Goal: Task Accomplishment & Management: Manage account settings

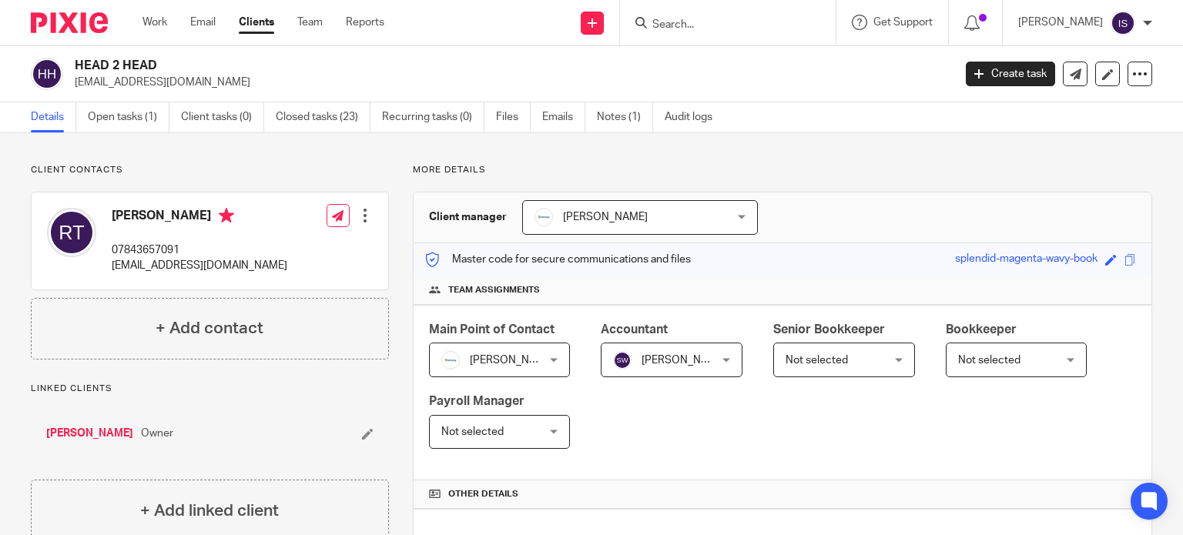
click at [721, 20] on input "Search" at bounding box center [720, 25] width 139 height 14
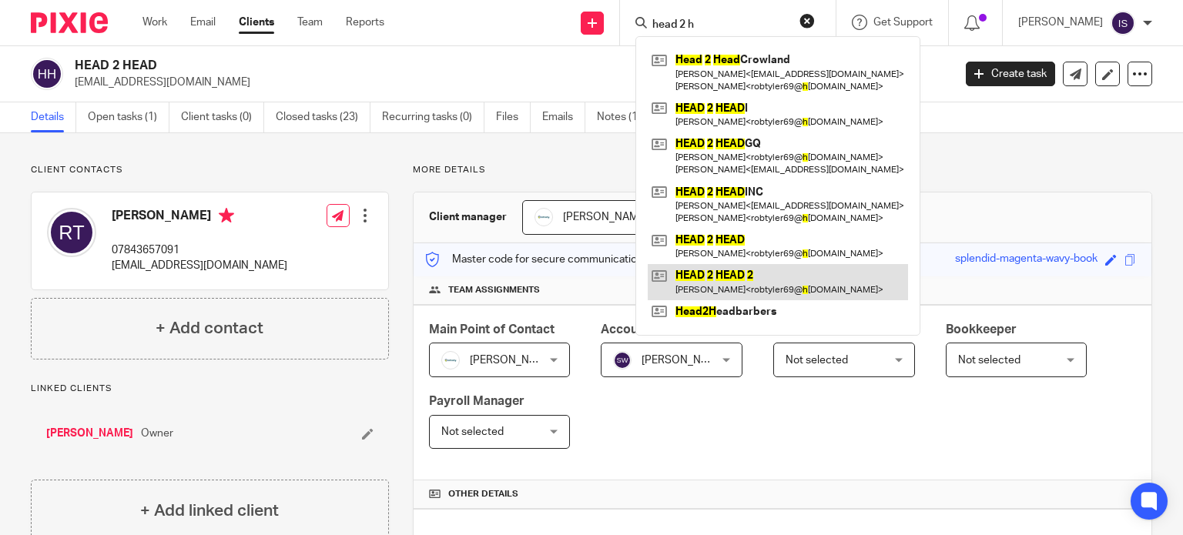
type input "head 2 h"
click at [789, 276] on link at bounding box center [778, 281] width 260 height 35
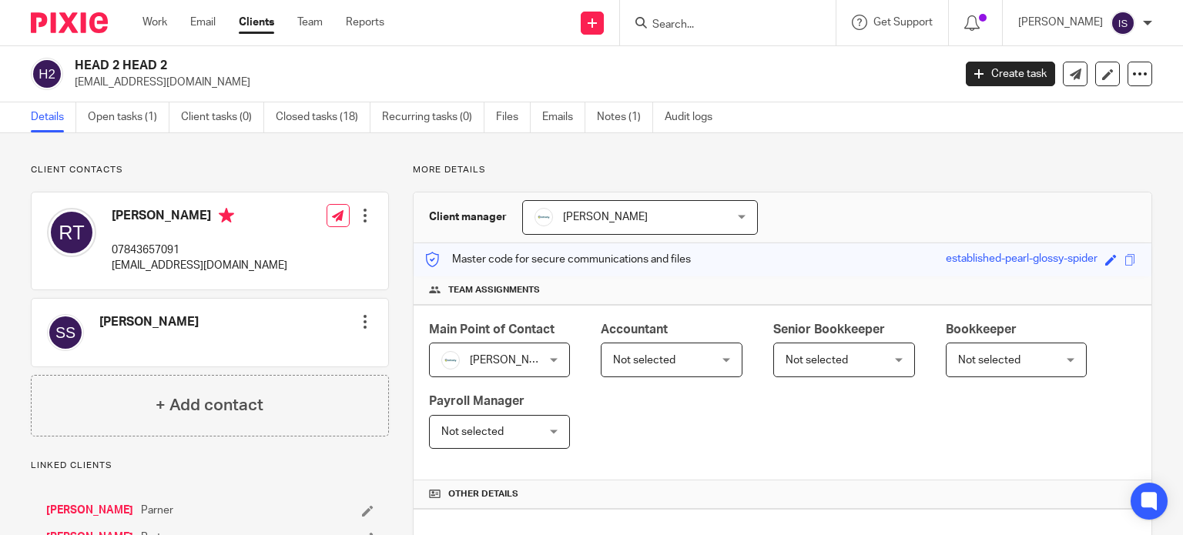
click at [715, 366] on div "Not selected Not selected" at bounding box center [672, 360] width 142 height 35
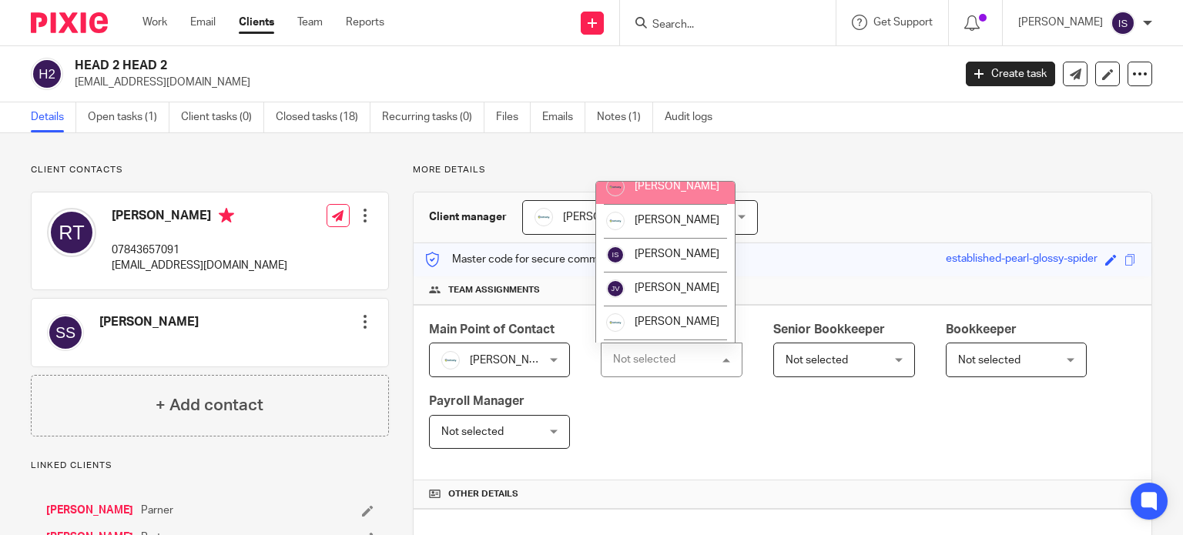
scroll to position [259, 0]
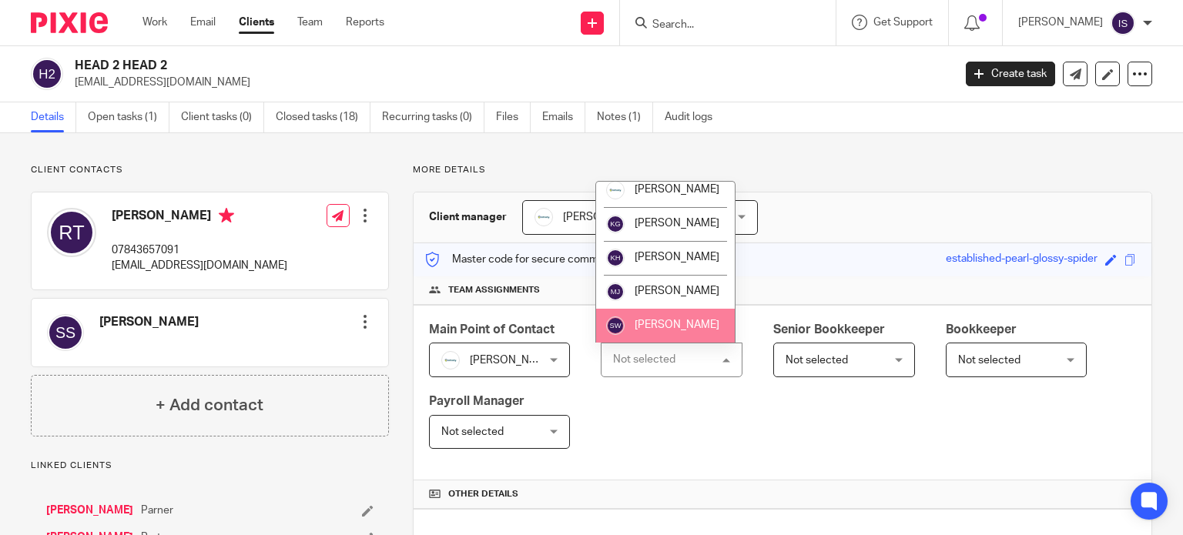
click at [661, 316] on li "[PERSON_NAME]" at bounding box center [665, 326] width 139 height 34
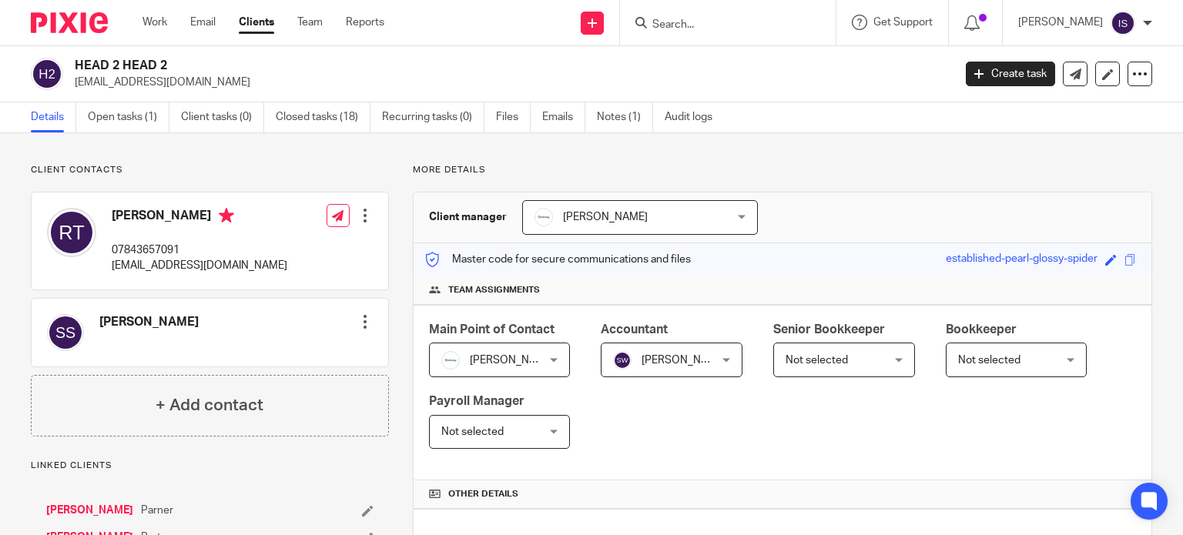
click at [736, 30] on input "Search" at bounding box center [720, 25] width 139 height 14
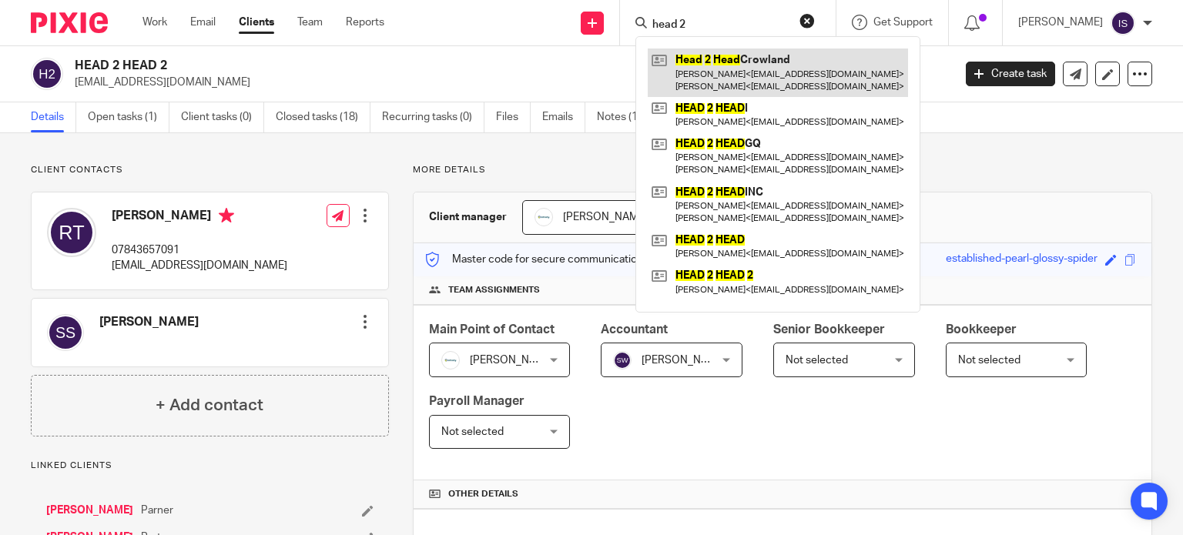
type input "head 2"
click at [751, 63] on link at bounding box center [778, 73] width 260 height 48
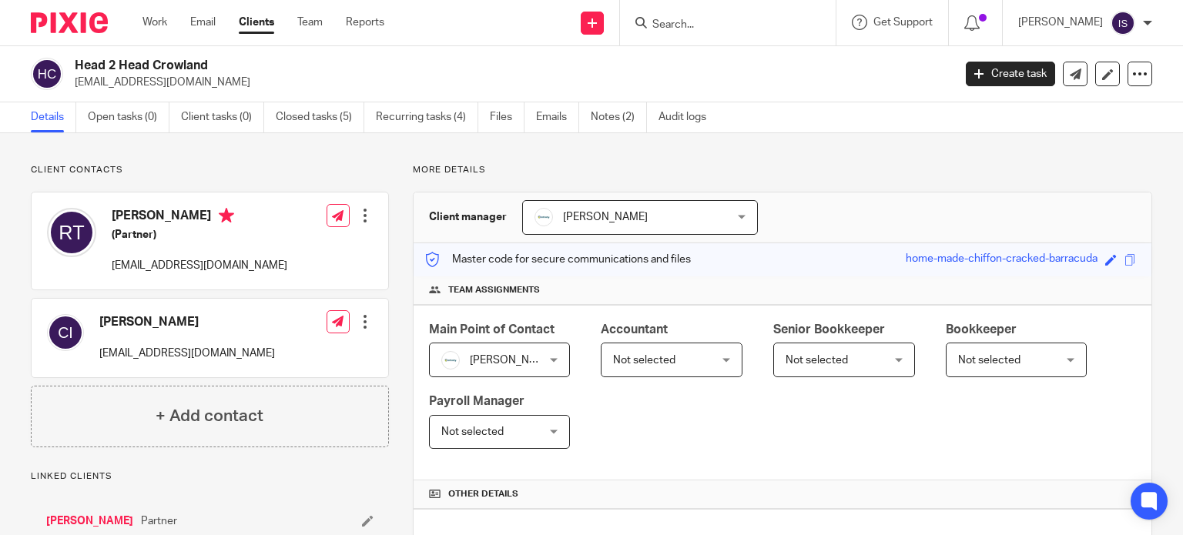
click at [631, 350] on span "Not selected" at bounding box center [664, 359] width 102 height 32
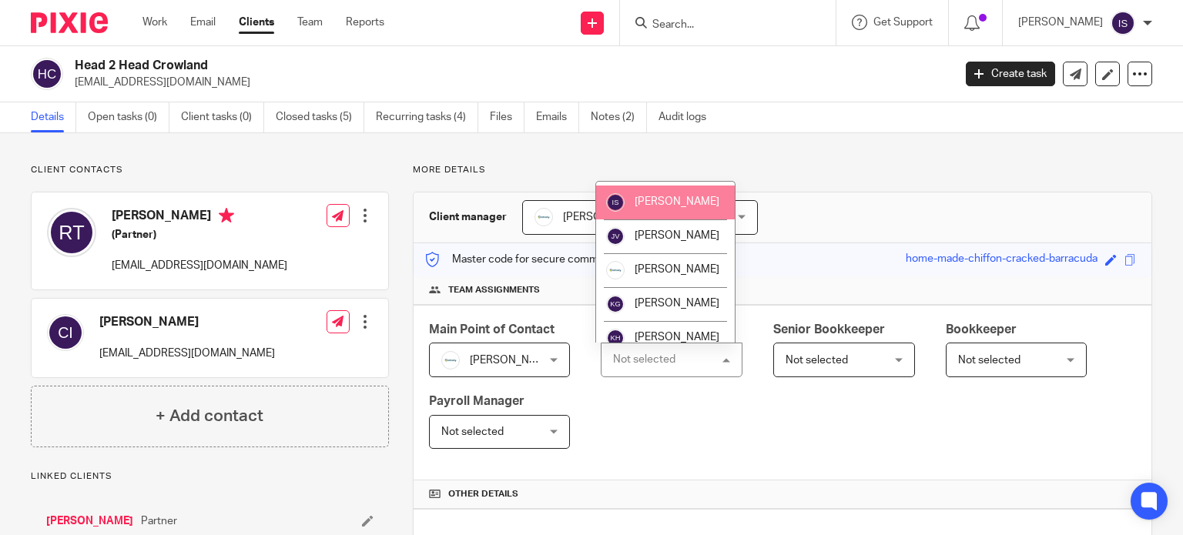
scroll to position [259, 0]
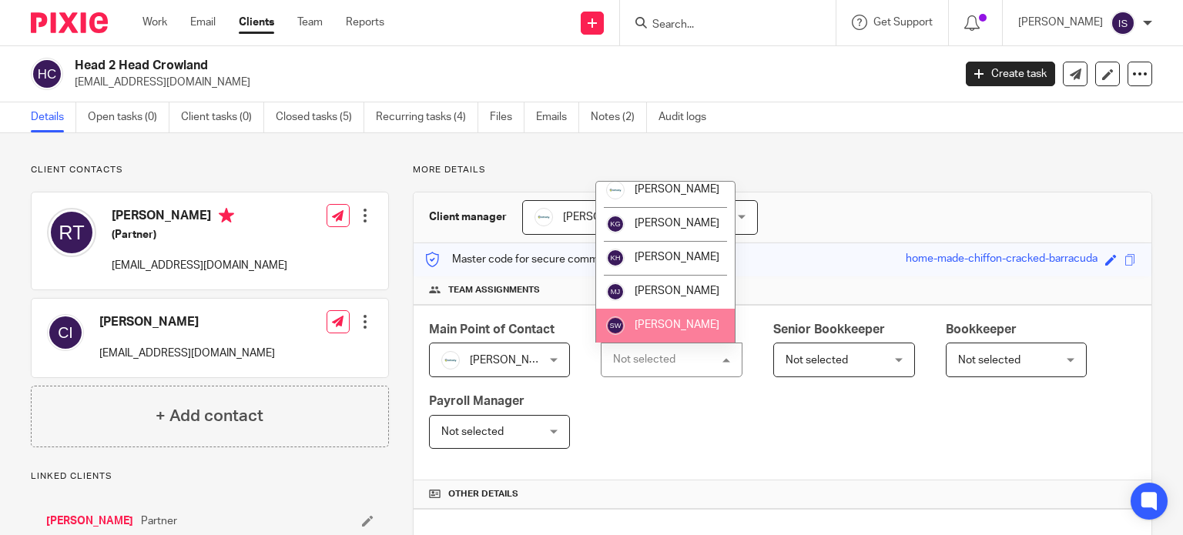
click at [662, 314] on li "[PERSON_NAME]" at bounding box center [665, 326] width 139 height 34
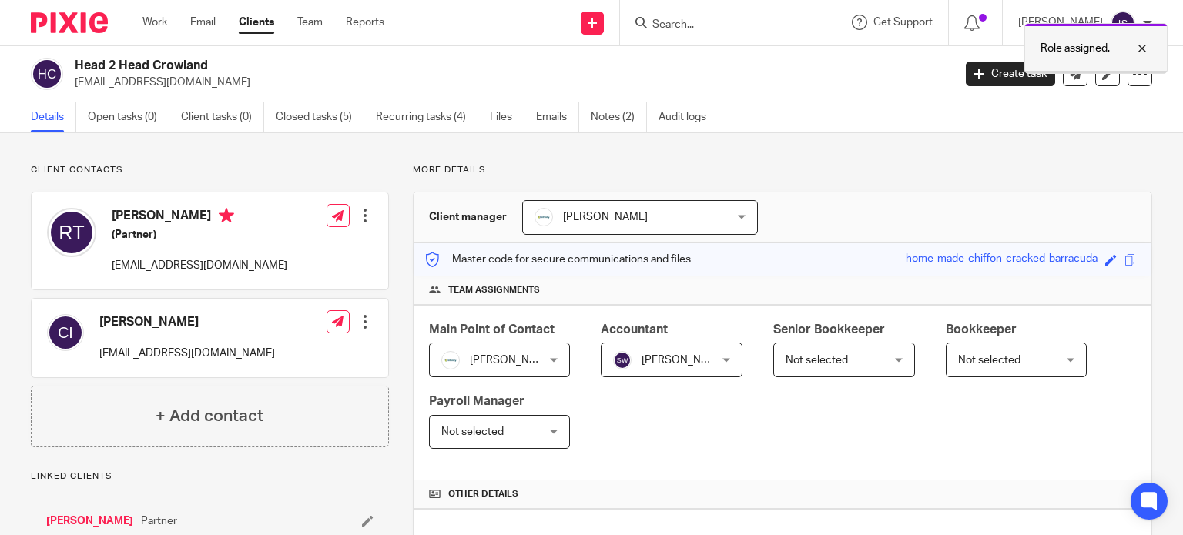
click at [1140, 45] on div at bounding box center [1131, 48] width 42 height 18
click at [752, 18] on input "Search" at bounding box center [720, 25] width 139 height 14
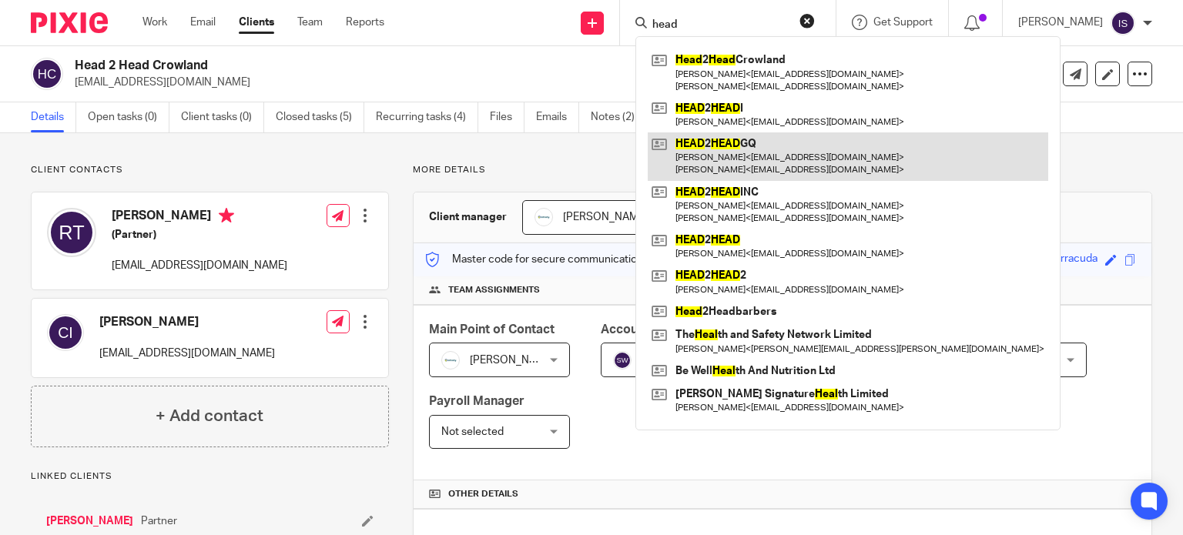
type input "head"
click at [770, 157] on link at bounding box center [848, 156] width 400 height 48
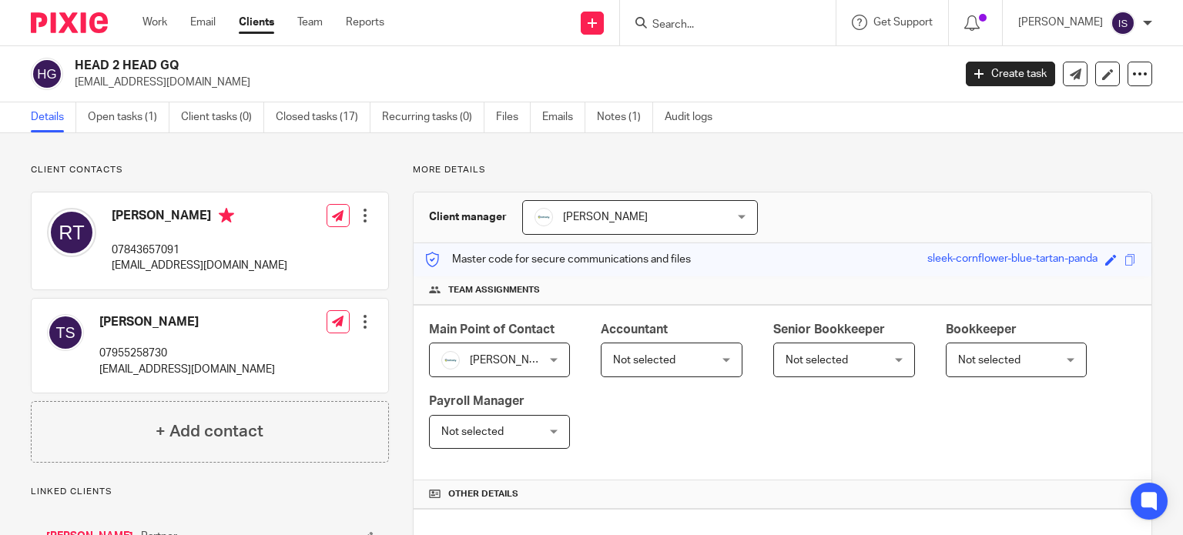
click at [661, 350] on span "Not selected" at bounding box center [664, 359] width 102 height 32
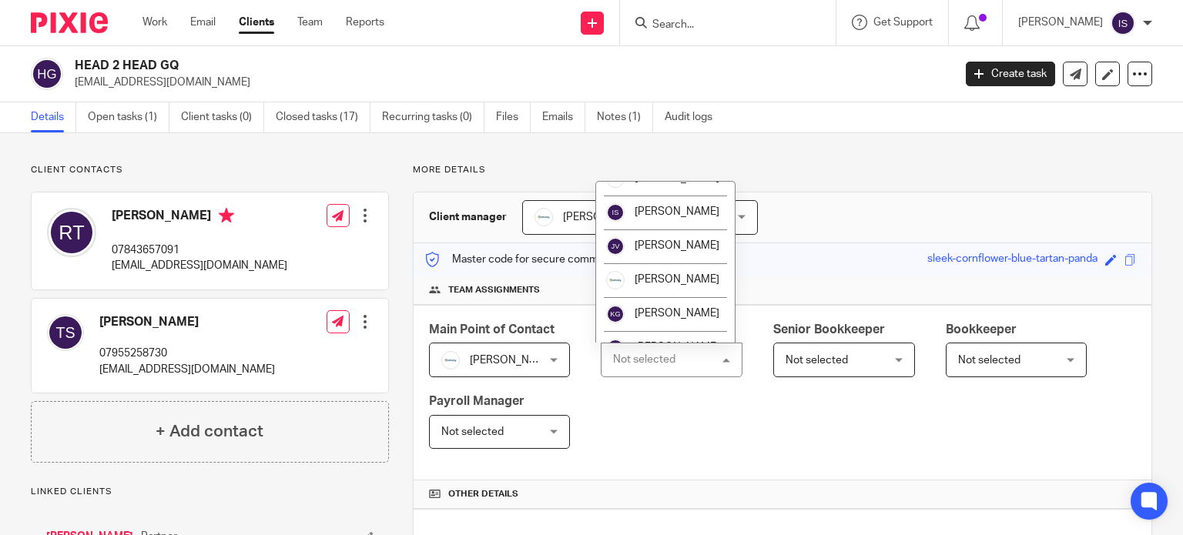
scroll to position [259, 0]
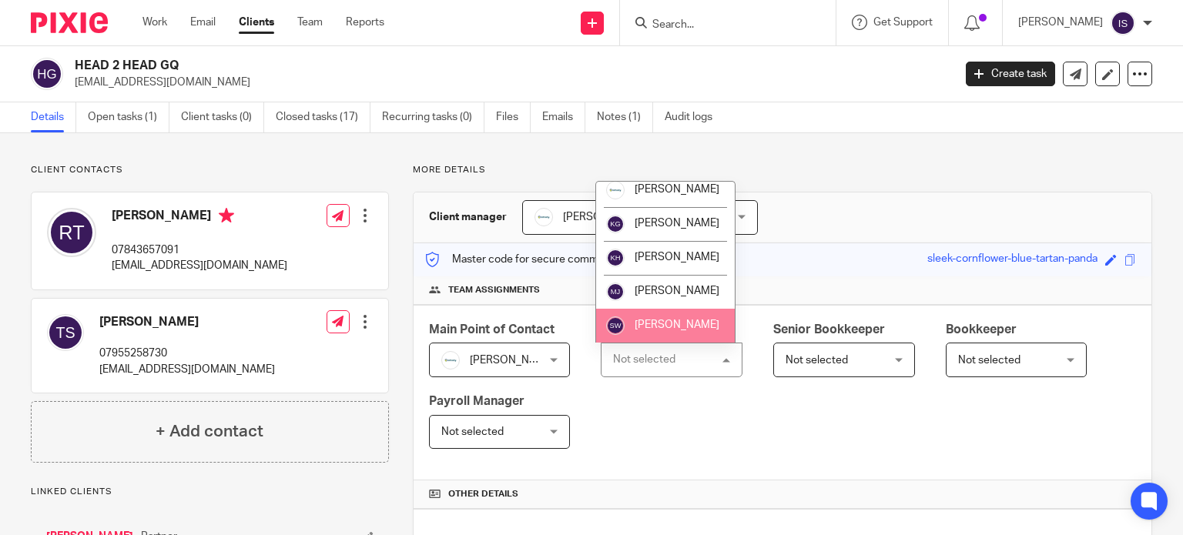
click at [681, 319] on li "[PERSON_NAME]" at bounding box center [665, 326] width 139 height 34
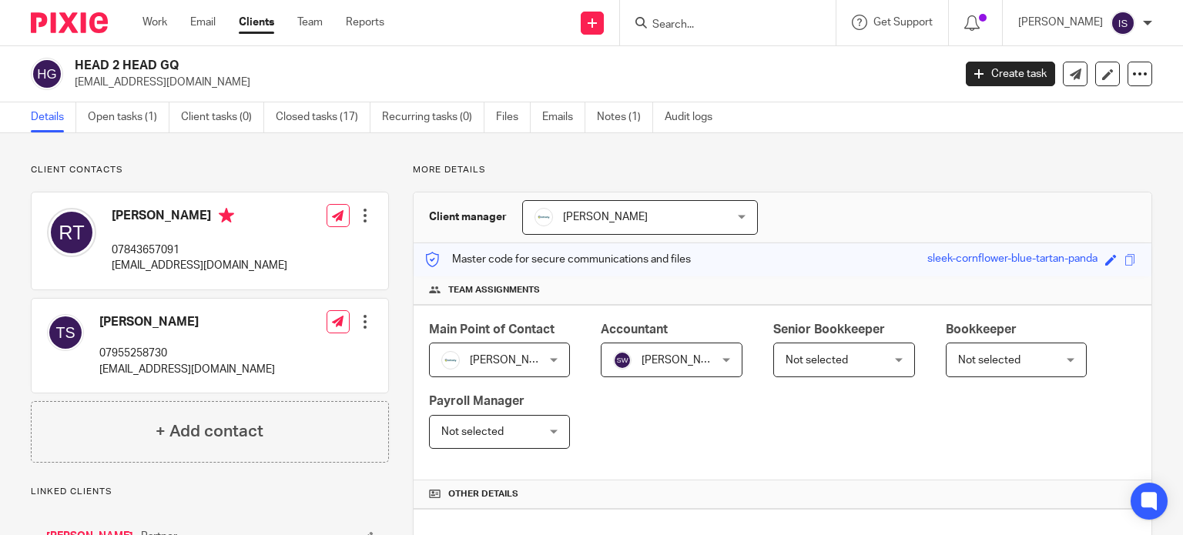
click at [715, 28] on input "Search" at bounding box center [720, 25] width 139 height 14
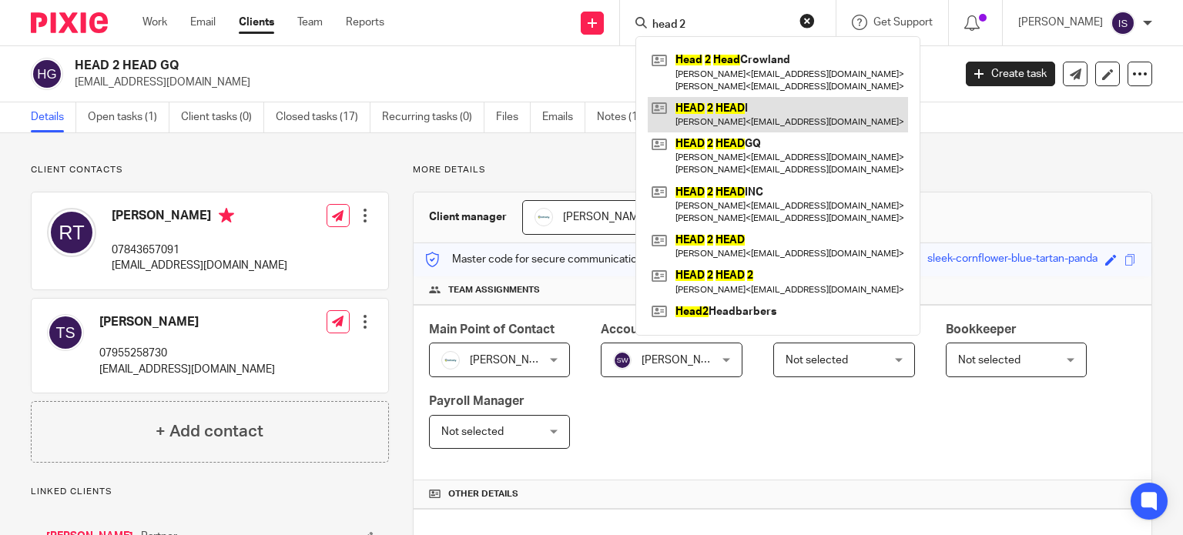
type input "head 2"
click at [789, 110] on link at bounding box center [778, 114] width 260 height 35
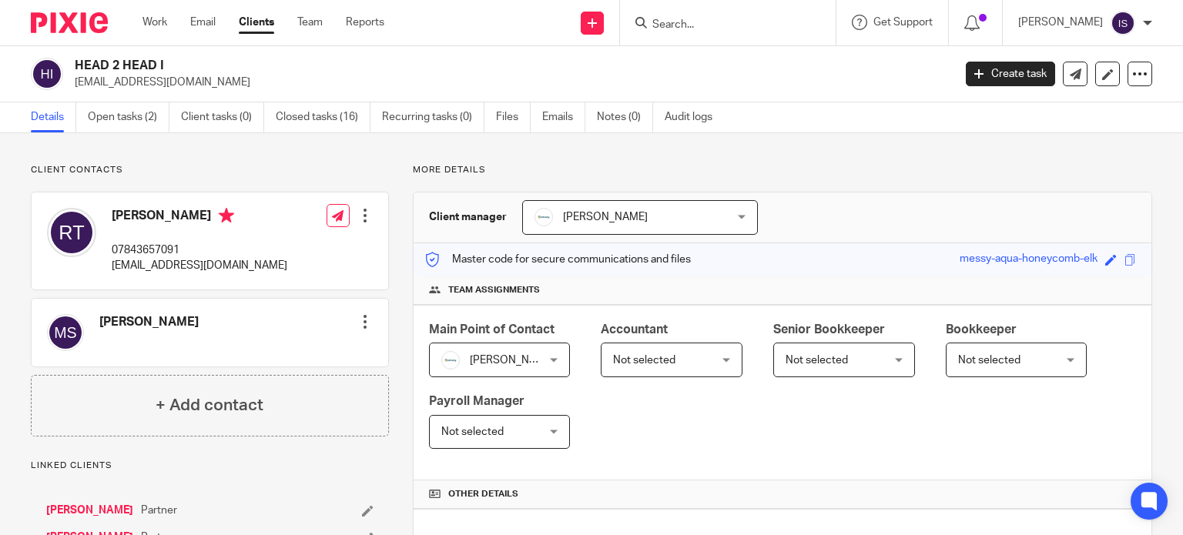
click at [639, 362] on span "Not selected" at bounding box center [644, 360] width 62 height 11
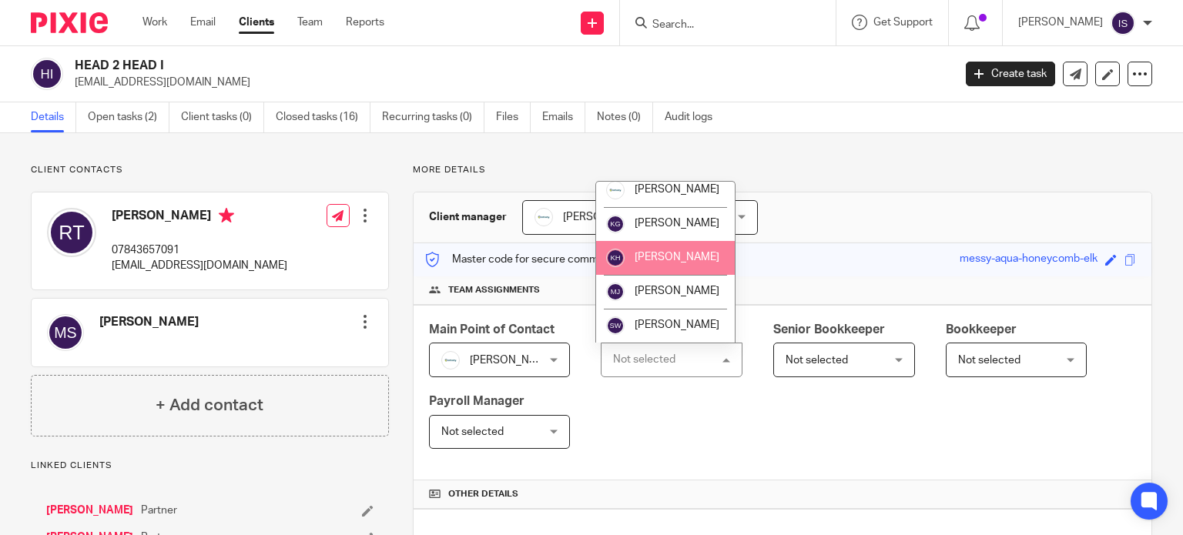
scroll to position [259, 0]
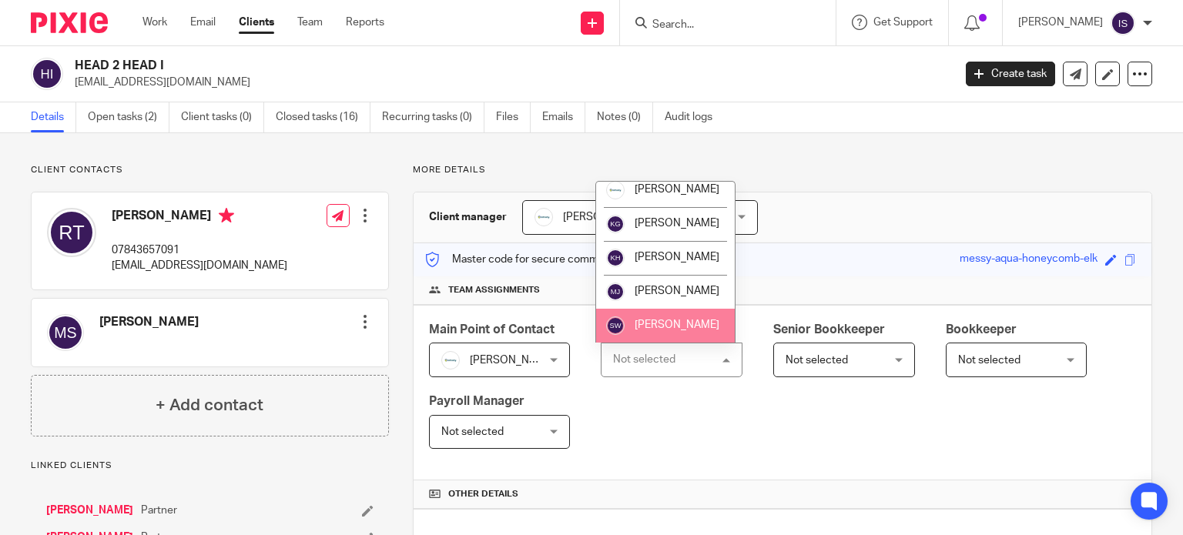
click at [641, 313] on li "[PERSON_NAME]" at bounding box center [665, 326] width 139 height 34
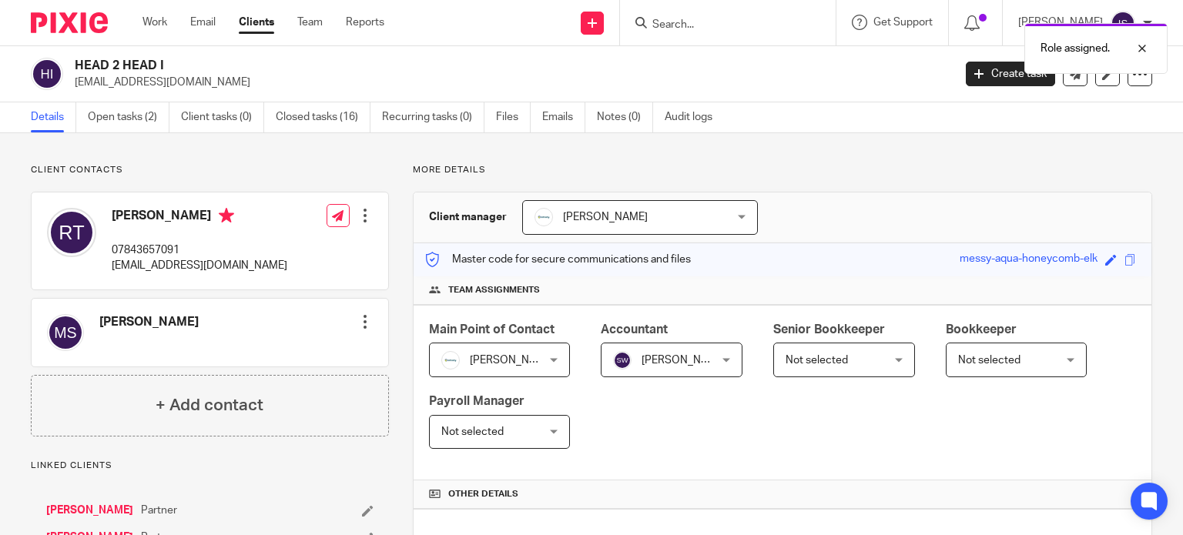
click at [656, 24] on div "Role assigned." at bounding box center [879, 44] width 576 height 59
click at [662, 18] on div "Role assigned." at bounding box center [879, 44] width 576 height 59
click at [678, 18] on div "Role assigned." at bounding box center [879, 44] width 576 height 59
click at [679, 21] on div "Role assigned." at bounding box center [879, 44] width 576 height 59
click at [690, 24] on div "Role assigned." at bounding box center [879, 44] width 576 height 59
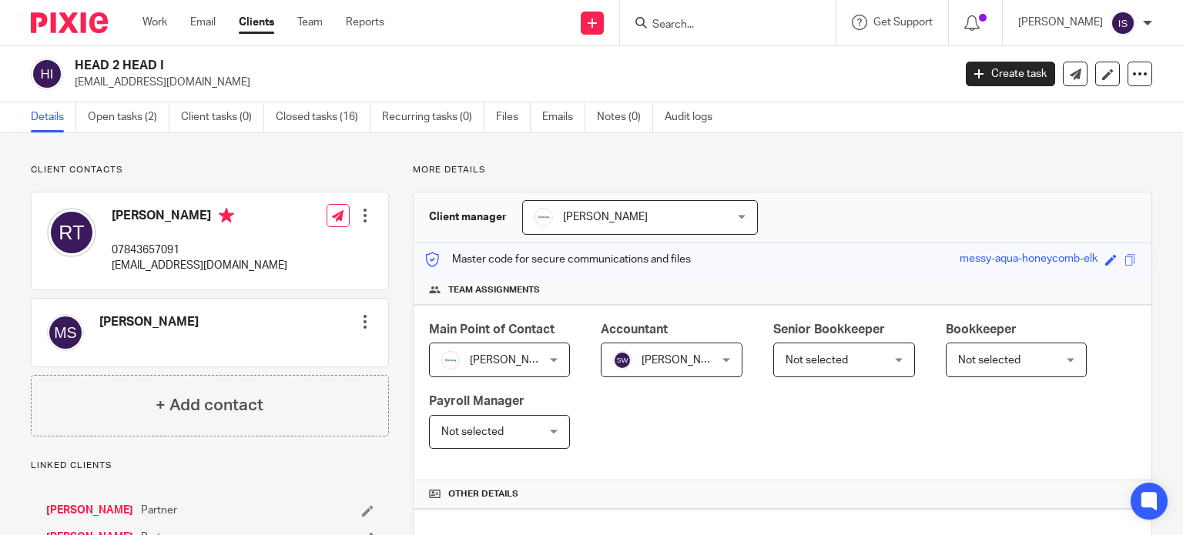
click at [690, 24] on input "Search" at bounding box center [720, 25] width 139 height 14
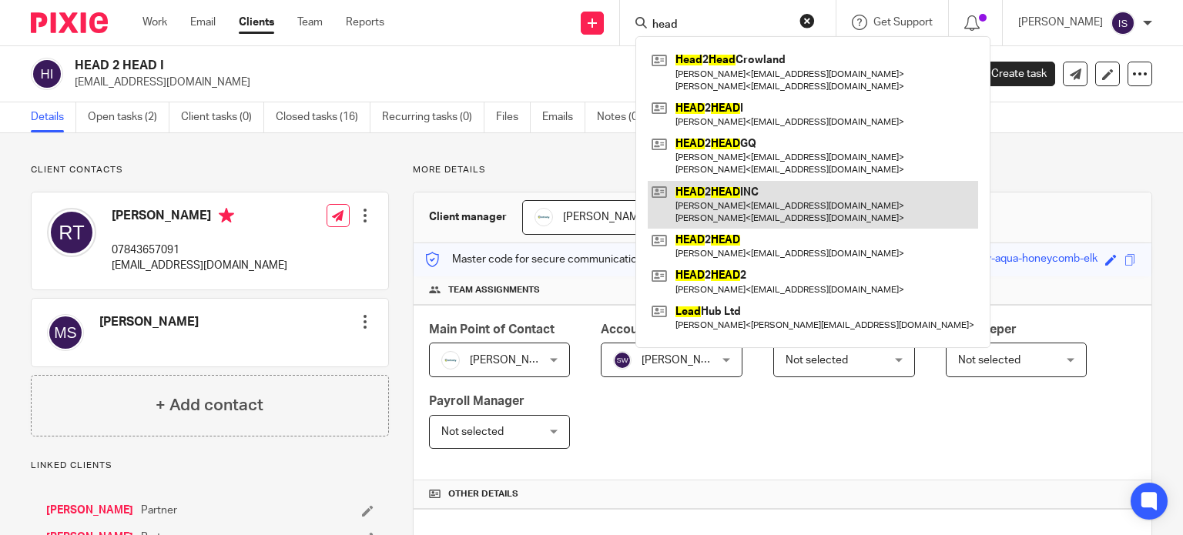
type input "head"
click at [740, 207] on link at bounding box center [813, 205] width 330 height 48
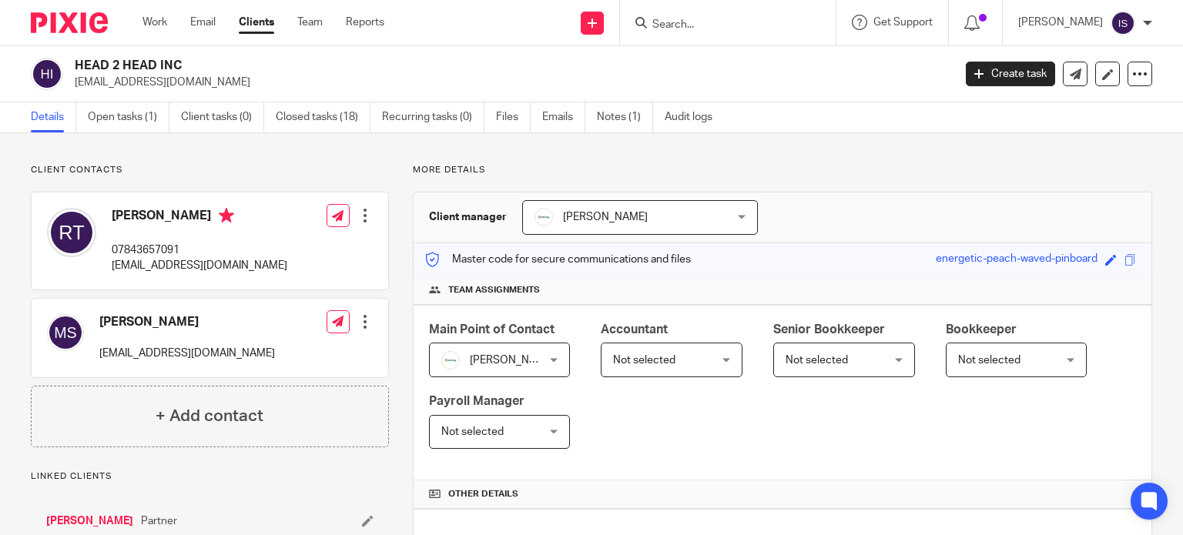
click at [645, 361] on span "Not selected" at bounding box center [644, 360] width 62 height 11
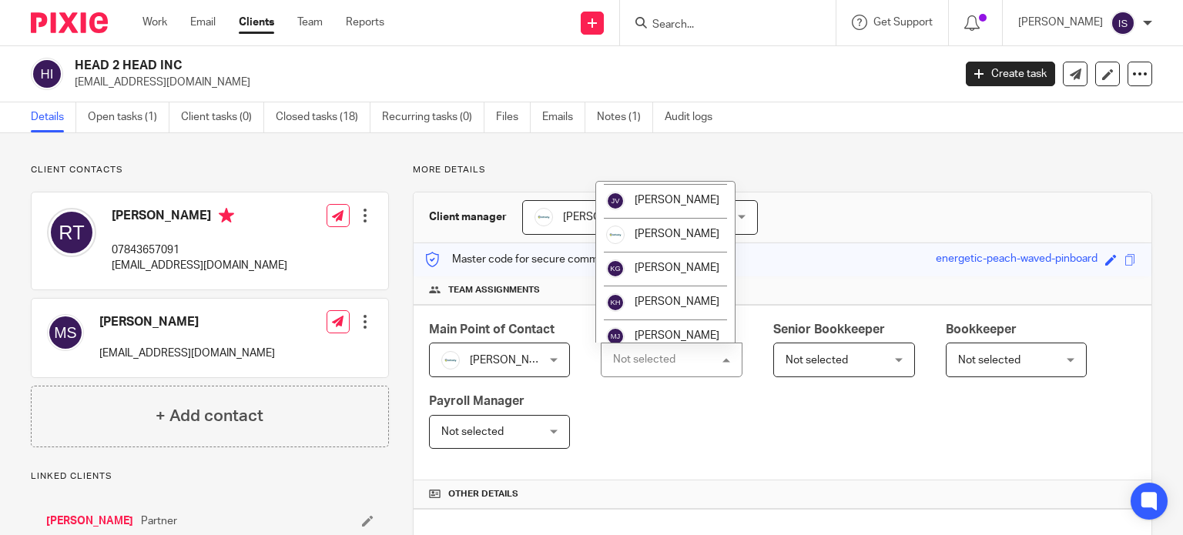
scroll to position [259, 0]
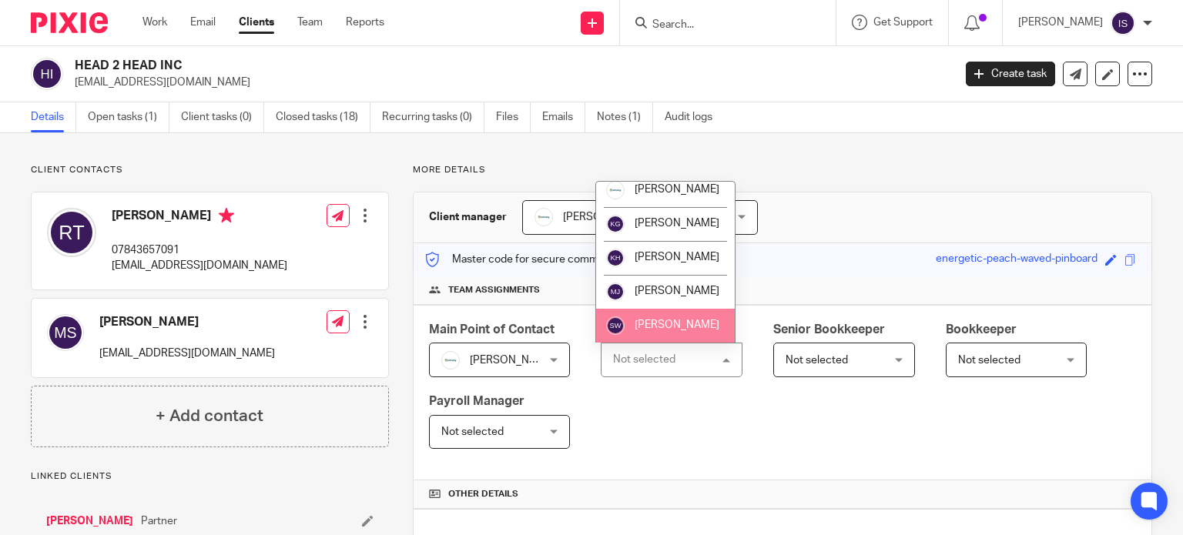
click at [668, 313] on li "[PERSON_NAME]" at bounding box center [665, 326] width 139 height 34
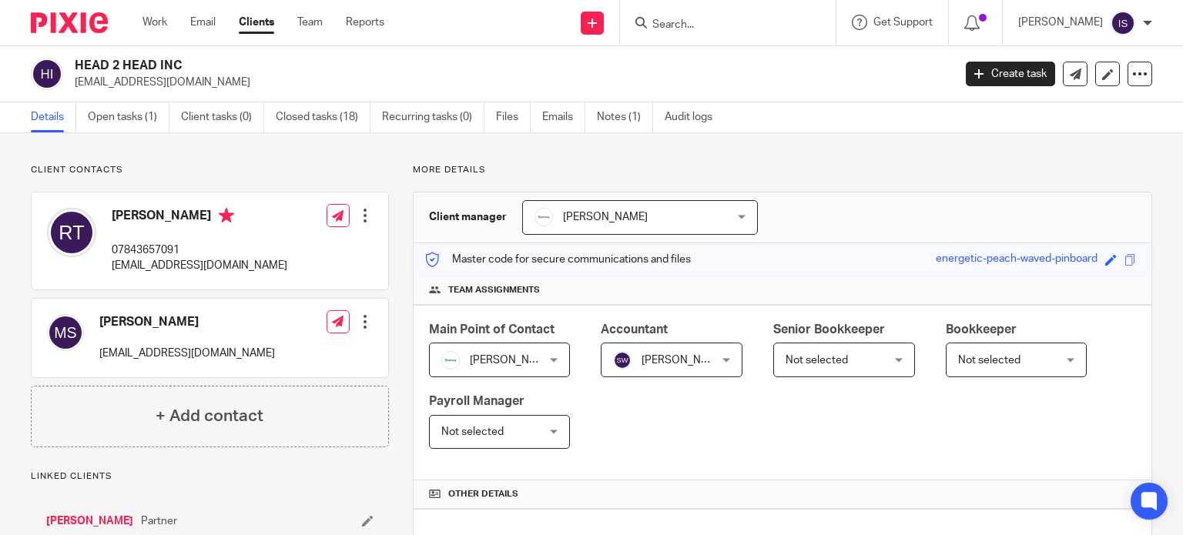
click at [710, 18] on input "Search" at bounding box center [720, 25] width 139 height 14
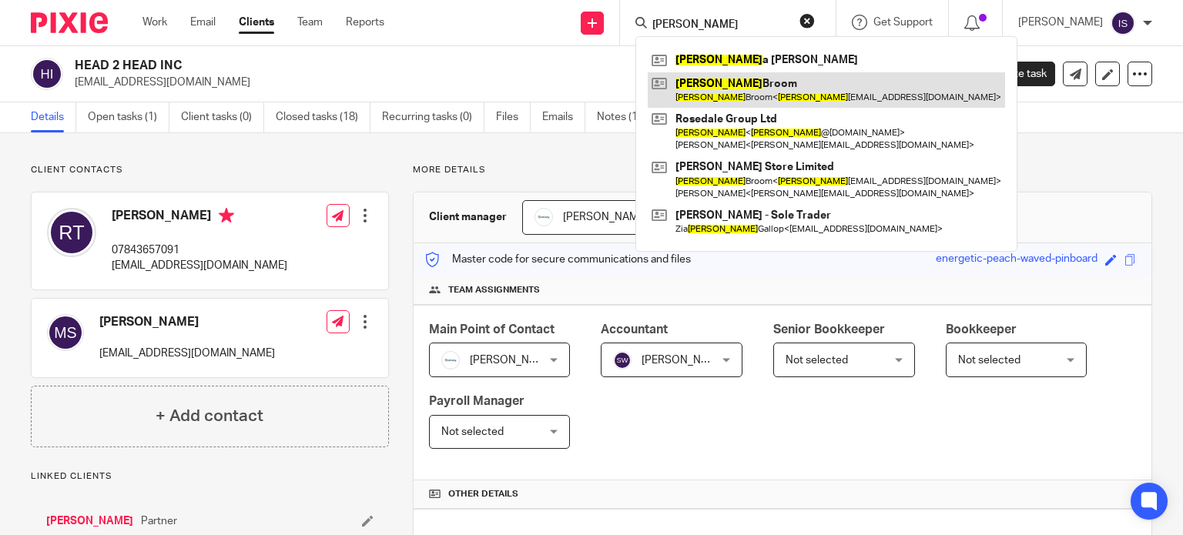
type input "[PERSON_NAME]"
click at [714, 89] on link at bounding box center [826, 89] width 357 height 35
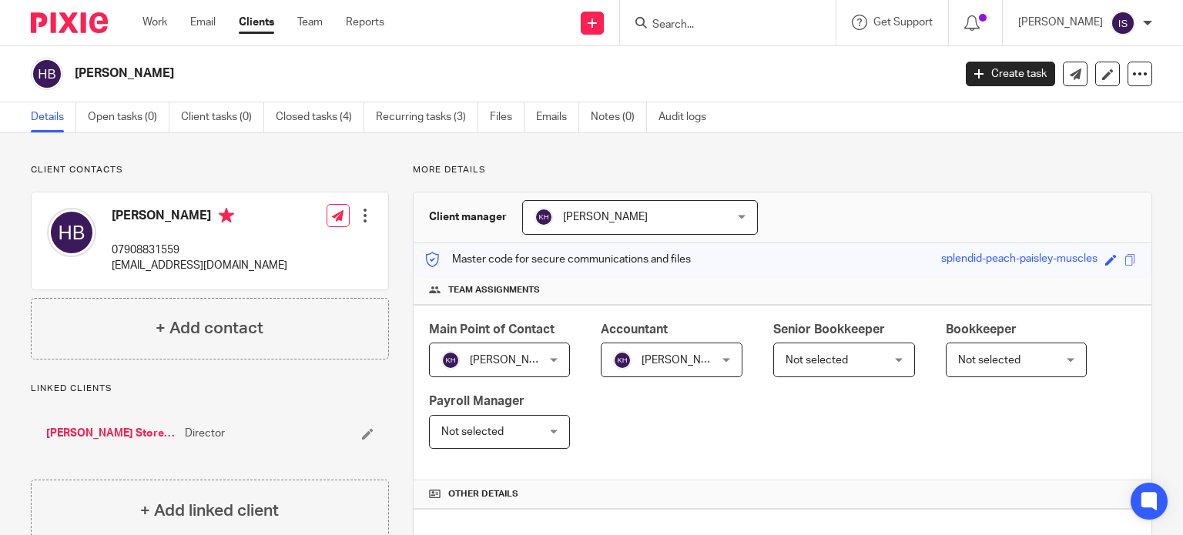
click at [743, 28] on input "Search" at bounding box center [720, 25] width 139 height 14
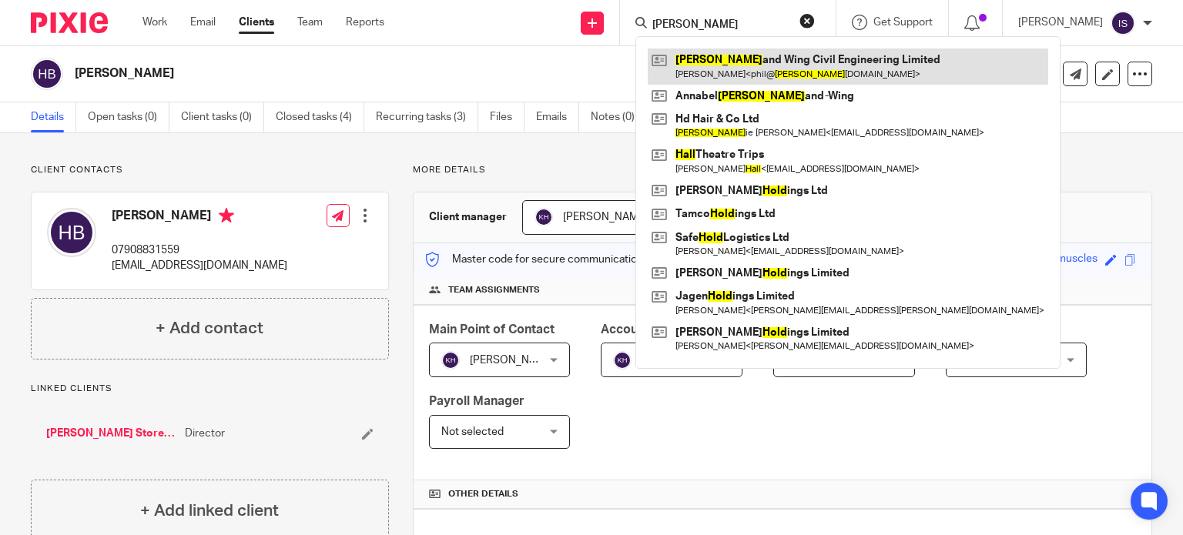
type input "holl"
click at [782, 55] on link at bounding box center [848, 66] width 400 height 35
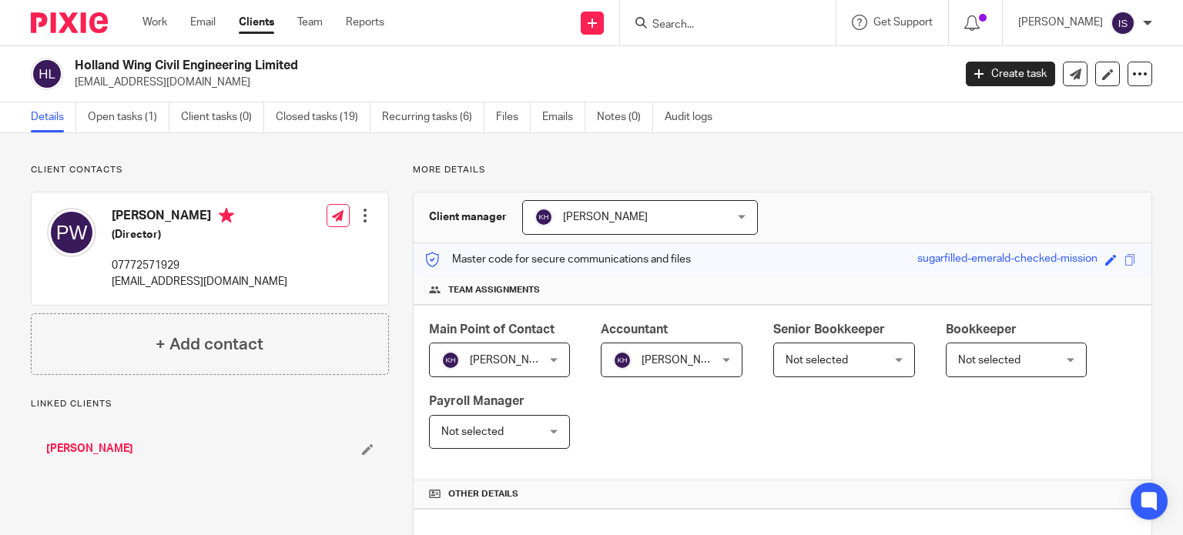
click at [734, 27] on input "Search" at bounding box center [720, 25] width 139 height 14
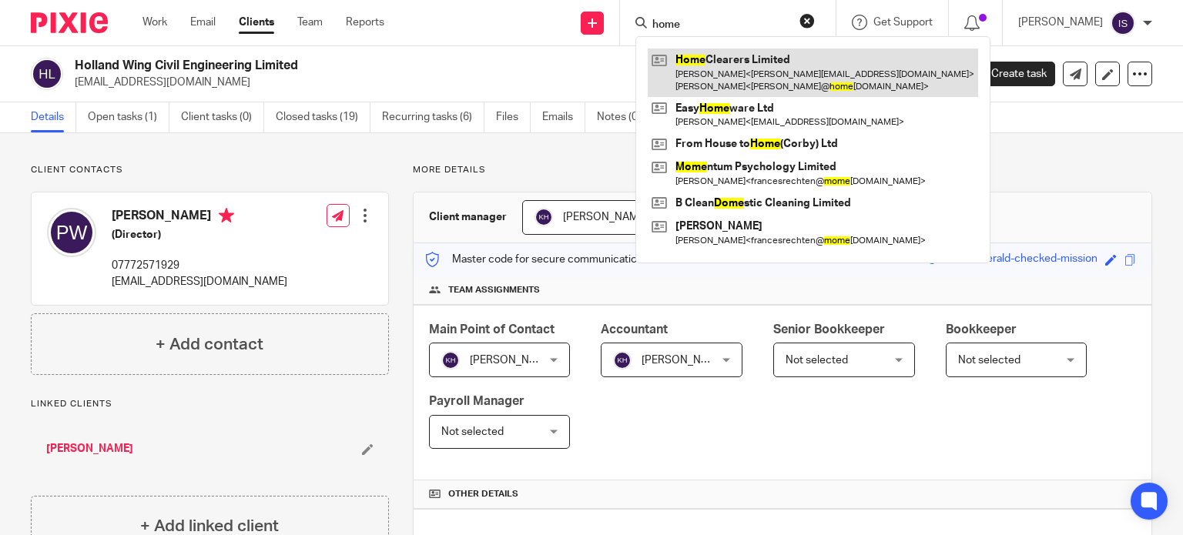
type input "home"
click at [763, 77] on link at bounding box center [813, 73] width 330 height 48
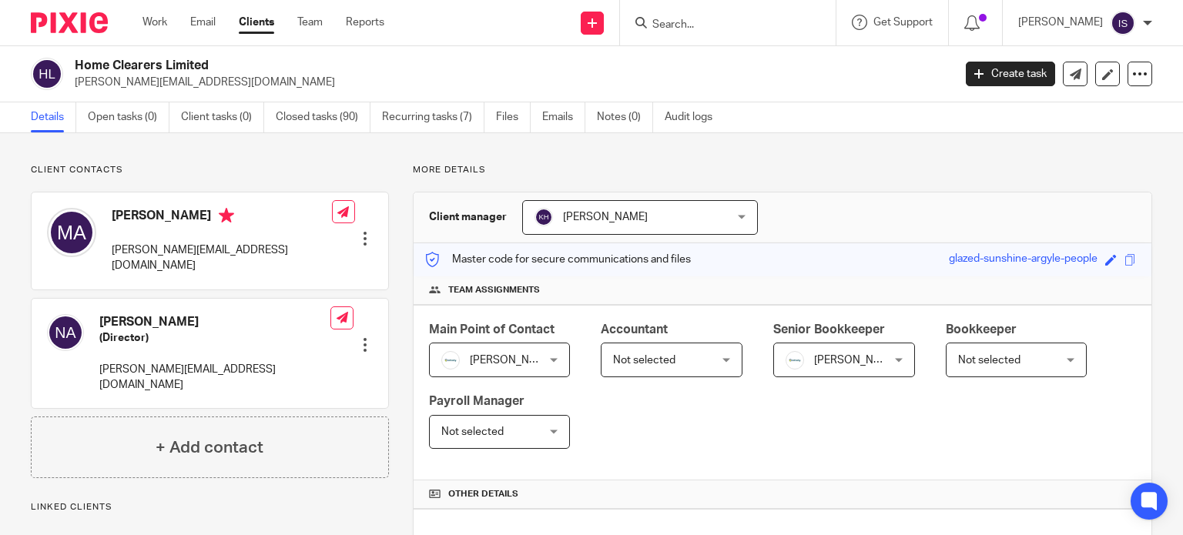
click at [691, 353] on span "Not selected" at bounding box center [664, 359] width 102 height 32
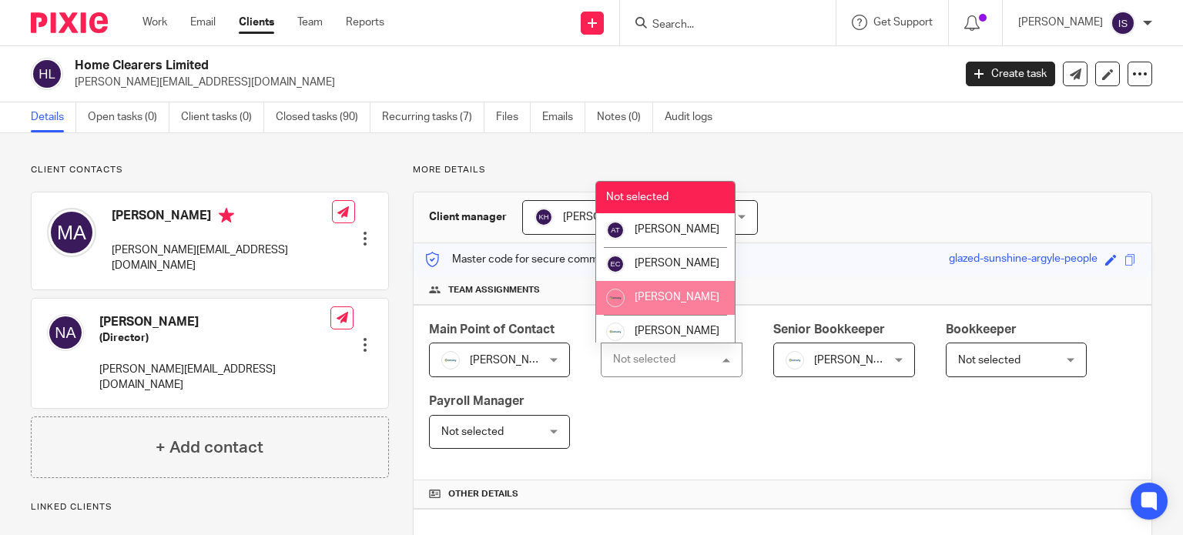
click at [668, 300] on li "[PERSON_NAME]" at bounding box center [665, 298] width 139 height 34
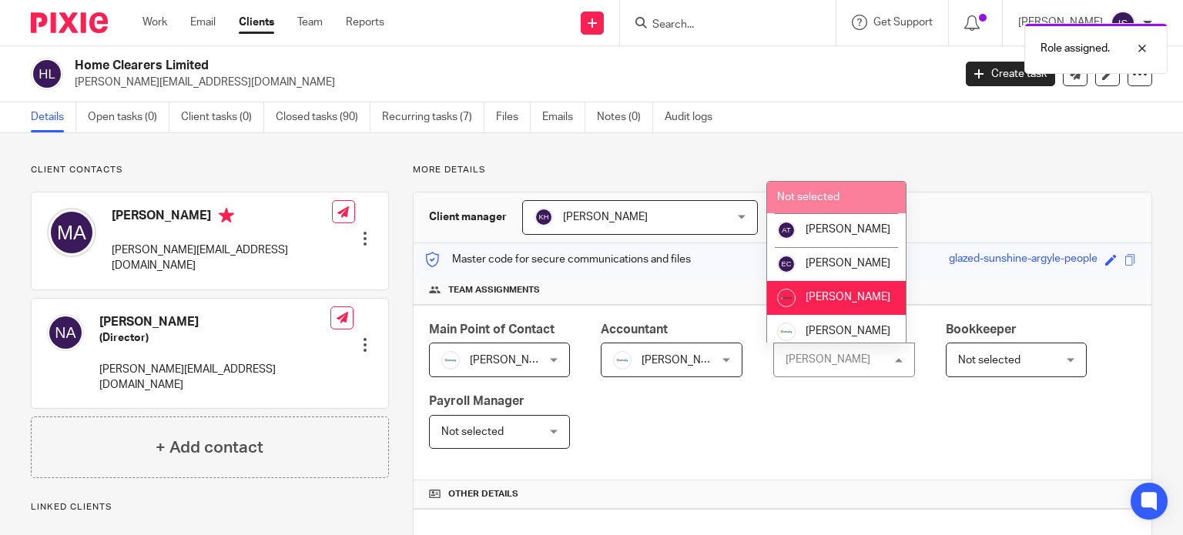
click at [820, 197] on span "Not selected" at bounding box center [808, 197] width 62 height 11
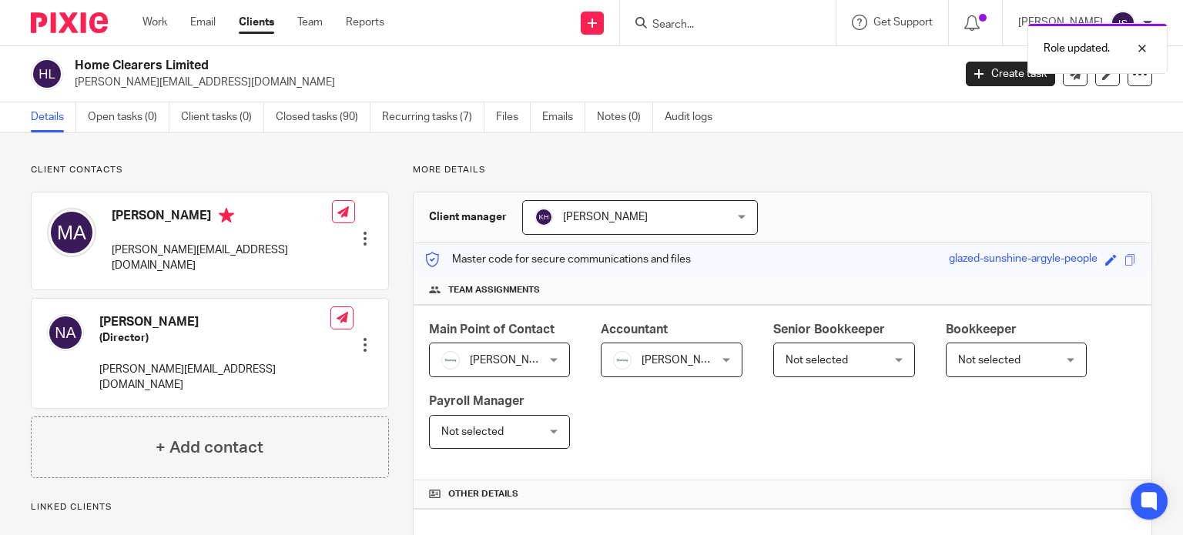
click at [698, 32] on div "Role updated." at bounding box center [879, 44] width 576 height 59
click at [696, 23] on input "Search" at bounding box center [720, 25] width 139 height 14
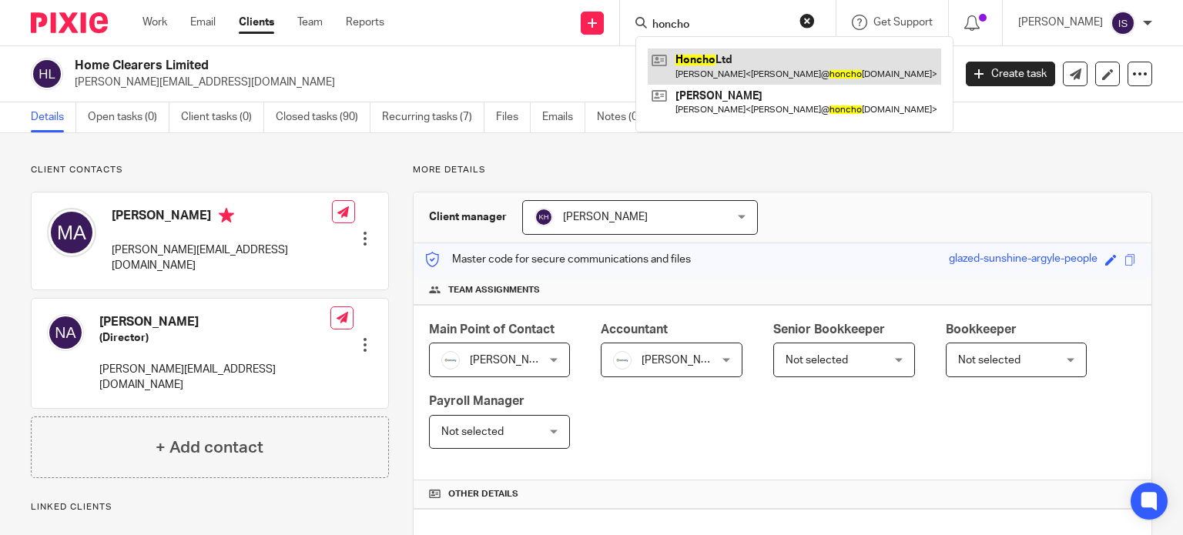
type input "honcho"
click at [694, 69] on link at bounding box center [794, 66] width 293 height 35
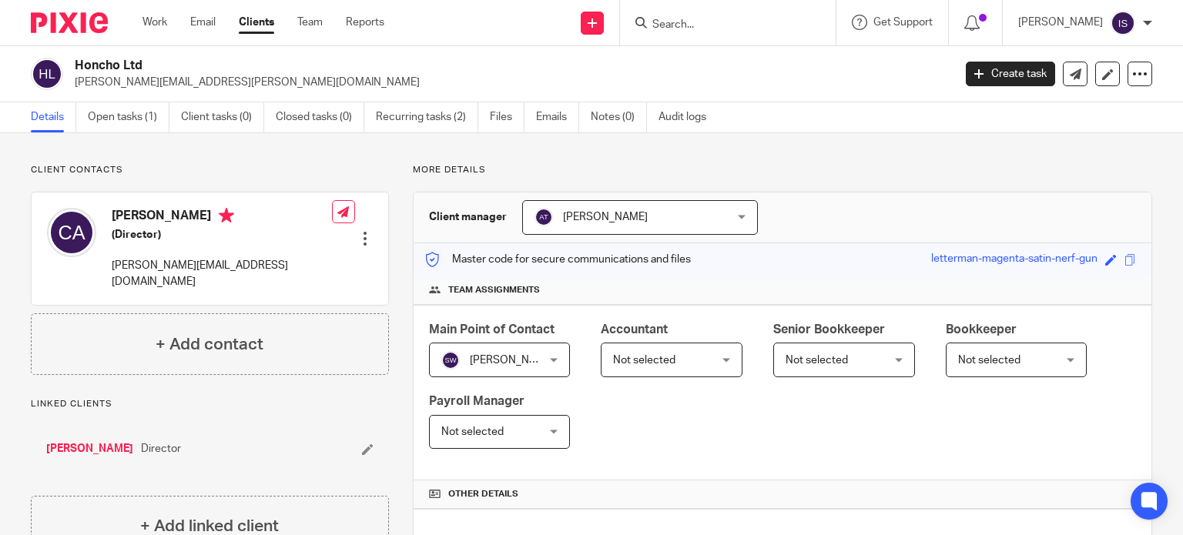
click at [695, 365] on span "Not selected" at bounding box center [664, 359] width 102 height 32
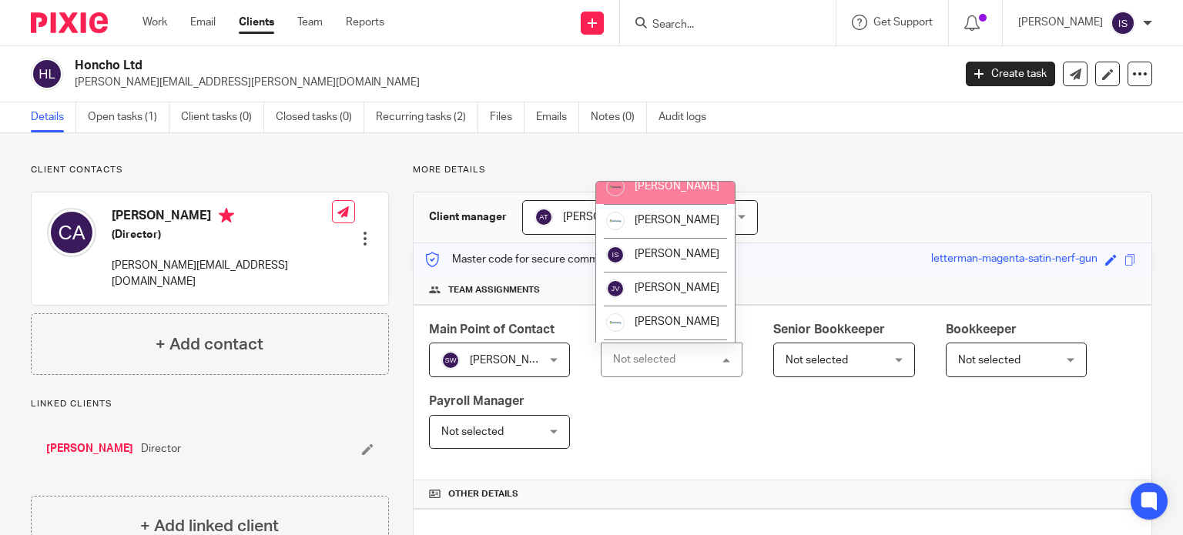
scroll to position [259, 0]
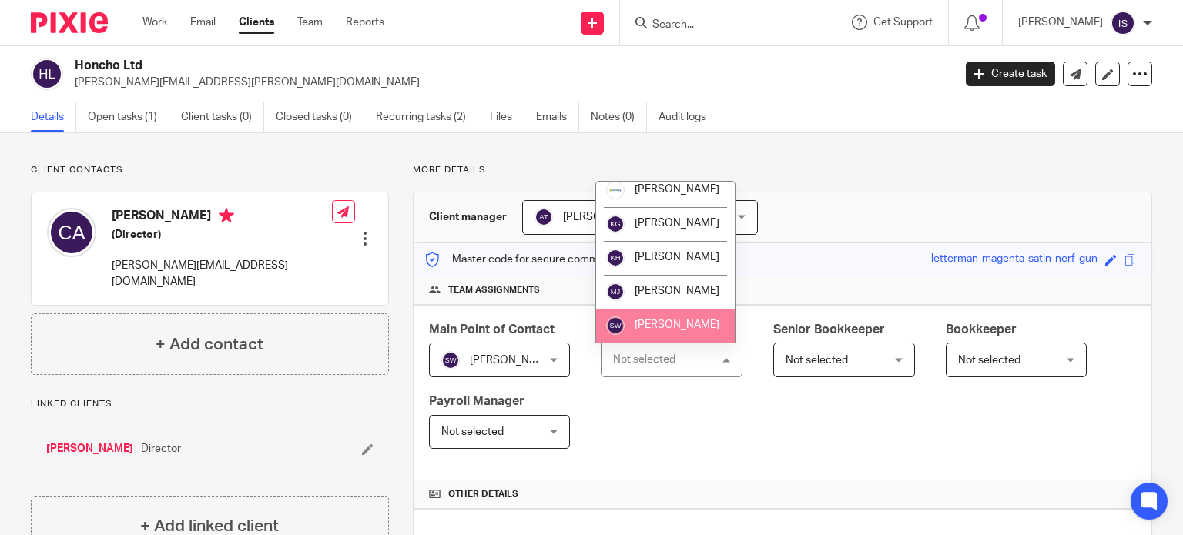
click at [686, 313] on li "[PERSON_NAME]" at bounding box center [665, 326] width 139 height 34
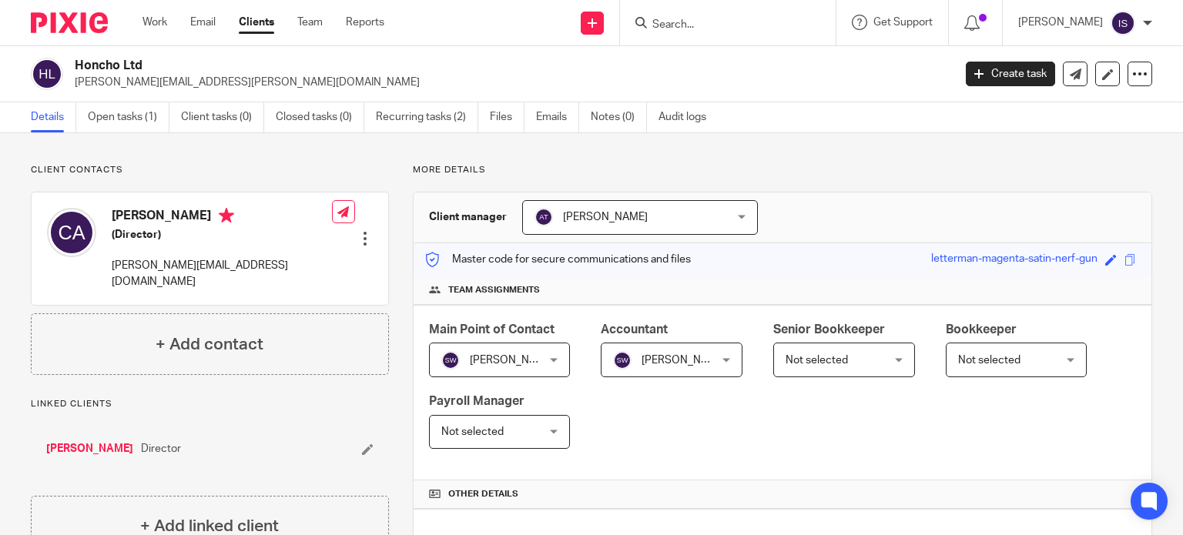
click at [727, 14] on form at bounding box center [733, 22] width 164 height 19
click at [728, 17] on form at bounding box center [733, 22] width 164 height 19
click at [698, 24] on input "Search" at bounding box center [720, 25] width 139 height 14
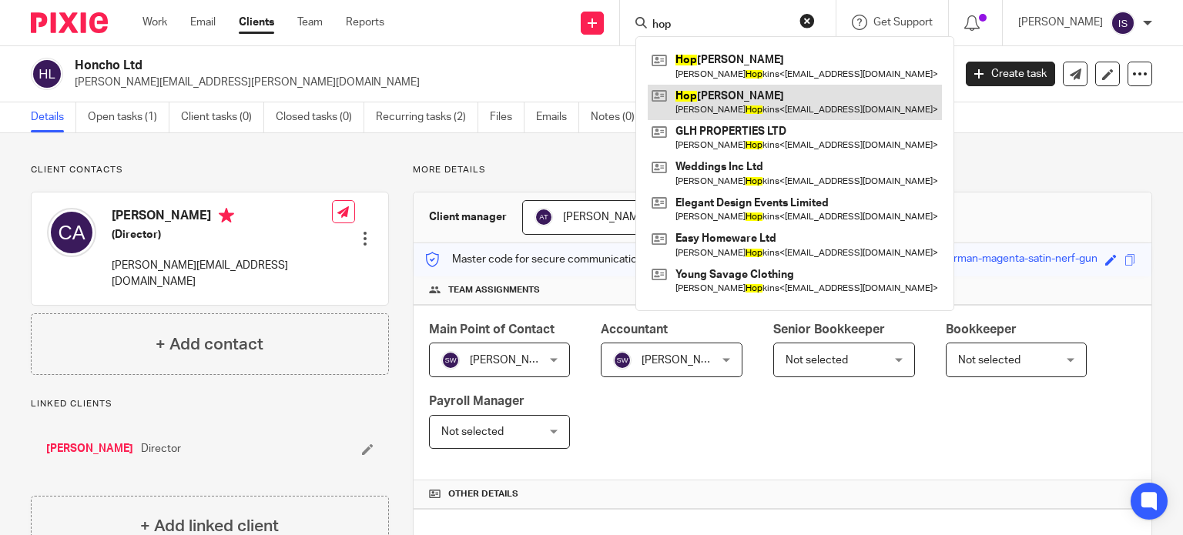
type input "hop"
click at [745, 94] on link at bounding box center [795, 102] width 294 height 35
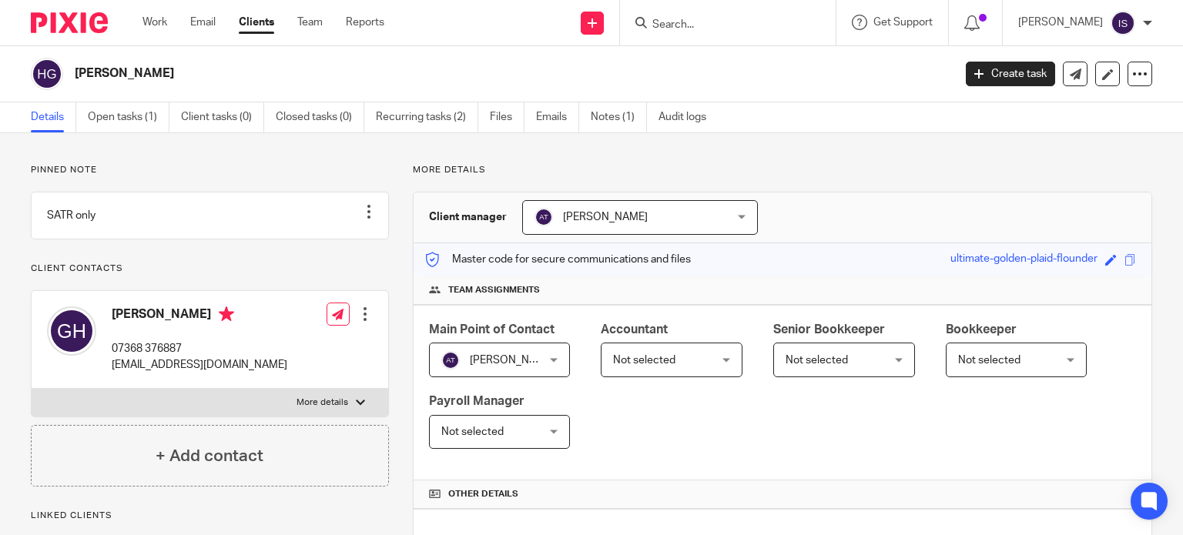
click at [693, 368] on span "Not selected" at bounding box center [664, 359] width 102 height 32
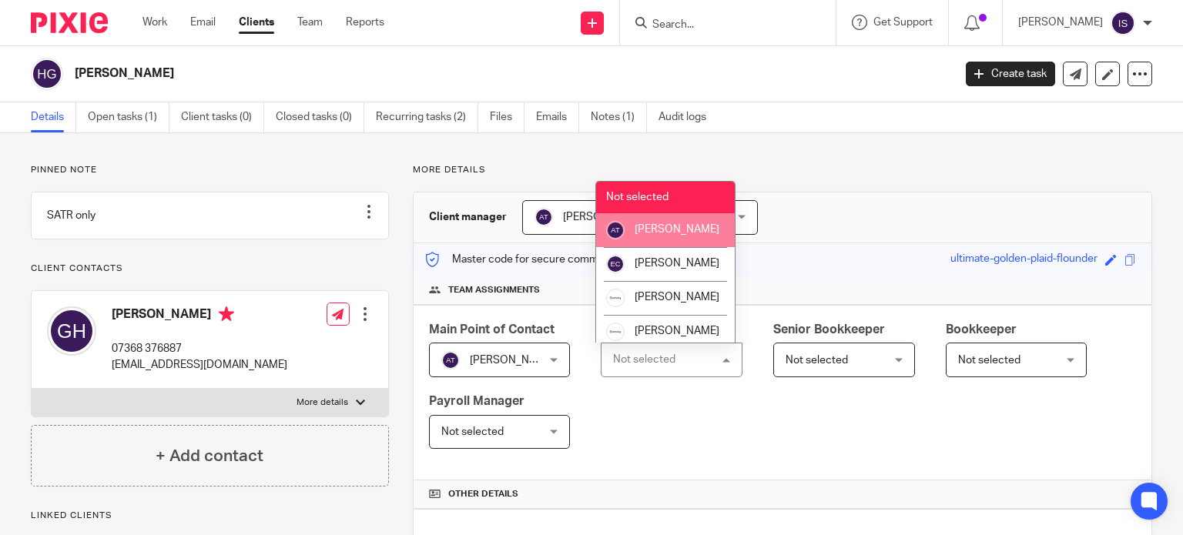
click at [687, 243] on li "[PERSON_NAME]" at bounding box center [665, 230] width 139 height 34
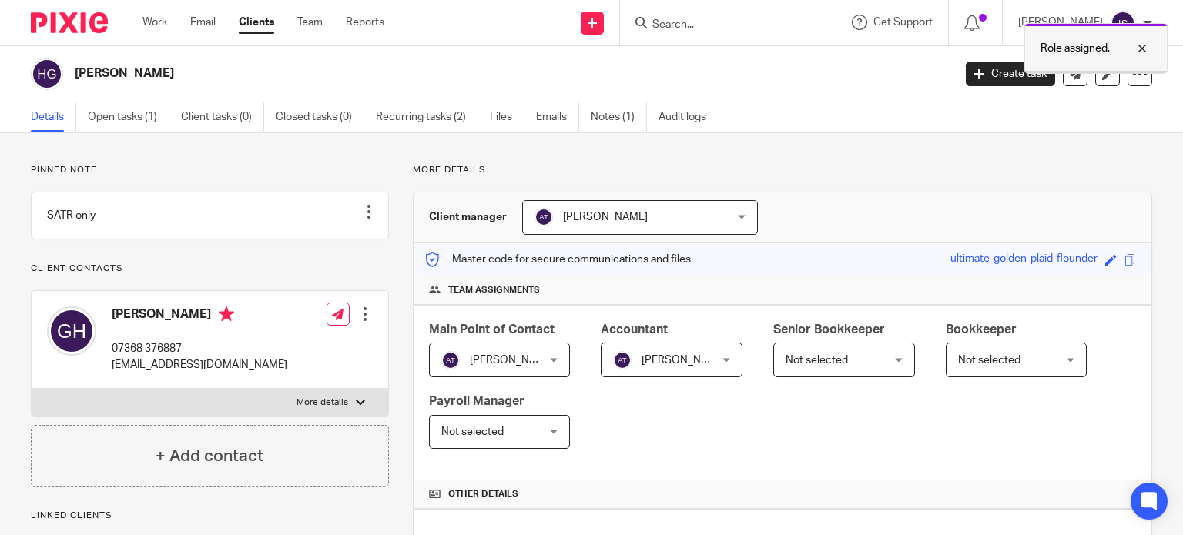
click at [1141, 42] on div at bounding box center [1131, 48] width 42 height 18
click at [699, 22] on input "Search" at bounding box center [720, 25] width 139 height 14
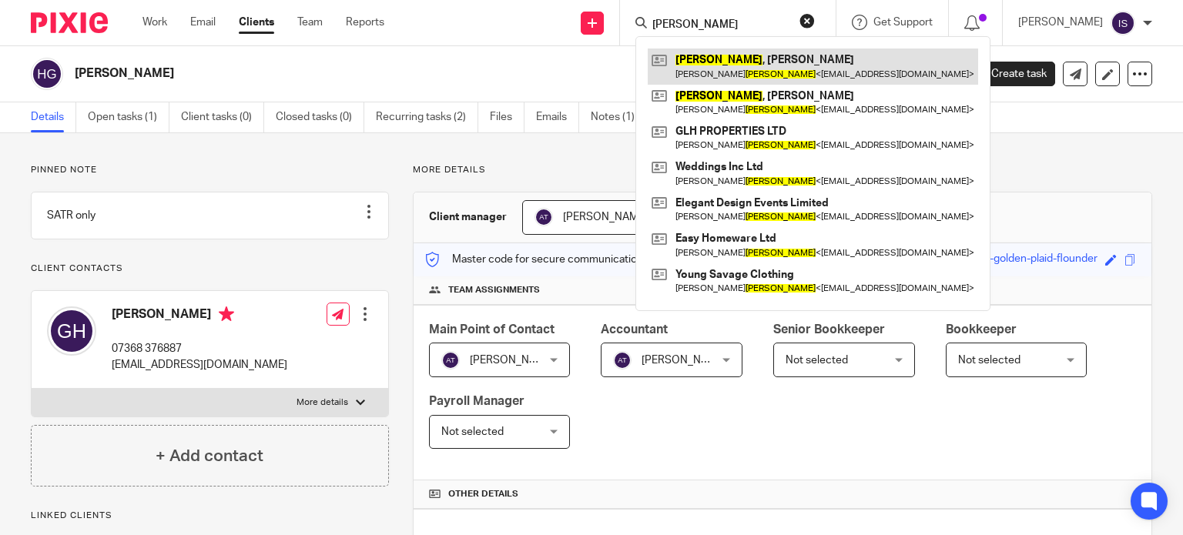
type input "[PERSON_NAME]"
click at [715, 74] on link at bounding box center [813, 66] width 330 height 35
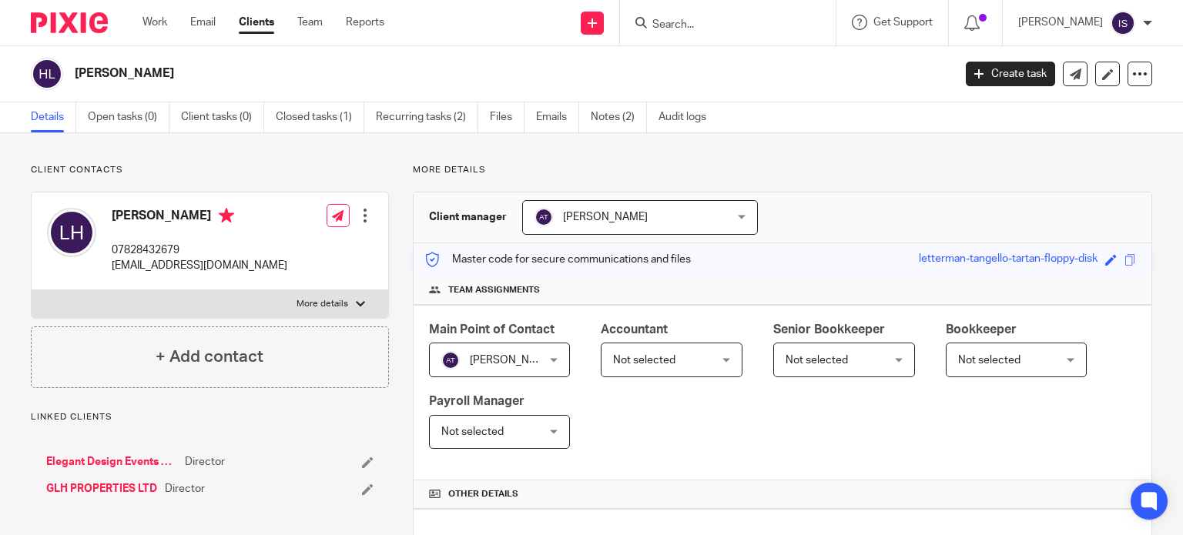
click at [652, 355] on span "Not selected" at bounding box center [644, 360] width 62 height 11
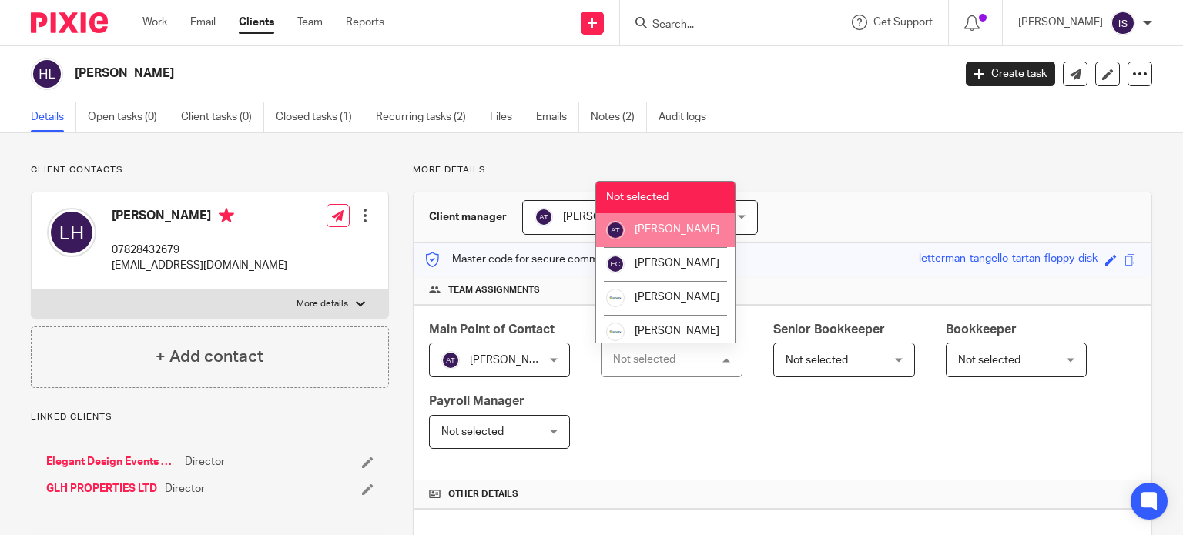
click at [643, 235] on span "[PERSON_NAME]" at bounding box center [677, 229] width 85 height 11
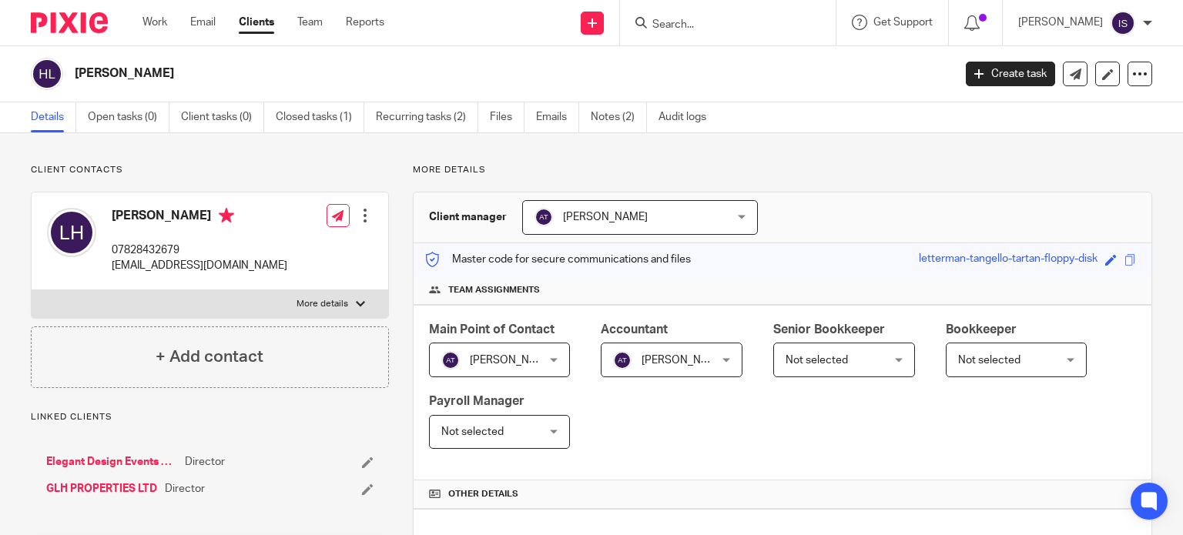
click at [735, 39] on div at bounding box center [728, 22] width 216 height 45
click at [725, 28] on input "Search" at bounding box center [720, 25] width 139 height 14
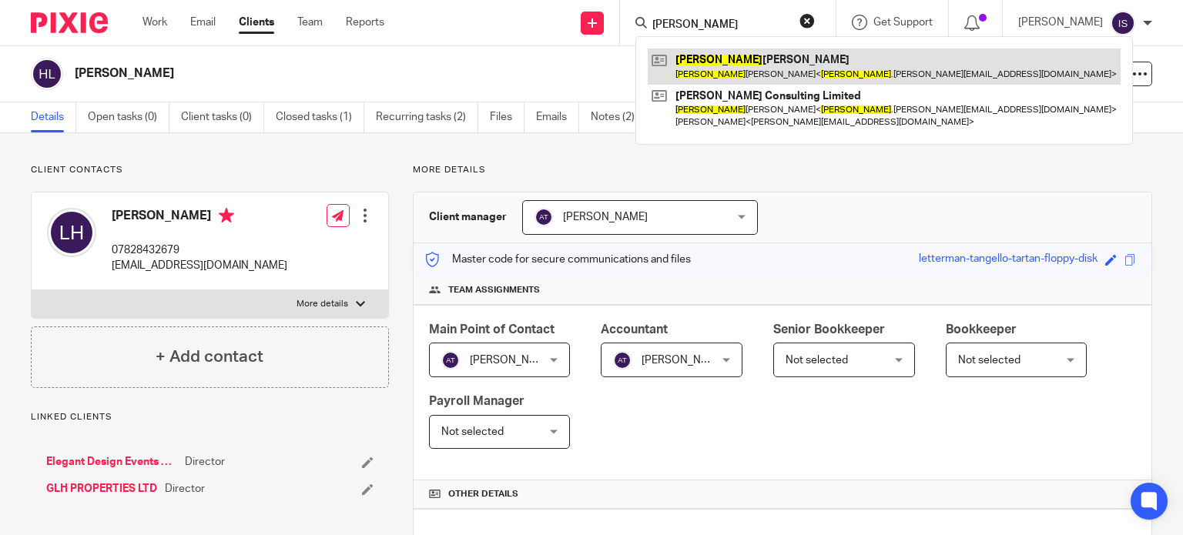
type input "howard"
click at [741, 69] on link at bounding box center [884, 66] width 473 height 35
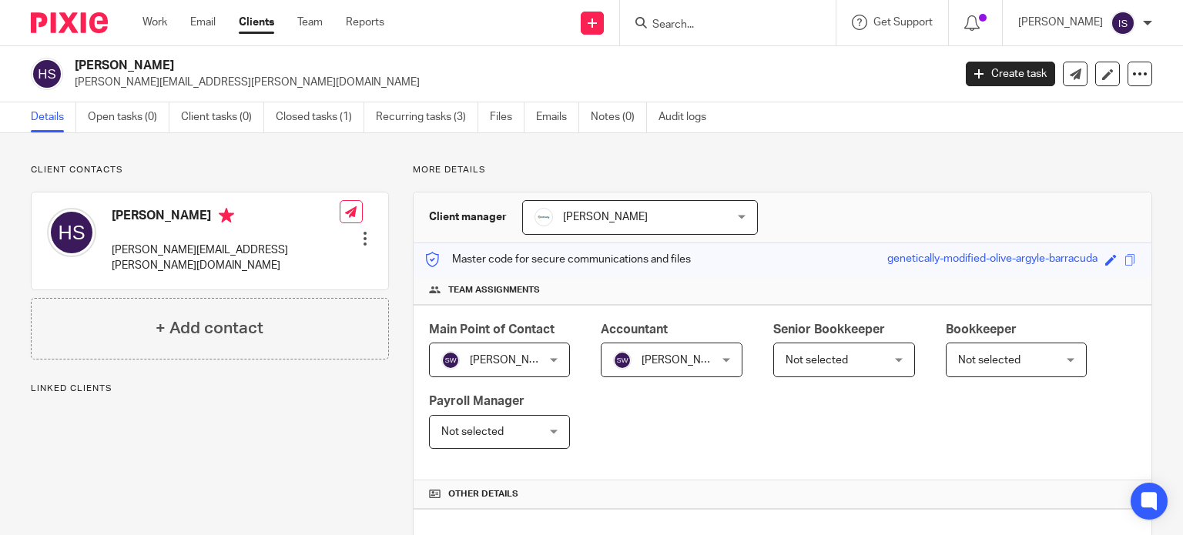
click at [737, 32] on form at bounding box center [733, 22] width 164 height 19
click at [708, 30] on input "Search" at bounding box center [720, 25] width 139 height 14
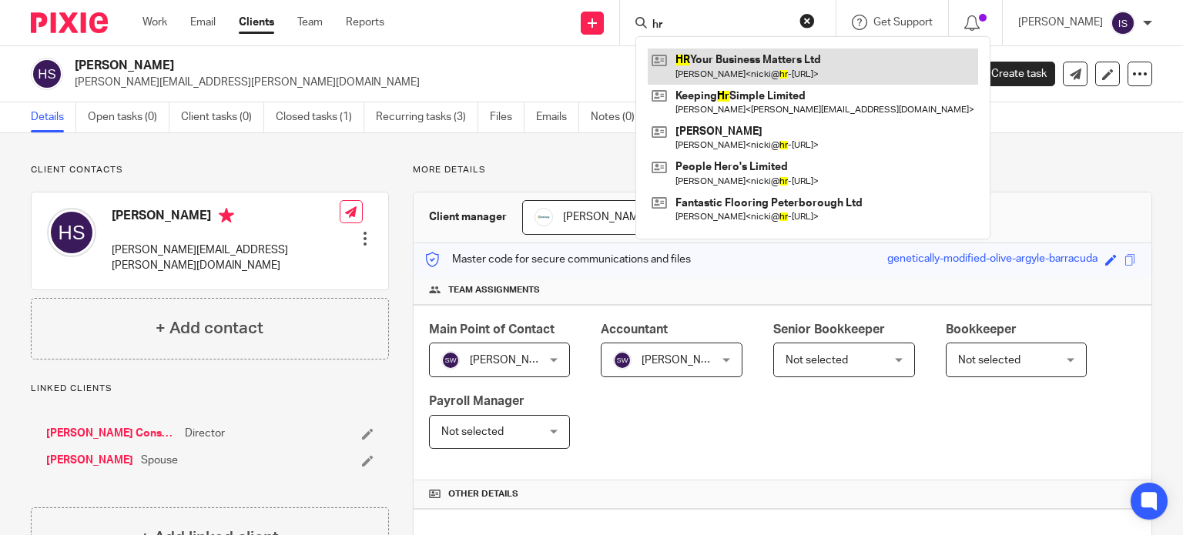
type input "hr"
click at [721, 63] on link at bounding box center [813, 66] width 330 height 35
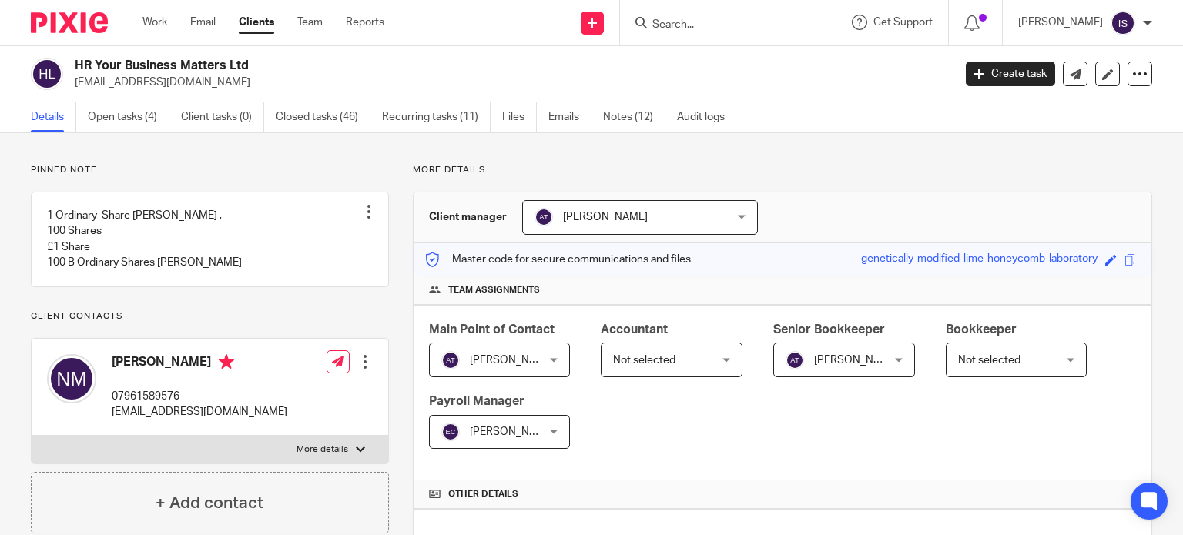
click at [654, 367] on span "Not selected" at bounding box center [664, 359] width 102 height 32
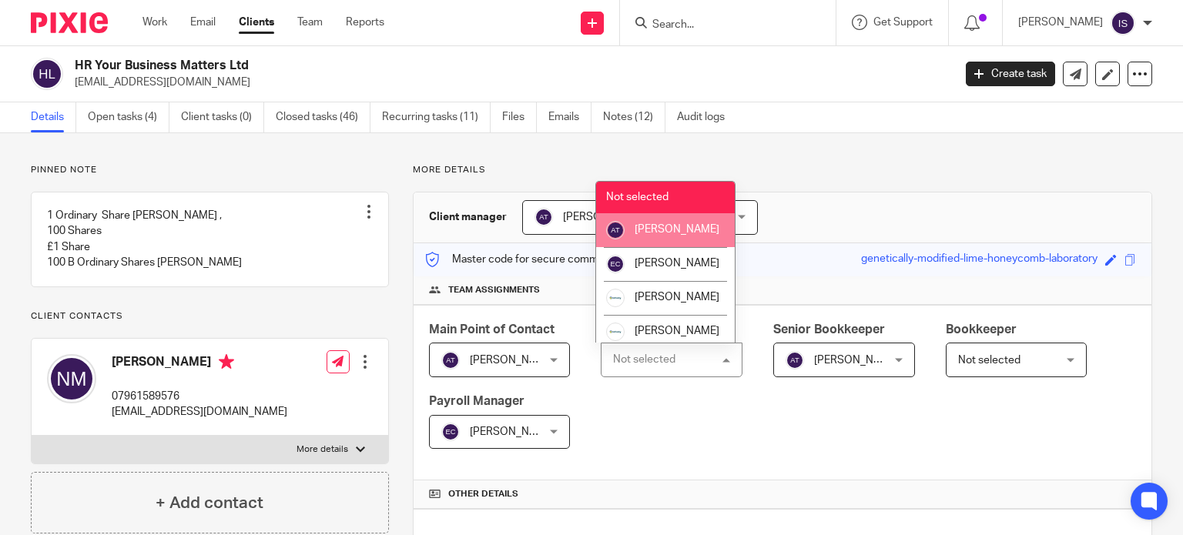
click at [684, 243] on li "[PERSON_NAME]" at bounding box center [665, 230] width 139 height 34
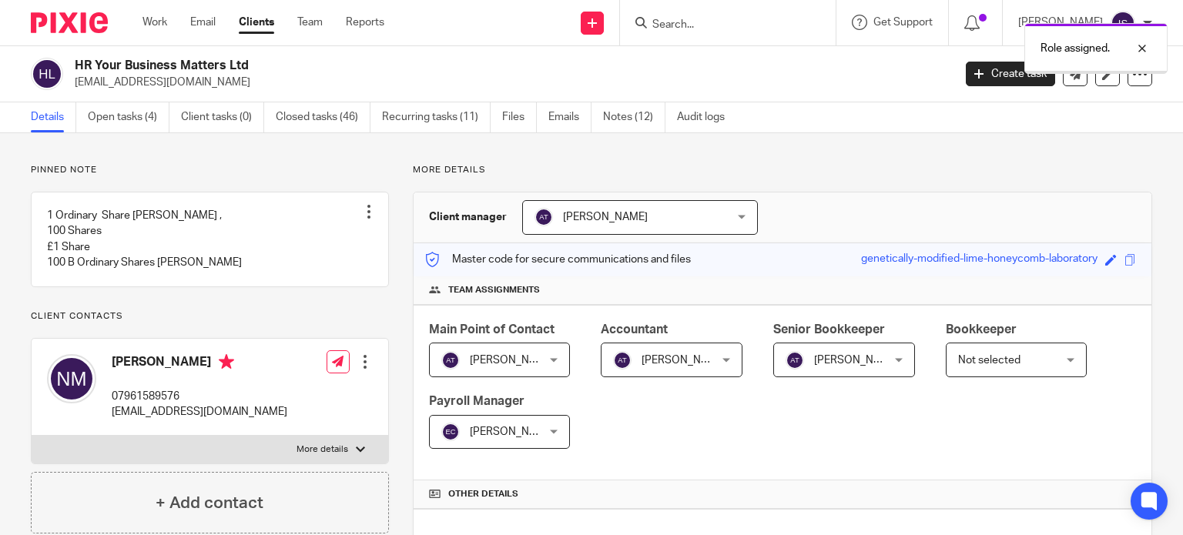
click at [993, 363] on span "Not selected" at bounding box center [989, 360] width 62 height 11
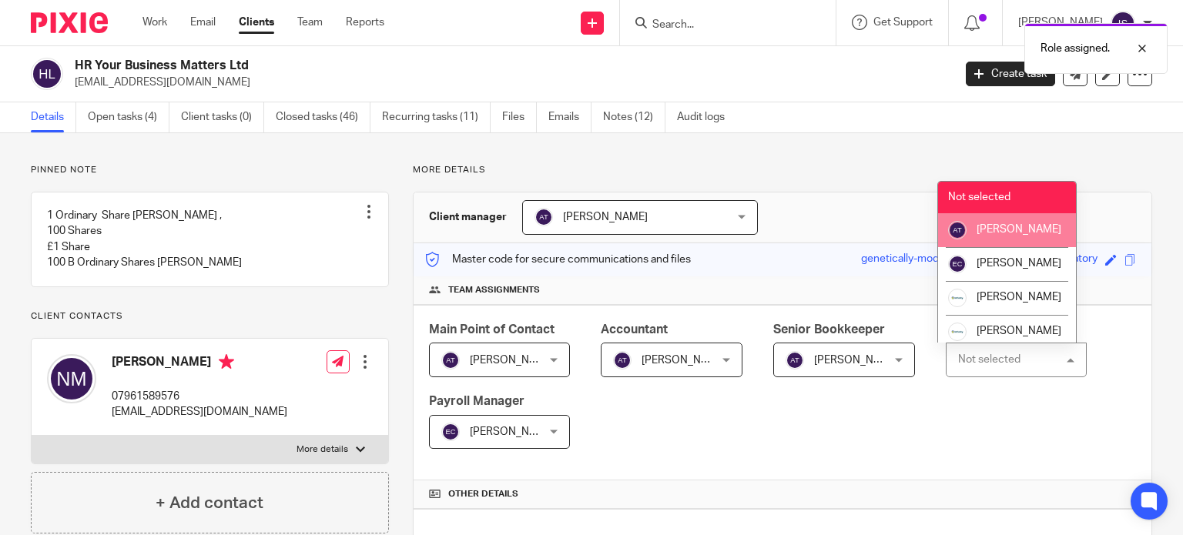
click at [995, 247] on li "[PERSON_NAME]" at bounding box center [1007, 230] width 139 height 34
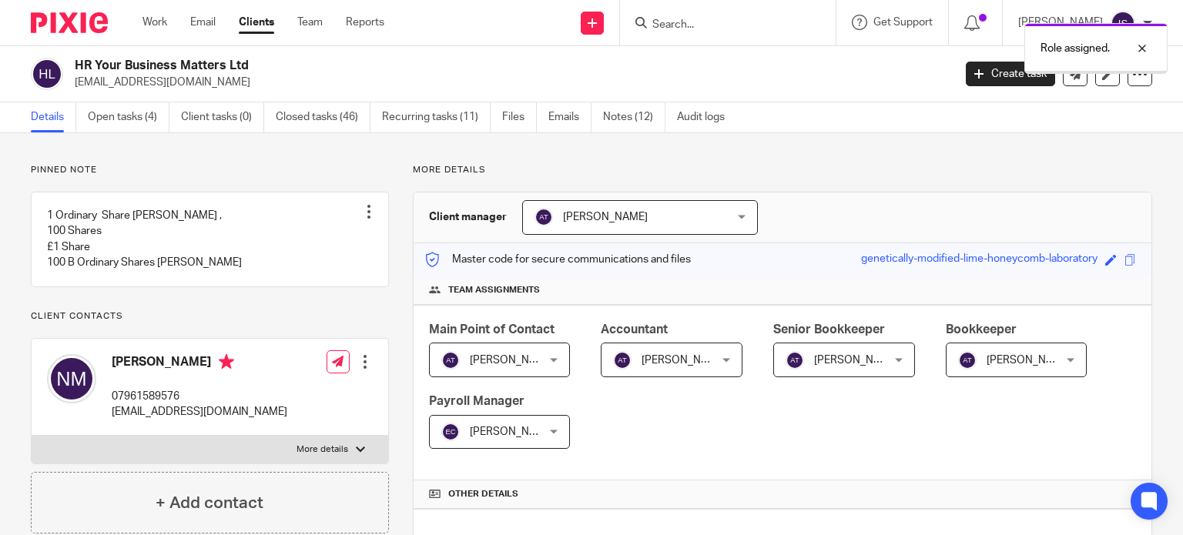
click at [1110, 52] on p "Role assigned." at bounding box center [1074, 48] width 69 height 15
click at [742, 22] on input "Search" at bounding box center [720, 25] width 139 height 14
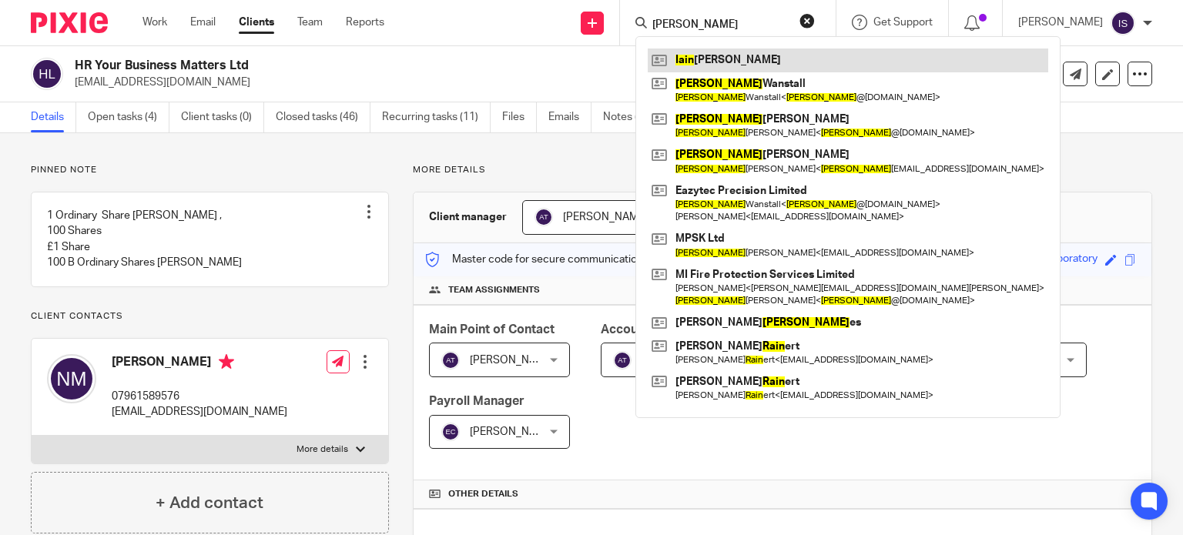
type input "iain"
click at [742, 55] on link at bounding box center [848, 60] width 400 height 23
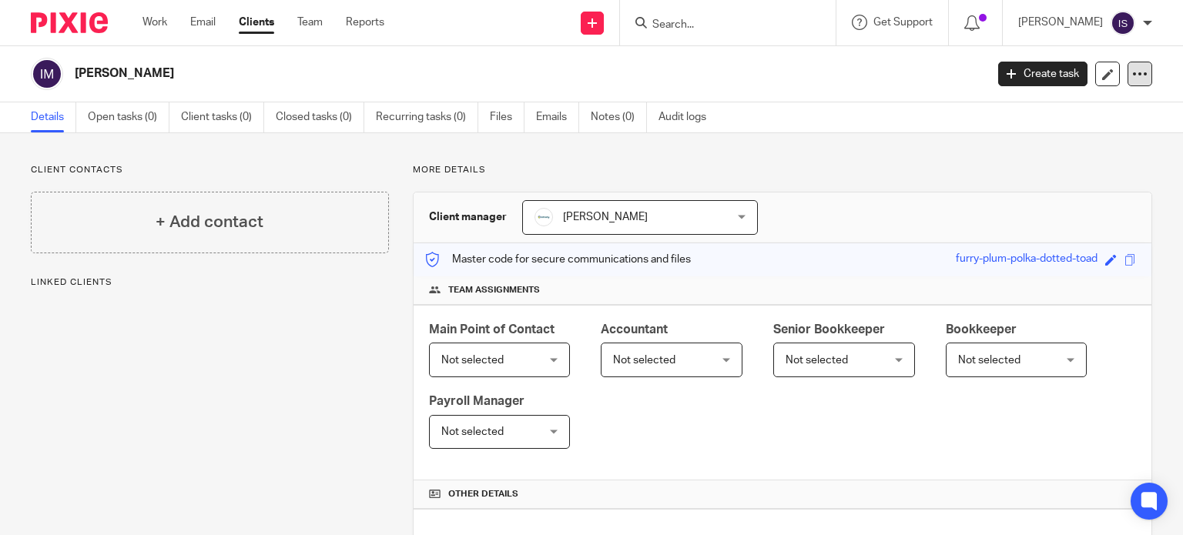
click at [1132, 78] on icon at bounding box center [1139, 73] width 15 height 15
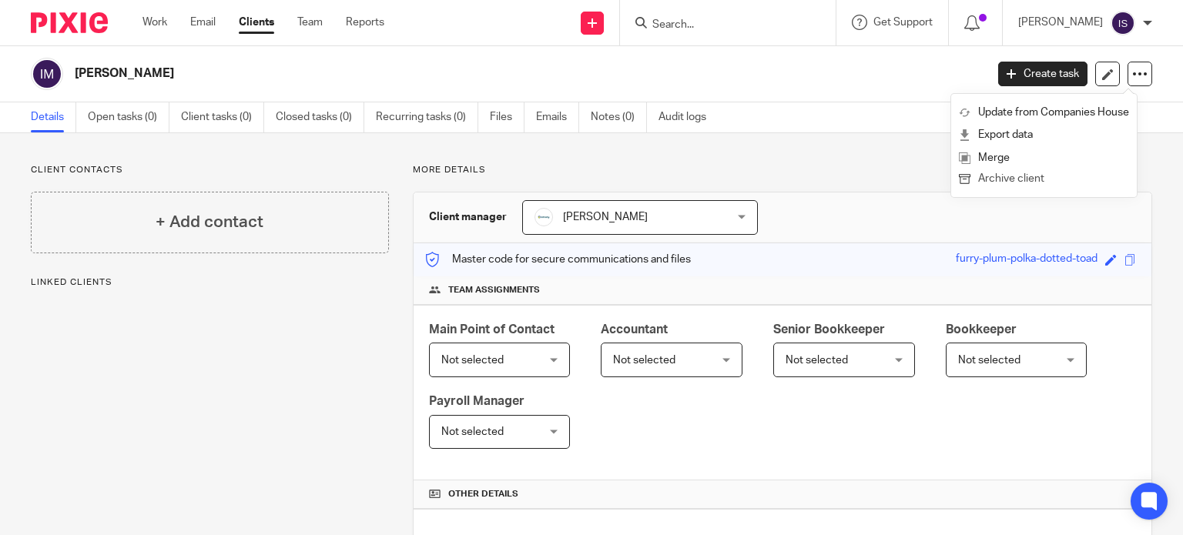
click at [1053, 177] on button "Archive client" at bounding box center [1044, 179] width 170 height 20
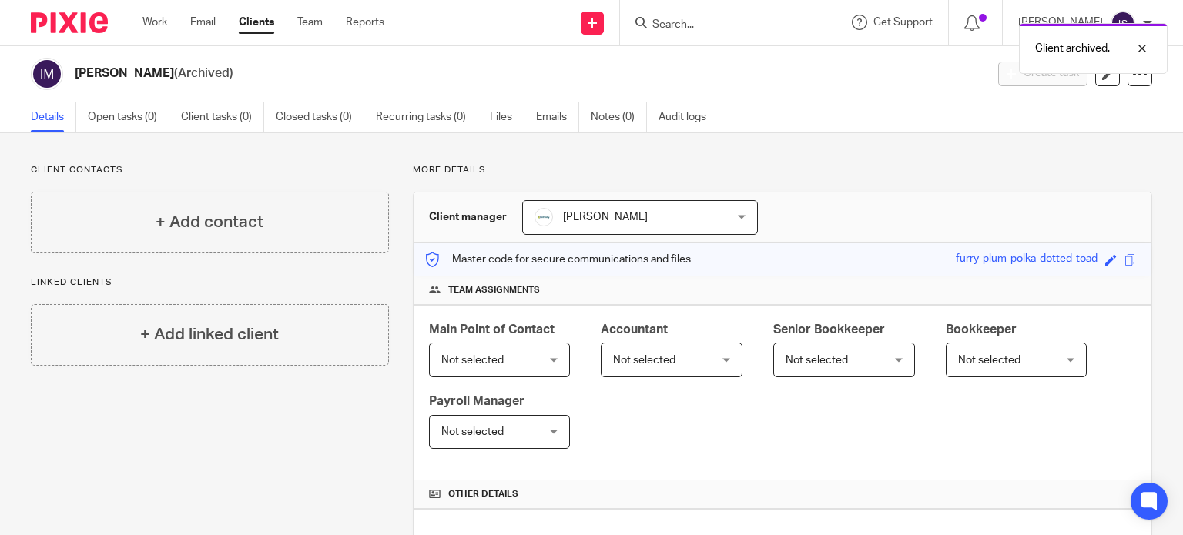
click at [714, 30] on div "Client archived." at bounding box center [879, 44] width 576 height 59
click at [714, 22] on div "Client archived." at bounding box center [879, 44] width 576 height 59
click at [708, 27] on input "Search" at bounding box center [720, 25] width 139 height 14
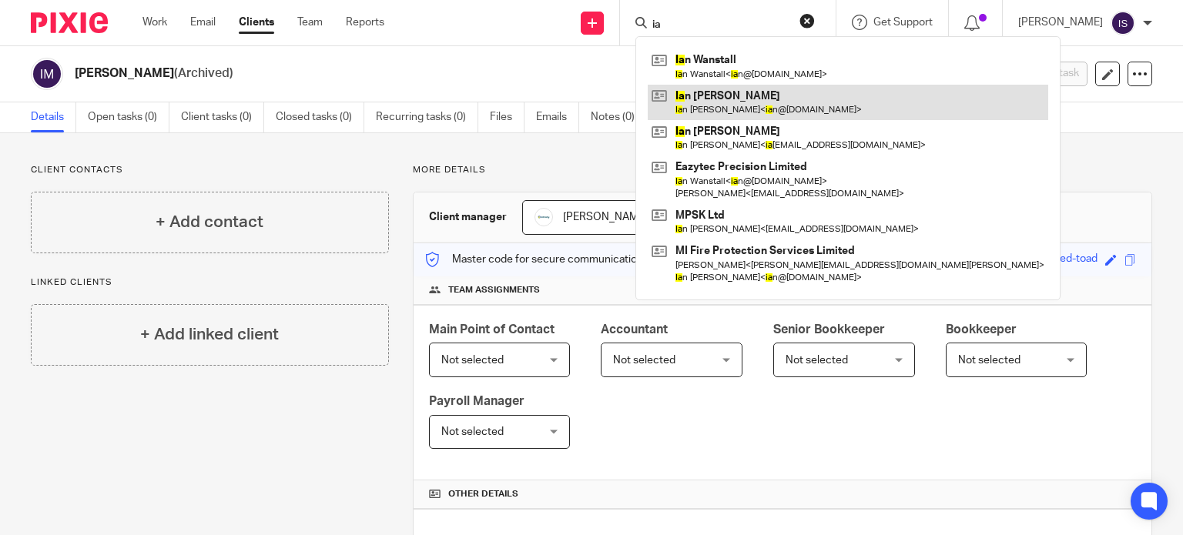
type input "ia"
click at [739, 95] on link at bounding box center [848, 102] width 400 height 35
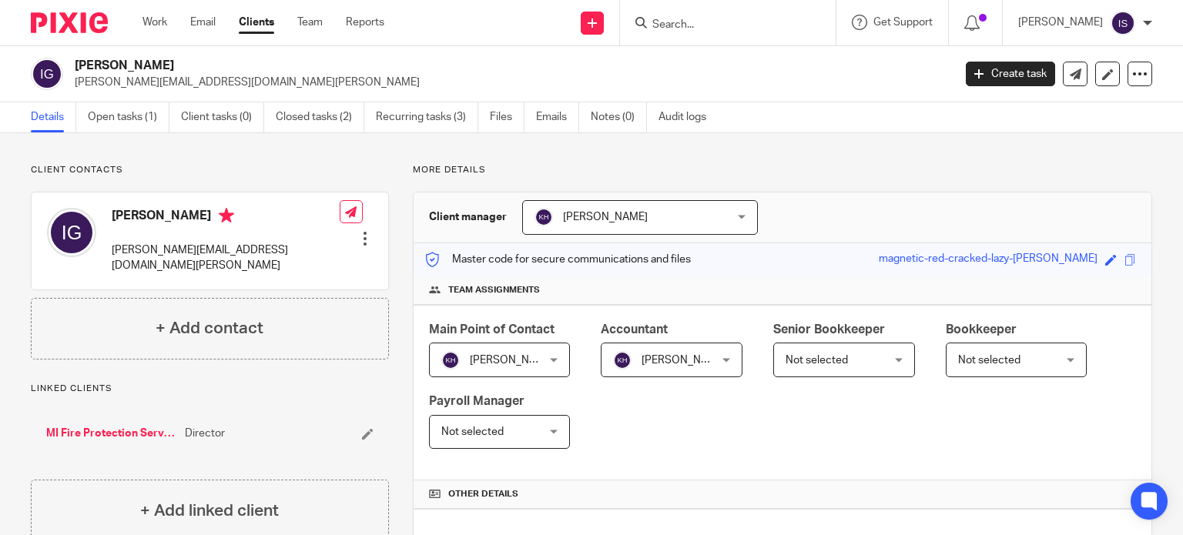
click at [693, 28] on input "Search" at bounding box center [720, 25] width 139 height 14
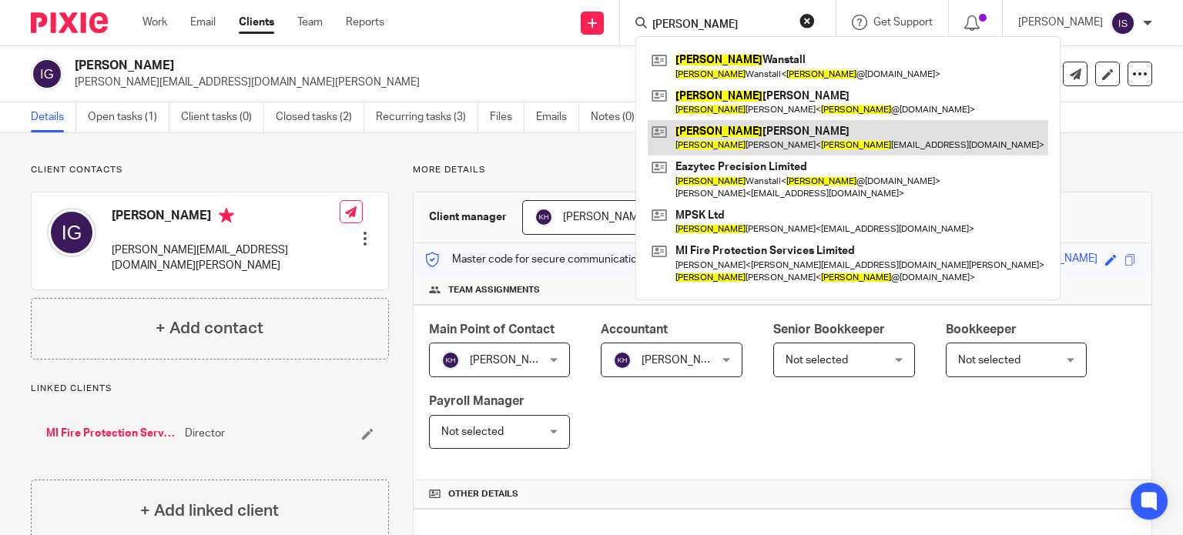
type input "ian"
click at [742, 133] on link at bounding box center [848, 137] width 400 height 35
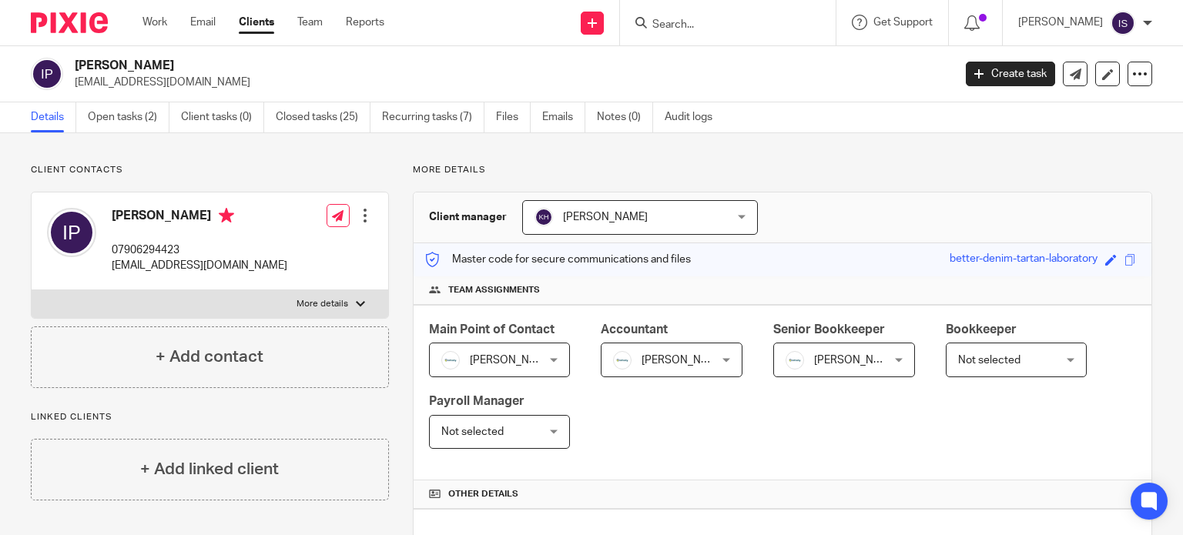
click at [830, 367] on span "[PERSON_NAME]" at bounding box center [836, 359] width 102 height 32
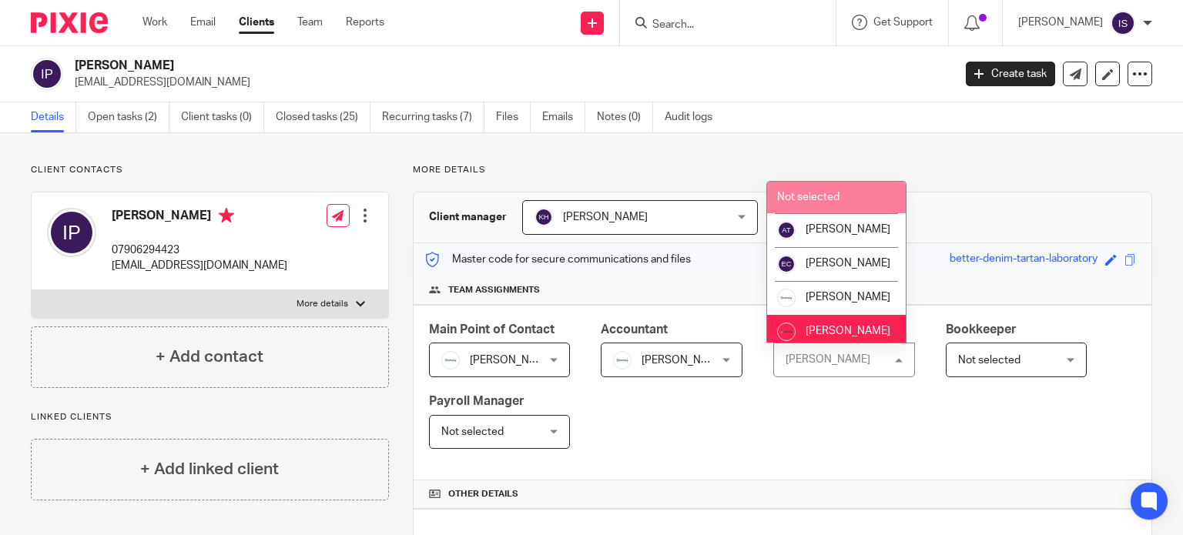
click at [836, 196] on span "Not selected" at bounding box center [808, 197] width 62 height 11
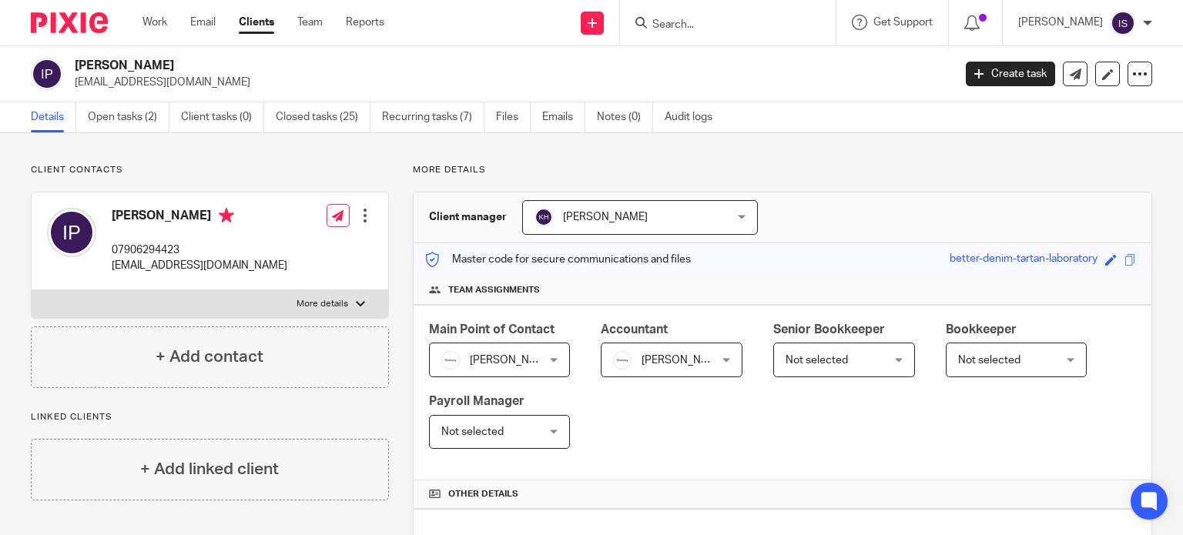
click at [742, 29] on input "Search" at bounding box center [720, 25] width 139 height 14
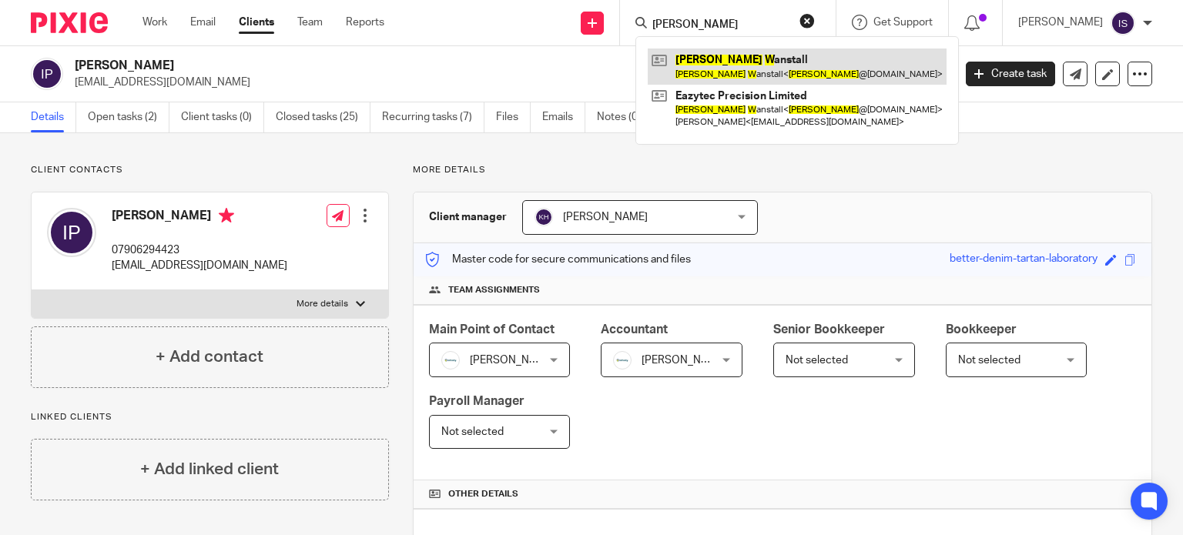
type input "[PERSON_NAME]"
click at [775, 56] on link at bounding box center [797, 66] width 299 height 35
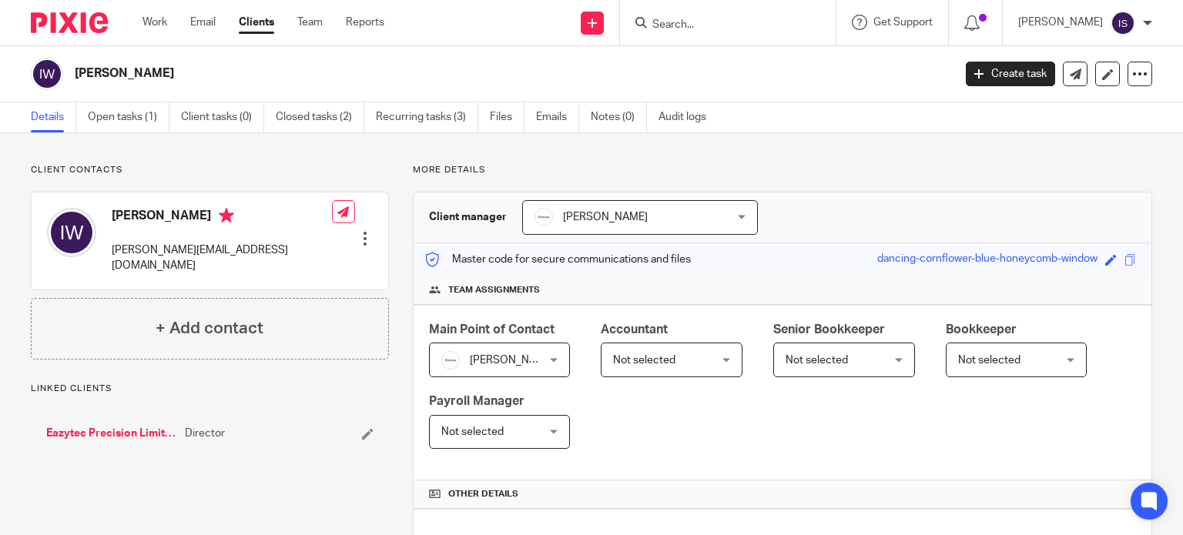
click at [658, 356] on span "Not selected" at bounding box center [644, 360] width 62 height 11
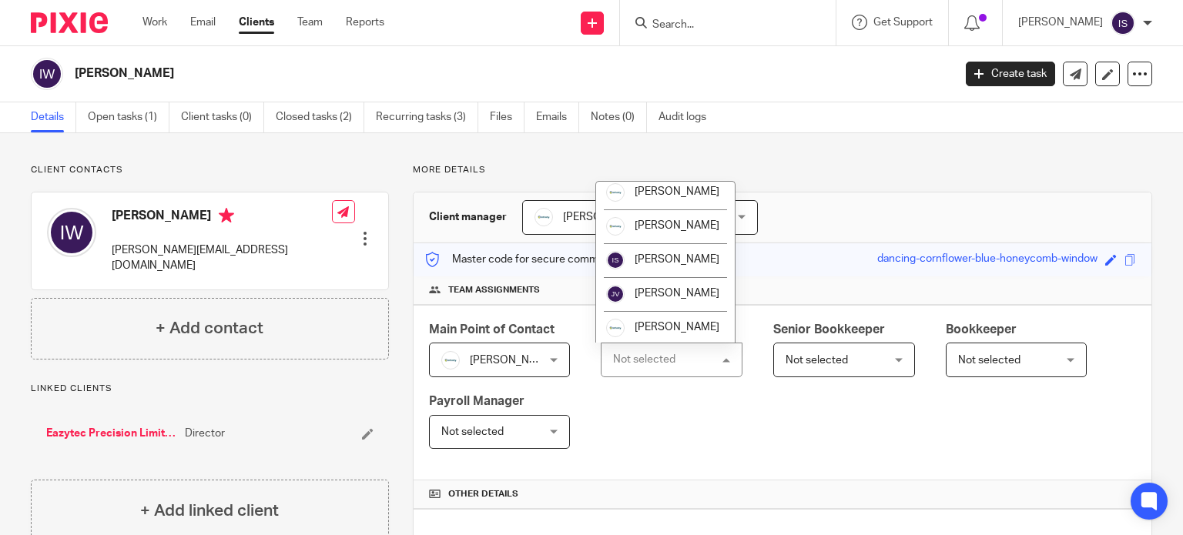
scroll to position [105, 0]
click at [658, 236] on li "[PERSON_NAME]" at bounding box center [665, 227] width 139 height 34
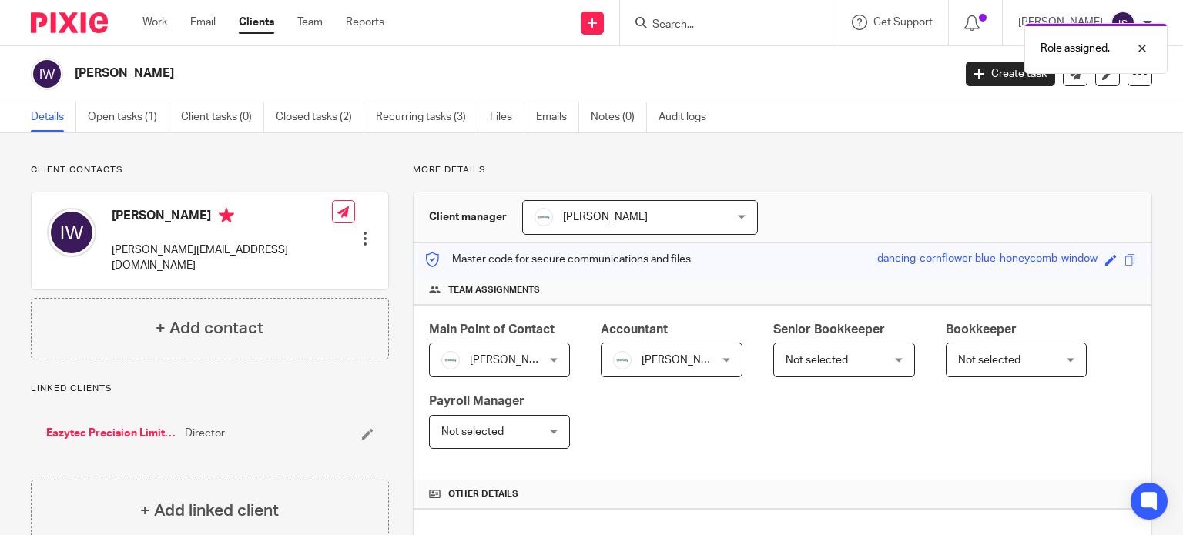
click at [727, 24] on div "Role assigned." at bounding box center [879, 44] width 576 height 59
click at [689, 24] on div "Role assigned." at bounding box center [879, 44] width 576 height 59
click at [689, 24] on input "Search" at bounding box center [720, 25] width 139 height 14
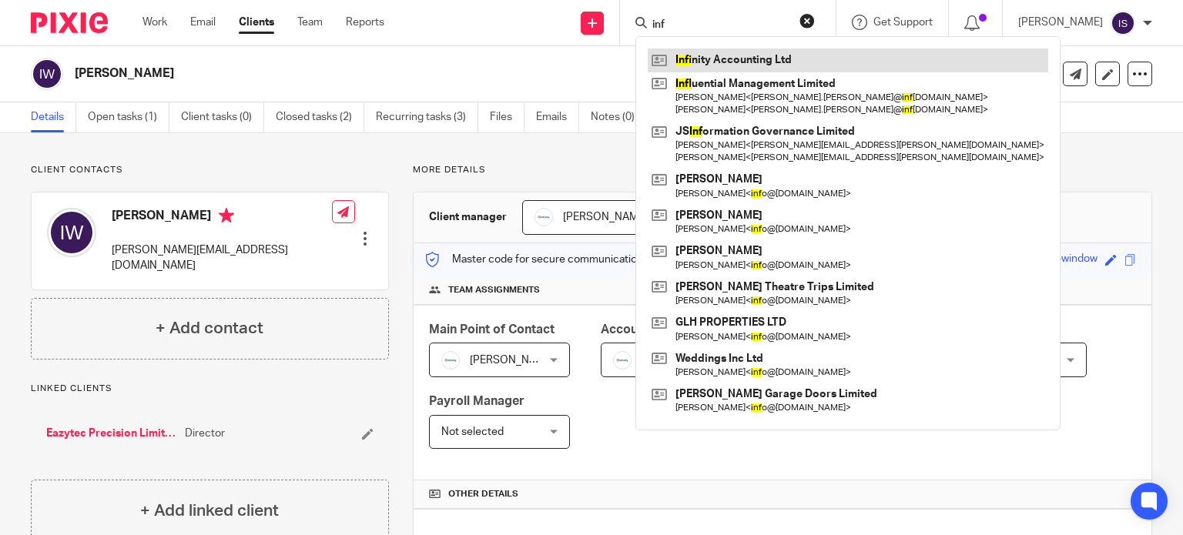
type input "inf"
click at [755, 55] on link at bounding box center [848, 60] width 400 height 23
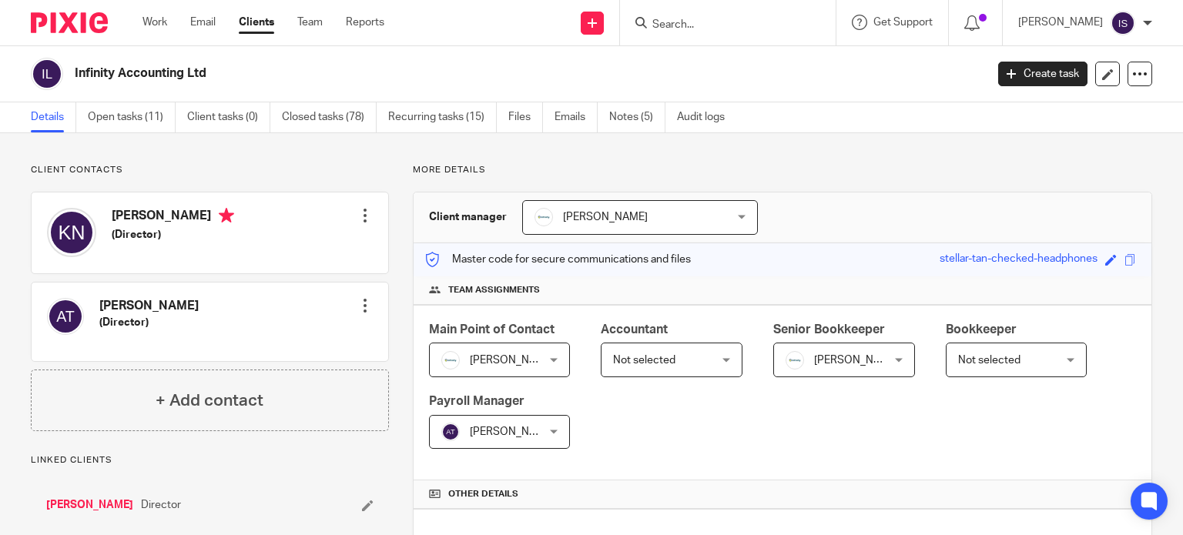
click at [668, 357] on span "Not selected" at bounding box center [644, 360] width 62 height 11
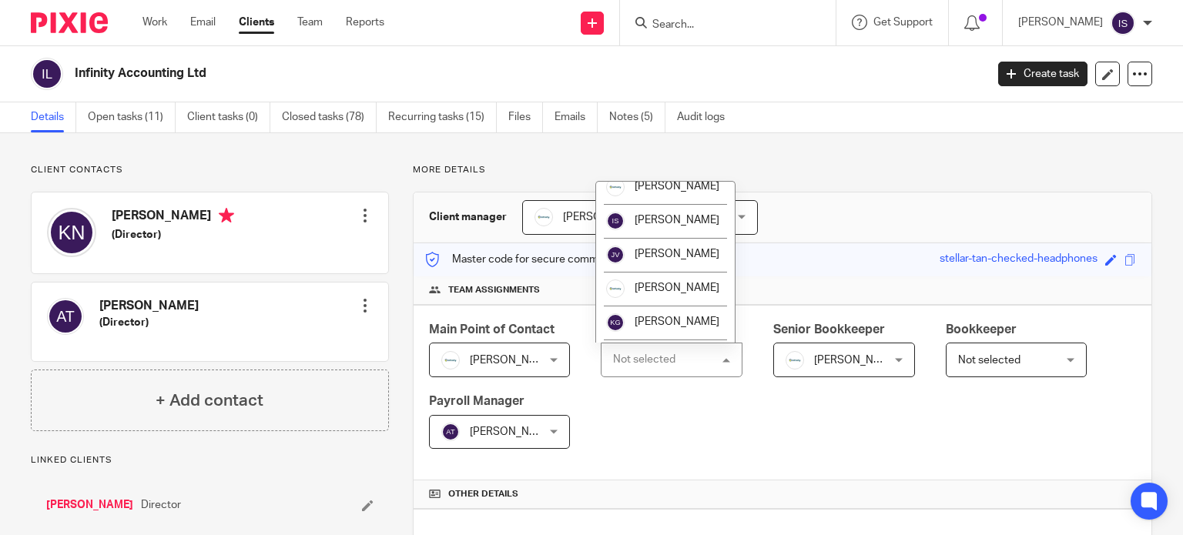
scroll to position [154, 0]
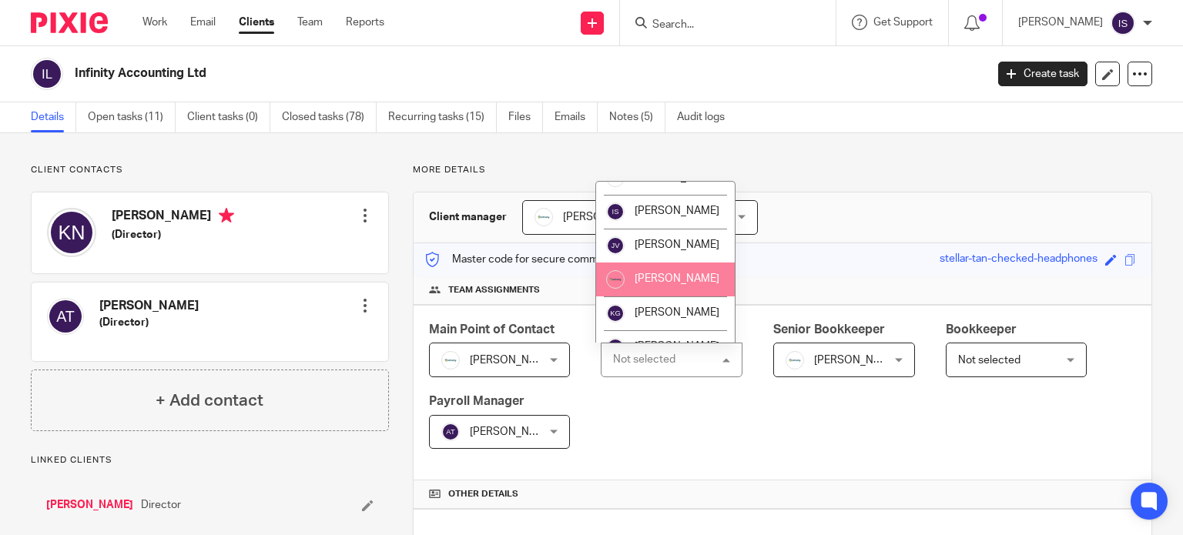
click at [670, 286] on li "[PERSON_NAME]" at bounding box center [665, 280] width 139 height 34
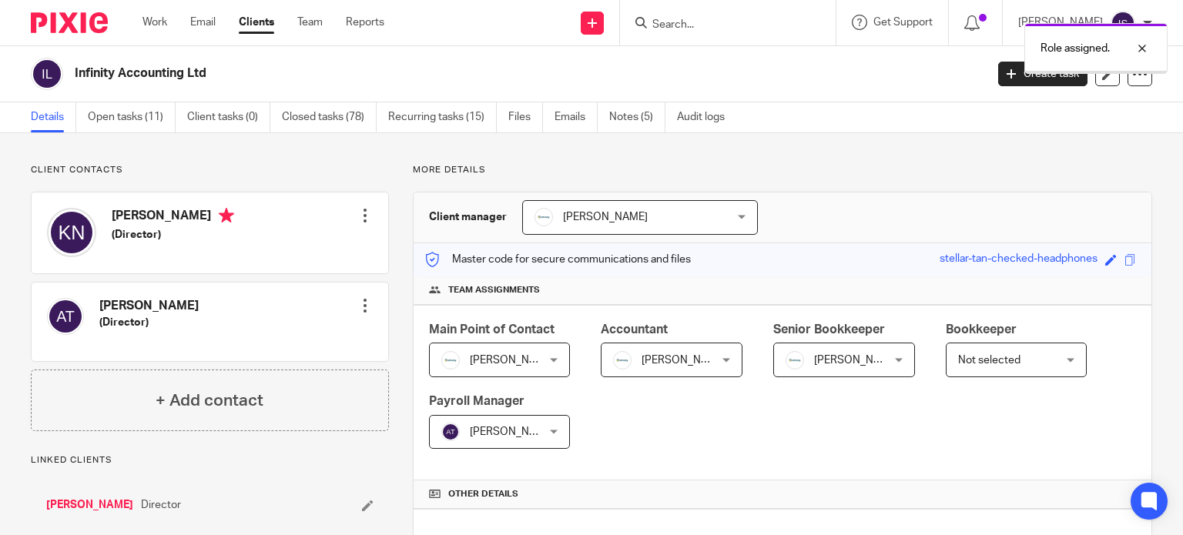
click at [964, 363] on span "Not selected" at bounding box center [989, 360] width 62 height 11
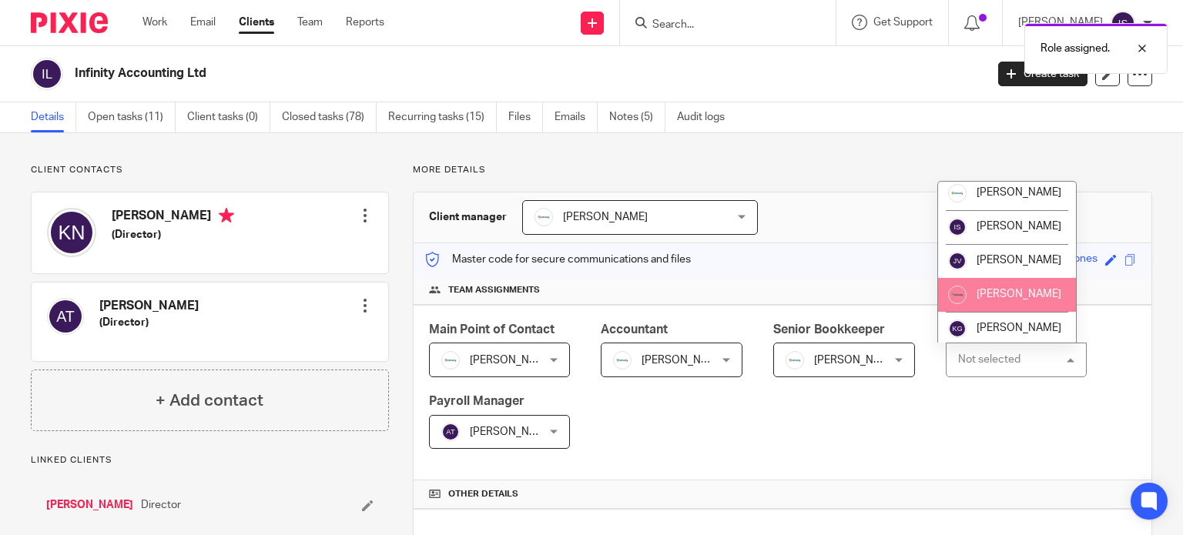
scroll to position [154, 0]
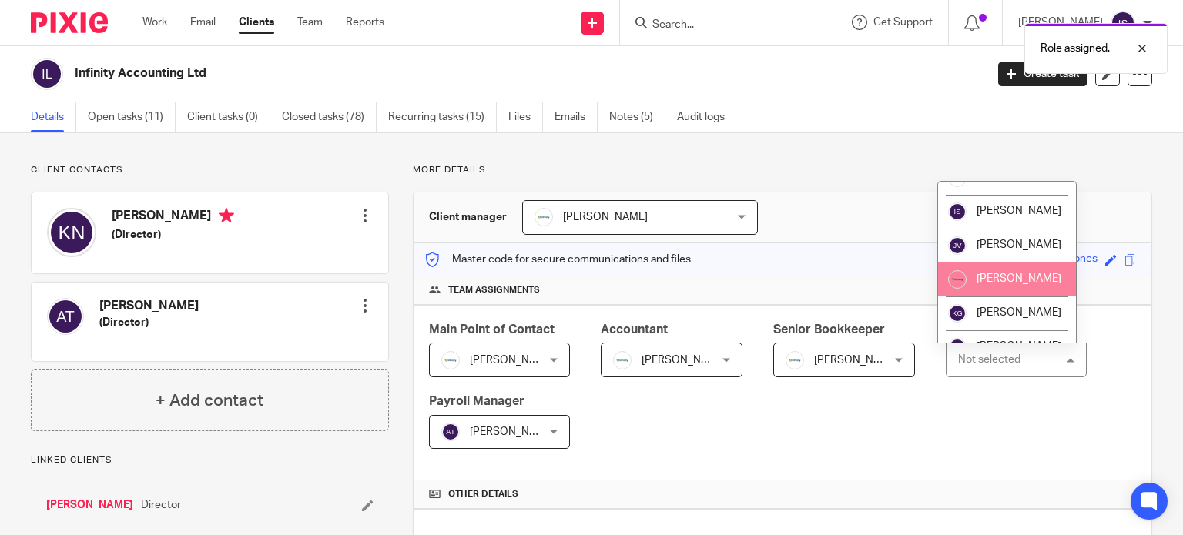
click at [975, 280] on li "[PERSON_NAME]" at bounding box center [1007, 280] width 139 height 34
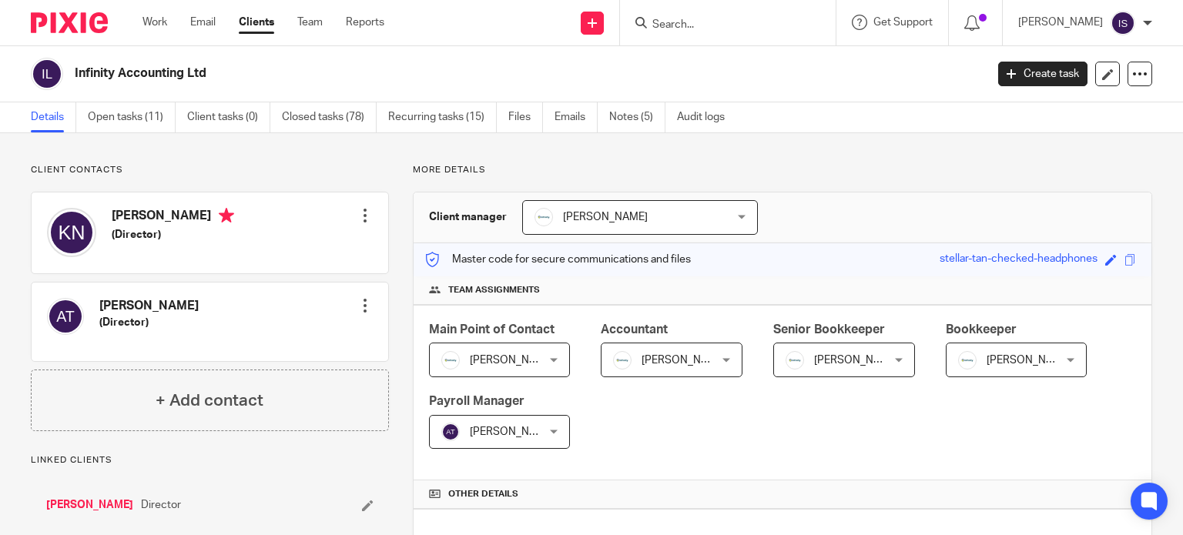
click at [724, 27] on div "Role assigned." at bounding box center [879, 44] width 576 height 59
click at [708, 27] on input "Search" at bounding box center [720, 25] width 139 height 14
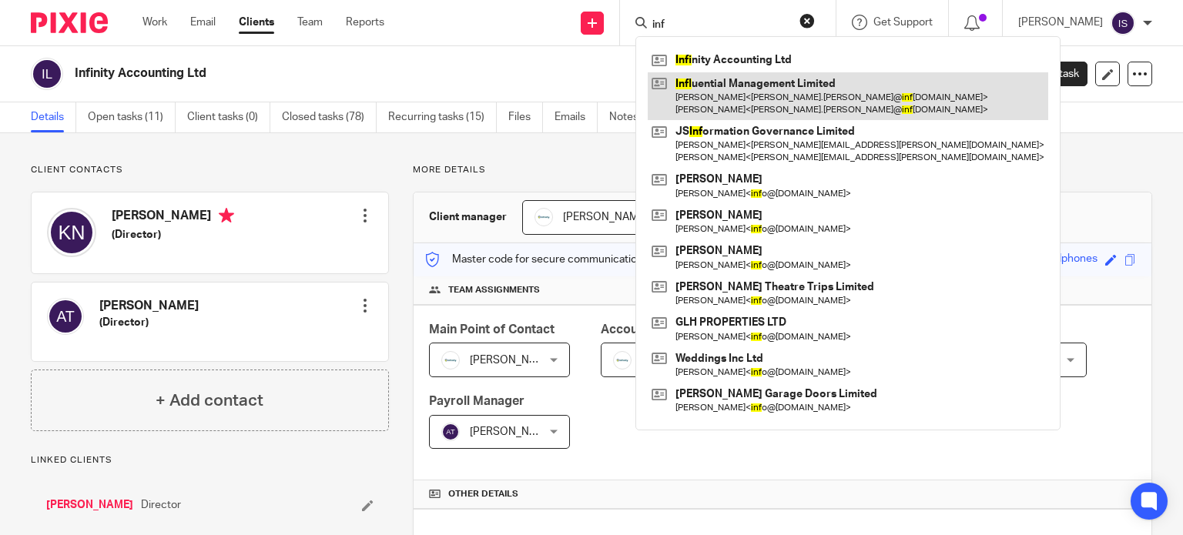
type input "inf"
click at [723, 96] on link at bounding box center [848, 96] width 400 height 48
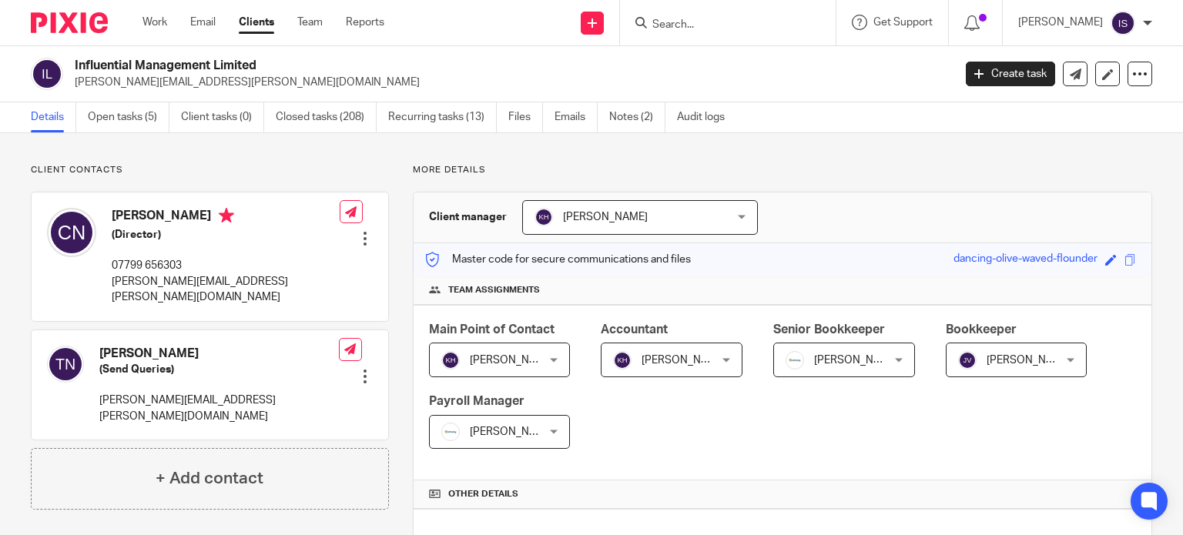
click at [497, 427] on span "[PERSON_NAME]" at bounding box center [512, 432] width 85 height 11
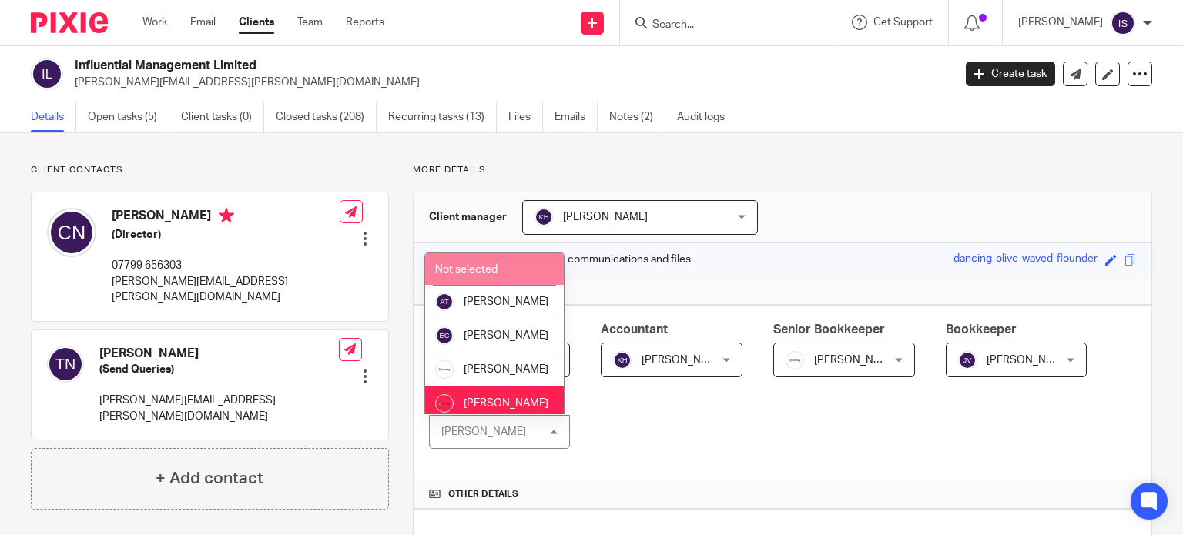
click at [496, 270] on span "Not selected" at bounding box center [466, 269] width 62 height 11
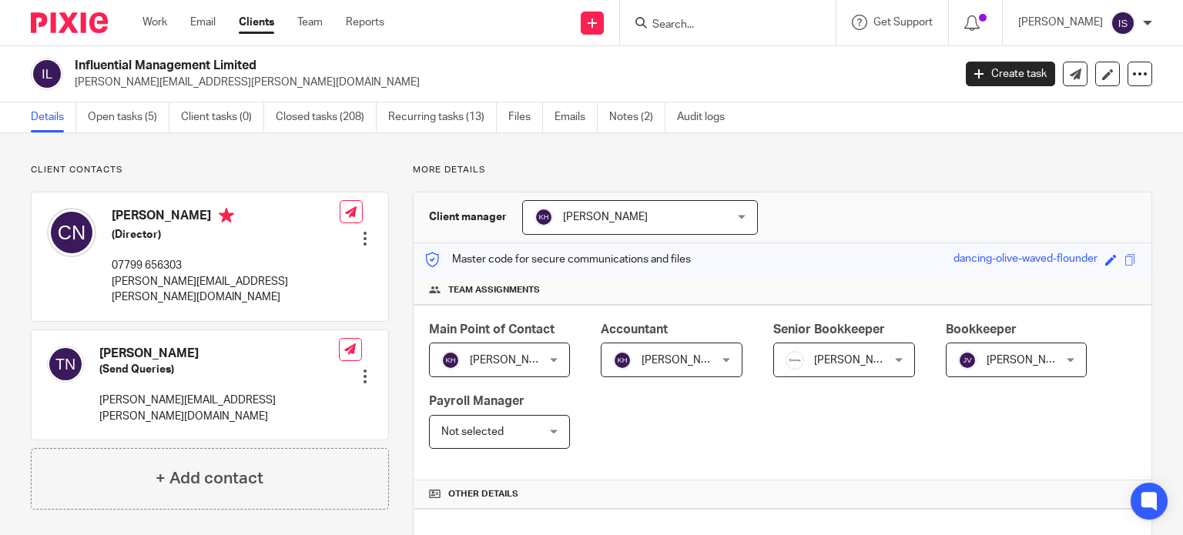
click at [692, 36] on div at bounding box center [728, 22] width 216 height 45
click at [694, 28] on input "Search" at bounding box center [720, 25] width 139 height 14
type input "i"
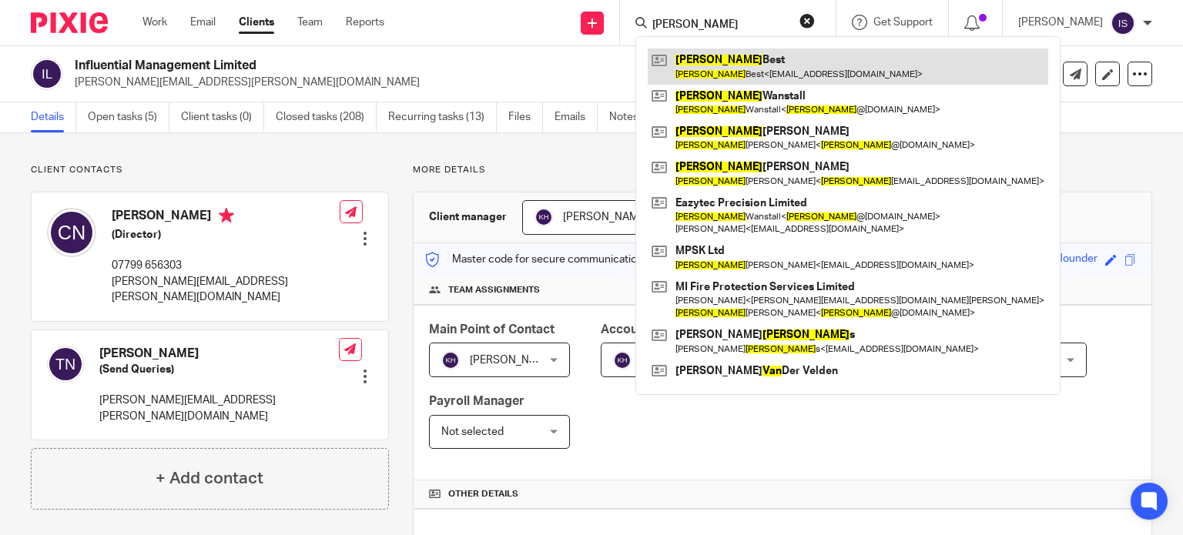
type input "ivan"
click at [705, 65] on link at bounding box center [848, 66] width 400 height 35
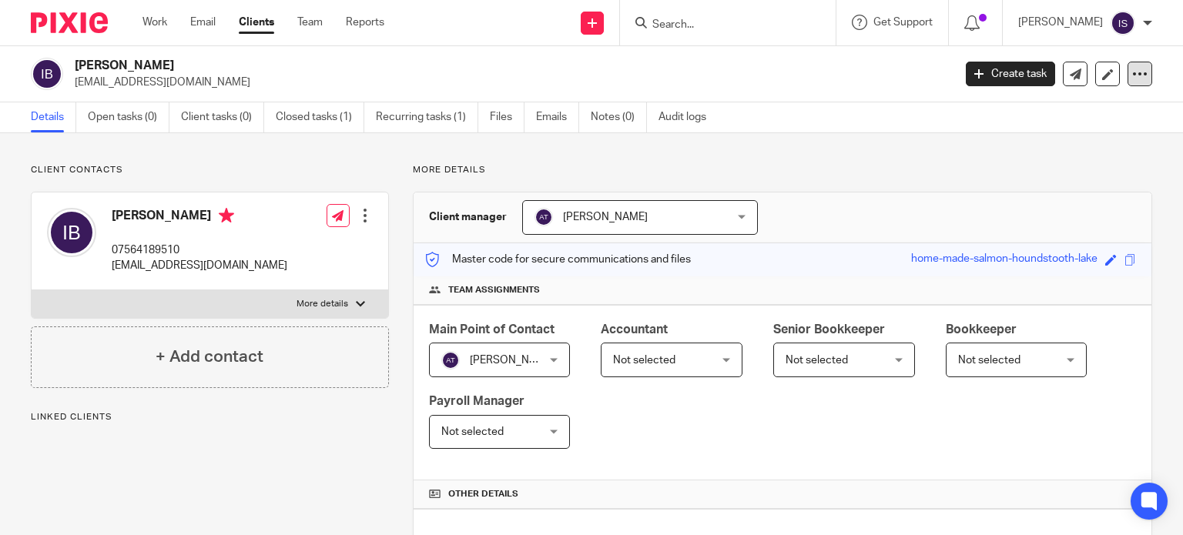
click at [1132, 79] on icon at bounding box center [1139, 73] width 15 height 15
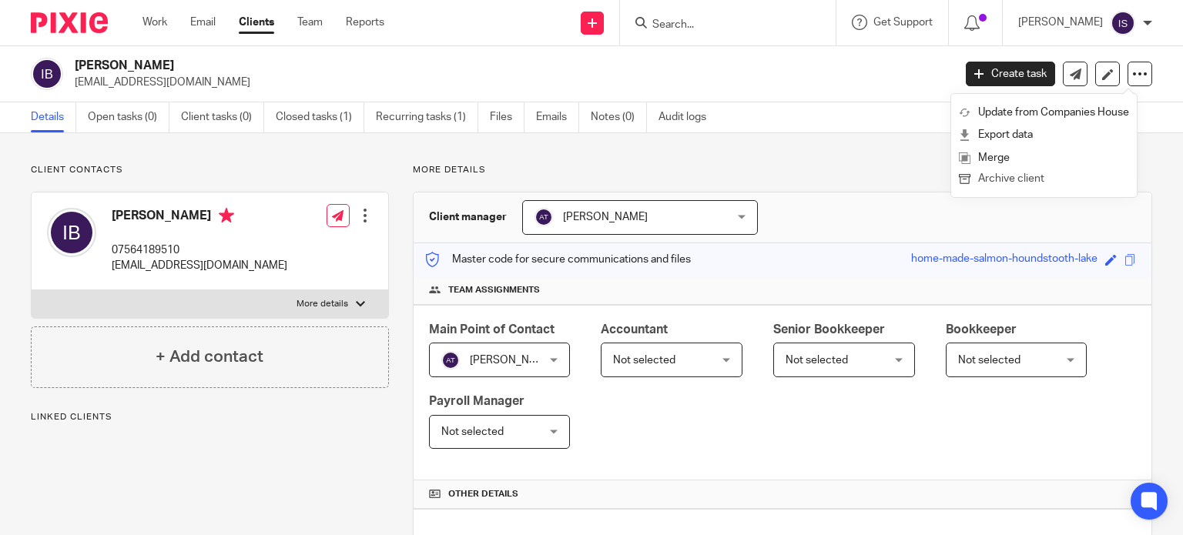
click at [1060, 175] on button "Archive client" at bounding box center [1044, 179] width 170 height 20
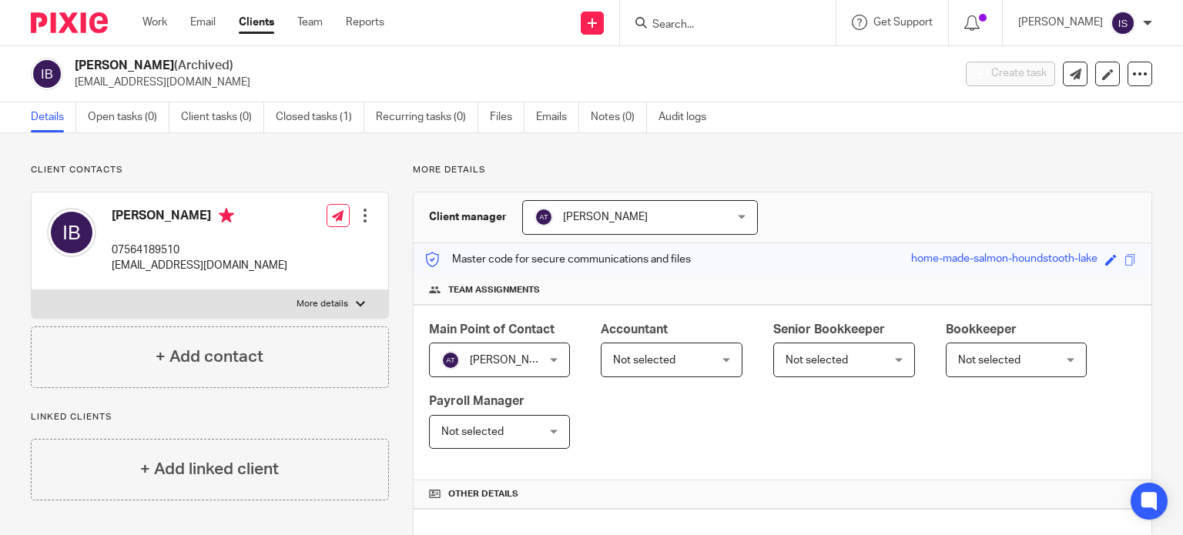
click at [686, 25] on input "Search" at bounding box center [720, 25] width 139 height 14
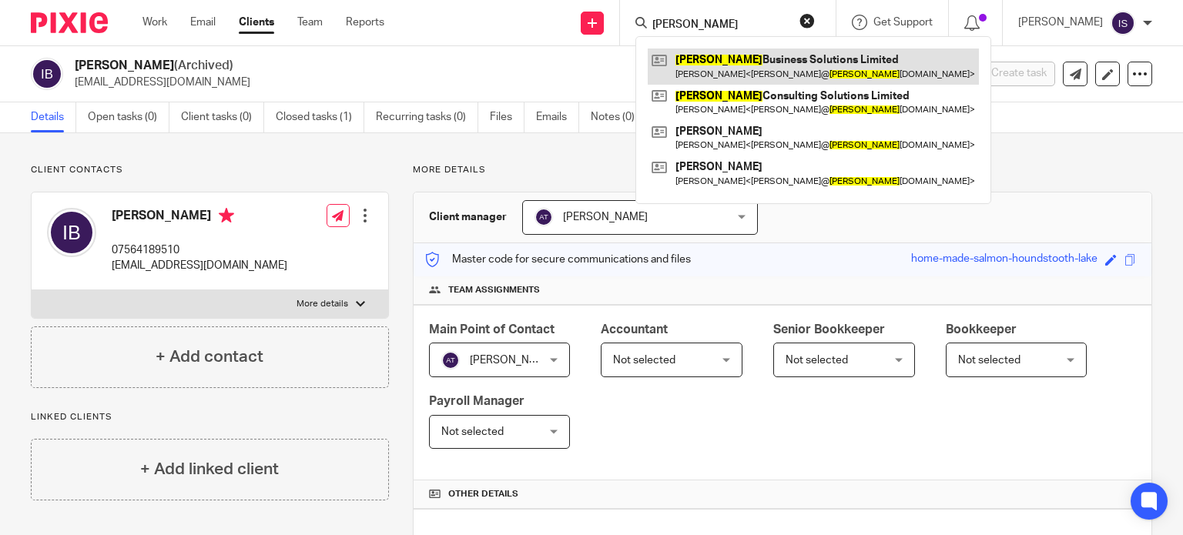
type input "ivo"
click at [726, 69] on link at bounding box center [813, 66] width 331 height 35
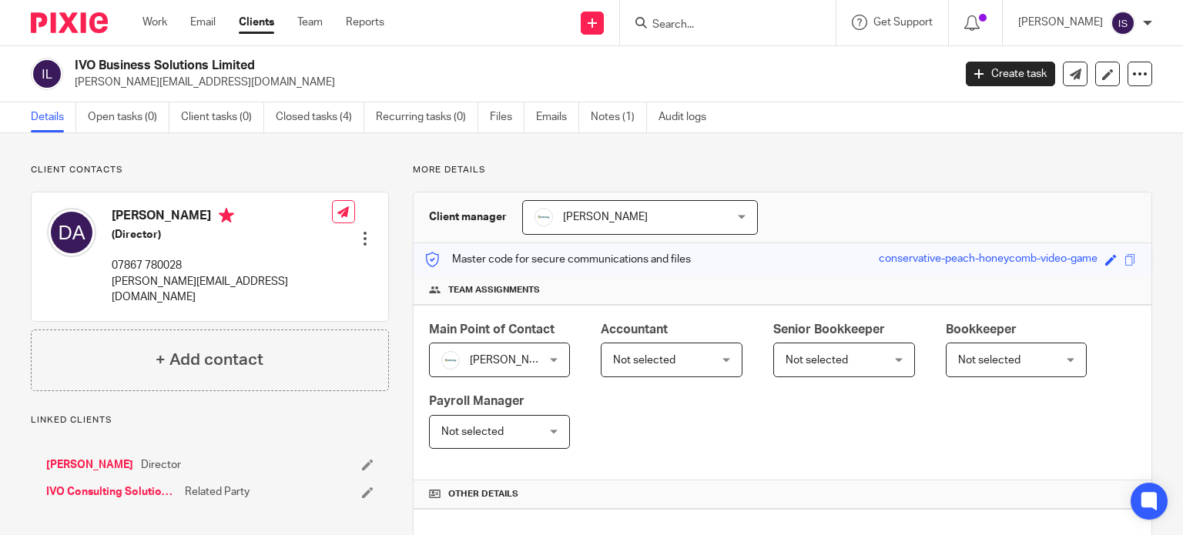
click at [696, 350] on span "Not selected" at bounding box center [664, 359] width 102 height 32
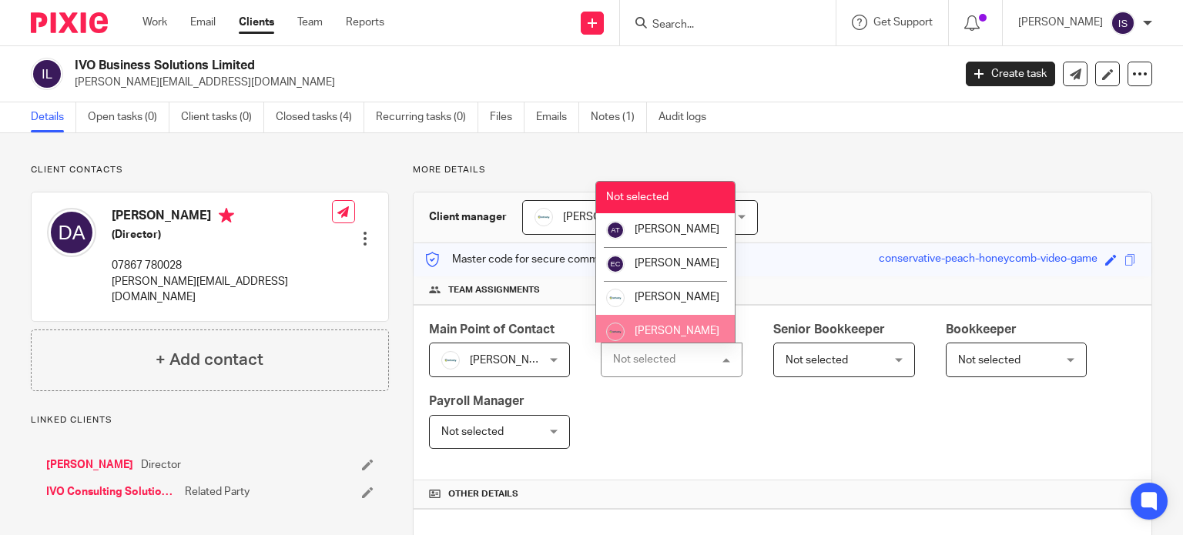
click at [686, 333] on ul "Not selected [PERSON_NAME] [PERSON_NAME] [PERSON_NAME] [PERSON_NAME] [PERSON_NA…" at bounding box center [665, 262] width 139 height 161
click at [686, 333] on li "[PERSON_NAME]" at bounding box center [665, 332] width 139 height 34
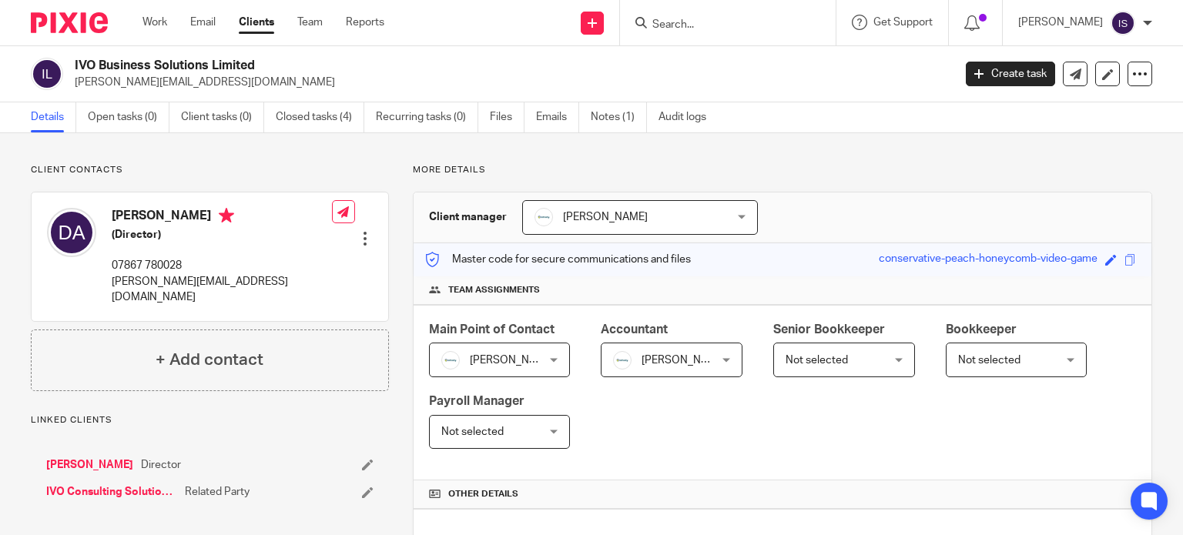
click at [696, 34] on div at bounding box center [728, 22] width 216 height 45
click at [702, 19] on input "Search" at bounding box center [720, 25] width 139 height 14
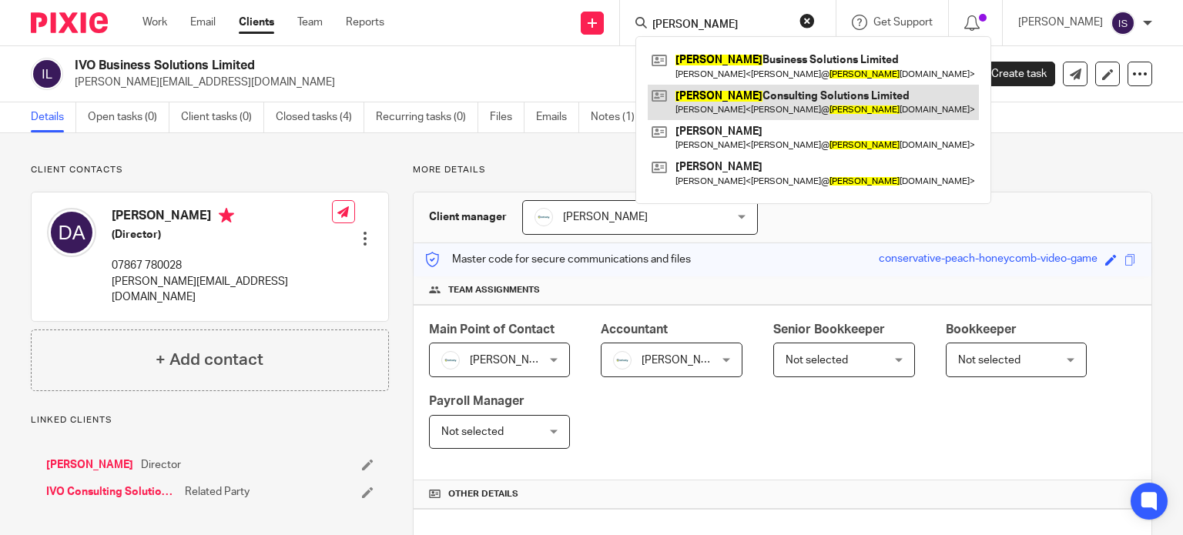
type input "ivo"
click at [764, 112] on link at bounding box center [813, 102] width 331 height 35
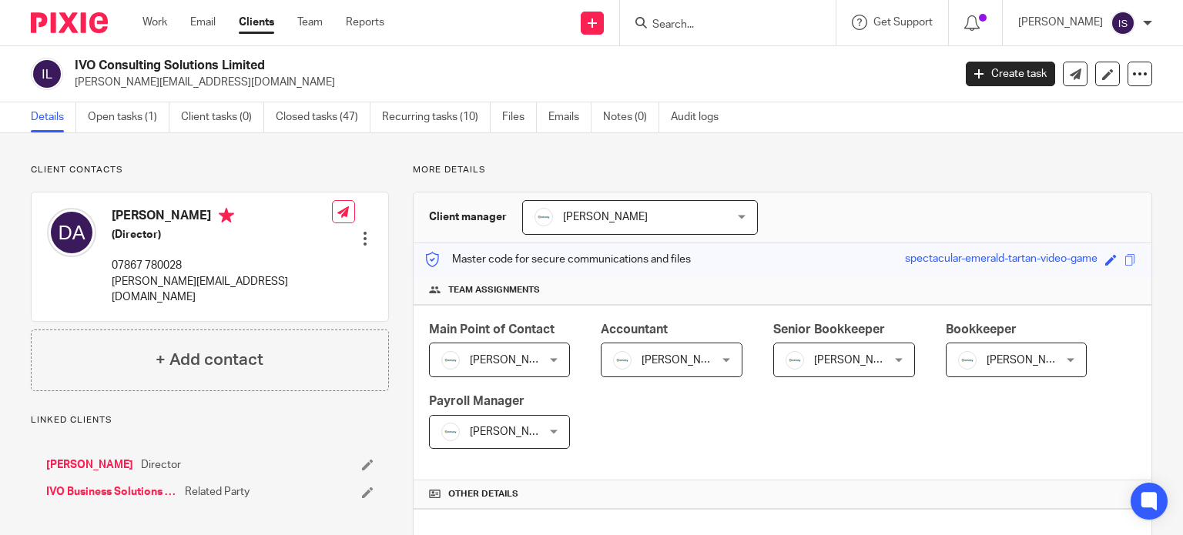
click at [713, 21] on input "Search" at bounding box center [720, 25] width 139 height 14
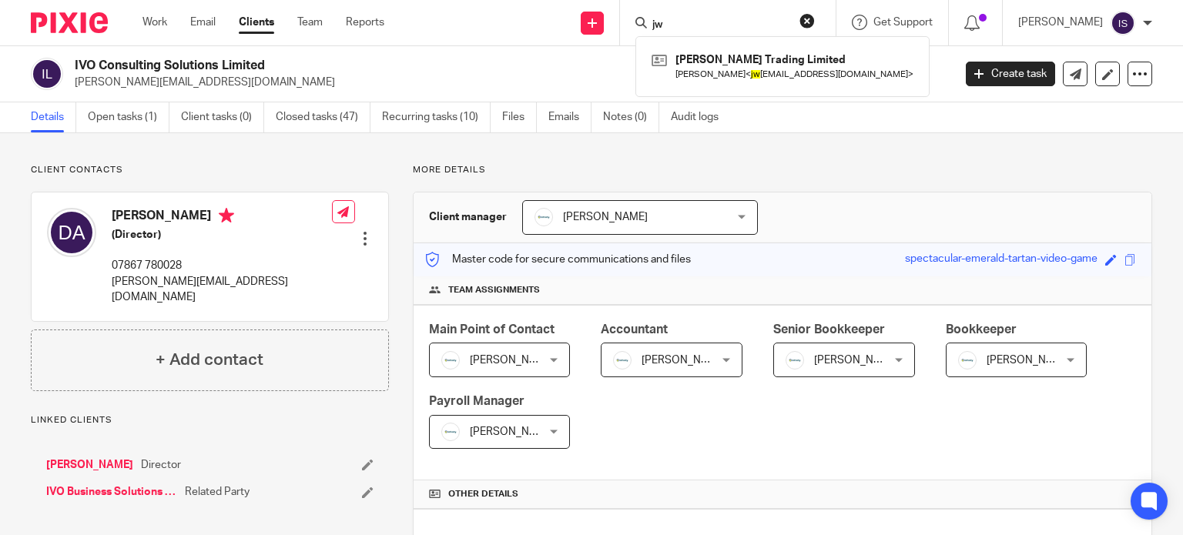
type input "j"
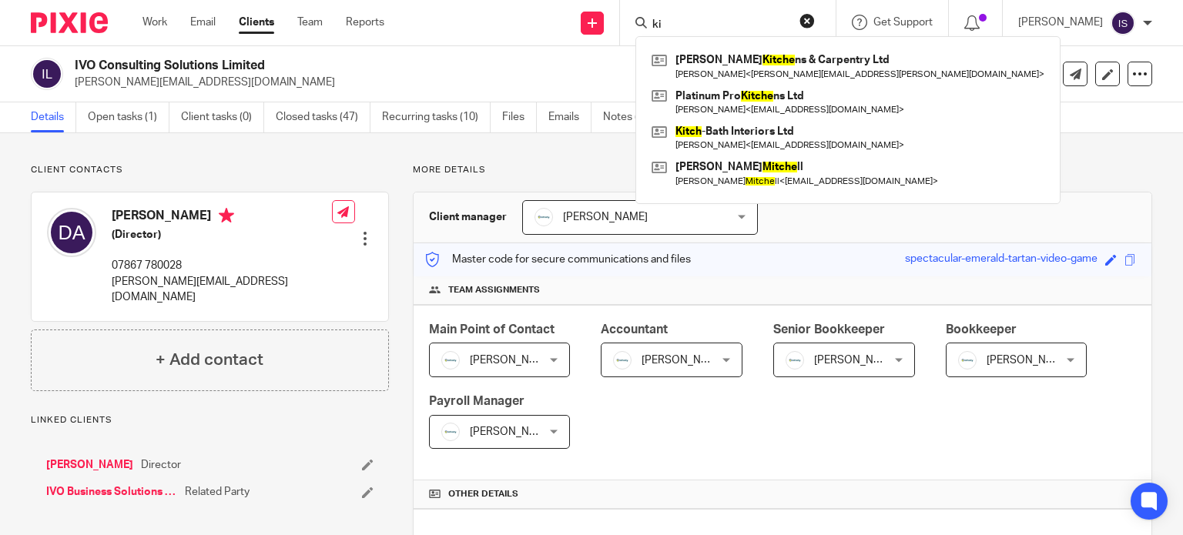
type input "k"
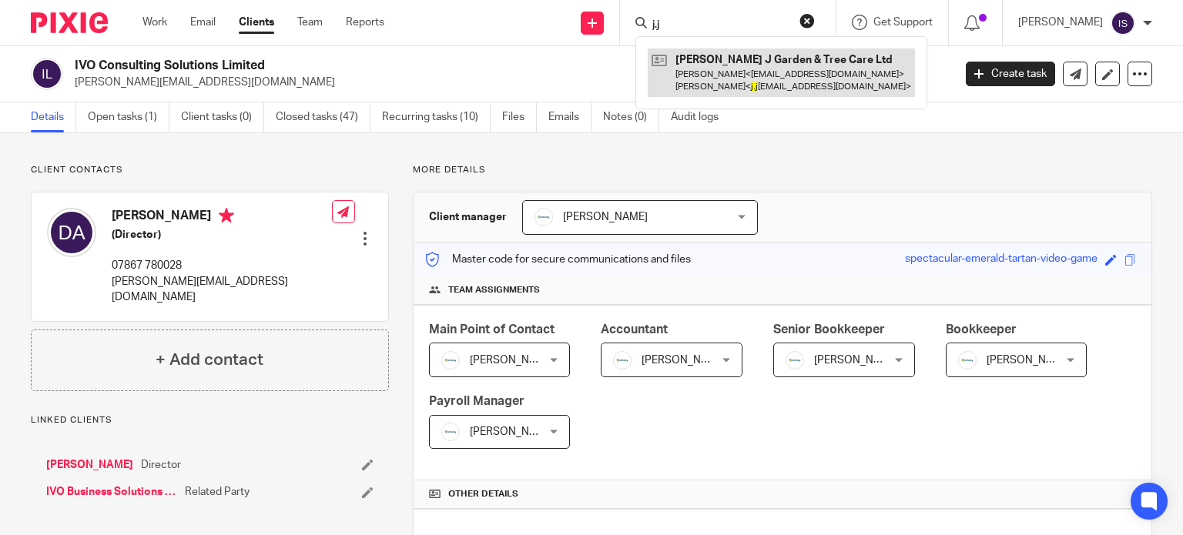
type input "j.j"
click at [832, 62] on link at bounding box center [781, 73] width 267 height 48
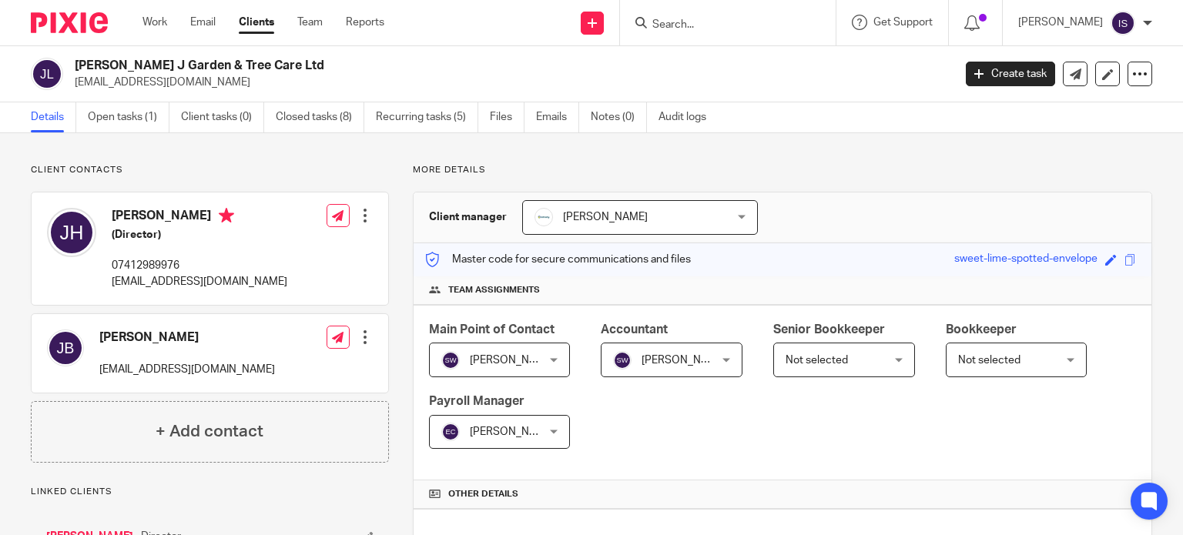
click at [702, 356] on span "[PERSON_NAME]" at bounding box center [664, 359] width 102 height 32
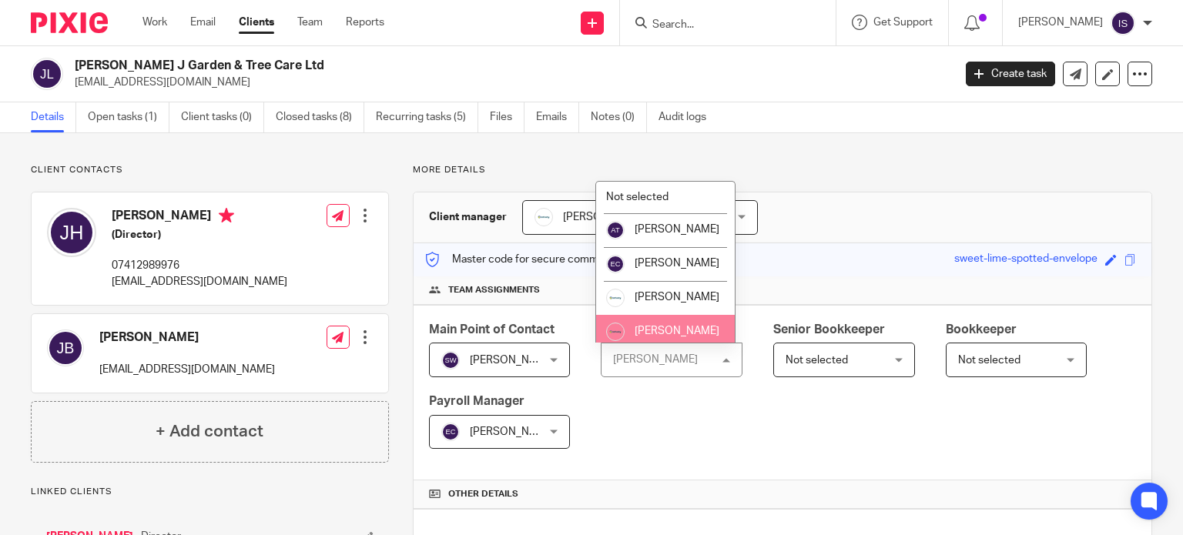
click at [668, 339] on li "[PERSON_NAME]" at bounding box center [665, 332] width 139 height 34
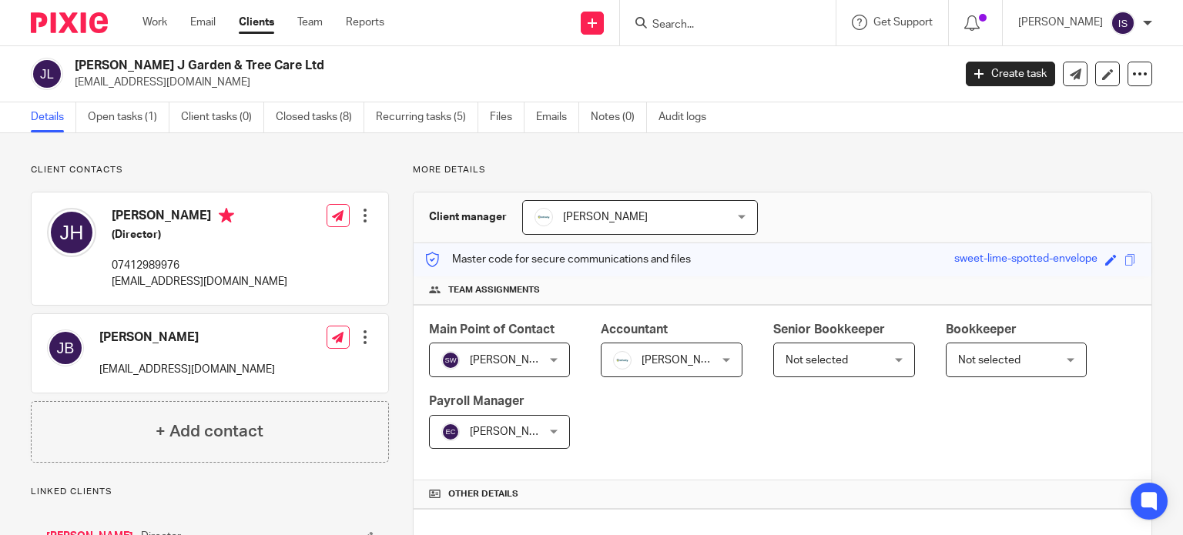
click at [703, 24] on div "Role updated." at bounding box center [879, 44] width 576 height 59
click at [703, 24] on input "Search" at bounding box center [720, 25] width 139 height 14
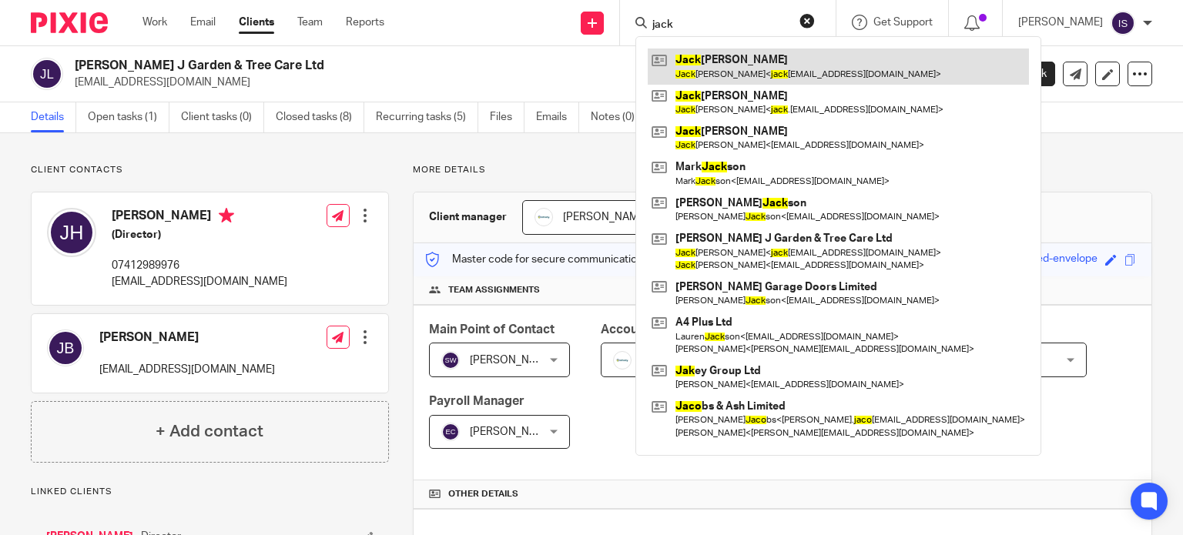
type input "jack"
click at [715, 69] on link at bounding box center [838, 66] width 381 height 35
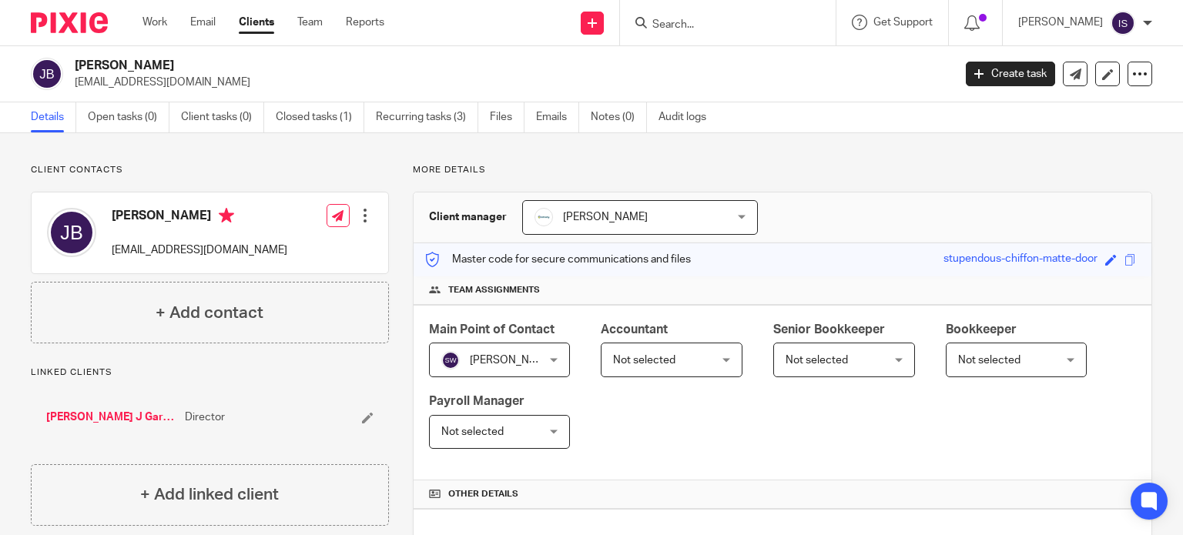
click at [651, 371] on span "Not selected" at bounding box center [664, 359] width 102 height 32
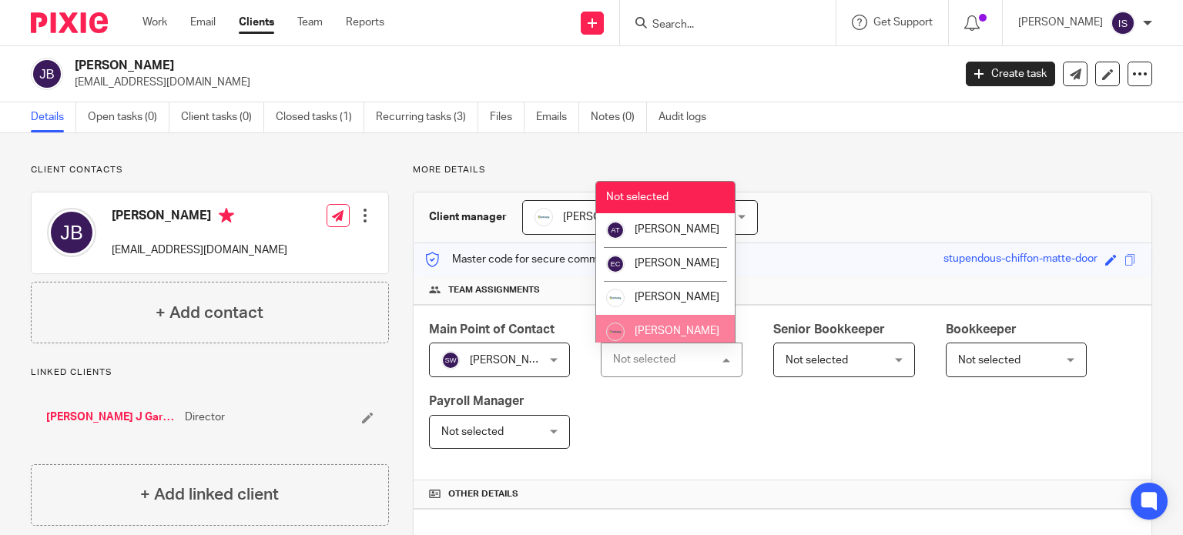
click at [653, 335] on li "[PERSON_NAME]" at bounding box center [665, 332] width 139 height 34
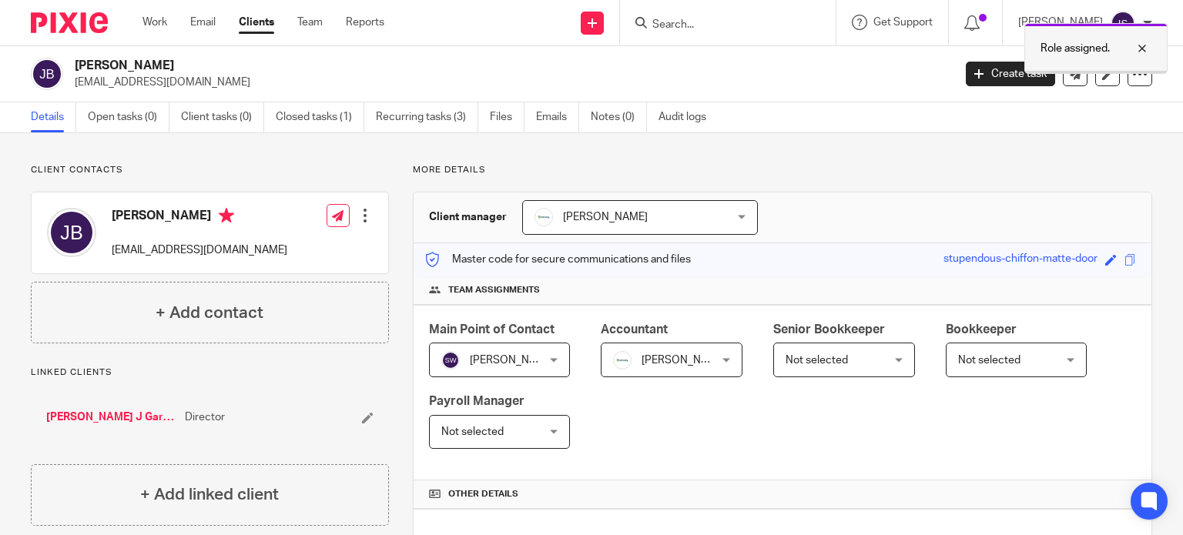
click at [1143, 47] on div at bounding box center [1131, 48] width 42 height 18
click at [752, 15] on form at bounding box center [733, 22] width 164 height 19
click at [752, 16] on form at bounding box center [733, 22] width 164 height 19
click at [733, 24] on input "Search" at bounding box center [720, 25] width 139 height 14
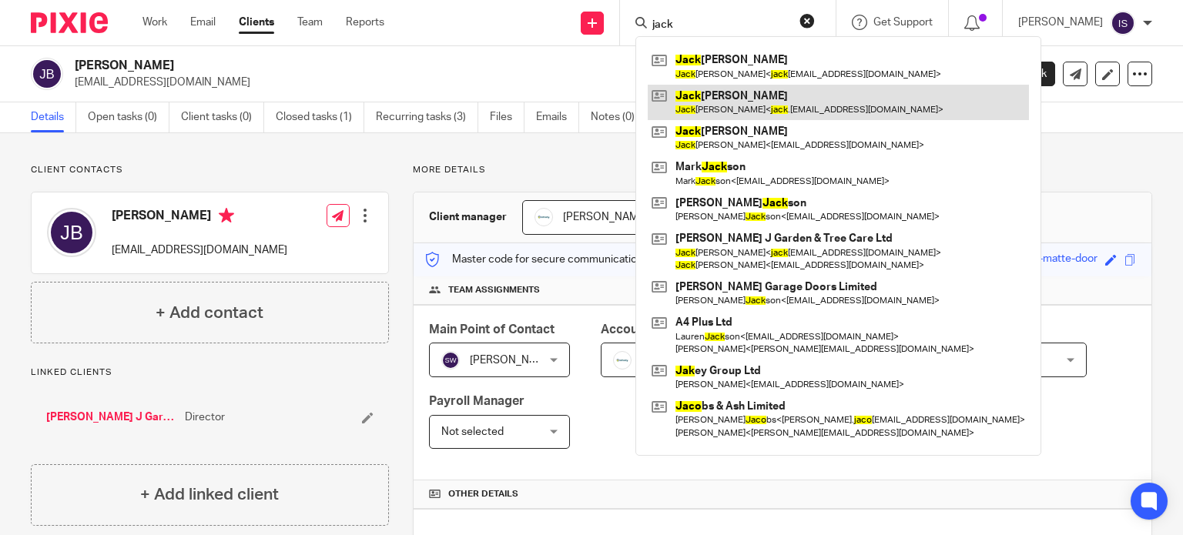
type input "jack"
click at [745, 99] on link at bounding box center [838, 102] width 381 height 35
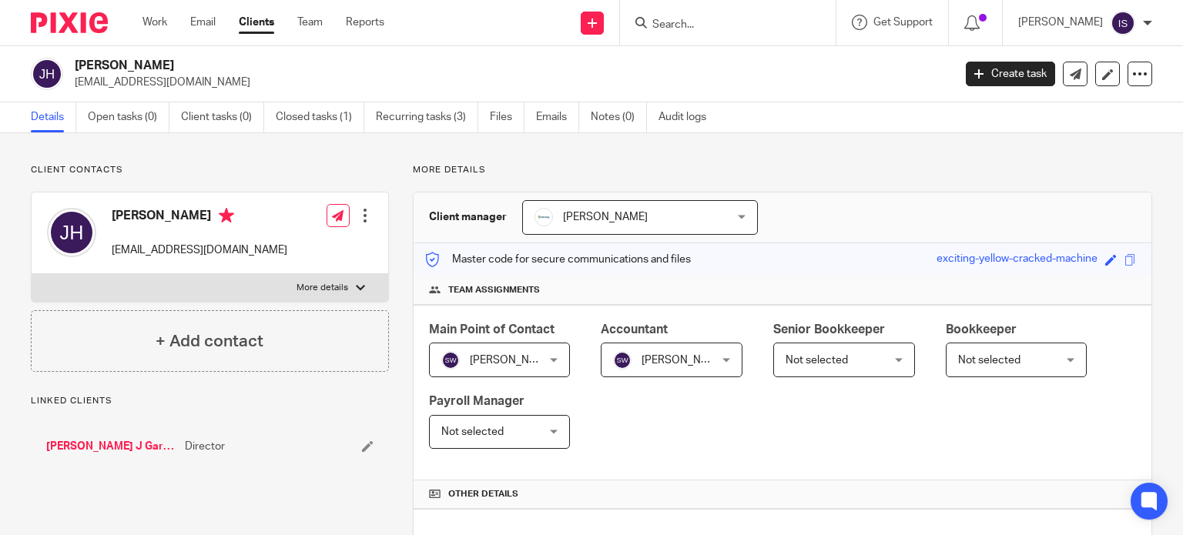
click at [624, 352] on span "[PERSON_NAME]" at bounding box center [664, 359] width 102 height 32
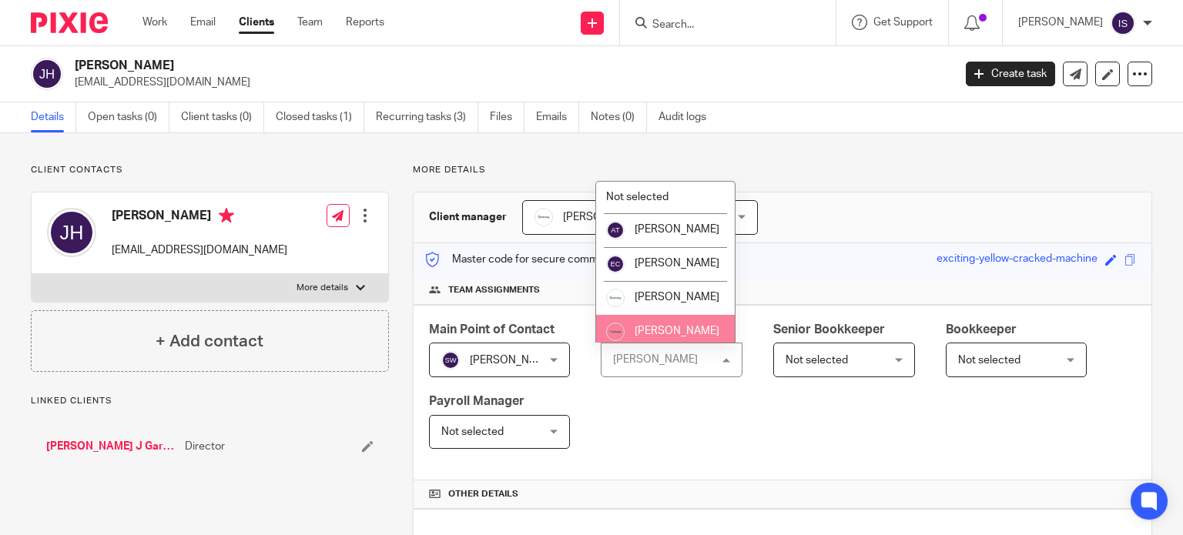
click at [639, 333] on li "[PERSON_NAME]" at bounding box center [665, 332] width 139 height 34
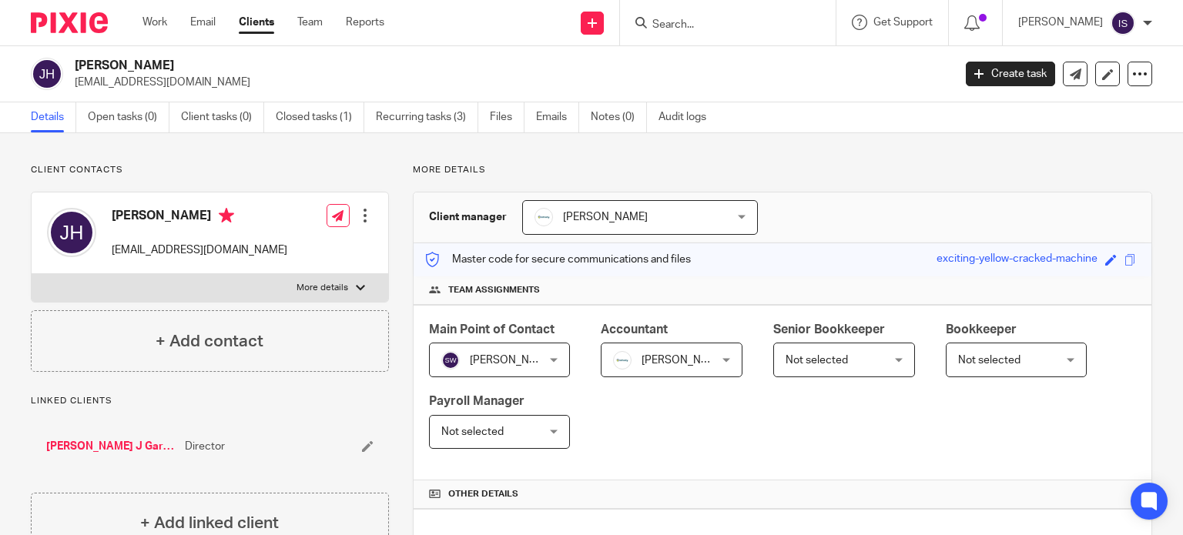
click at [713, 23] on input "Search" at bounding box center [720, 25] width 139 height 14
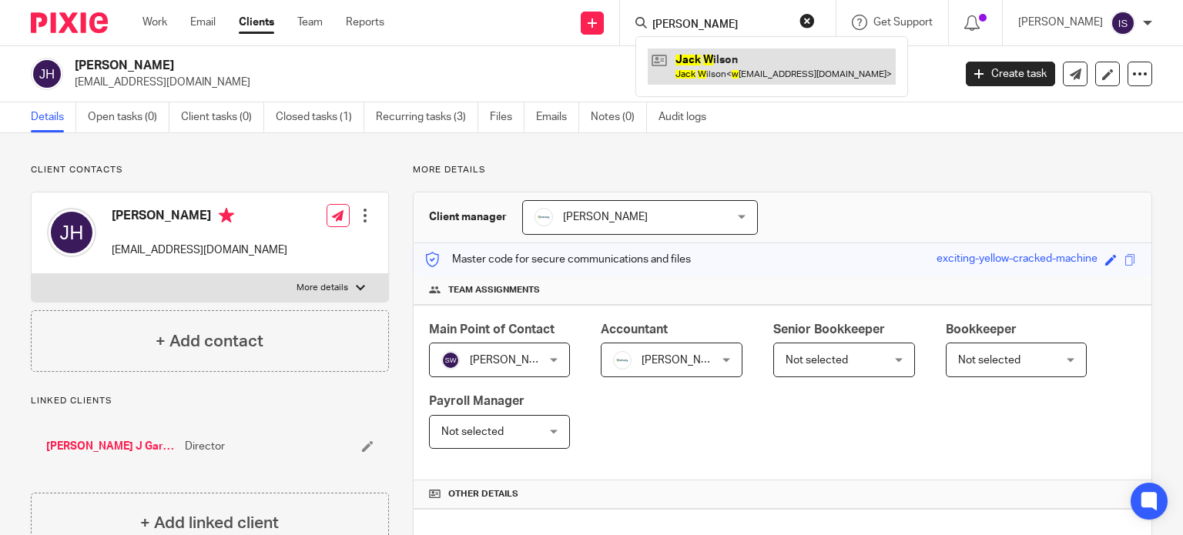
type input "jack w"
click at [772, 55] on link at bounding box center [772, 66] width 248 height 35
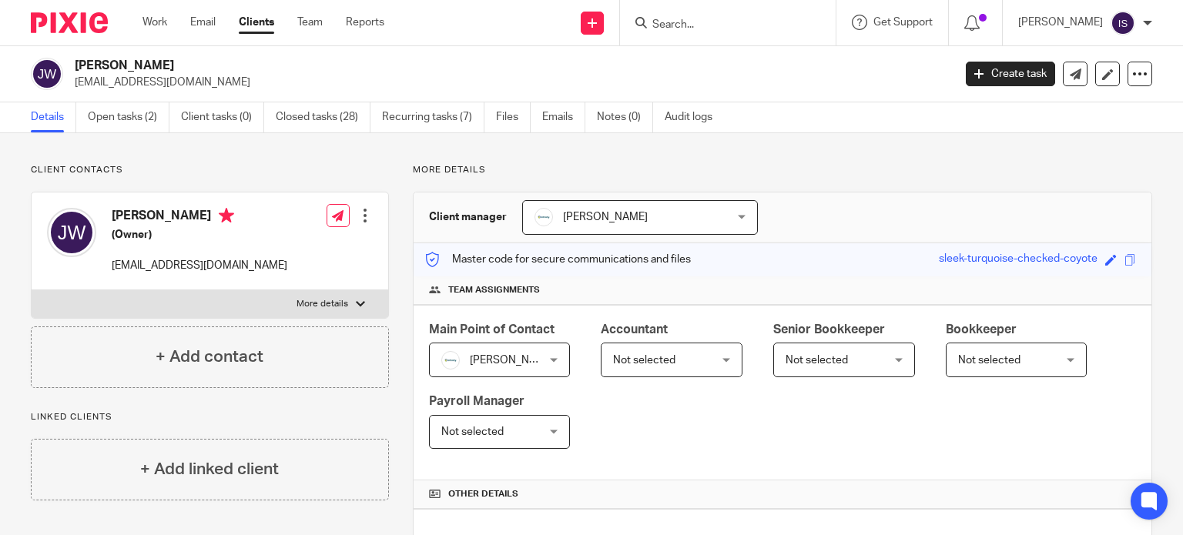
click at [705, 364] on span "Not selected" at bounding box center [664, 359] width 102 height 32
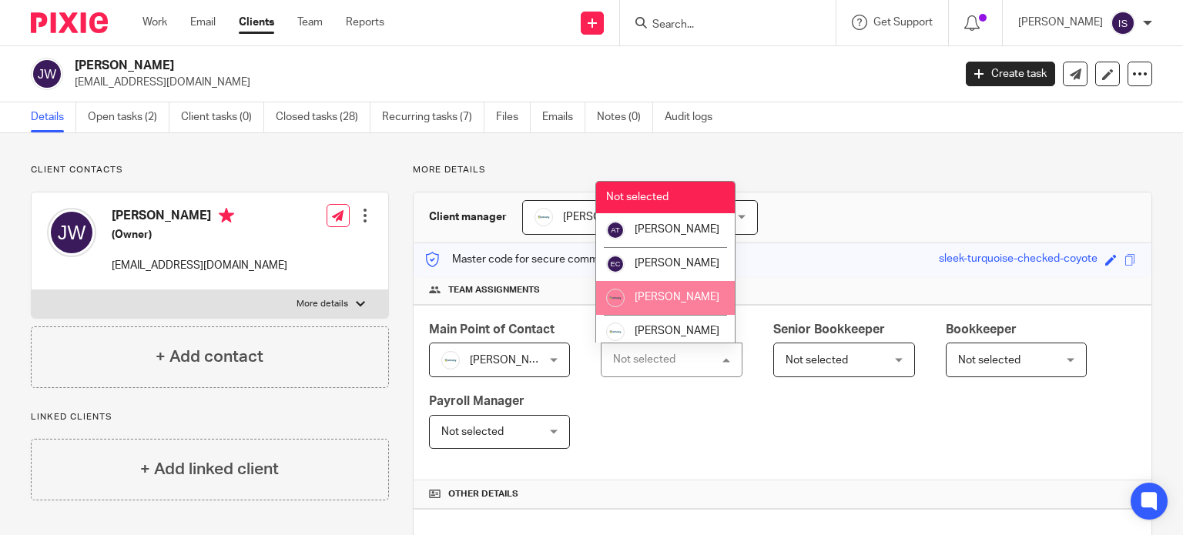
click at [684, 315] on li "[PERSON_NAME]" at bounding box center [665, 298] width 139 height 34
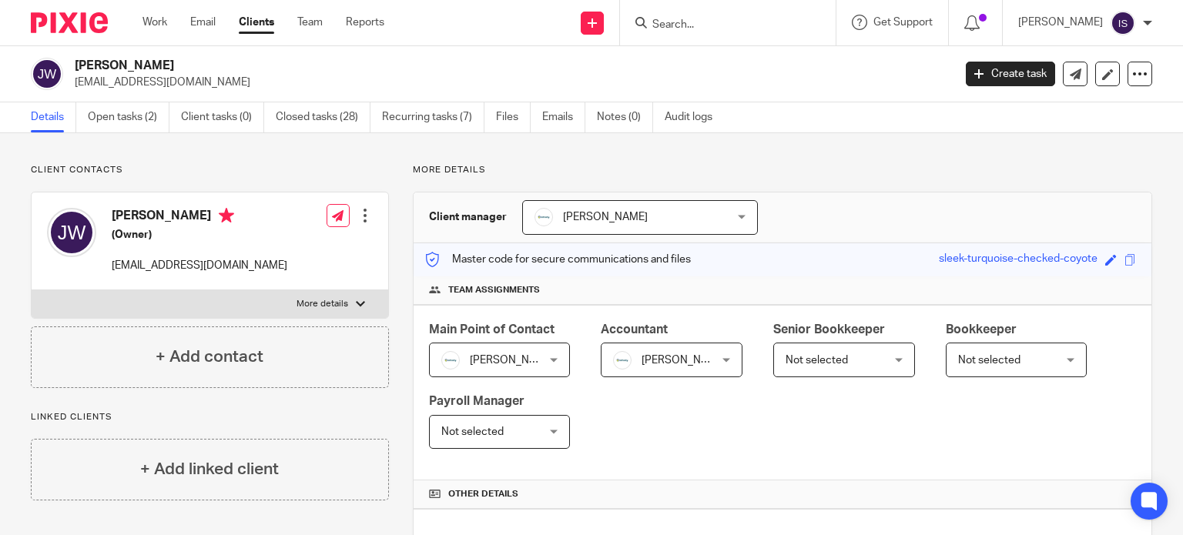
click at [678, 352] on span "[PERSON_NAME]" at bounding box center [664, 359] width 102 height 32
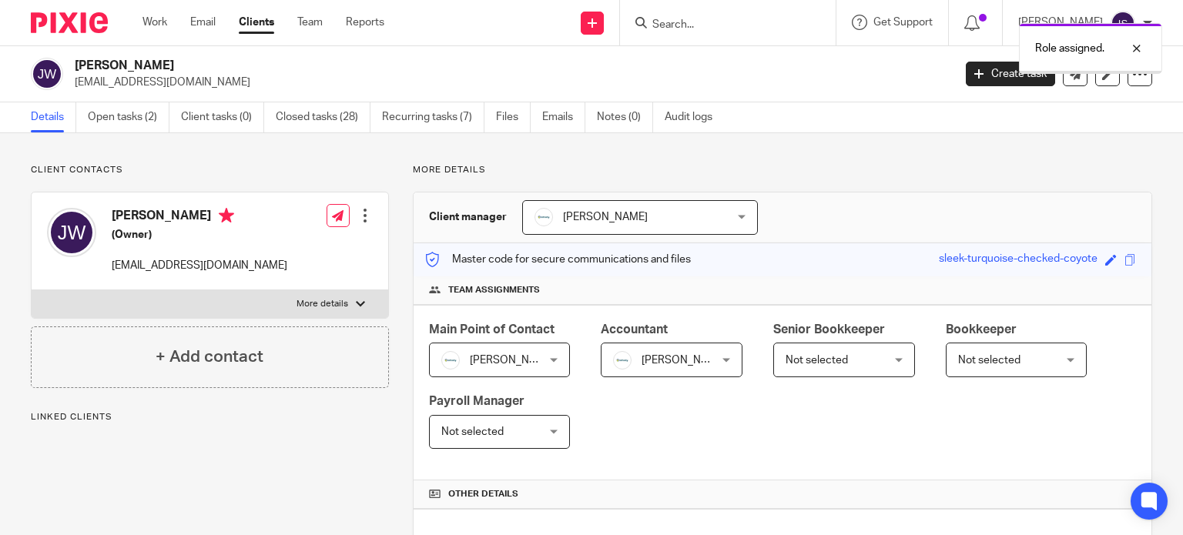
click at [668, 365] on span "[PERSON_NAME]" at bounding box center [664, 359] width 102 height 32
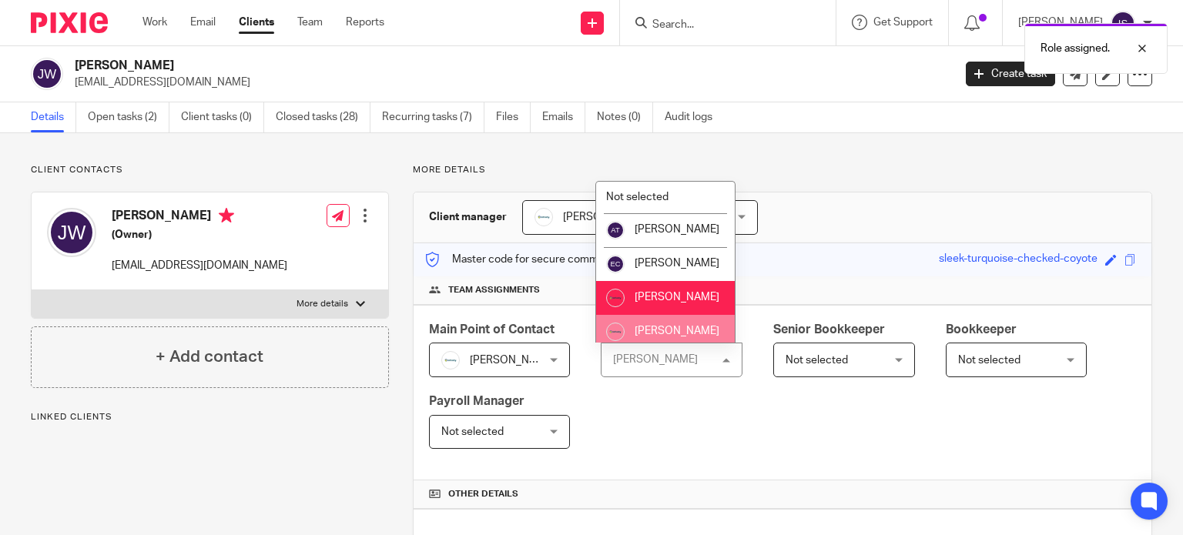
click at [664, 339] on li "[PERSON_NAME]" at bounding box center [665, 332] width 139 height 34
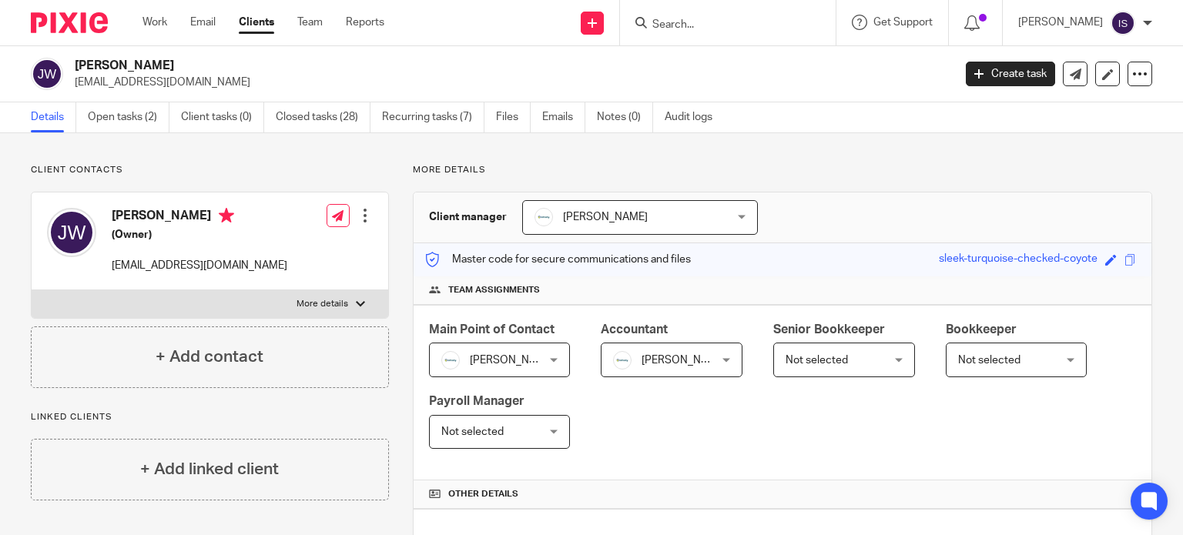
click at [727, 34] on div at bounding box center [728, 22] width 216 height 45
click at [720, 24] on input "Search" at bounding box center [720, 25] width 139 height 14
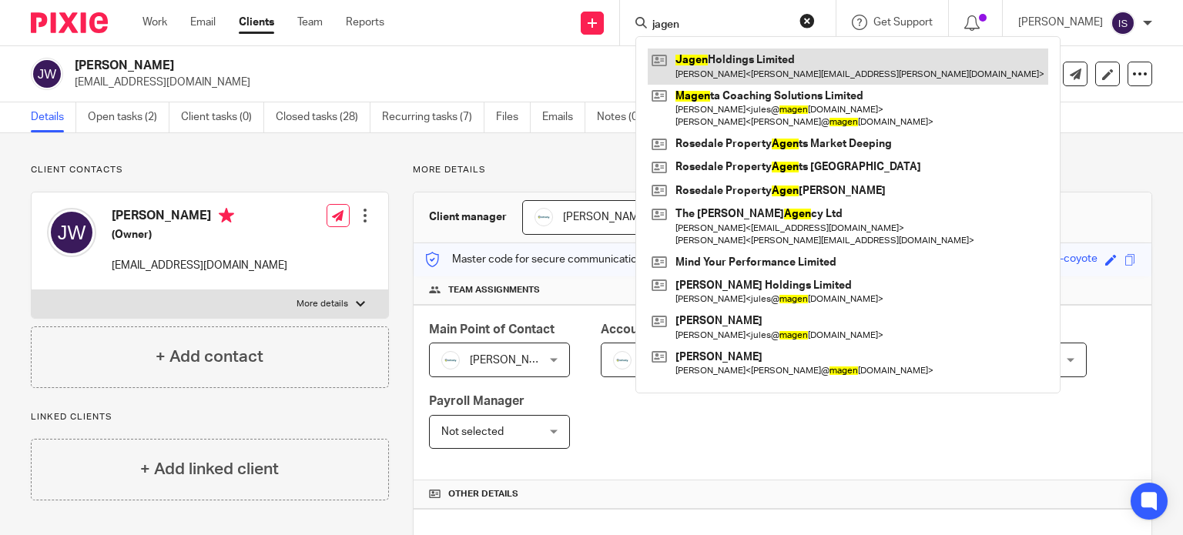
type input "jagen"
click at [713, 64] on link at bounding box center [848, 66] width 400 height 35
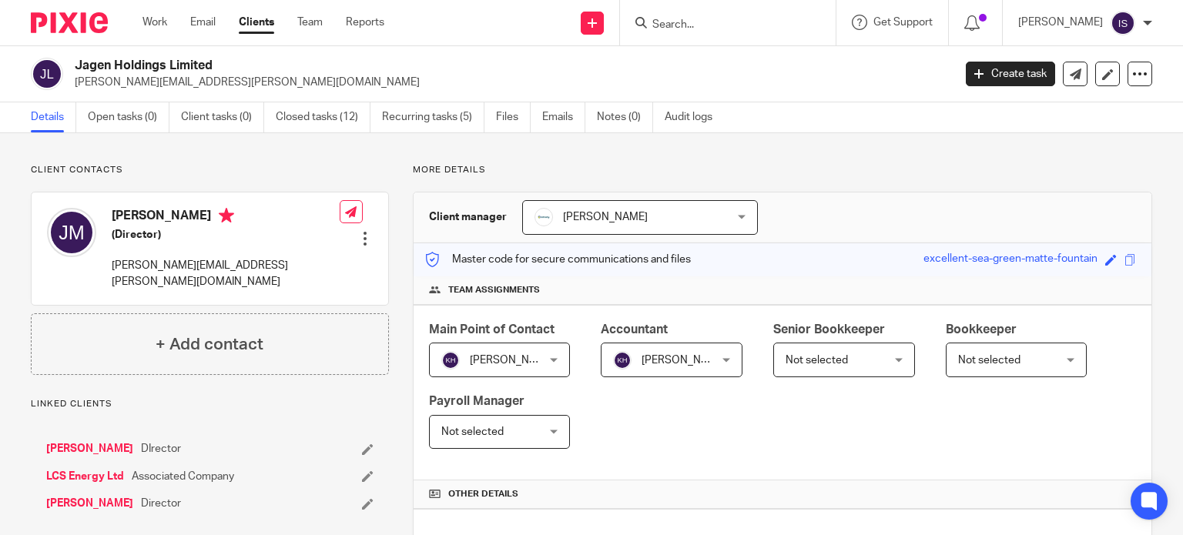
click at [712, 26] on input "Search" at bounding box center [720, 25] width 139 height 14
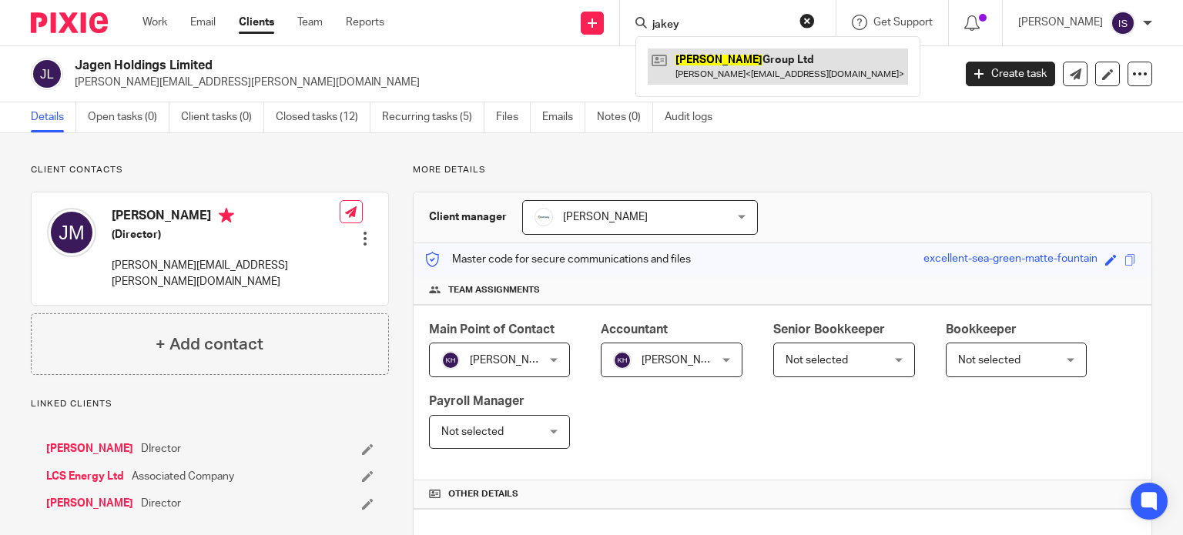
type input "jakey"
click at [728, 55] on link at bounding box center [778, 66] width 260 height 35
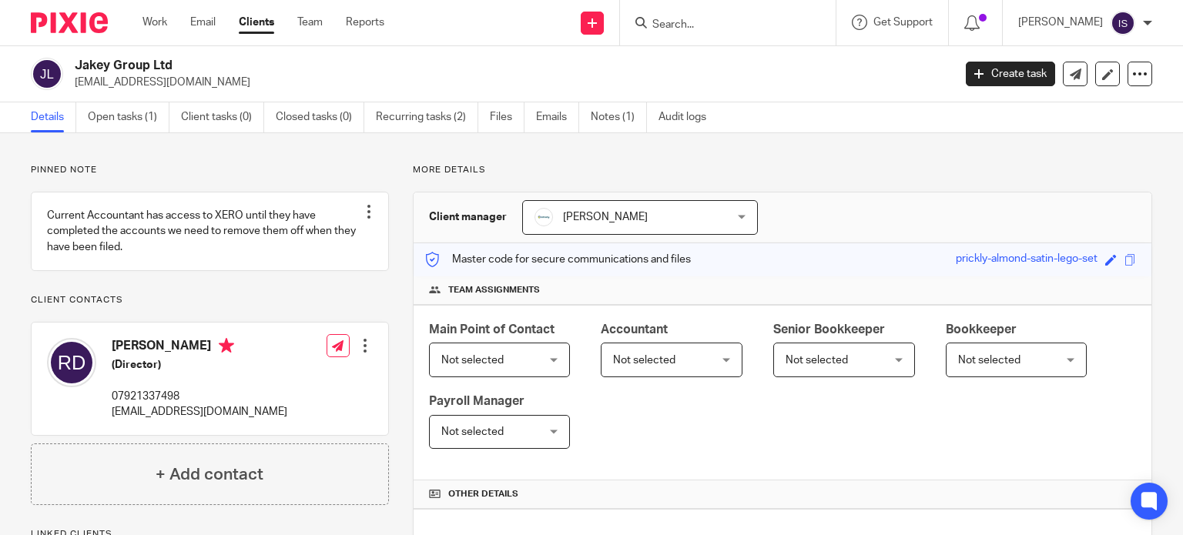
click at [648, 353] on span "Not selected" at bounding box center [664, 359] width 102 height 32
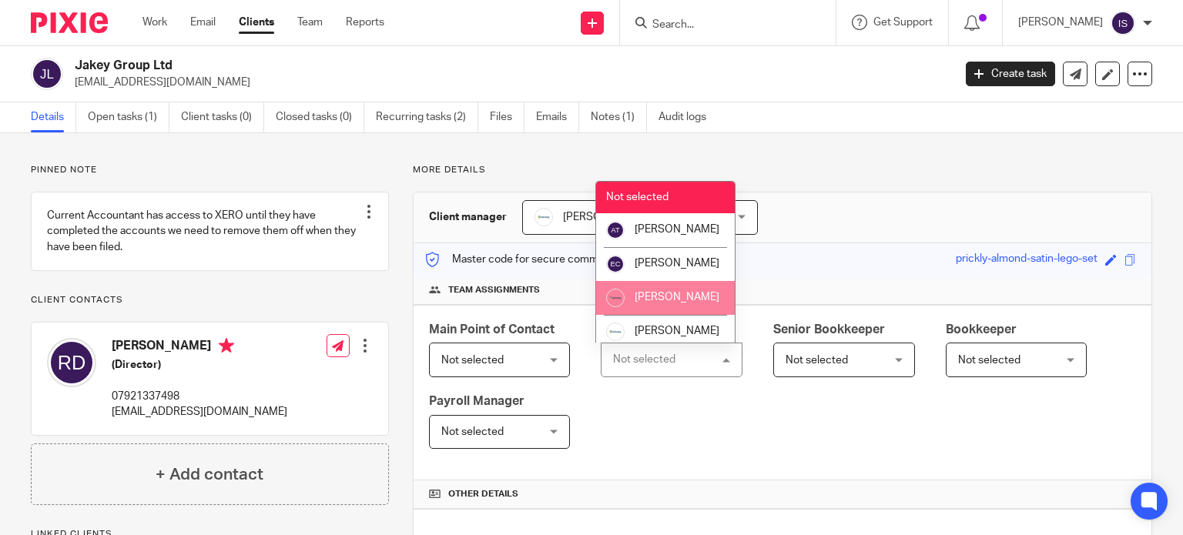
scroll to position [259, 0]
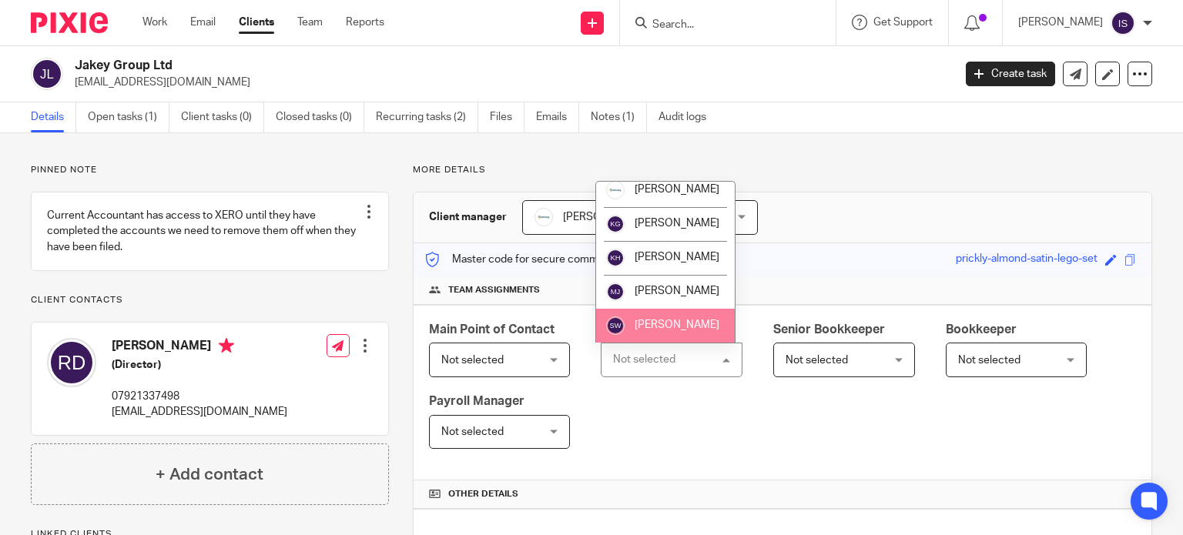
click at [671, 314] on li "[PERSON_NAME]" at bounding box center [665, 326] width 139 height 34
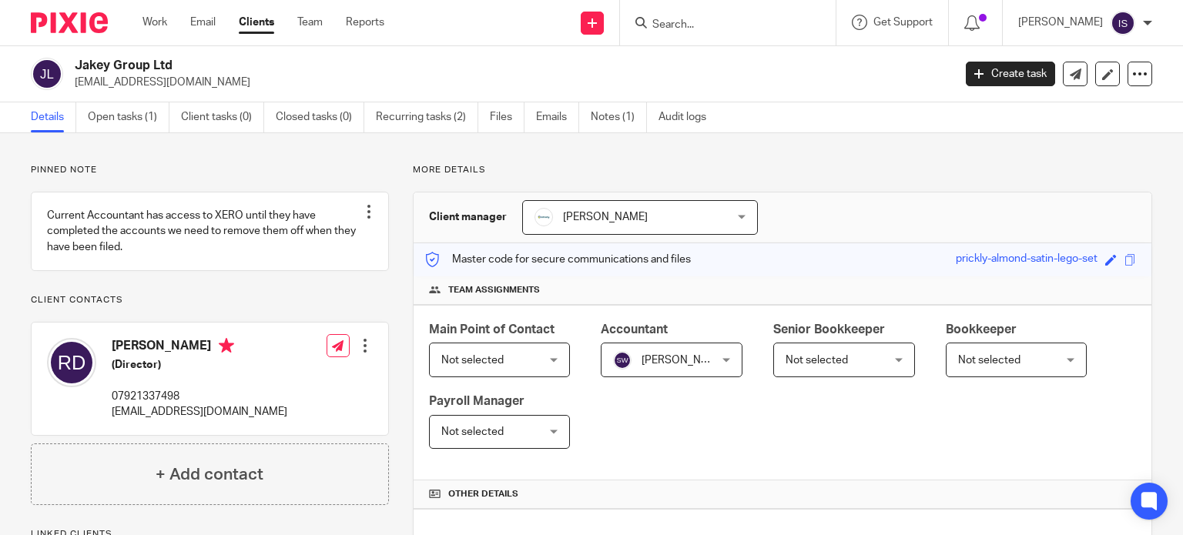
click at [726, 26] on input "Search" at bounding box center [720, 25] width 139 height 14
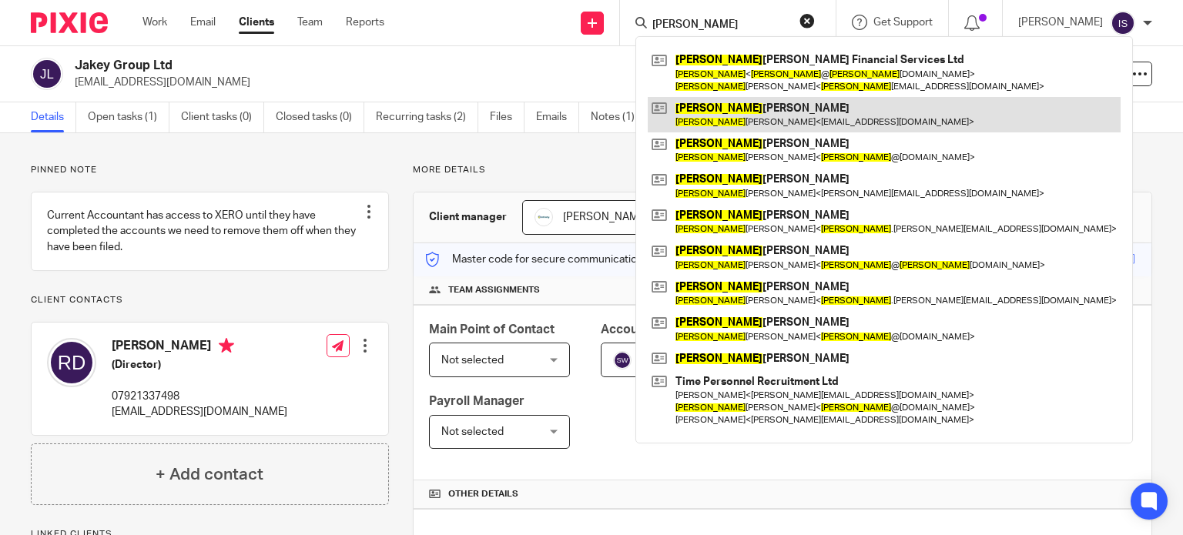
type input "[PERSON_NAME]"
click at [764, 123] on link at bounding box center [884, 114] width 473 height 35
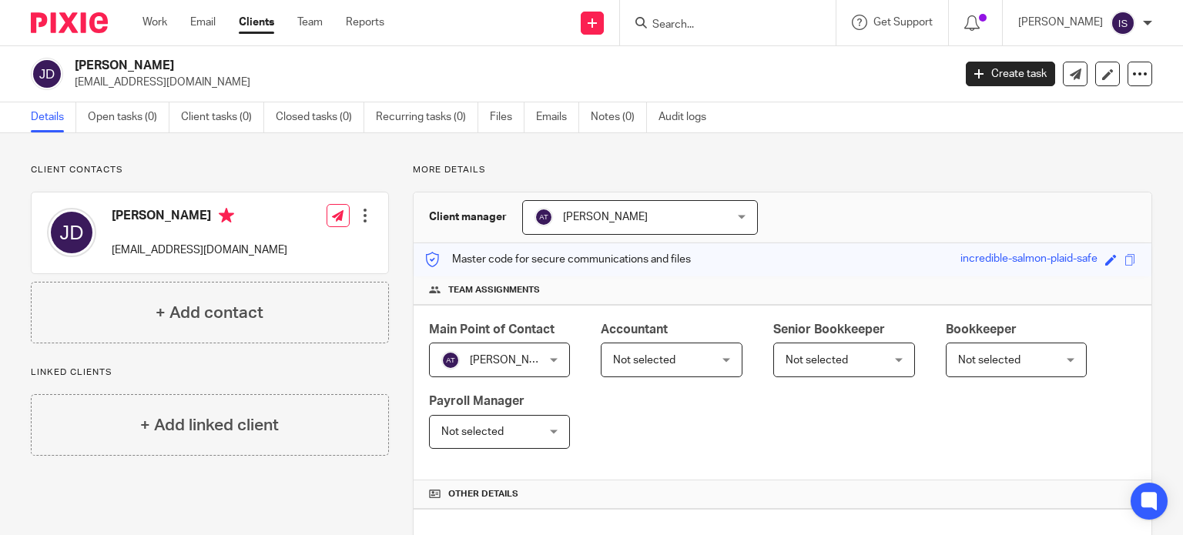
click at [660, 352] on span "Not selected" at bounding box center [664, 359] width 102 height 32
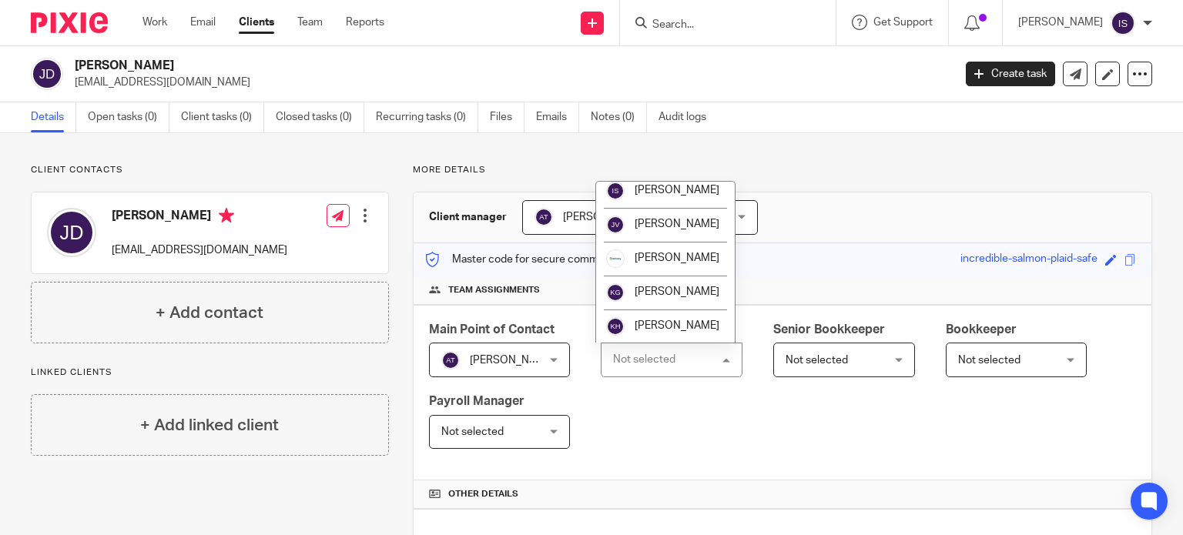
scroll to position [259, 0]
click at [656, 318] on li "[PERSON_NAME]" at bounding box center [665, 326] width 139 height 34
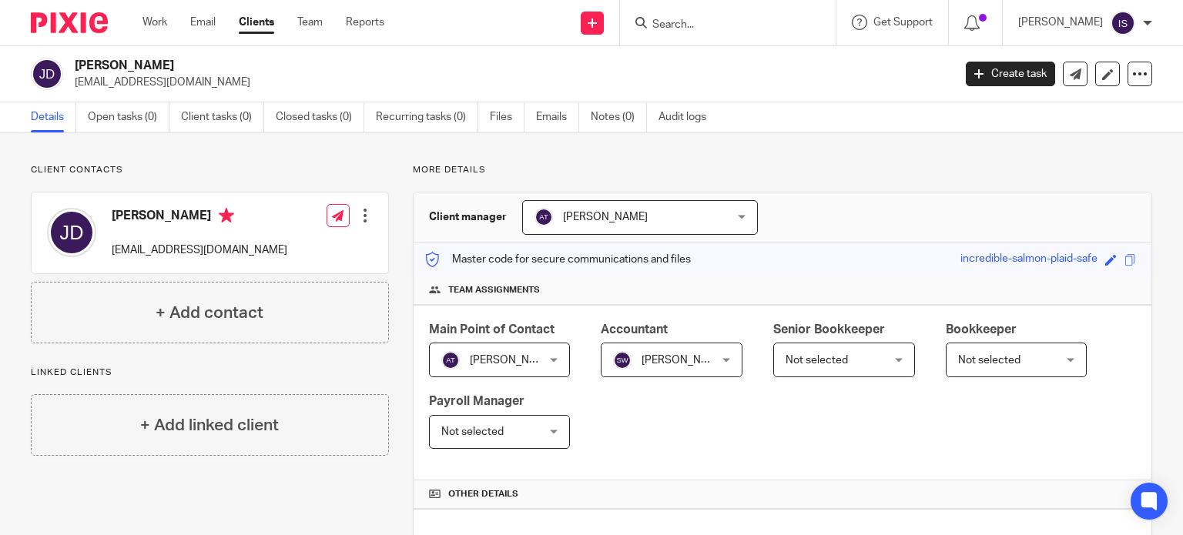
click at [674, 21] on input "Search" at bounding box center [720, 25] width 139 height 14
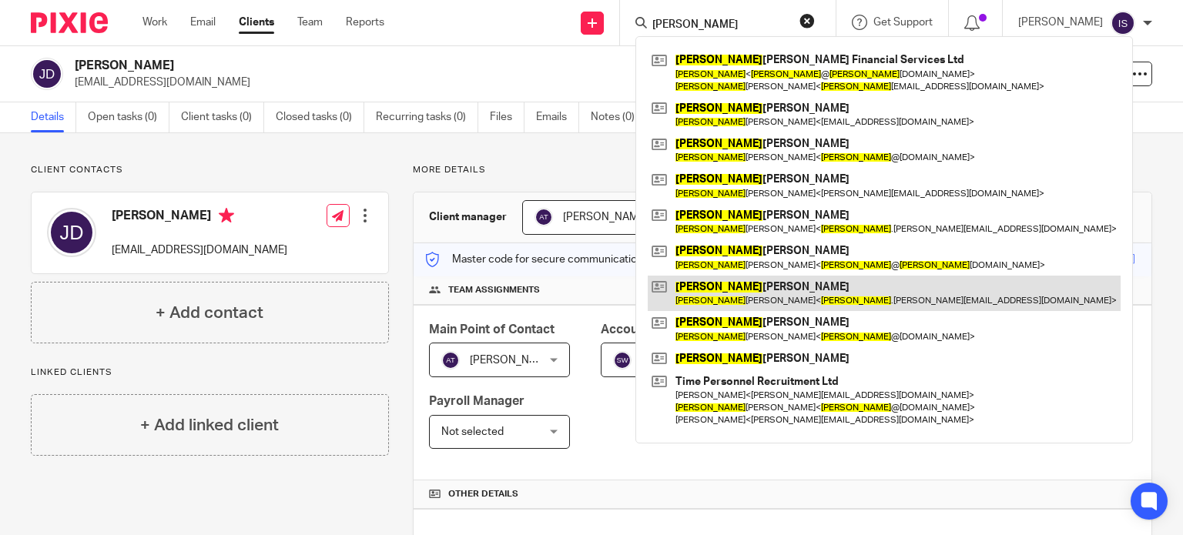
type input "james"
click at [749, 284] on link at bounding box center [884, 293] width 473 height 35
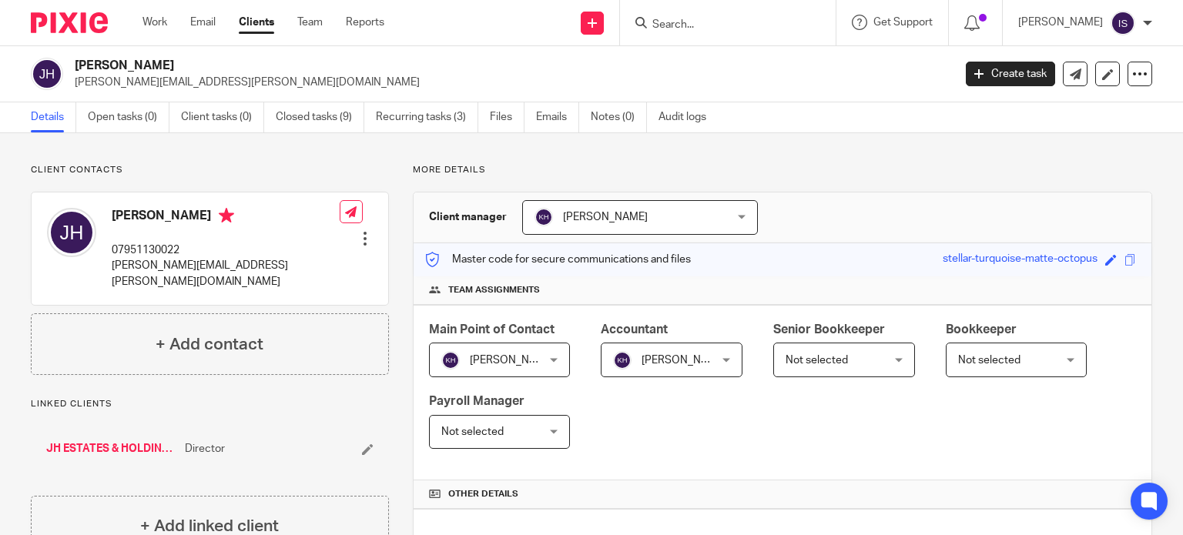
click at [690, 32] on div at bounding box center [728, 22] width 216 height 45
click at [690, 25] on input "Search" at bounding box center [720, 25] width 139 height 14
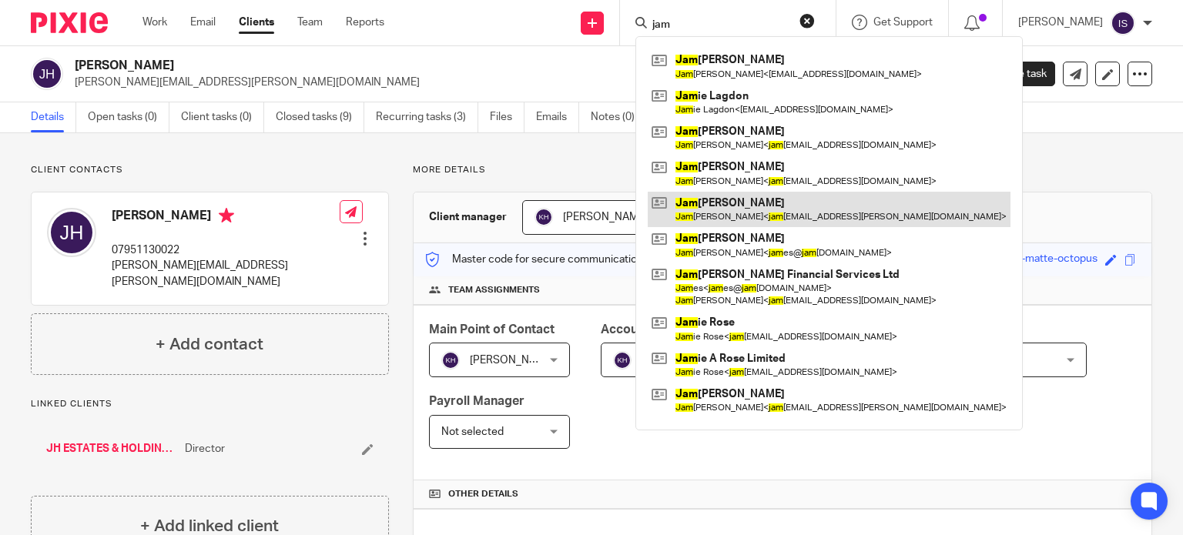
type input "jam"
click at [805, 207] on link at bounding box center [829, 209] width 363 height 35
click at [776, 201] on link at bounding box center [829, 209] width 363 height 35
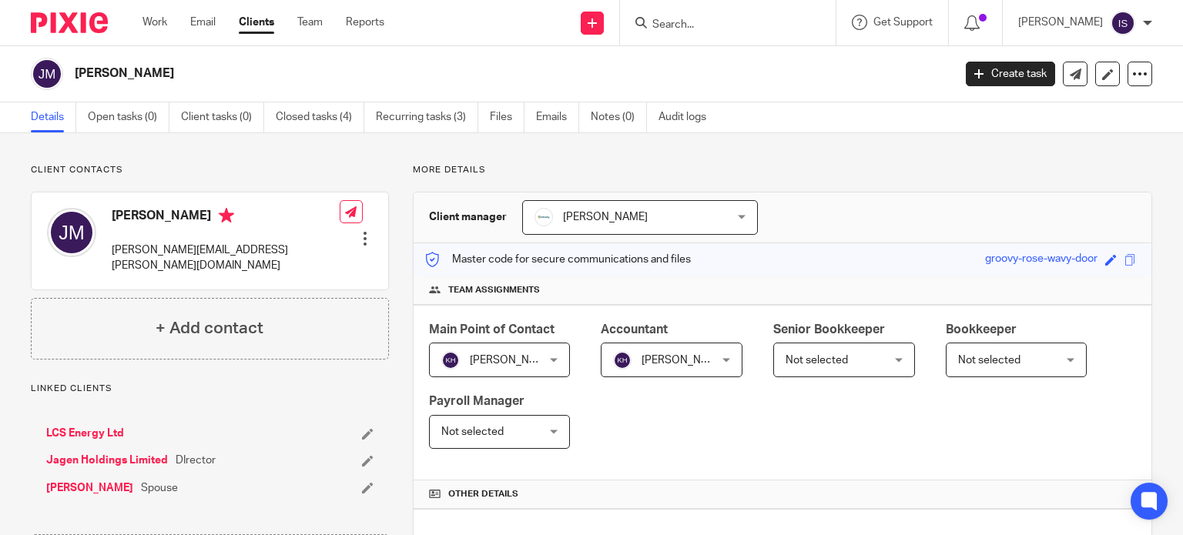
click at [678, 23] on input "Search" at bounding box center [720, 25] width 139 height 14
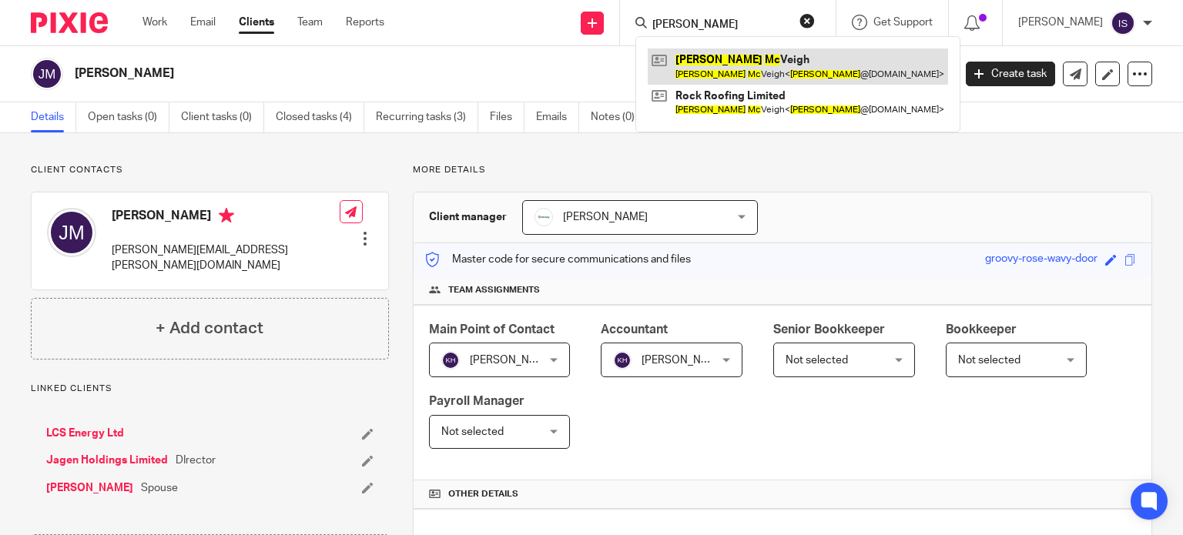
type input "[PERSON_NAME]"
click at [760, 63] on link at bounding box center [798, 66] width 300 height 35
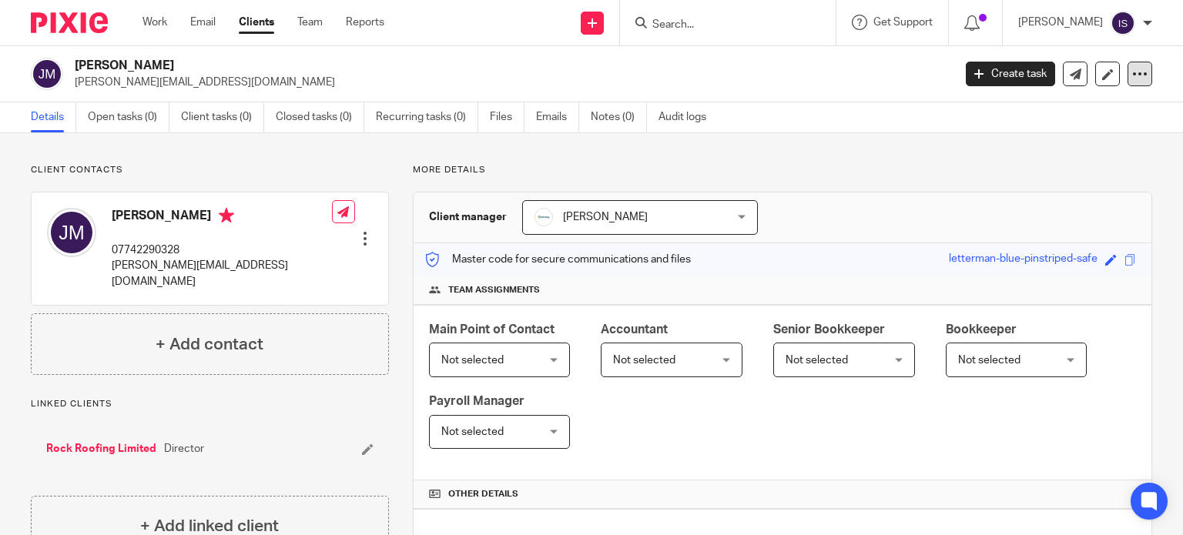
click at [1132, 79] on icon at bounding box center [1139, 73] width 15 height 15
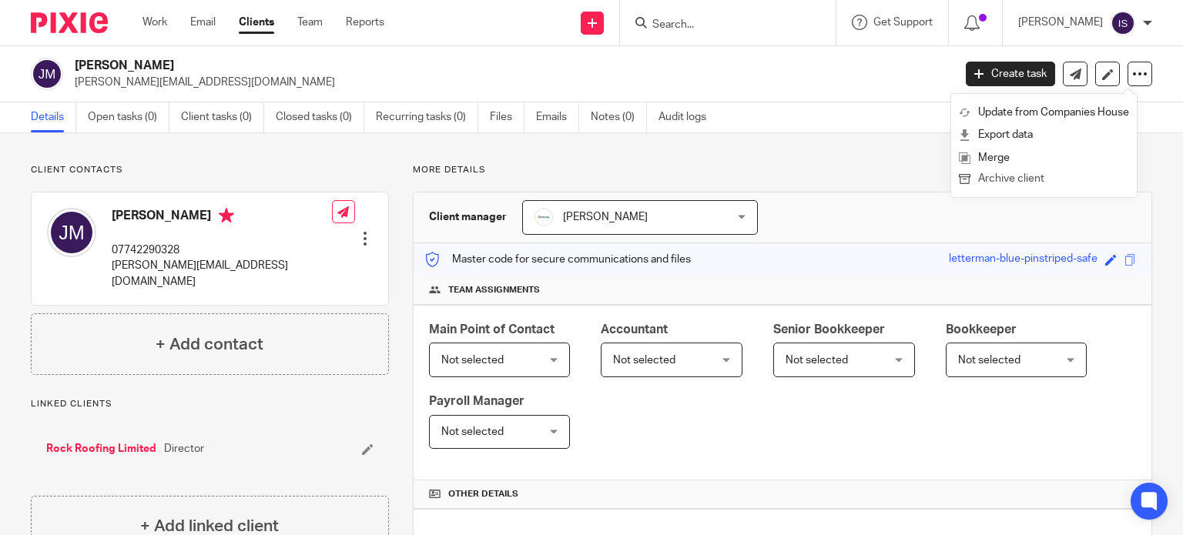
click at [1065, 178] on button "Archive client" at bounding box center [1044, 179] width 170 height 20
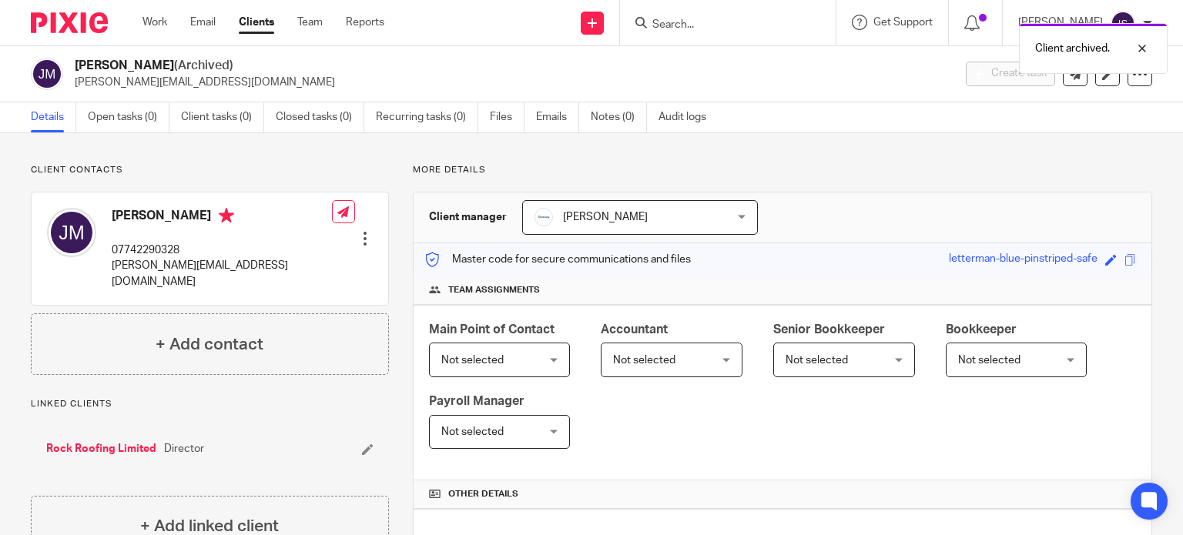
click at [734, 9] on div at bounding box center [728, 22] width 216 height 45
click at [728, 20] on div "Client archived." at bounding box center [879, 44] width 576 height 59
click at [707, 21] on div "Client archived." at bounding box center [879, 44] width 576 height 59
click at [687, 22] on input "Search" at bounding box center [720, 25] width 139 height 14
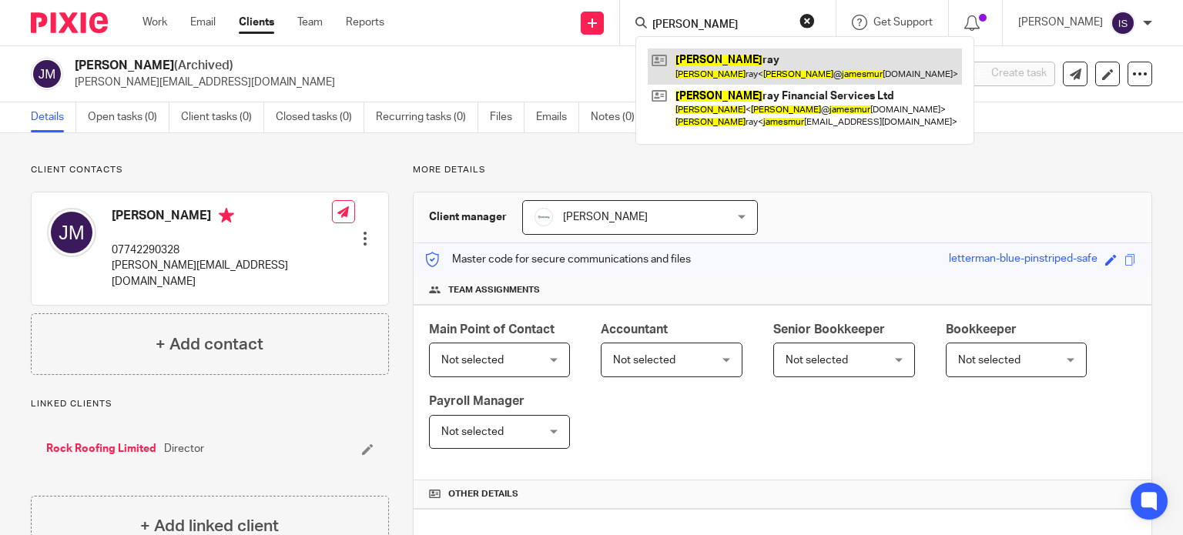
type input "[PERSON_NAME]"
click at [778, 61] on link at bounding box center [805, 66] width 314 height 35
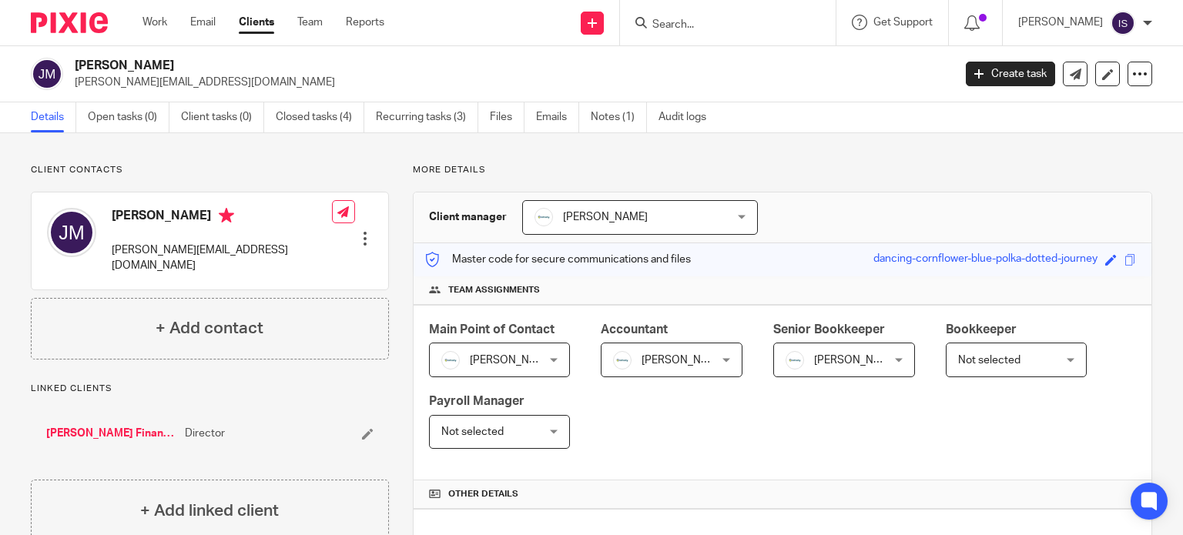
click at [802, 358] on span "[PERSON_NAME]" at bounding box center [836, 359] width 102 height 32
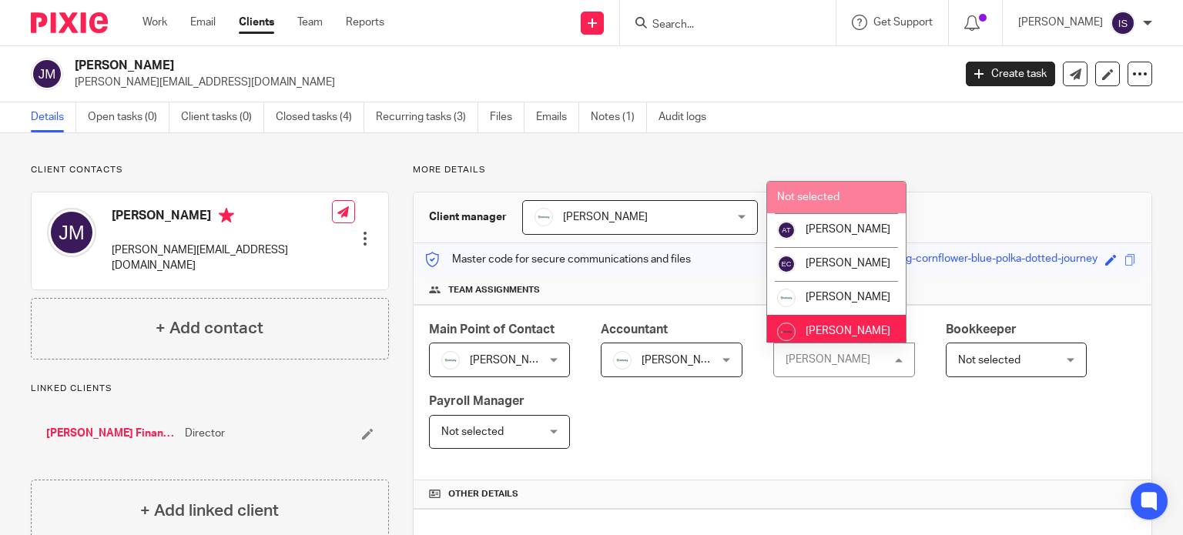
click at [824, 196] on span "Not selected" at bounding box center [808, 197] width 62 height 11
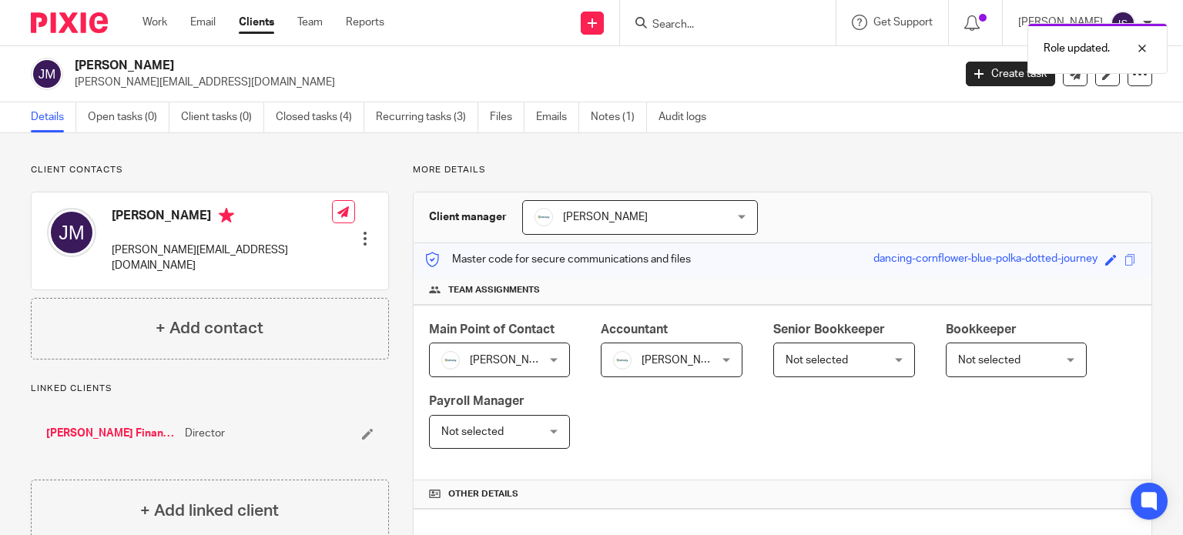
click at [695, 16] on div "Role updated." at bounding box center [879, 44] width 576 height 59
click at [695, 26] on input "Search" at bounding box center [720, 25] width 139 height 14
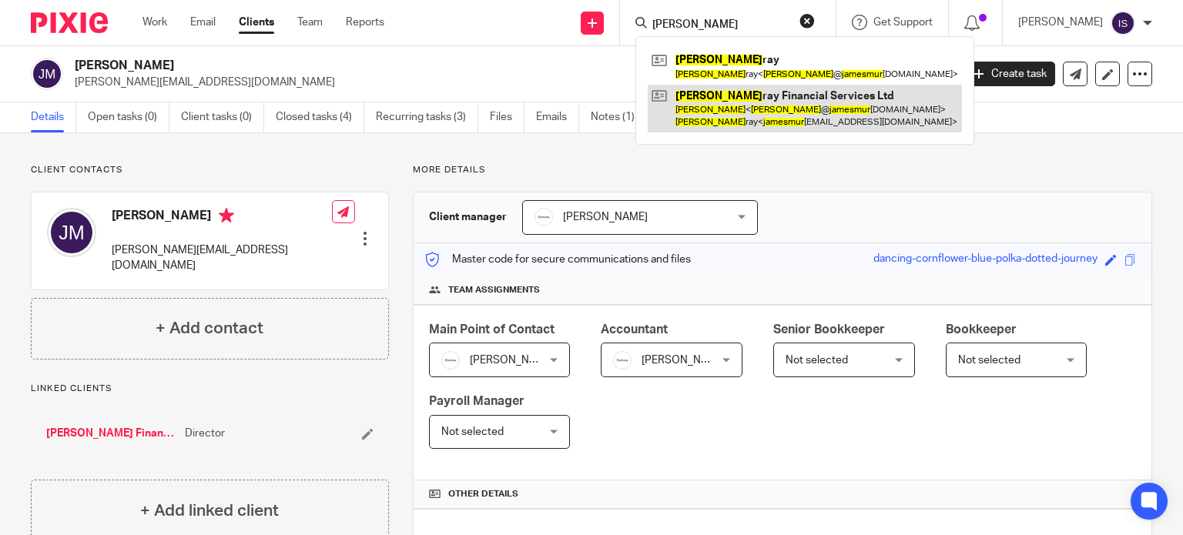
type input "james mur"
click at [720, 93] on link at bounding box center [805, 109] width 314 height 48
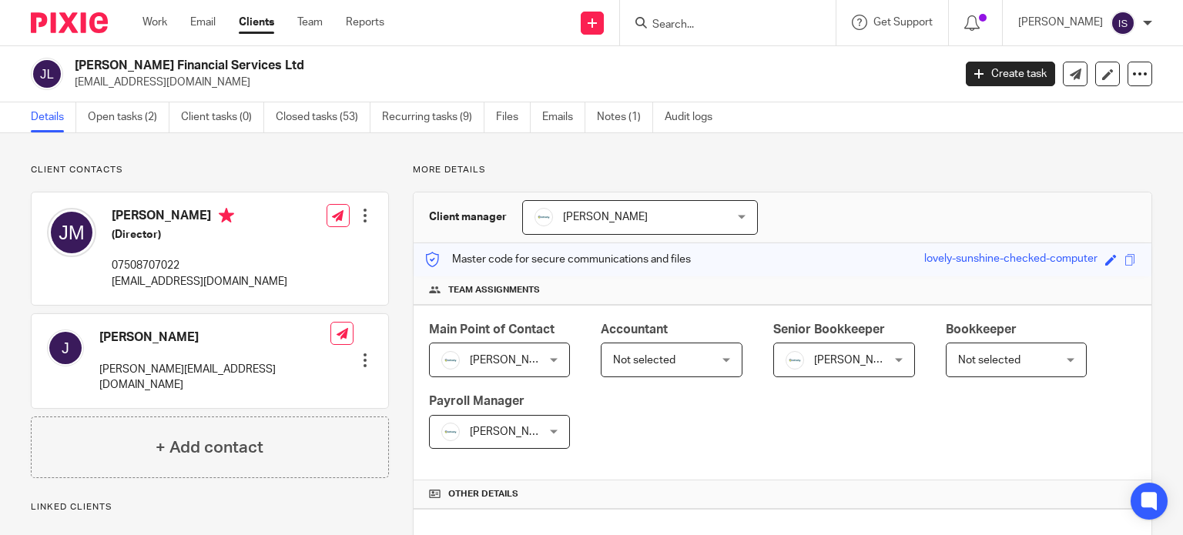
click at [651, 352] on span "Not selected" at bounding box center [664, 359] width 102 height 32
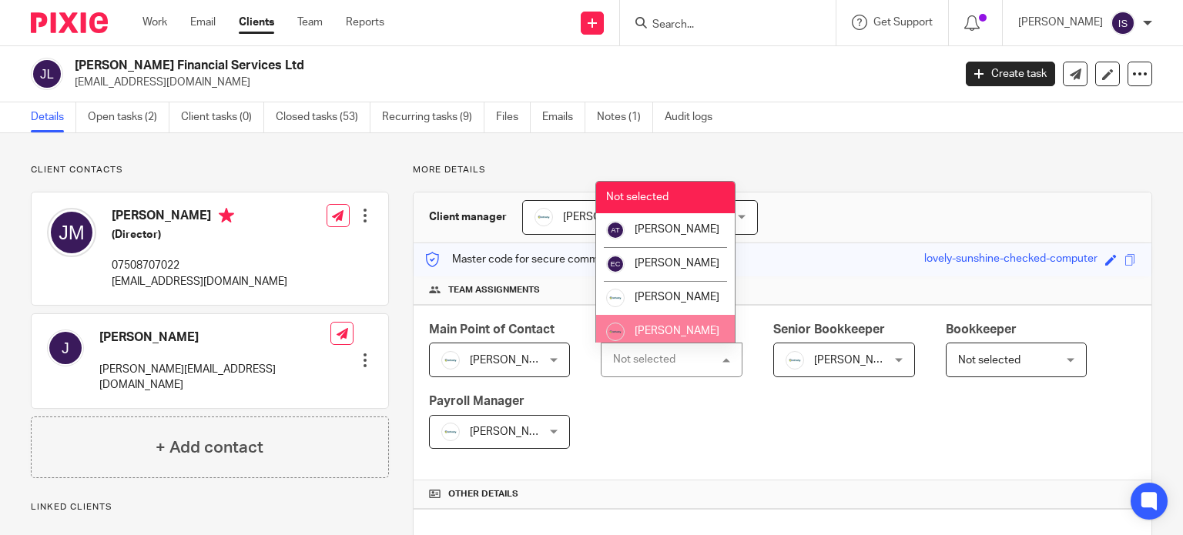
click at [658, 340] on li "[PERSON_NAME]" at bounding box center [665, 332] width 139 height 34
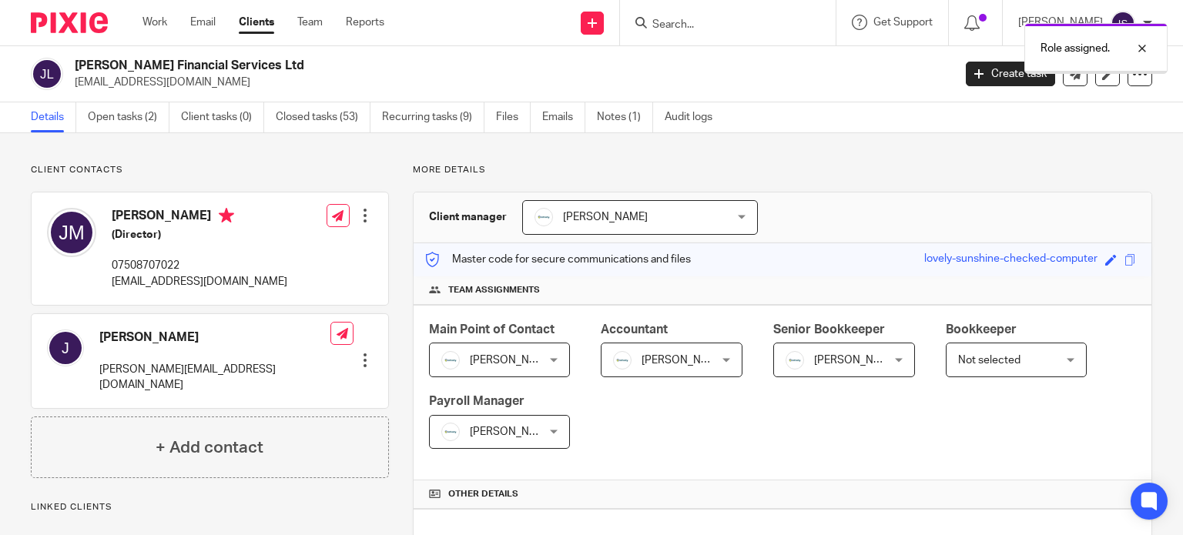
click at [853, 347] on span "[PERSON_NAME]" at bounding box center [836, 359] width 102 height 32
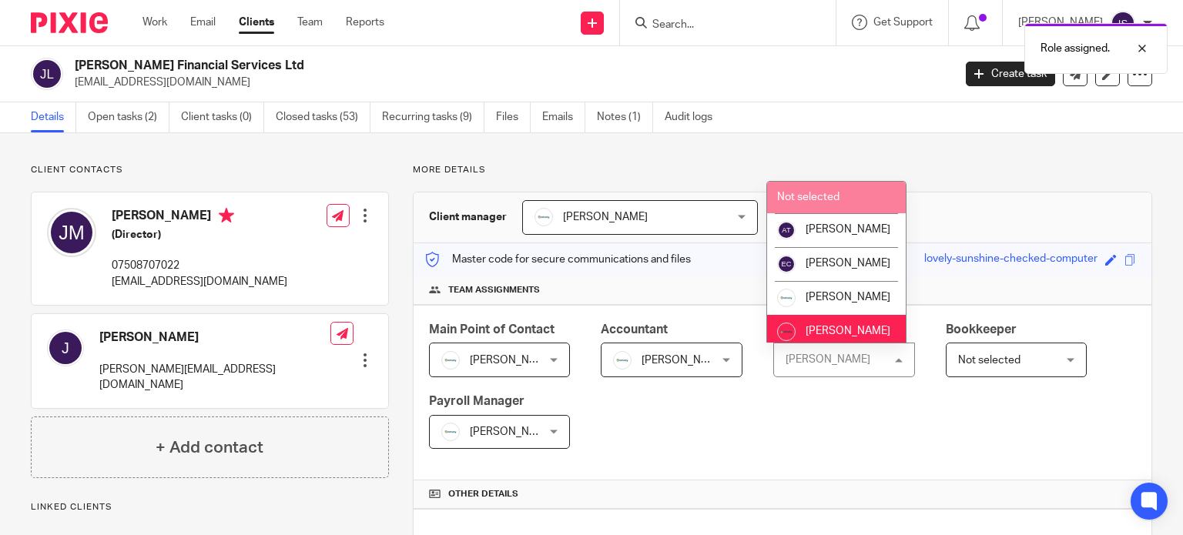
click at [862, 189] on li "Not selected" at bounding box center [836, 198] width 139 height 32
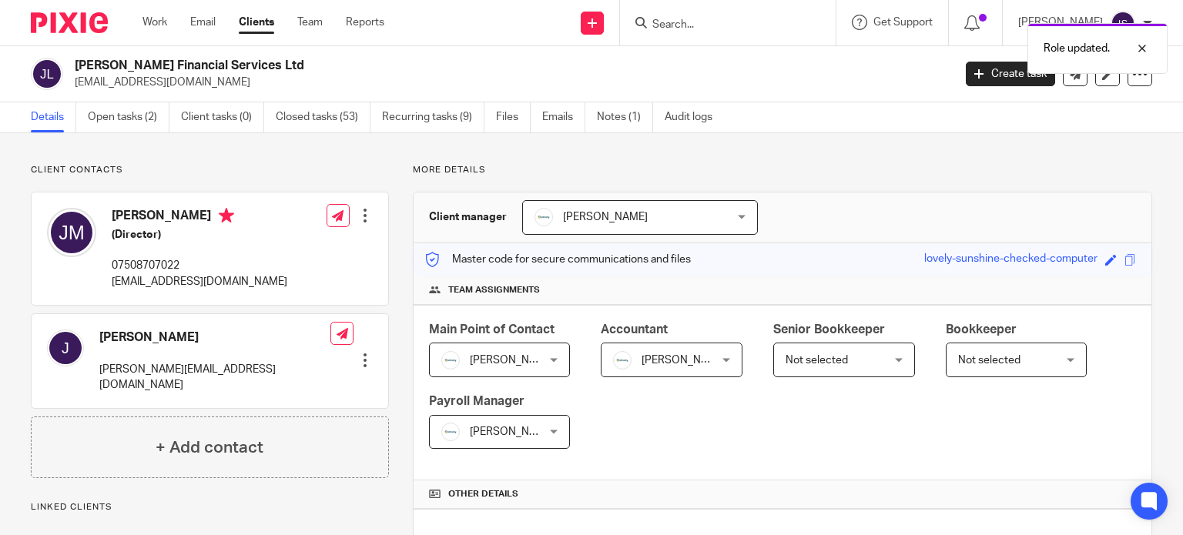
click at [701, 29] on div "Role updated." at bounding box center [879, 44] width 576 height 59
click at [691, 26] on div "Role updated." at bounding box center [879, 44] width 576 height 59
click at [685, 21] on input "Search" at bounding box center [720, 25] width 139 height 14
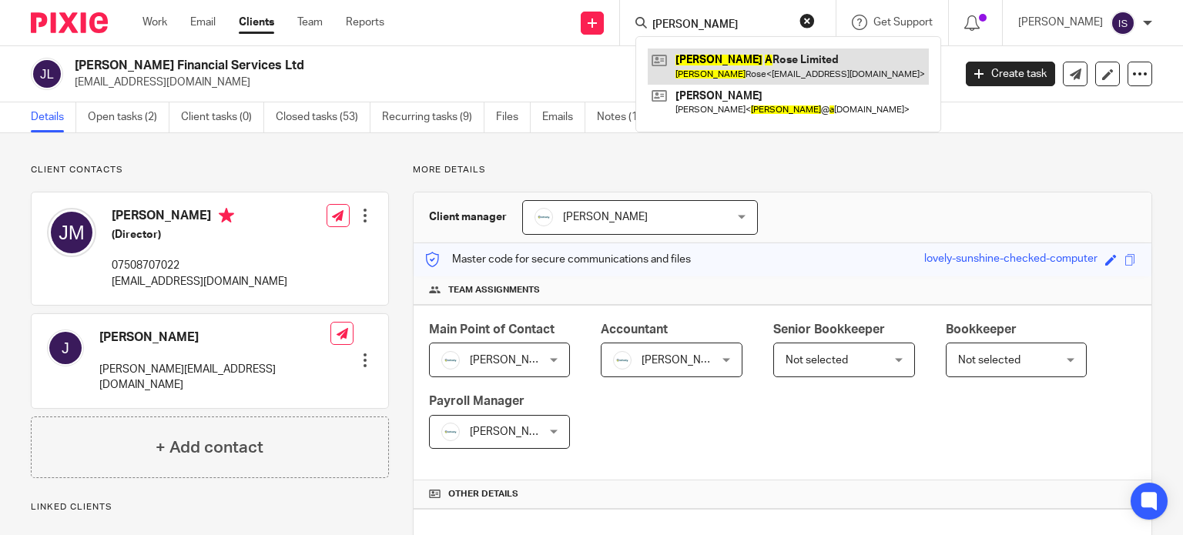
type input "jamie a"
click at [702, 67] on link at bounding box center [788, 66] width 281 height 35
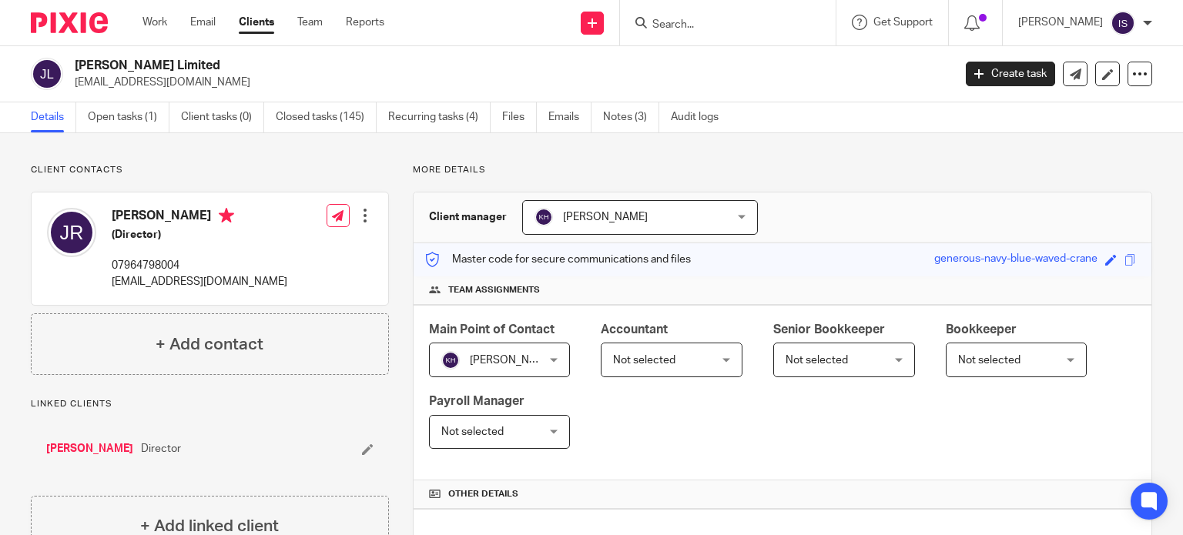
click at [651, 357] on span "Not selected" at bounding box center [644, 360] width 62 height 11
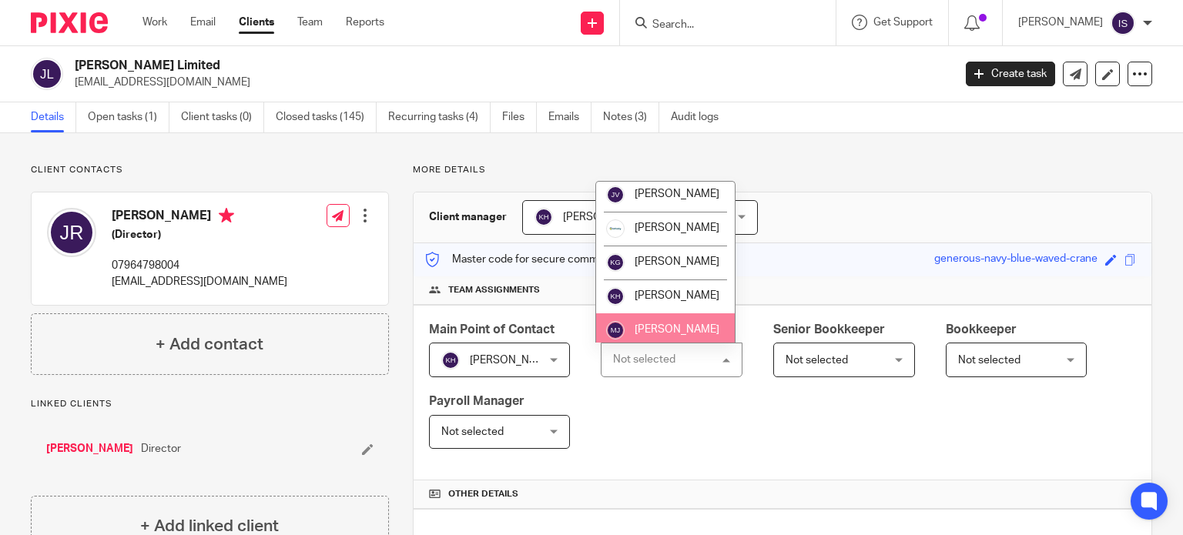
scroll to position [231, 0]
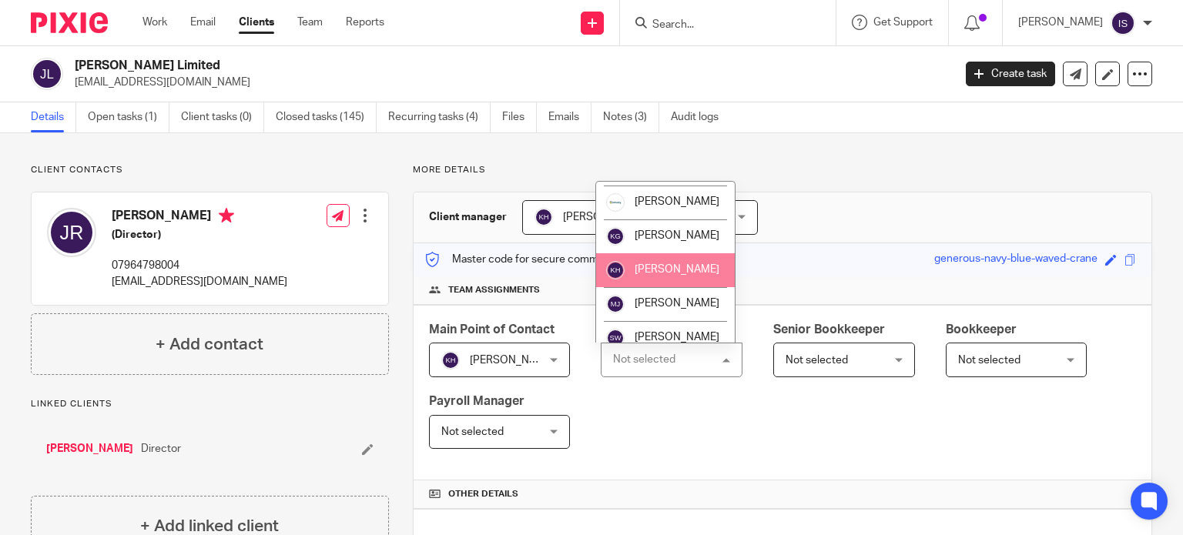
click at [662, 287] on li "[PERSON_NAME]" at bounding box center [665, 270] width 139 height 34
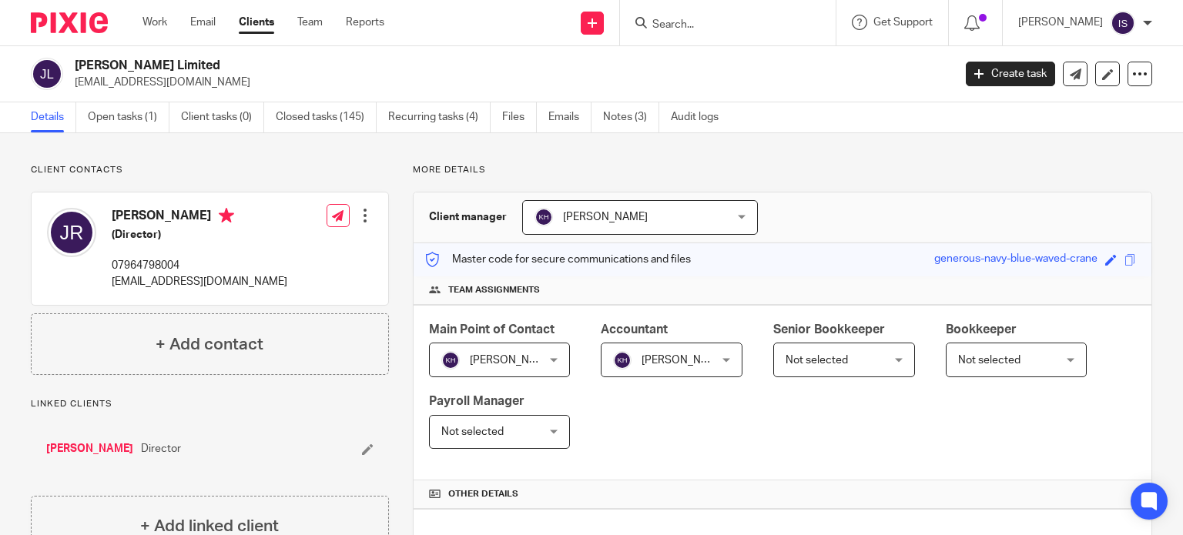
click at [718, 21] on input "Search" at bounding box center [720, 25] width 139 height 14
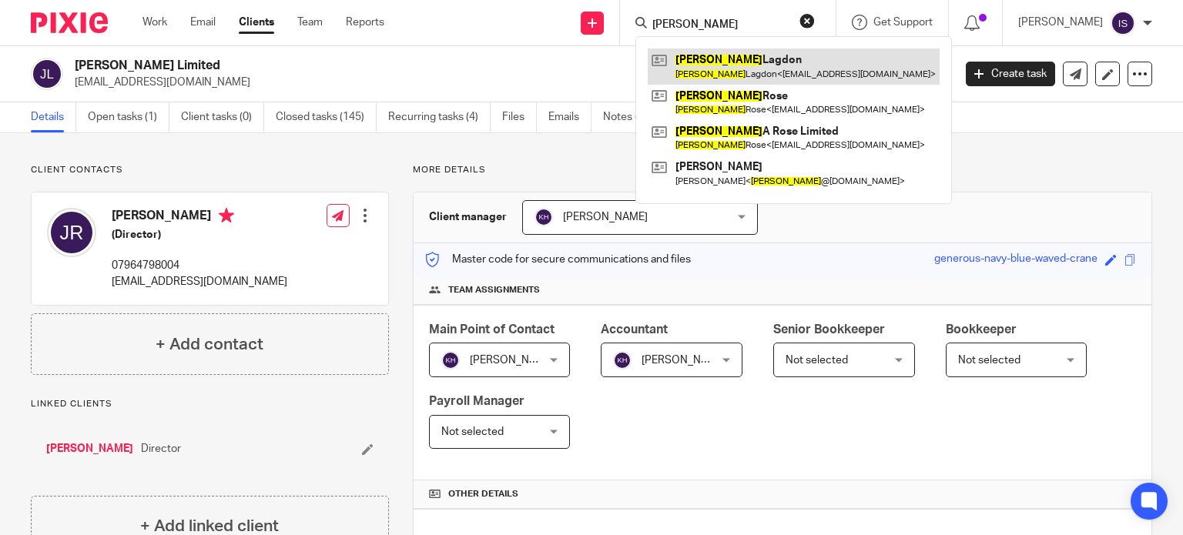
type input "jamie"
click at [724, 58] on link at bounding box center [794, 66] width 292 height 35
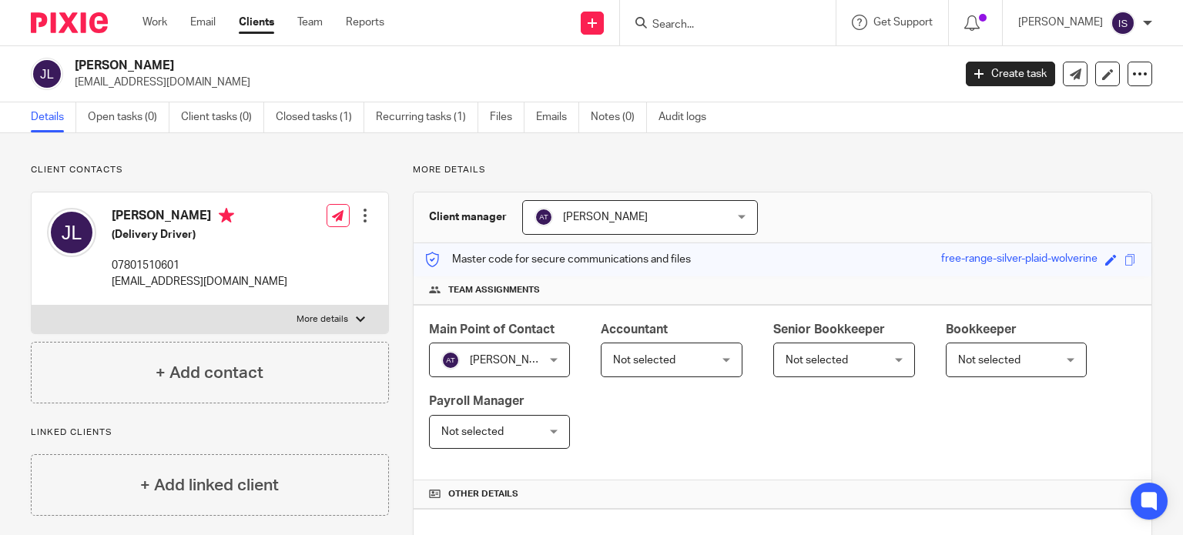
click at [622, 370] on span "Not selected" at bounding box center [664, 359] width 102 height 32
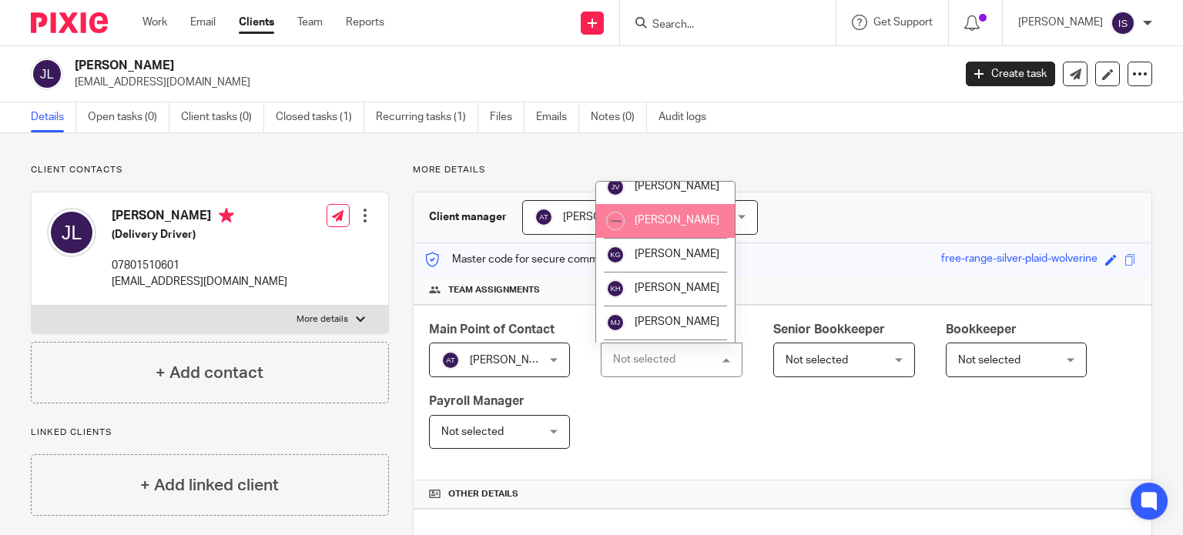
scroll to position [259, 0]
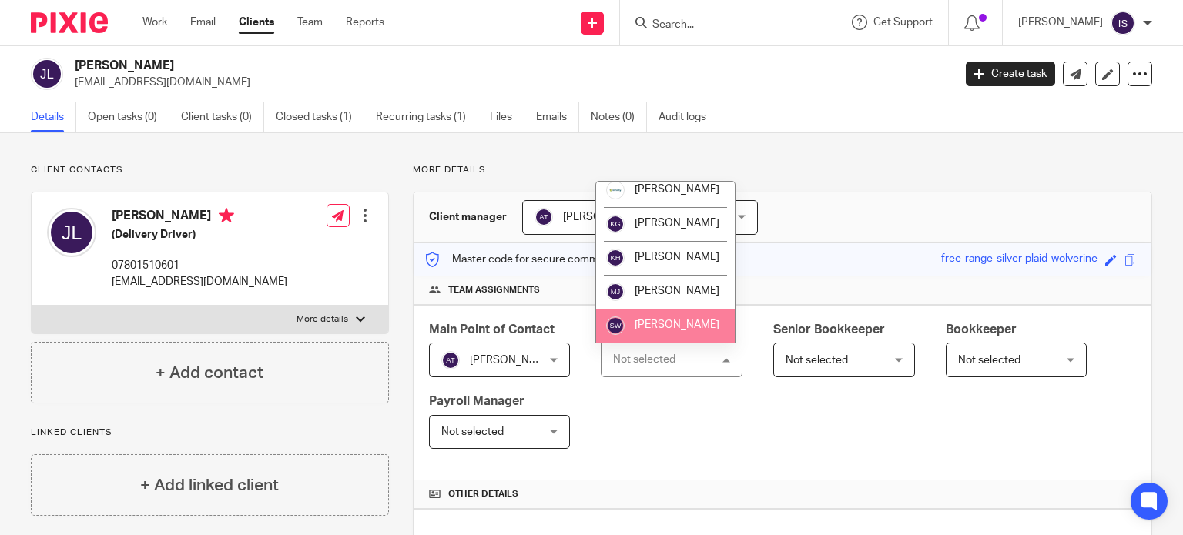
click at [644, 316] on li "[PERSON_NAME]" at bounding box center [665, 326] width 139 height 34
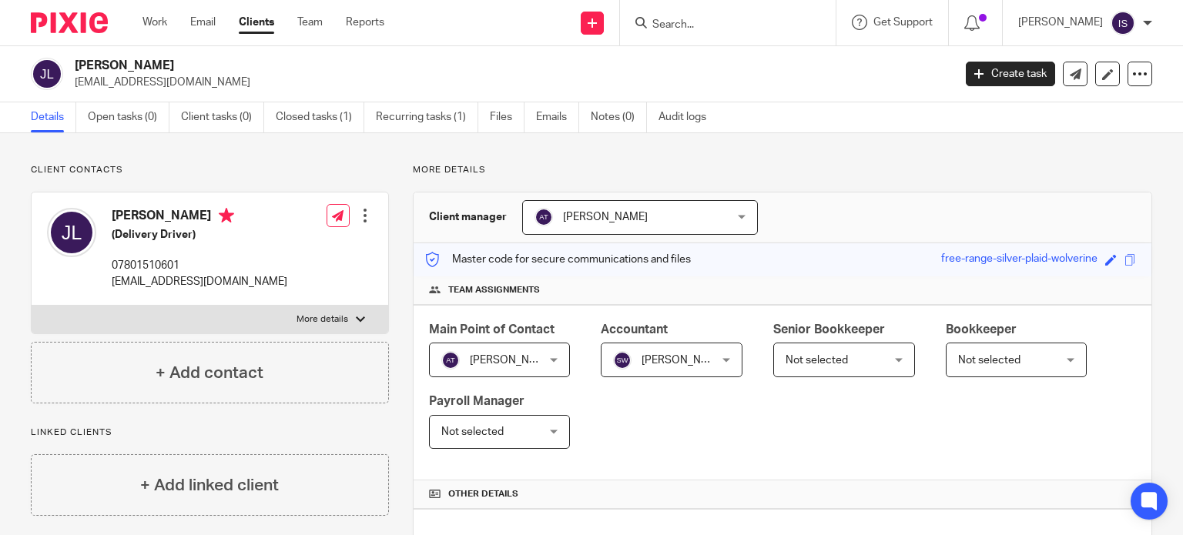
click at [715, 28] on input "Search" at bounding box center [720, 25] width 139 height 14
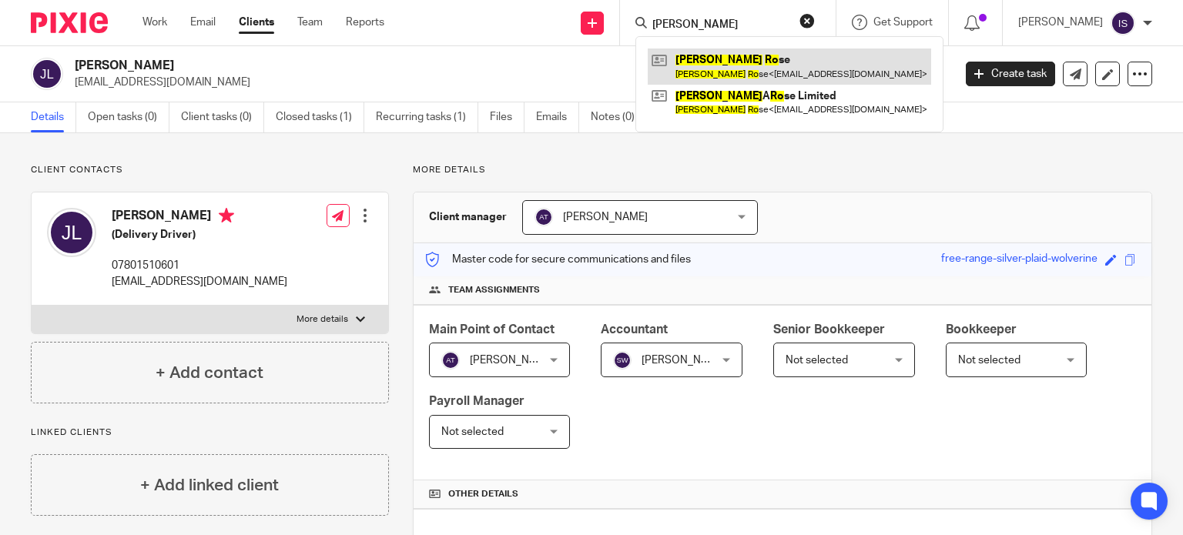
type input "jamie ro"
click at [801, 58] on link at bounding box center [789, 66] width 283 height 35
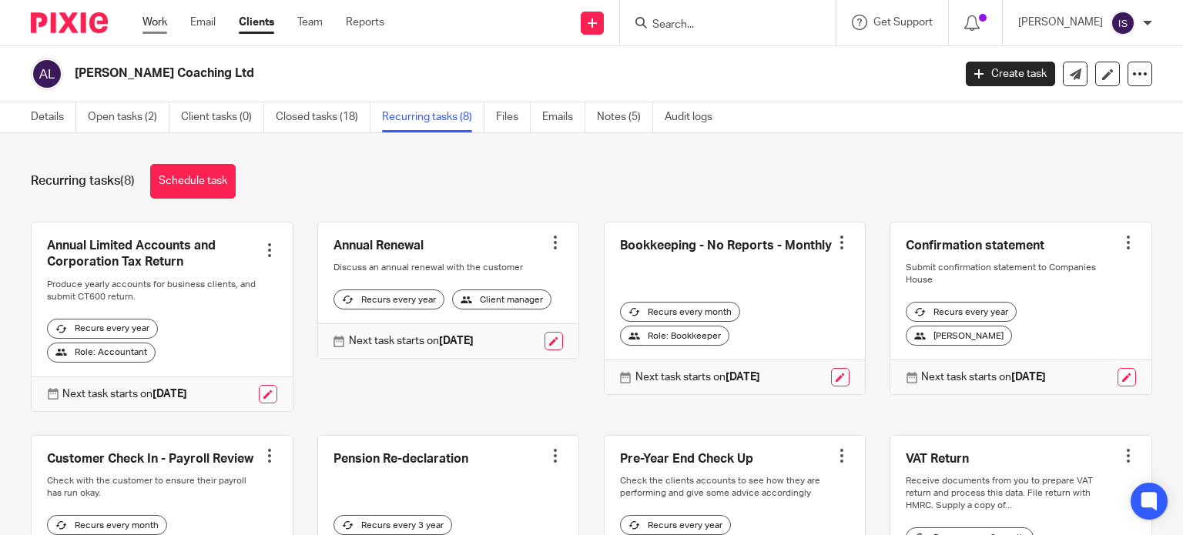
click at [149, 27] on link "Work" at bounding box center [154, 22] width 25 height 15
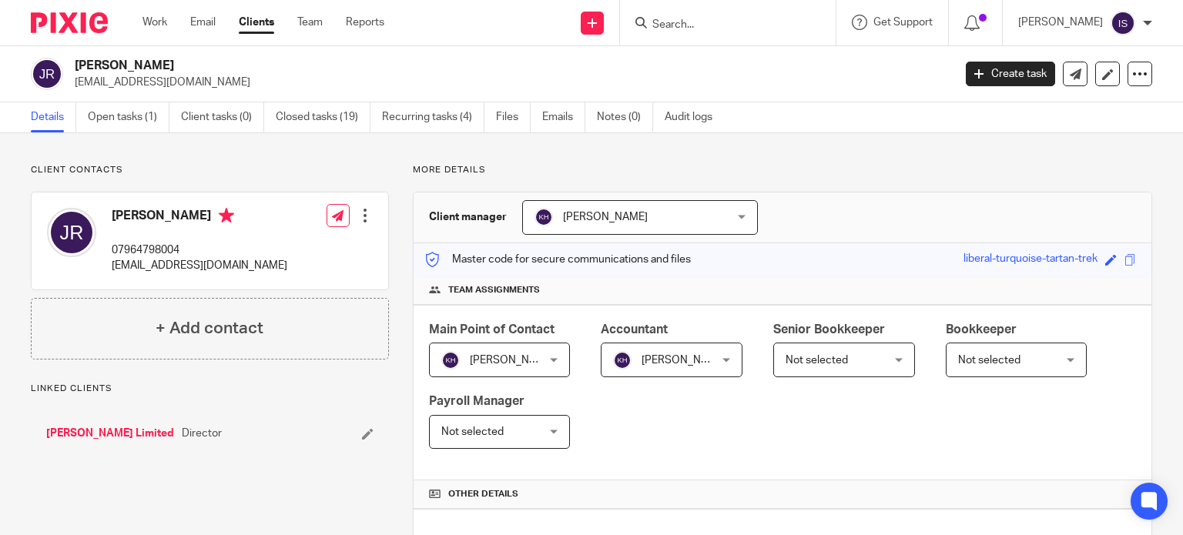
click at [691, 27] on input "Search" at bounding box center [720, 25] width 139 height 14
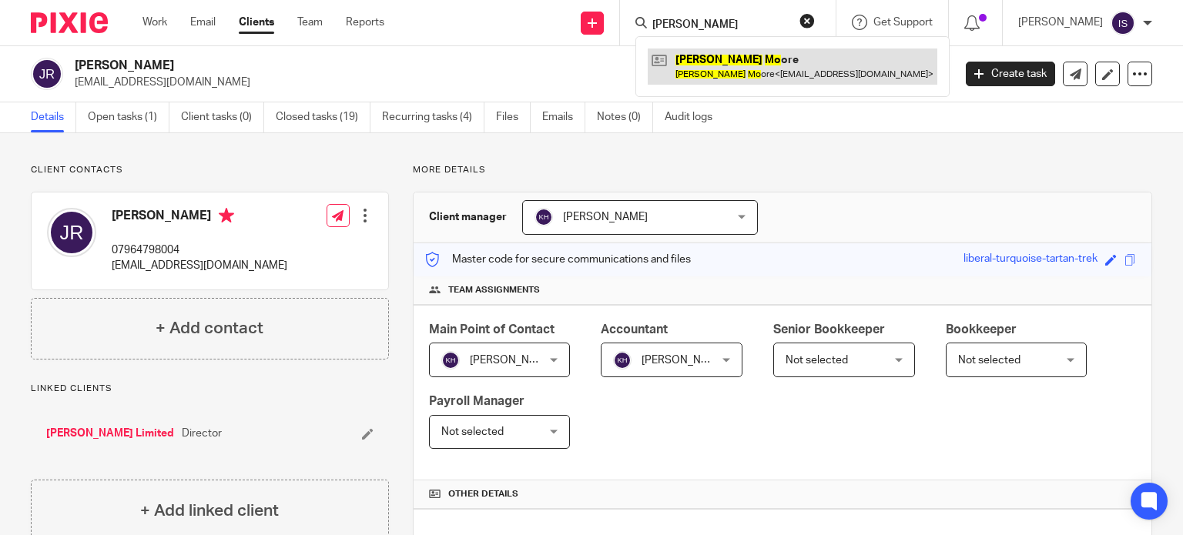
type input "jane mo"
click at [728, 70] on link at bounding box center [793, 66] width 290 height 35
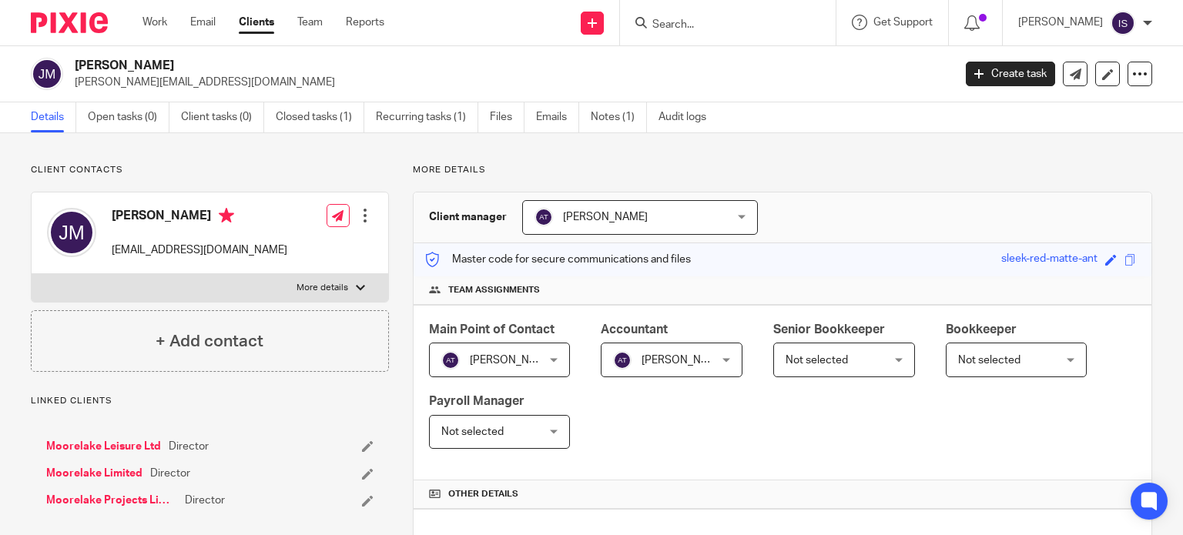
click at [700, 24] on input "Search" at bounding box center [720, 25] width 139 height 14
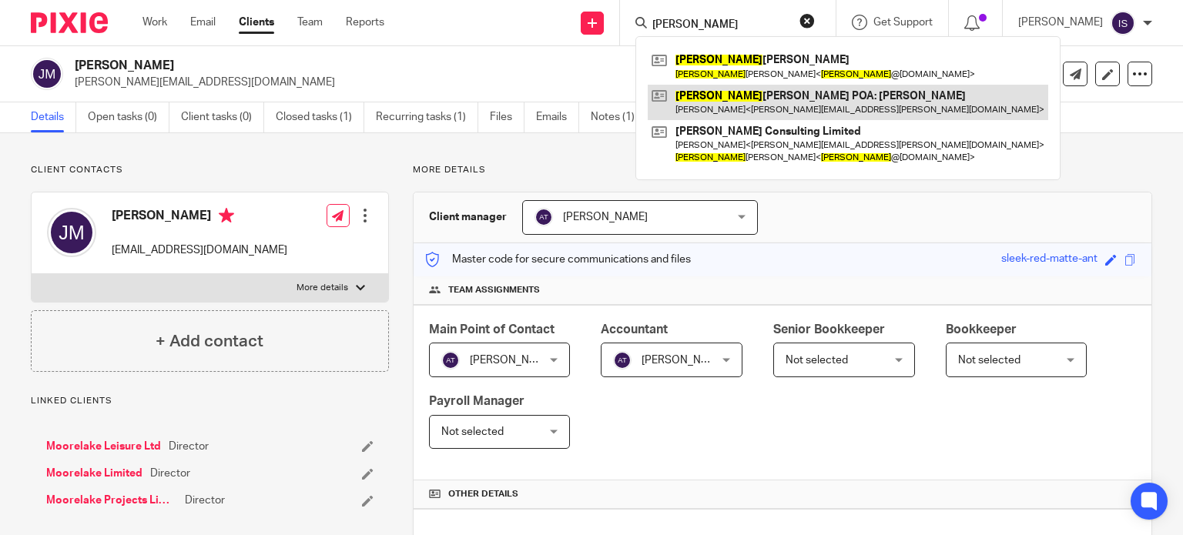
type input "[PERSON_NAME]"
click at [757, 116] on link at bounding box center [848, 102] width 400 height 35
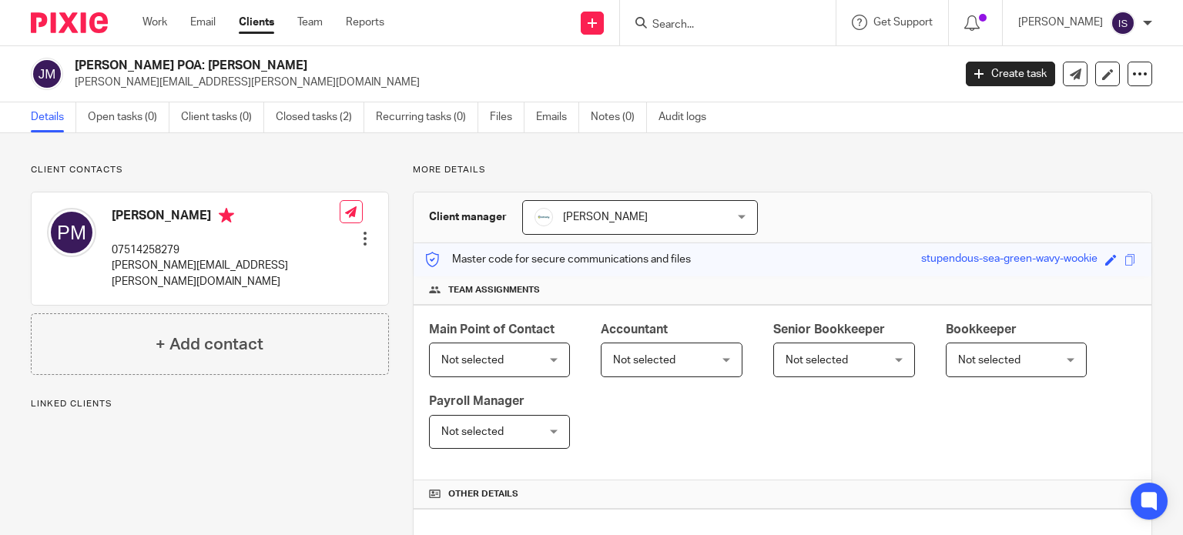
click at [651, 347] on span "Not selected" at bounding box center [664, 359] width 102 height 32
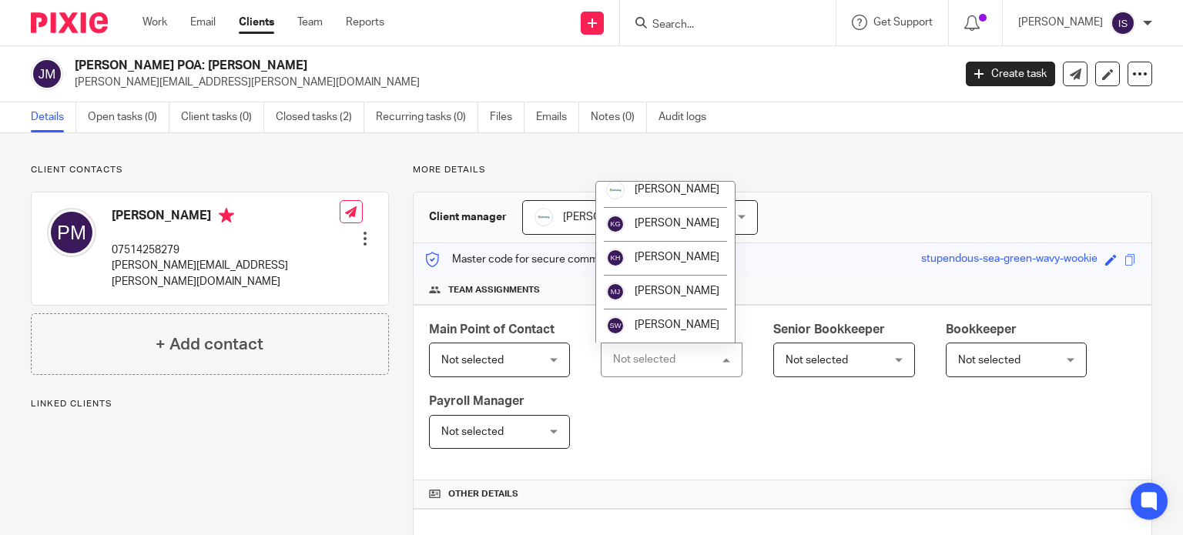
scroll to position [259, 0]
click at [671, 264] on li "[PERSON_NAME]" at bounding box center [665, 258] width 139 height 34
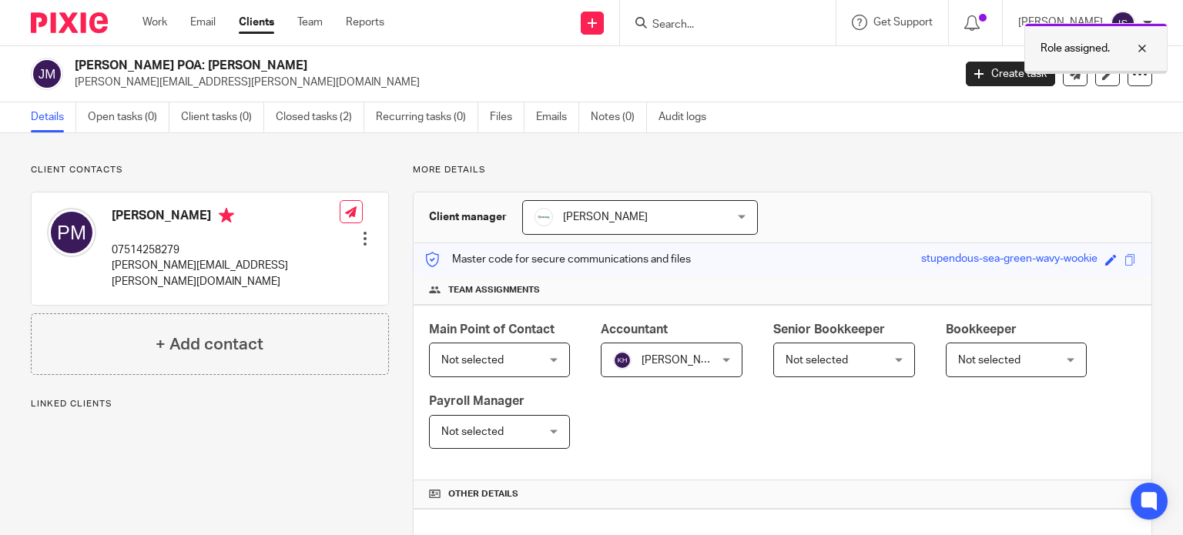
click at [1143, 54] on div at bounding box center [1131, 48] width 42 height 18
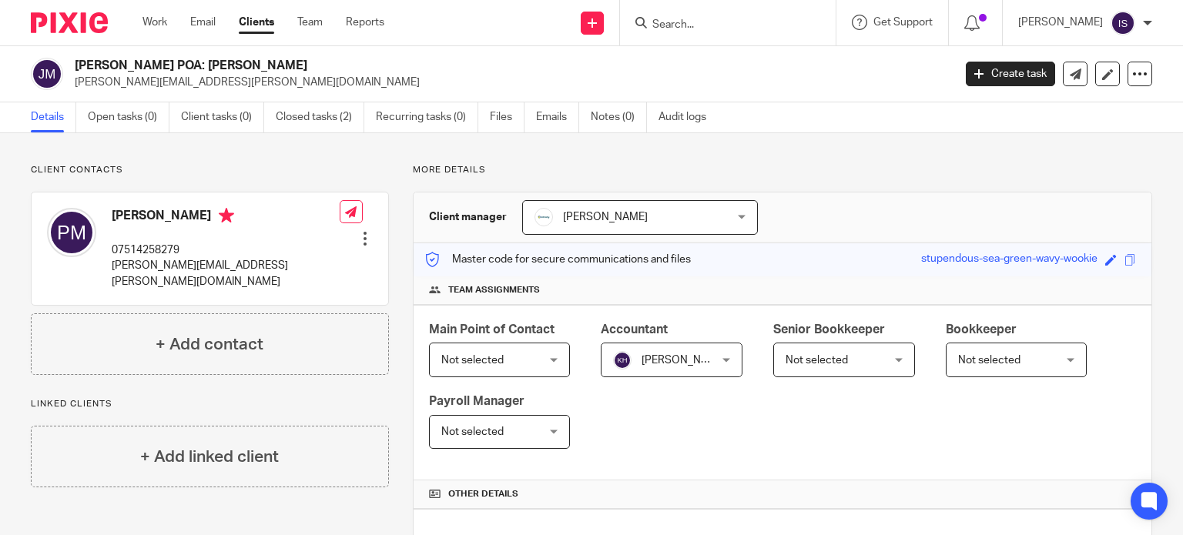
click at [762, 21] on input "Search" at bounding box center [720, 25] width 139 height 14
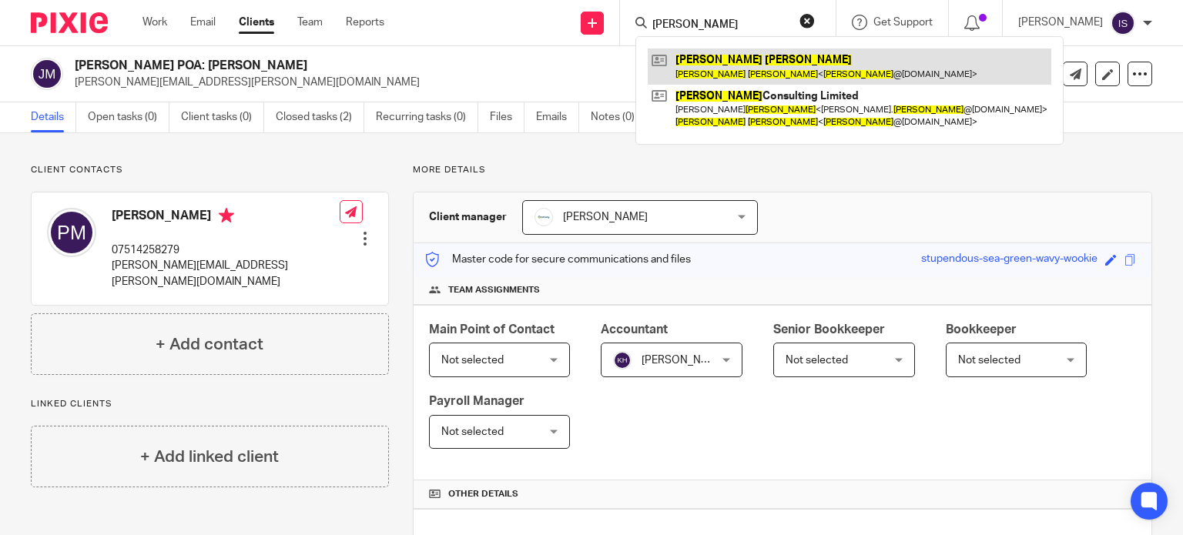
type input "[PERSON_NAME]"
click at [748, 56] on link at bounding box center [850, 66] width 404 height 35
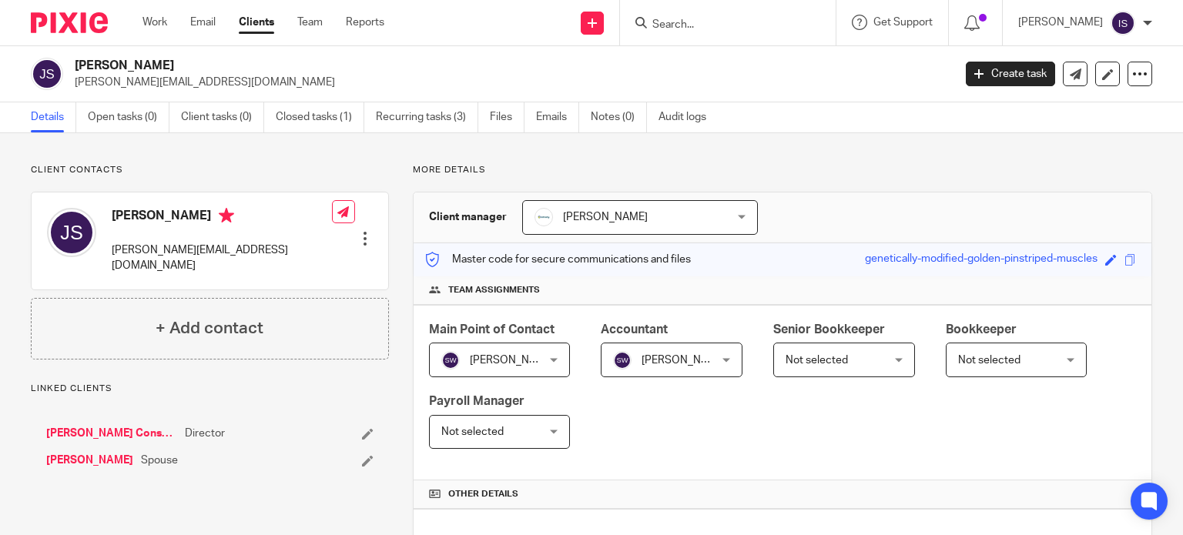
click at [753, 25] on input "Search" at bounding box center [720, 25] width 139 height 14
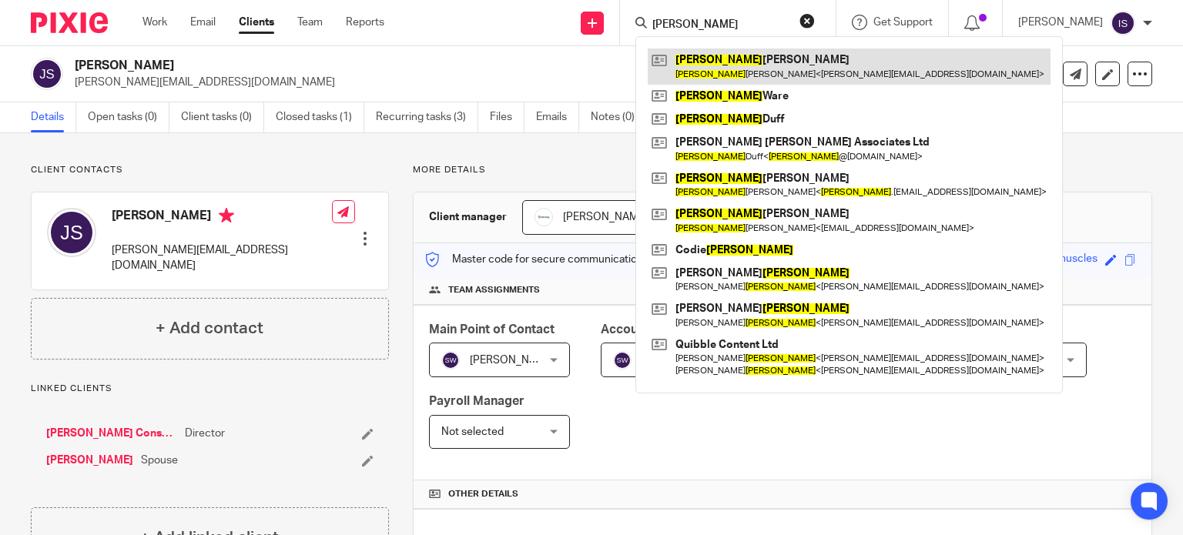
type input "[PERSON_NAME]"
click at [746, 52] on link at bounding box center [849, 66] width 403 height 35
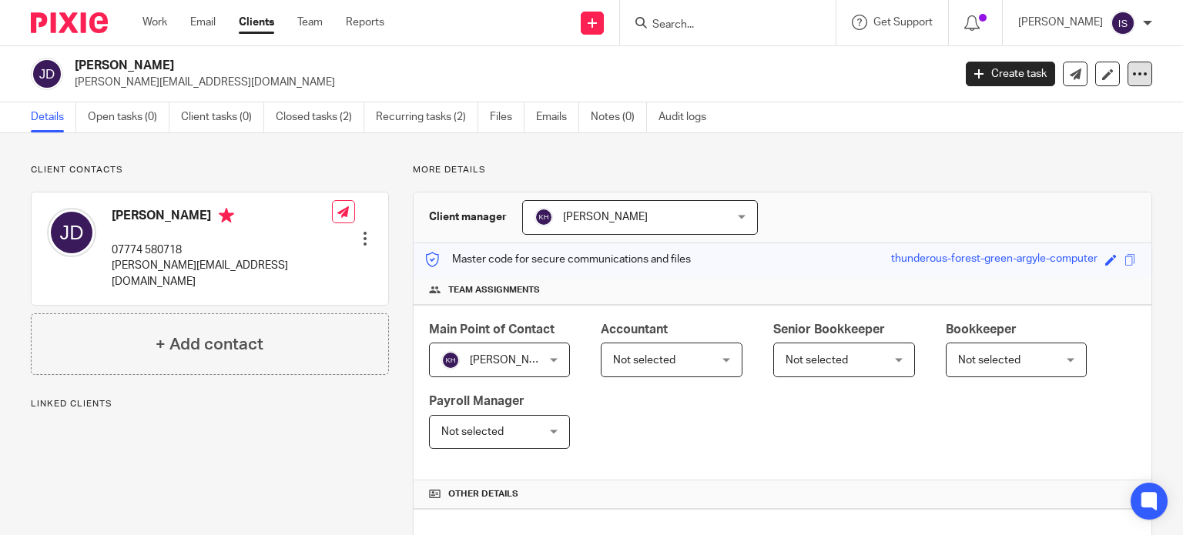
click at [1132, 75] on icon at bounding box center [1139, 73] width 15 height 15
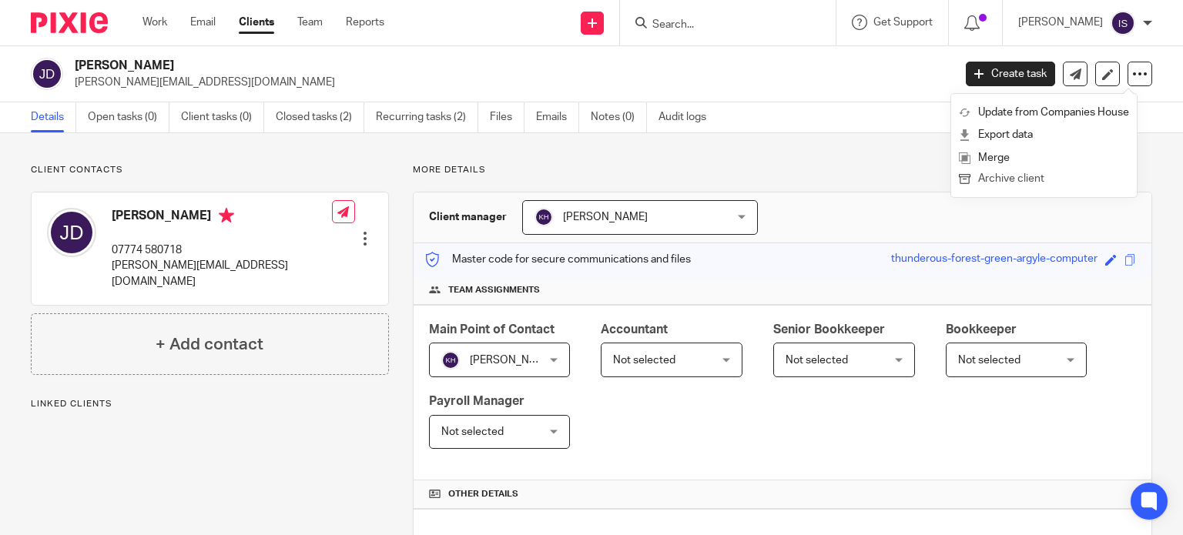
click at [1026, 183] on button "Archive client" at bounding box center [1044, 179] width 170 height 20
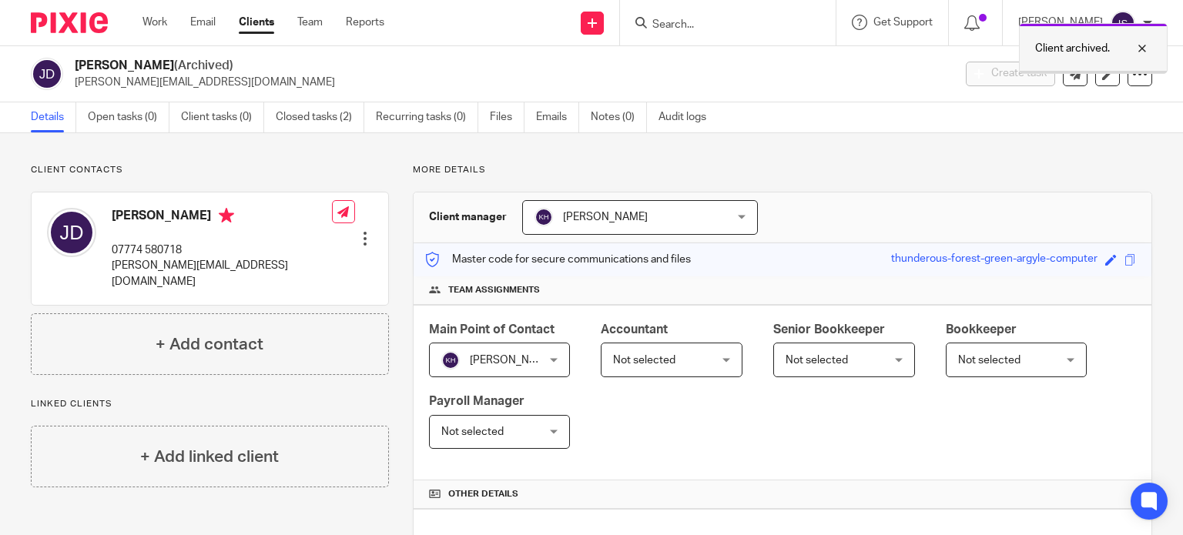
click at [1143, 48] on div at bounding box center [1131, 48] width 42 height 18
click at [779, 35] on div at bounding box center [728, 22] width 216 height 45
click at [756, 25] on input "Search" at bounding box center [720, 25] width 139 height 14
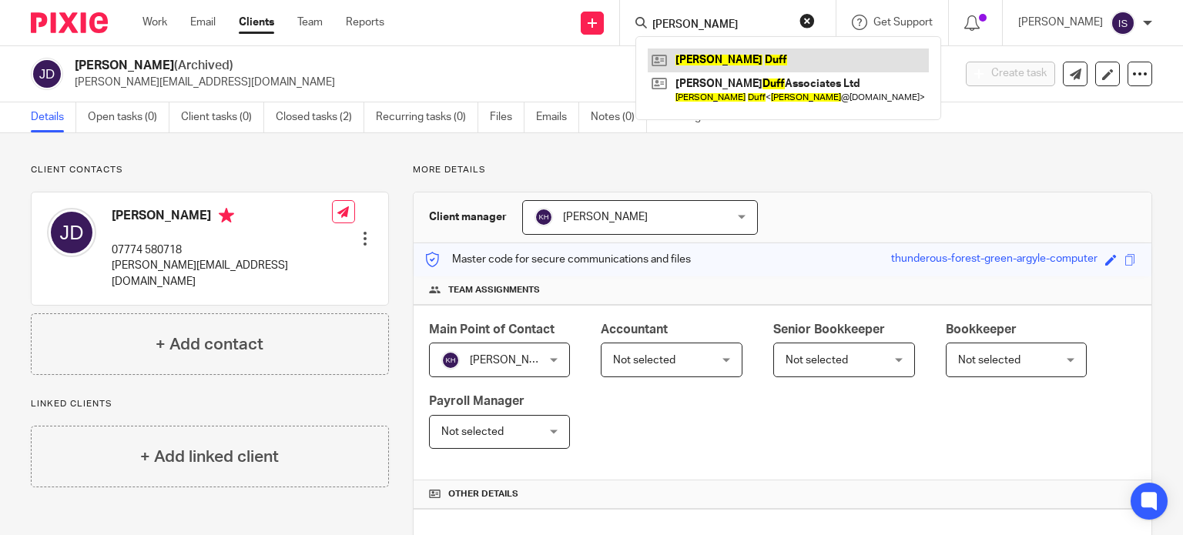
type input "jason duff"
click at [752, 54] on link at bounding box center [788, 60] width 281 height 23
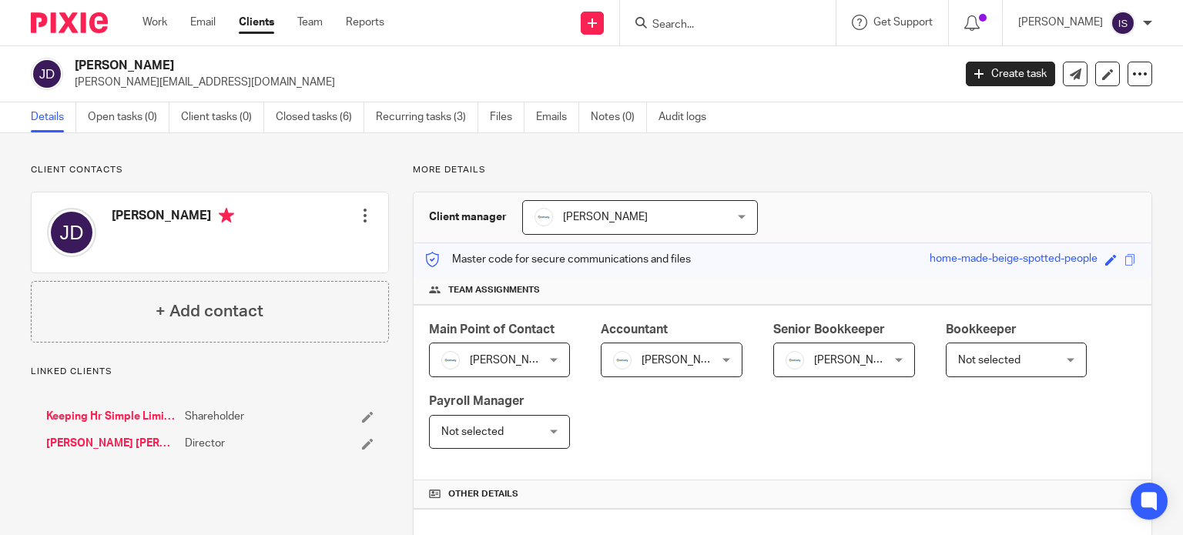
click at [807, 352] on span "[PERSON_NAME]" at bounding box center [836, 359] width 102 height 32
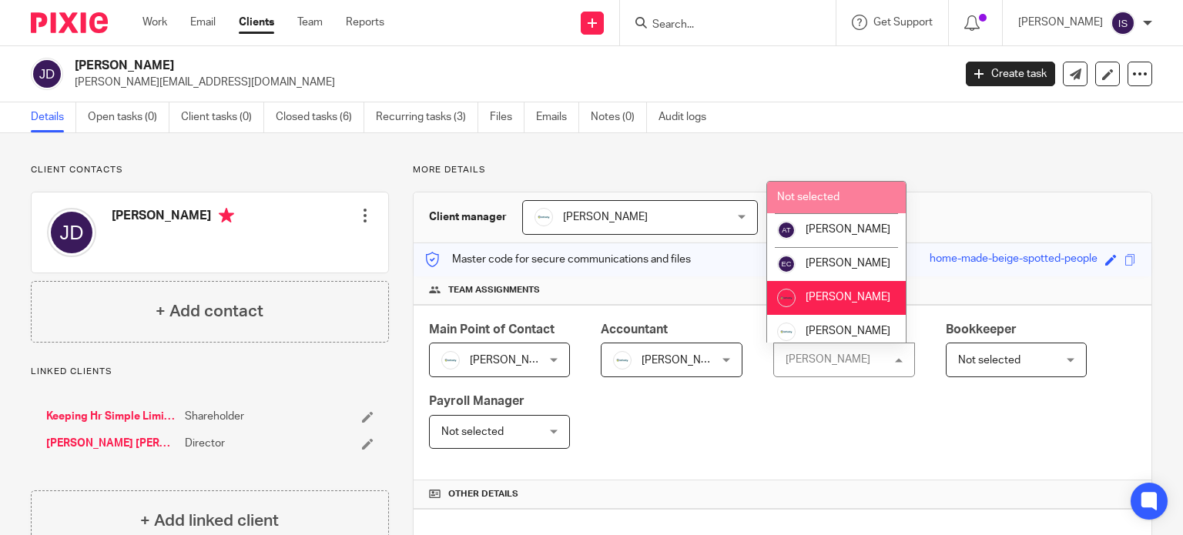
click at [820, 194] on span "Not selected" at bounding box center [808, 197] width 62 height 11
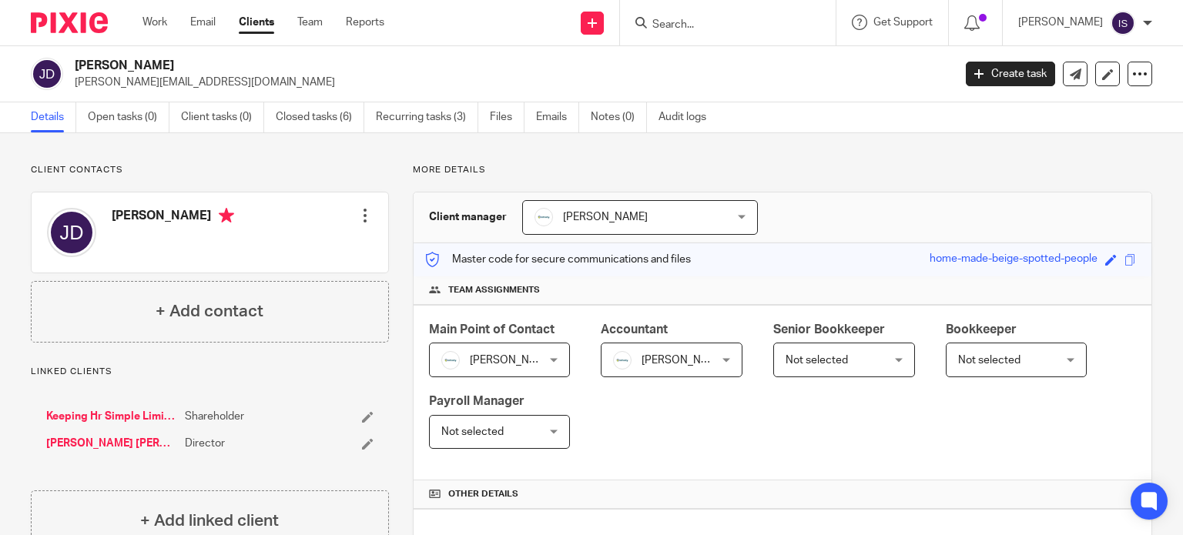
click at [725, 23] on input "Search" at bounding box center [720, 25] width 139 height 14
type input "[PERSON_NAME]"
click at [739, 59] on link at bounding box center [743, 60] width 191 height 23
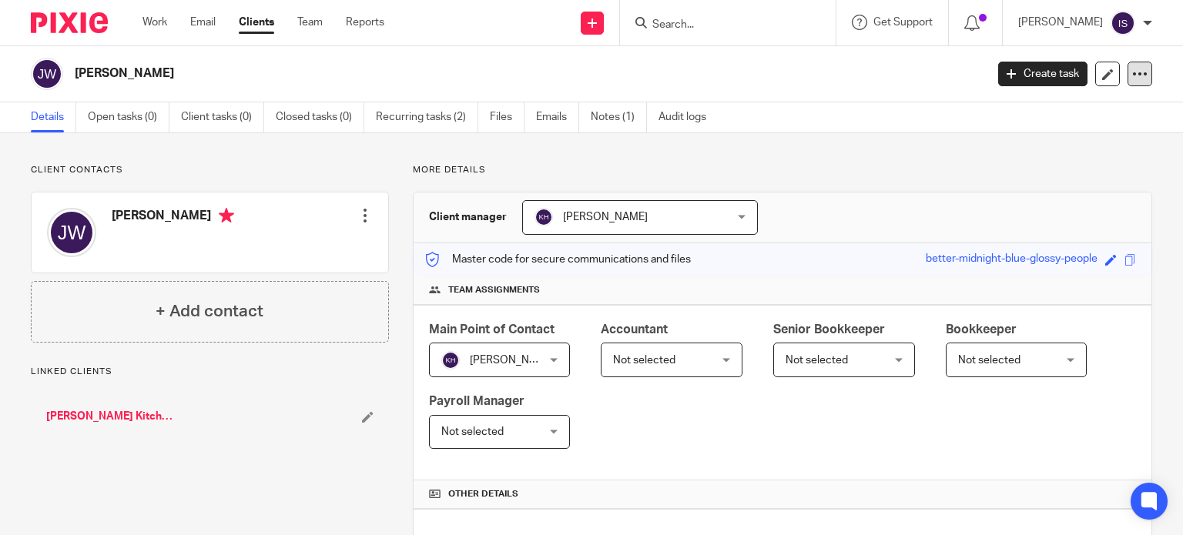
click at [1131, 84] on div at bounding box center [1139, 74] width 25 height 25
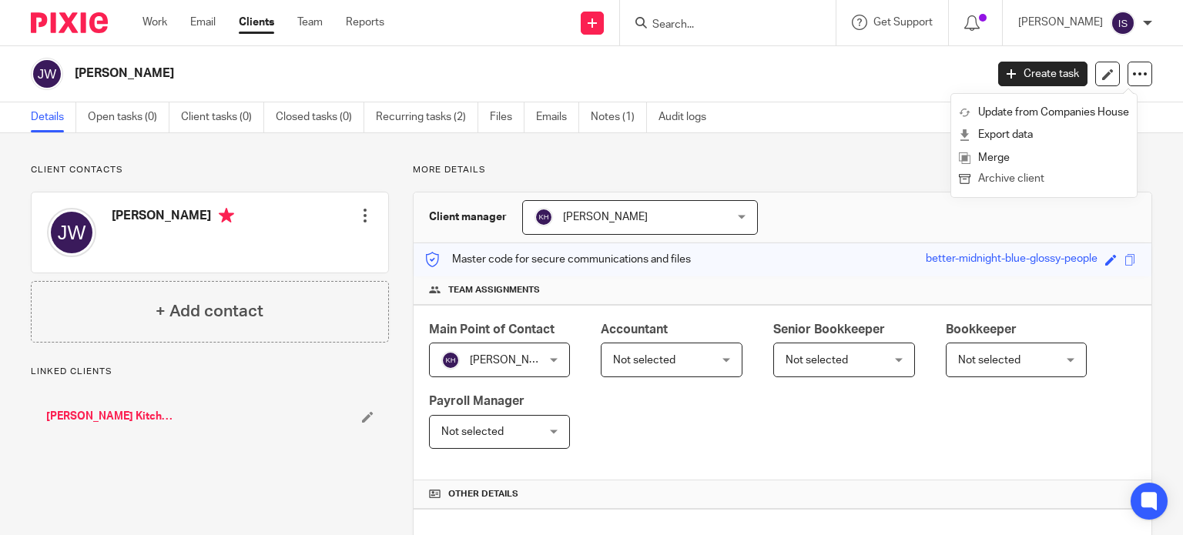
click at [1080, 177] on button "Archive client" at bounding box center [1044, 179] width 170 height 20
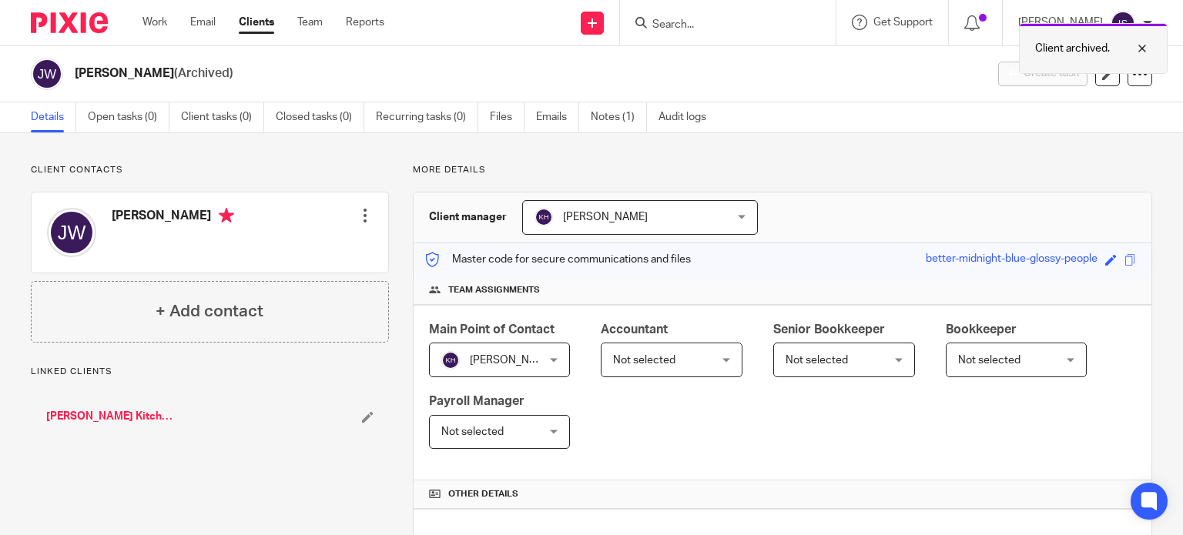
click at [1140, 49] on div at bounding box center [1131, 48] width 42 height 18
click at [727, 30] on input "Search" at bounding box center [720, 25] width 139 height 14
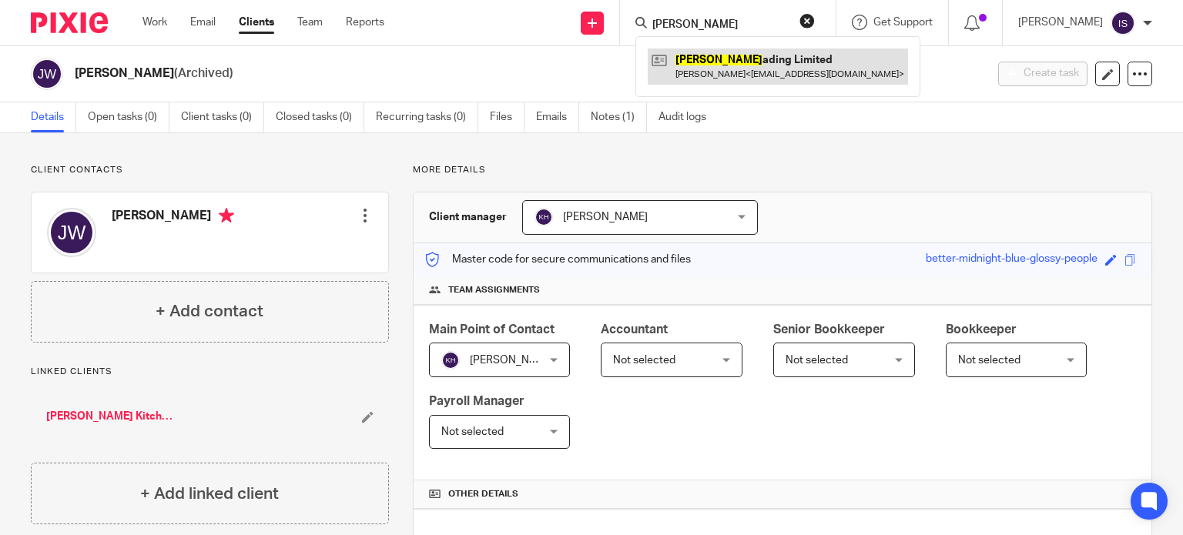
type input "jay tr"
click at [715, 53] on link at bounding box center [778, 66] width 260 height 35
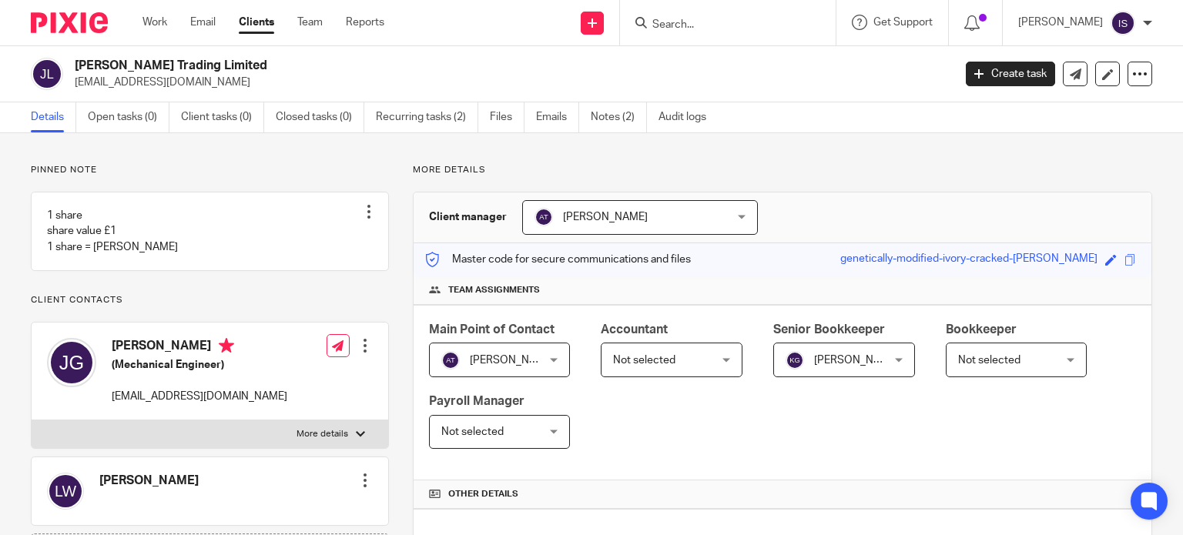
click at [651, 356] on span "Not selected" at bounding box center [644, 360] width 62 height 11
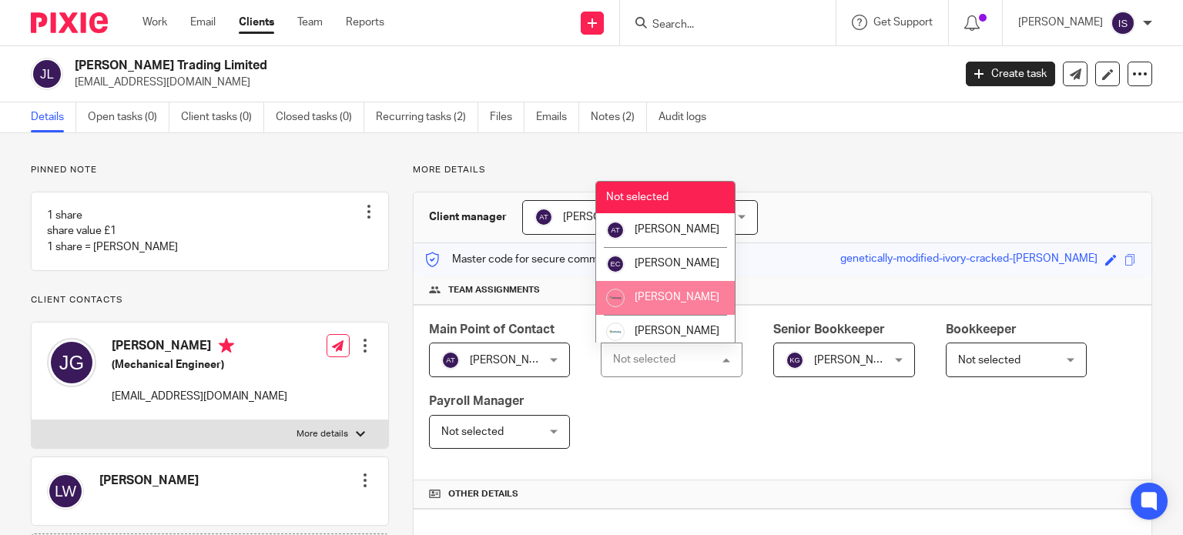
scroll to position [259, 0]
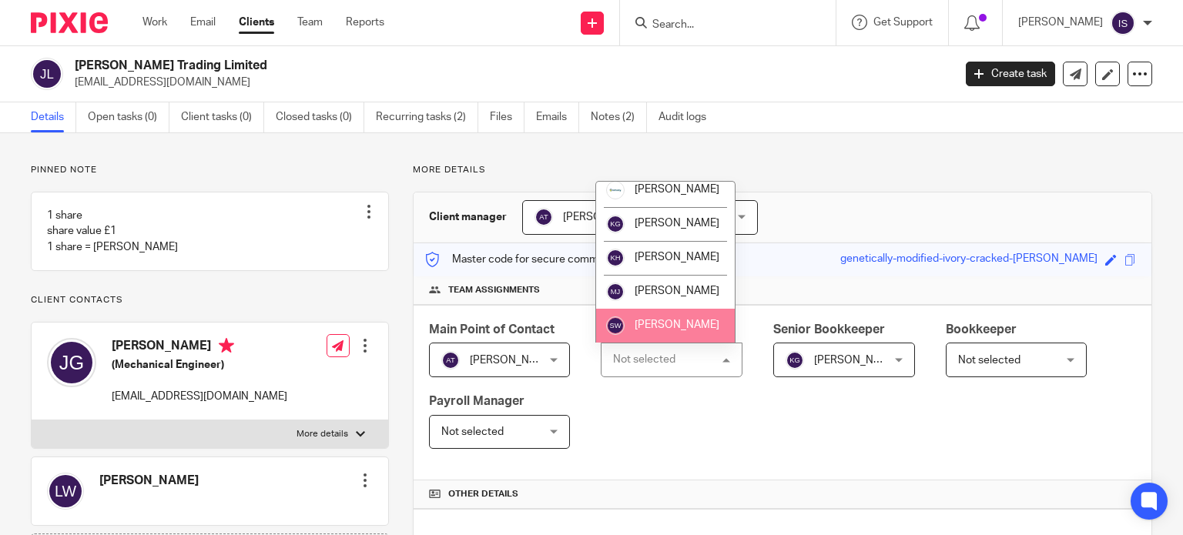
click at [648, 330] on span "[PERSON_NAME]" at bounding box center [677, 325] width 85 height 11
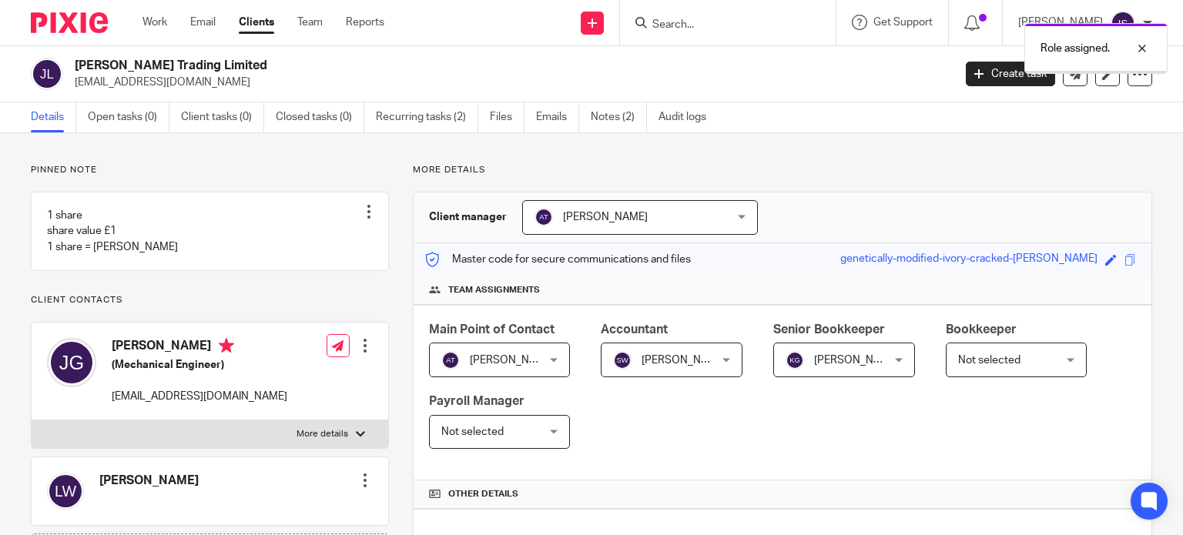
click at [816, 369] on span "[PERSON_NAME]" at bounding box center [836, 359] width 102 height 32
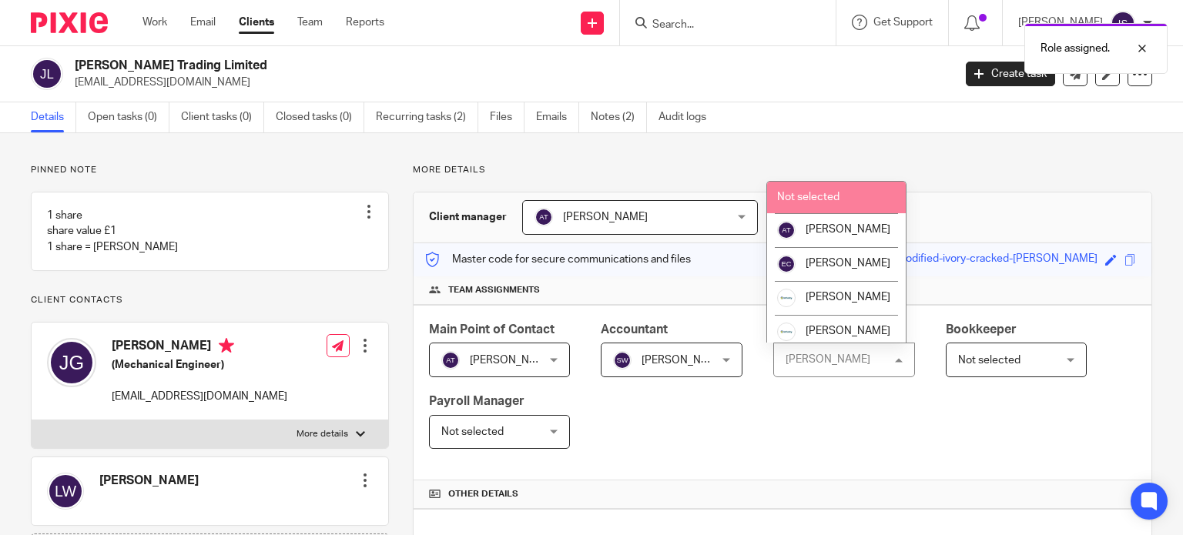
click at [792, 196] on span "Not selected" at bounding box center [808, 197] width 62 height 11
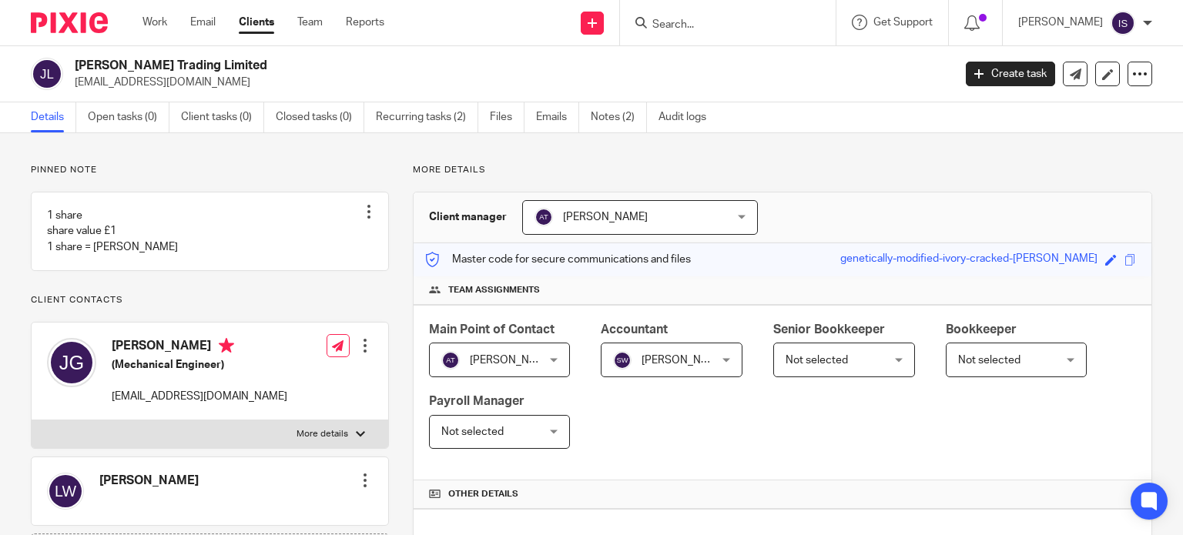
click at [675, 31] on input "Search" at bounding box center [720, 25] width 139 height 14
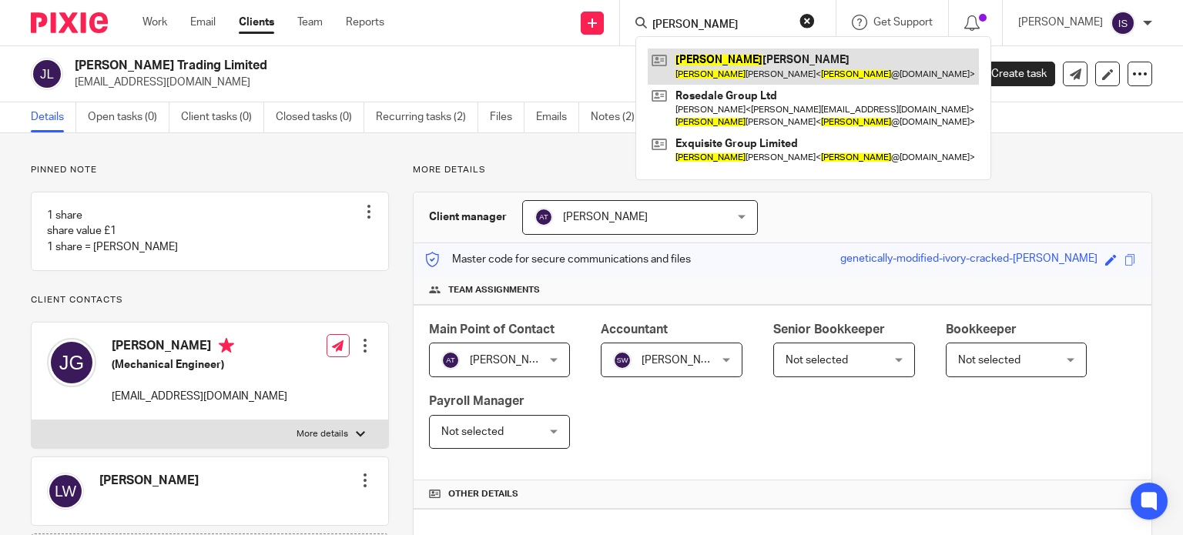
type input "jeremy"
click at [707, 67] on link at bounding box center [813, 66] width 331 height 35
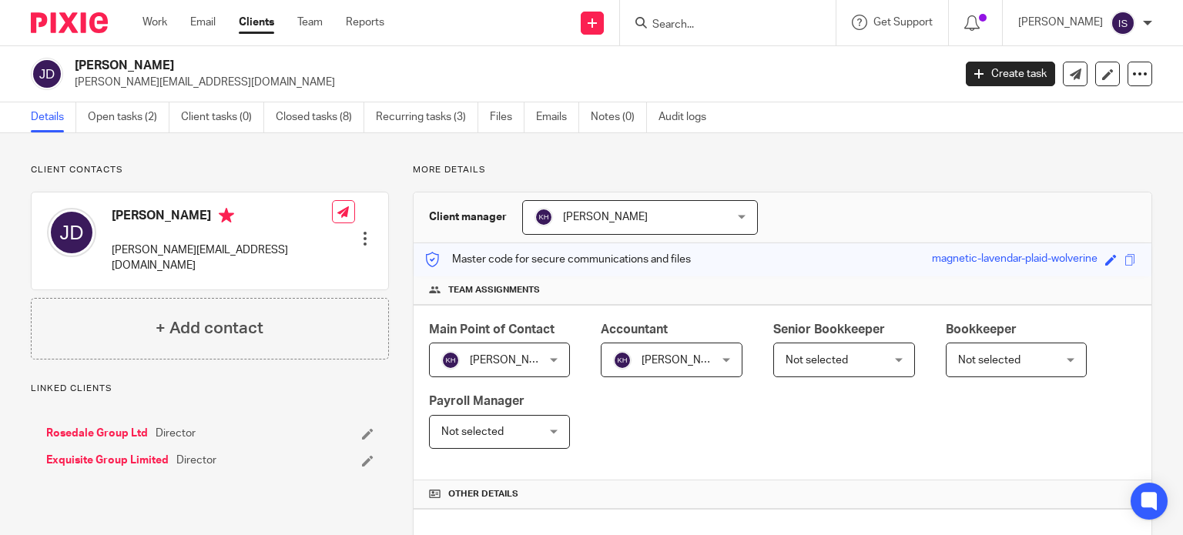
click at [708, 24] on input "Search" at bounding box center [720, 25] width 139 height 14
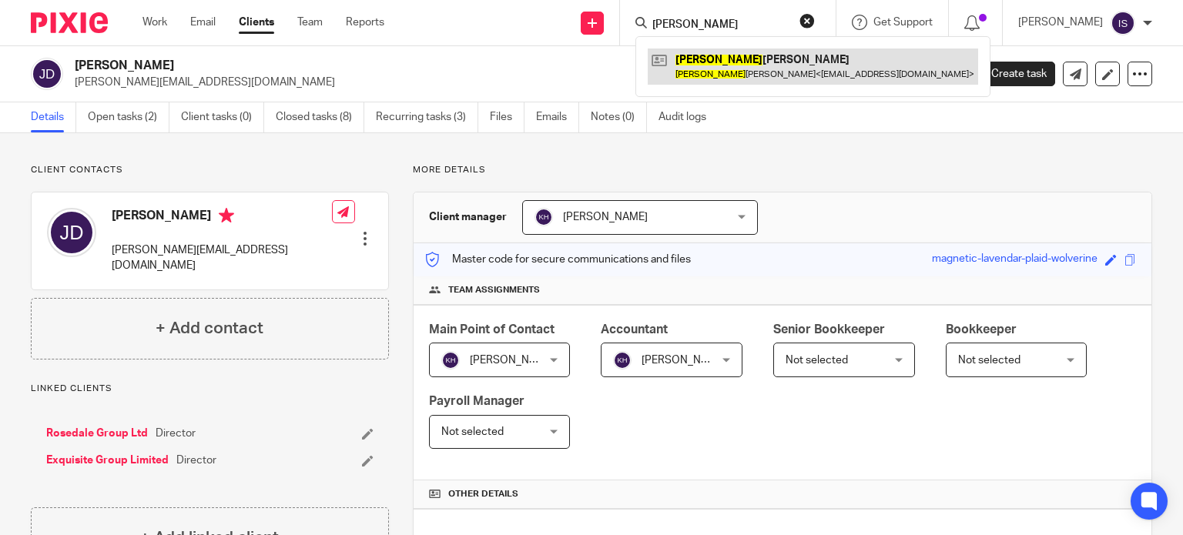
type input "jessica"
click at [715, 61] on link at bounding box center [813, 66] width 330 height 35
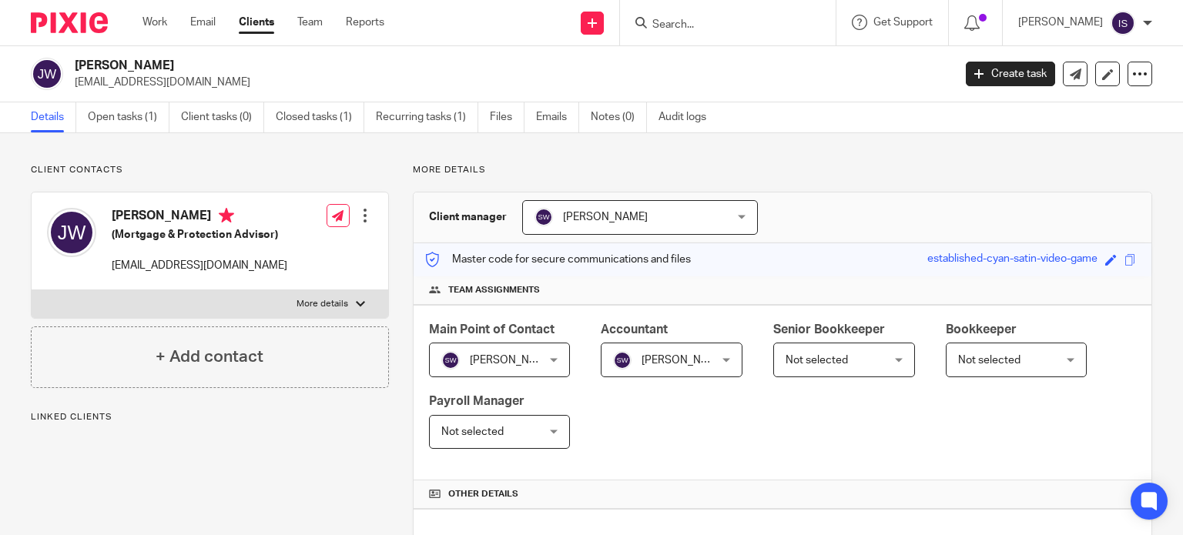
click at [716, 22] on input "Search" at bounding box center [720, 25] width 139 height 14
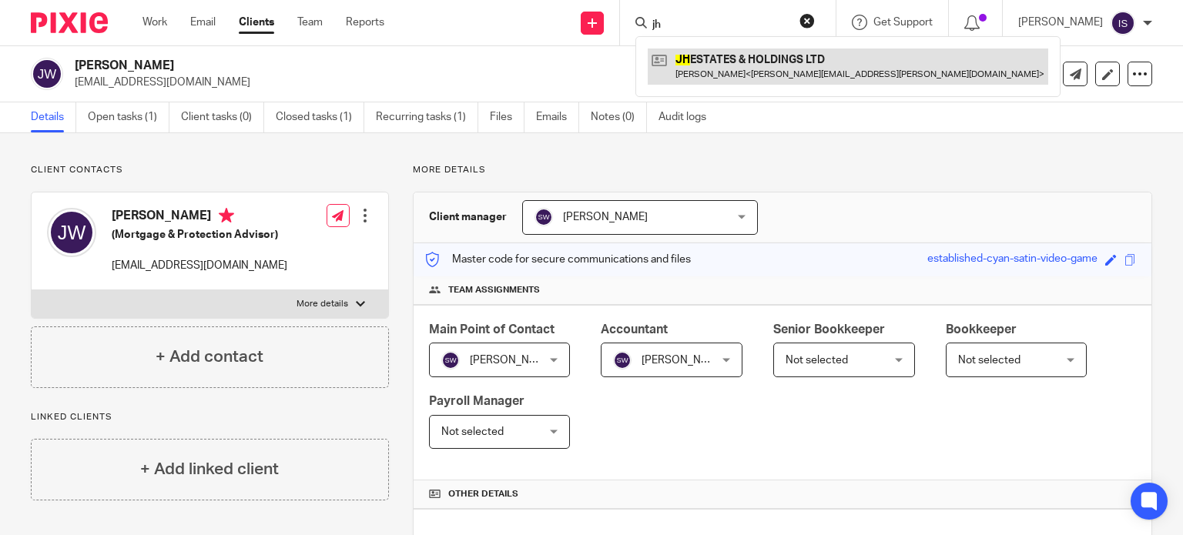
type input "jh"
click at [765, 66] on link at bounding box center [848, 66] width 400 height 35
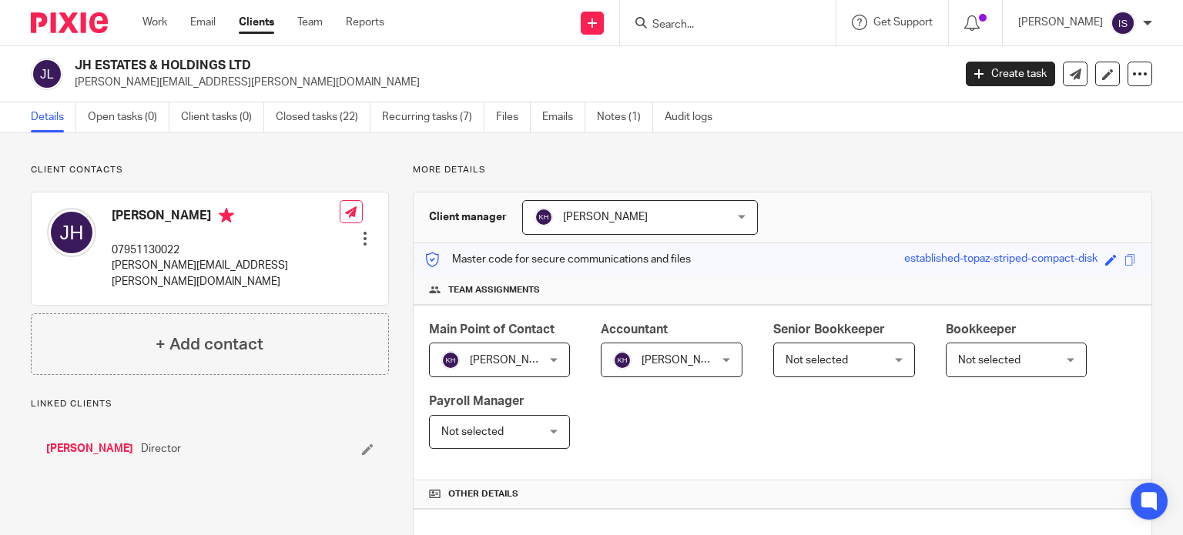
click at [714, 18] on input "Search" at bounding box center [720, 25] width 139 height 14
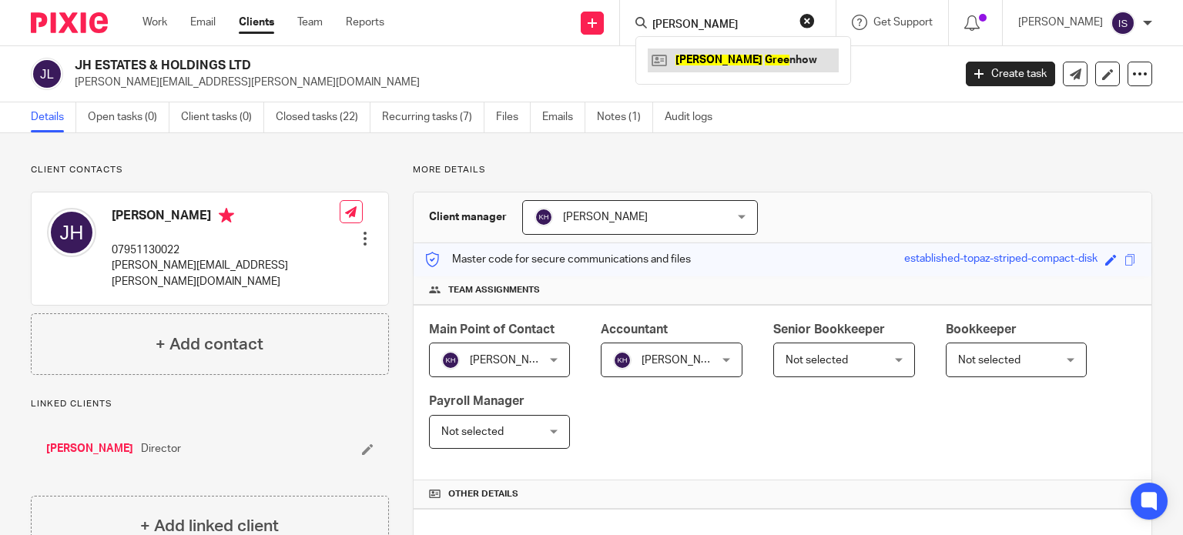
type input "[PERSON_NAME]"
click at [727, 57] on link at bounding box center [743, 60] width 191 height 23
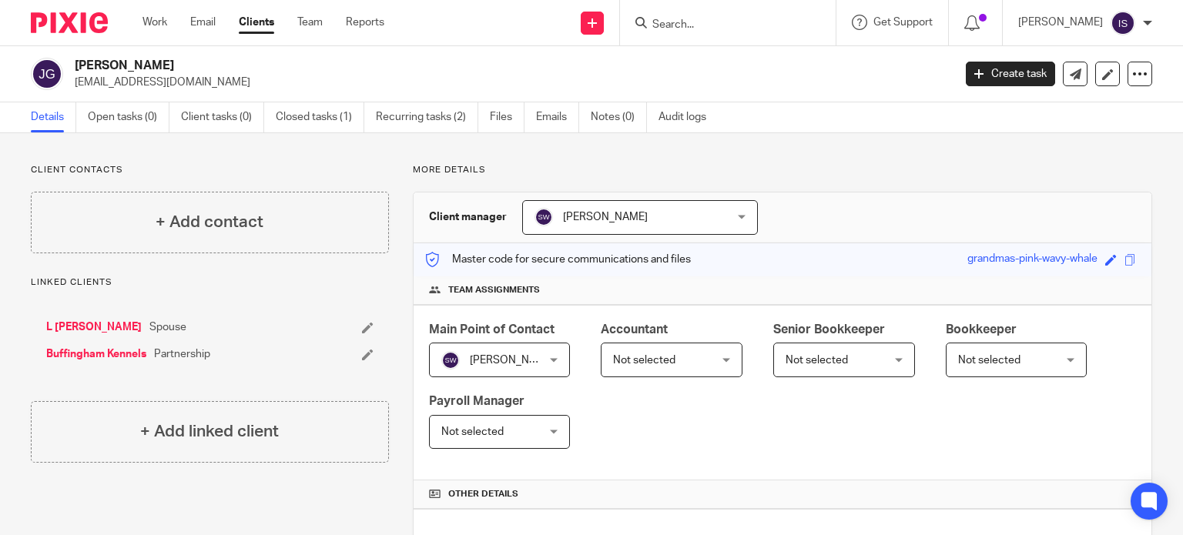
click at [681, 355] on span "Not selected" at bounding box center [664, 359] width 102 height 32
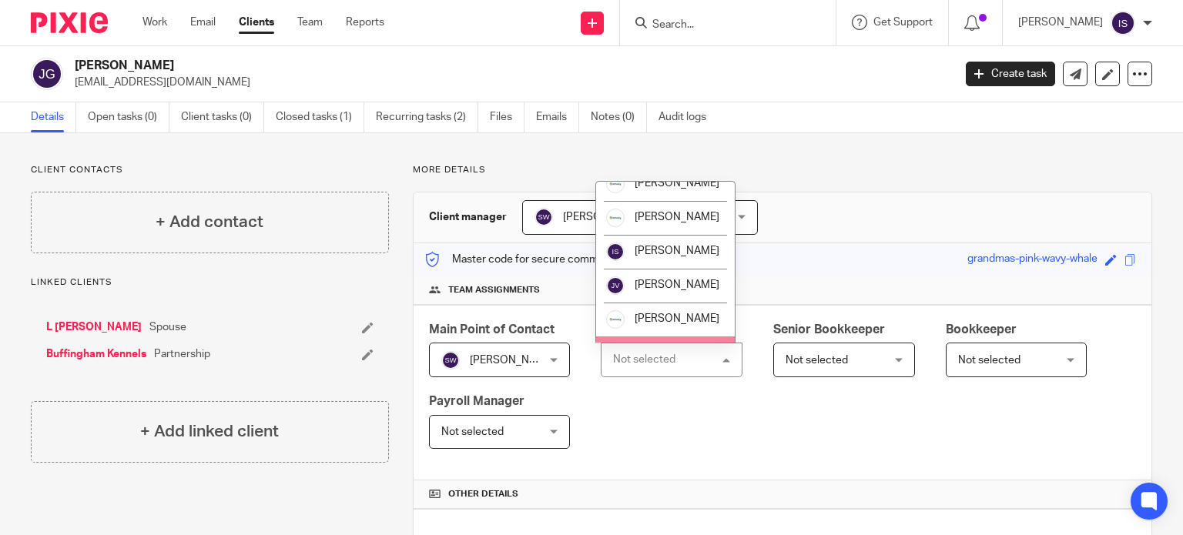
scroll to position [259, 0]
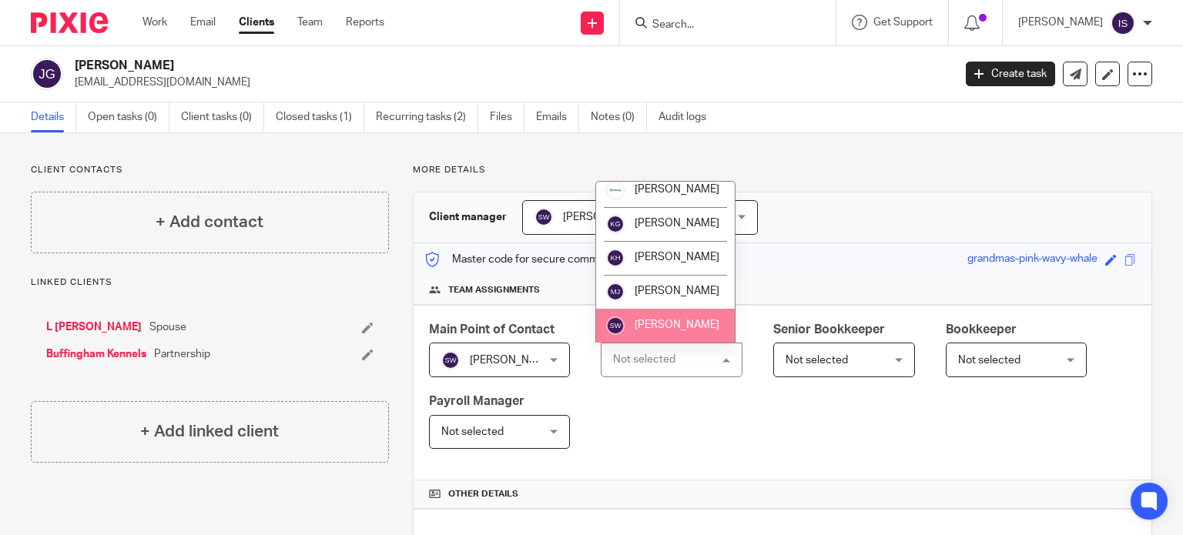
click at [685, 320] on span "[PERSON_NAME]" at bounding box center [677, 325] width 85 height 11
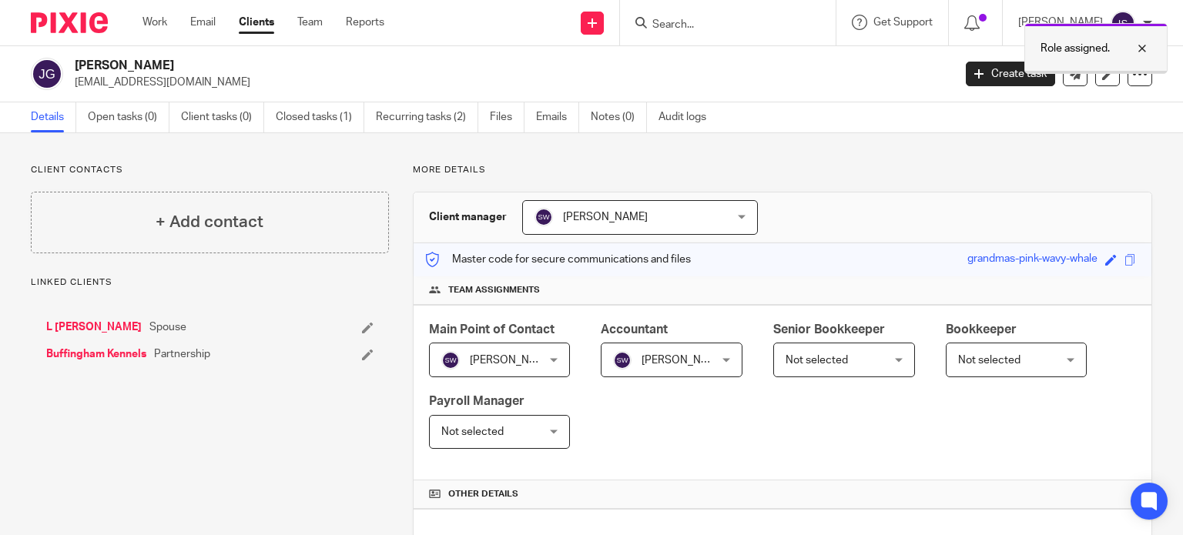
click at [1146, 45] on div at bounding box center [1131, 48] width 42 height 18
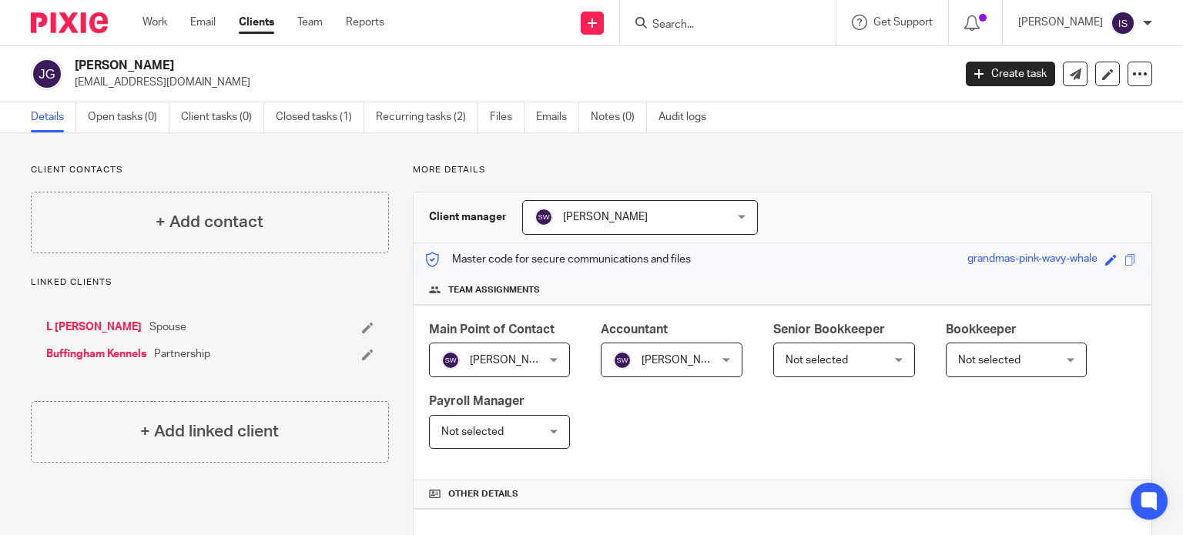
click at [678, 31] on input "Search" at bounding box center [720, 25] width 139 height 14
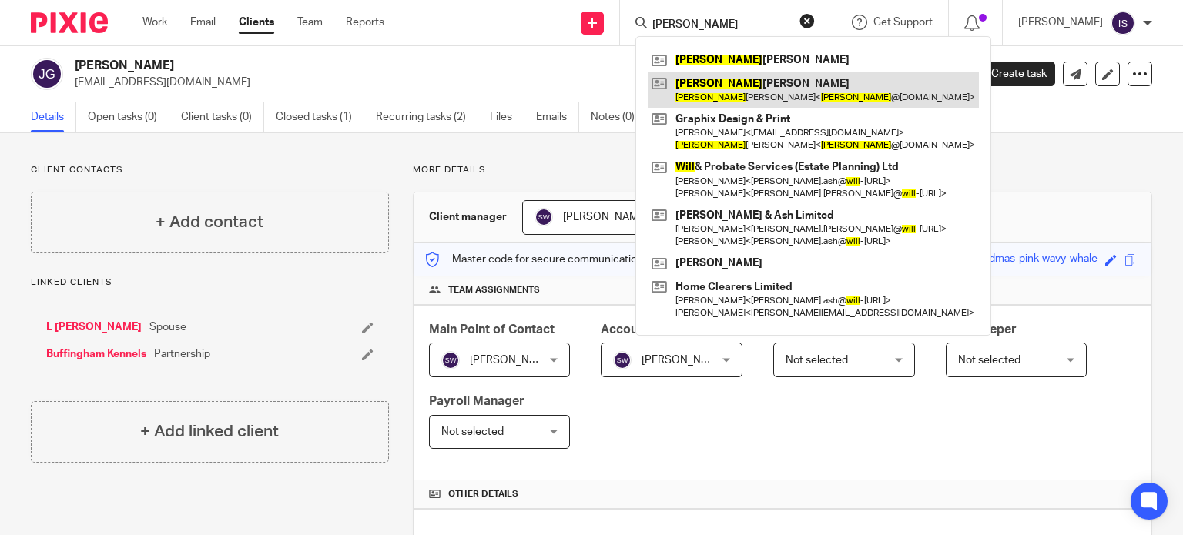
type input "jill"
click at [711, 95] on link at bounding box center [813, 89] width 331 height 35
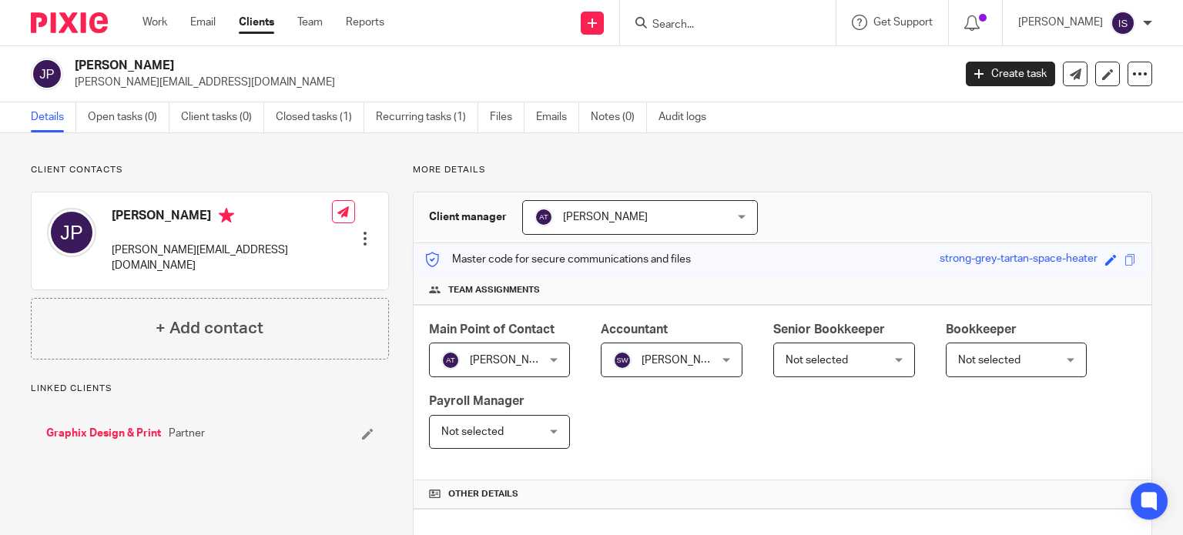
click at [725, 30] on input "Search" at bounding box center [720, 25] width 139 height 14
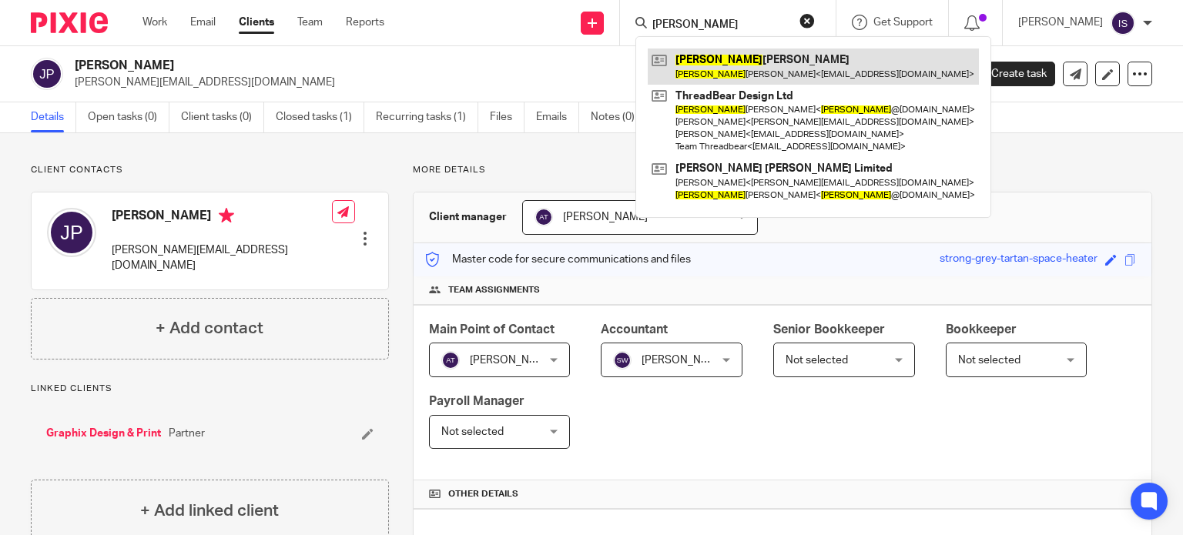
type input "joanna"
click at [828, 57] on link at bounding box center [813, 66] width 331 height 35
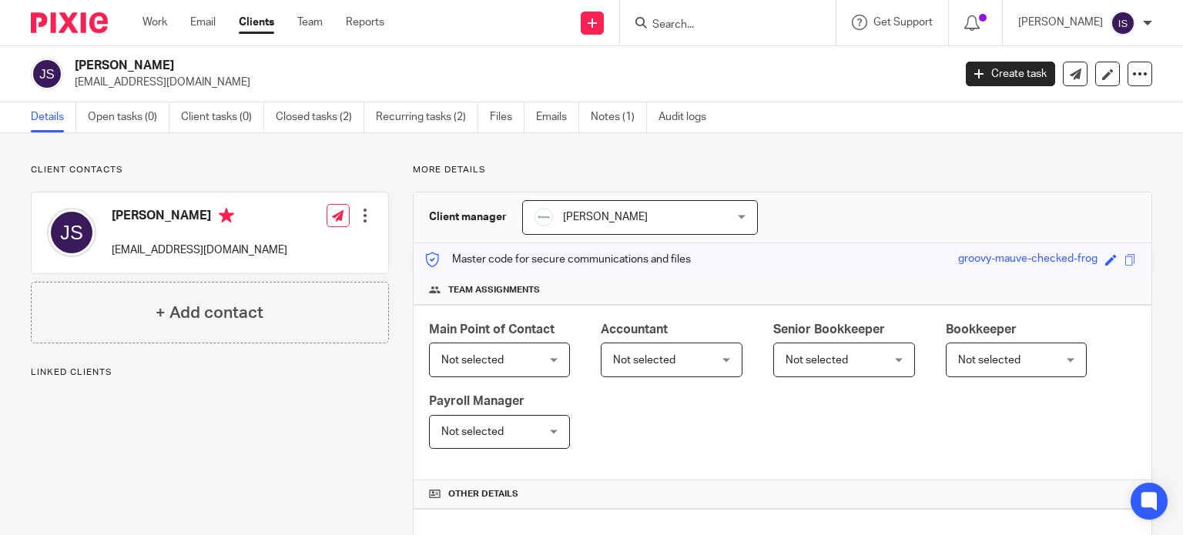
click at [662, 360] on span "Not selected" at bounding box center [644, 360] width 62 height 11
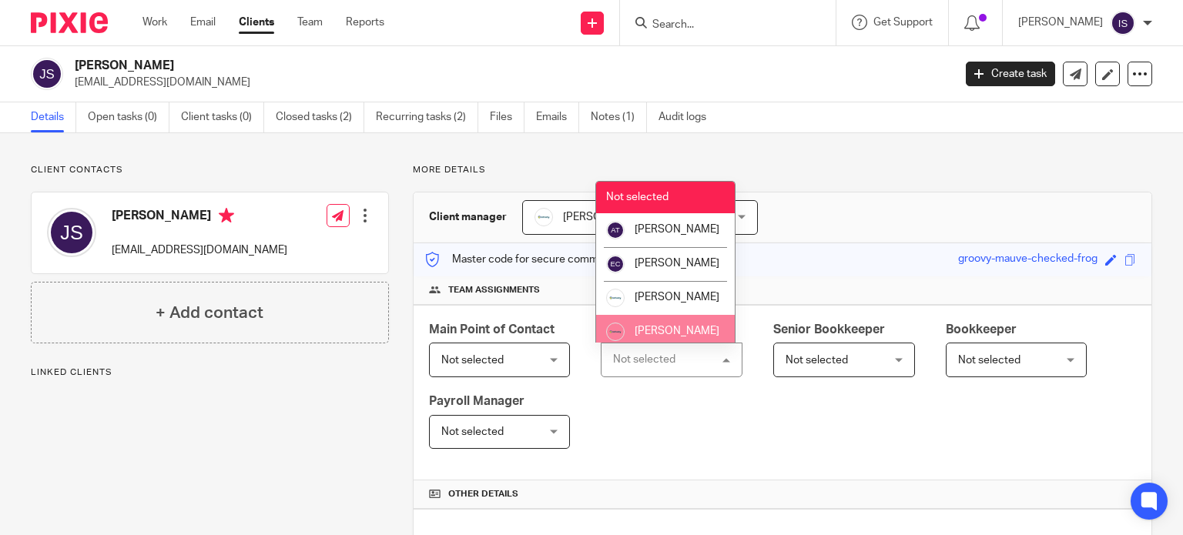
click at [677, 333] on li "[PERSON_NAME]" at bounding box center [665, 332] width 139 height 34
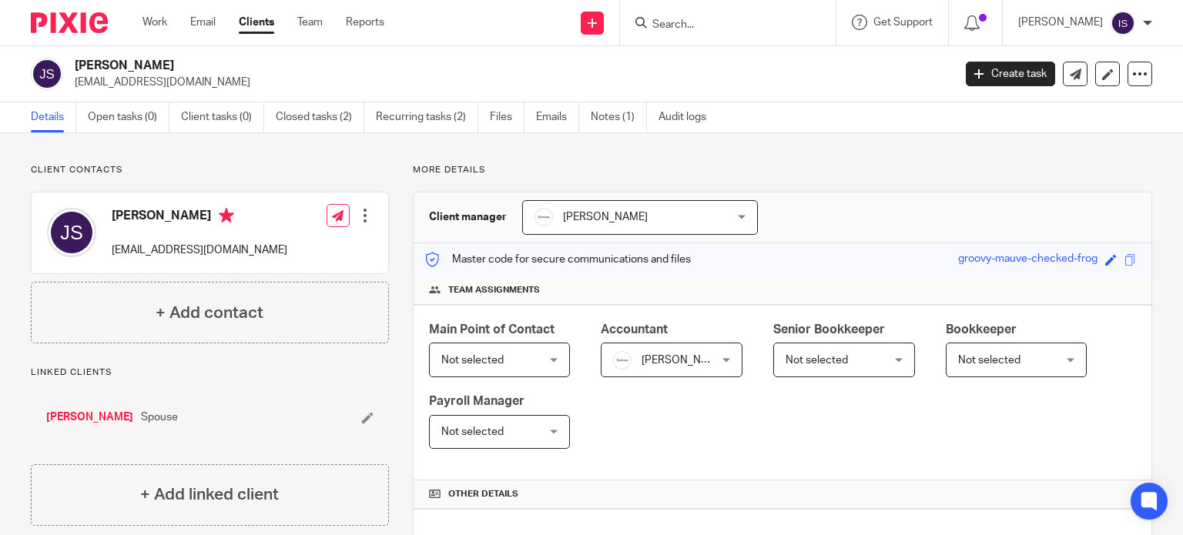
click at [721, 21] on input "Search" at bounding box center [720, 25] width 139 height 14
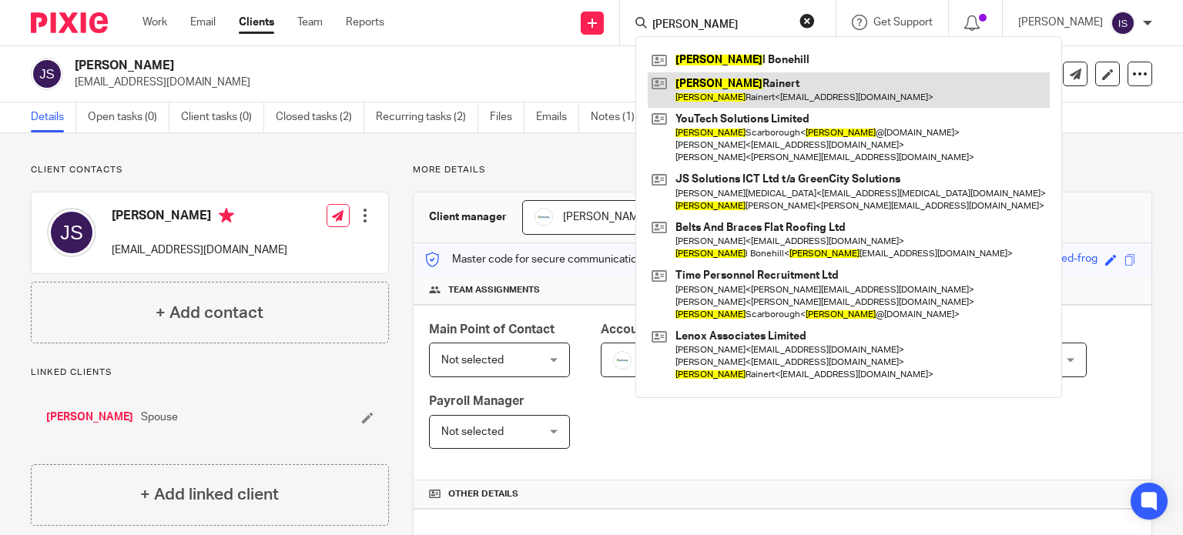
type input "joe"
click at [729, 79] on link at bounding box center [849, 89] width 402 height 35
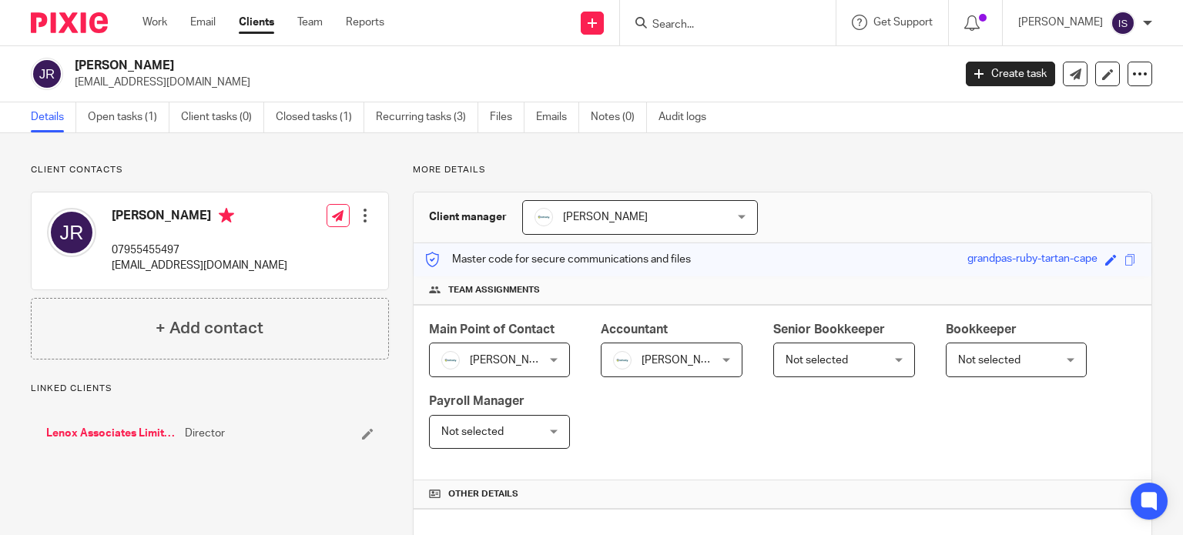
click at [682, 26] on input "Search" at bounding box center [720, 25] width 139 height 14
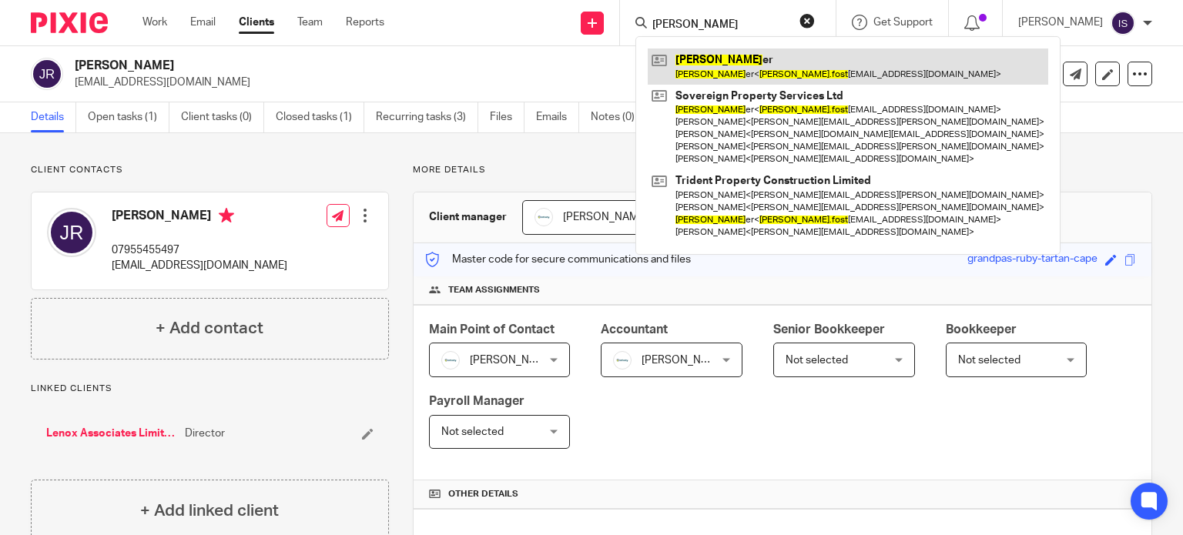
type input "[PERSON_NAME]"
click at [736, 66] on link at bounding box center [848, 66] width 400 height 35
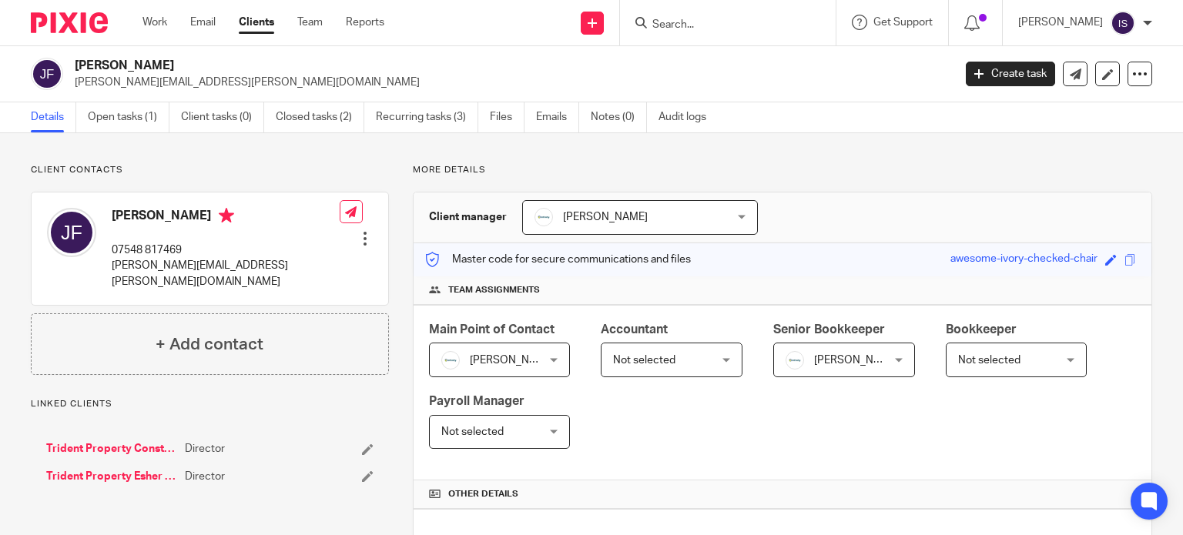
click at [725, 363] on div "Not selected Not selected" at bounding box center [672, 360] width 142 height 35
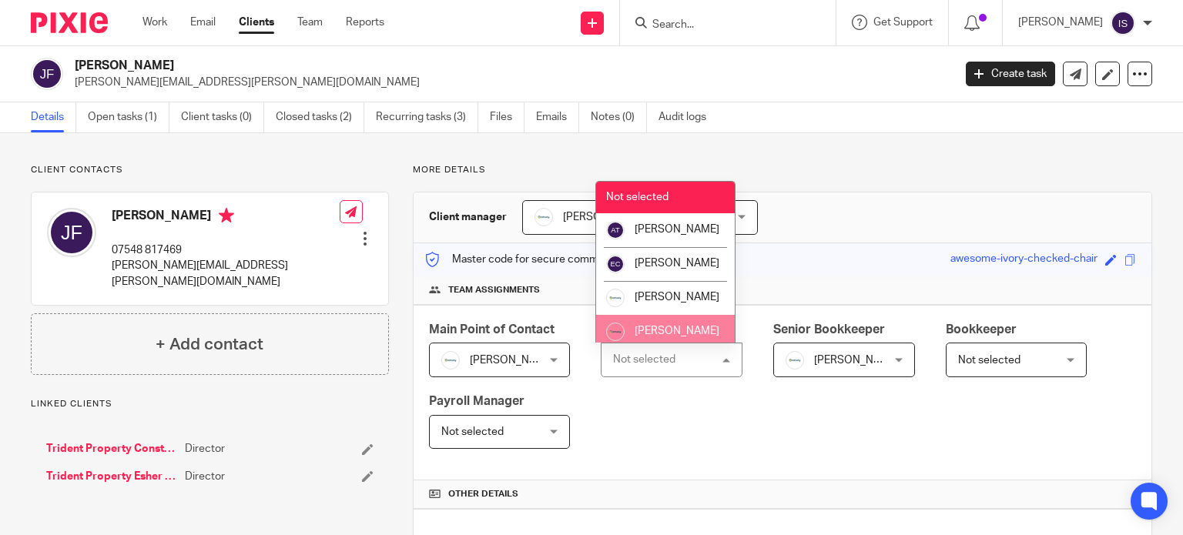
click at [684, 331] on li "[PERSON_NAME]" at bounding box center [665, 332] width 139 height 34
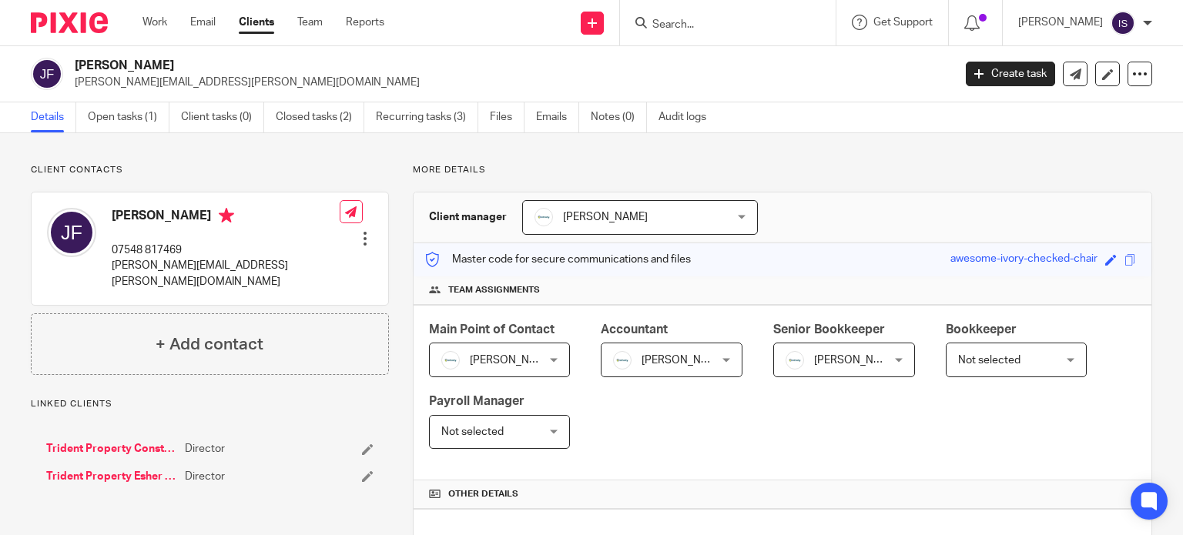
click at [814, 360] on span "[PERSON_NAME]" at bounding box center [856, 360] width 85 height 11
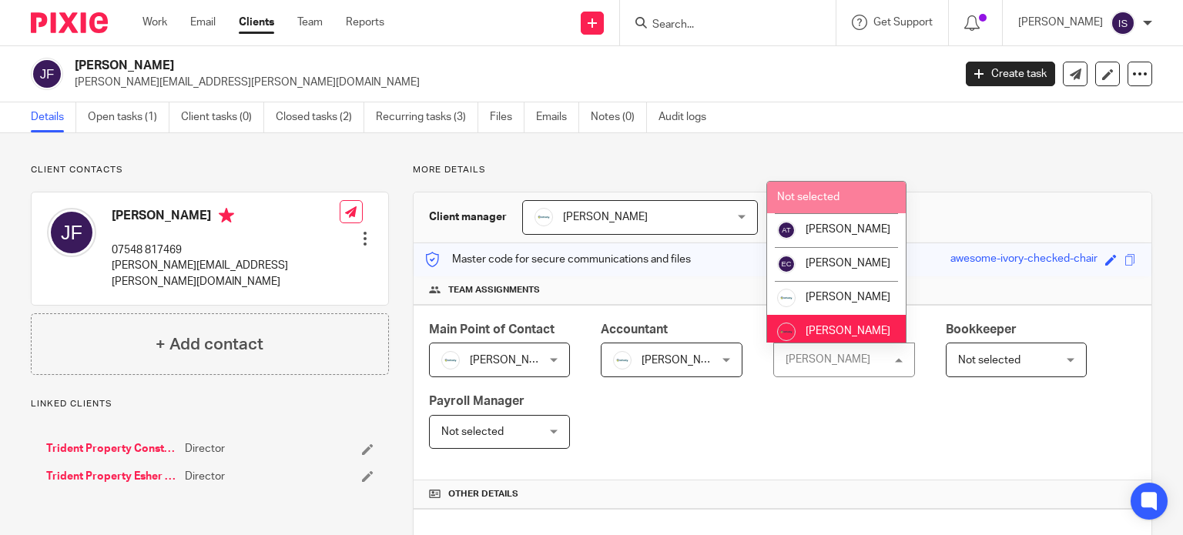
click at [819, 203] on li "Not selected" at bounding box center [836, 198] width 139 height 32
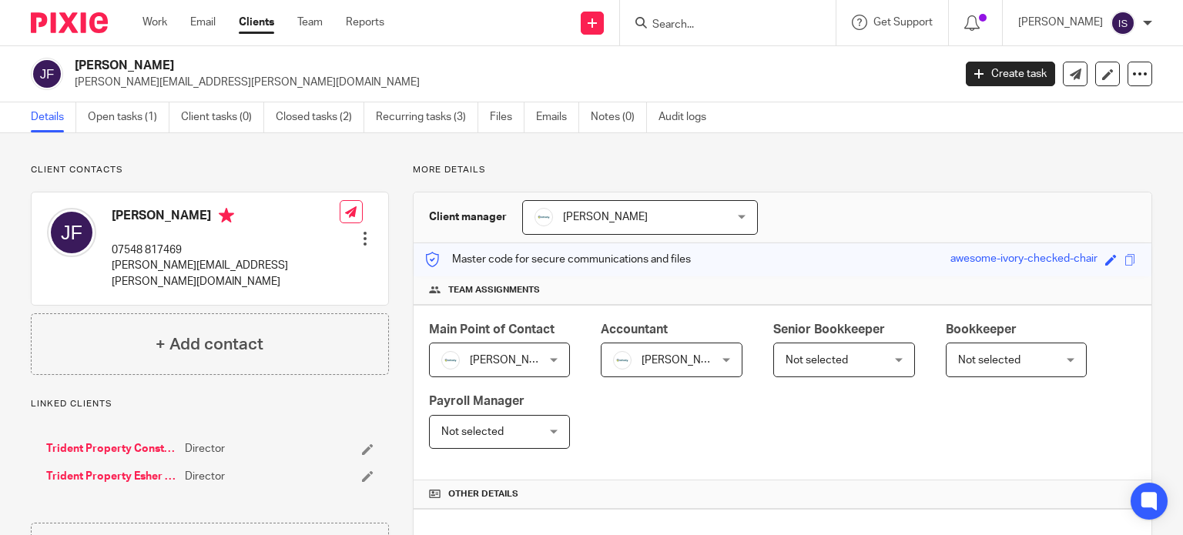
click at [706, 28] on input "Search" at bounding box center [720, 25] width 139 height 14
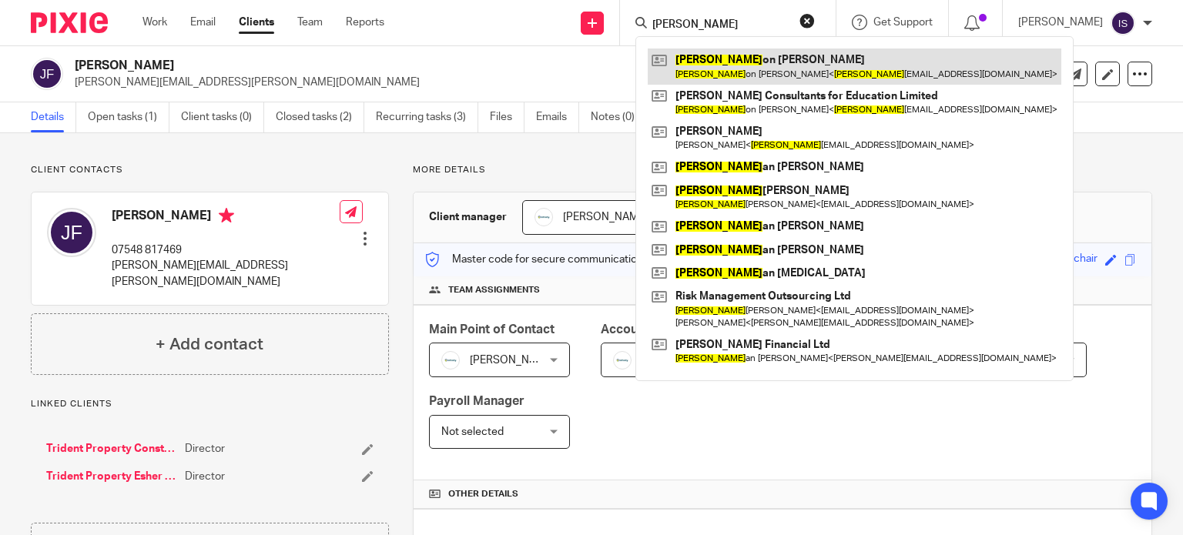
type input "johnath"
click at [758, 59] on link at bounding box center [855, 66] width 414 height 35
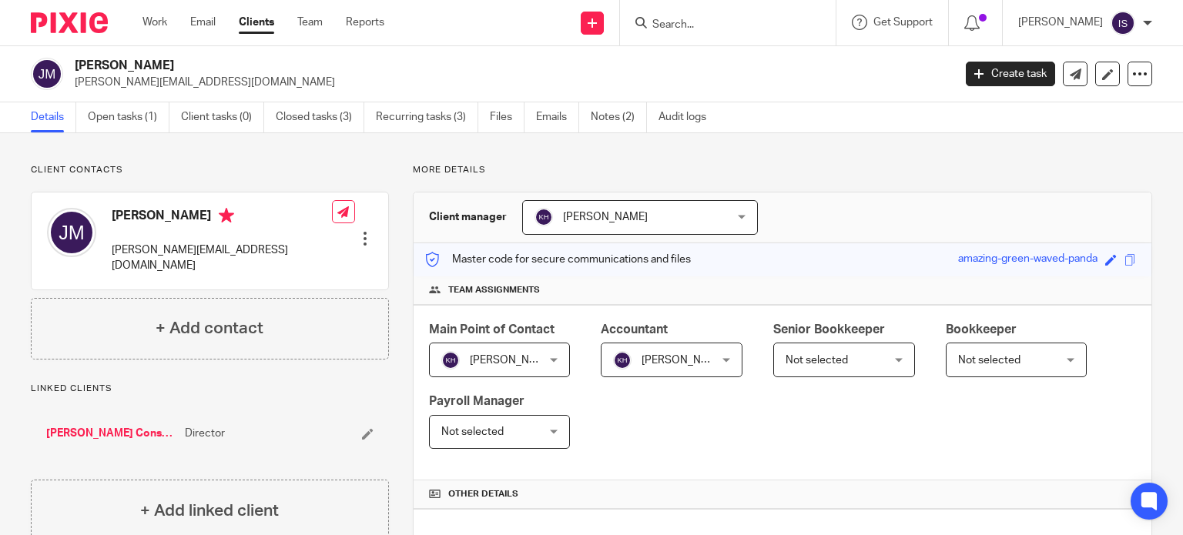
click at [687, 367] on span "[PERSON_NAME]" at bounding box center [664, 359] width 102 height 32
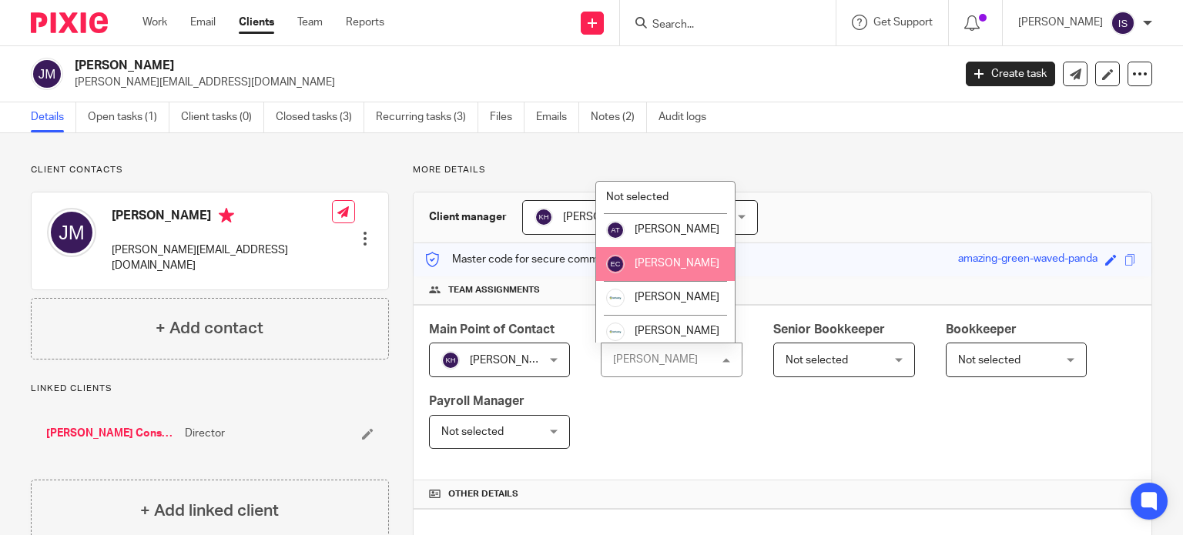
click at [638, 267] on li "[PERSON_NAME]" at bounding box center [665, 264] width 139 height 34
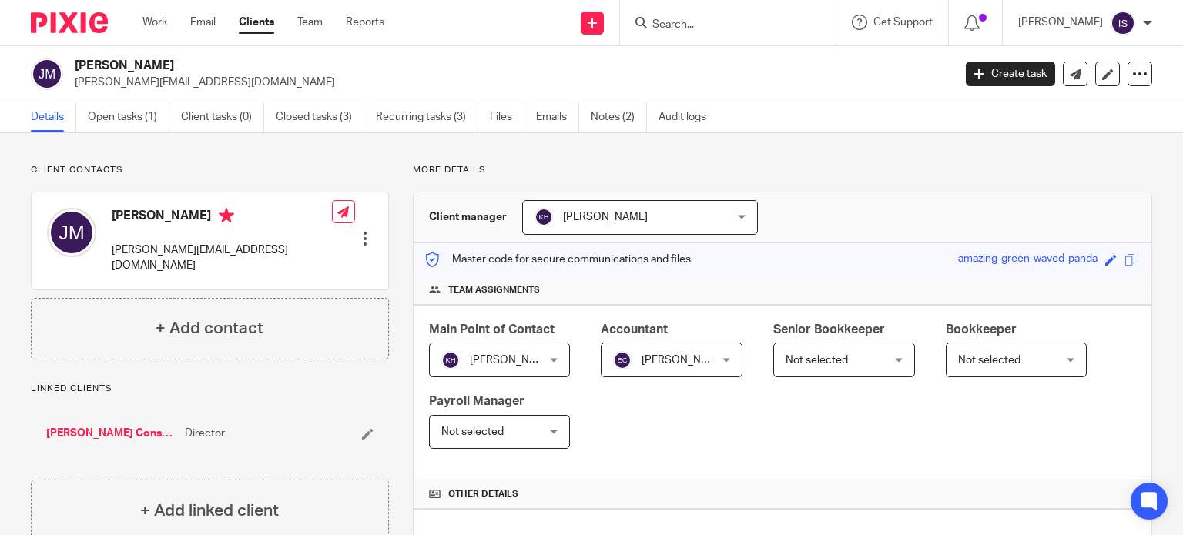
click at [671, 22] on input "Search" at bounding box center [720, 25] width 139 height 14
type input "jol"
click at [709, 62] on link at bounding box center [743, 60] width 191 height 23
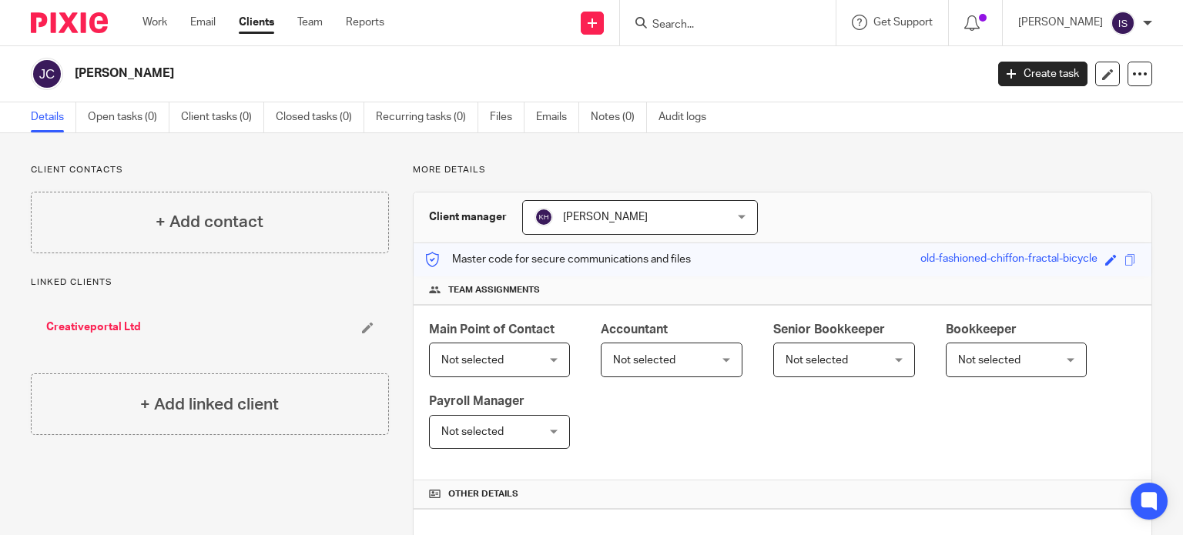
click at [632, 364] on span "Not selected" at bounding box center [664, 359] width 102 height 32
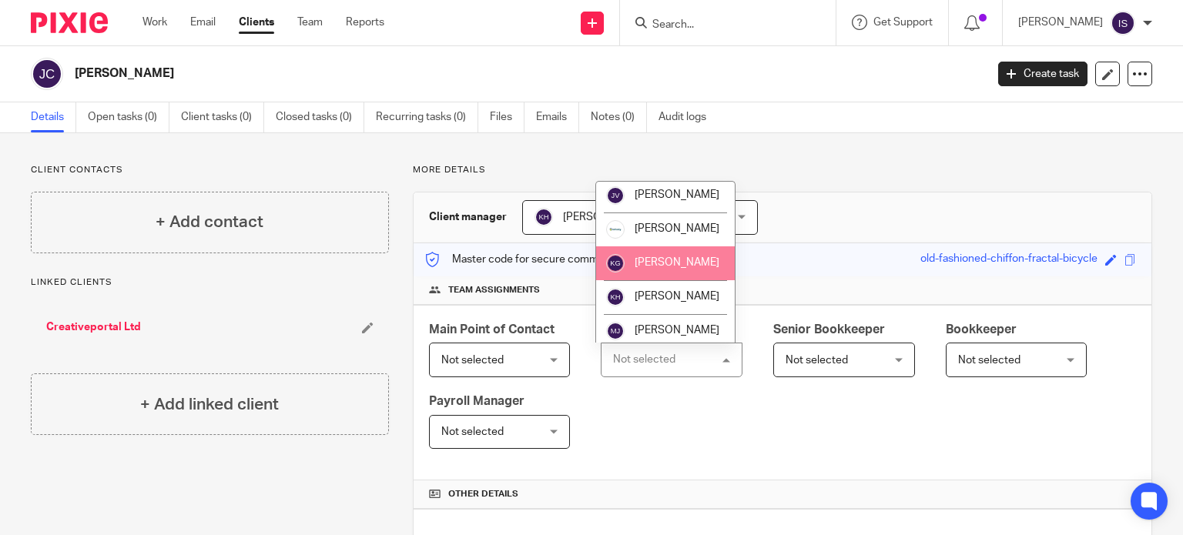
scroll to position [231, 0]
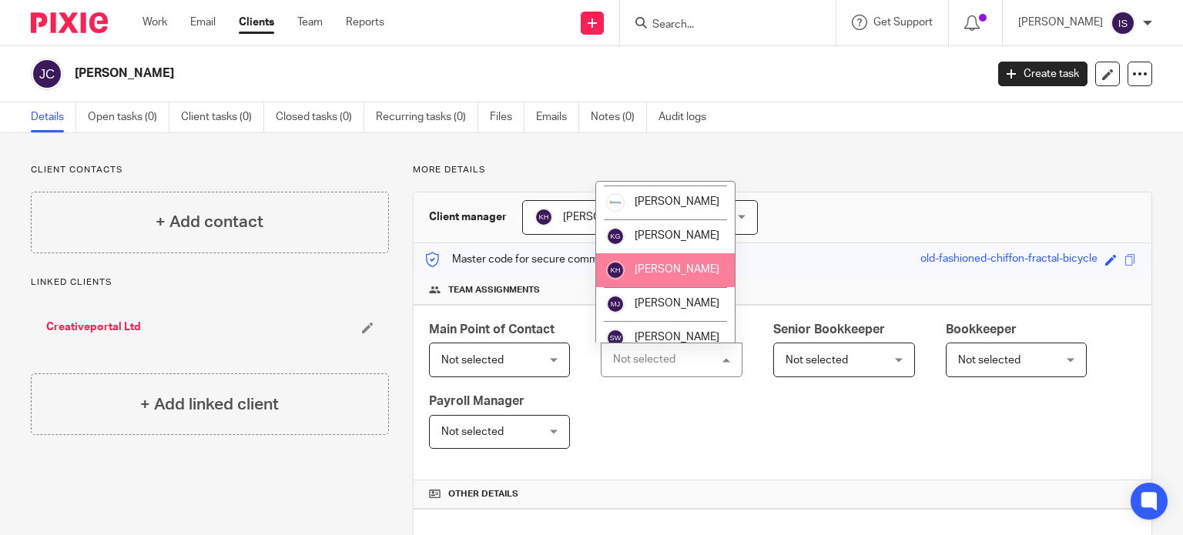
click at [630, 287] on li "[PERSON_NAME]" at bounding box center [665, 270] width 139 height 34
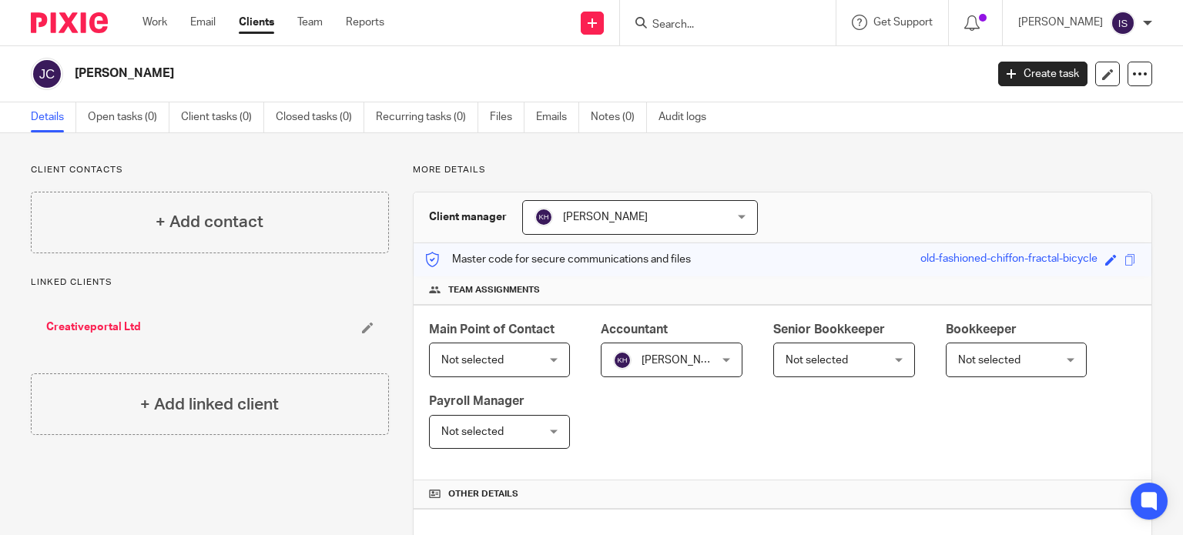
click at [690, 24] on input "Search" at bounding box center [720, 25] width 139 height 14
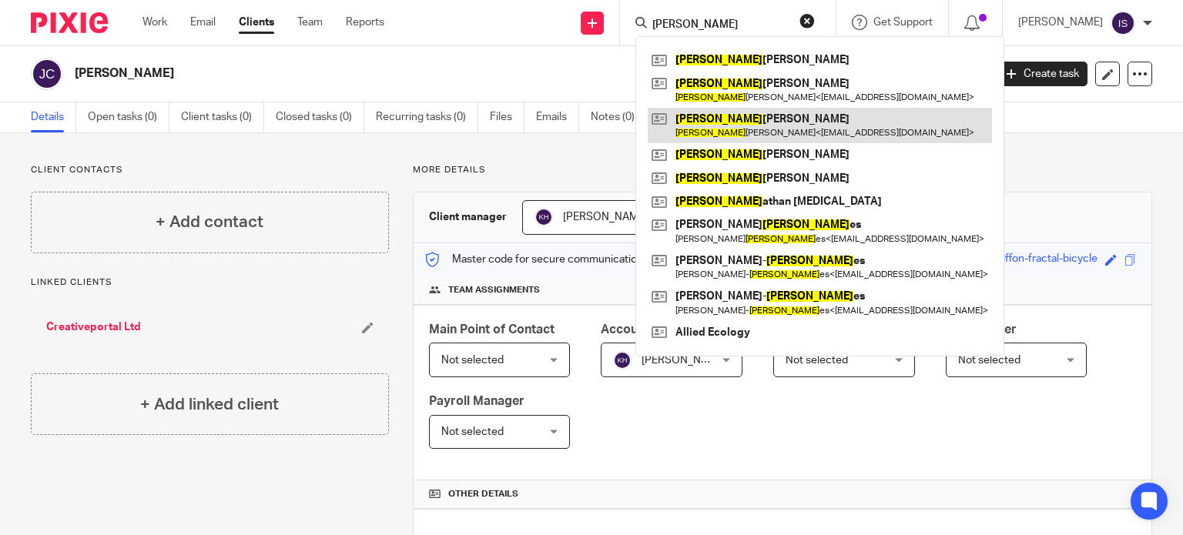
type input "[PERSON_NAME]"
click at [722, 125] on link at bounding box center [820, 125] width 344 height 35
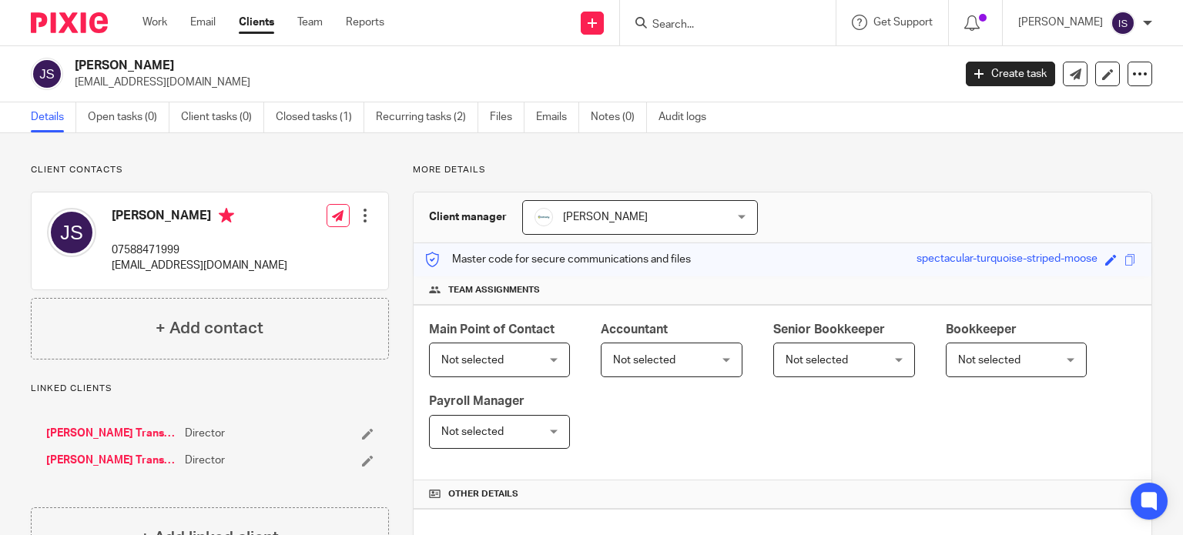
click at [663, 353] on span "Not selected" at bounding box center [664, 359] width 102 height 32
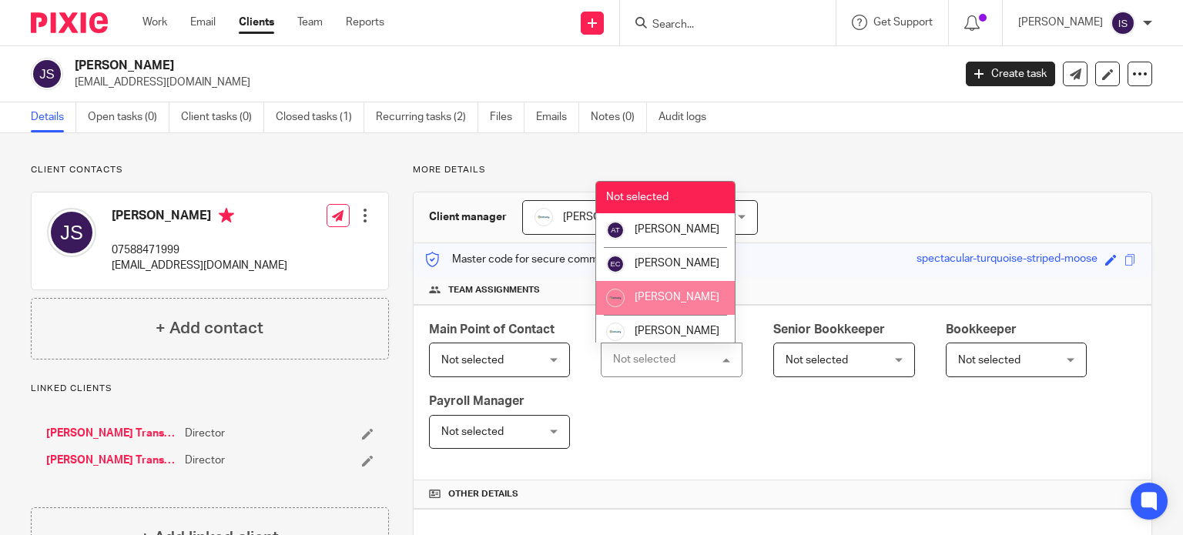
click at [658, 303] on span "[PERSON_NAME]" at bounding box center [677, 297] width 85 height 11
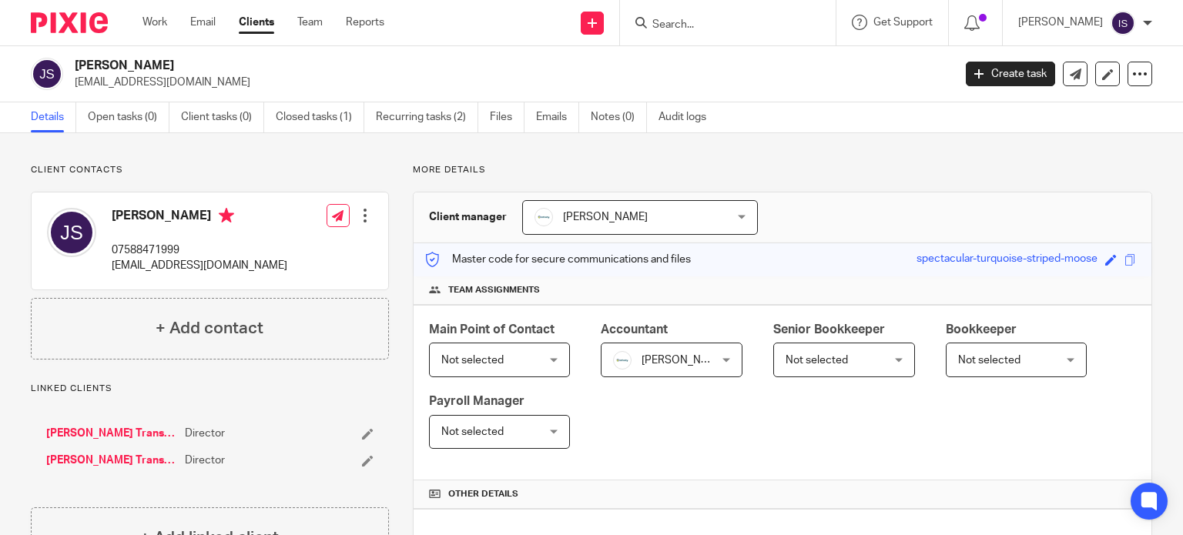
click at [741, 13] on form at bounding box center [733, 22] width 164 height 19
click at [732, 26] on input "Search" at bounding box center [720, 25] width 139 height 14
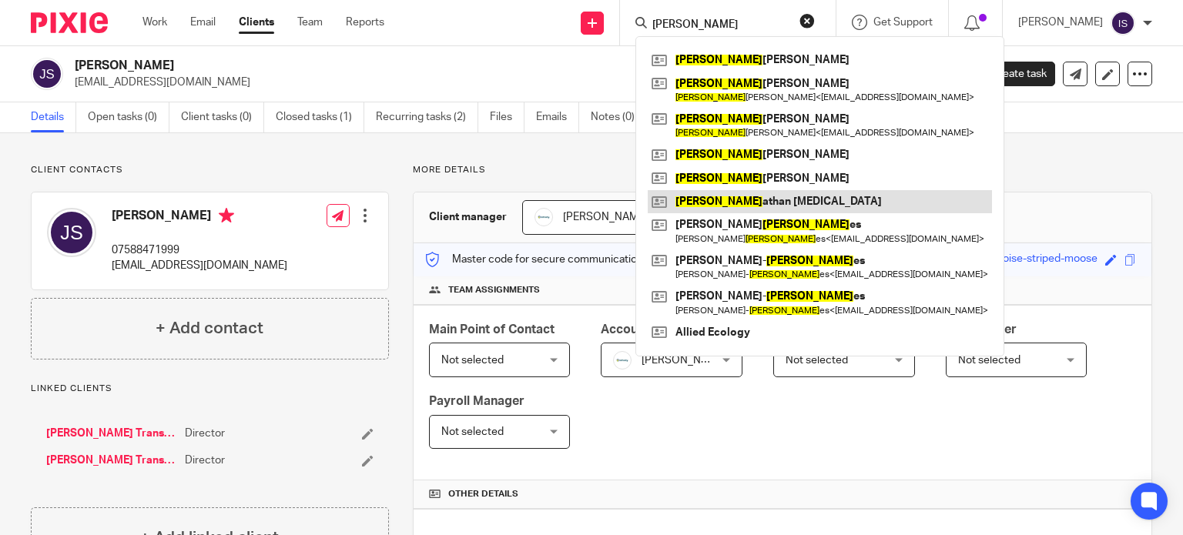
type input "[PERSON_NAME]"
click at [742, 208] on link at bounding box center [820, 201] width 344 height 23
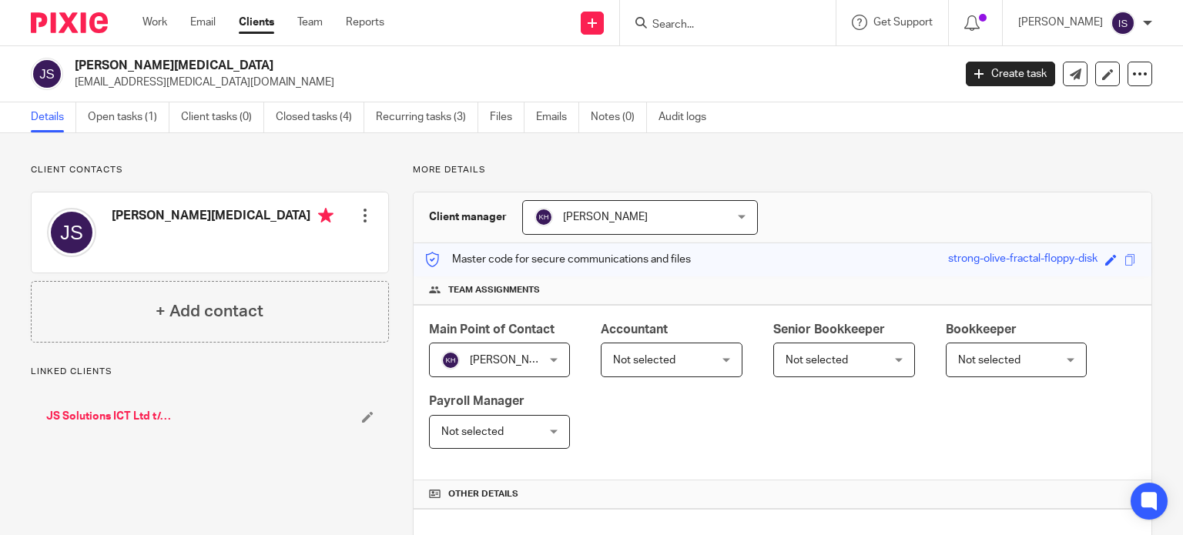
click at [668, 355] on span "Not selected" at bounding box center [644, 360] width 62 height 11
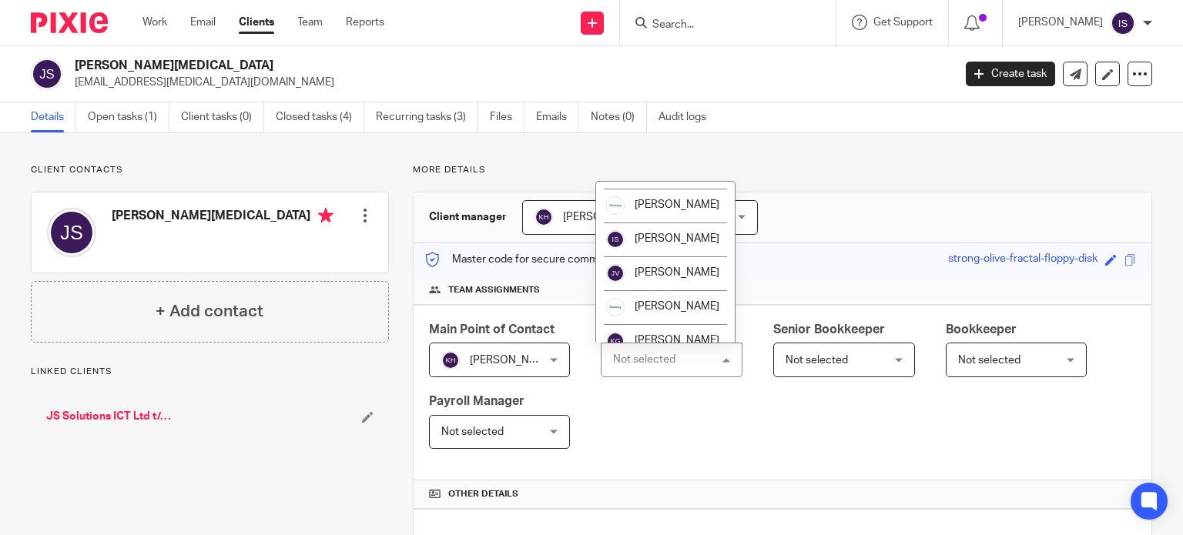
scroll to position [259, 0]
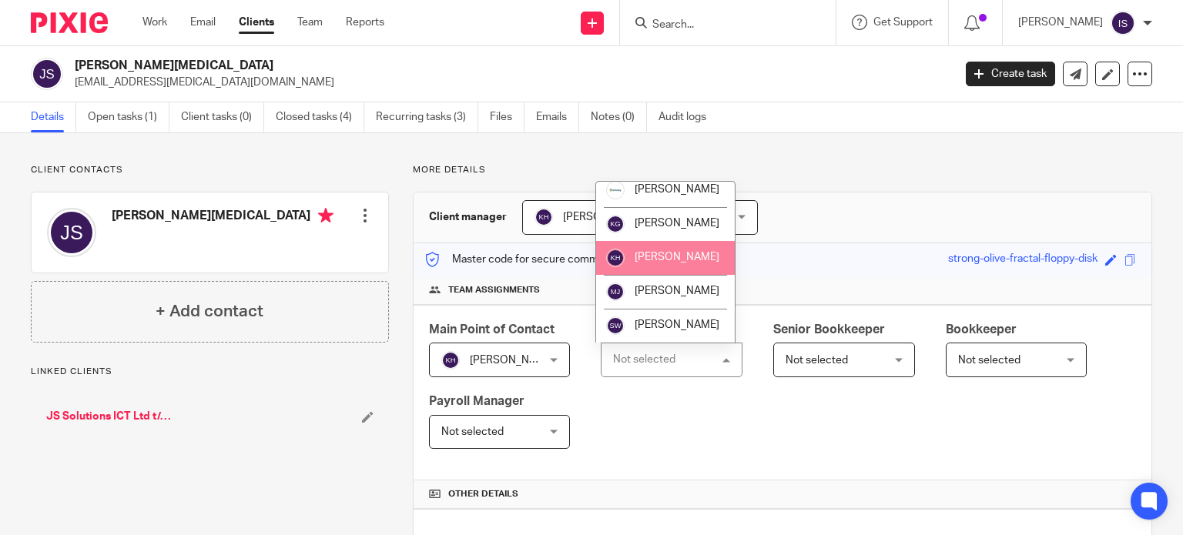
click at [669, 270] on li "[PERSON_NAME]" at bounding box center [665, 258] width 139 height 34
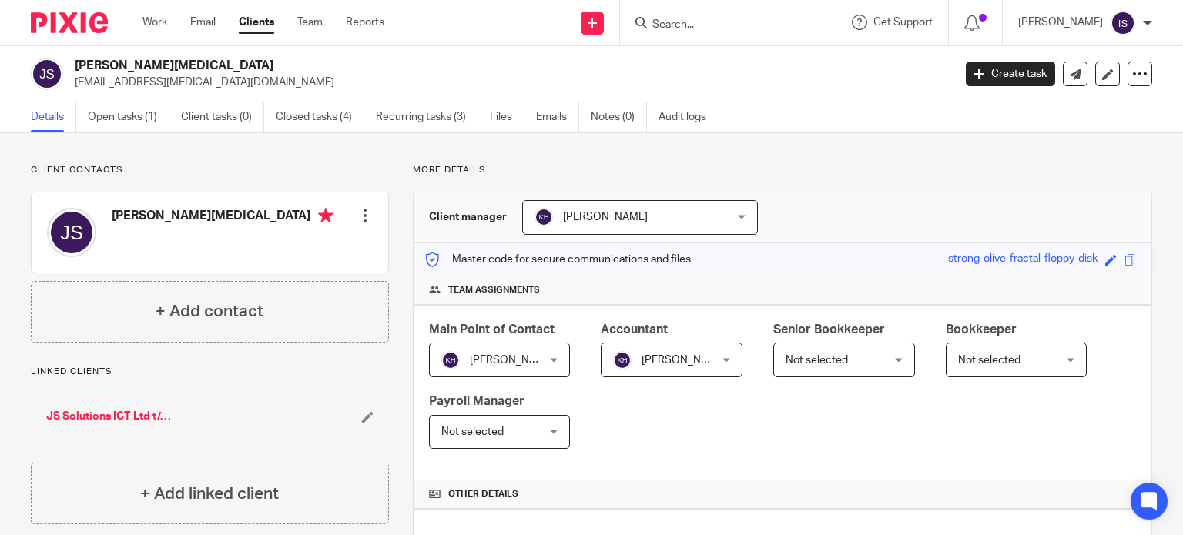
click at [727, 30] on input "Search" at bounding box center [720, 25] width 139 height 14
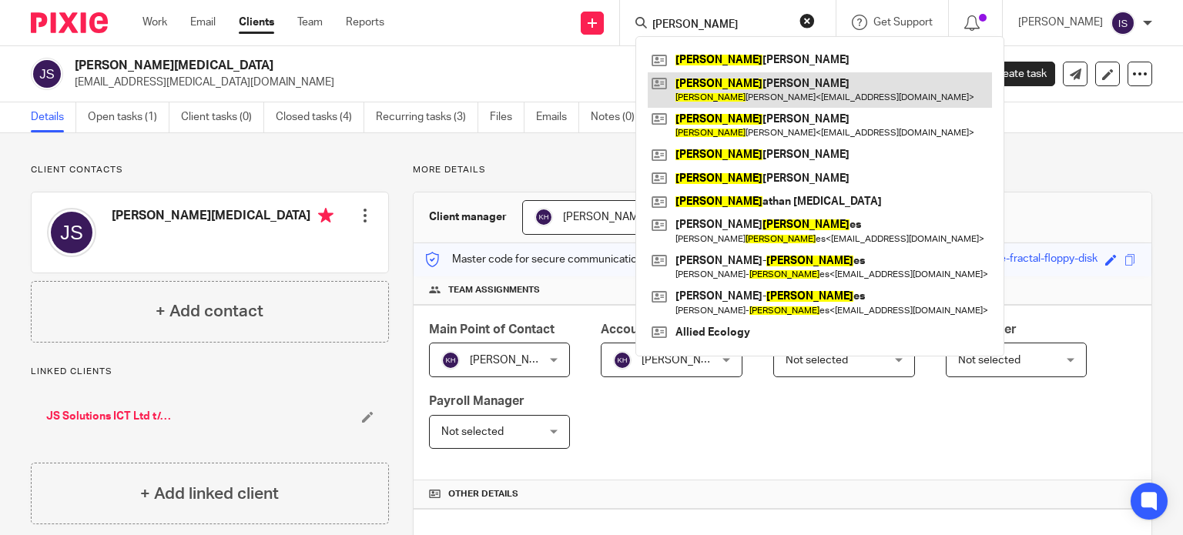
type input "[PERSON_NAME]"
click at [739, 87] on link at bounding box center [820, 89] width 344 height 35
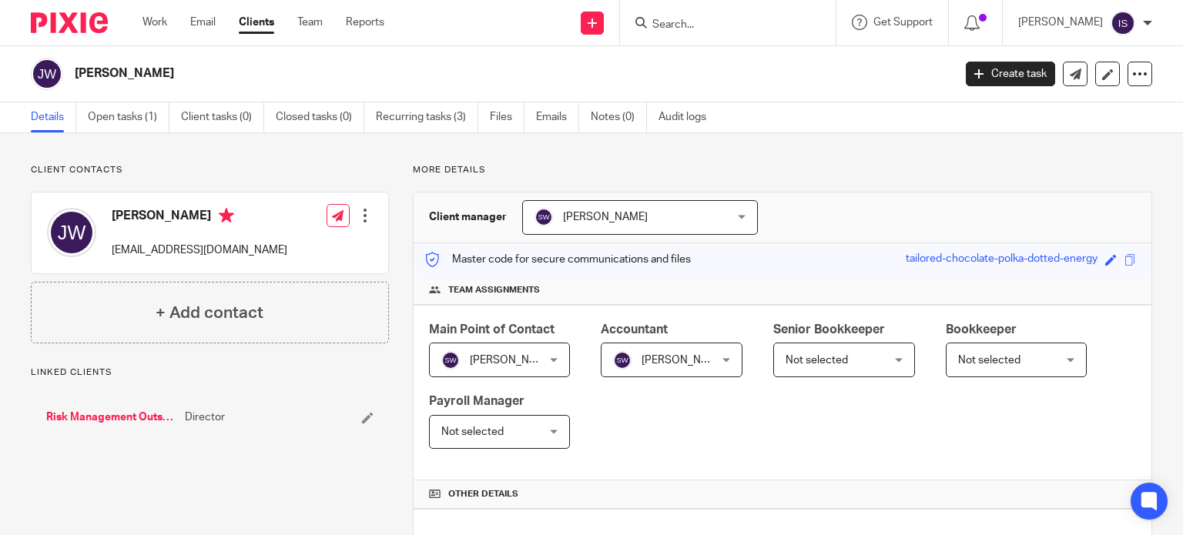
click at [722, 28] on input "Search" at bounding box center [720, 25] width 139 height 14
click at [717, 28] on input "Search" at bounding box center [720, 25] width 139 height 14
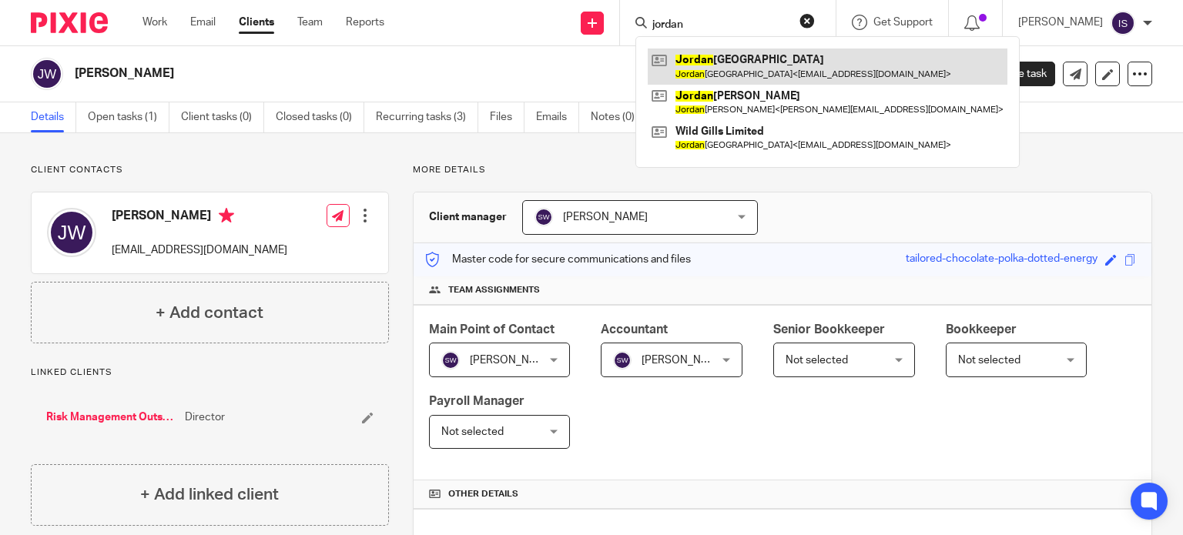
type input "jordan"
click at [721, 55] on link at bounding box center [828, 66] width 360 height 35
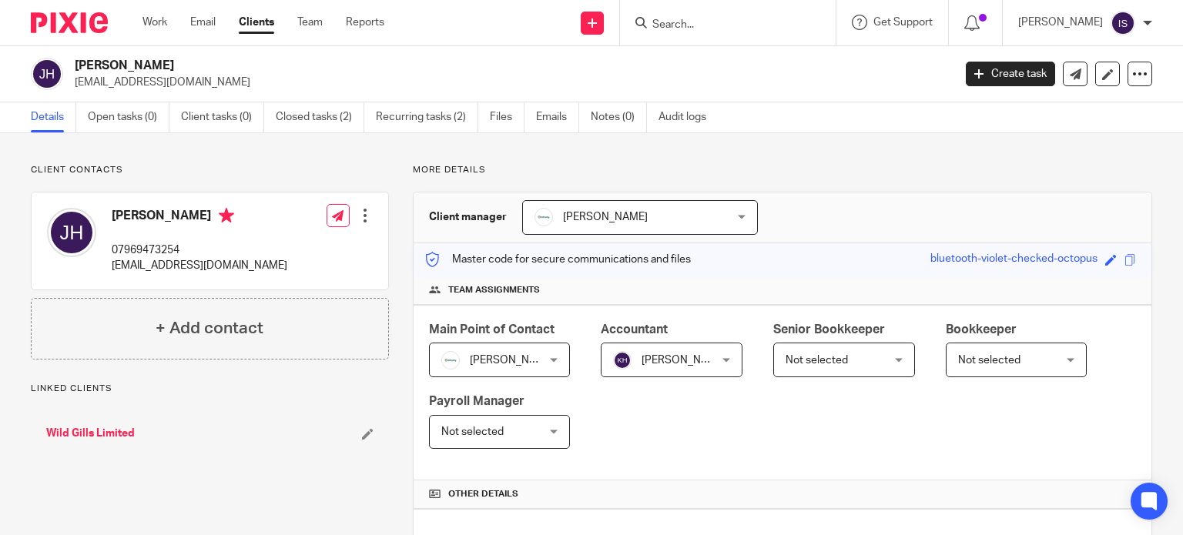
click at [1137, 70] on div at bounding box center [1139, 74] width 25 height 25
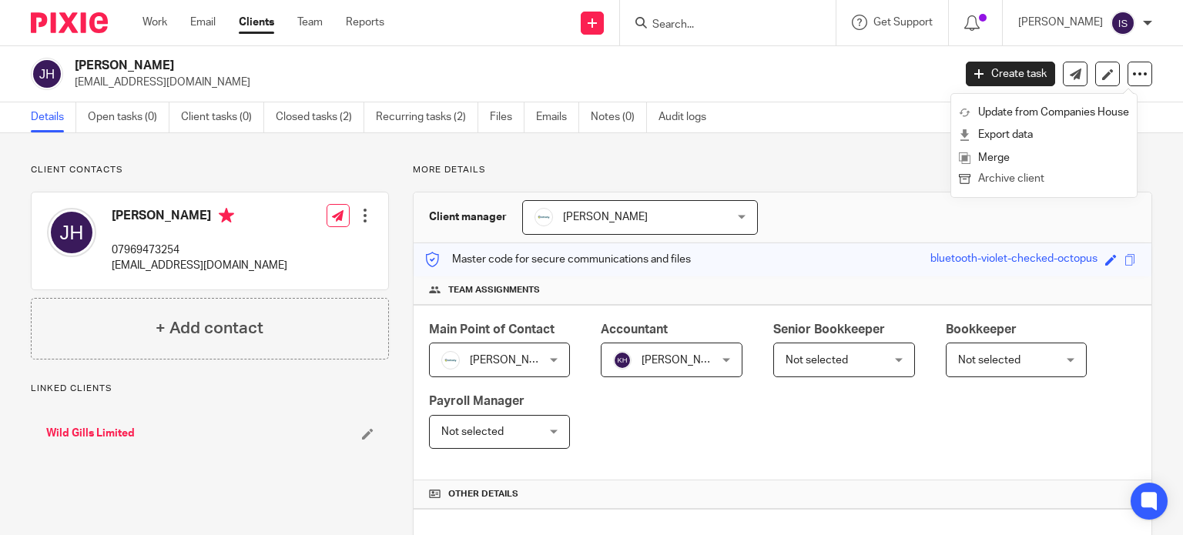
click at [1053, 180] on button "Archive client" at bounding box center [1044, 179] width 170 height 20
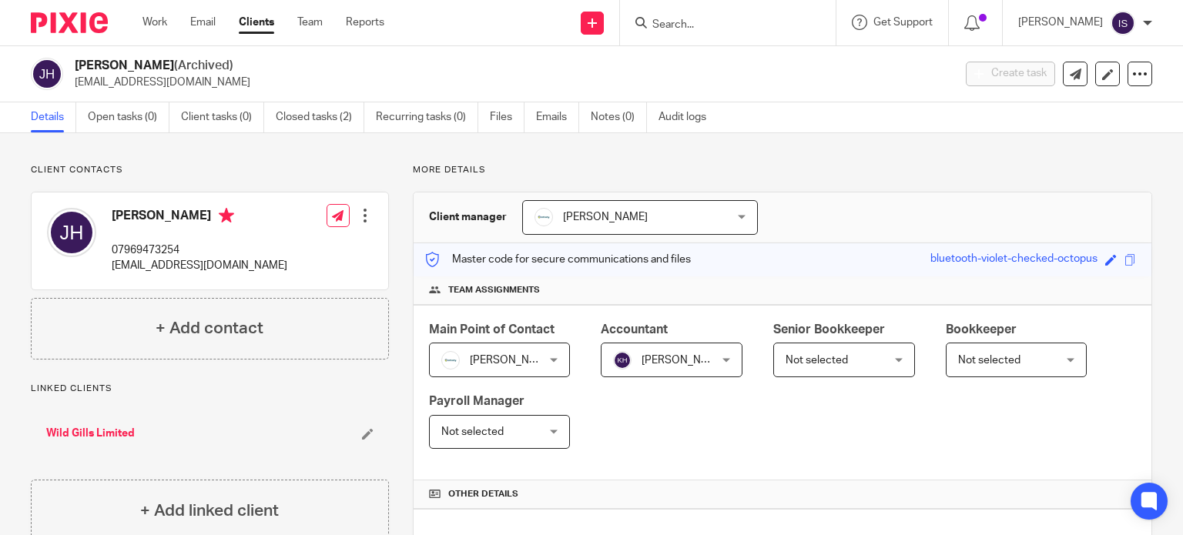
click at [743, 27] on input "Search" at bounding box center [720, 25] width 139 height 14
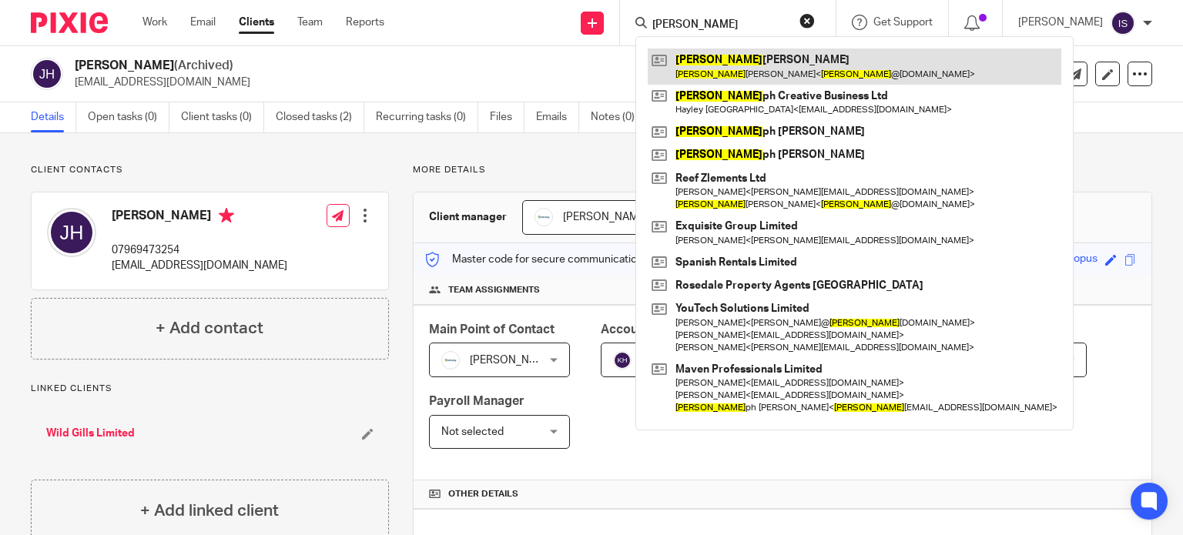
type input "[PERSON_NAME]"
click at [755, 61] on link at bounding box center [855, 66] width 414 height 35
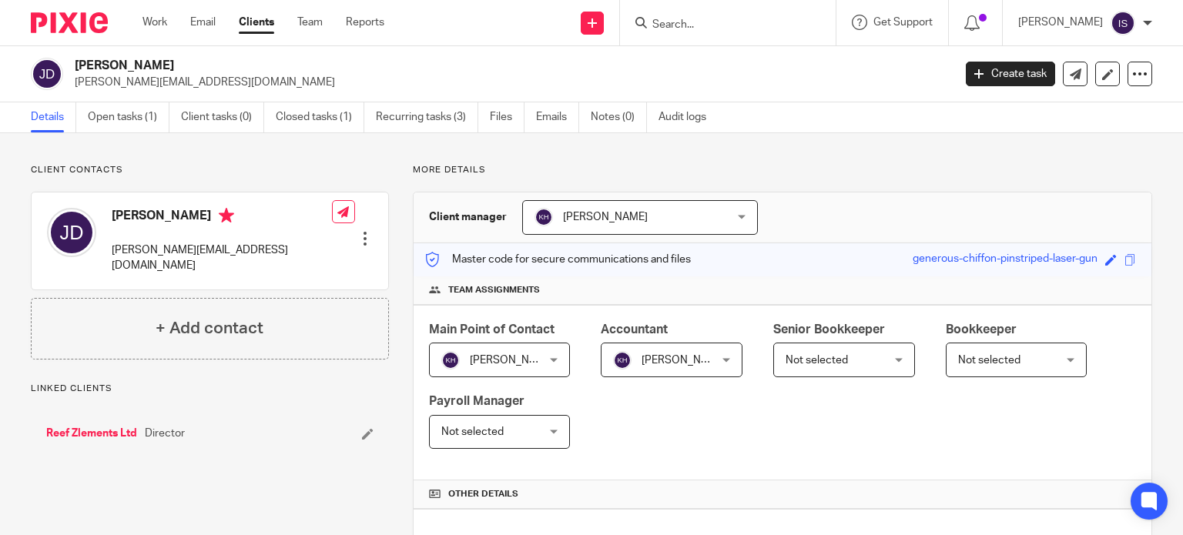
click at [699, 18] on input "Search" at bounding box center [720, 25] width 139 height 14
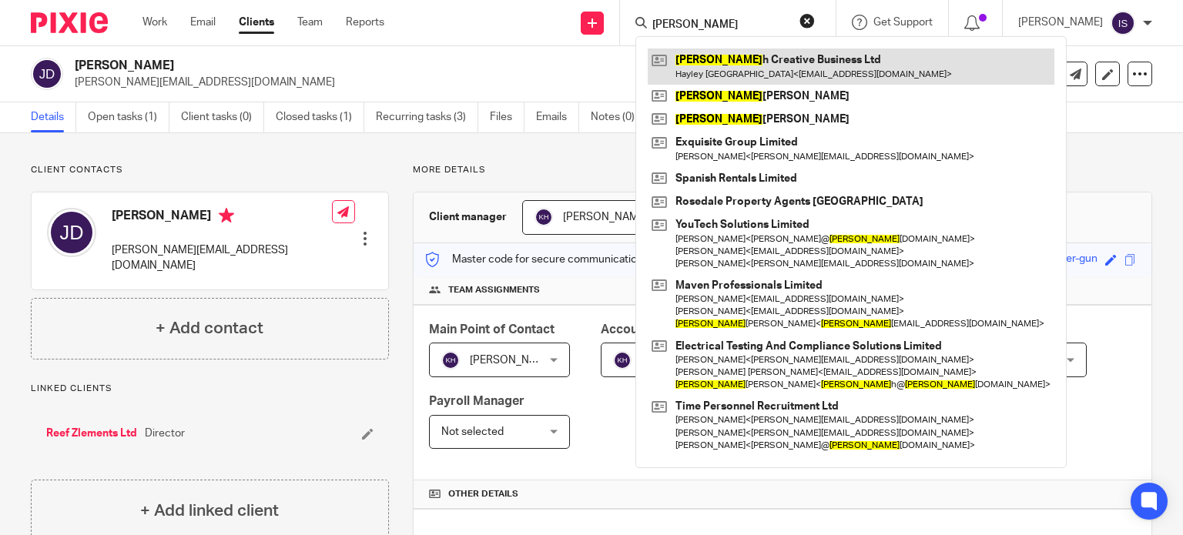
type input "[PERSON_NAME]"
click at [773, 66] on link at bounding box center [851, 66] width 407 height 35
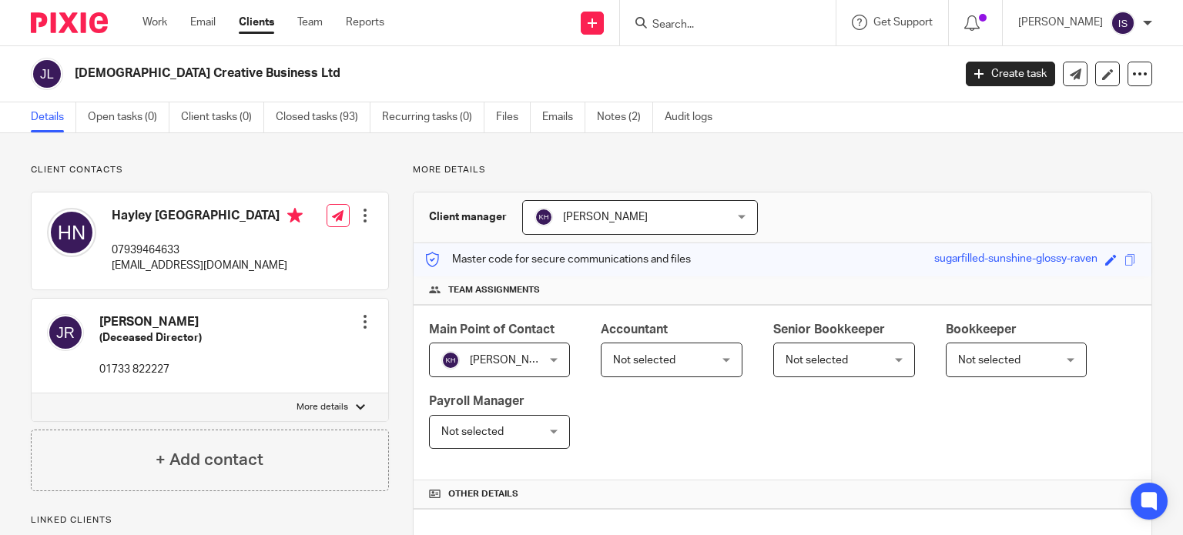
click at [678, 353] on span "Not selected" at bounding box center [664, 359] width 102 height 32
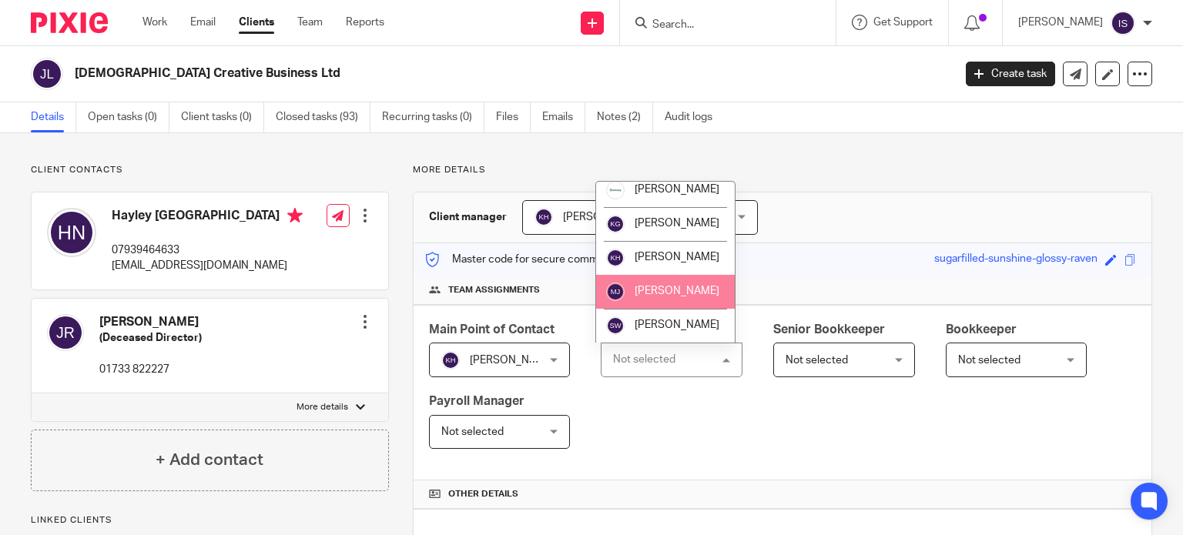
scroll to position [259, 0]
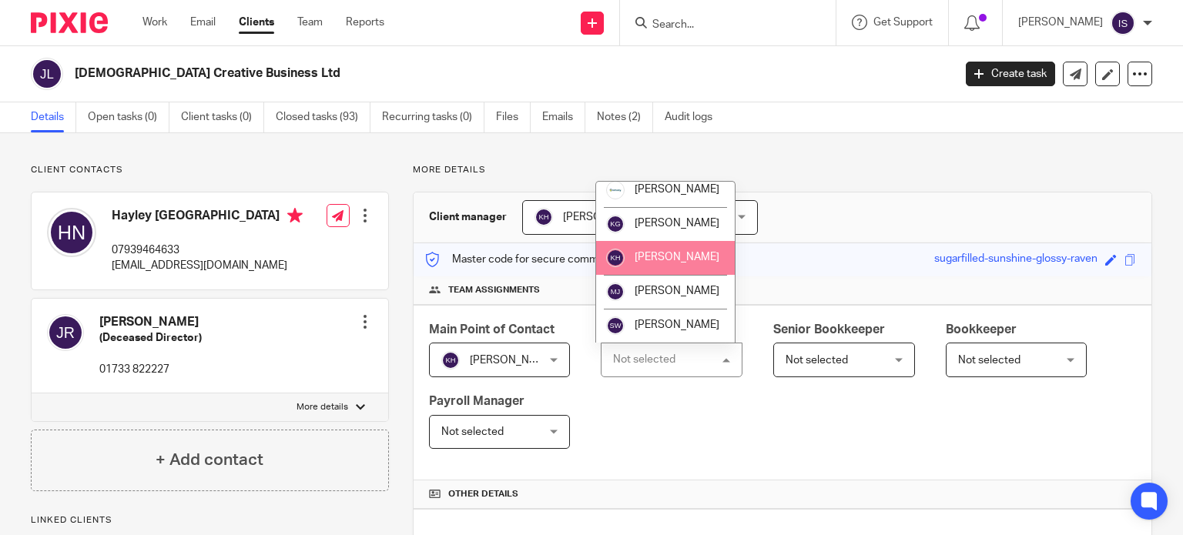
click at [684, 267] on li "[PERSON_NAME]" at bounding box center [665, 258] width 139 height 34
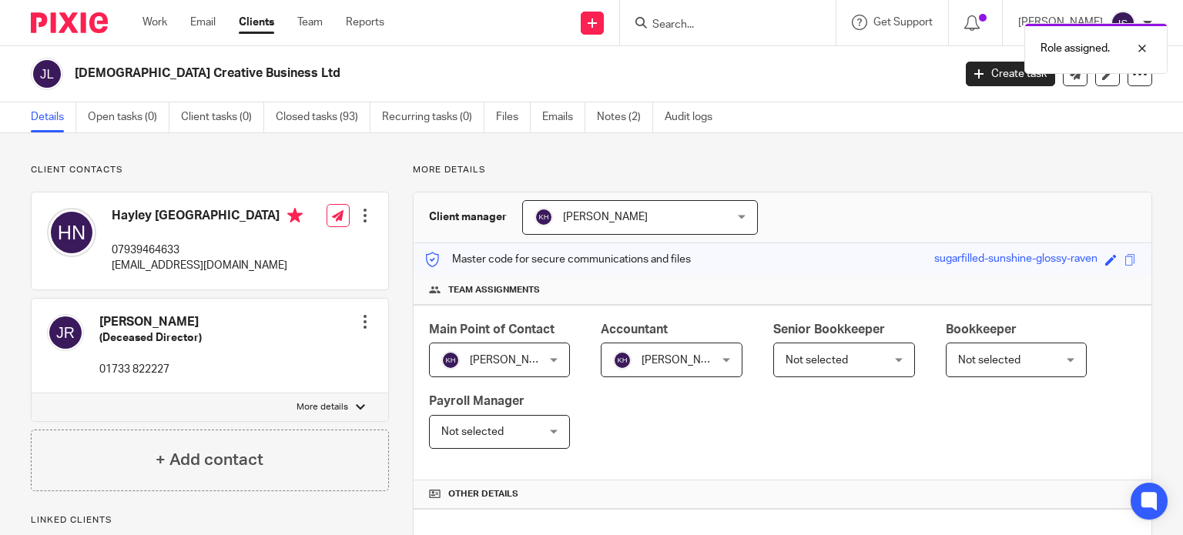
click at [702, 18] on div "Role assigned." at bounding box center [879, 44] width 576 height 59
click at [702, 25] on input "Search" at bounding box center [720, 25] width 139 height 14
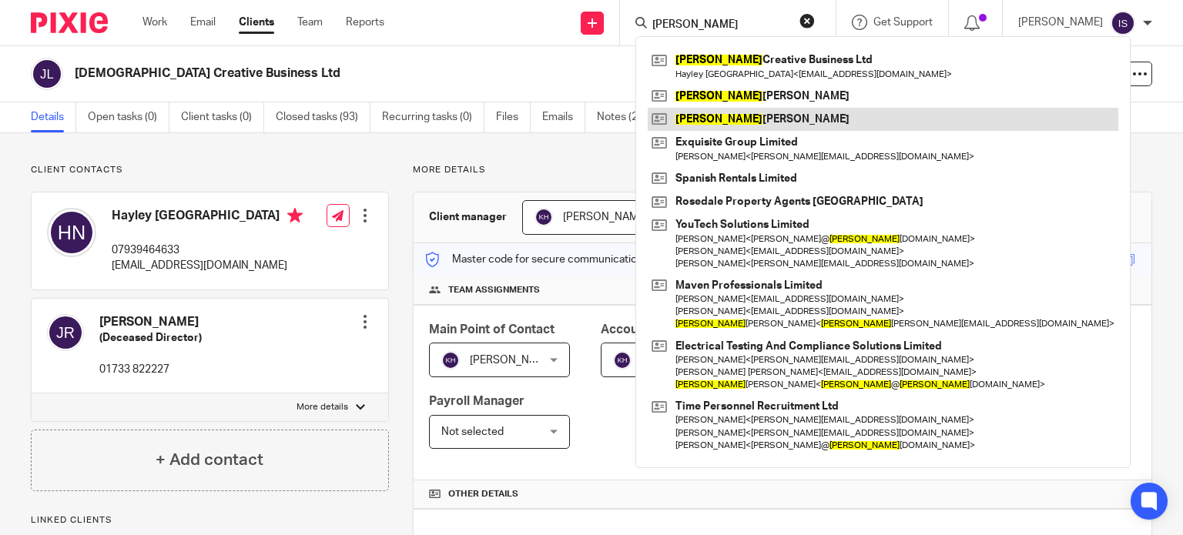
type input "[PERSON_NAME]"
click at [775, 116] on link at bounding box center [883, 119] width 471 height 23
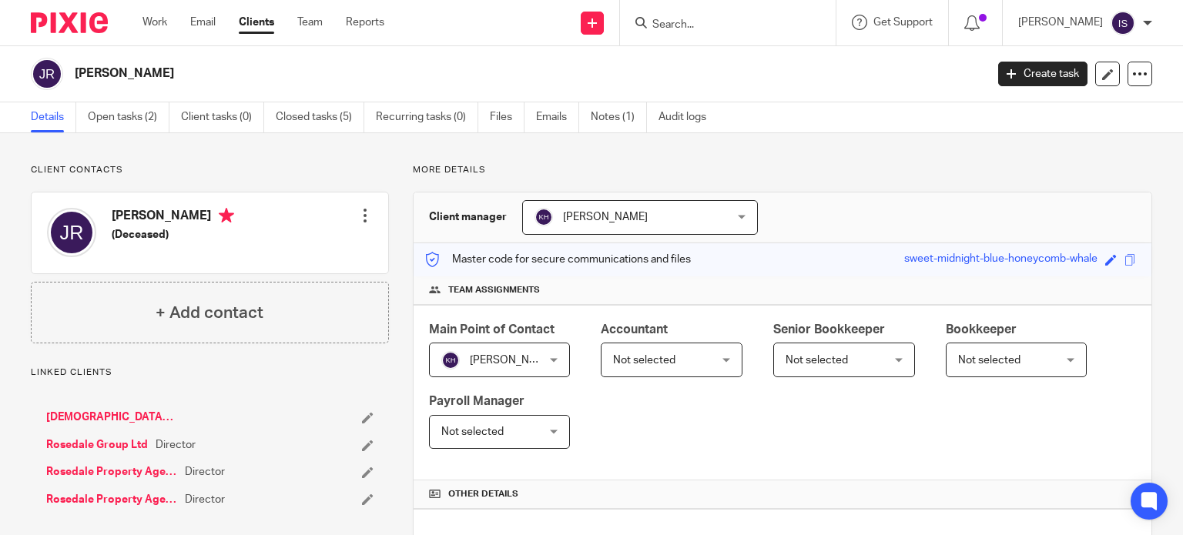
click at [628, 357] on span "Not selected" at bounding box center [644, 360] width 62 height 11
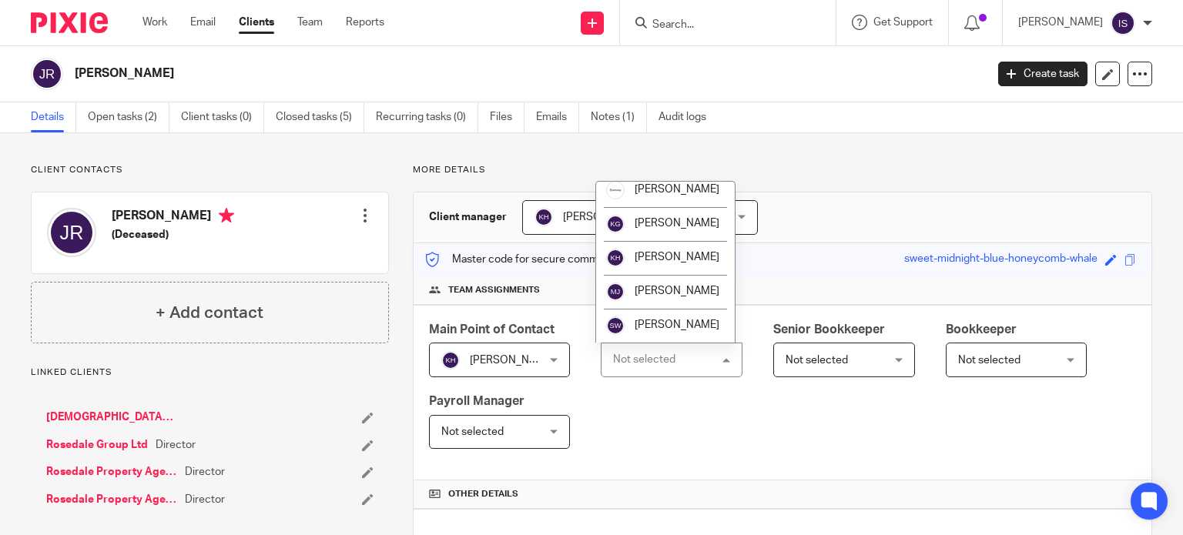
scroll to position [259, 0]
click at [635, 267] on li "[PERSON_NAME]" at bounding box center [665, 258] width 139 height 34
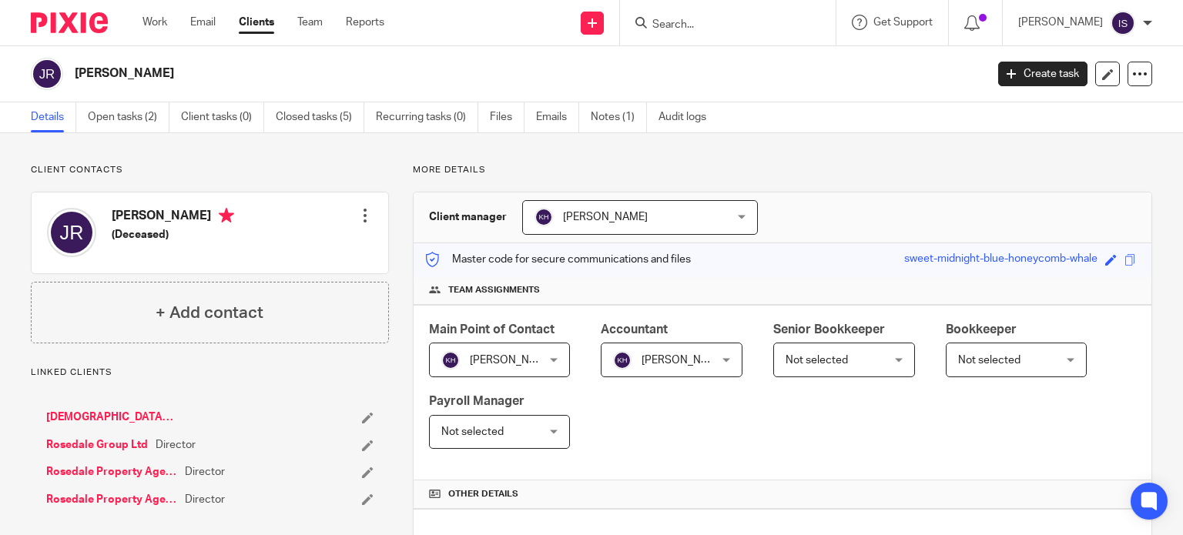
click at [684, 31] on input "Search" at bounding box center [720, 25] width 139 height 14
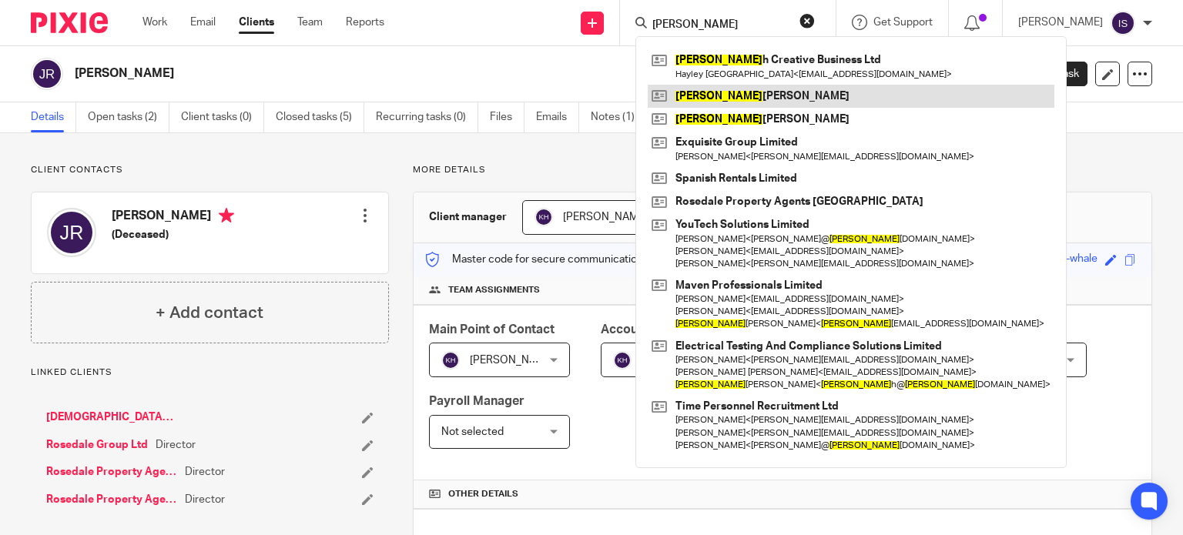
type input "[PERSON_NAME]"
click at [736, 105] on link at bounding box center [851, 96] width 407 height 23
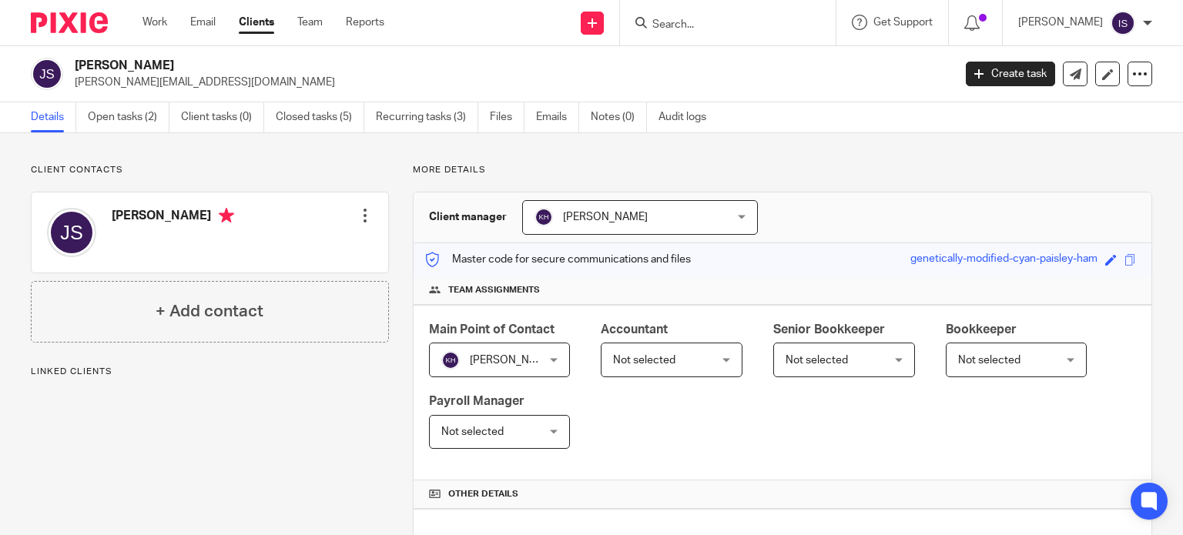
click at [618, 366] on span "Not selected" at bounding box center [664, 359] width 102 height 32
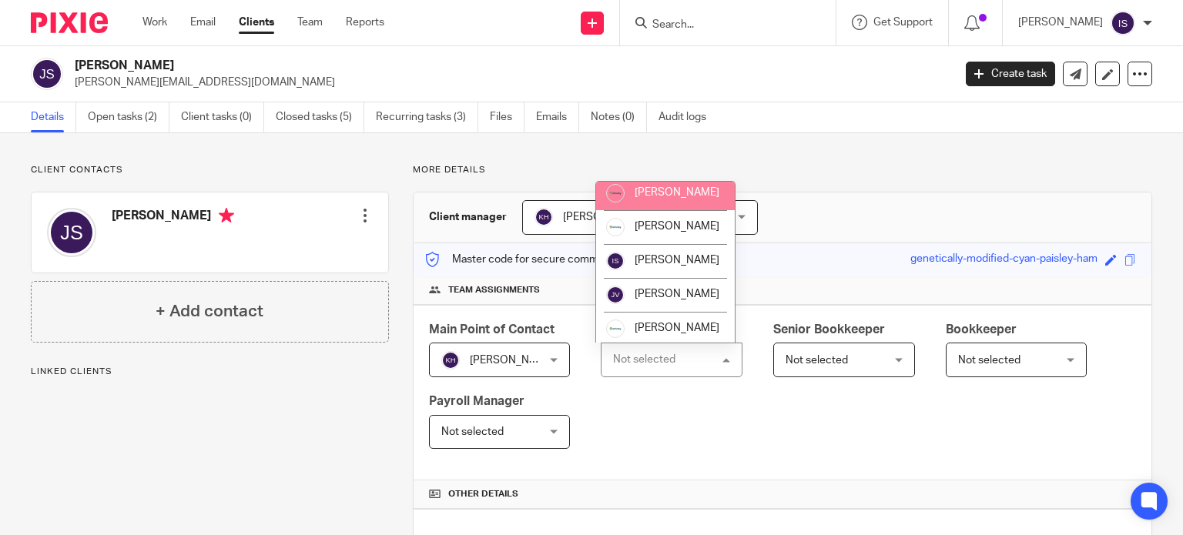
scroll to position [259, 0]
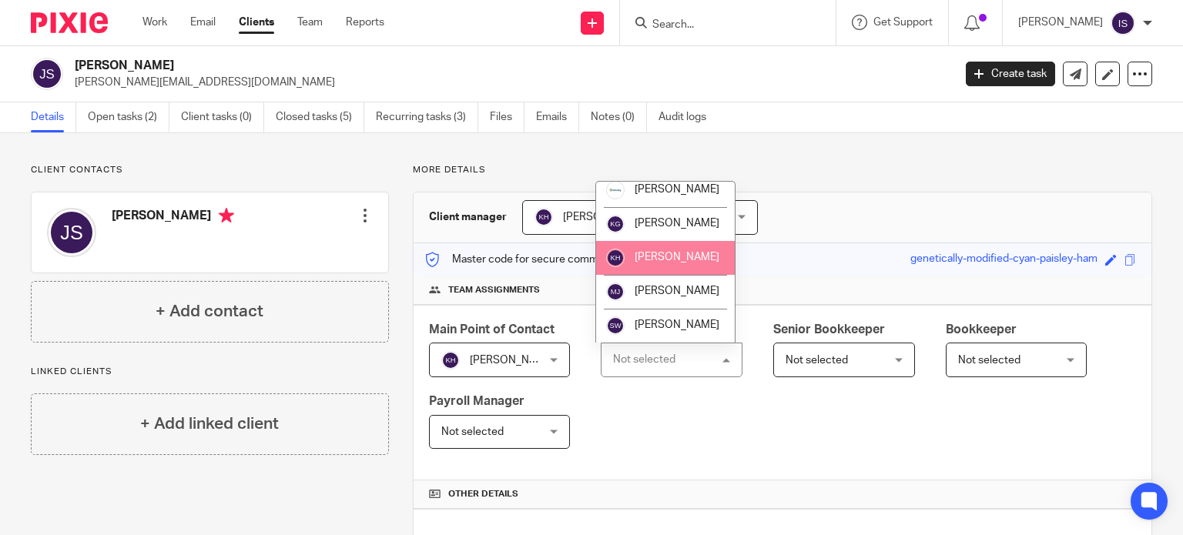
click at [655, 264] on li "[PERSON_NAME]" at bounding box center [665, 258] width 139 height 34
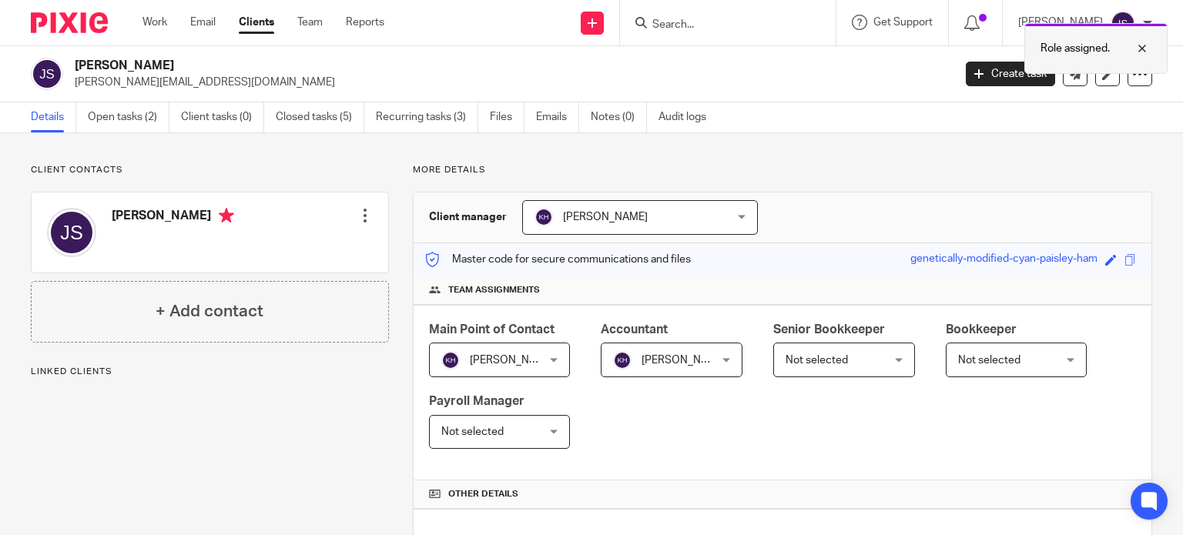
click at [1140, 49] on div at bounding box center [1131, 48] width 42 height 18
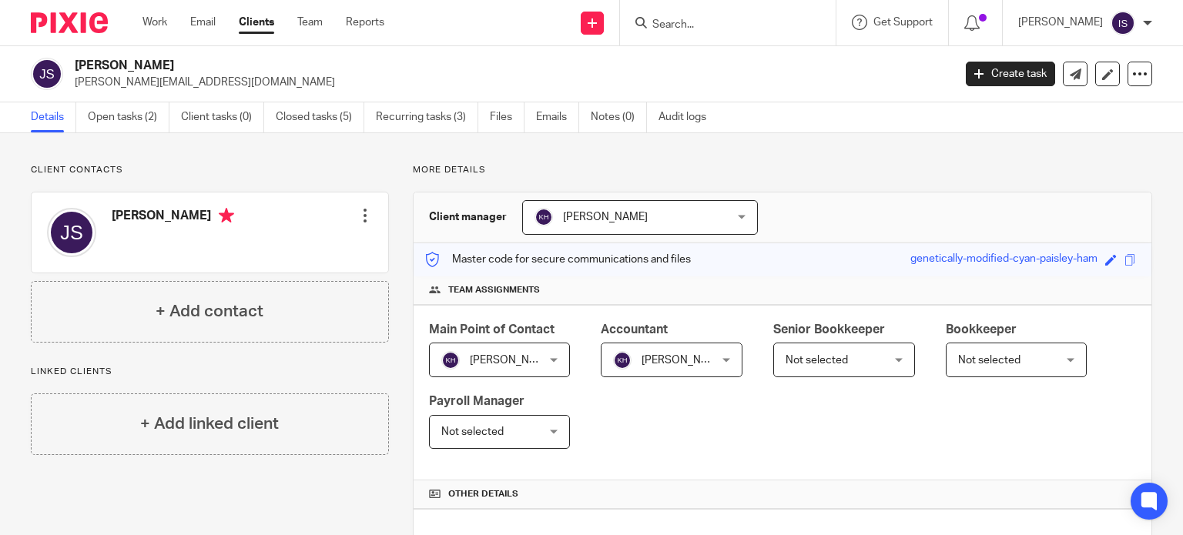
click at [708, 18] on input "Search" at bounding box center [720, 25] width 139 height 14
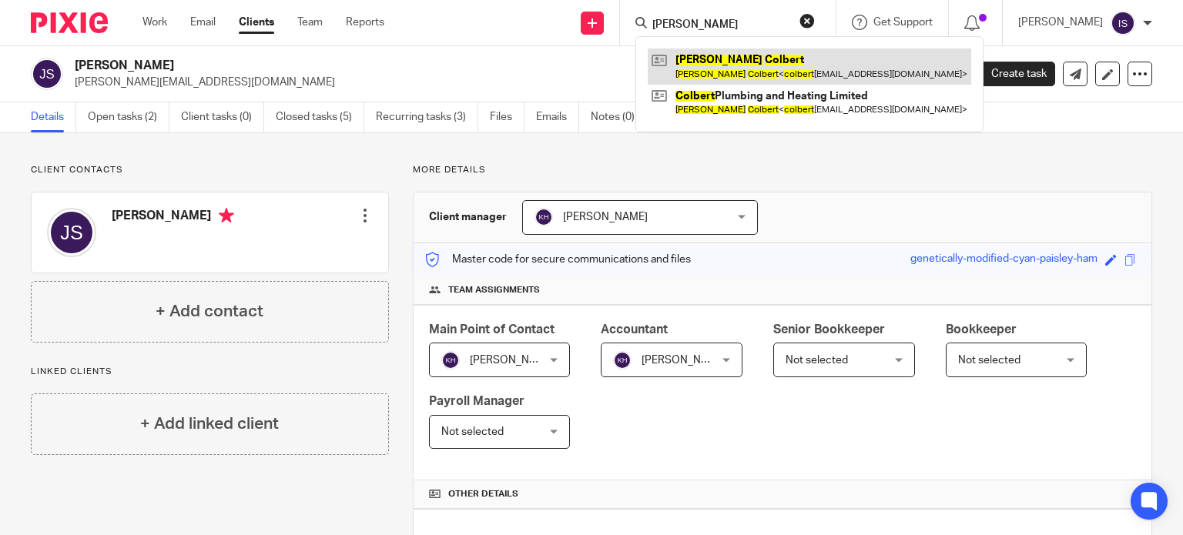
type input "josh colbeert"
click at [723, 76] on link at bounding box center [809, 66] width 323 height 35
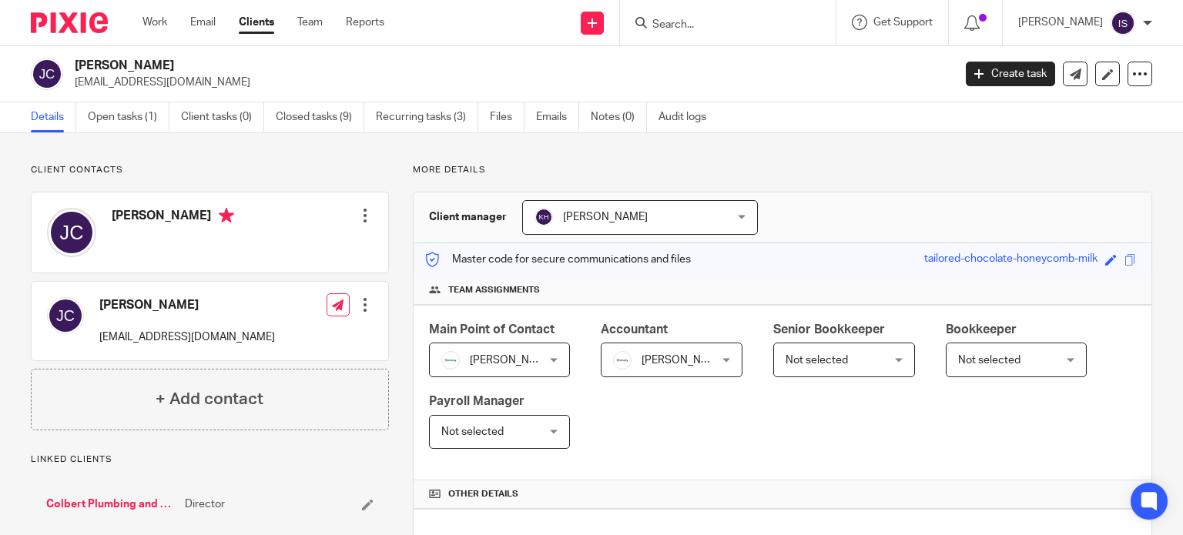
click at [690, 21] on input "Search" at bounding box center [720, 25] width 139 height 14
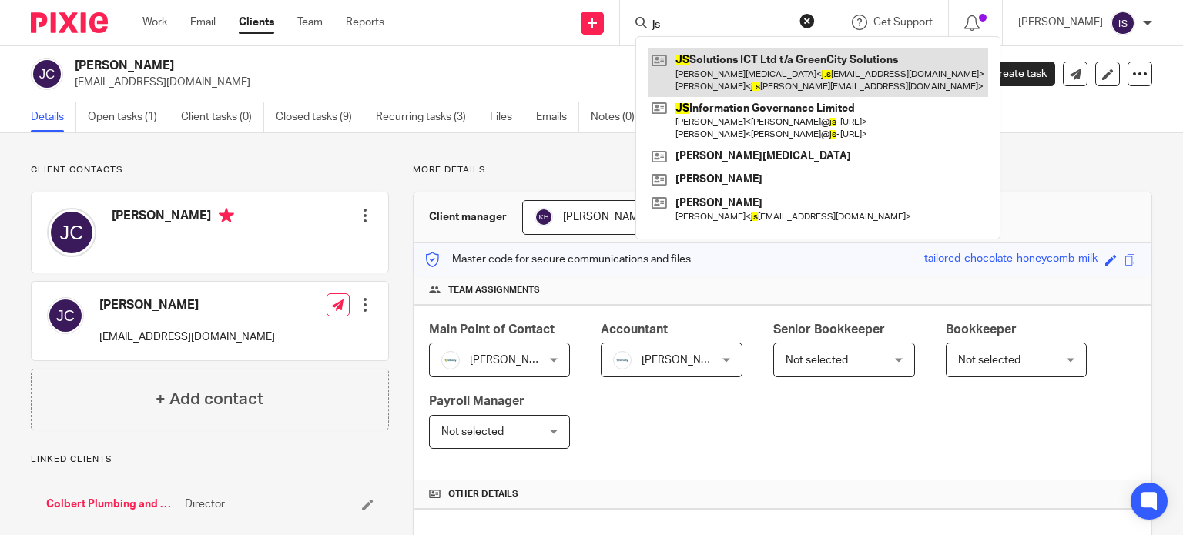
type input "js"
click at [843, 61] on link at bounding box center [818, 73] width 340 height 48
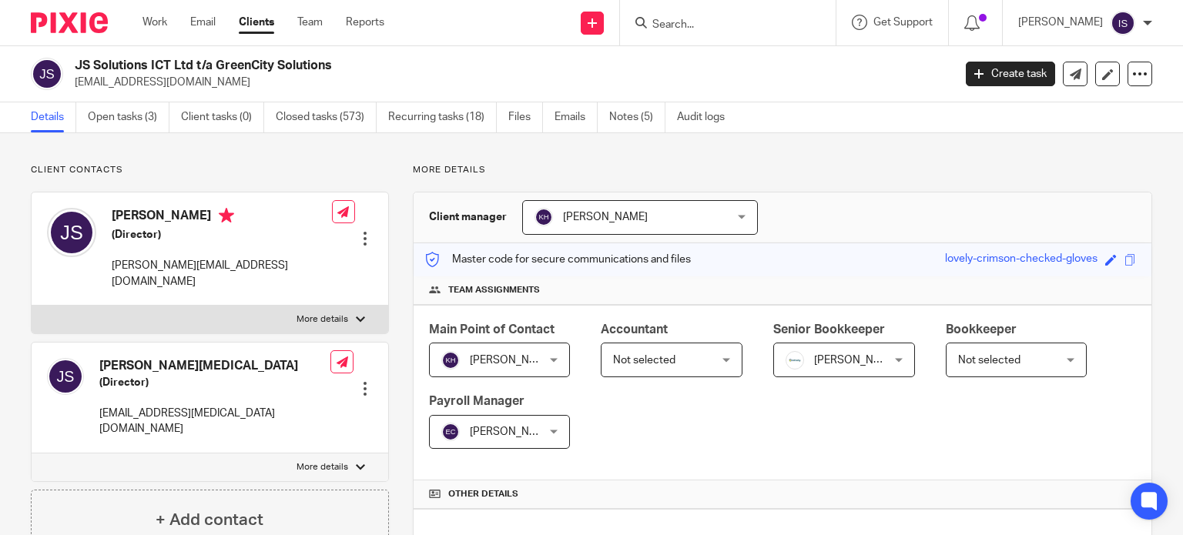
click at [601, 363] on div "Not selected Not selected" at bounding box center [672, 360] width 142 height 35
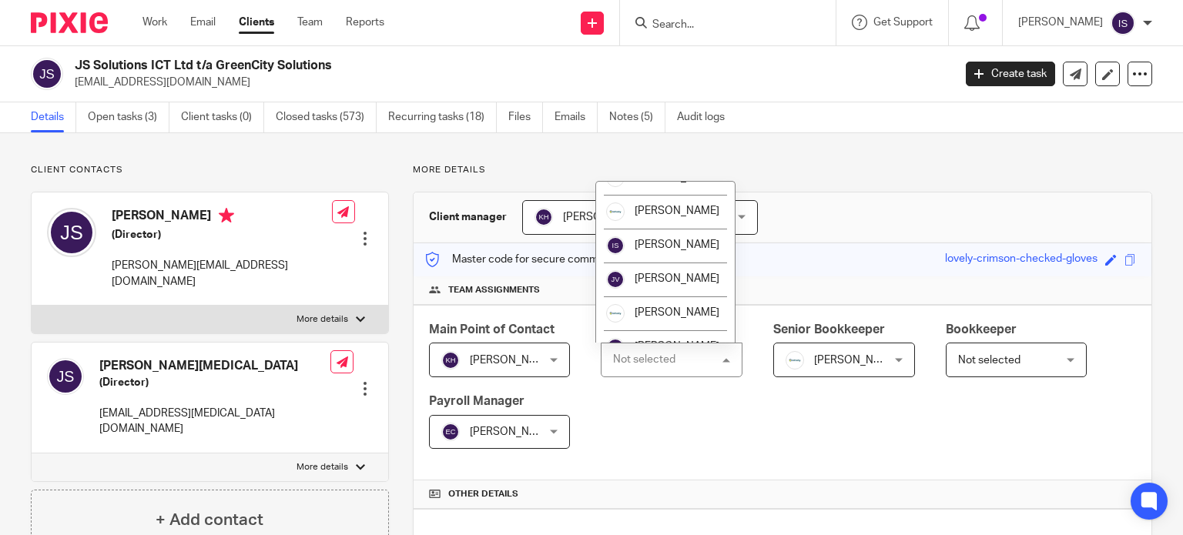
scroll to position [259, 0]
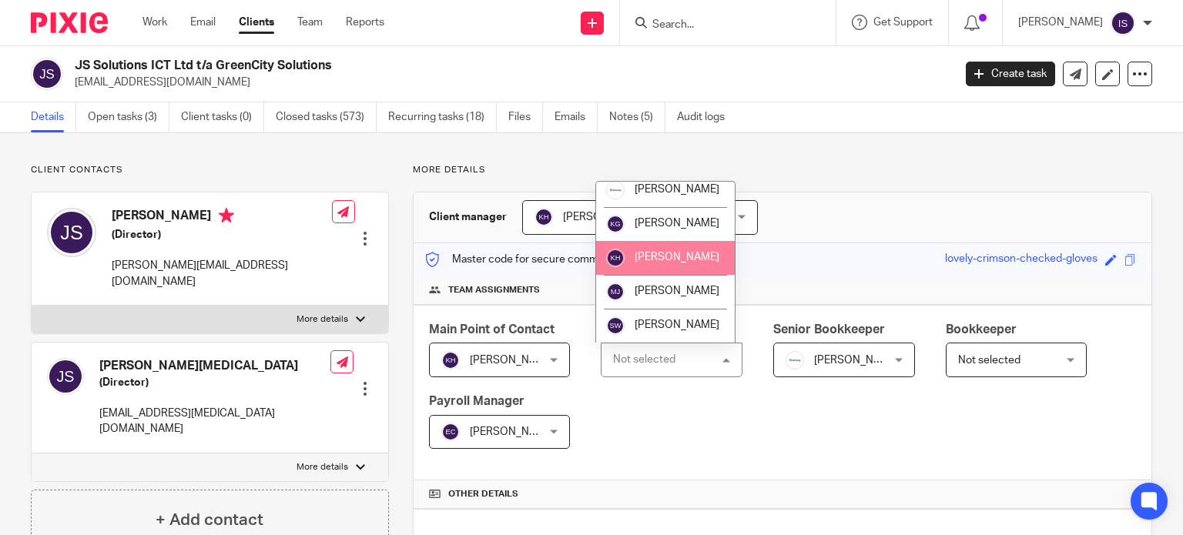
click at [658, 262] on span "[PERSON_NAME]" at bounding box center [677, 257] width 85 height 11
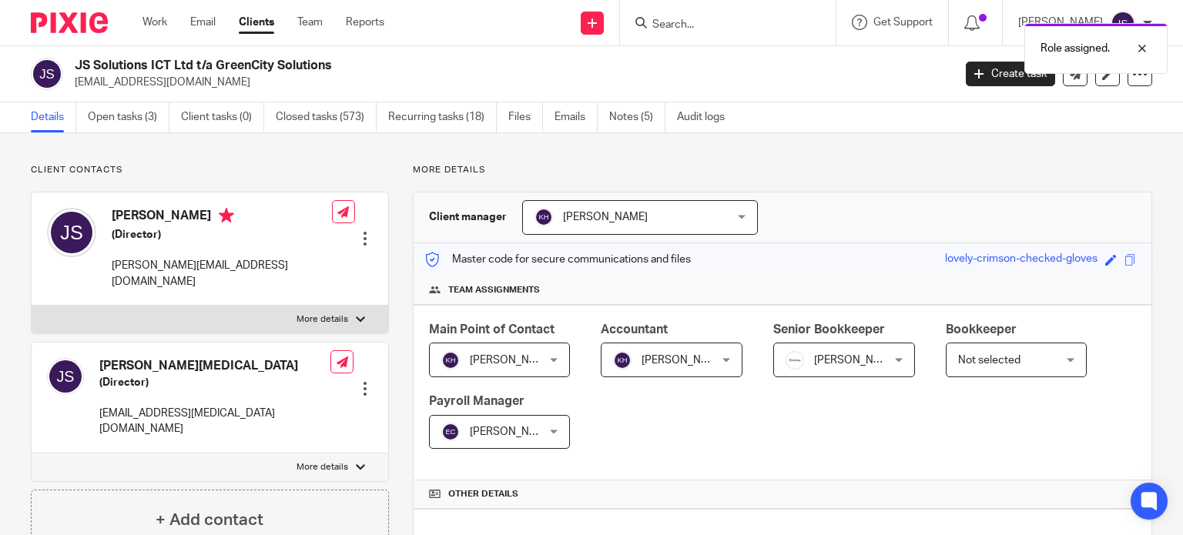
click at [1020, 350] on span "Not selected" at bounding box center [1009, 359] width 102 height 32
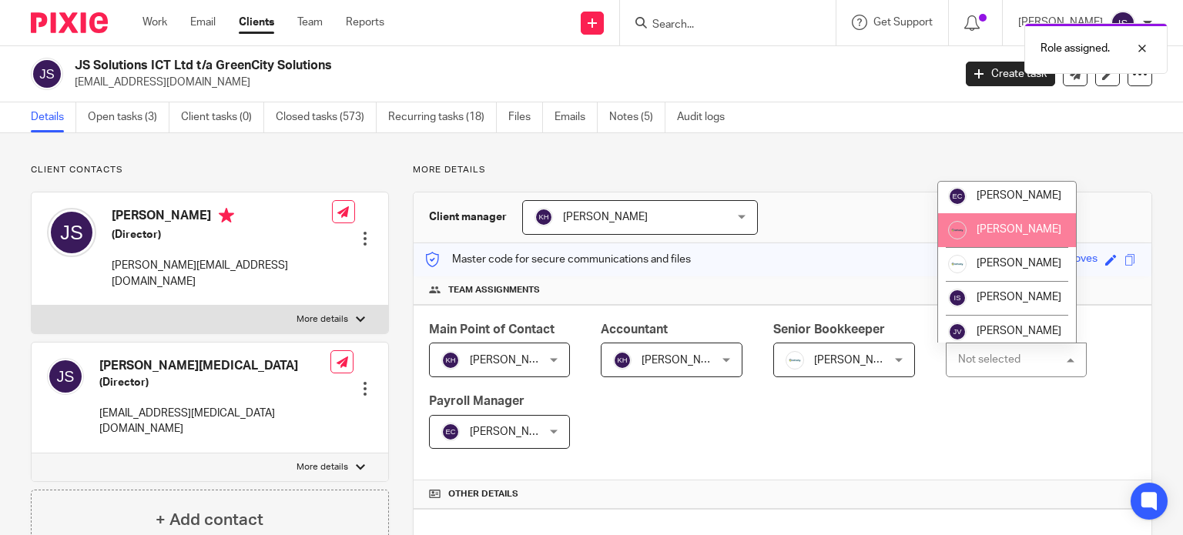
scroll to position [105, 0]
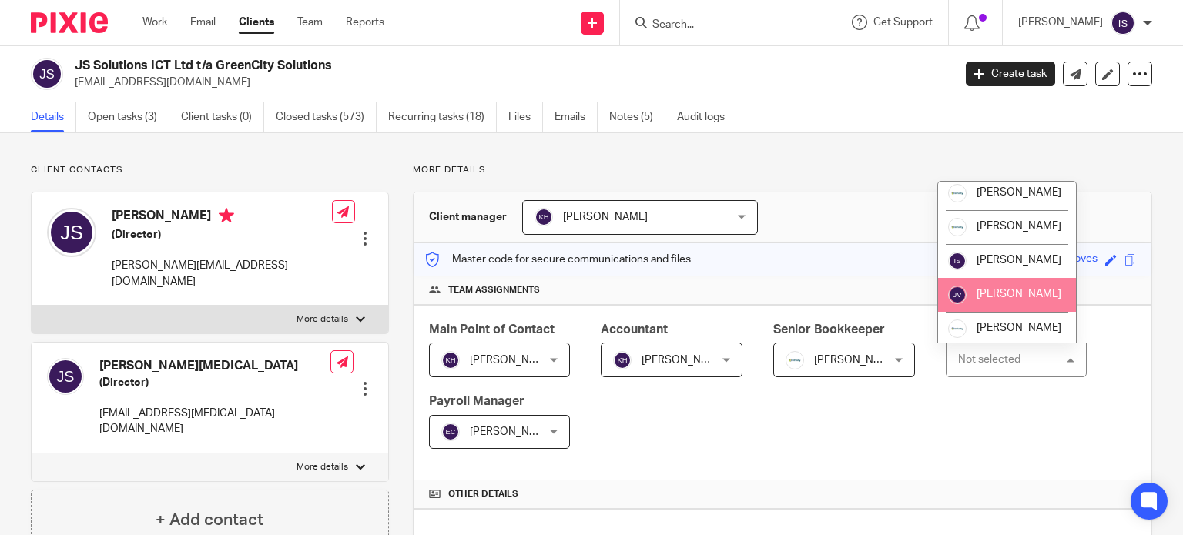
click at [995, 300] on span "[PERSON_NAME]" at bounding box center [1018, 294] width 85 height 11
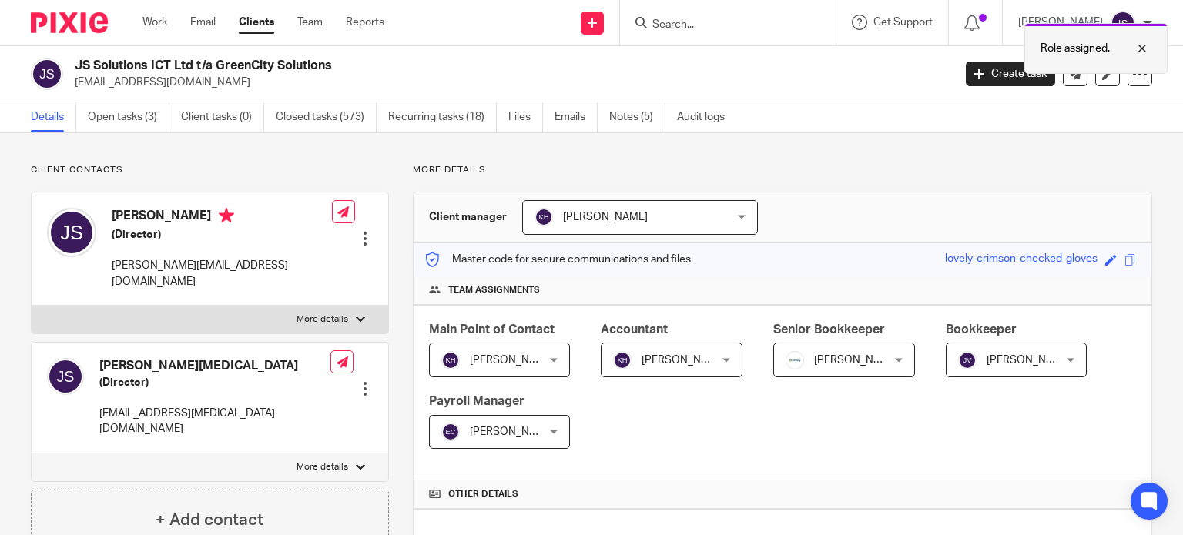
click at [1146, 50] on div at bounding box center [1131, 48] width 42 height 18
click at [699, 32] on div at bounding box center [728, 22] width 216 height 45
click at [696, 21] on input "Search" at bounding box center [720, 25] width 139 height 14
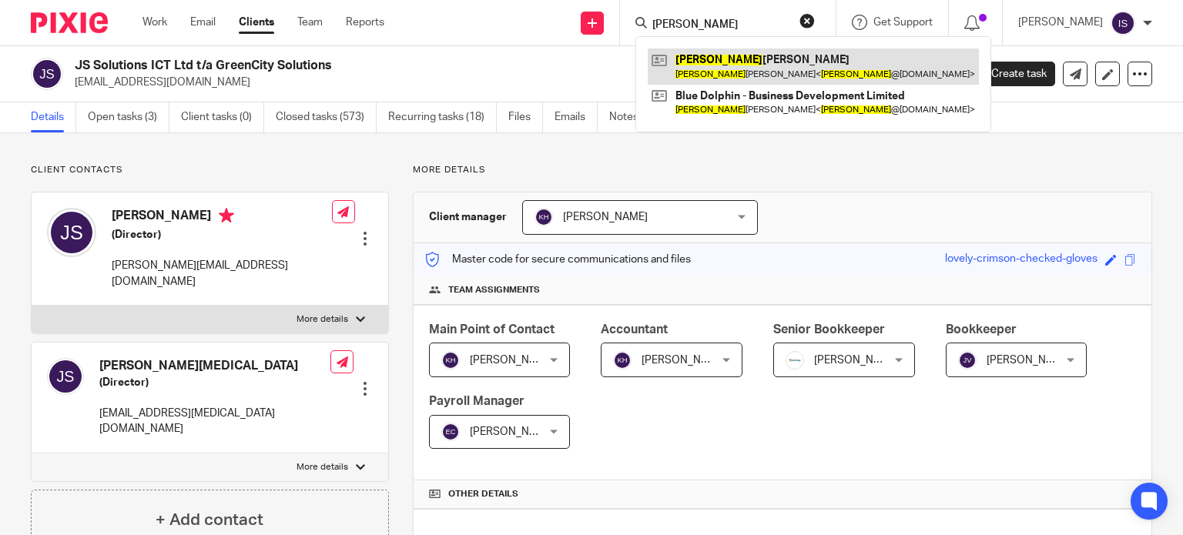
type input "judith"
click at [728, 63] on link at bounding box center [813, 66] width 331 height 35
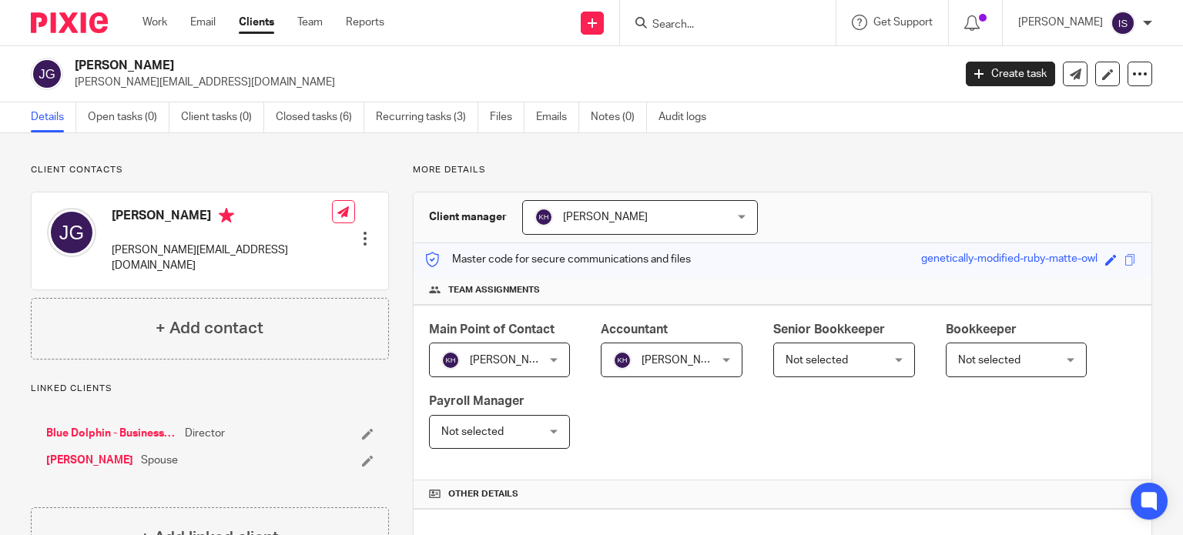
click at [692, 30] on input "Search" at bounding box center [720, 25] width 139 height 14
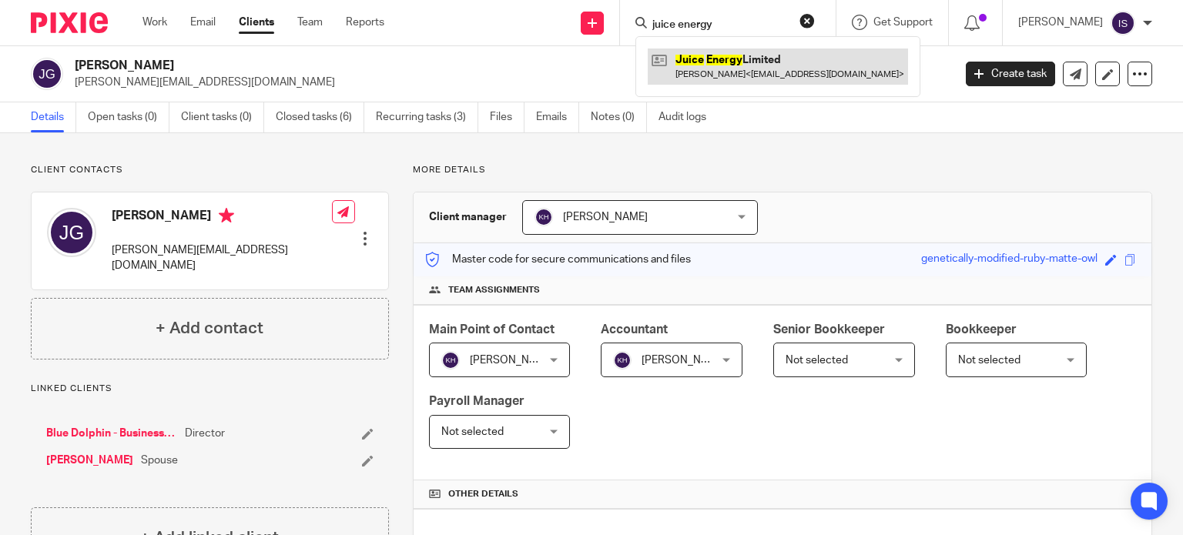
type input "juice energy"
click at [750, 49] on link at bounding box center [778, 66] width 260 height 35
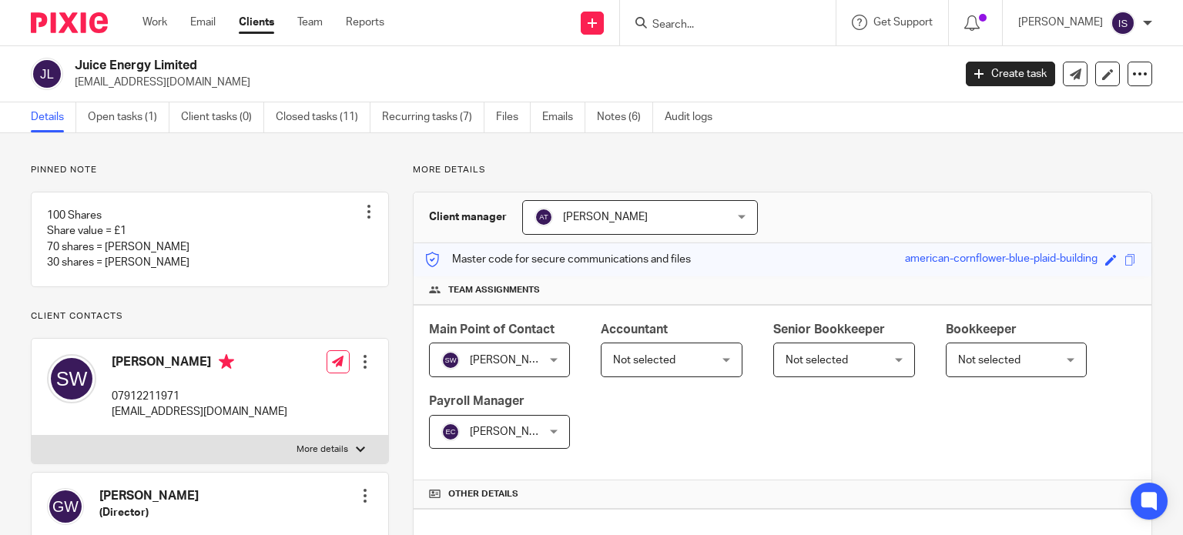
click at [678, 370] on span "Not selected" at bounding box center [664, 359] width 102 height 32
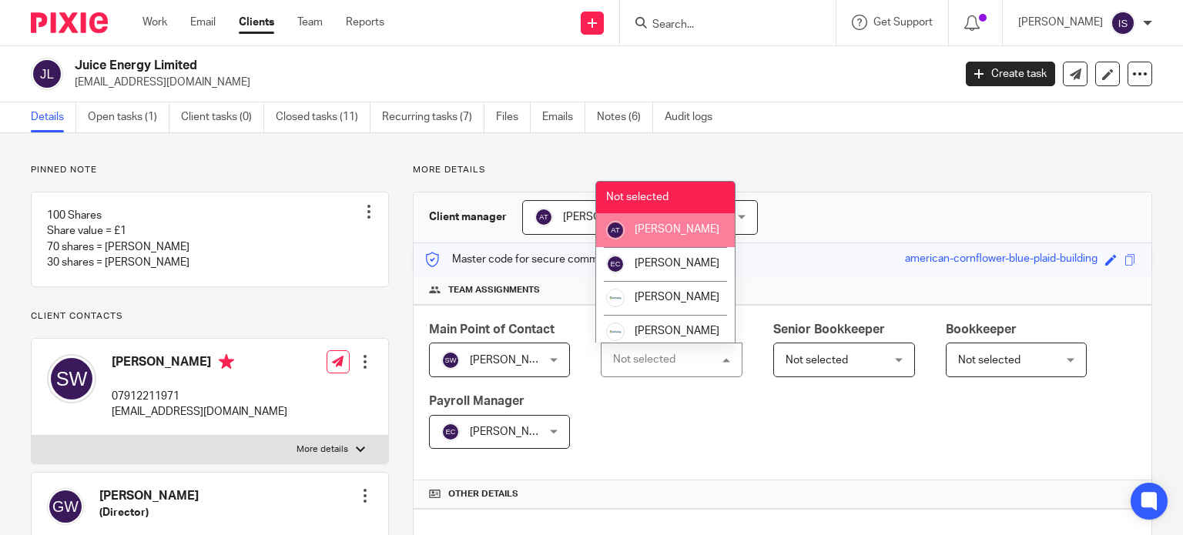
scroll to position [259, 0]
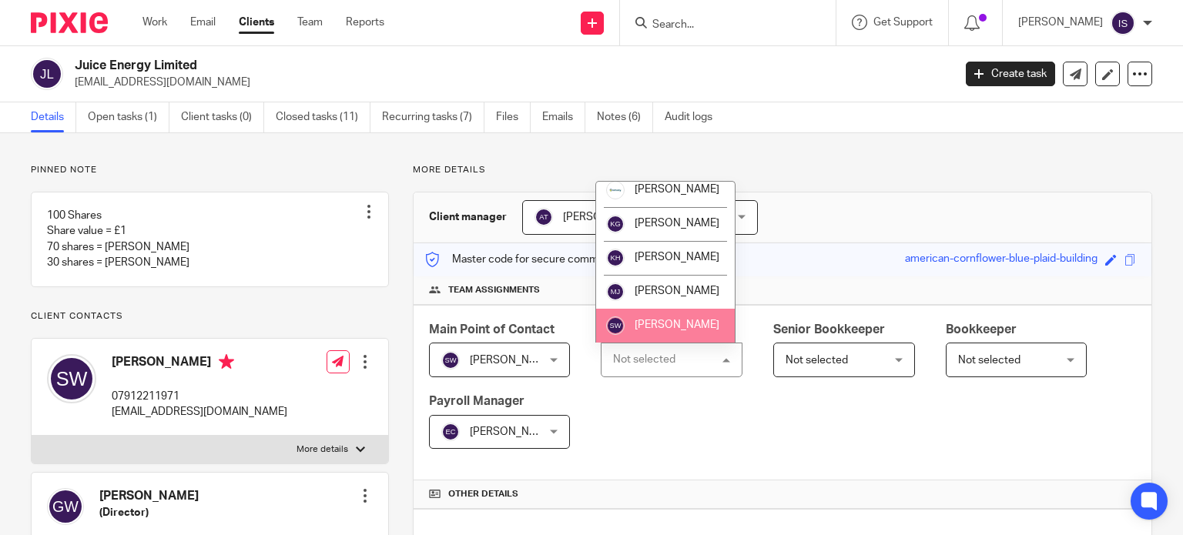
click at [668, 319] on li "[PERSON_NAME]" at bounding box center [665, 326] width 139 height 34
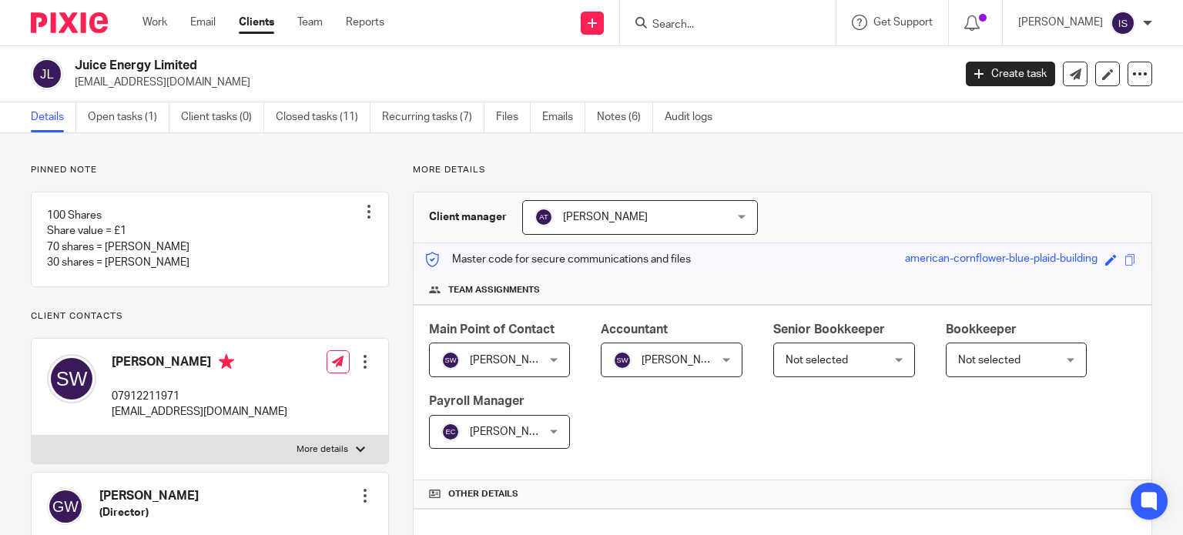
click at [693, 32] on form at bounding box center [733, 22] width 164 height 19
click at [708, 21] on input "Search" at bounding box center [720, 25] width 139 height 14
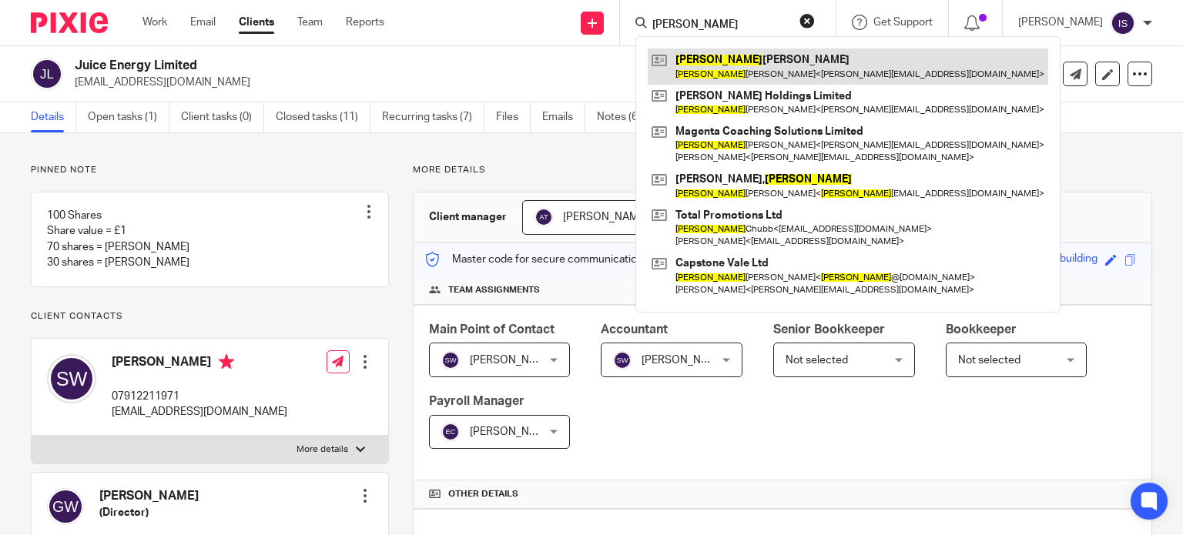
type input "juliet"
click at [732, 59] on link at bounding box center [848, 66] width 400 height 35
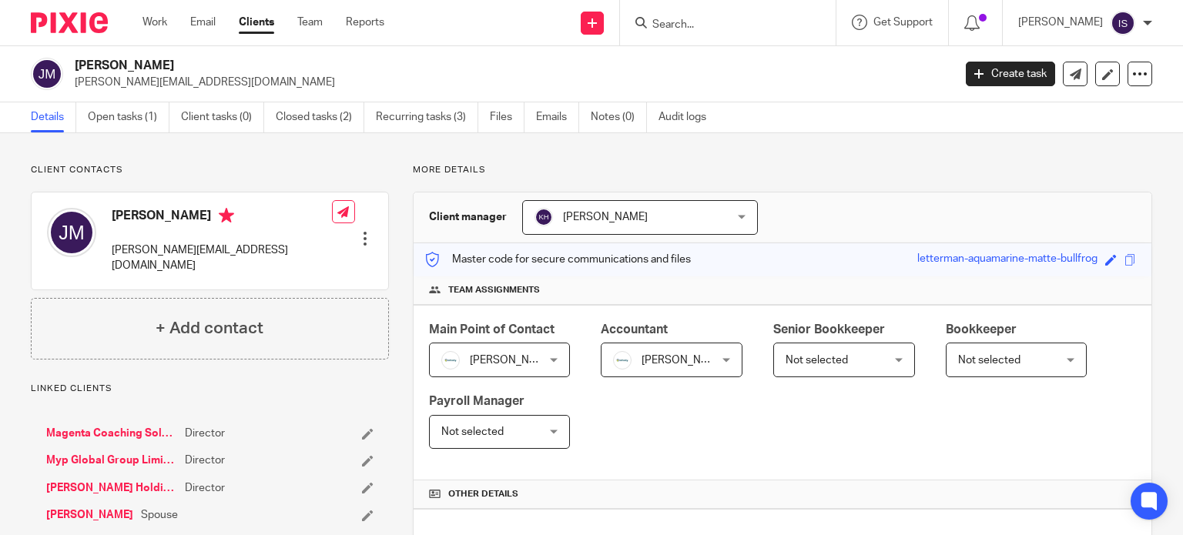
click at [761, 22] on input "Search" at bounding box center [720, 25] width 139 height 14
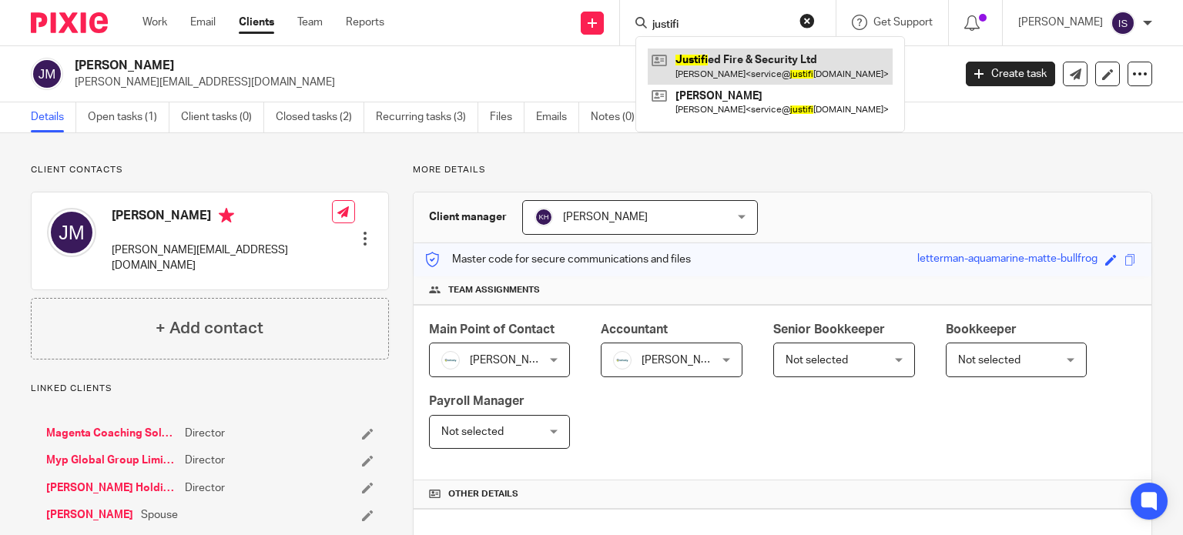
type input "justifi"
click at [711, 62] on link at bounding box center [770, 66] width 245 height 35
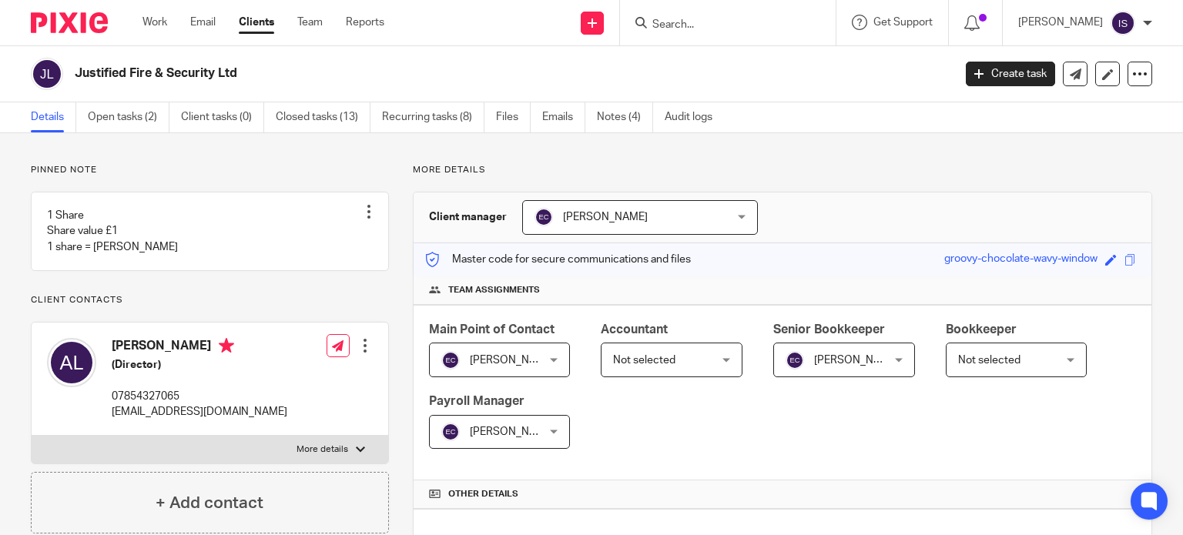
click at [671, 368] on span "Not selected" at bounding box center [664, 359] width 102 height 32
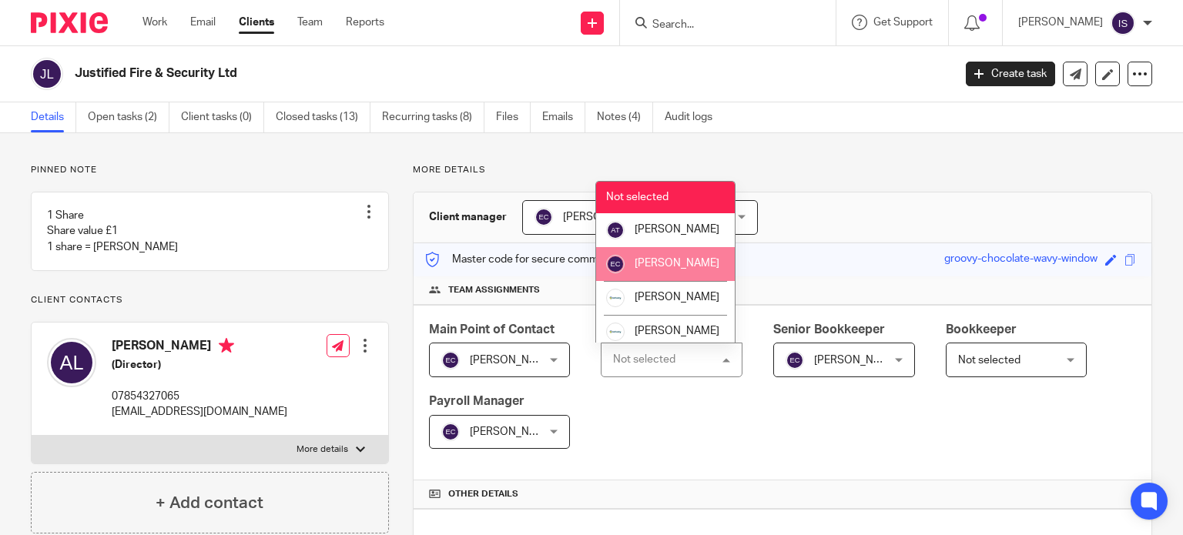
click at [671, 281] on li "[PERSON_NAME]" at bounding box center [665, 264] width 139 height 34
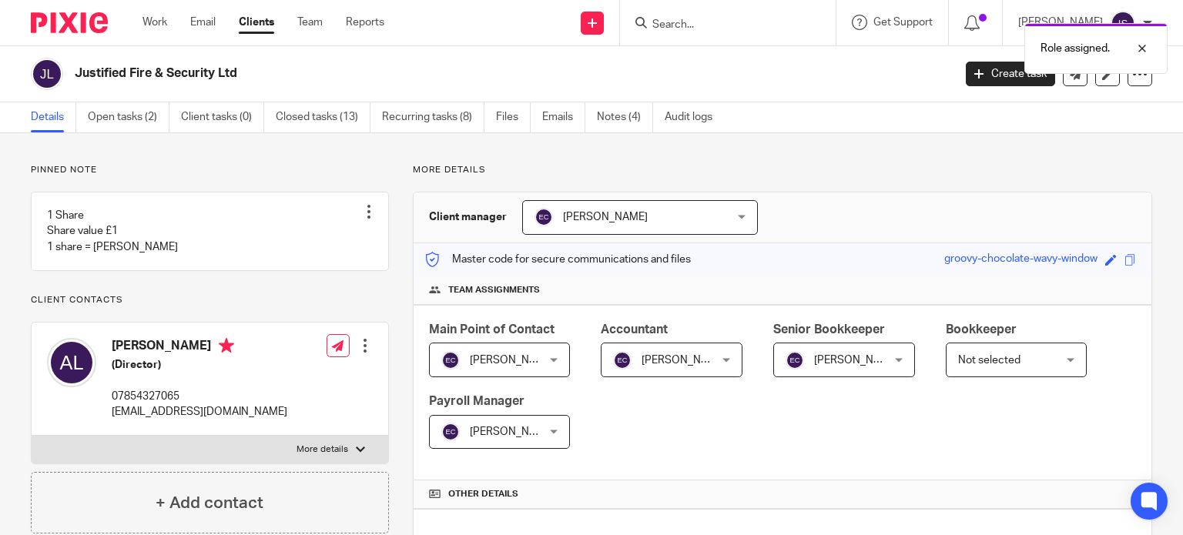
click at [702, 28] on div "Role assigned." at bounding box center [879, 44] width 576 height 59
click at [1146, 42] on div at bounding box center [1131, 48] width 42 height 18
click at [734, 36] on div at bounding box center [728, 22] width 216 height 45
drag, startPoint x: 733, startPoint y: 34, endPoint x: 725, endPoint y: 22, distance: 13.9
click at [730, 28] on div at bounding box center [728, 22] width 216 height 45
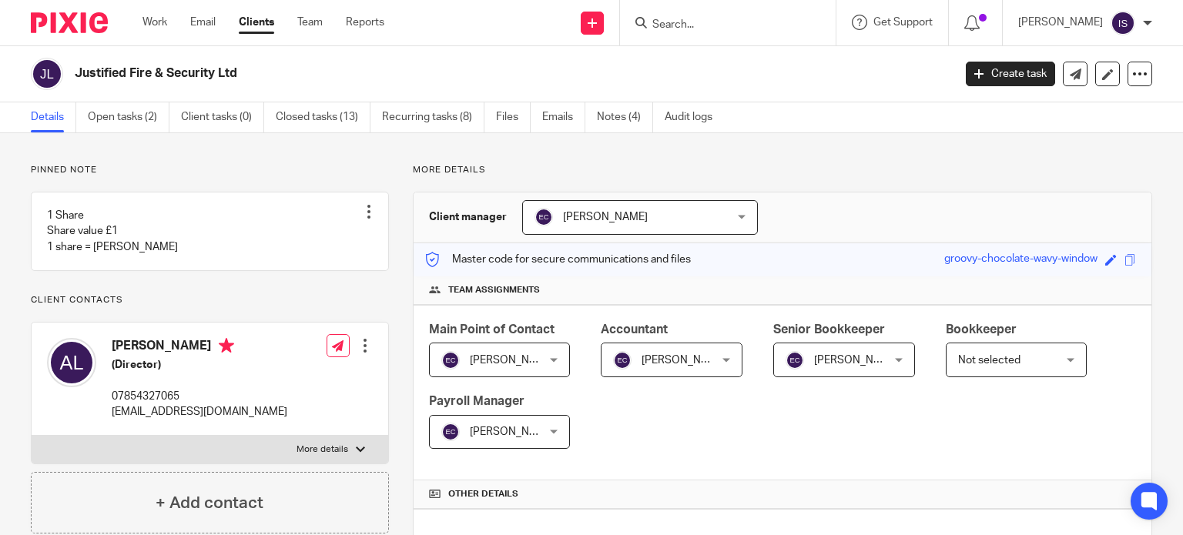
click at [724, 21] on input "Search" at bounding box center [720, 25] width 139 height 14
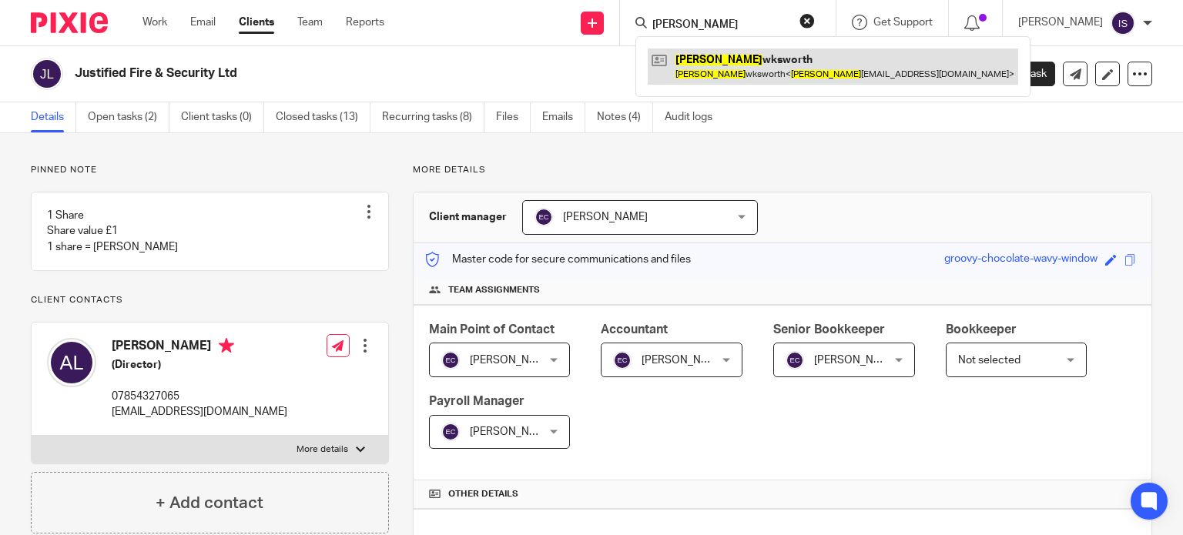
type input "justine ha"
click at [731, 70] on link at bounding box center [833, 66] width 370 height 35
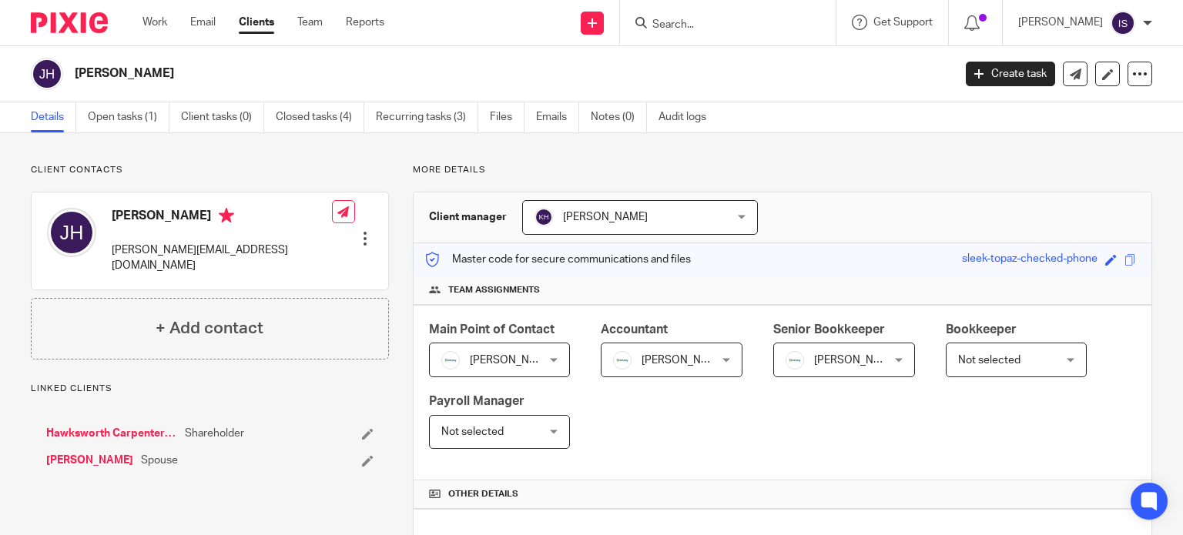
click at [857, 373] on span "[PERSON_NAME]" at bounding box center [836, 359] width 102 height 32
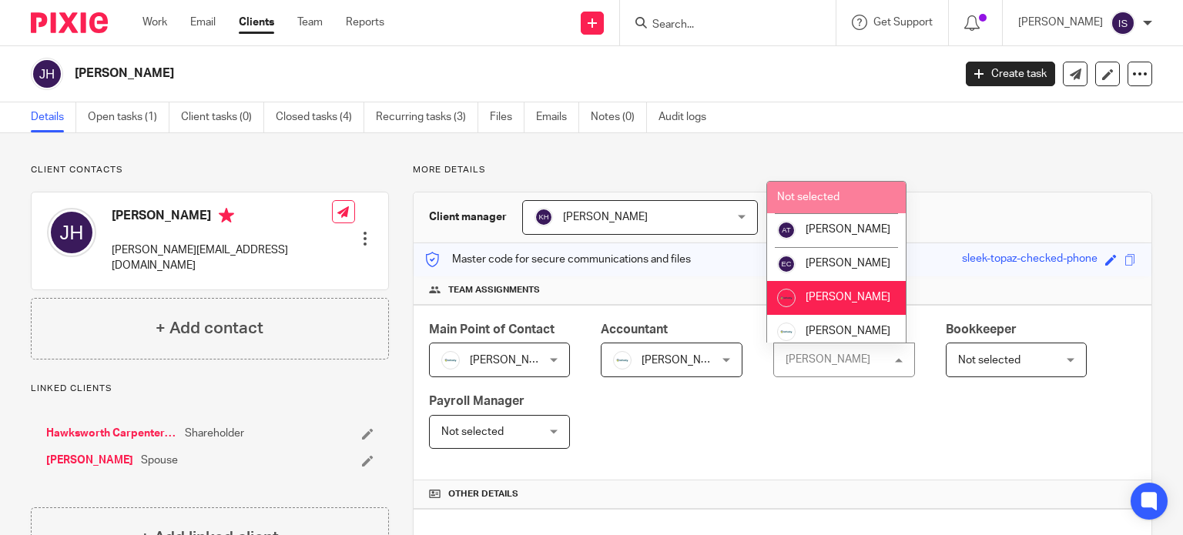
click at [839, 199] on li "Not selected" at bounding box center [836, 198] width 139 height 32
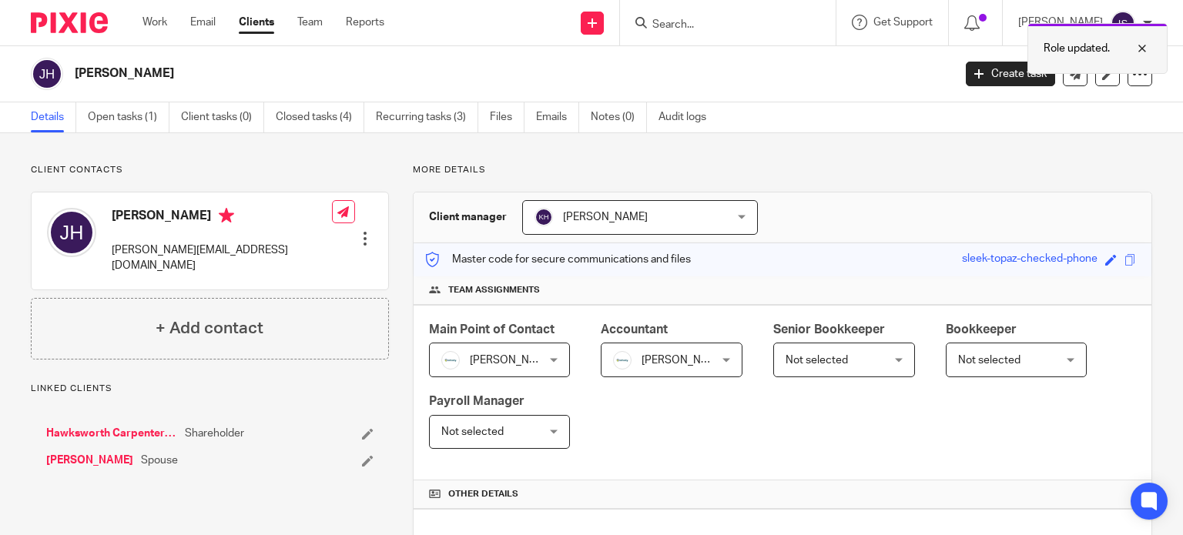
click at [1146, 45] on div at bounding box center [1131, 48] width 42 height 18
click at [756, 15] on form at bounding box center [733, 22] width 164 height 19
click at [750, 21] on input "Search" at bounding box center [720, 25] width 139 height 14
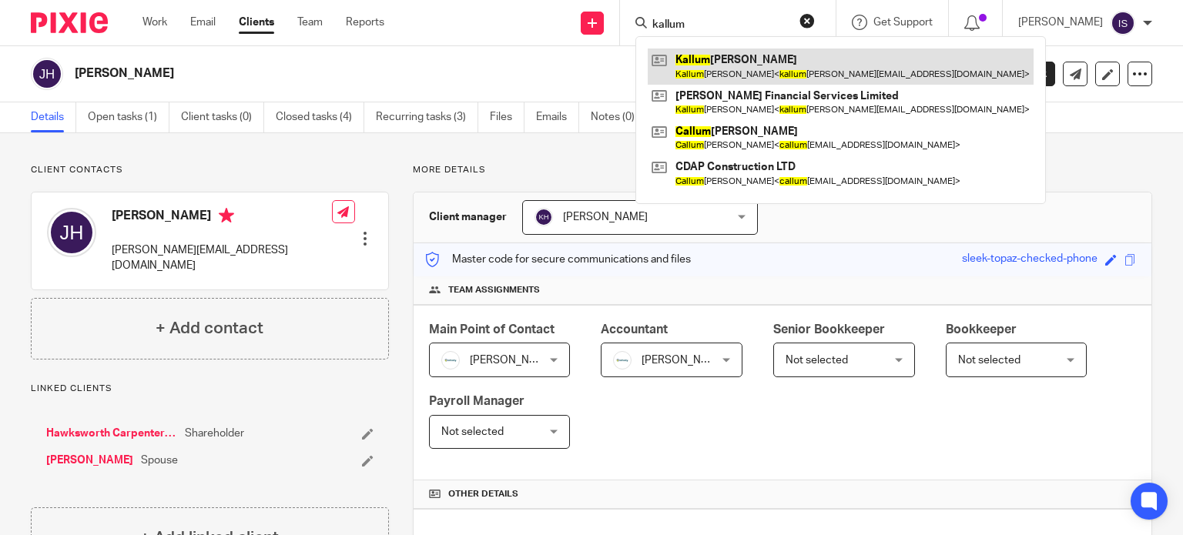
type input "kallum"
click at [751, 68] on link at bounding box center [841, 66] width 386 height 35
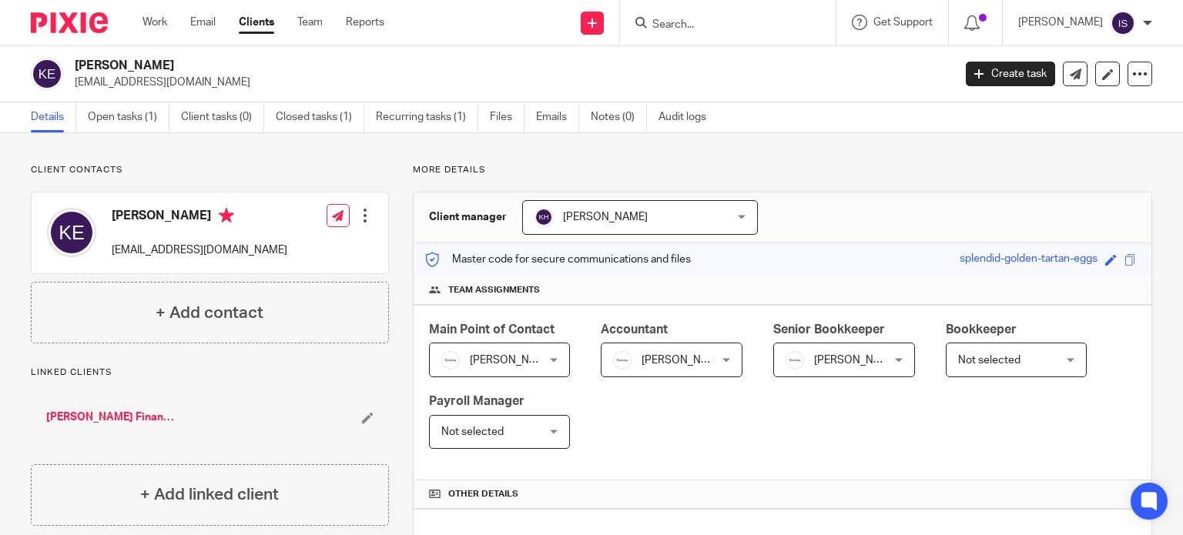
click at [825, 371] on span "[PERSON_NAME]" at bounding box center [836, 359] width 102 height 32
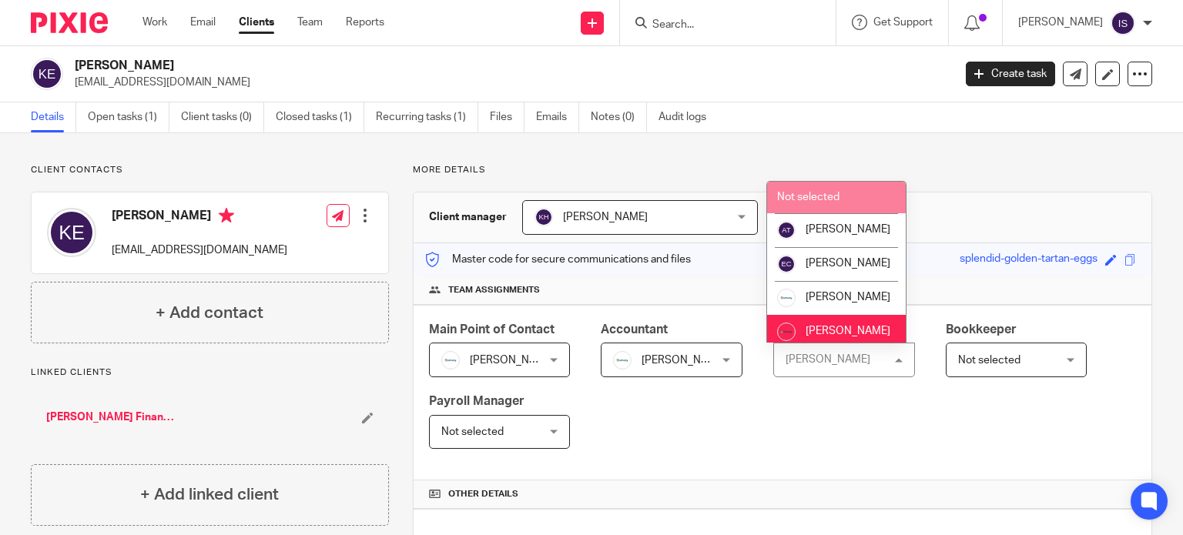
click at [842, 199] on li "Not selected" at bounding box center [836, 198] width 139 height 32
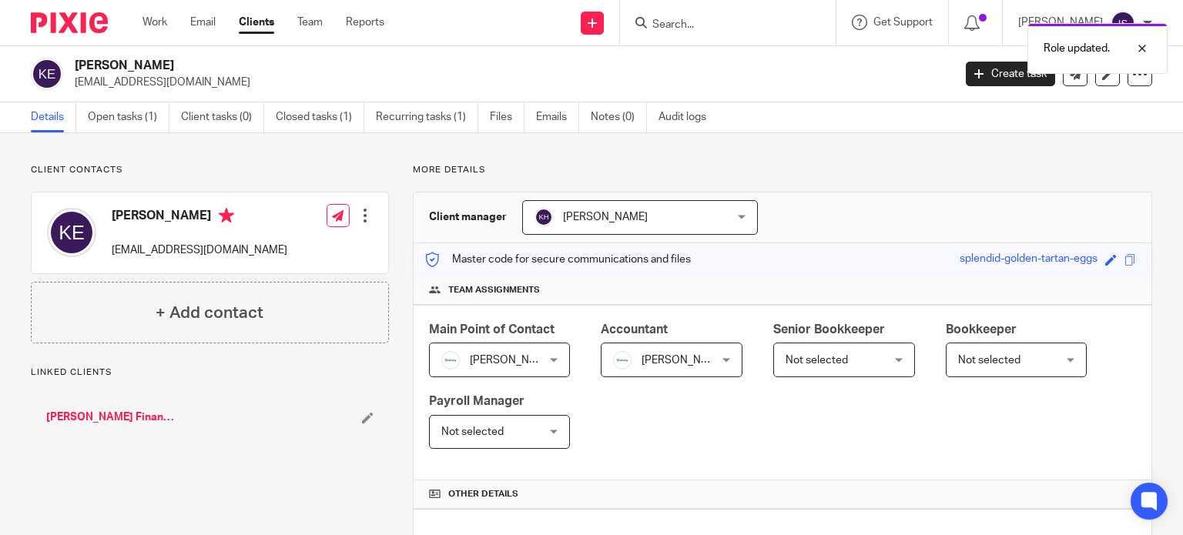
click at [729, 34] on div "Role updated." at bounding box center [879, 44] width 576 height 59
click at [1140, 53] on div at bounding box center [1131, 48] width 42 height 18
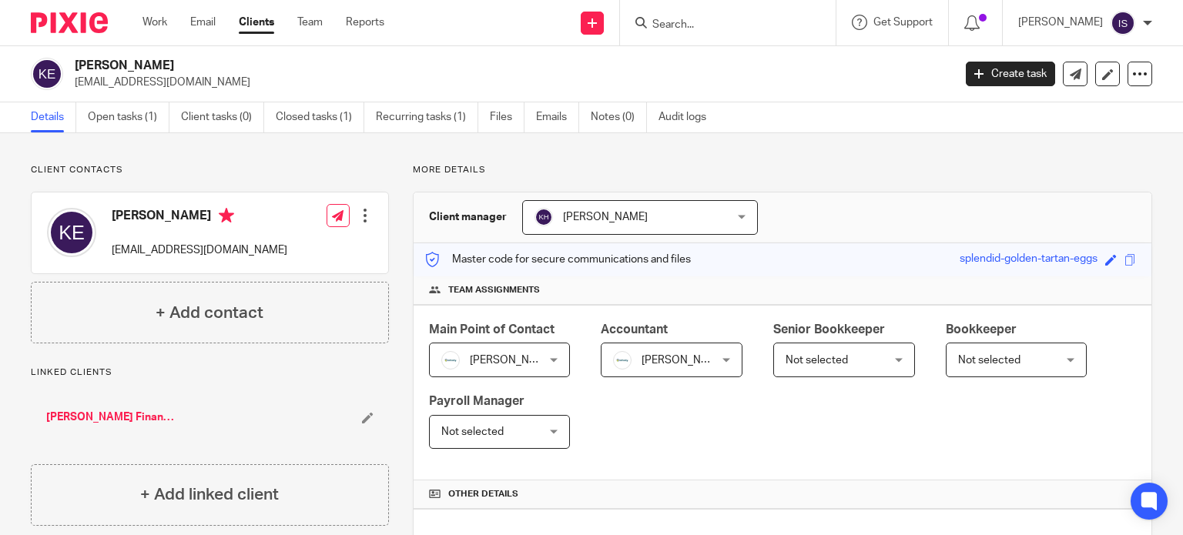
click at [732, 29] on input "Search" at bounding box center [720, 25] width 139 height 14
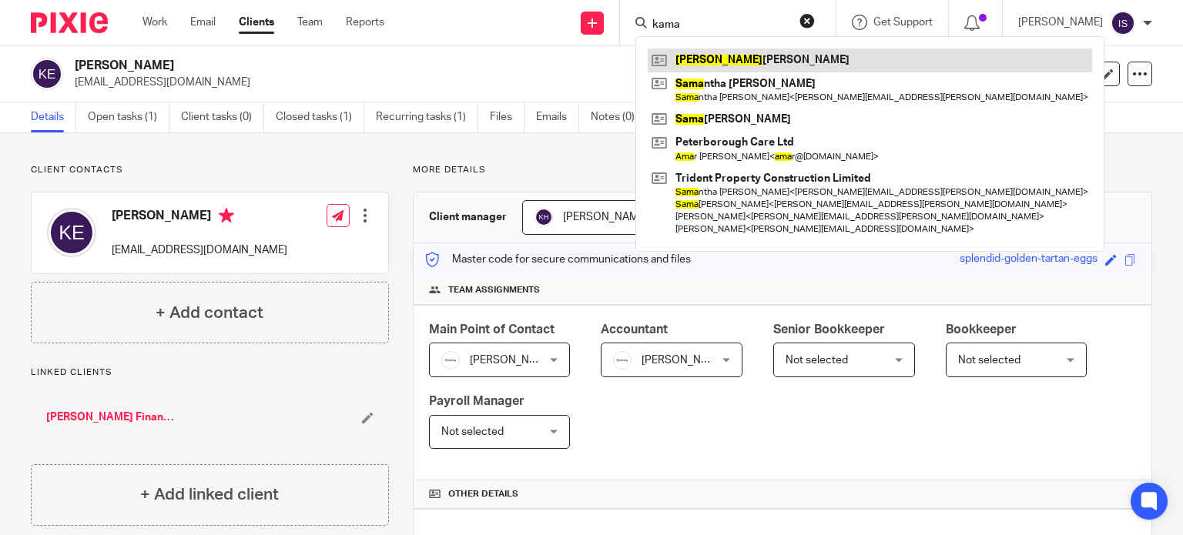
type input "kama"
click at [776, 54] on link at bounding box center [870, 60] width 444 height 23
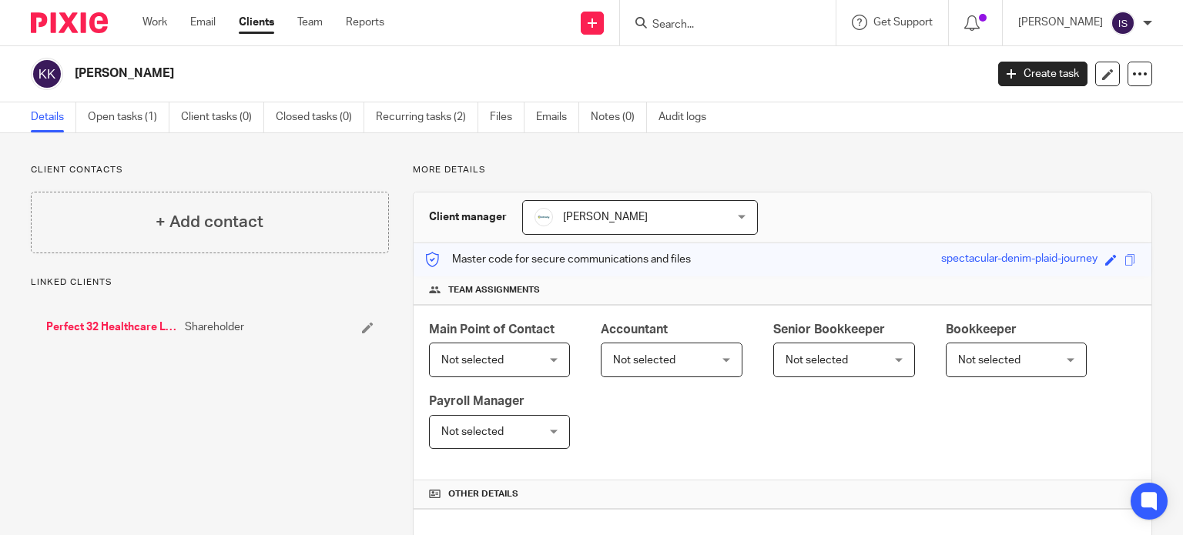
click at [684, 360] on span "Not selected" at bounding box center [664, 359] width 102 height 32
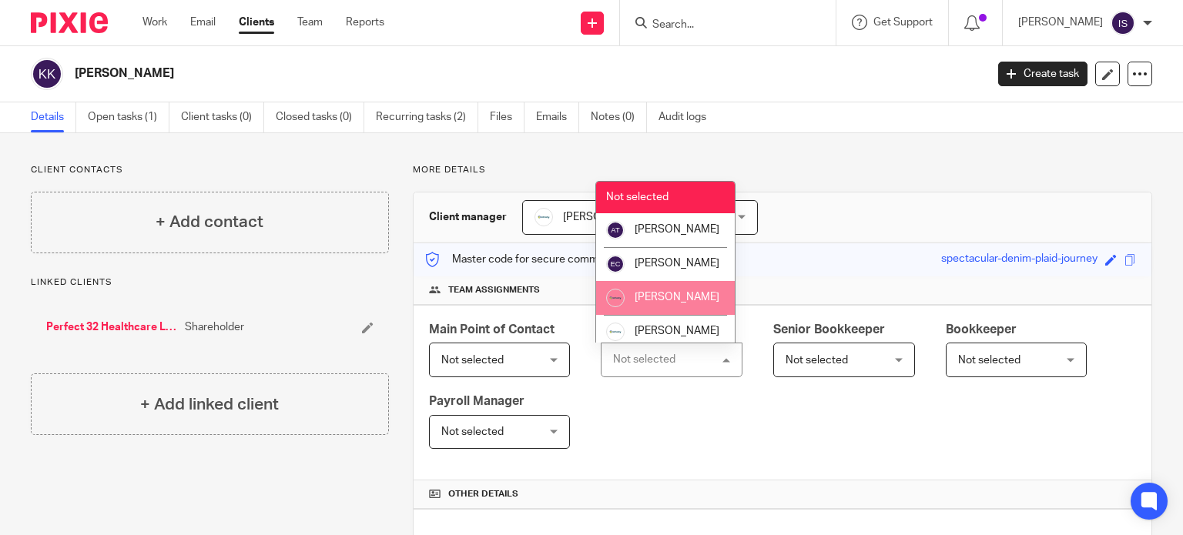
click at [675, 303] on span "[PERSON_NAME]" at bounding box center [677, 297] width 85 height 11
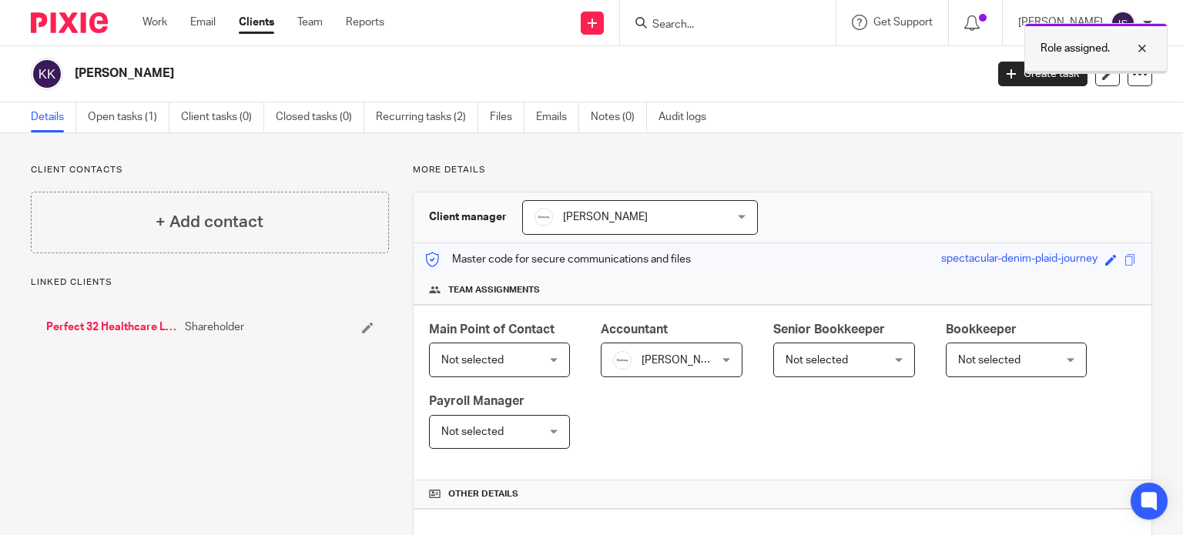
click at [1144, 48] on div at bounding box center [1131, 48] width 42 height 18
click at [761, 20] on input "Search" at bounding box center [720, 25] width 139 height 14
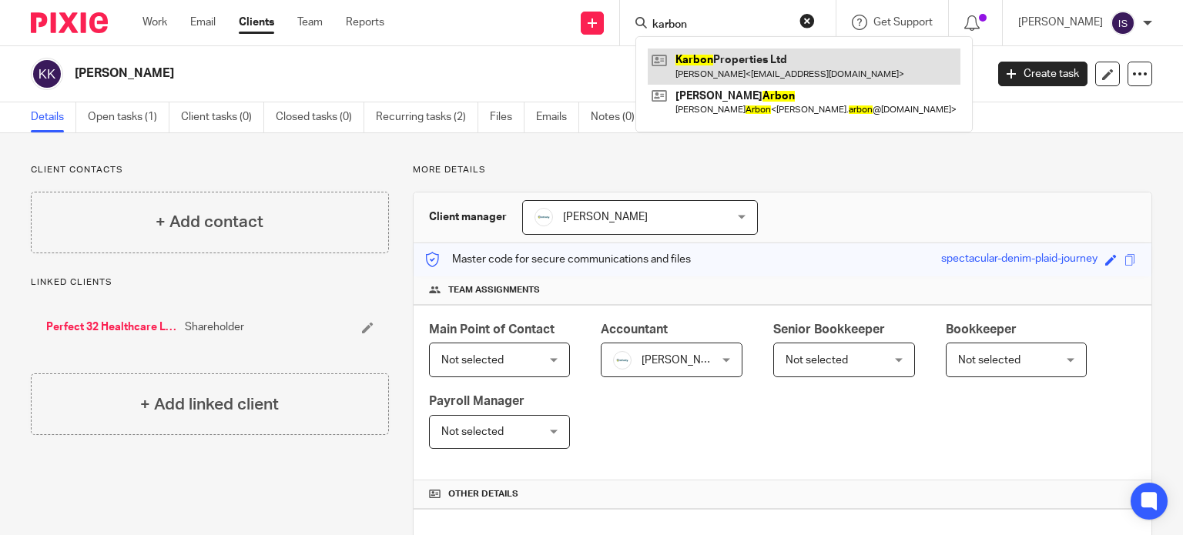
type input "karbon"
click at [783, 72] on link at bounding box center [804, 66] width 313 height 35
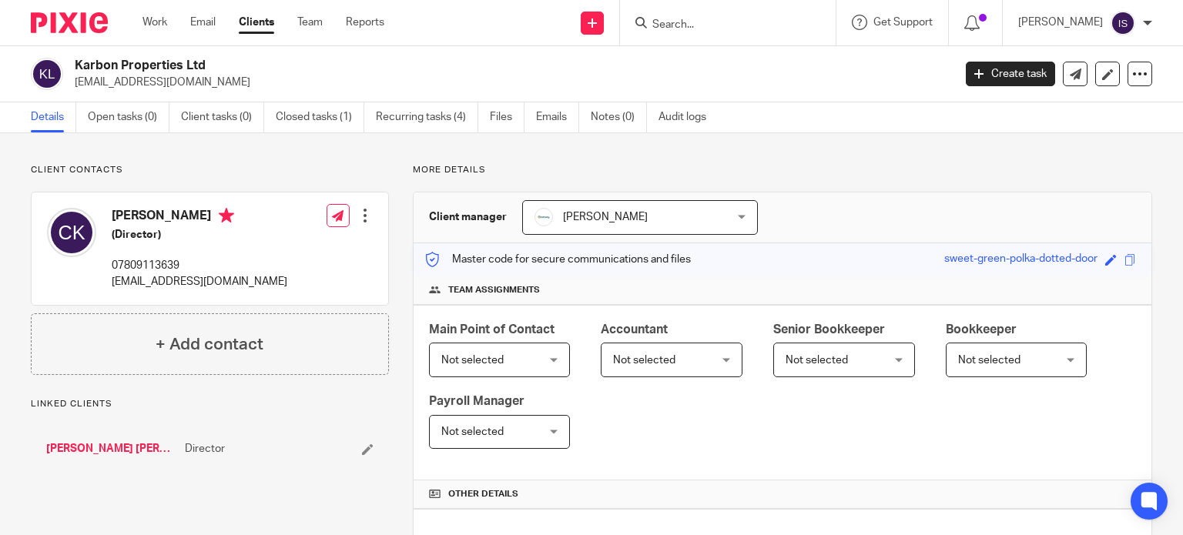
click at [685, 357] on span "Not selected" at bounding box center [664, 359] width 102 height 32
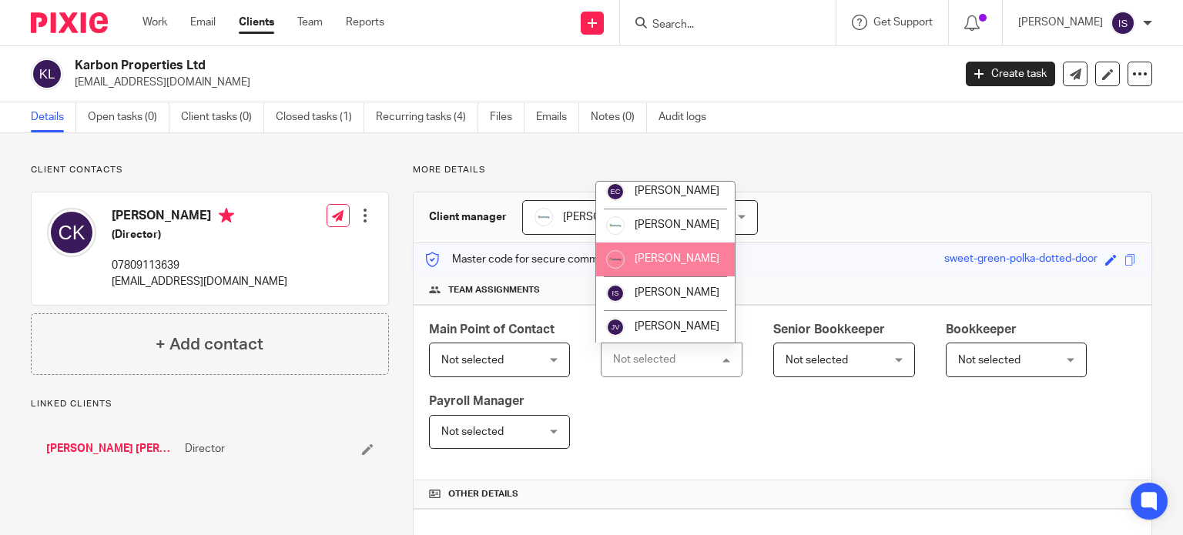
scroll to position [259, 0]
click at [657, 267] on li "[PERSON_NAME]" at bounding box center [665, 258] width 139 height 34
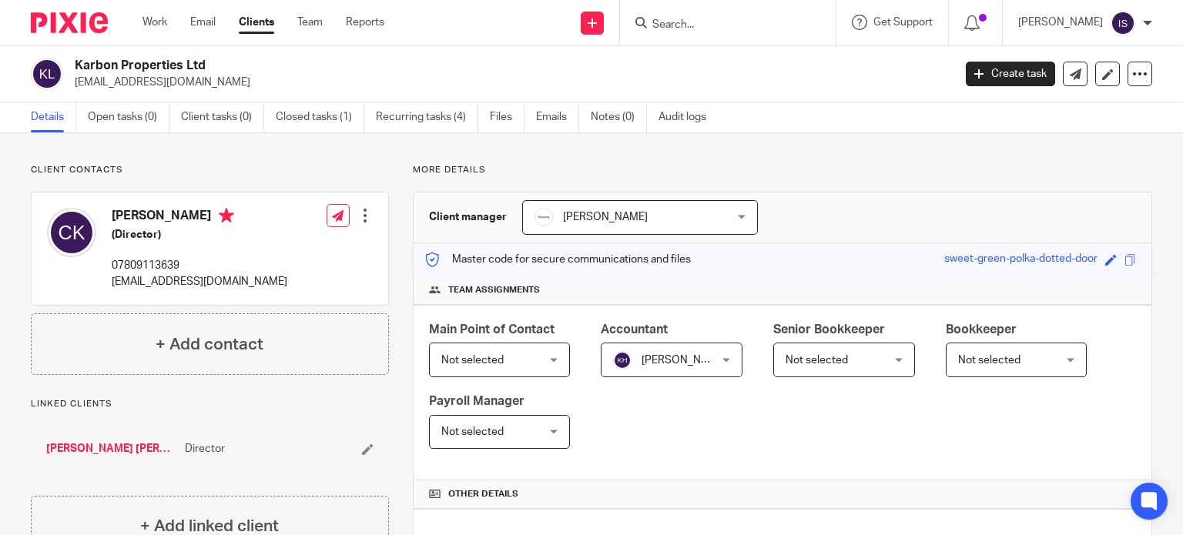
click at [683, 23] on input "Search" at bounding box center [720, 25] width 139 height 14
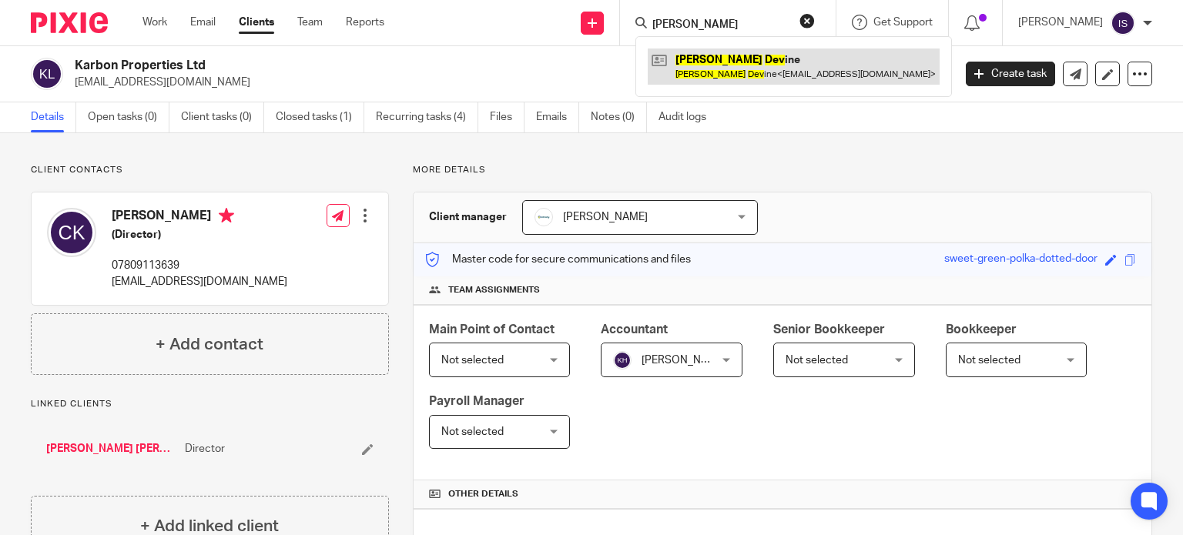
type input "[PERSON_NAME]"
click at [693, 66] on link at bounding box center [794, 66] width 292 height 35
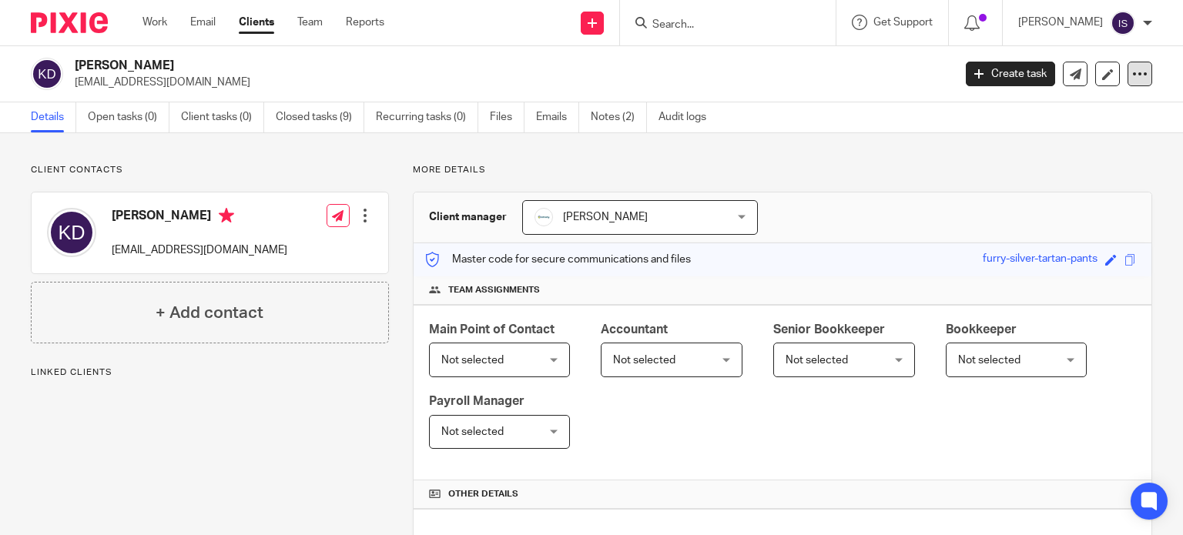
click at [1132, 70] on icon at bounding box center [1139, 73] width 15 height 15
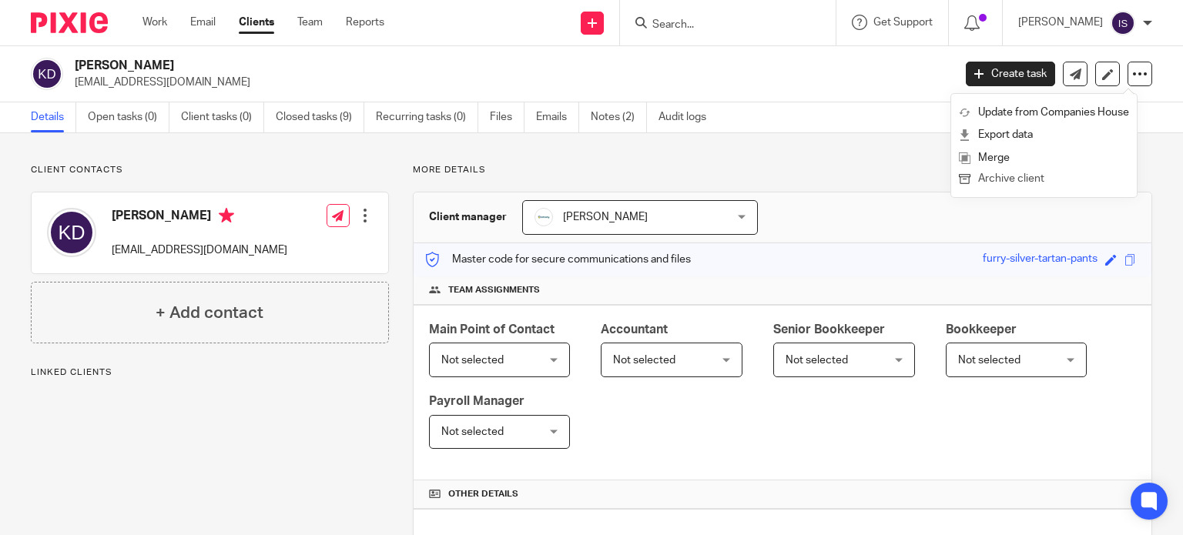
click at [1051, 184] on button "Archive client" at bounding box center [1044, 179] width 170 height 20
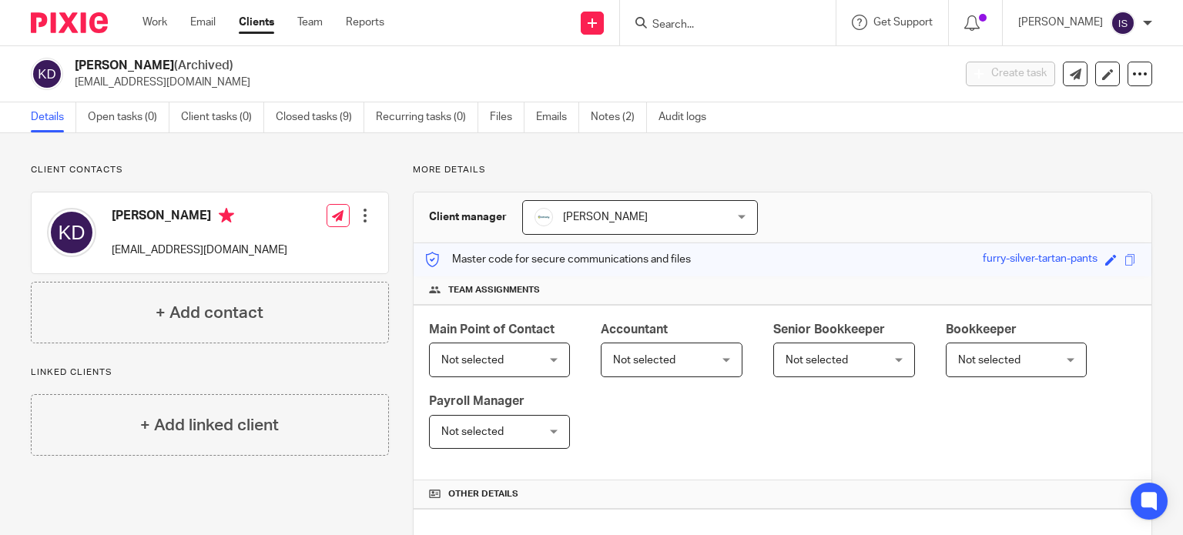
click at [712, 13] on form at bounding box center [733, 22] width 164 height 19
click at [705, 24] on input "Search" at bounding box center [720, 25] width 139 height 14
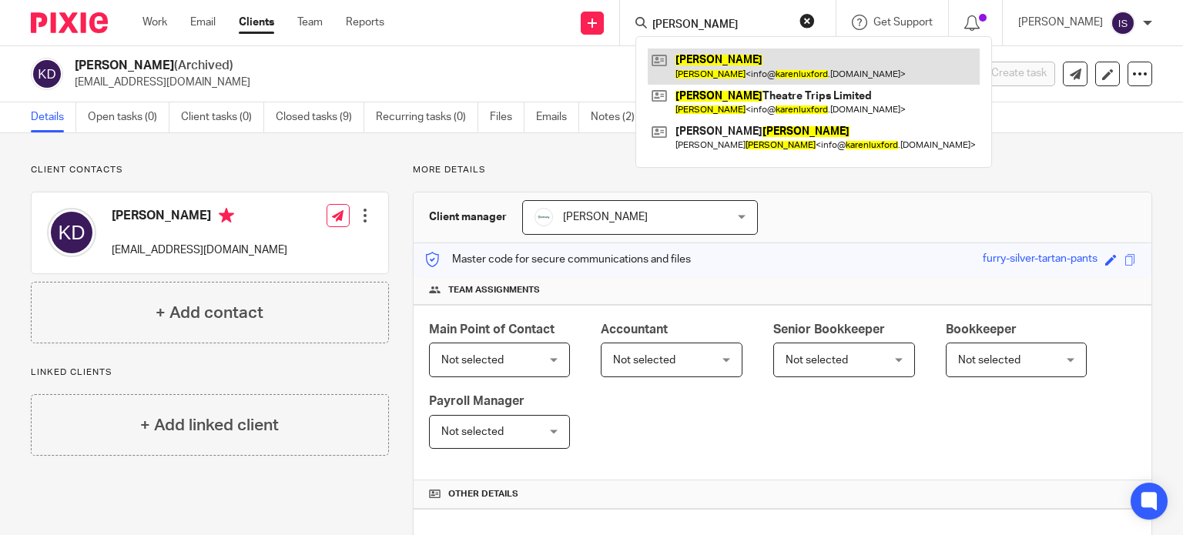
type input "karen luxford"
click at [718, 58] on link at bounding box center [814, 66] width 332 height 35
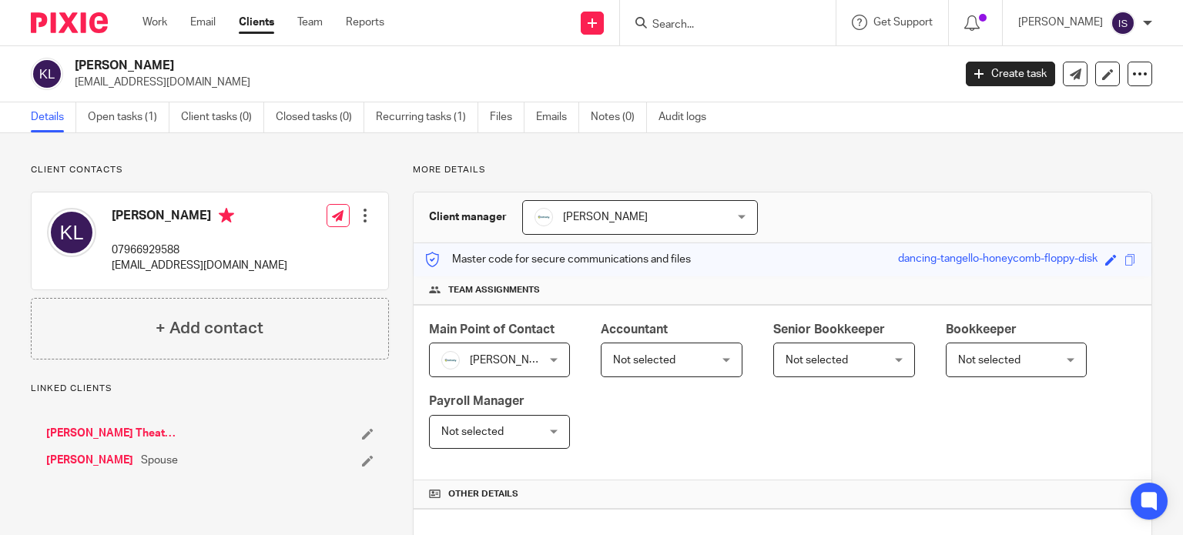
click at [704, 370] on span "Not selected" at bounding box center [664, 359] width 102 height 32
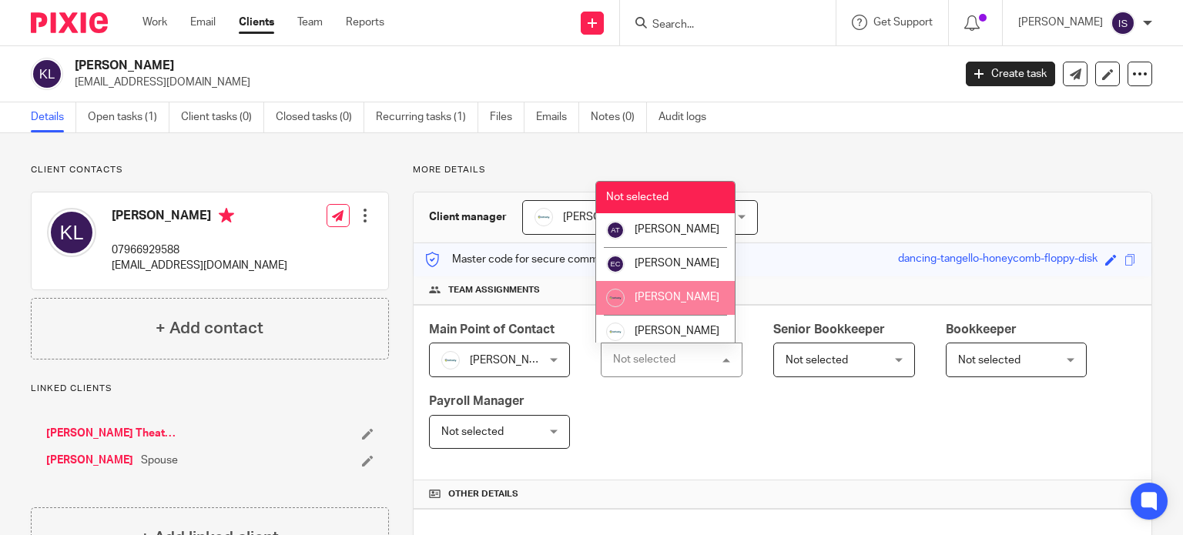
click at [681, 306] on li "[PERSON_NAME]" at bounding box center [665, 298] width 139 height 34
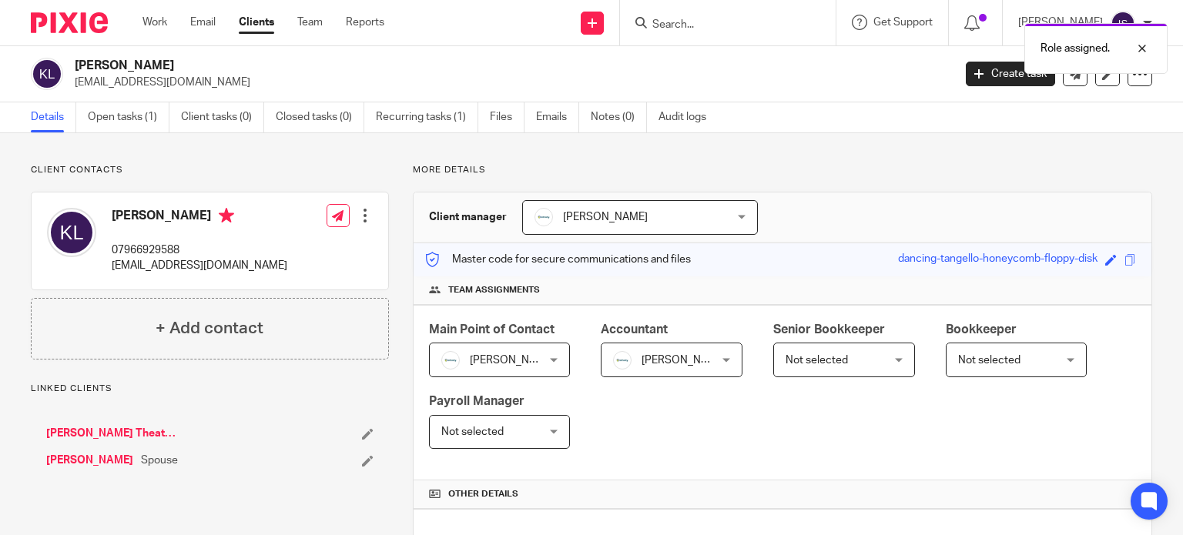
drag, startPoint x: 753, startPoint y: 170, endPoint x: 703, endPoint y: 89, distance: 95.1
click at [753, 168] on p "More details" at bounding box center [782, 170] width 739 height 12
click at [693, 10] on div at bounding box center [728, 22] width 216 height 45
click at [692, 17] on div "Role assigned." at bounding box center [879, 44] width 576 height 59
click at [1137, 49] on div at bounding box center [1131, 48] width 42 height 18
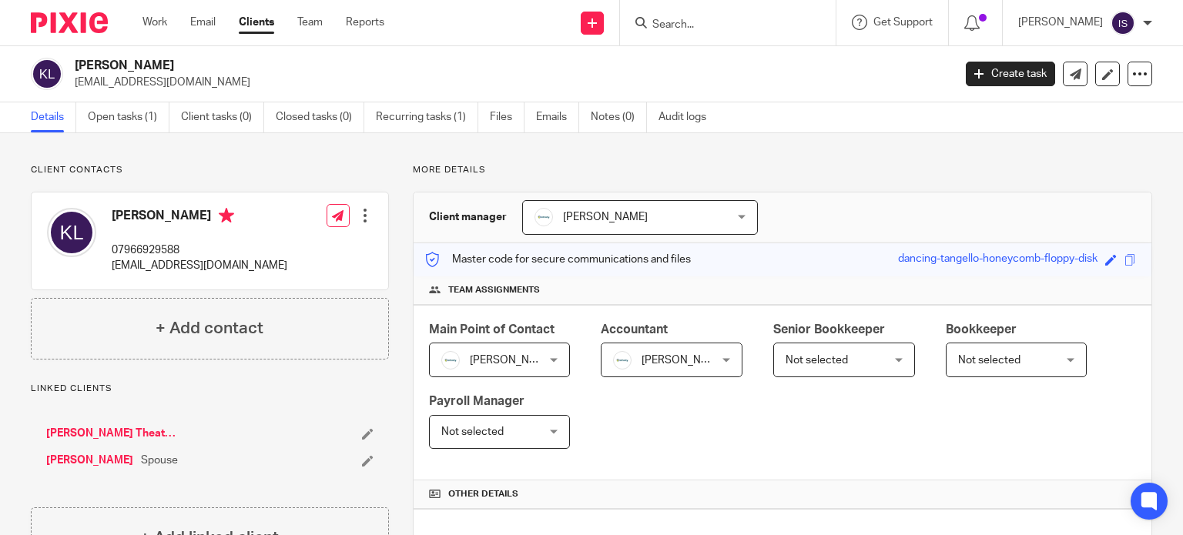
click at [763, 30] on input "Search" at bounding box center [720, 25] width 139 height 14
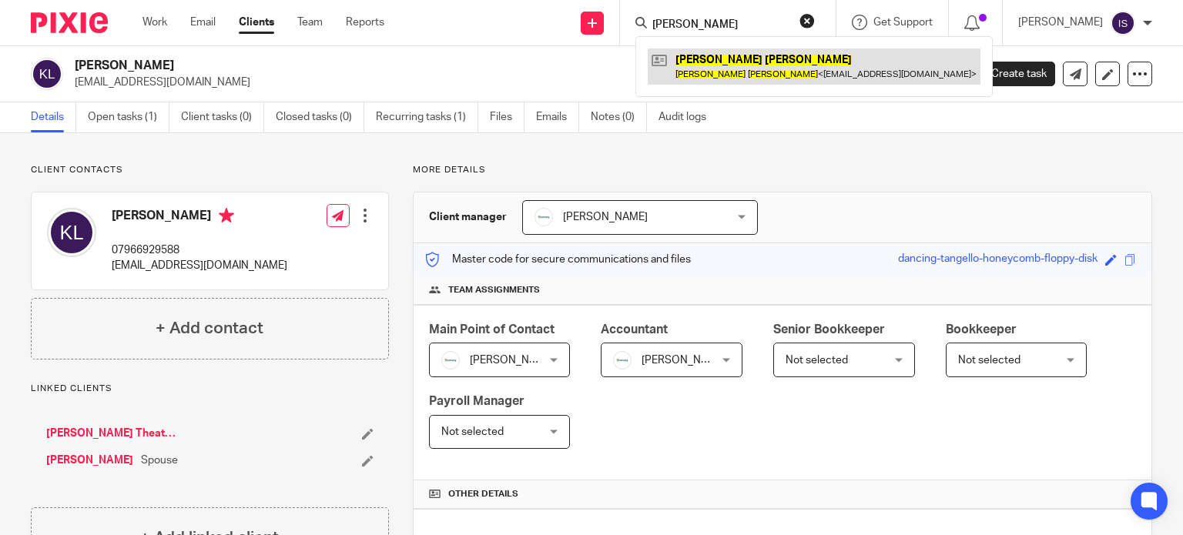
type input "karen morris"
click at [745, 55] on link at bounding box center [814, 66] width 333 height 35
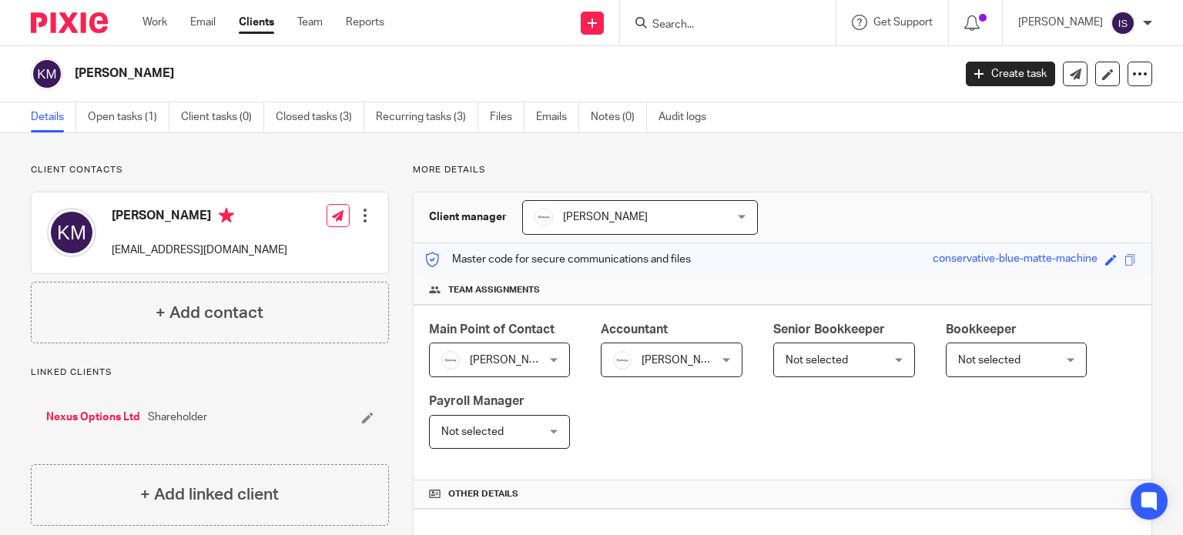
click at [719, 27] on input "Search" at bounding box center [720, 25] width 139 height 14
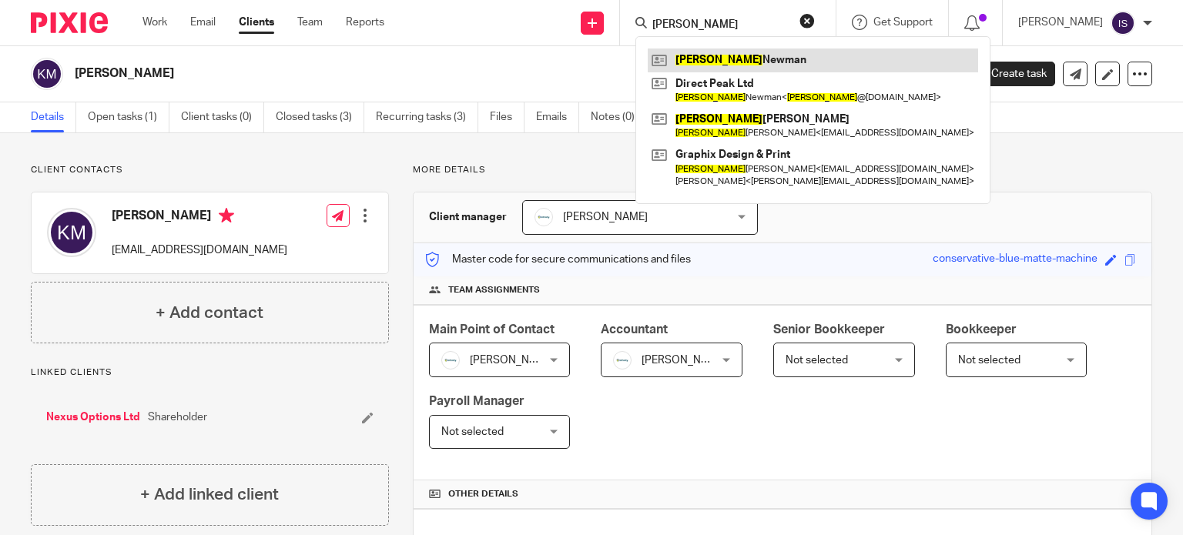
type input "karl"
click at [722, 50] on link at bounding box center [813, 60] width 330 height 23
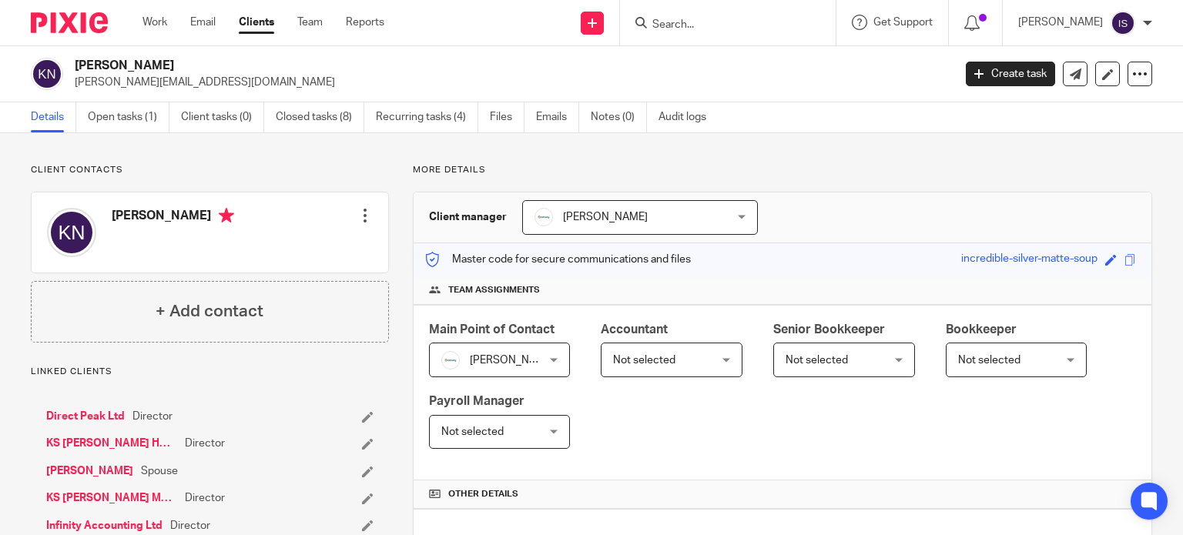
click at [685, 367] on span "Not selected" at bounding box center [664, 359] width 102 height 32
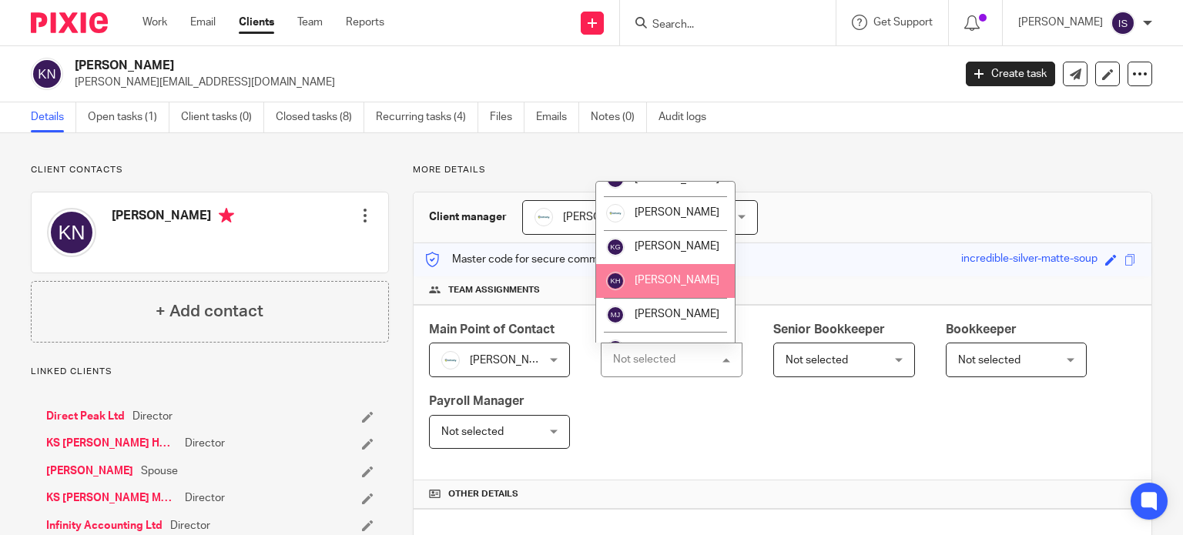
scroll to position [231, 0]
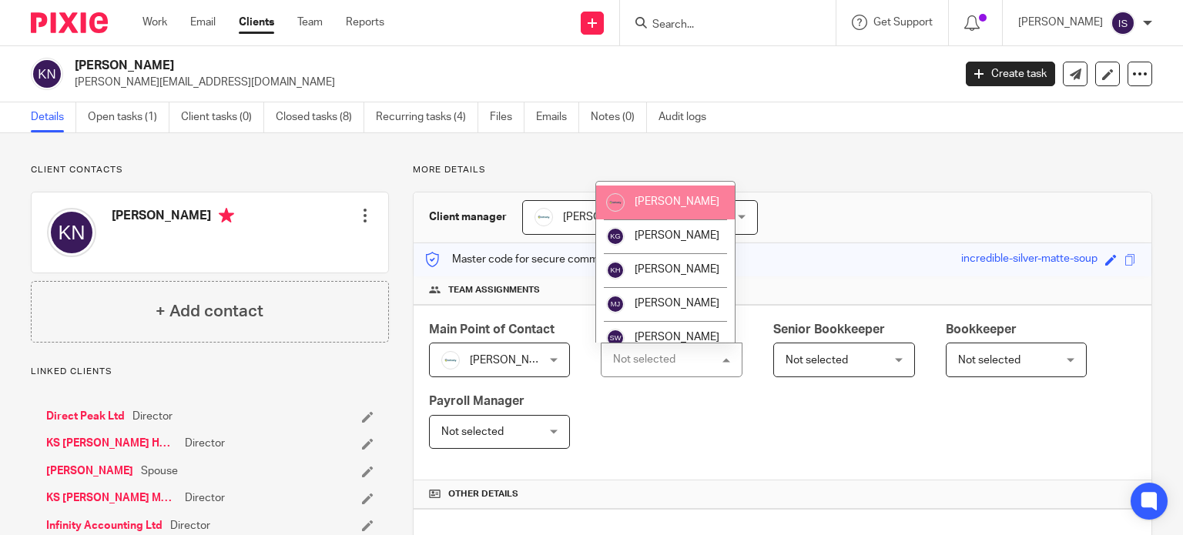
click at [680, 219] on li "[PERSON_NAME]" at bounding box center [665, 203] width 139 height 34
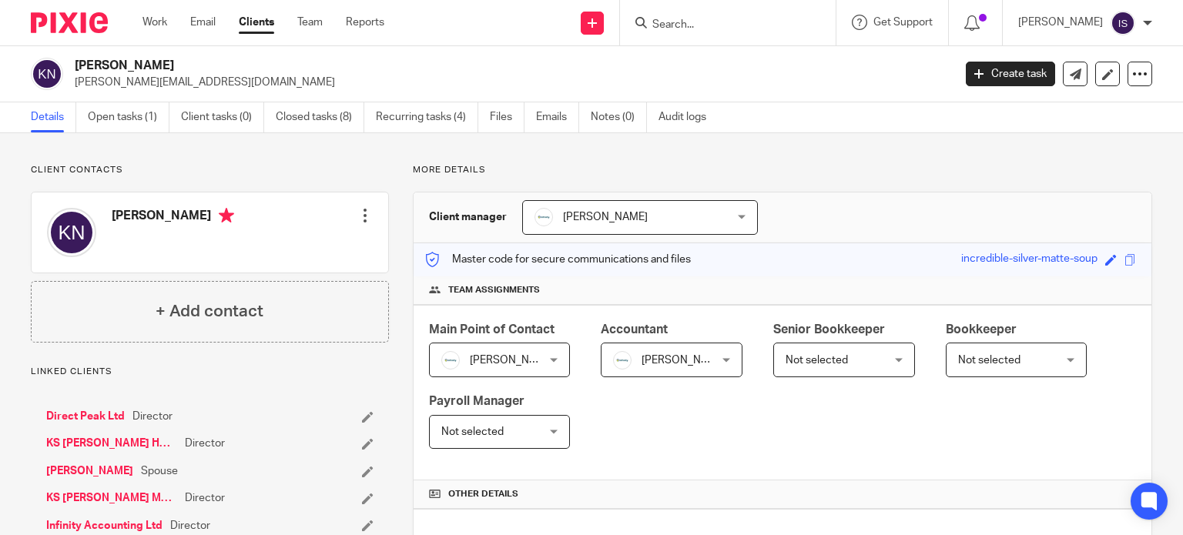
click at [688, 19] on input "Search" at bounding box center [720, 25] width 139 height 14
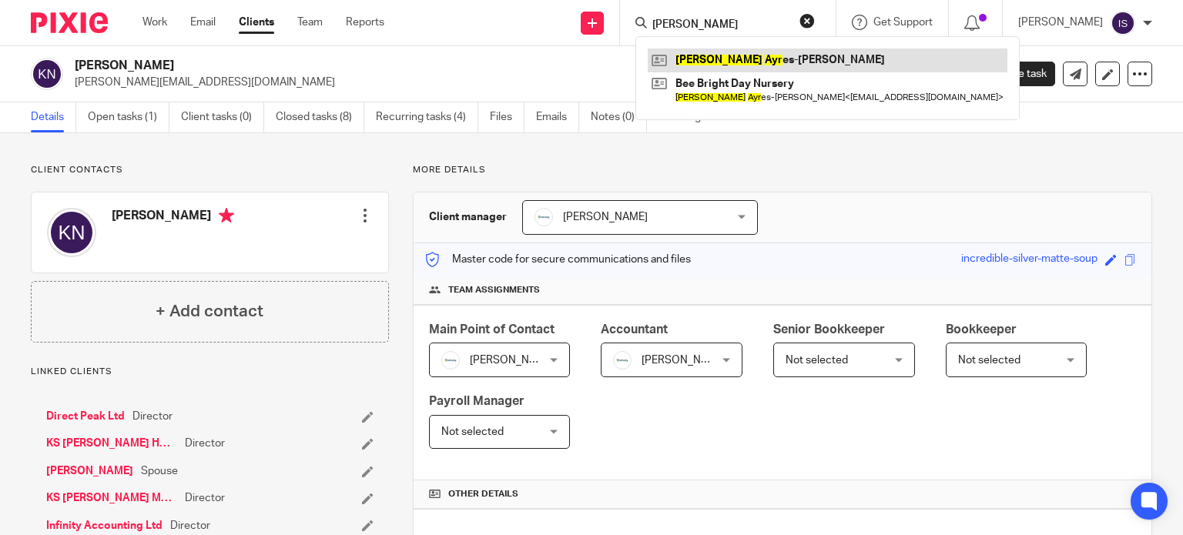
type input "[PERSON_NAME]"
click at [712, 55] on link at bounding box center [828, 60] width 360 height 23
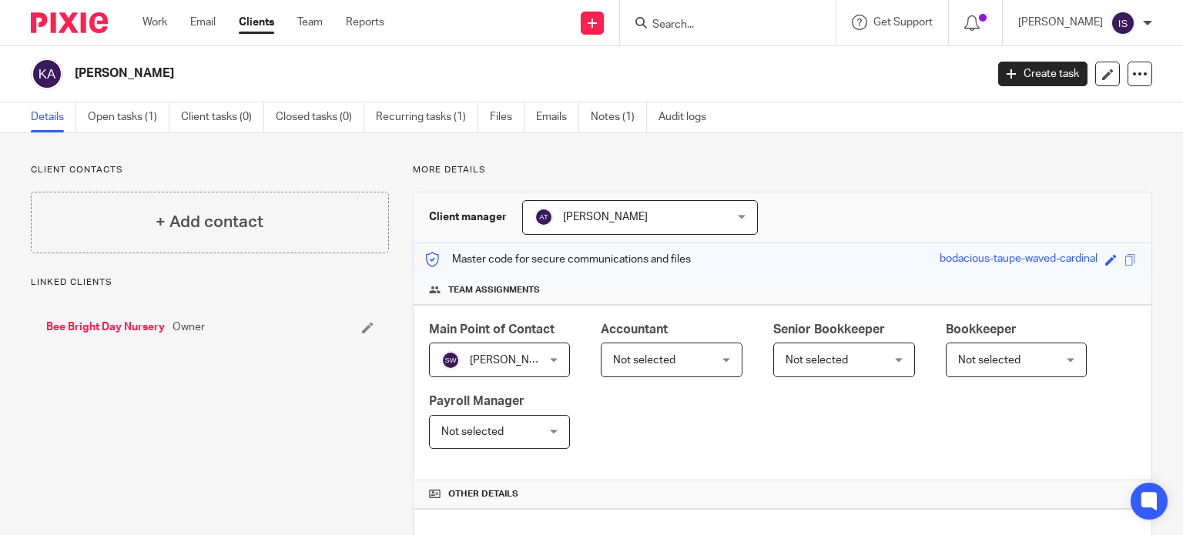
click at [662, 367] on span "Not selected" at bounding box center [664, 359] width 102 height 32
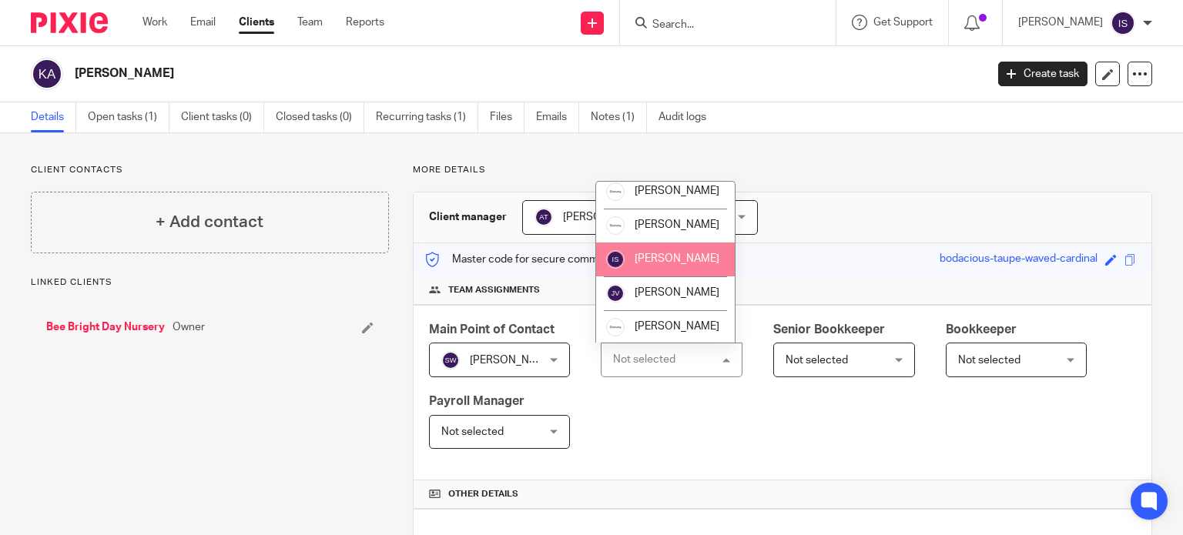
scroll to position [259, 0]
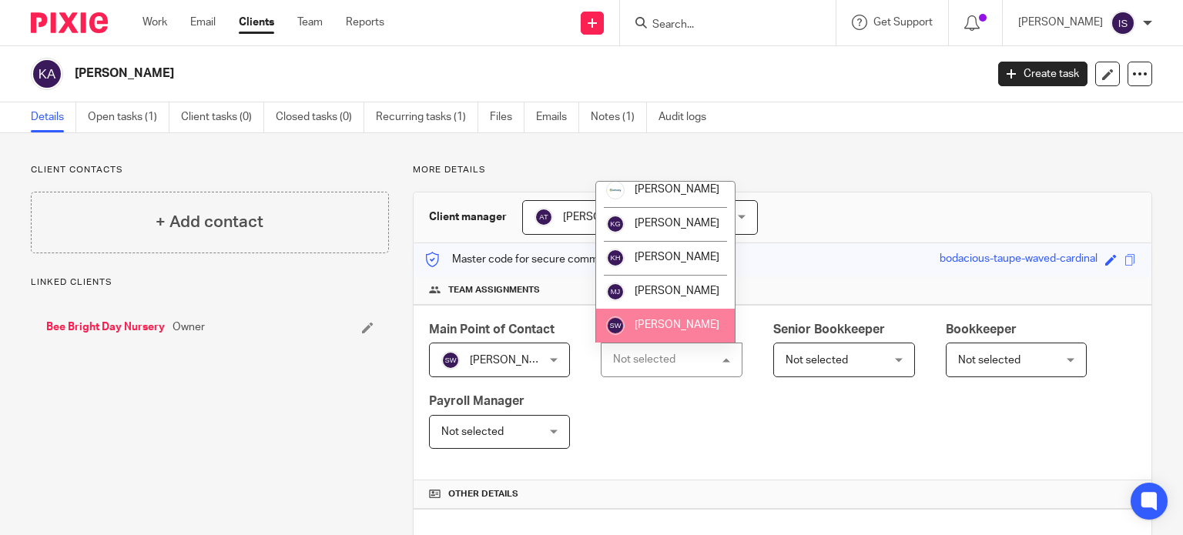
click at [665, 323] on span "[PERSON_NAME]" at bounding box center [677, 325] width 85 height 11
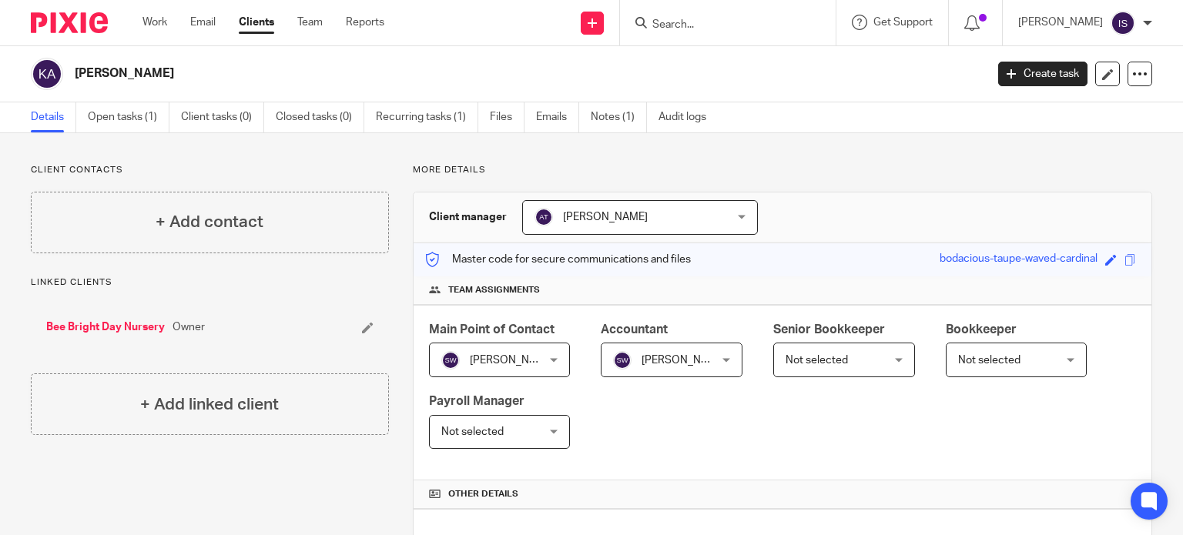
click at [690, 30] on input "Search" at bounding box center [720, 25] width 139 height 14
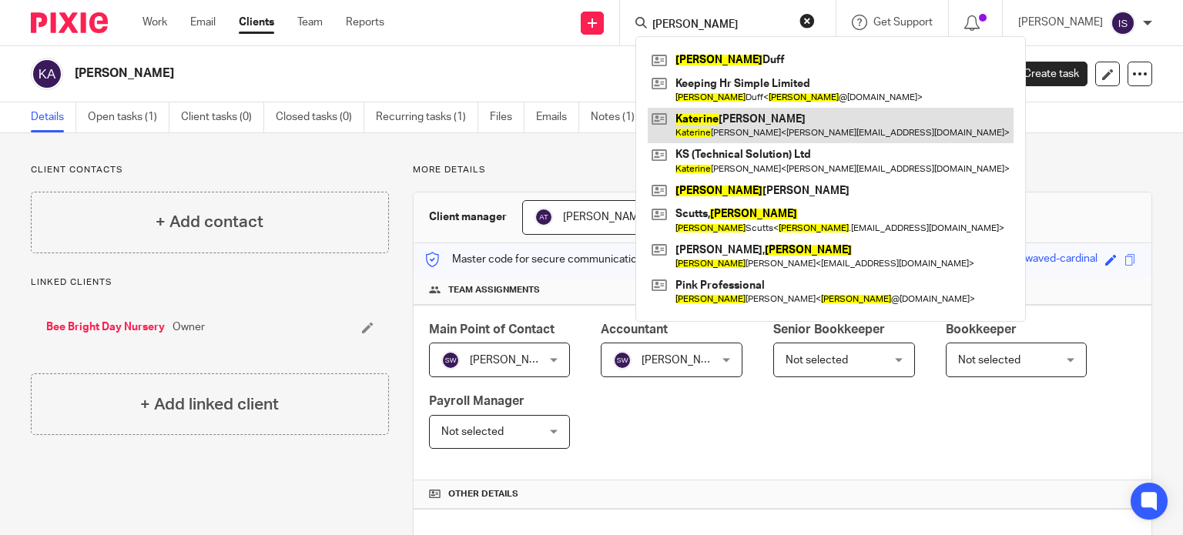
type input "katherine"
click at [727, 126] on link at bounding box center [831, 125] width 366 height 35
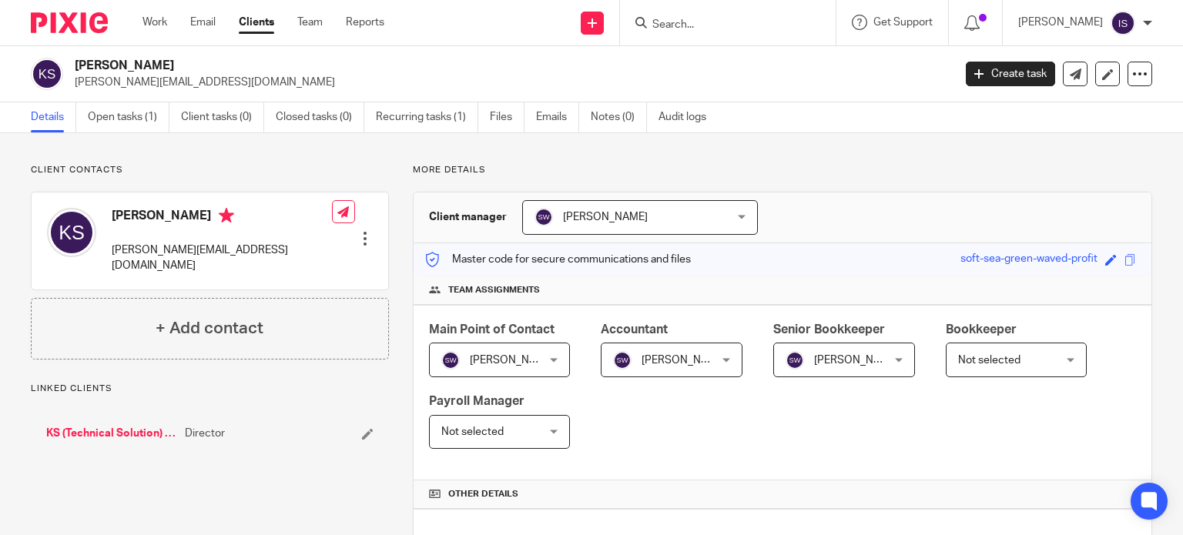
click at [868, 366] on span "[PERSON_NAME]" at bounding box center [836, 359] width 102 height 32
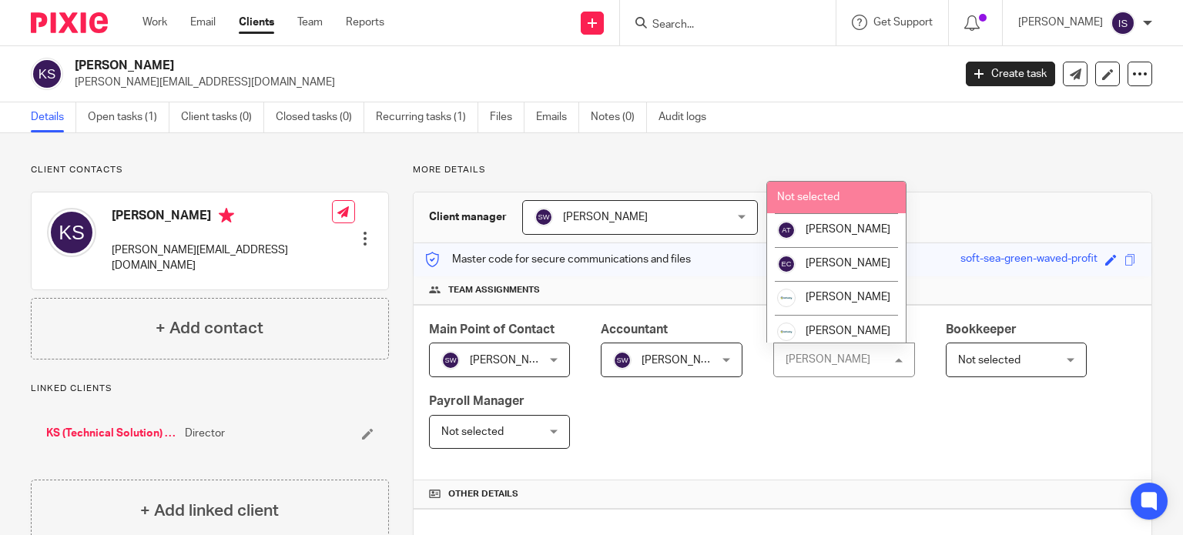
click at [833, 199] on span "Not selected" at bounding box center [808, 197] width 62 height 11
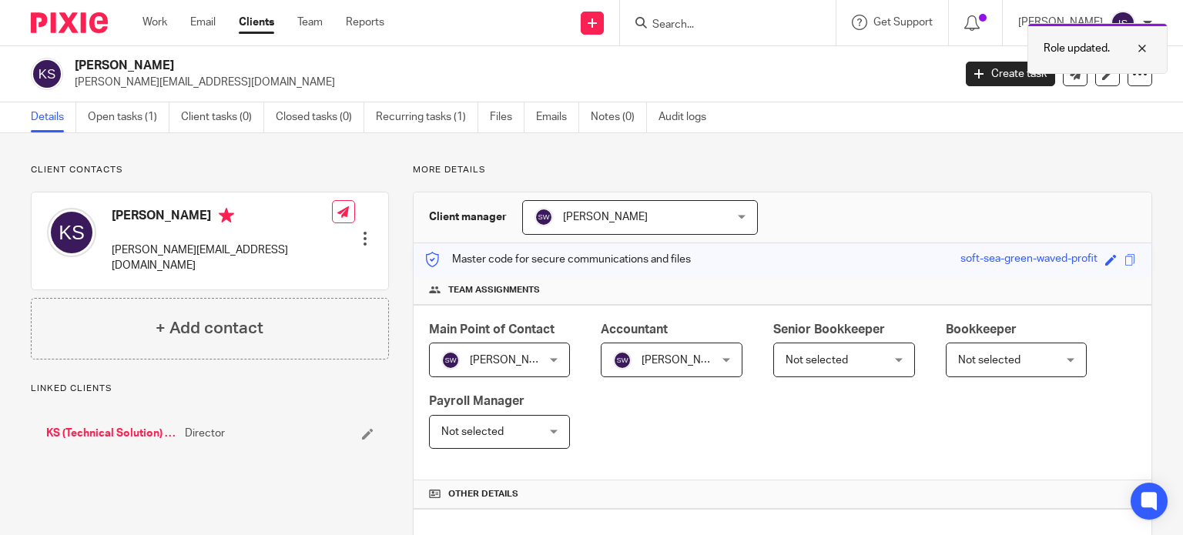
click at [1140, 42] on div at bounding box center [1131, 48] width 42 height 18
click at [740, 22] on input "Search" at bounding box center [720, 25] width 139 height 14
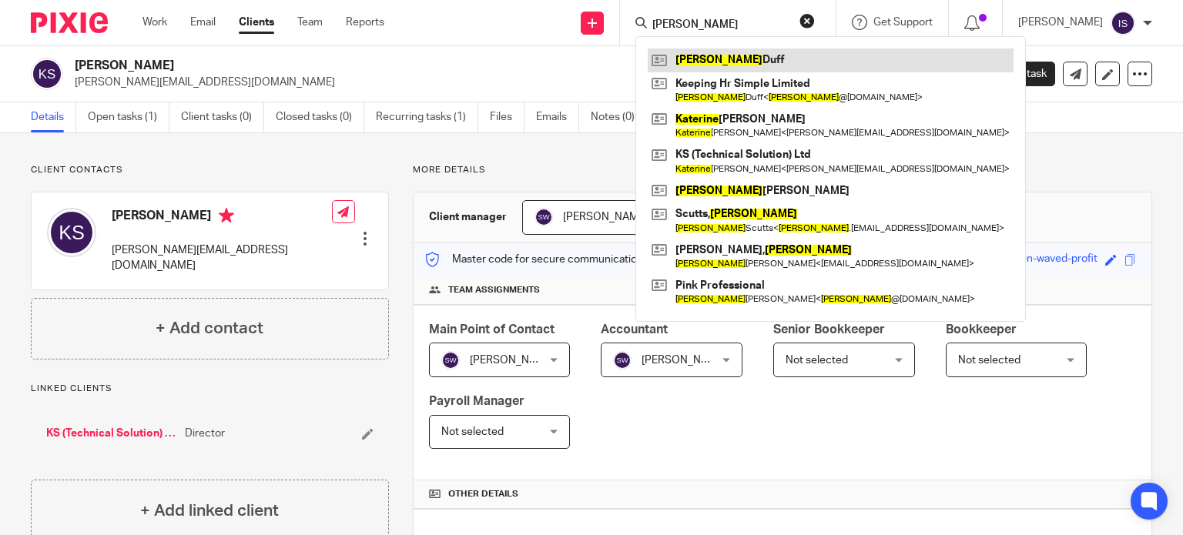
type input "katherine"
click at [752, 56] on link at bounding box center [831, 60] width 366 height 23
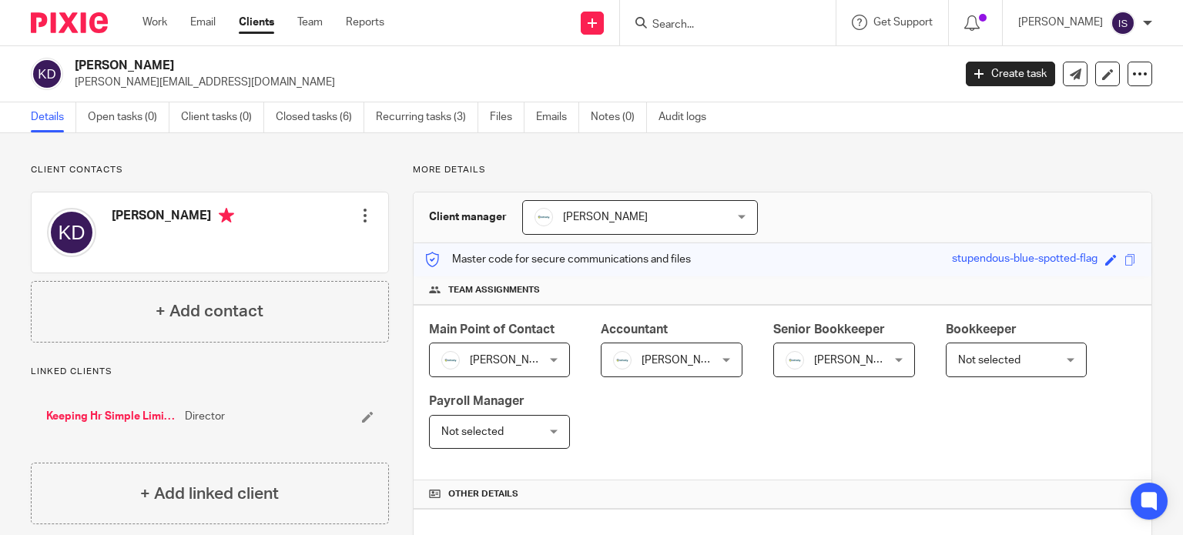
click at [887, 354] on div "Imogen Jarvis Imogen Jarvis" at bounding box center [844, 360] width 142 height 35
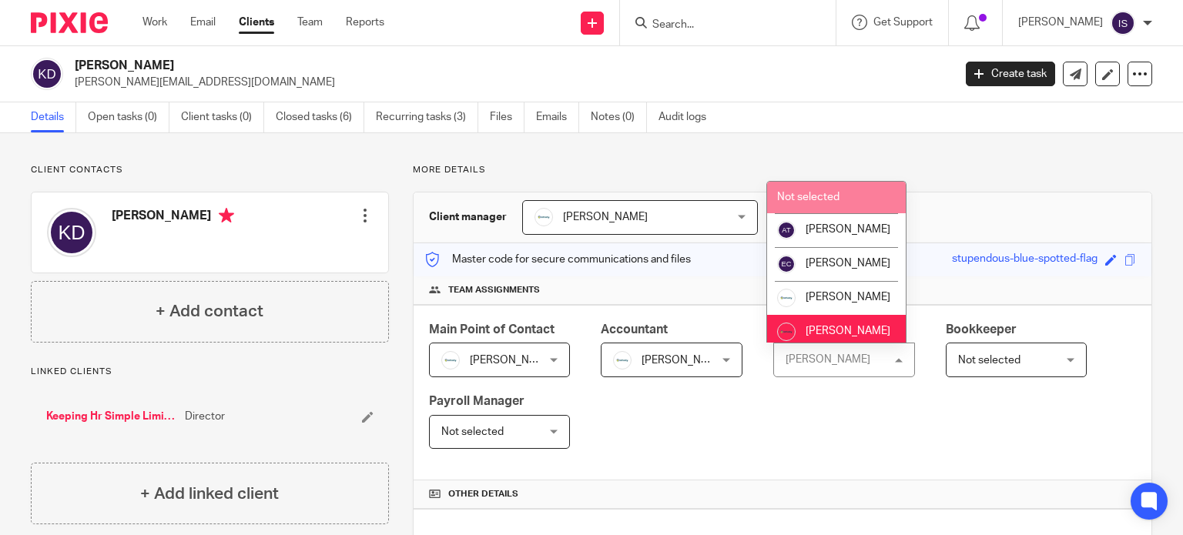
click at [834, 205] on li "Not selected" at bounding box center [836, 198] width 139 height 32
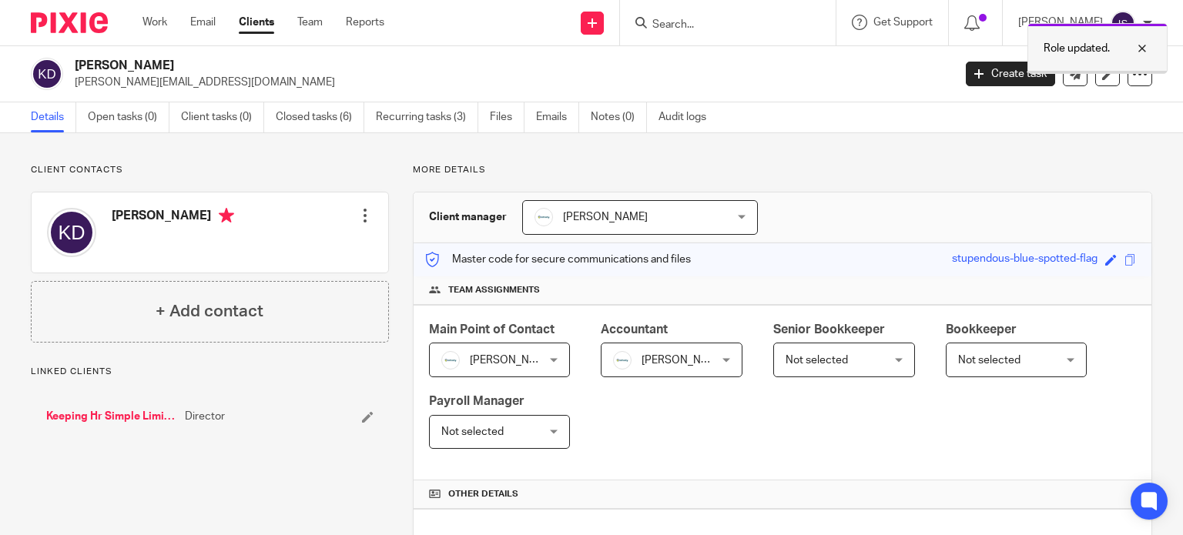
click at [1143, 49] on div at bounding box center [1131, 48] width 42 height 18
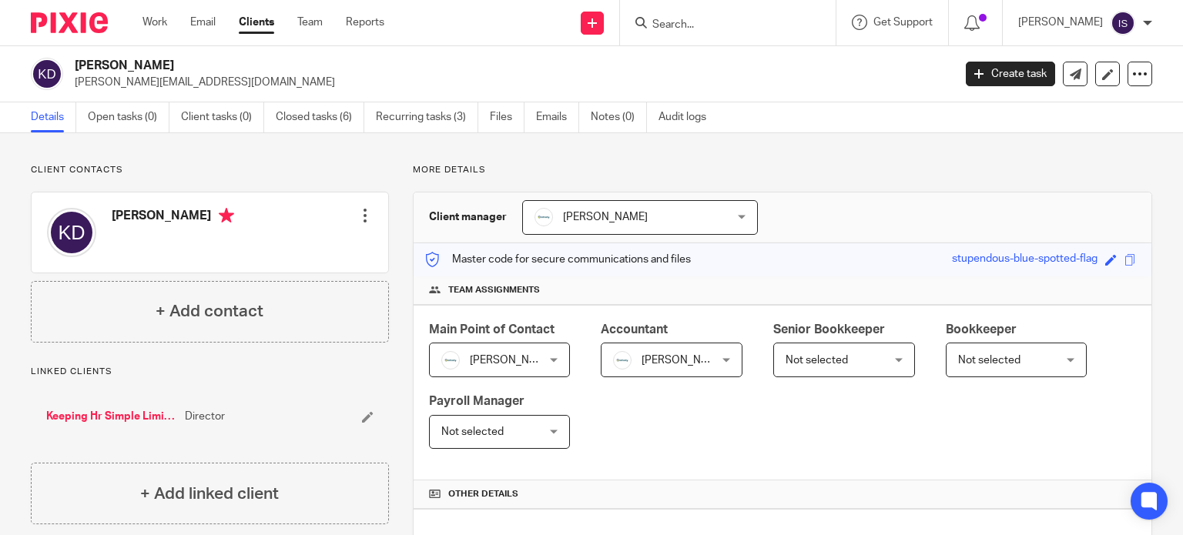
click at [707, 31] on input "Search" at bounding box center [720, 25] width 139 height 14
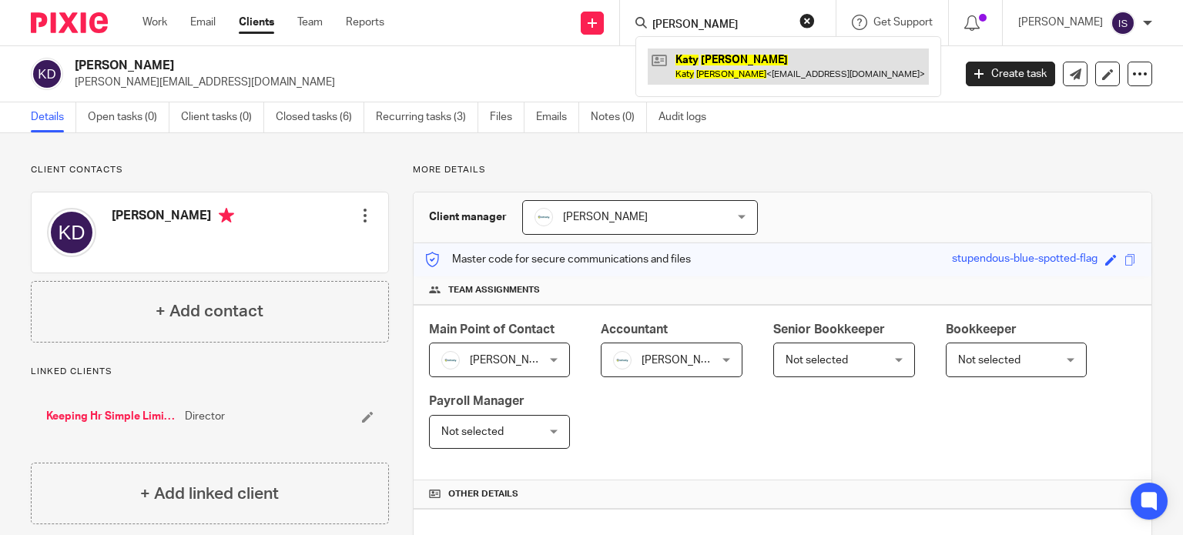
type input "katy baker"
click at [776, 82] on link at bounding box center [788, 66] width 281 height 35
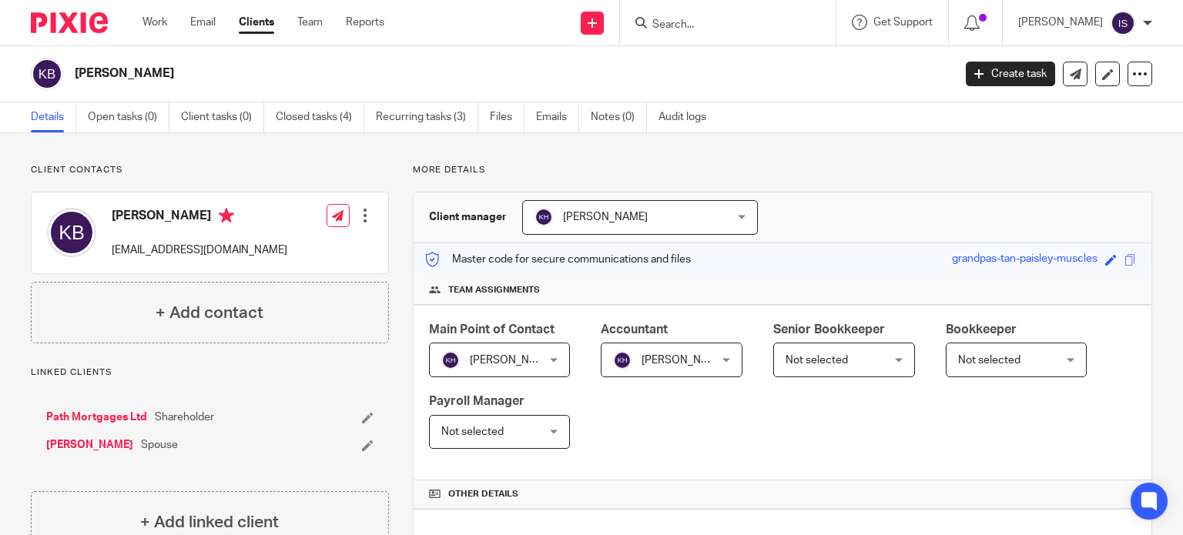
click at [732, 30] on input "Search" at bounding box center [720, 25] width 139 height 14
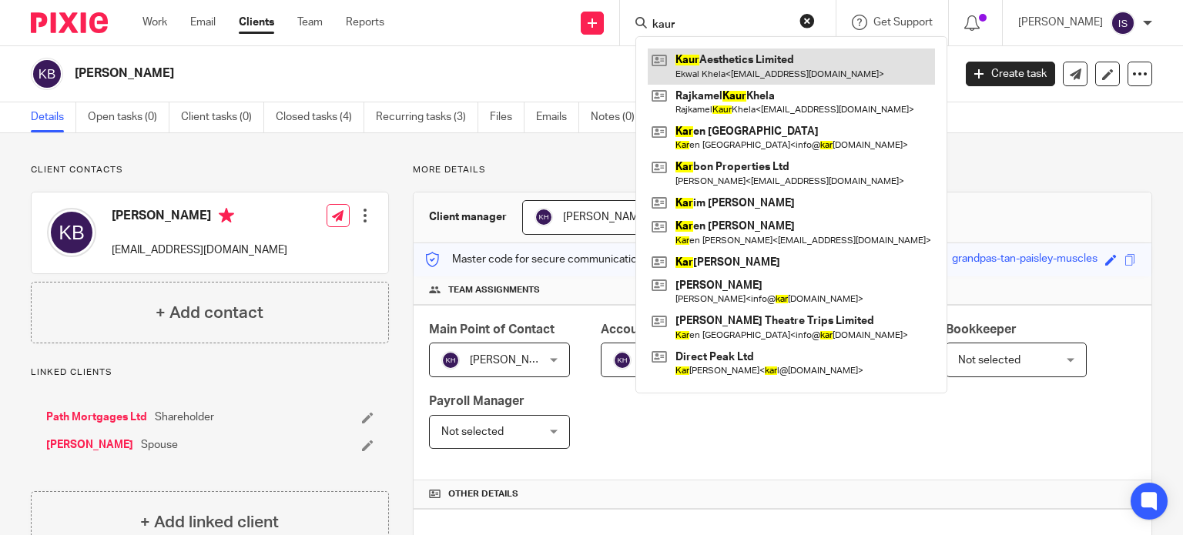
type input "kaur"
click at [721, 57] on link at bounding box center [791, 66] width 287 height 35
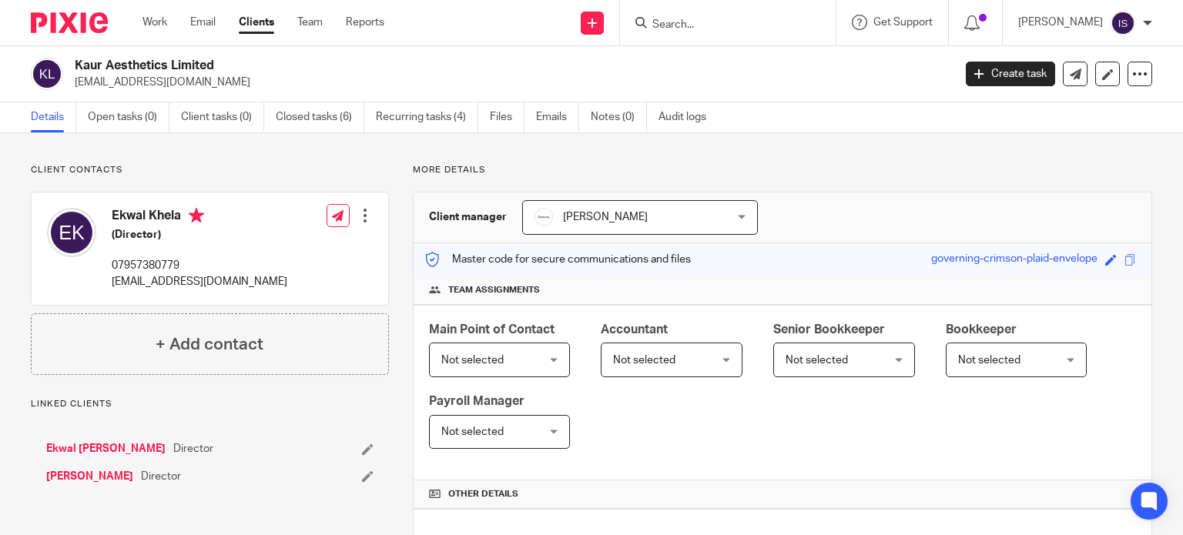
click at [653, 347] on span "Not selected" at bounding box center [664, 359] width 102 height 32
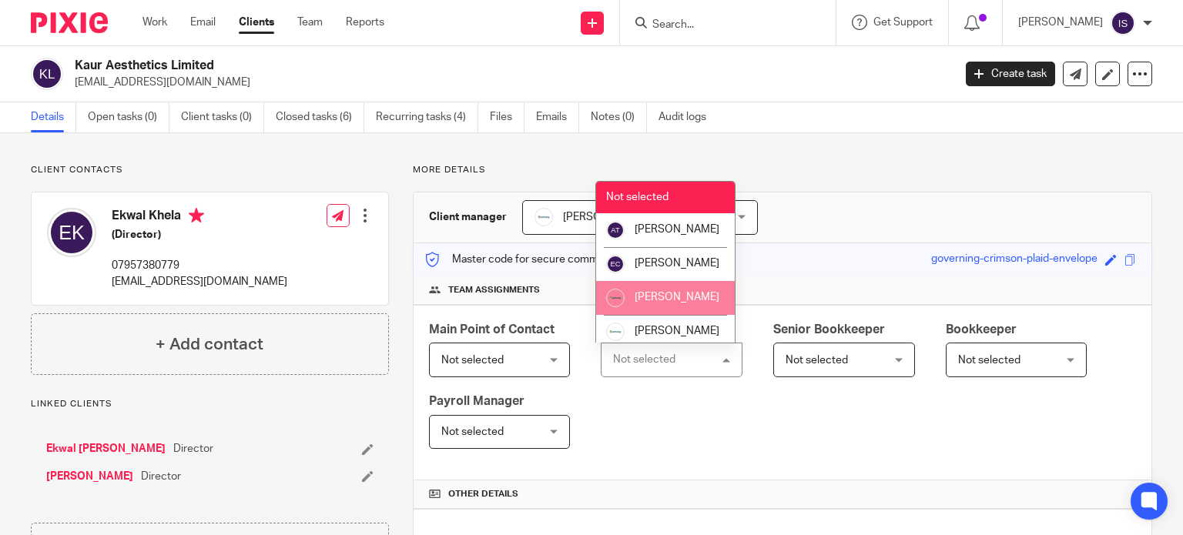
click at [665, 303] on li "[PERSON_NAME]" at bounding box center [665, 298] width 139 height 34
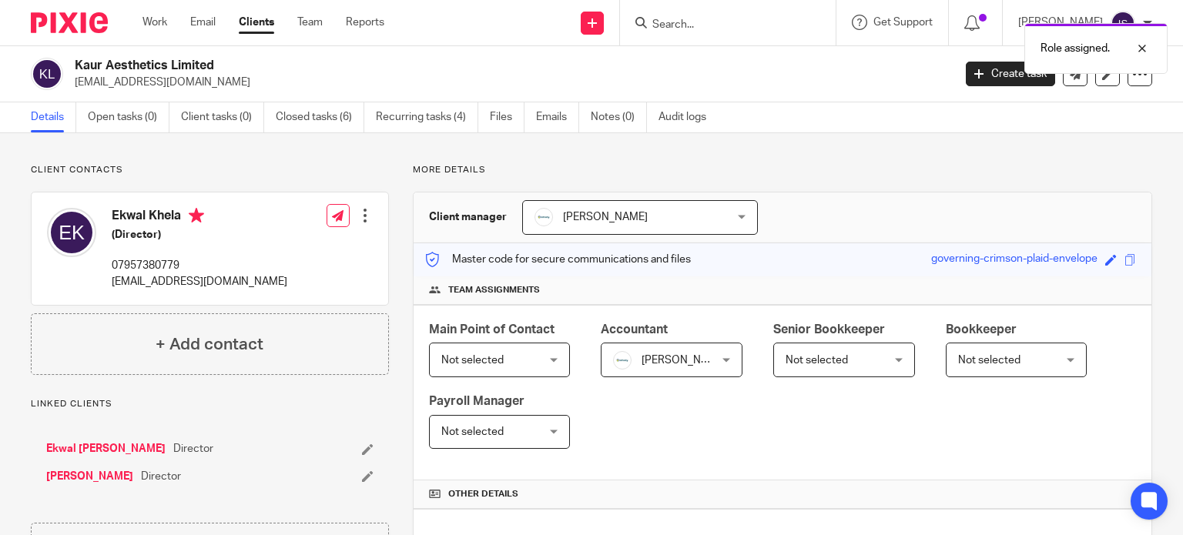
click at [706, 28] on div "Role assigned." at bounding box center [879, 44] width 576 height 59
click at [752, 18] on input "Search" at bounding box center [720, 25] width 139 height 14
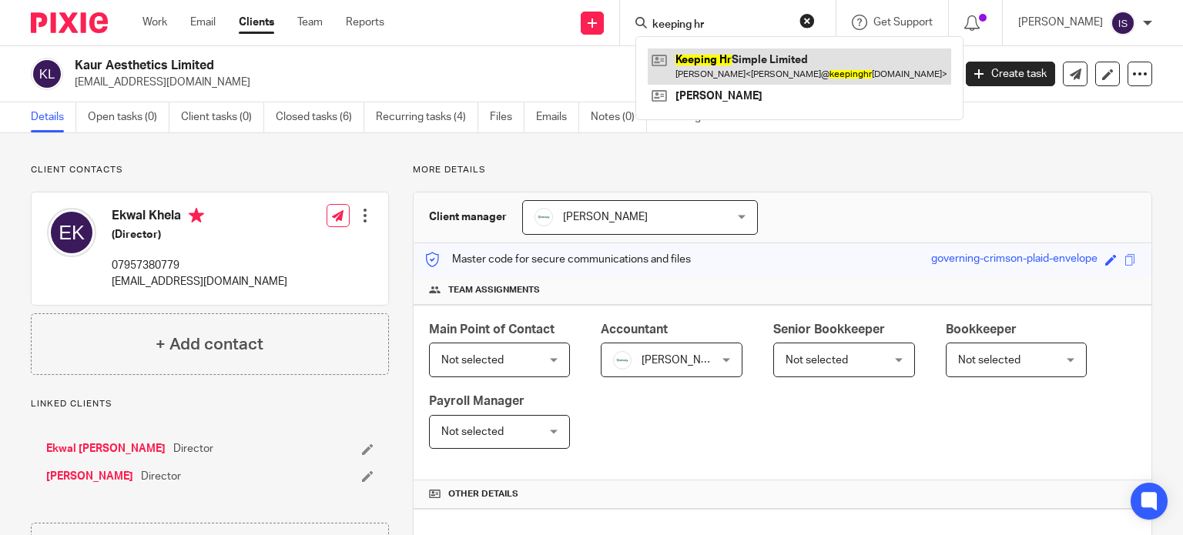
type input "keeping hr"
click at [780, 72] on link at bounding box center [799, 66] width 303 height 35
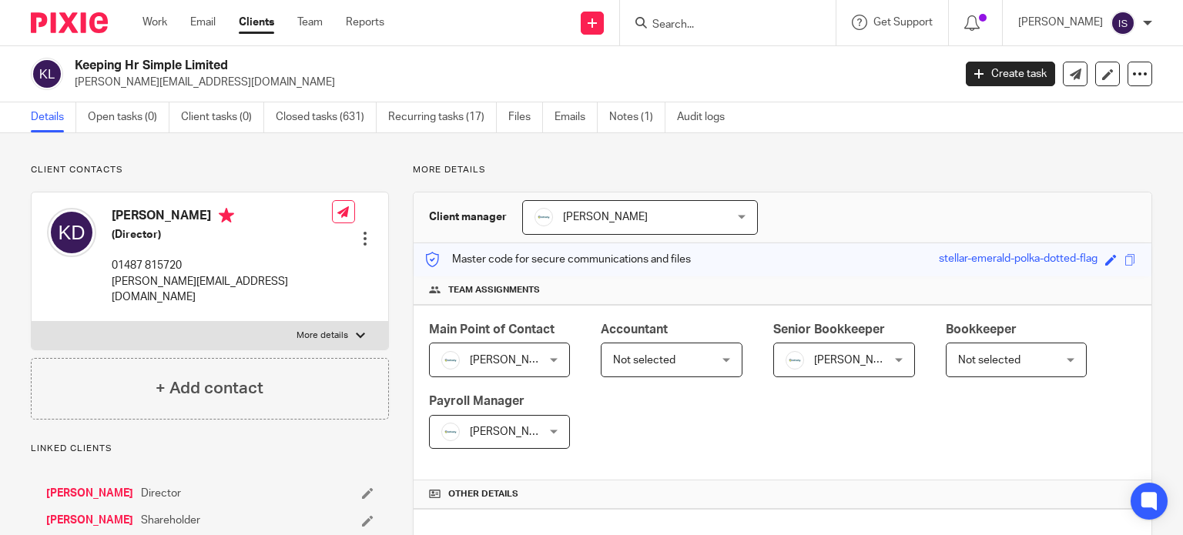
click at [713, 363] on div "Not selected Not selected" at bounding box center [672, 360] width 142 height 35
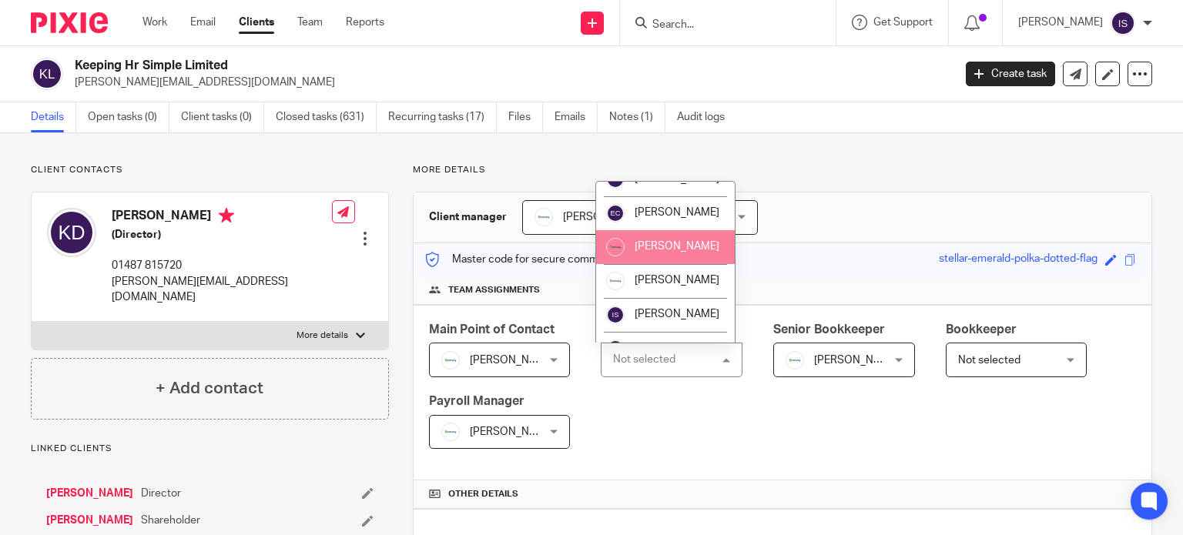
scroll to position [77, 0]
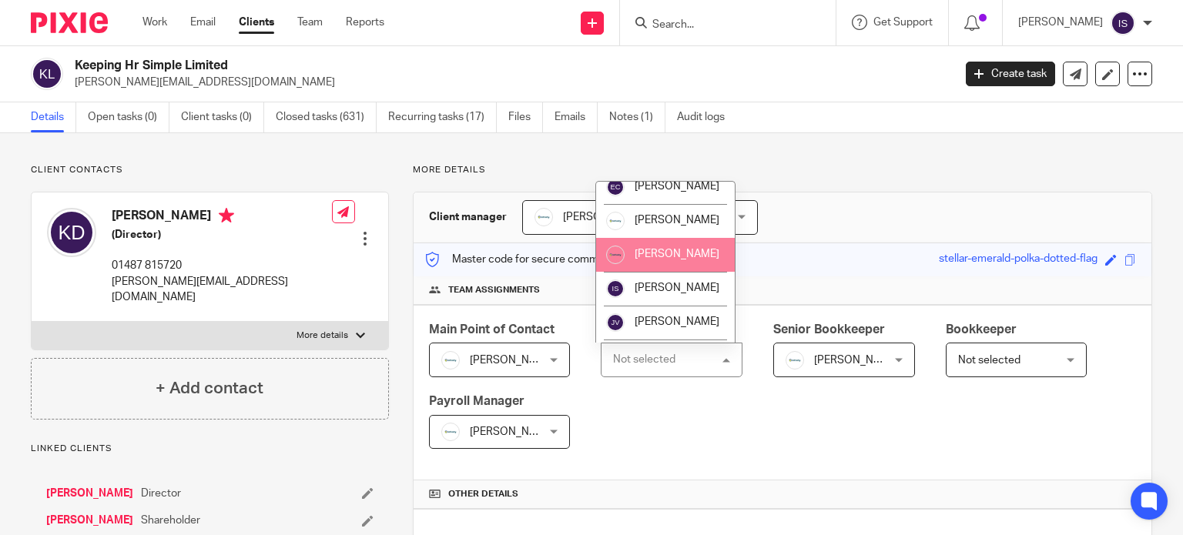
click at [695, 272] on li "[PERSON_NAME]" at bounding box center [665, 255] width 139 height 34
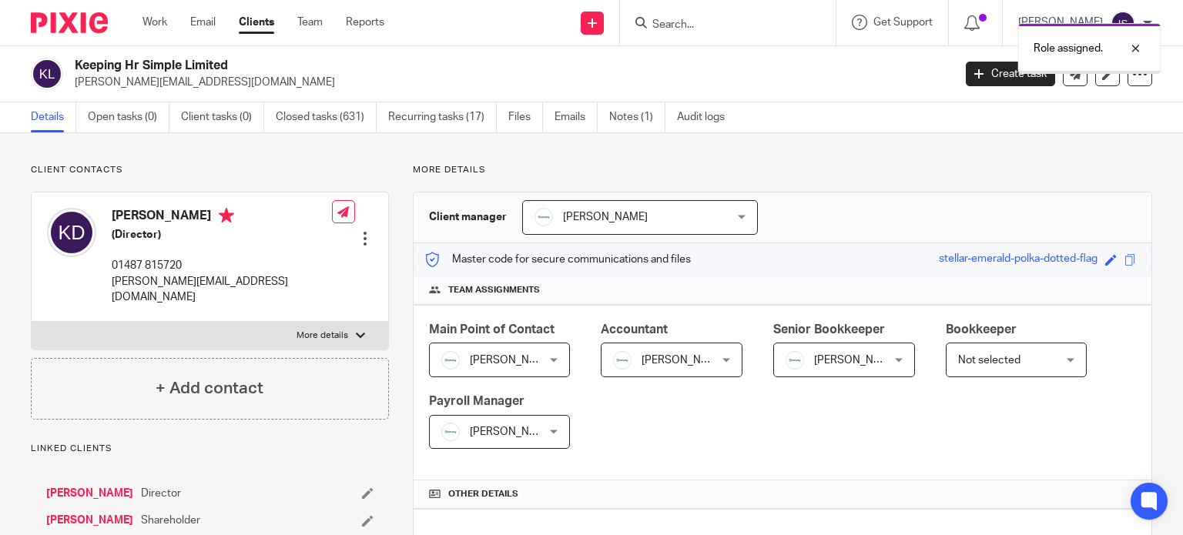
click at [996, 360] on span "Not selected" at bounding box center [989, 360] width 62 height 11
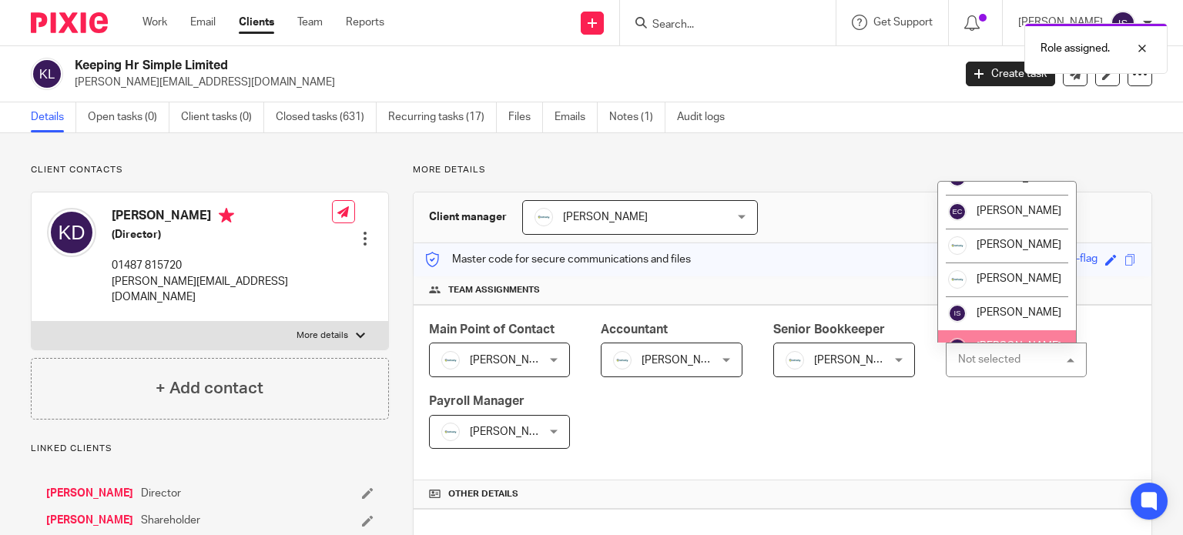
scroll to position [77, 0]
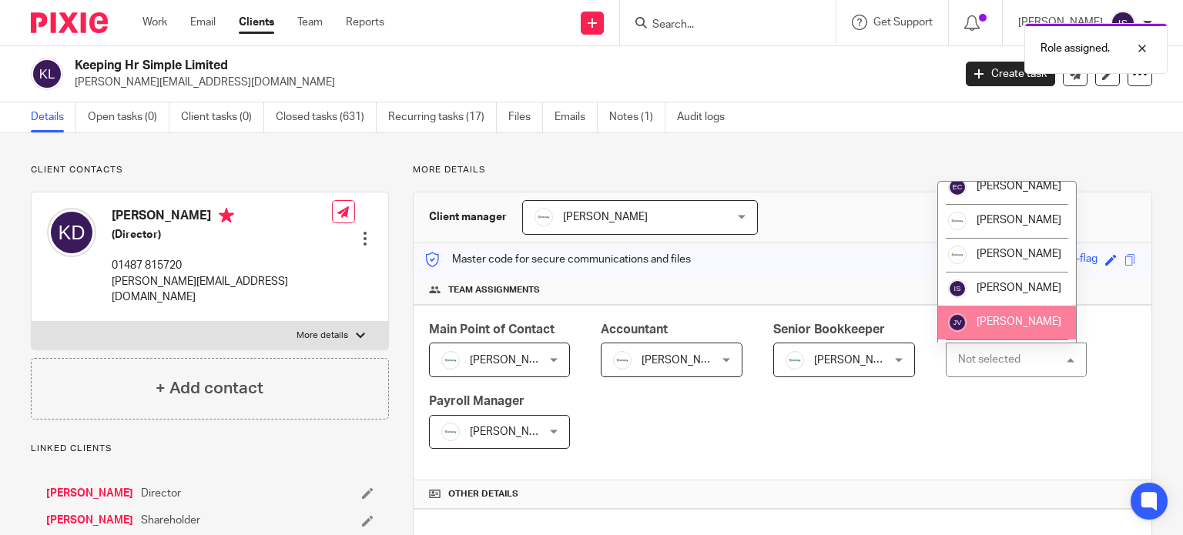
click at [1004, 330] on li "[PERSON_NAME]" at bounding box center [1007, 323] width 139 height 34
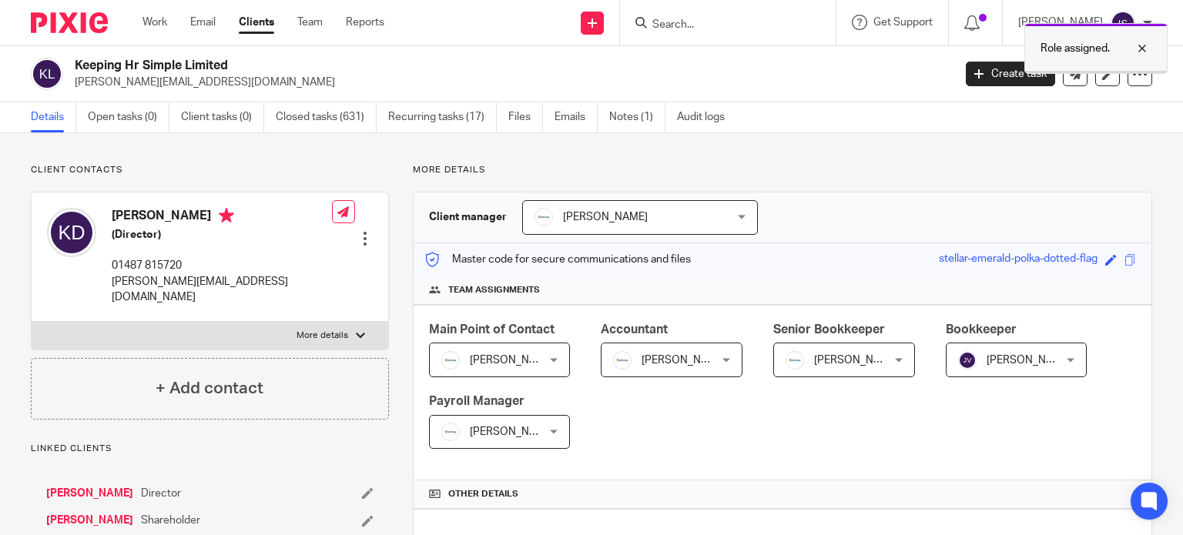
click at [1143, 45] on div at bounding box center [1131, 48] width 42 height 18
click at [752, 21] on input "Search" at bounding box center [720, 25] width 139 height 14
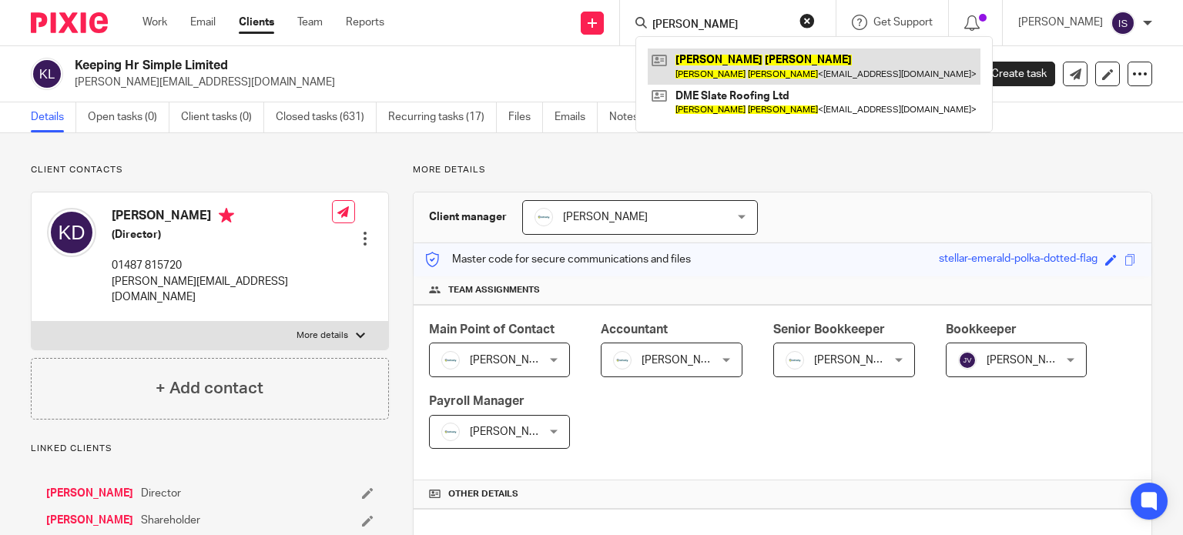
type input "[PERSON_NAME]"
click at [747, 55] on link at bounding box center [814, 66] width 333 height 35
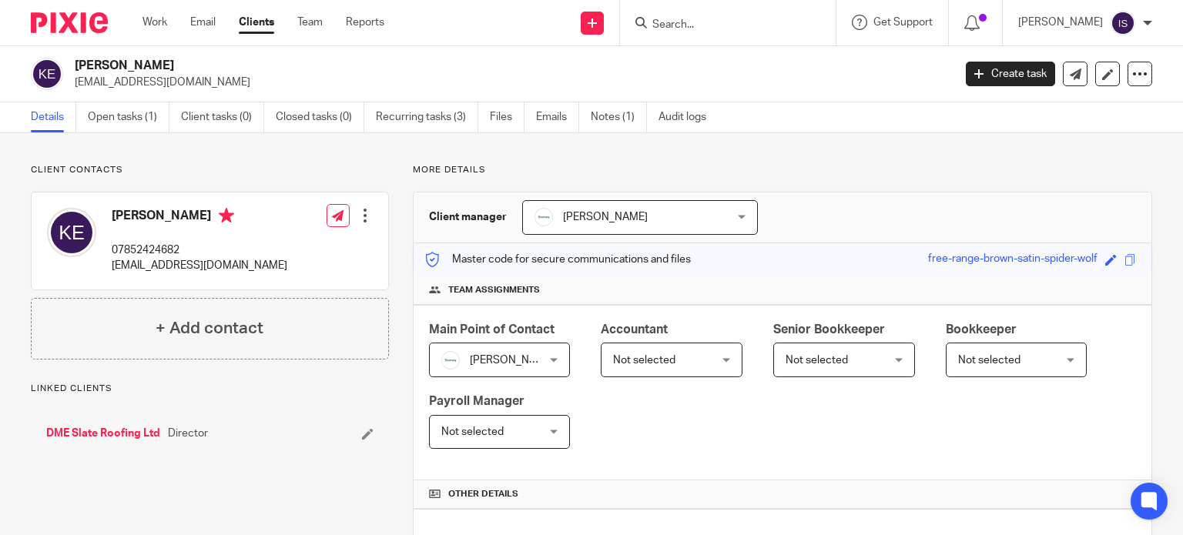
click at [668, 345] on span "Not selected" at bounding box center [664, 359] width 102 height 32
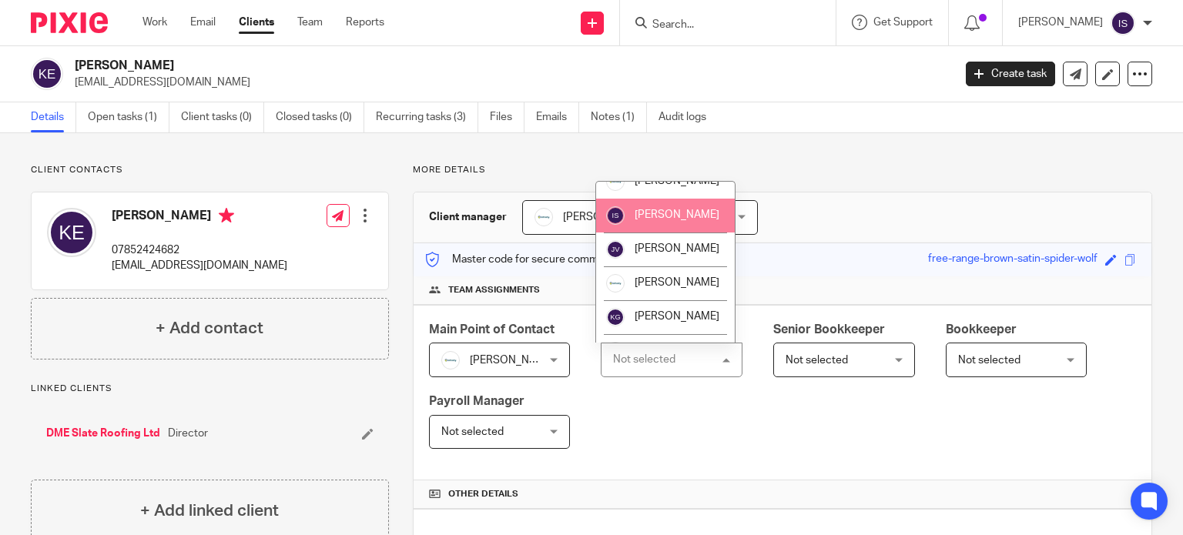
scroll to position [154, 0]
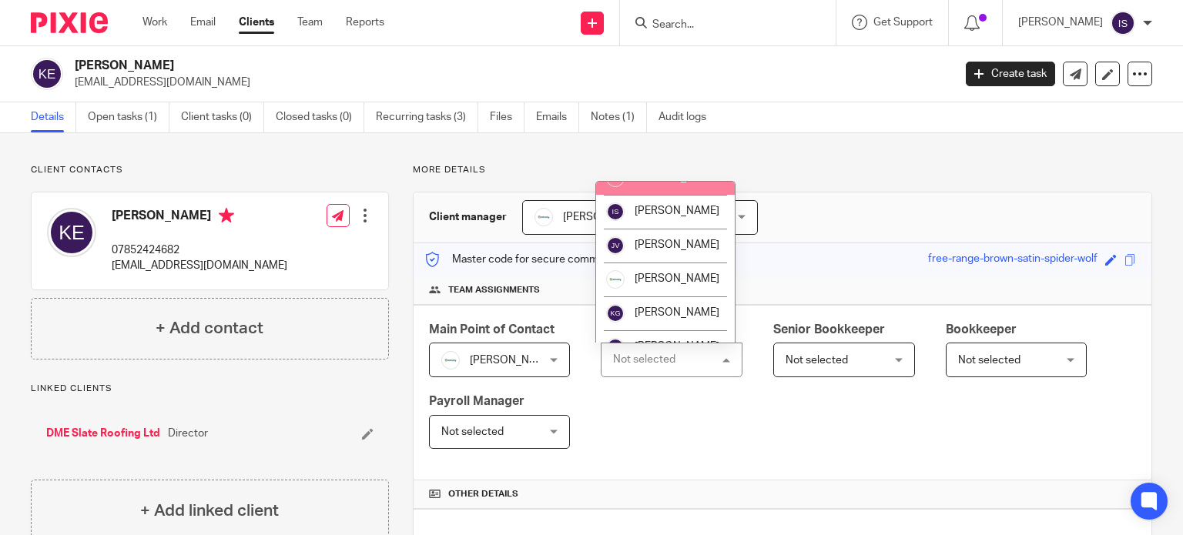
click at [671, 195] on li "[PERSON_NAME]" at bounding box center [665, 178] width 139 height 34
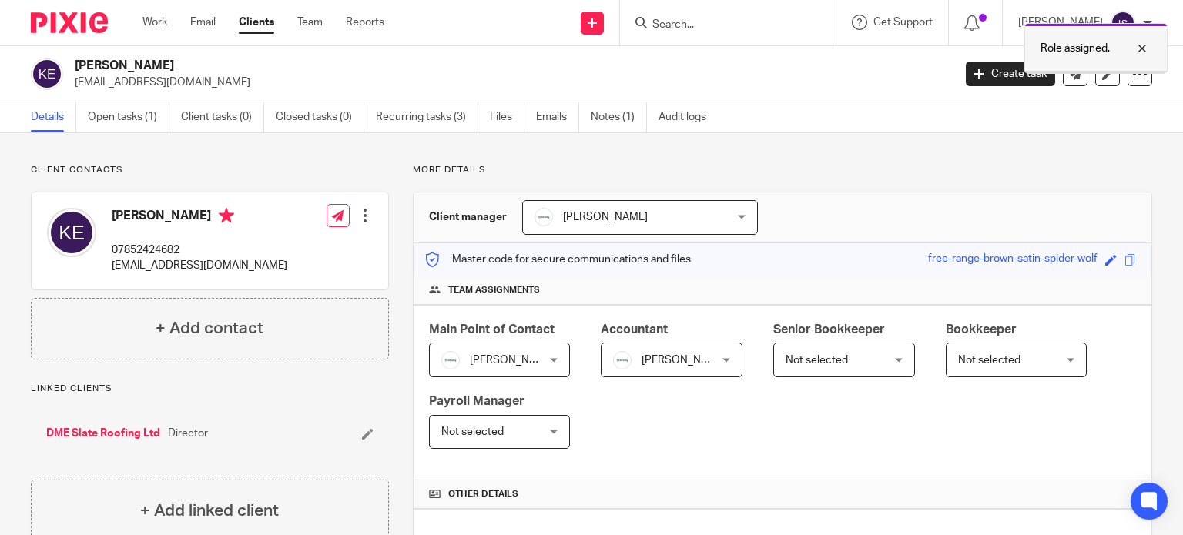
click at [1144, 51] on div at bounding box center [1131, 48] width 42 height 18
click at [739, 29] on input "Search" at bounding box center [720, 25] width 139 height 14
click at [712, 21] on input "Search" at bounding box center [720, 25] width 139 height 14
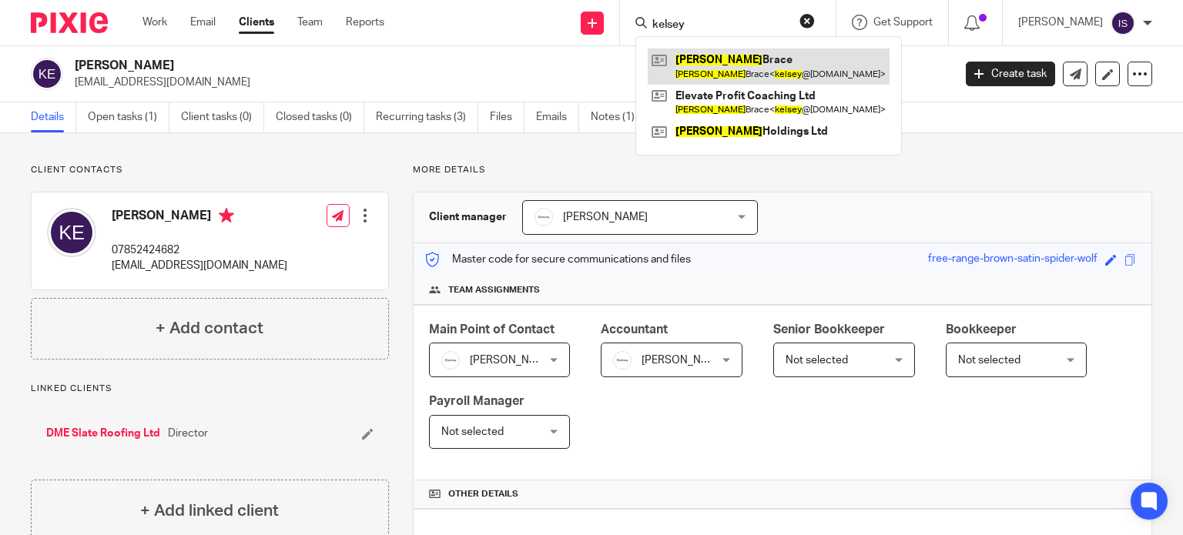
type input "kelsey"
click at [718, 71] on link at bounding box center [769, 66] width 242 height 35
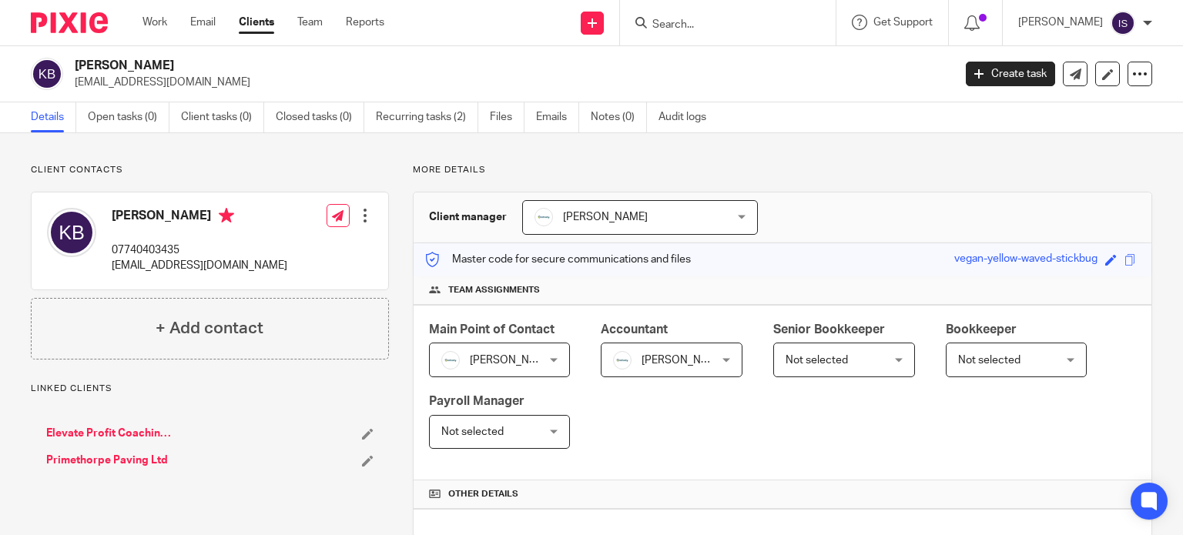
click at [745, 36] on div at bounding box center [728, 22] width 216 height 45
click at [739, 26] on input "Search" at bounding box center [720, 25] width 139 height 14
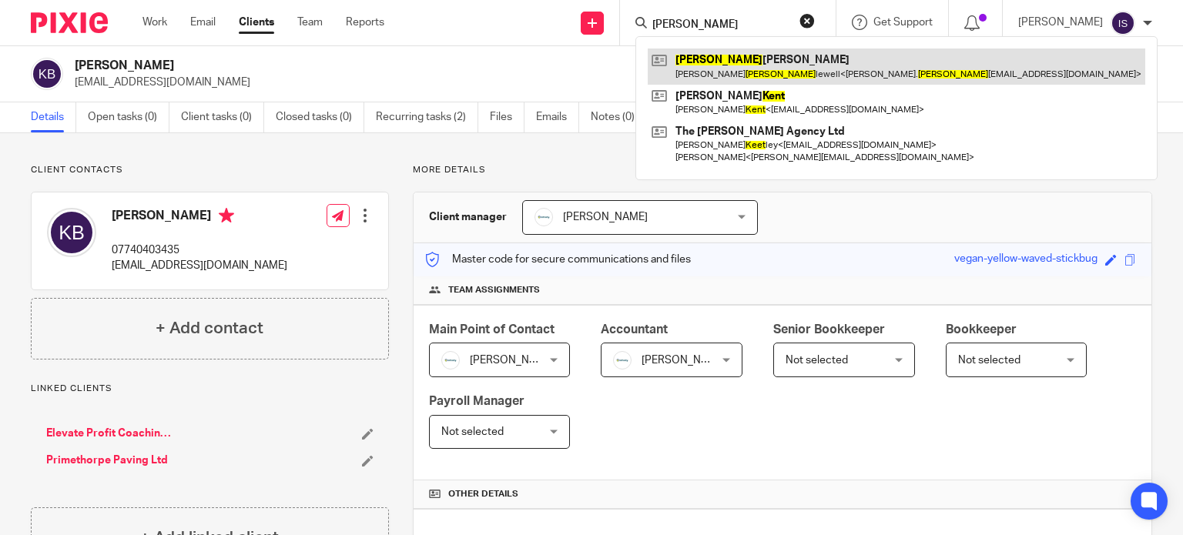
type input "[PERSON_NAME]"
click at [737, 63] on link at bounding box center [896, 66] width 497 height 35
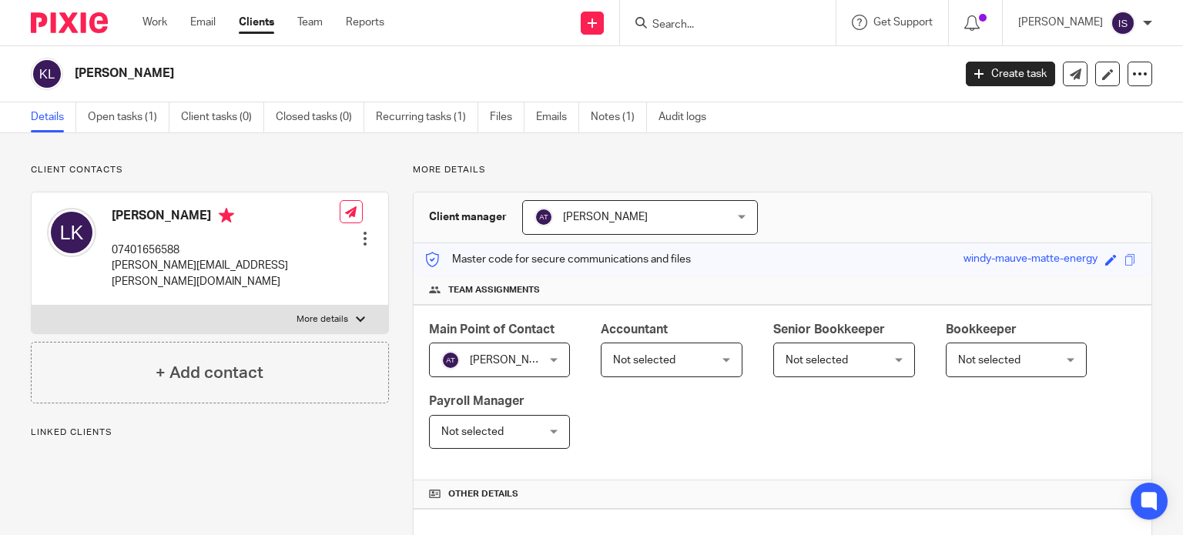
click at [637, 363] on span "Not selected" at bounding box center [644, 360] width 62 height 11
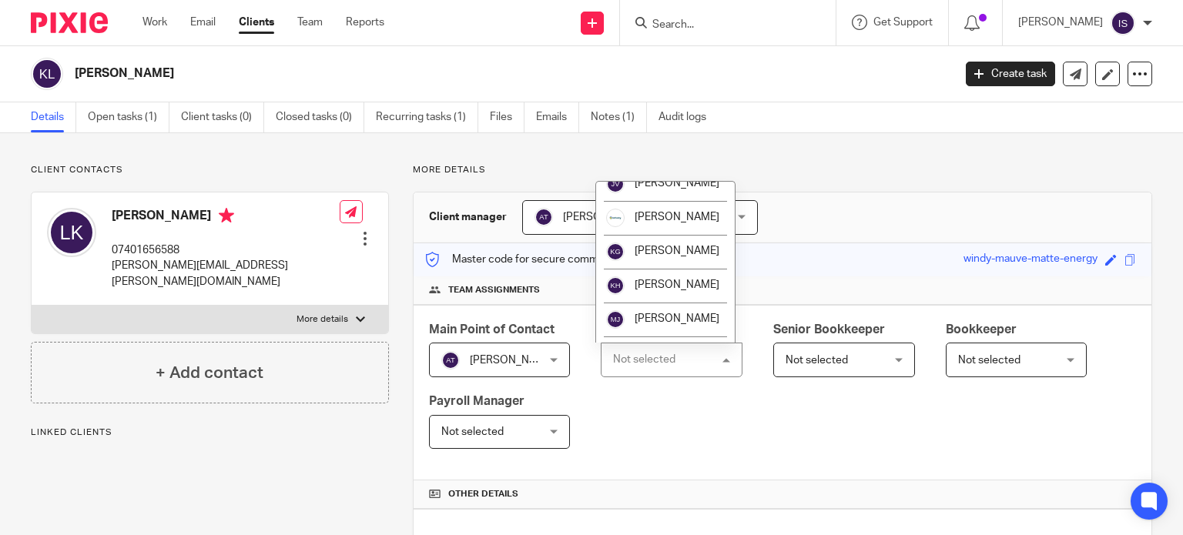
scroll to position [259, 0]
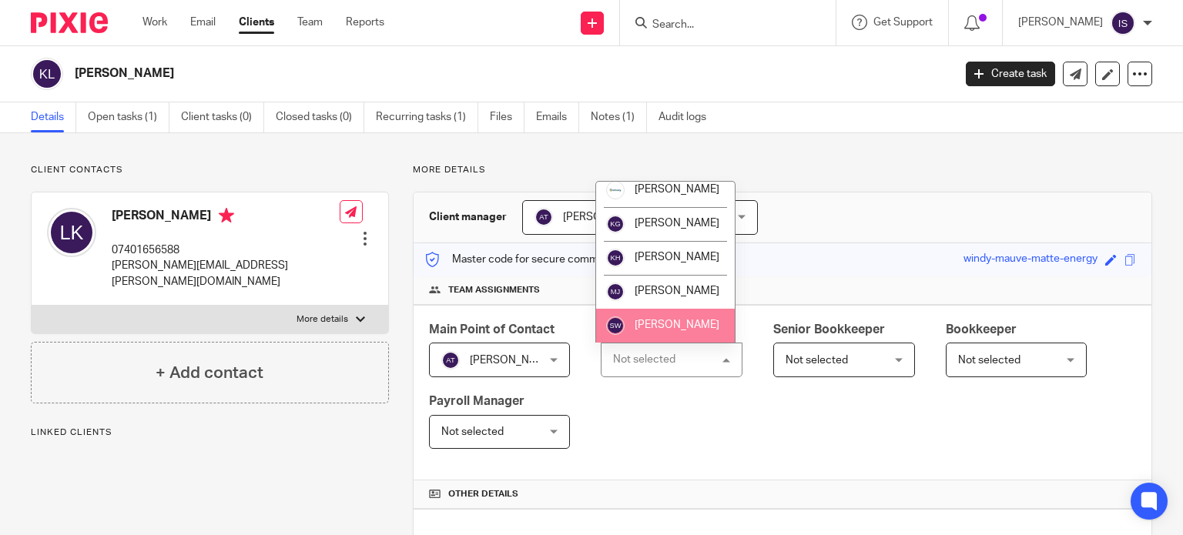
click at [656, 323] on span "[PERSON_NAME]" at bounding box center [677, 325] width 85 height 11
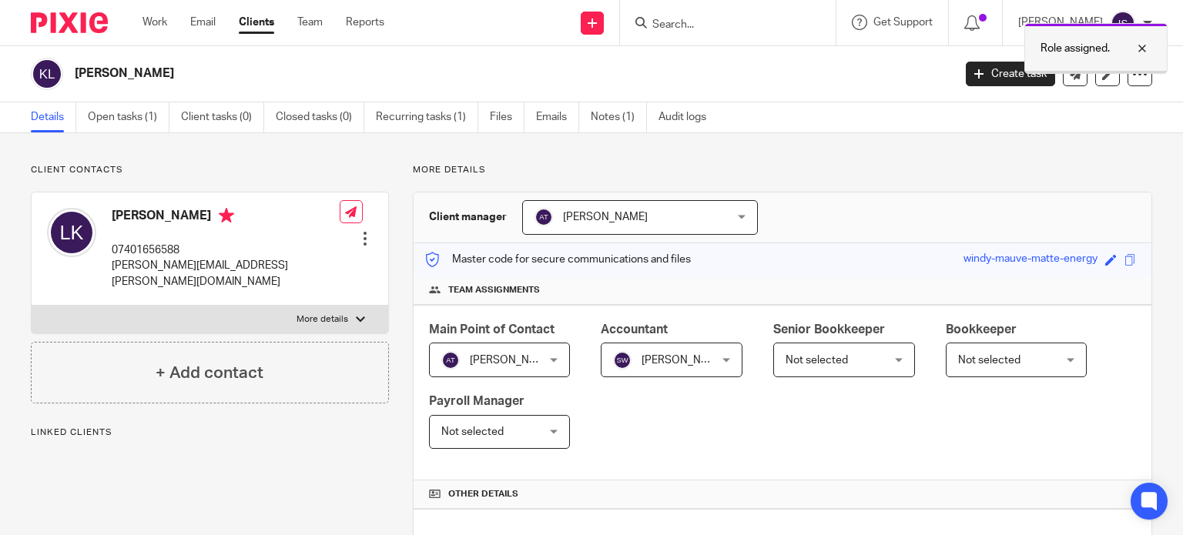
click at [1137, 42] on div at bounding box center [1131, 48] width 42 height 18
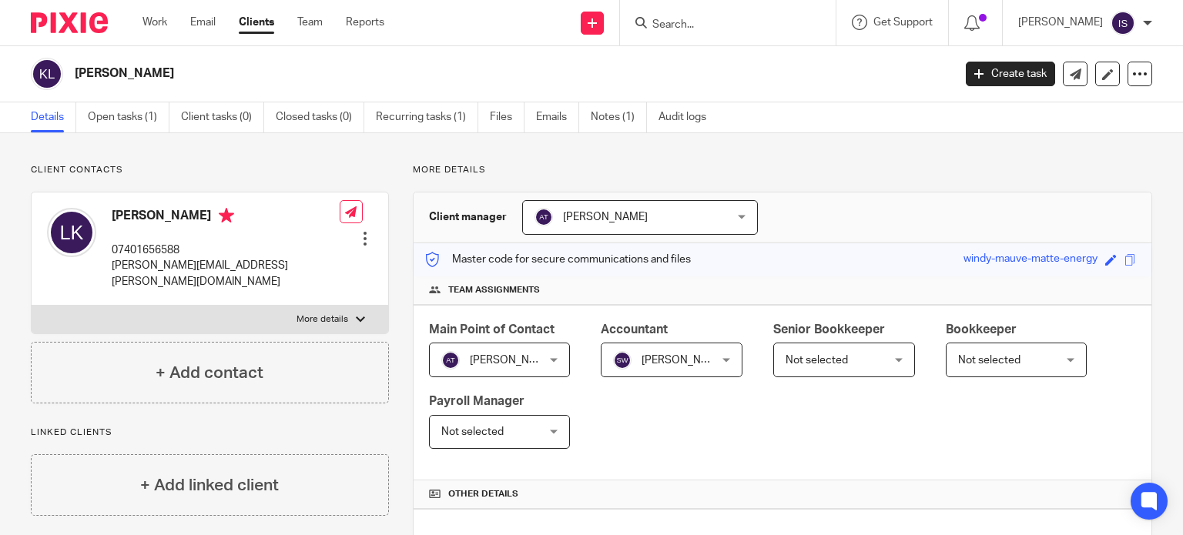
click at [717, 26] on input "Search" at bounding box center [720, 25] width 139 height 14
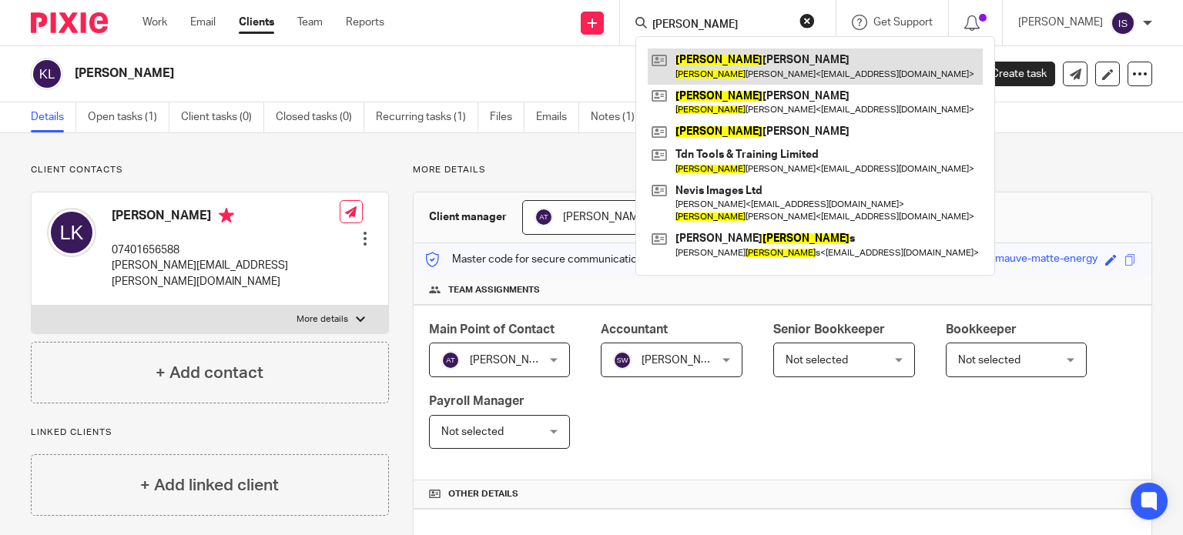
type input "kevan"
click at [772, 61] on link at bounding box center [815, 66] width 335 height 35
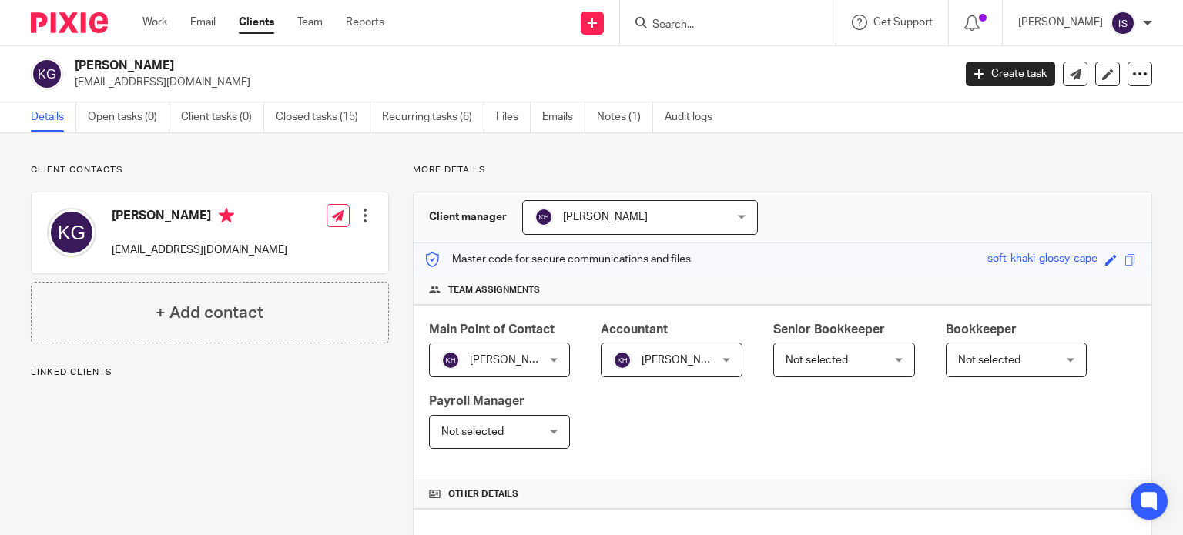
click at [746, 32] on div at bounding box center [728, 22] width 216 height 45
click at [722, 15] on form at bounding box center [733, 22] width 164 height 19
click at [699, 33] on div at bounding box center [728, 22] width 216 height 45
click at [696, 19] on input "Search" at bounding box center [720, 25] width 139 height 14
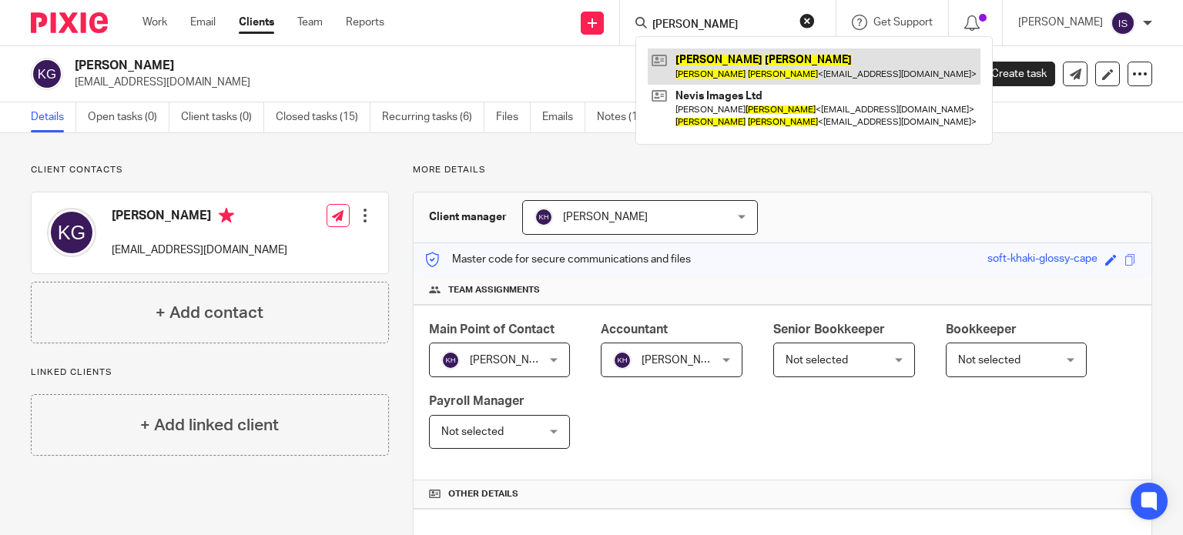
type input "kevin edwards"
click at [707, 54] on link at bounding box center [814, 66] width 333 height 35
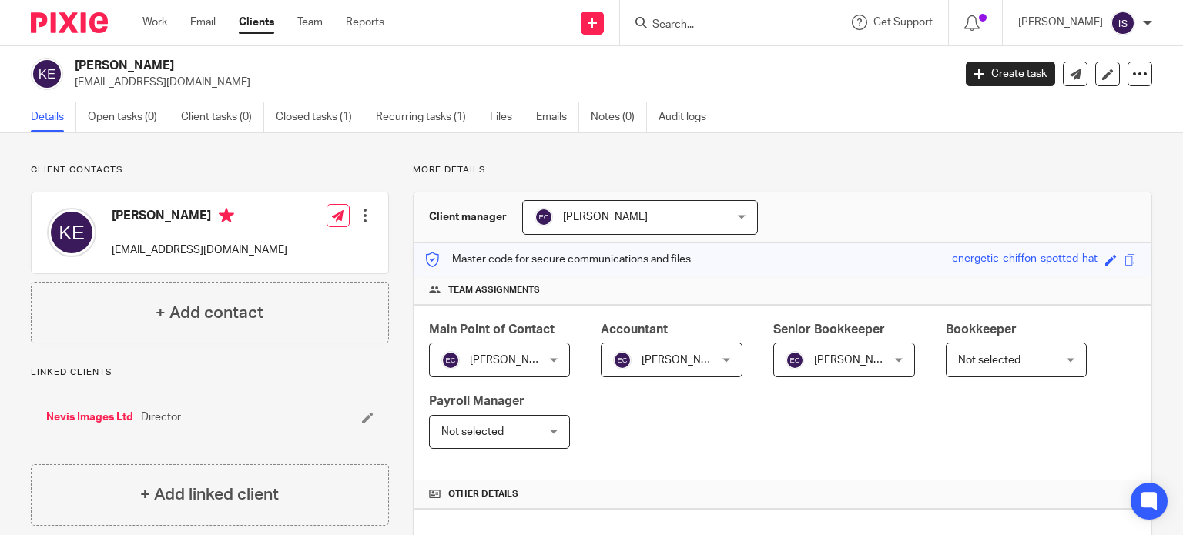
click at [841, 366] on span "[PERSON_NAME]" at bounding box center [836, 359] width 102 height 32
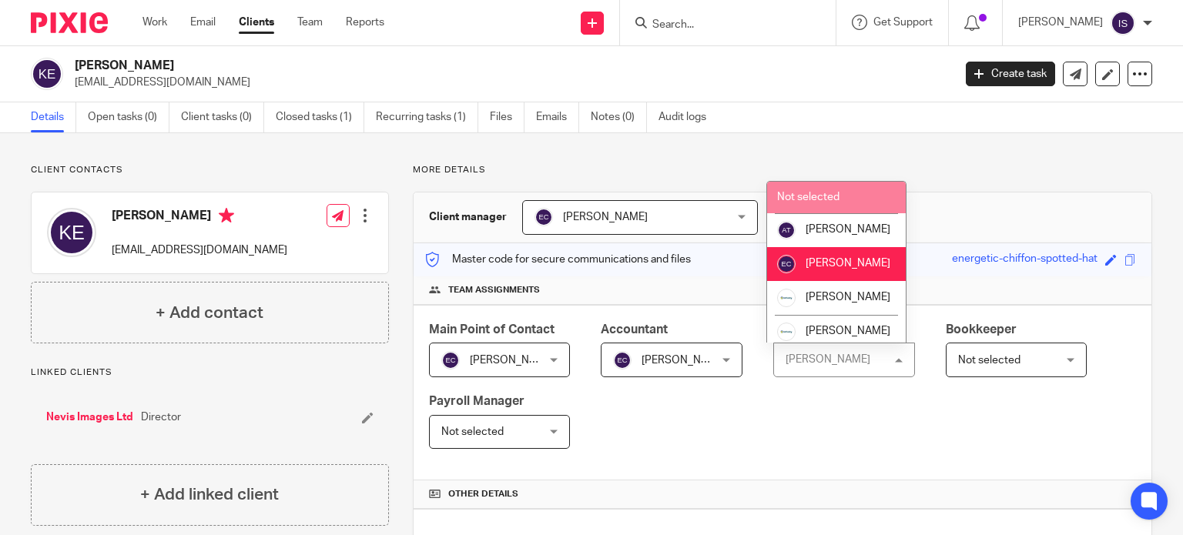
click at [850, 206] on li "Not selected" at bounding box center [836, 198] width 139 height 32
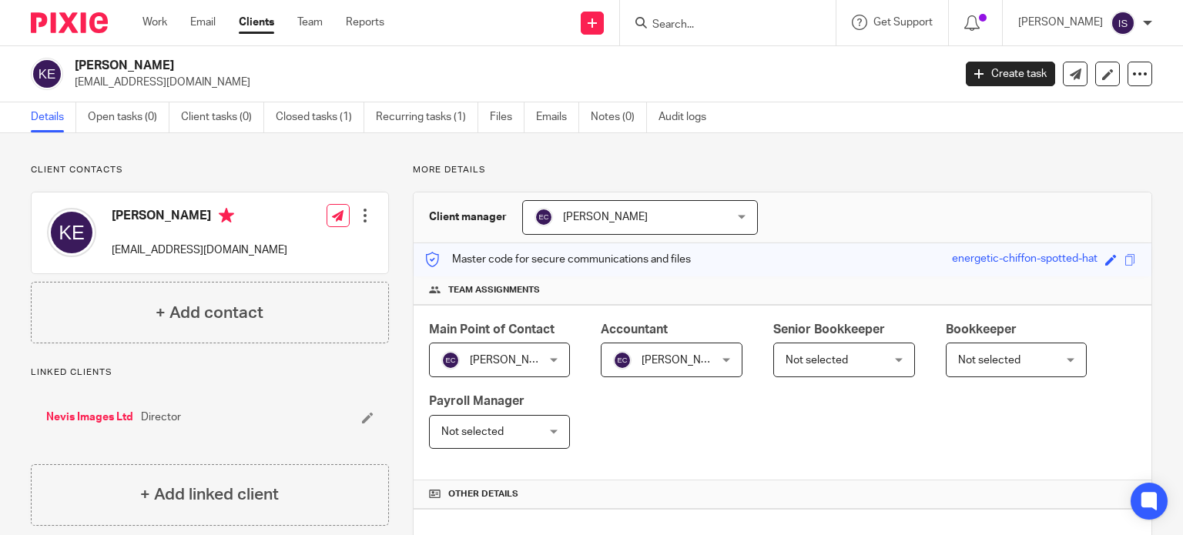
click at [677, 26] on input "Search" at bounding box center [720, 25] width 139 height 14
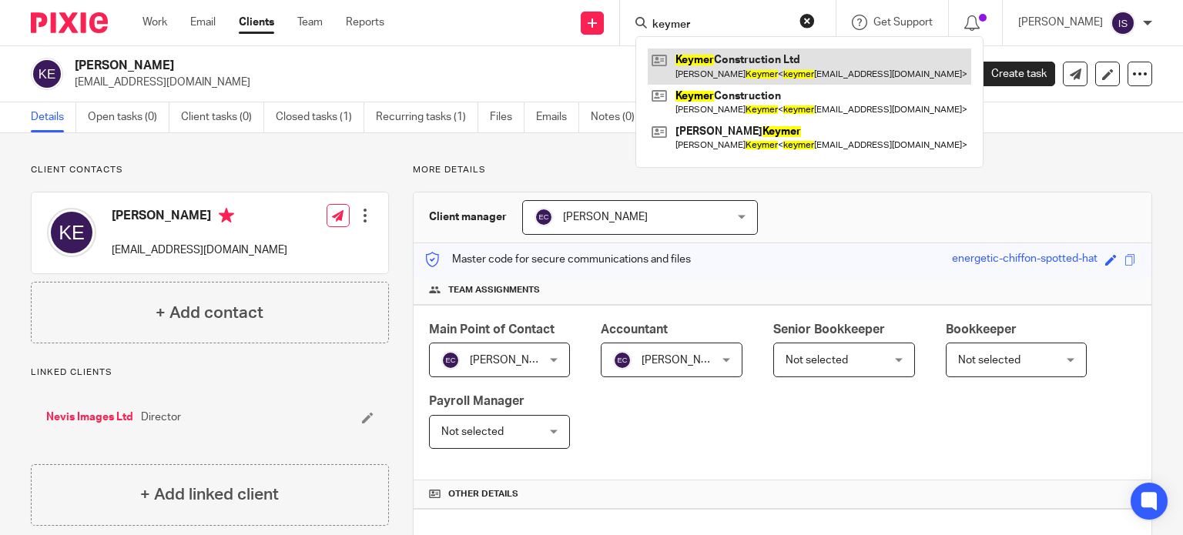
type input "keymer"
click at [735, 61] on link at bounding box center [809, 66] width 323 height 35
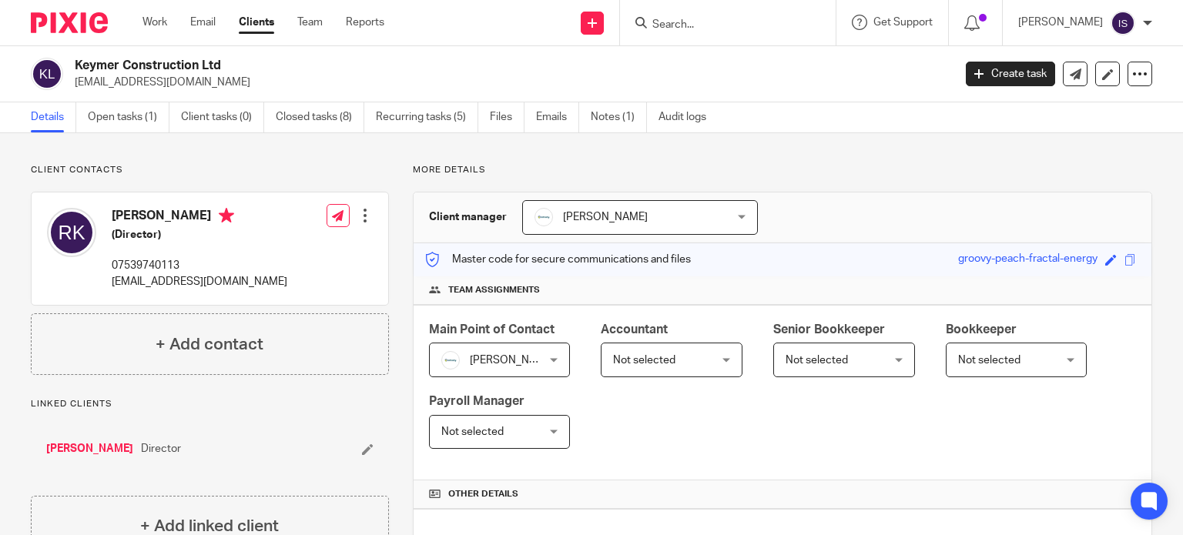
click at [671, 363] on span "Not selected" at bounding box center [664, 359] width 102 height 32
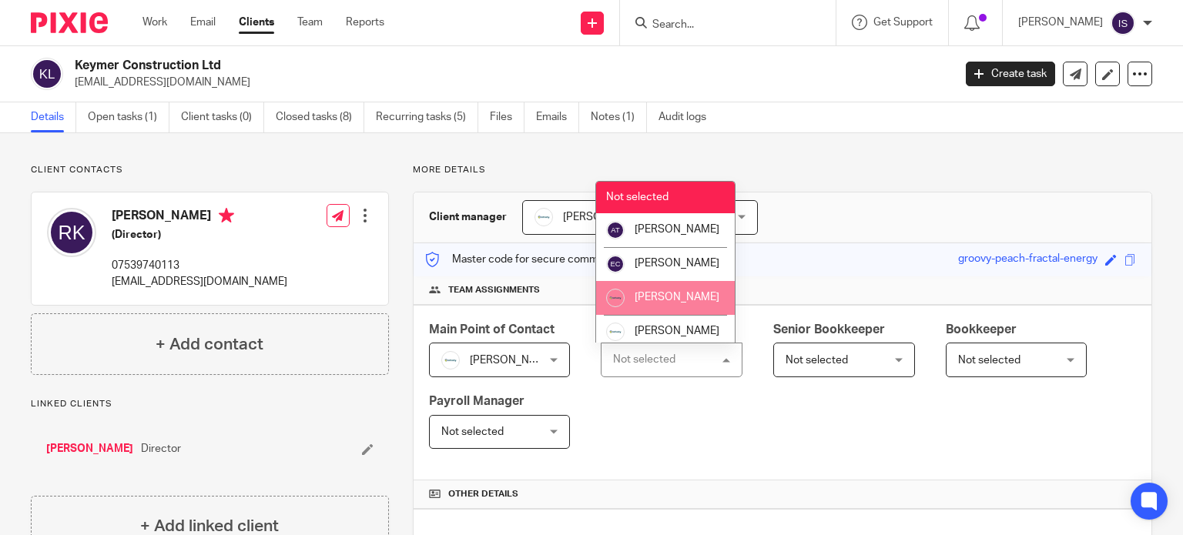
click at [689, 315] on li "[PERSON_NAME]" at bounding box center [665, 298] width 139 height 34
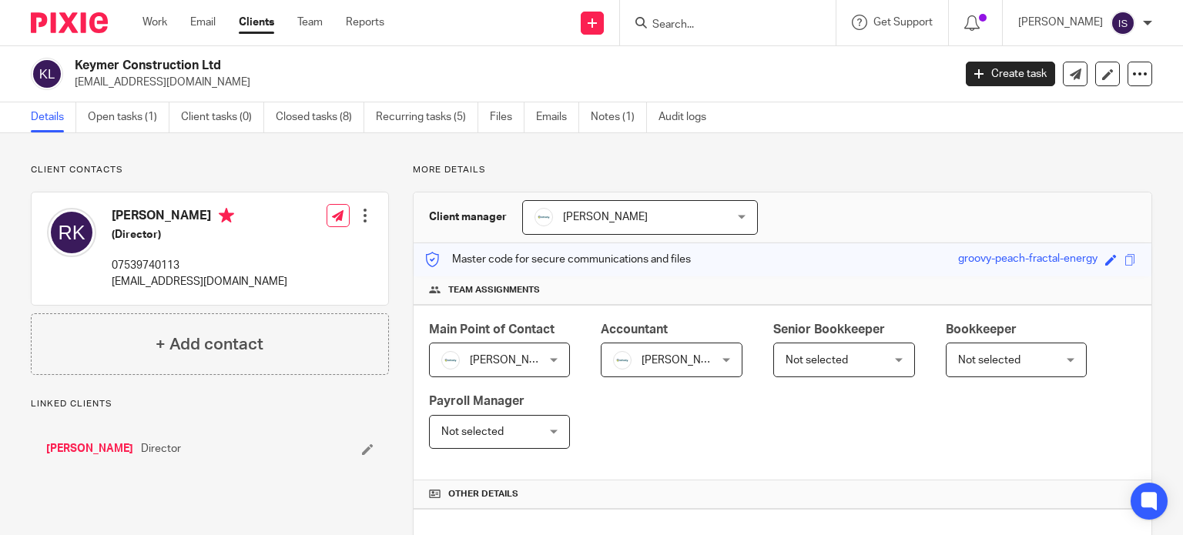
click at [707, 25] on div "Role assigned." at bounding box center [879, 44] width 576 height 59
click at [1138, 45] on div at bounding box center [1131, 48] width 42 height 18
click at [740, 27] on input "Search" at bounding box center [720, 25] width 139 height 14
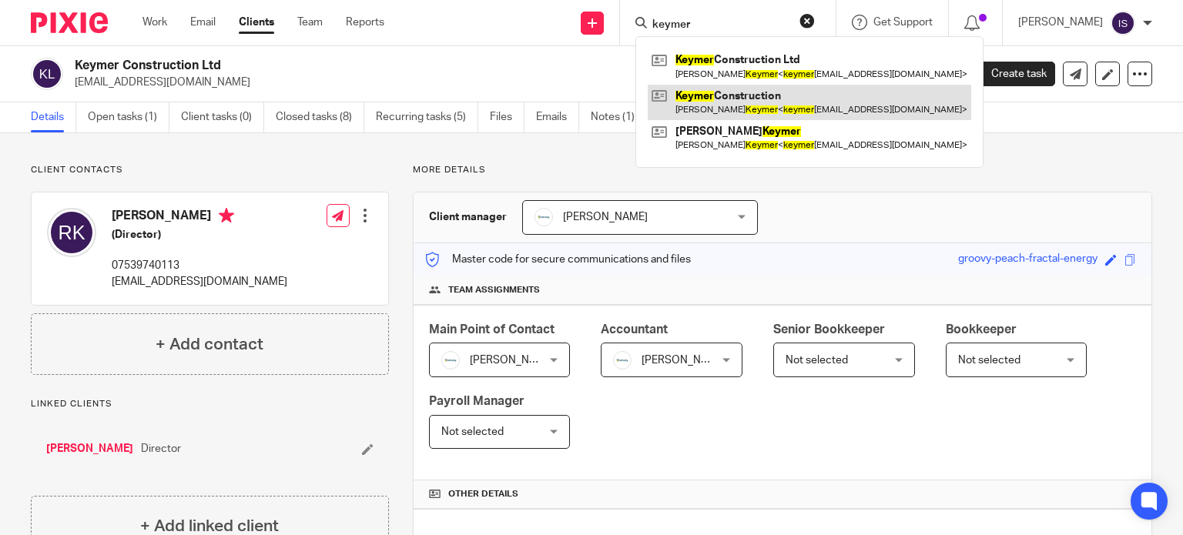
type input "keymer"
click at [804, 104] on link at bounding box center [809, 102] width 323 height 35
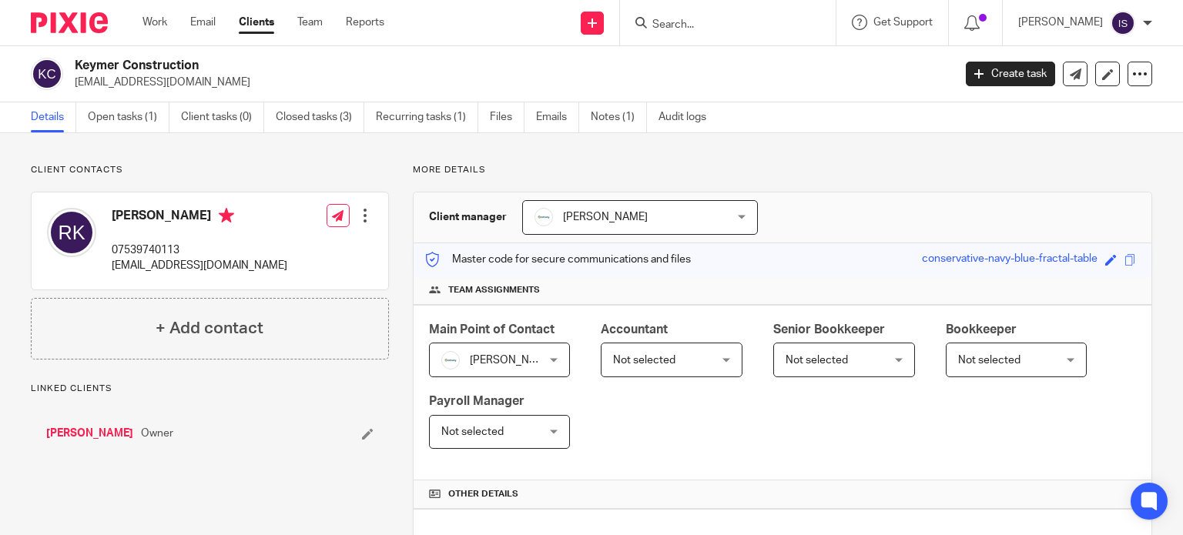
click at [682, 348] on span "Not selected" at bounding box center [664, 359] width 102 height 32
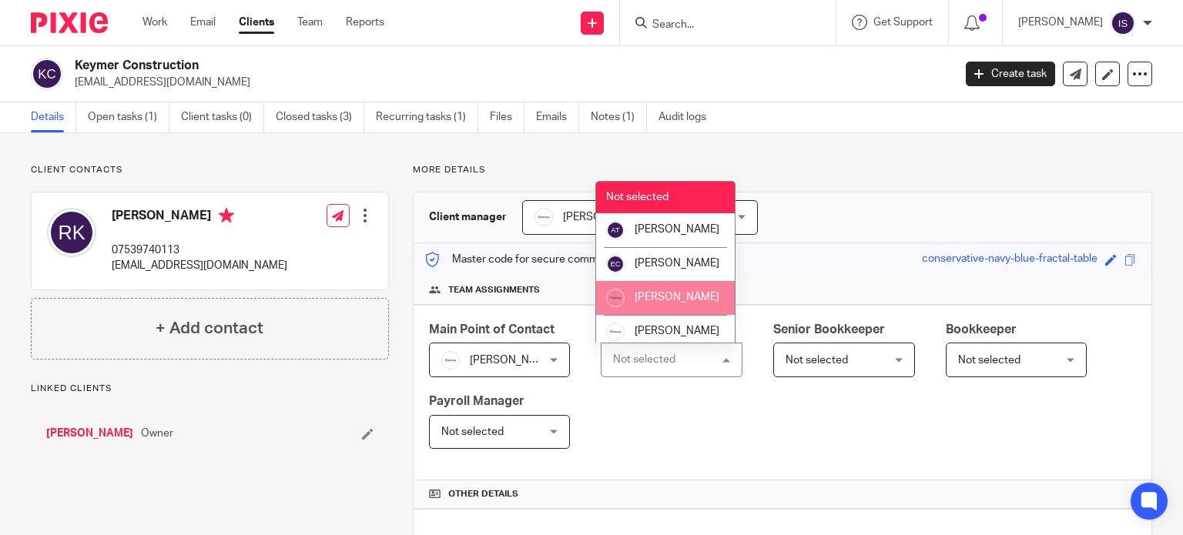
click at [671, 303] on span "[PERSON_NAME]" at bounding box center [677, 297] width 85 height 11
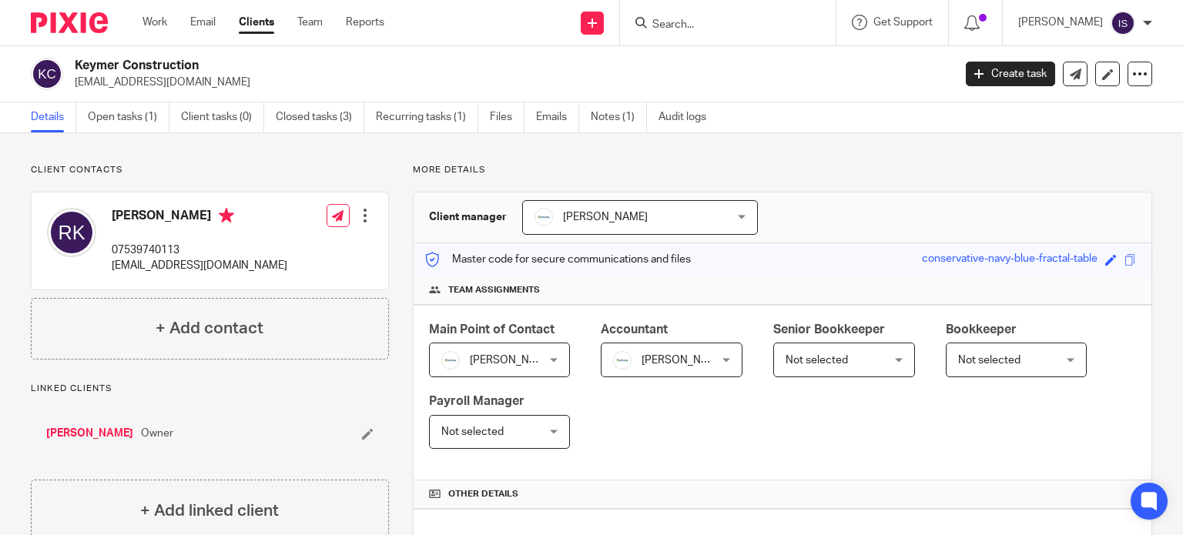
click at [671, 18] on input "Search" at bounding box center [720, 25] width 139 height 14
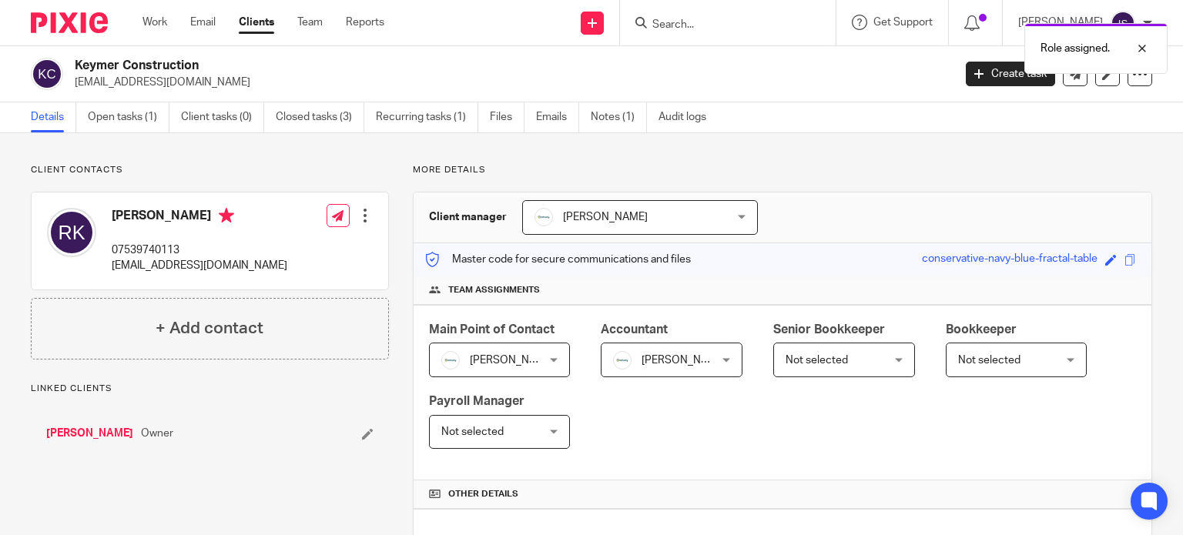
click at [687, 25] on div "Role assigned." at bounding box center [879, 44] width 576 height 59
click at [1140, 47] on div at bounding box center [1131, 48] width 42 height 18
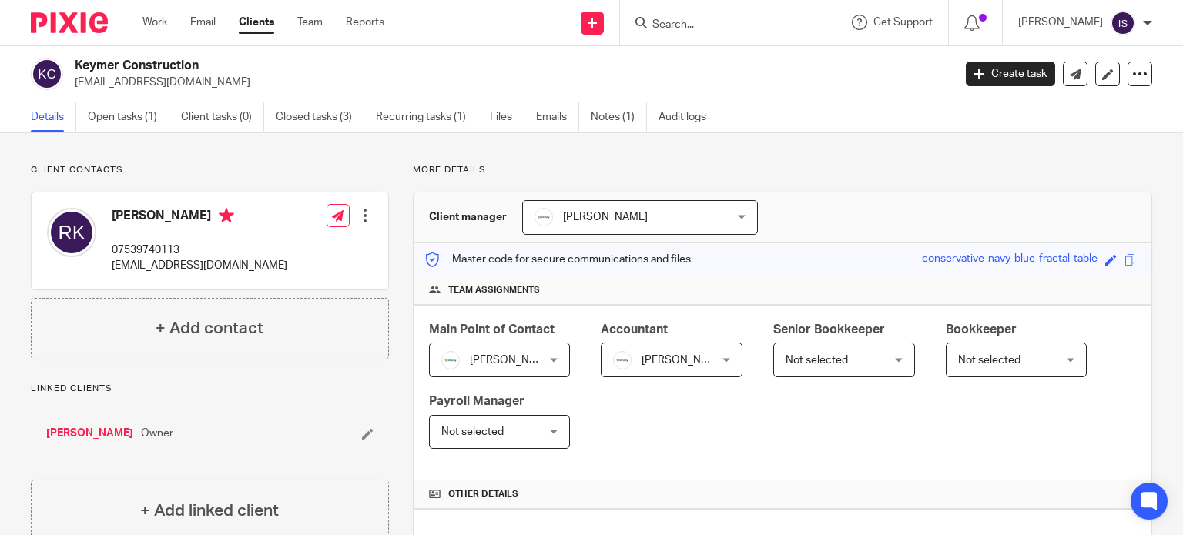
click at [689, 37] on div "Role assigned." at bounding box center [879, 44] width 576 height 59
click at [688, 33] on div at bounding box center [728, 22] width 216 height 45
click at [687, 29] on input "Search" at bounding box center [720, 25] width 139 height 14
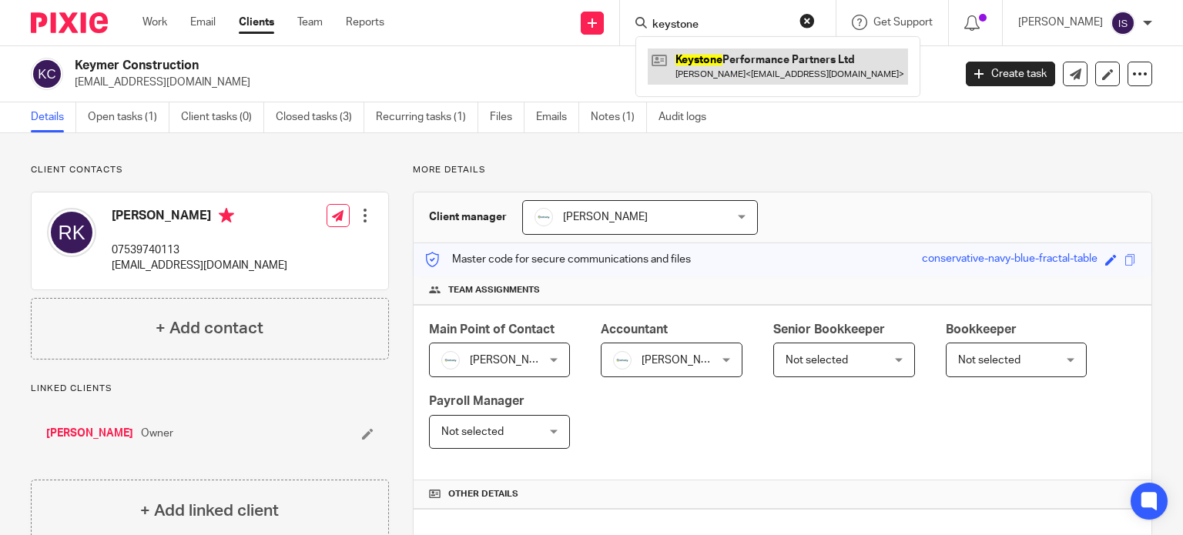
type input "keystone"
click at [739, 70] on link at bounding box center [778, 66] width 260 height 35
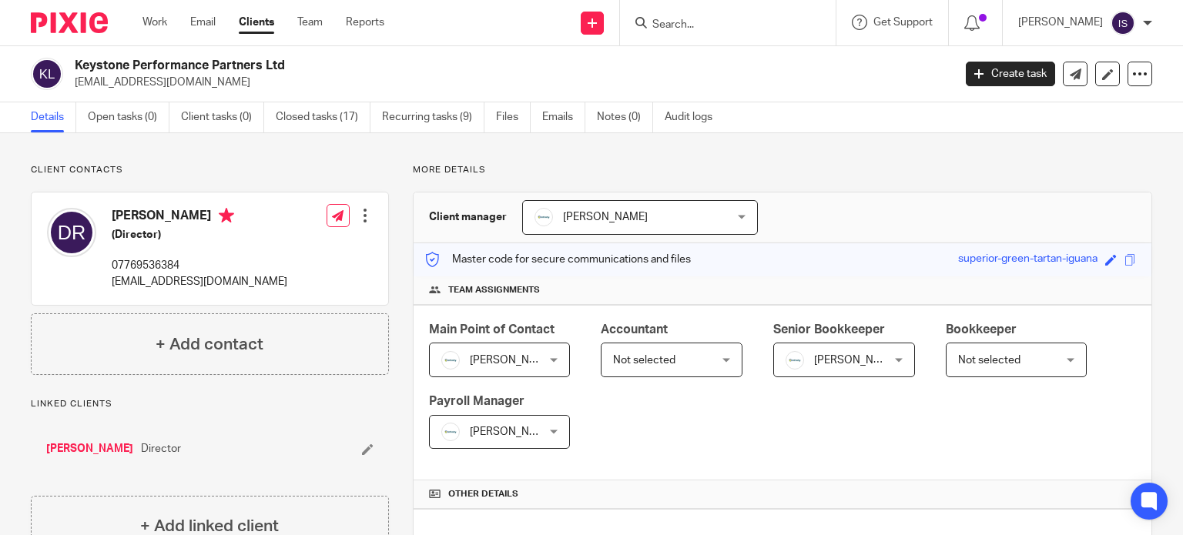
click at [640, 357] on span "Not selected" at bounding box center [644, 360] width 62 height 11
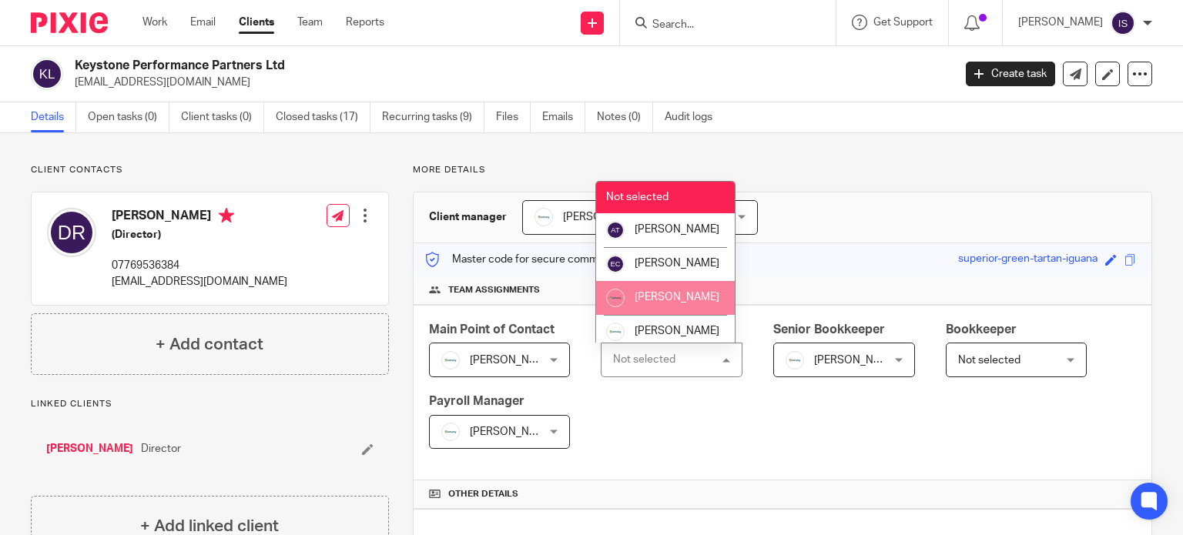
scroll to position [77, 0]
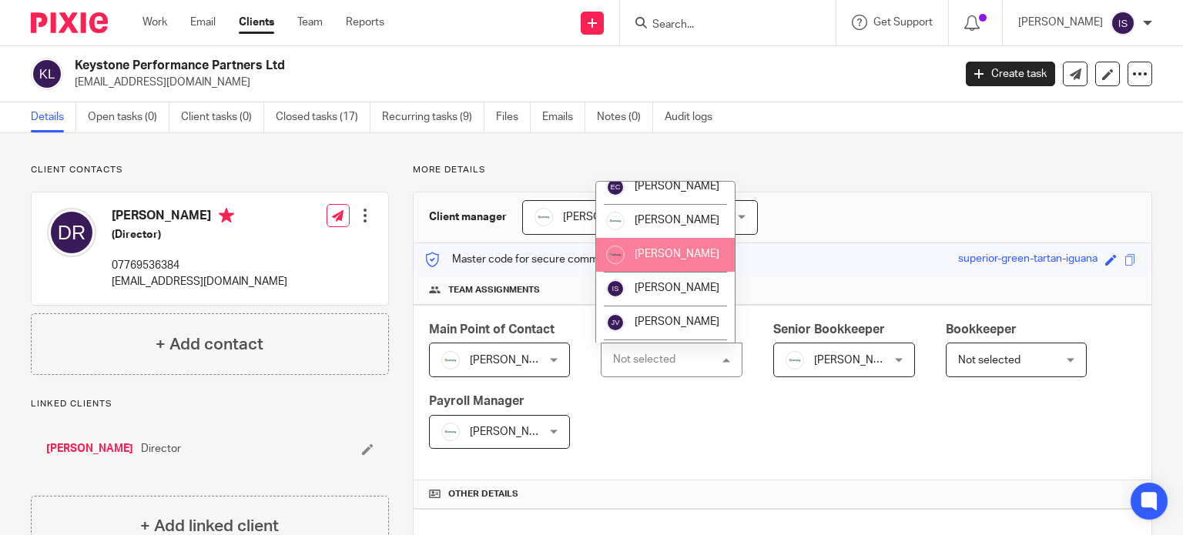
click at [658, 272] on li "[PERSON_NAME]" at bounding box center [665, 255] width 139 height 34
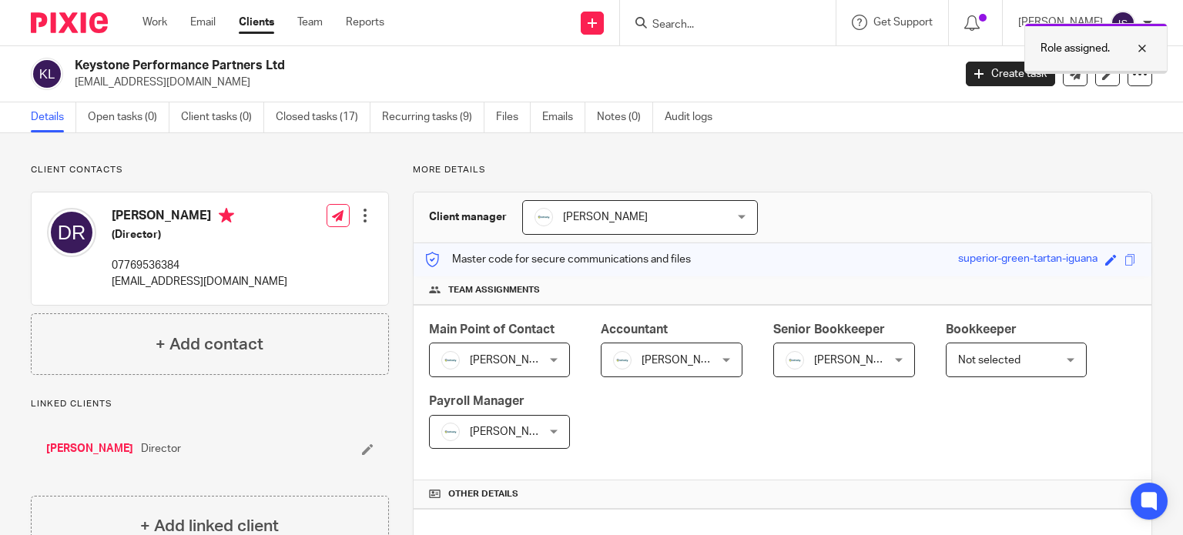
click at [1142, 50] on div at bounding box center [1131, 48] width 42 height 18
click at [667, 27] on input "Search" at bounding box center [720, 25] width 139 height 14
click at [682, 25] on input "Search" at bounding box center [720, 25] width 139 height 14
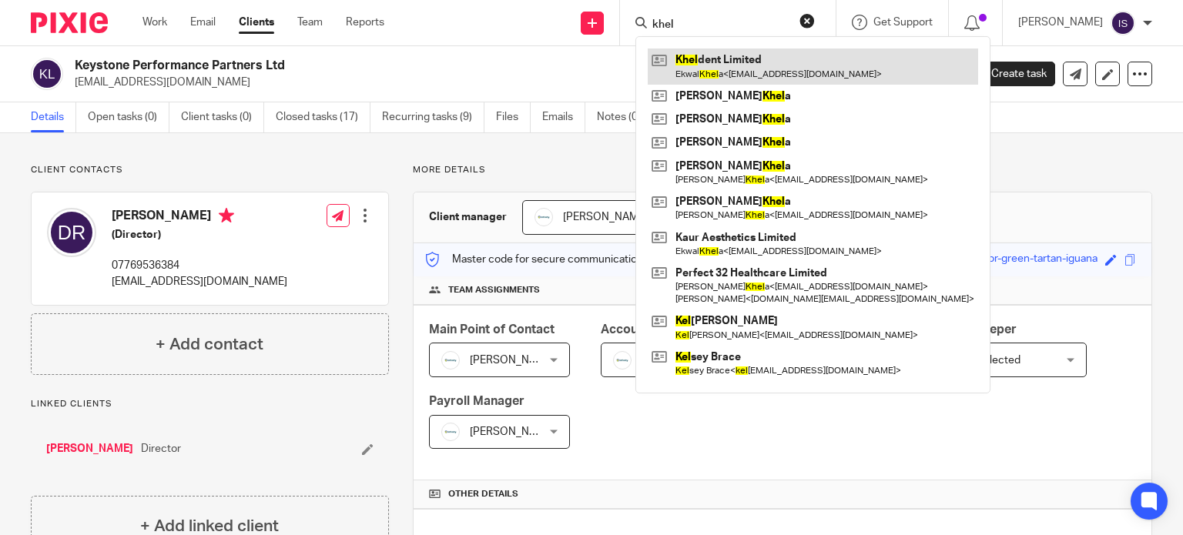
type input "khel"
click at [807, 67] on link at bounding box center [813, 66] width 330 height 35
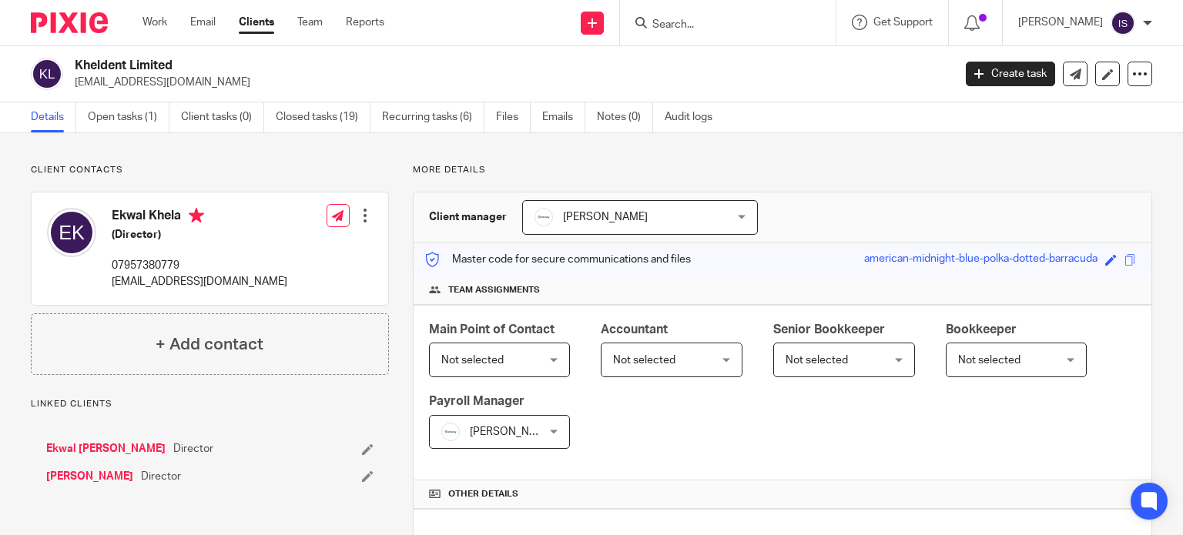
click at [670, 361] on span "Not selected" at bounding box center [664, 359] width 102 height 32
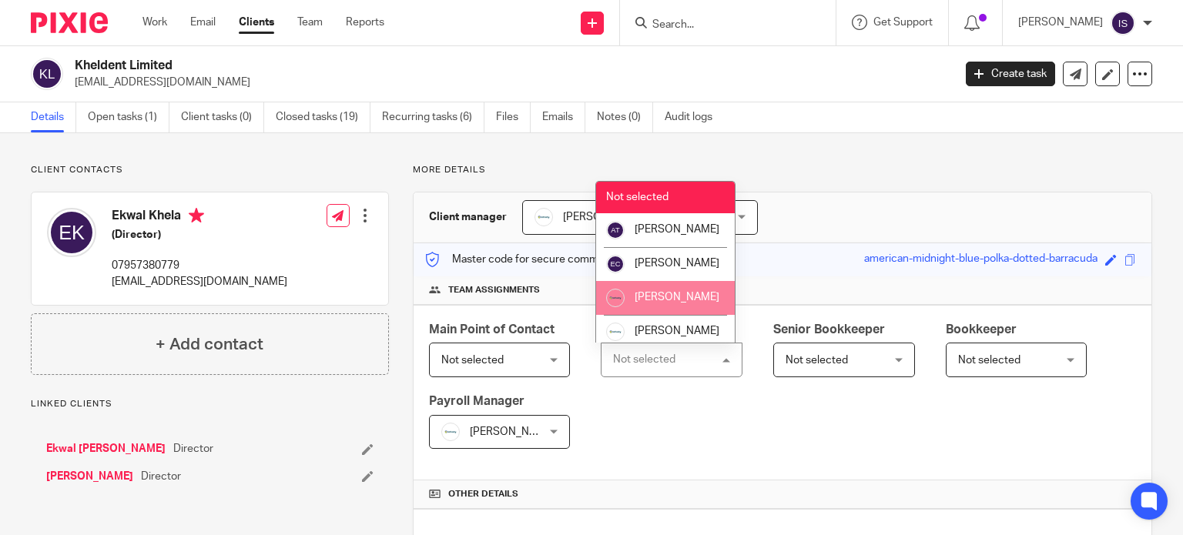
click at [665, 306] on li "[PERSON_NAME]" at bounding box center [665, 298] width 139 height 34
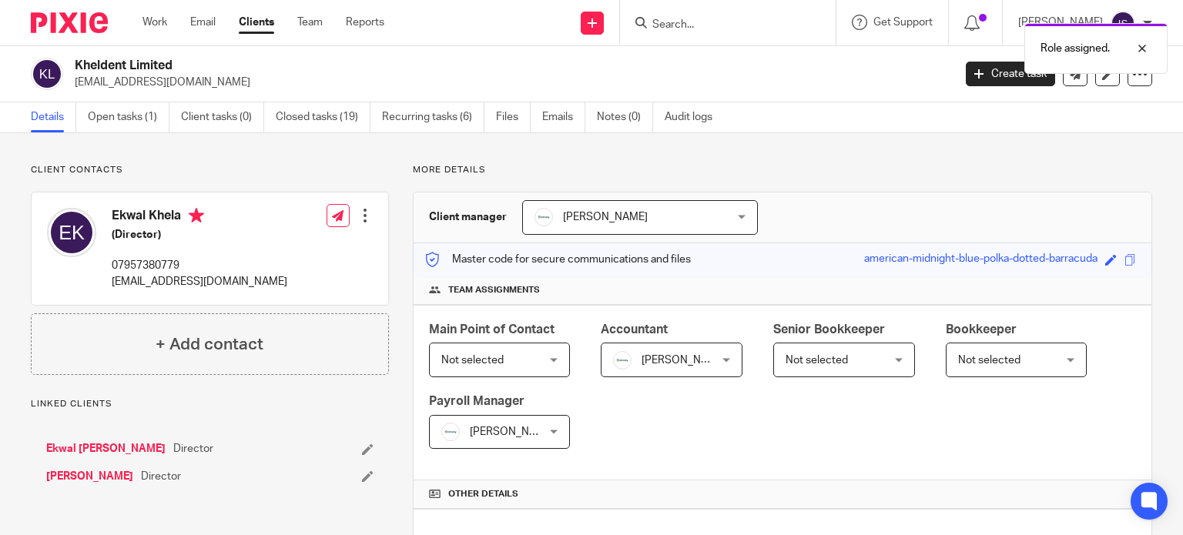
click at [714, 25] on div "Role assigned." at bounding box center [879, 44] width 576 height 59
click at [1141, 45] on div at bounding box center [1131, 48] width 42 height 18
click at [741, 25] on input "Search" at bounding box center [720, 25] width 139 height 14
click at [695, 18] on input "Search" at bounding box center [720, 25] width 139 height 14
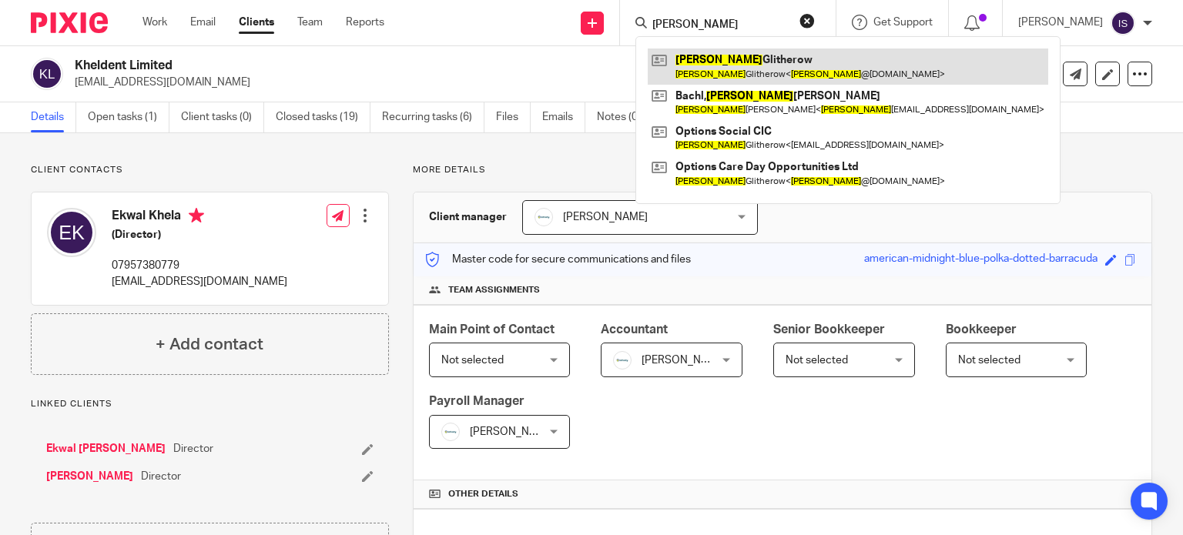
type input "kim"
click at [745, 55] on link at bounding box center [848, 66] width 400 height 35
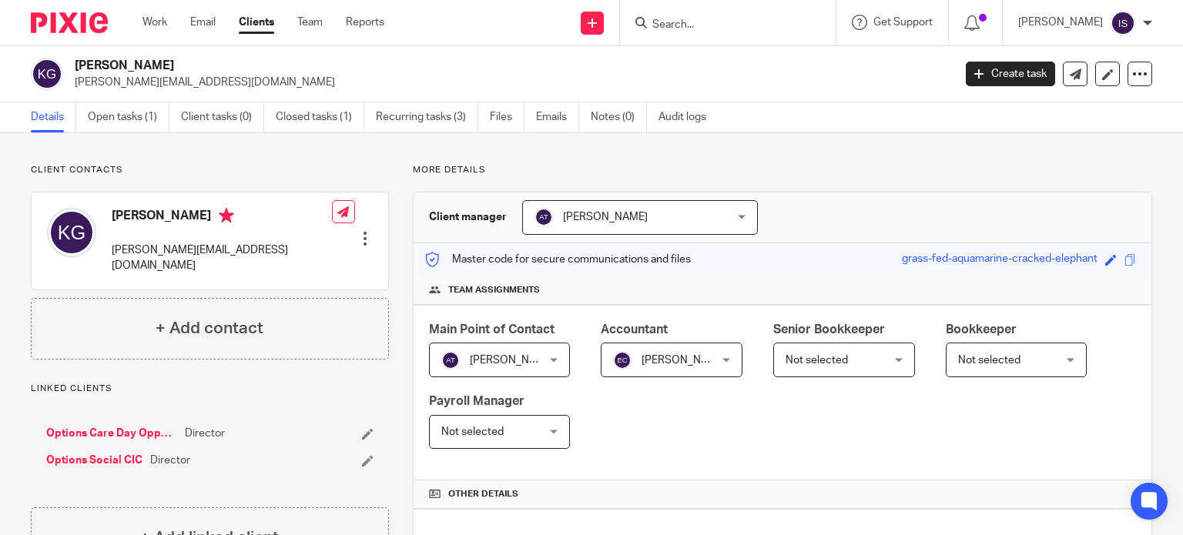
click at [724, 28] on input "Search" at bounding box center [720, 25] width 139 height 14
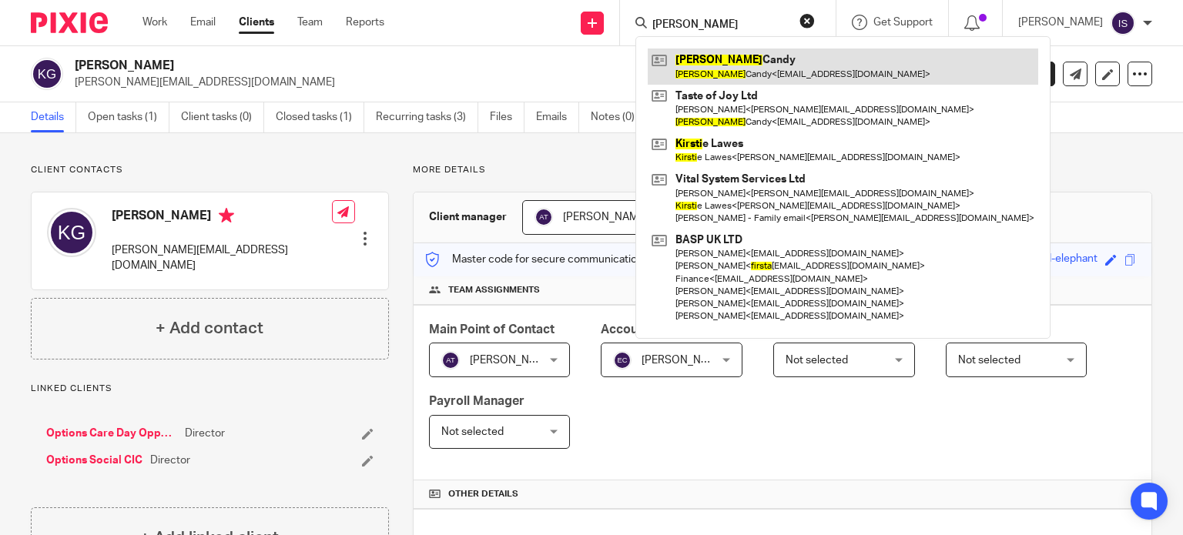
type input "[PERSON_NAME]"
click at [745, 64] on link at bounding box center [843, 66] width 390 height 35
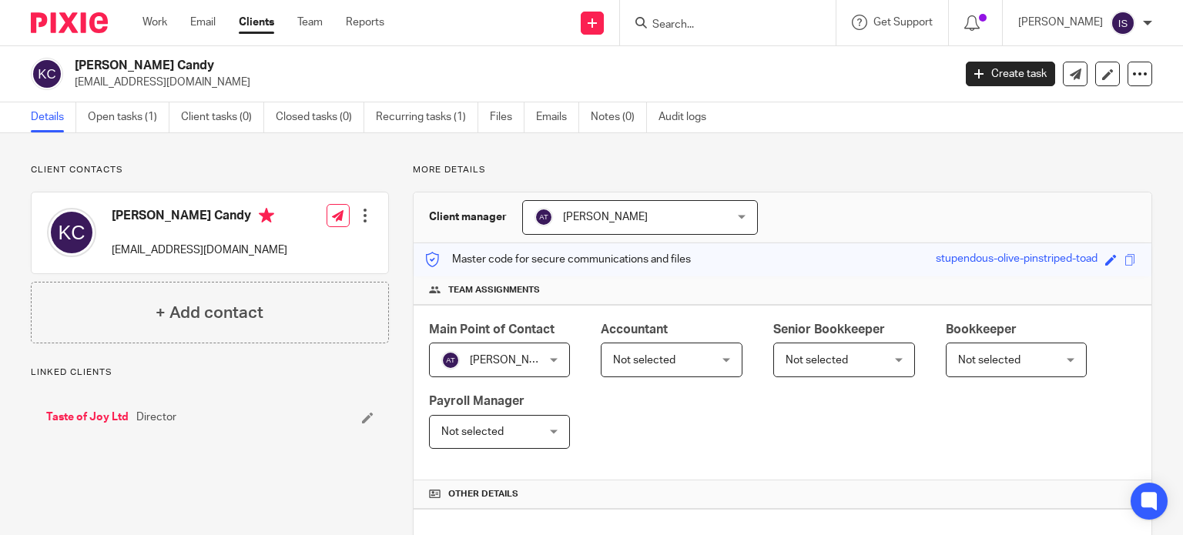
click at [668, 366] on span "Not selected" at bounding box center [664, 359] width 102 height 32
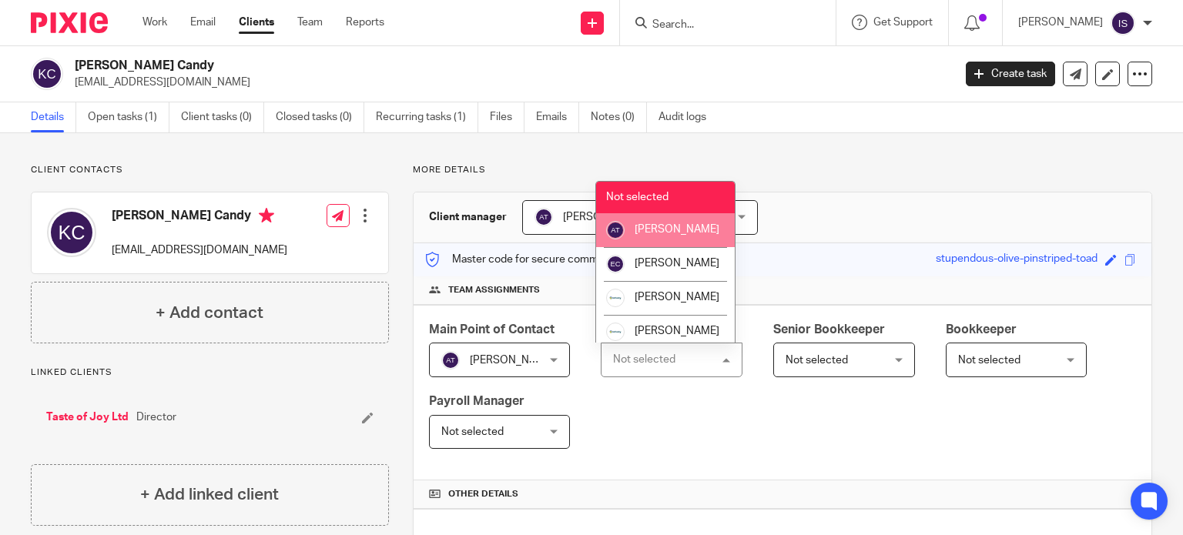
click at [664, 227] on span "[PERSON_NAME]" at bounding box center [677, 229] width 85 height 11
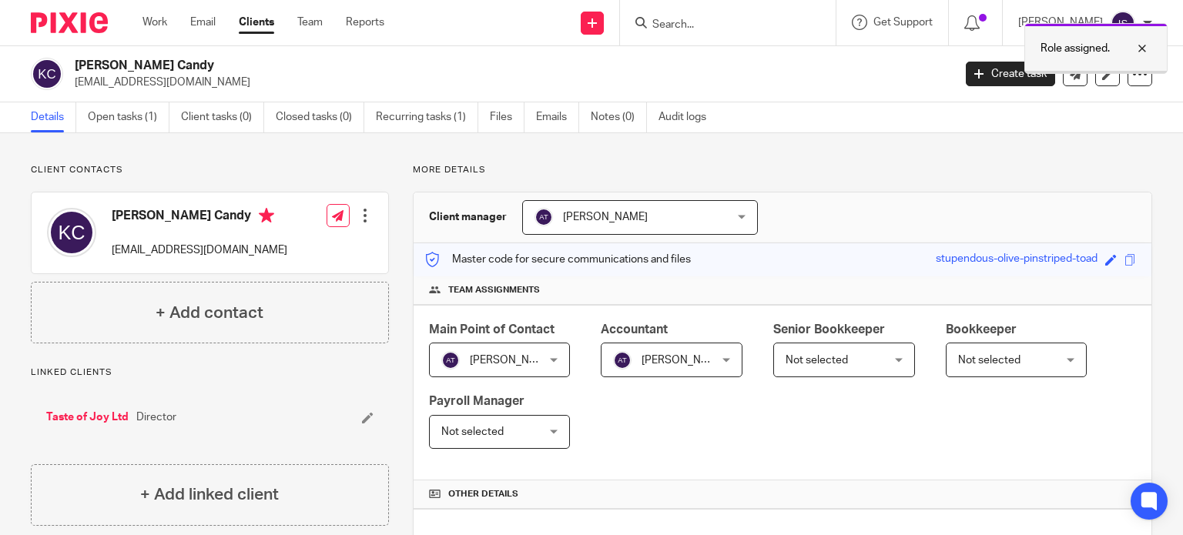
click at [1143, 48] on div at bounding box center [1131, 48] width 42 height 18
click at [721, 22] on input "Search" at bounding box center [720, 25] width 139 height 14
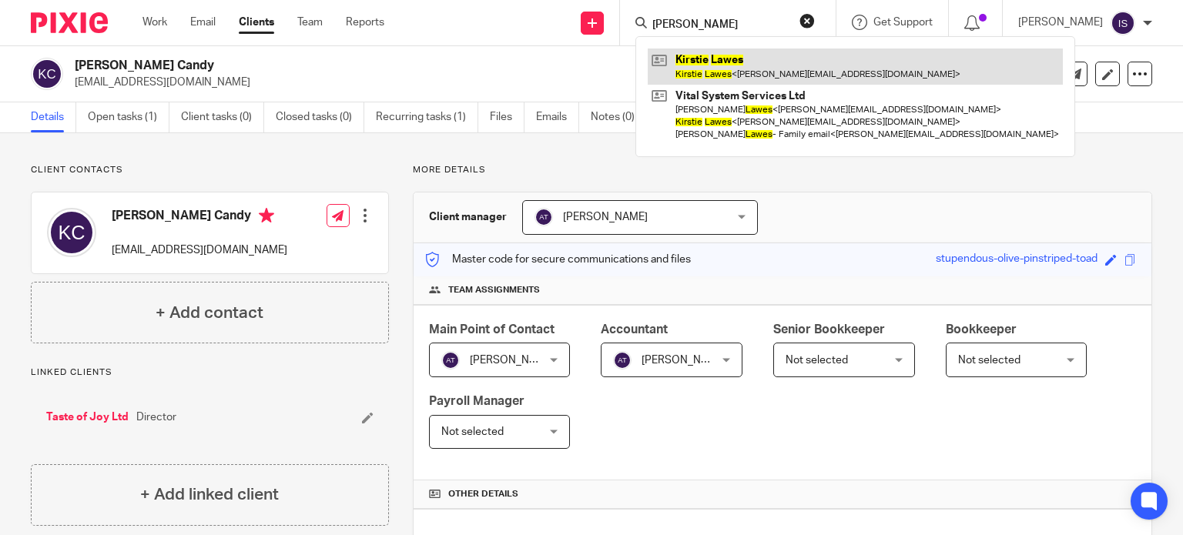
type input "kirstie lawes"
click at [742, 66] on link at bounding box center [855, 66] width 415 height 35
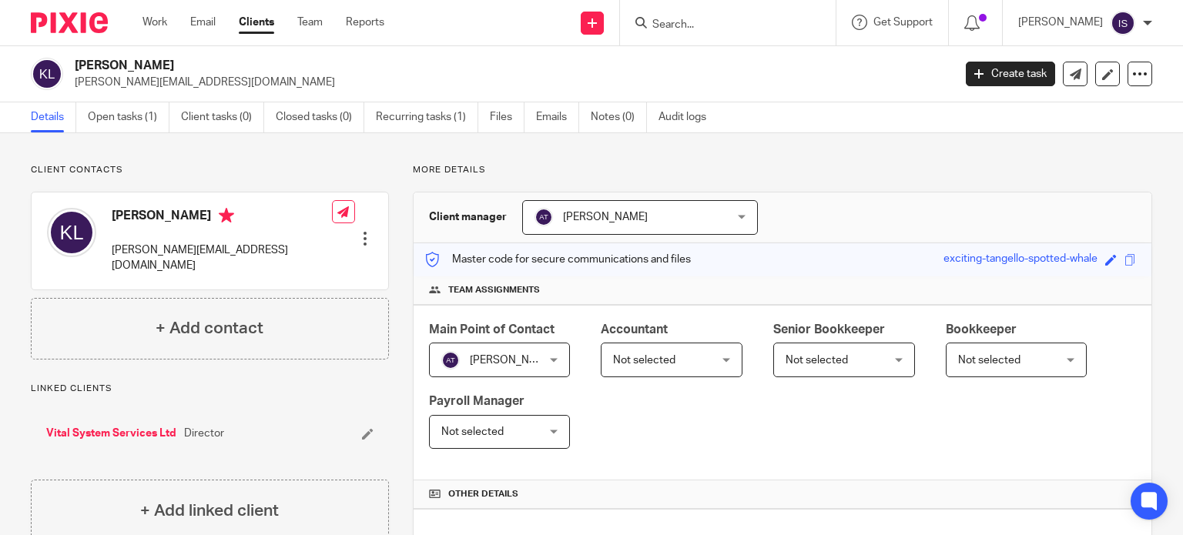
click at [613, 360] on span "Not selected" at bounding box center [644, 360] width 62 height 11
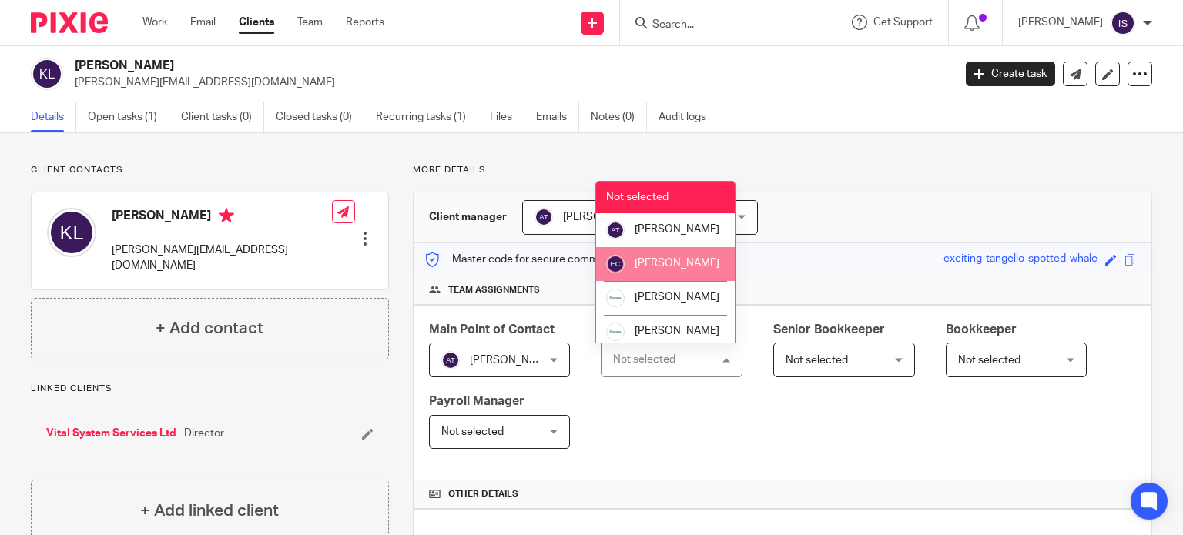
click at [638, 269] on span "[PERSON_NAME]" at bounding box center [677, 263] width 85 height 11
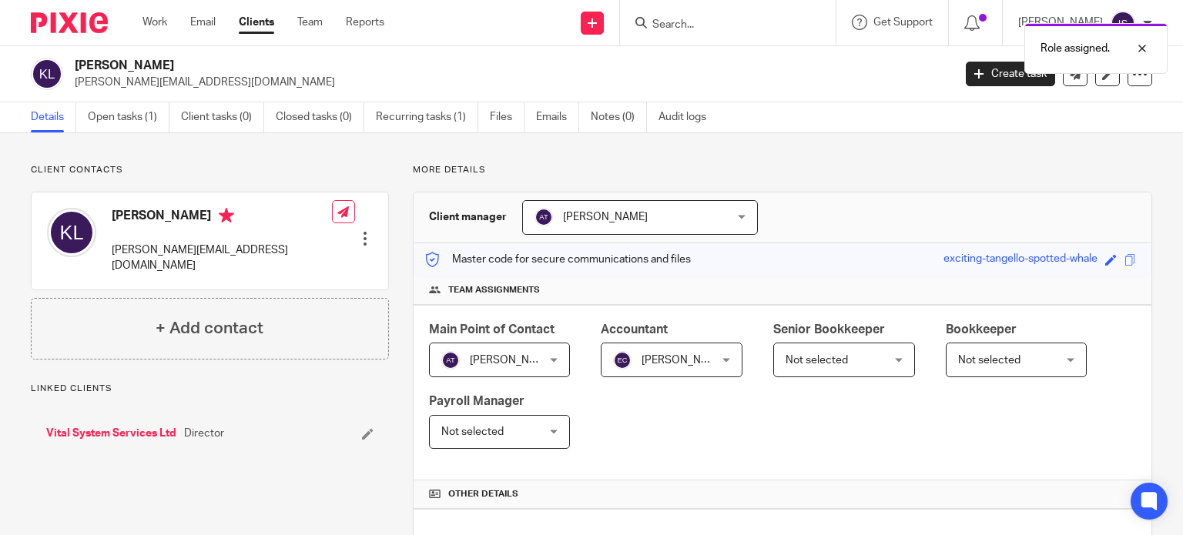
click at [728, 34] on div "Role assigned." at bounding box center [879, 44] width 576 height 59
click at [723, 28] on div "Role assigned." at bounding box center [879, 44] width 576 height 59
click at [1147, 48] on div at bounding box center [1131, 48] width 42 height 18
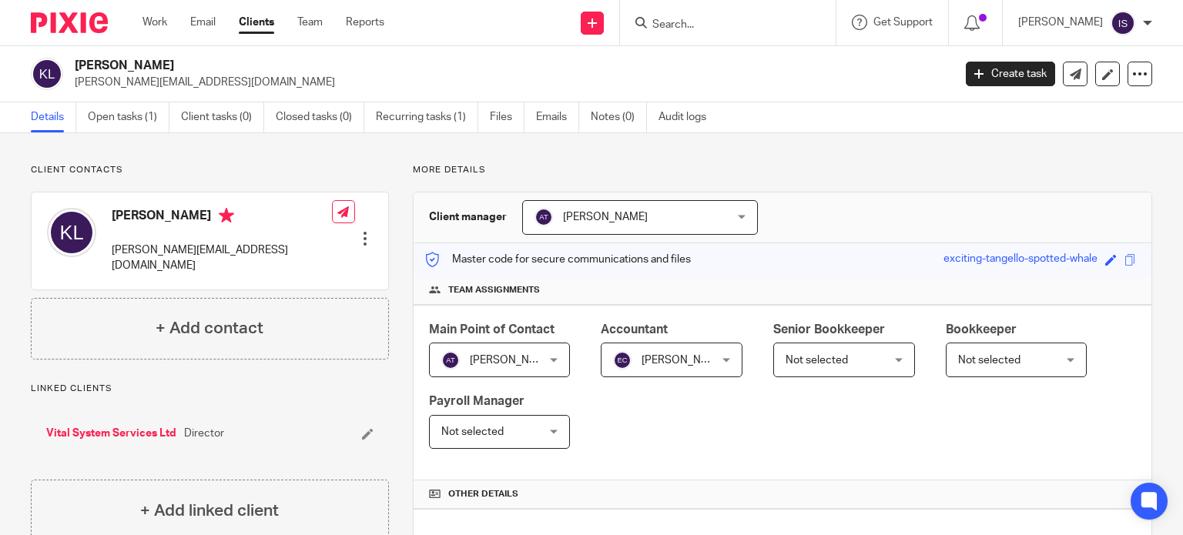
click at [789, 27] on input "Search" at bounding box center [720, 25] width 139 height 14
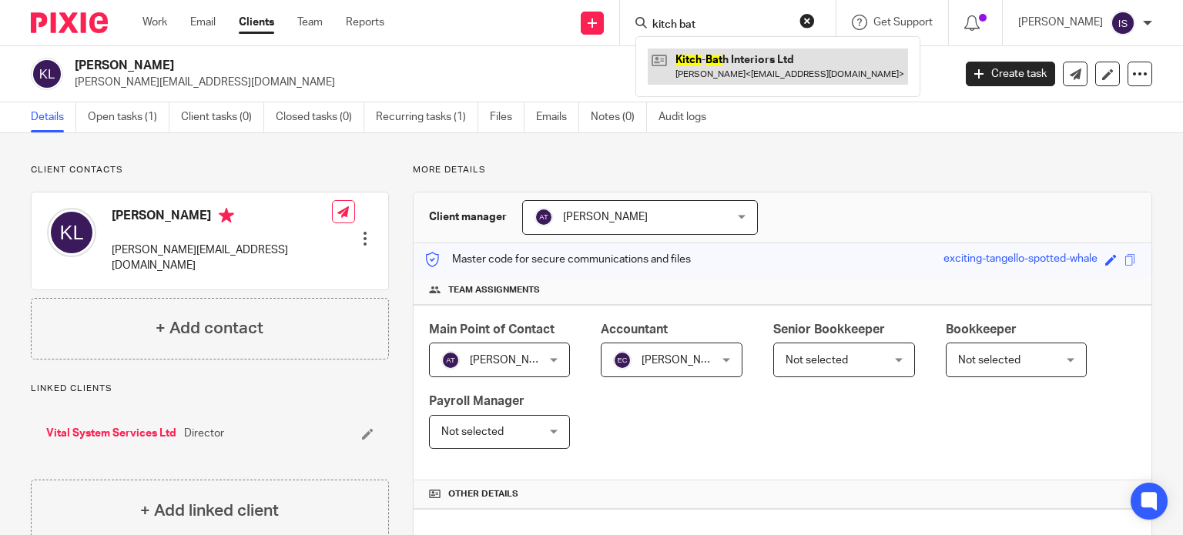
type input "kitch bat"
click at [768, 64] on link at bounding box center [778, 66] width 260 height 35
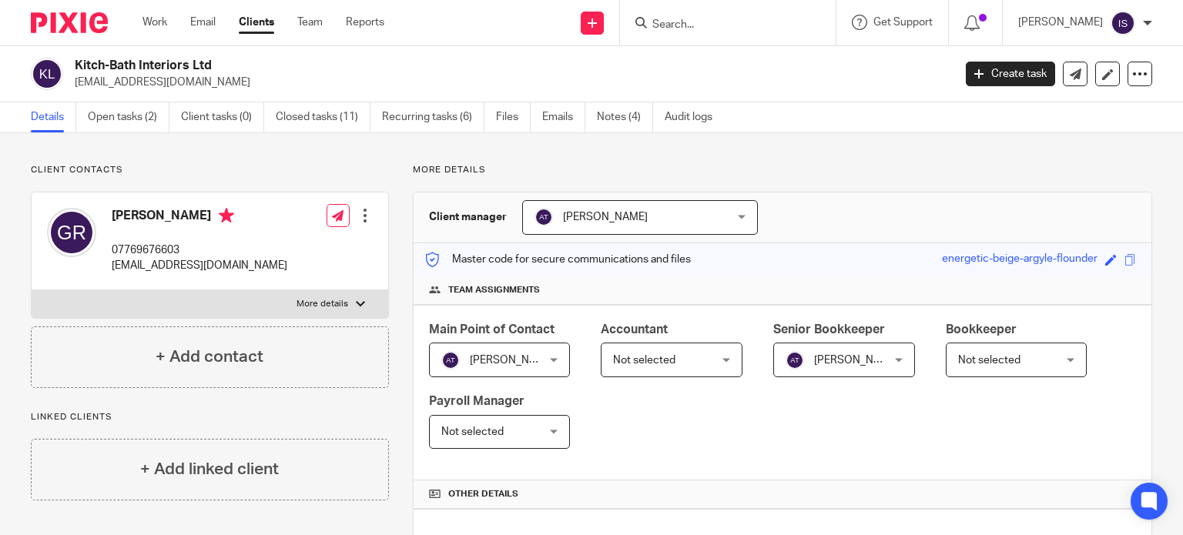
click at [697, 350] on span "Not selected" at bounding box center [664, 359] width 102 height 32
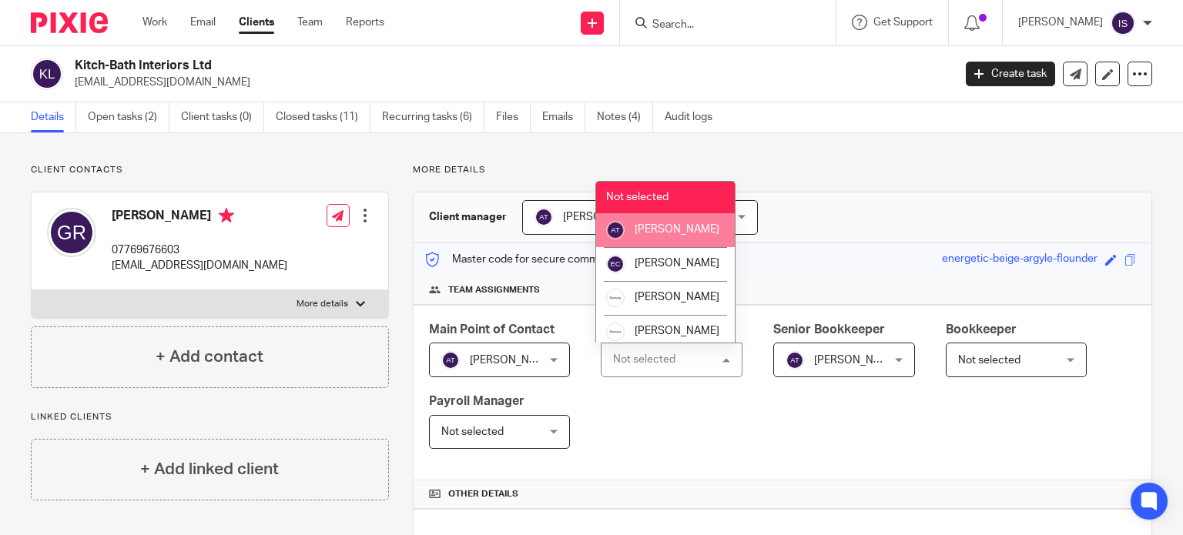
click at [685, 237] on li "[PERSON_NAME]" at bounding box center [665, 230] width 139 height 34
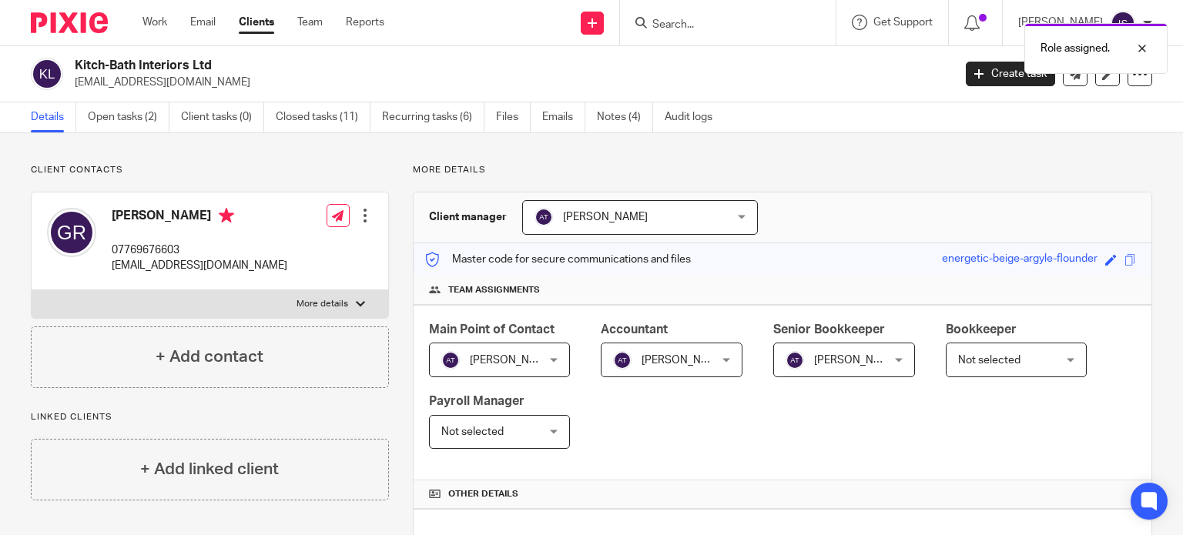
click at [738, 15] on div "Role assigned." at bounding box center [879, 44] width 576 height 59
click at [715, 24] on div "Role assigned." at bounding box center [879, 44] width 576 height 59
click at [1144, 51] on div at bounding box center [1131, 48] width 42 height 18
click at [735, 28] on input "Search" at bounding box center [720, 25] width 139 height 14
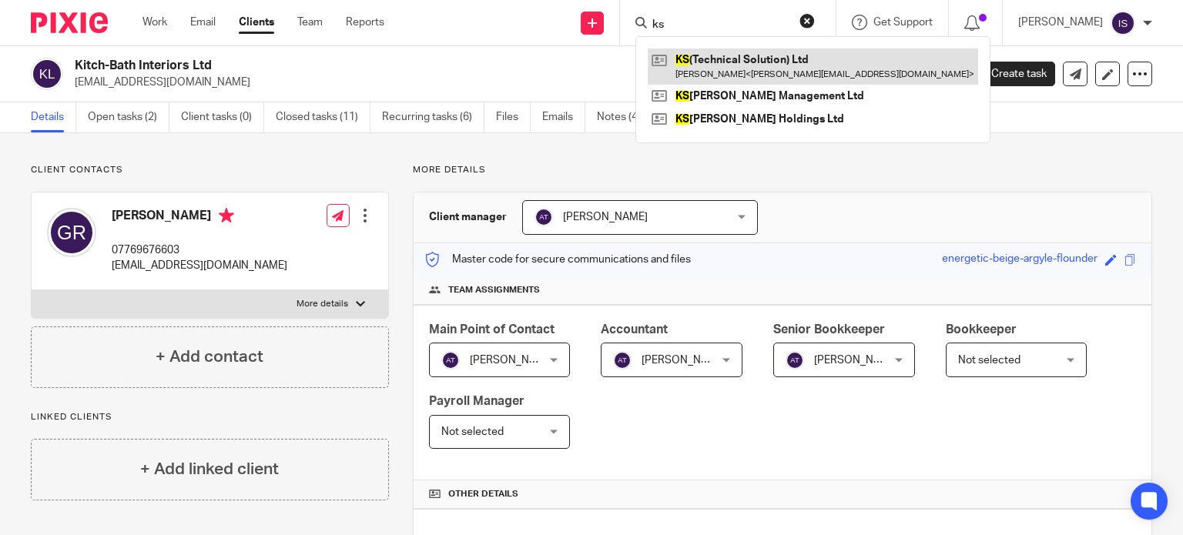
type input "ks"
click at [738, 58] on link at bounding box center [813, 66] width 330 height 35
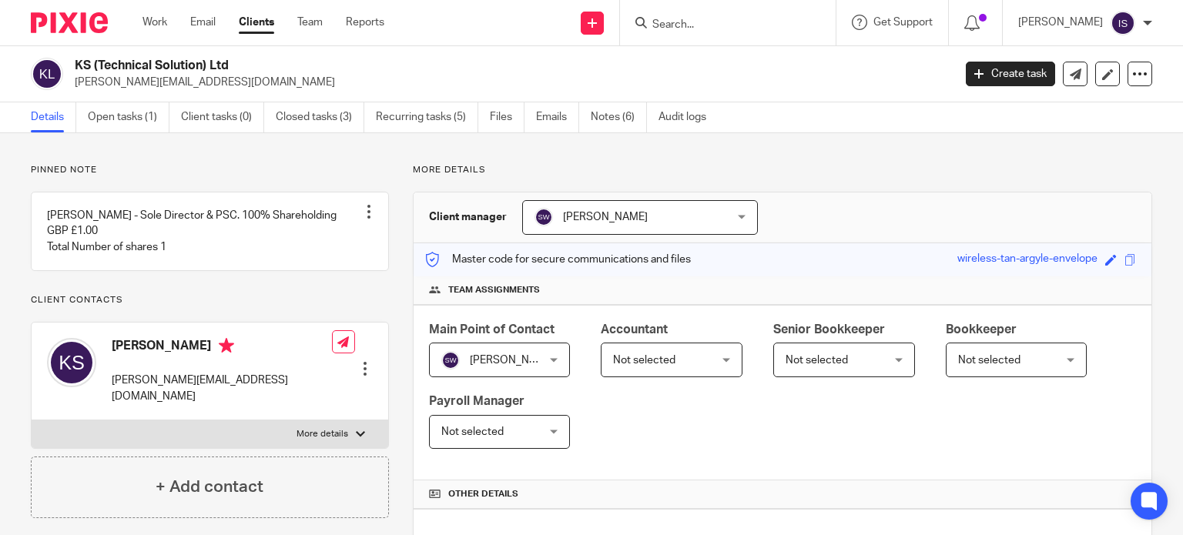
click at [649, 363] on span "Not selected" at bounding box center [664, 359] width 102 height 32
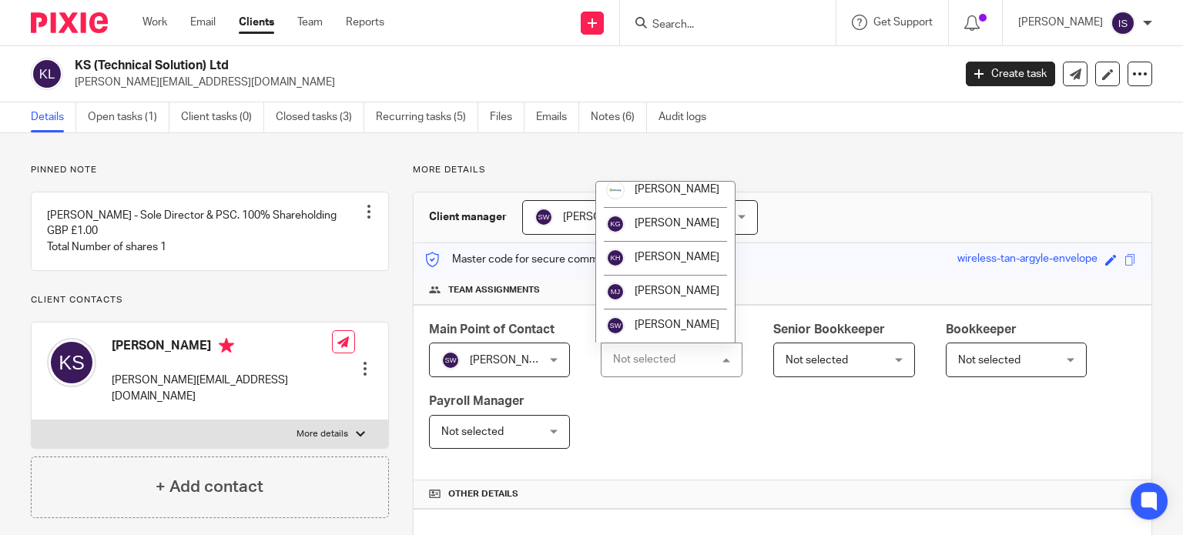
scroll to position [259, 0]
click at [641, 324] on span "[PERSON_NAME]" at bounding box center [677, 325] width 85 height 11
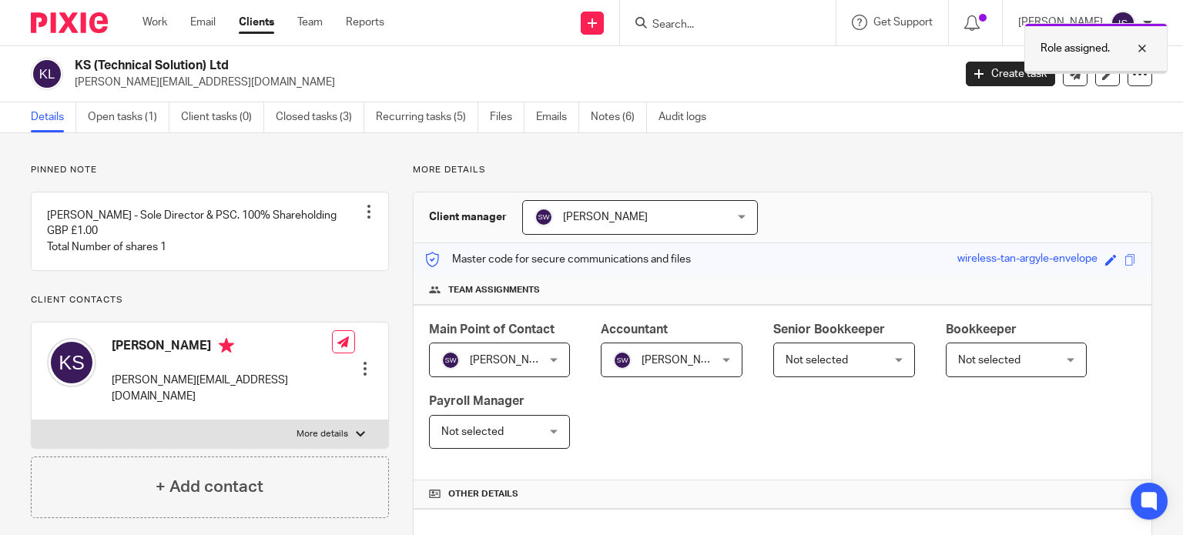
click at [1142, 49] on div at bounding box center [1131, 48] width 42 height 18
click at [752, 27] on input "Search" at bounding box center [720, 25] width 139 height 14
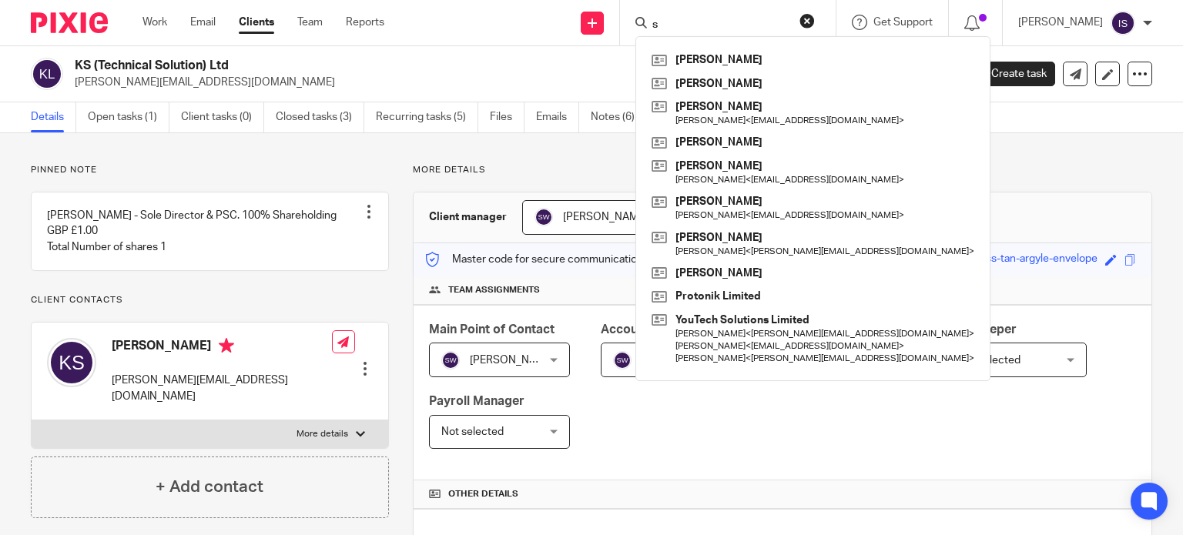
type input "s"
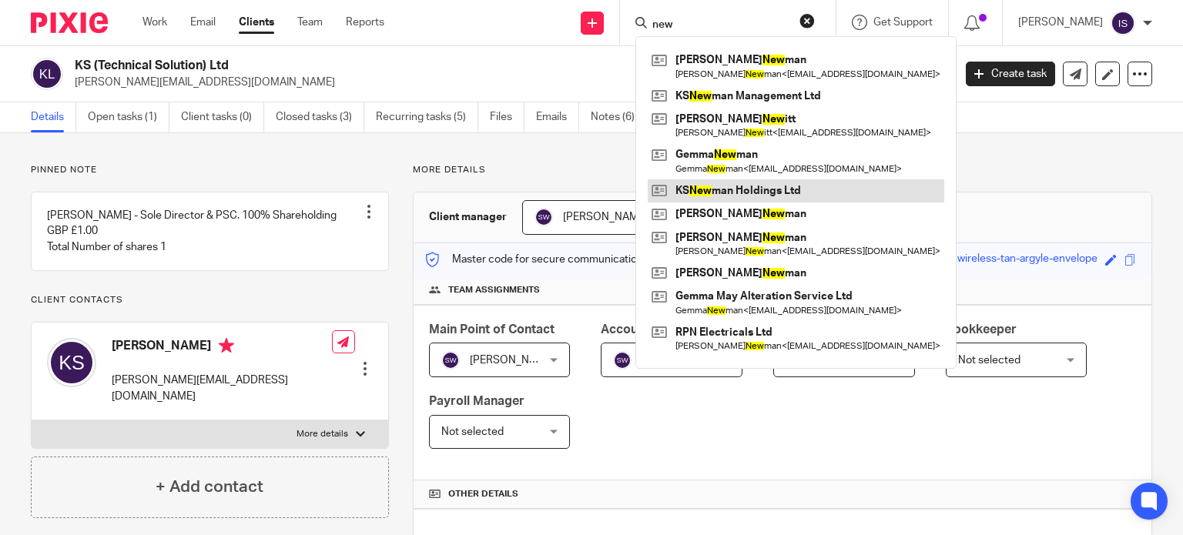
type input "new"
click at [811, 187] on link at bounding box center [796, 190] width 296 height 23
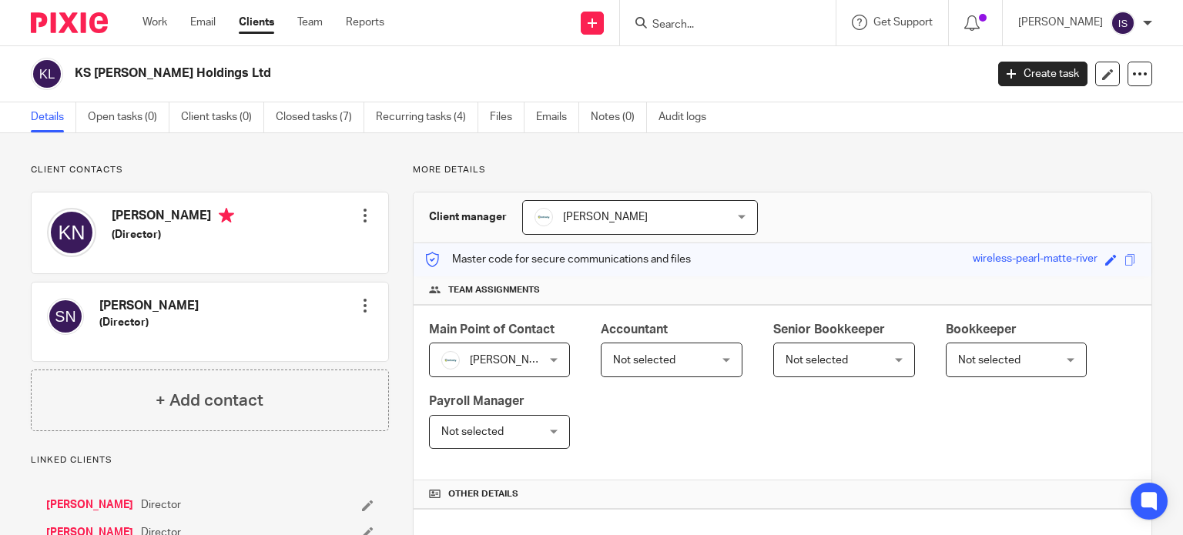
click at [628, 361] on span "Not selected" at bounding box center [644, 360] width 62 height 11
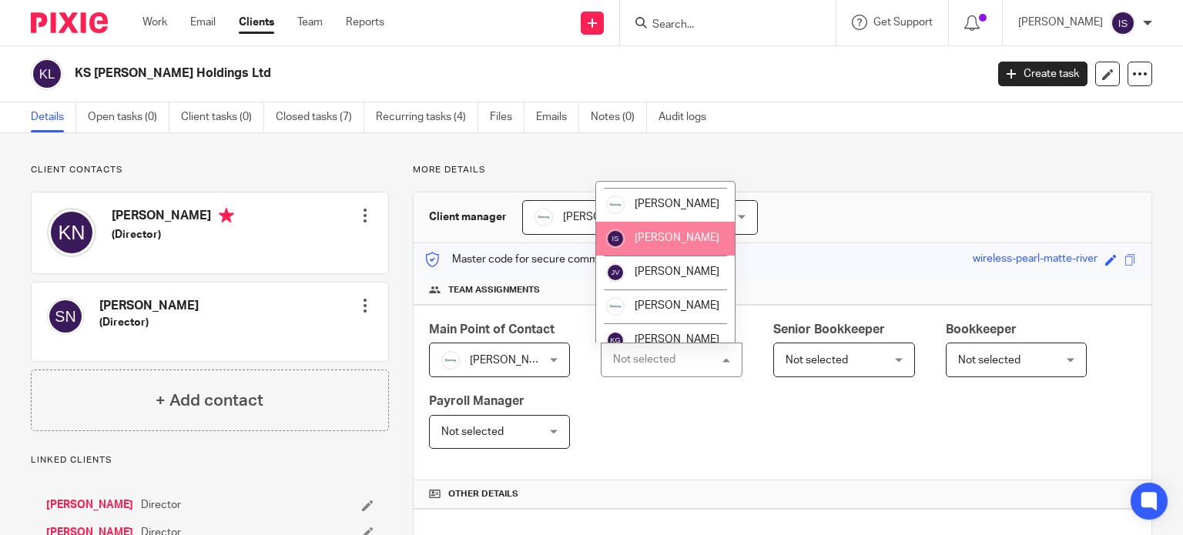
scroll to position [154, 0]
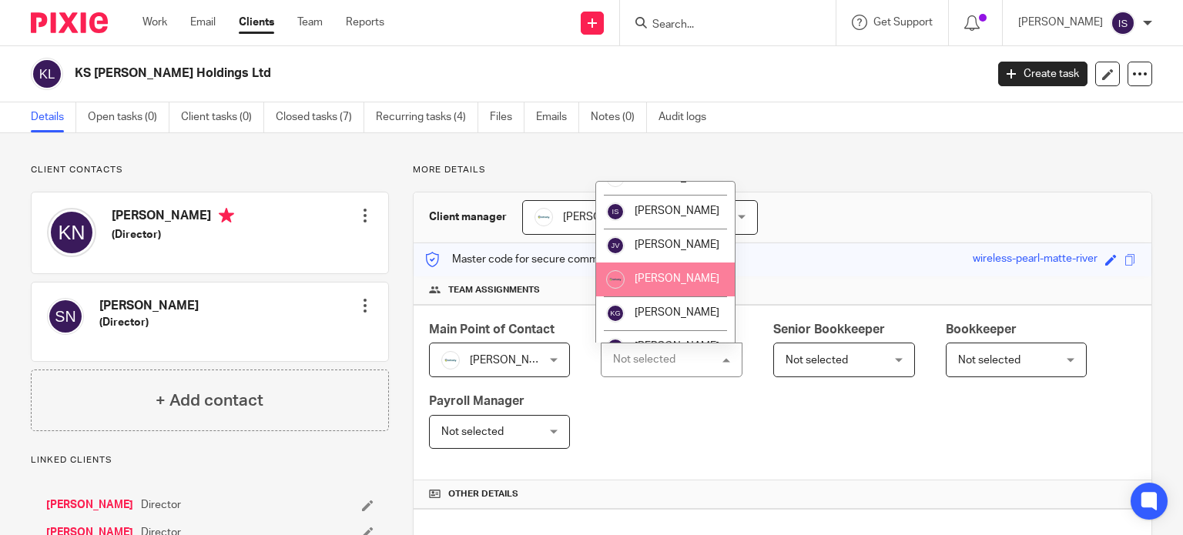
click at [648, 296] on li "[PERSON_NAME]" at bounding box center [665, 280] width 139 height 34
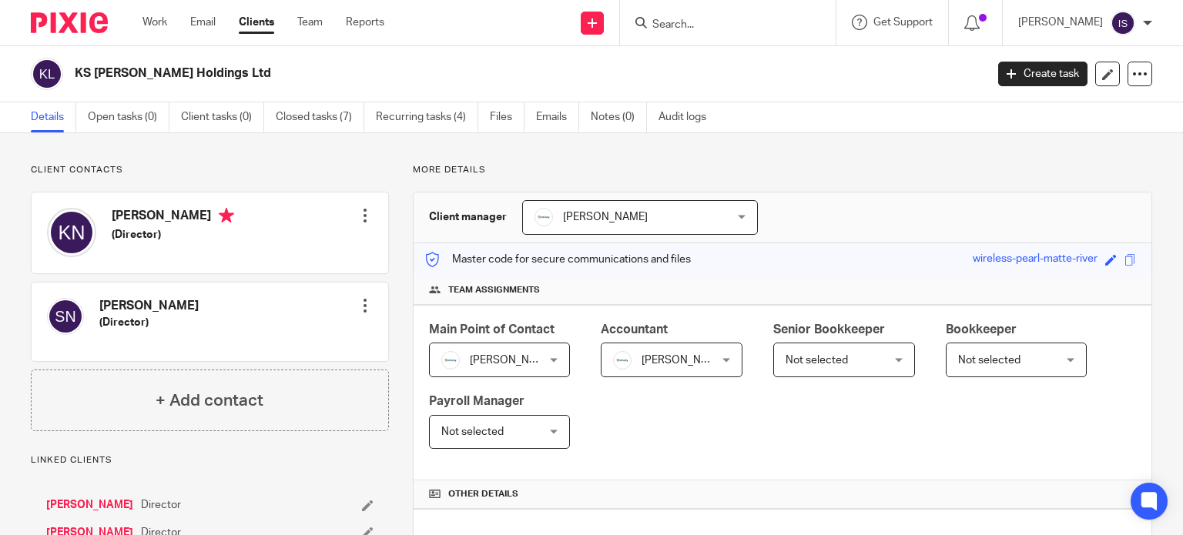
click at [738, 20] on input "Search" at bounding box center [720, 25] width 139 height 14
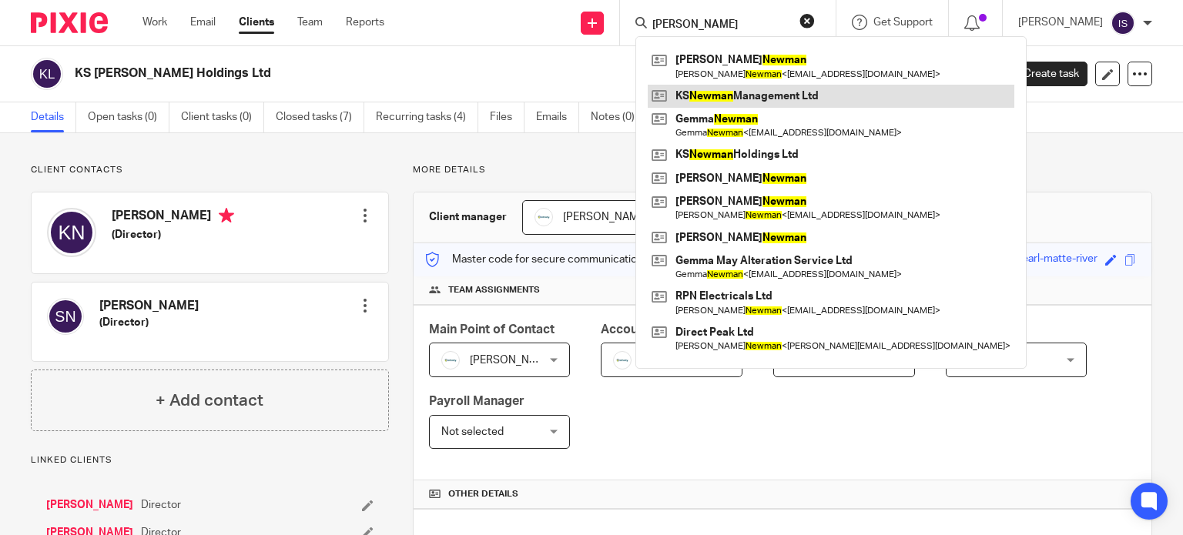
type input "[PERSON_NAME]"
click at [761, 100] on link at bounding box center [831, 96] width 367 height 23
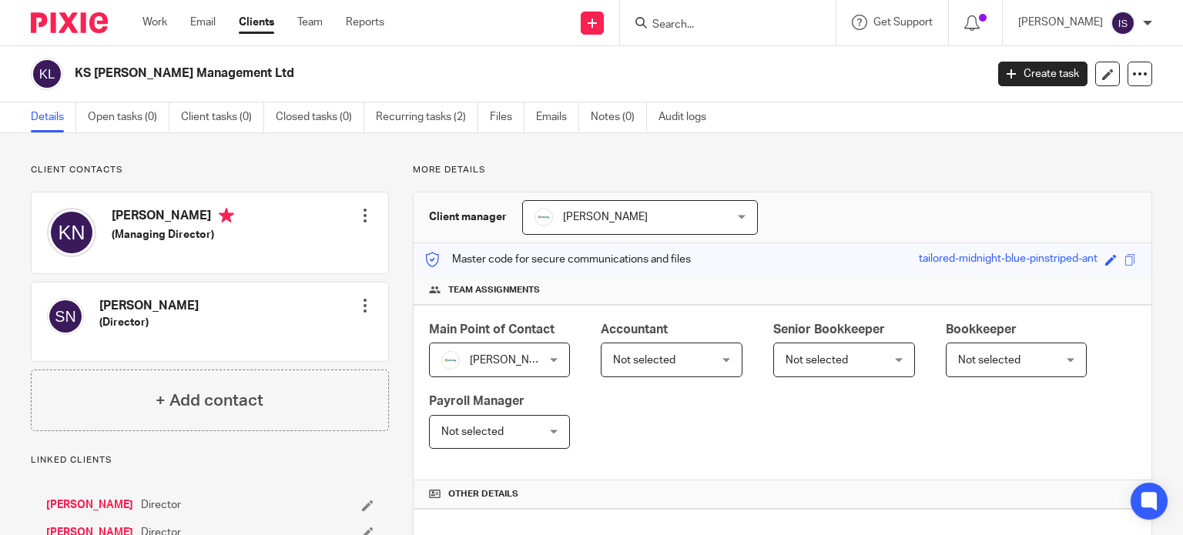
click at [692, 357] on span "Not selected" at bounding box center [664, 359] width 102 height 32
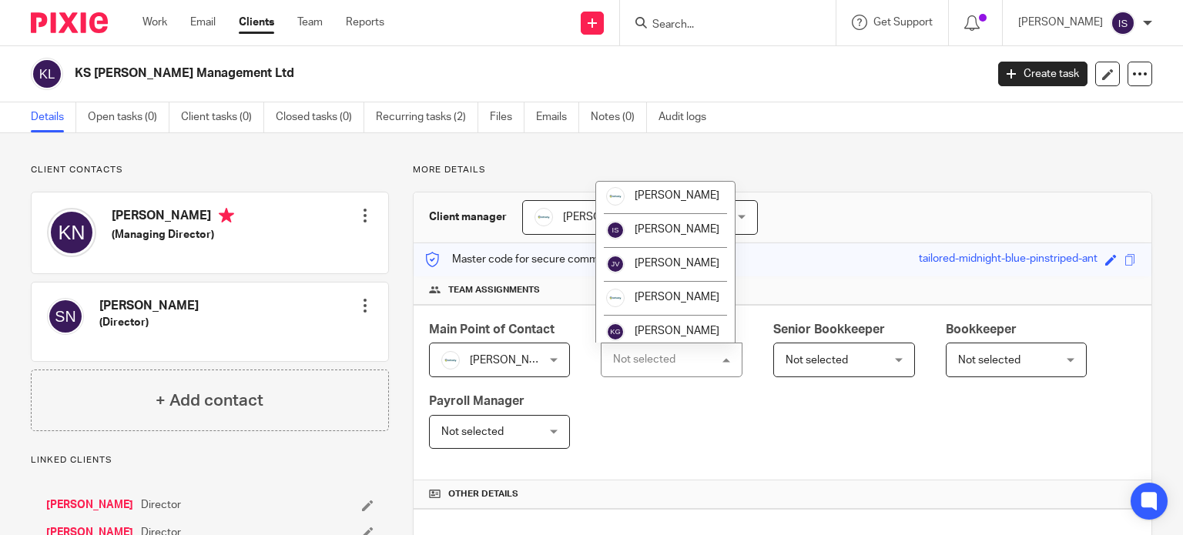
scroll to position [154, 0]
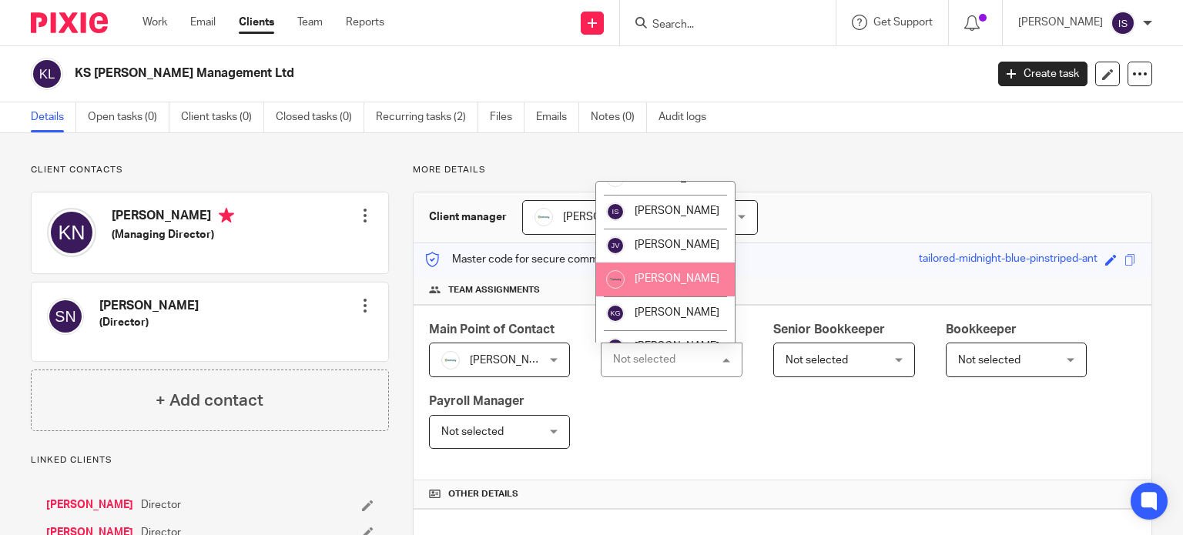
click at [672, 284] on span "[PERSON_NAME]" at bounding box center [677, 278] width 85 height 11
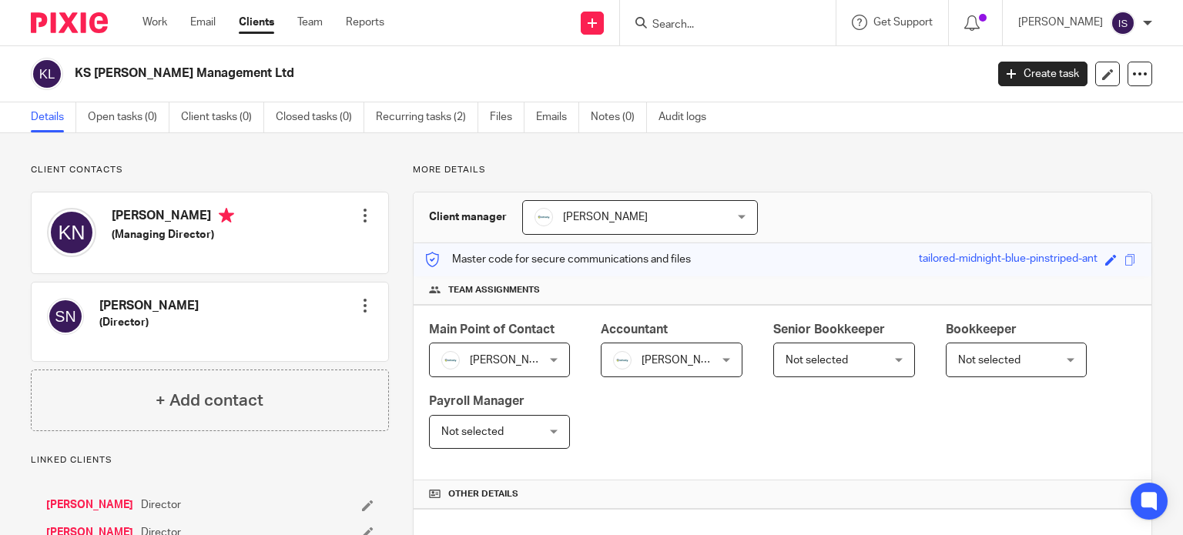
click at [682, 15] on form at bounding box center [733, 22] width 164 height 19
click at [677, 23] on input "Search" at bounding box center [720, 25] width 139 height 14
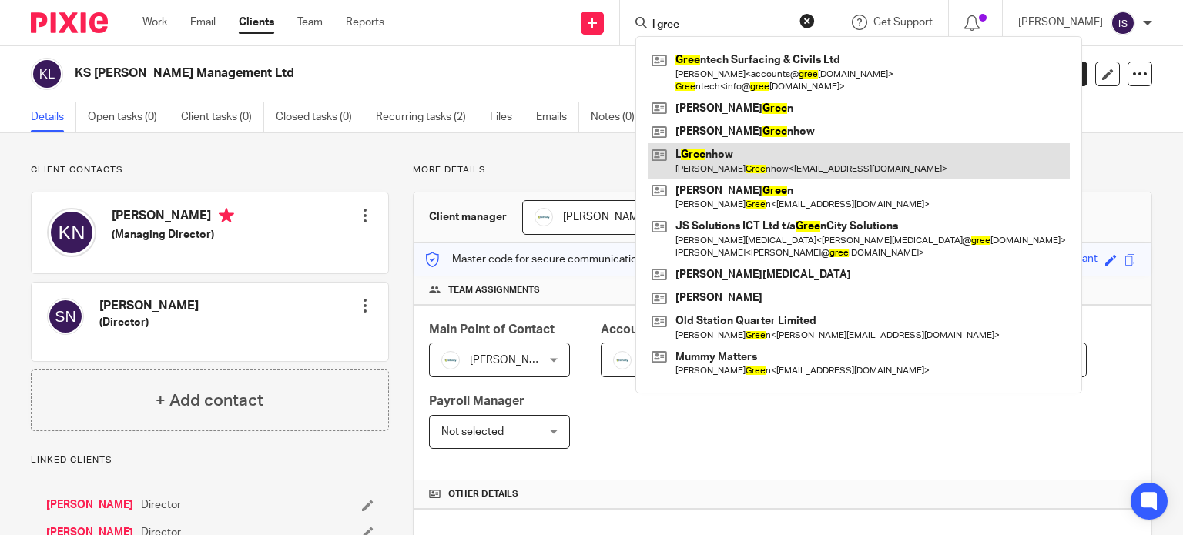
type input "l gree"
click at [752, 162] on link at bounding box center [859, 160] width 422 height 35
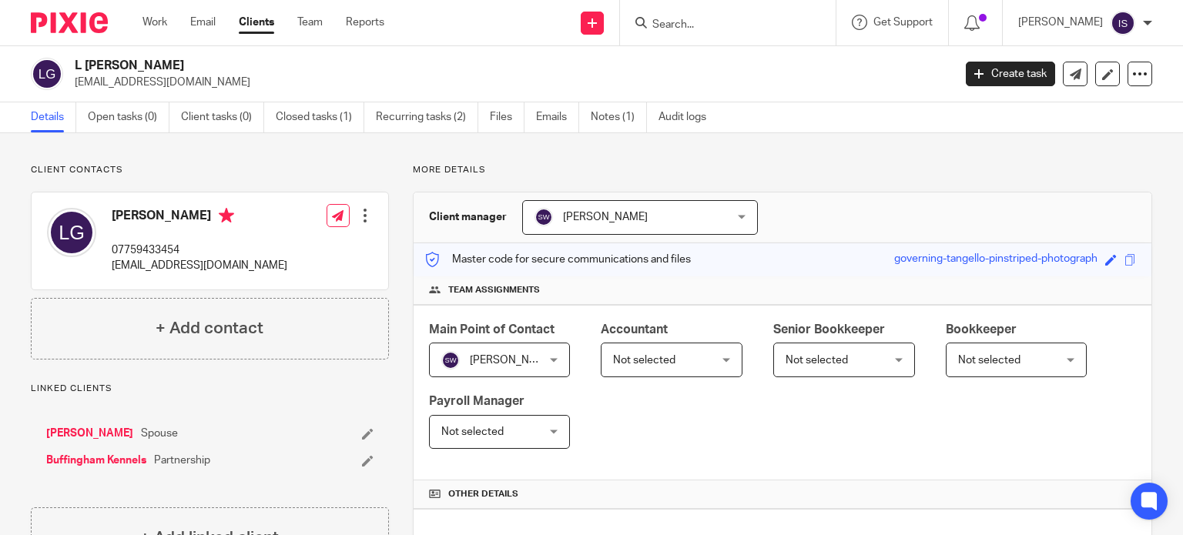
click at [636, 350] on span "Not selected" at bounding box center [664, 359] width 102 height 32
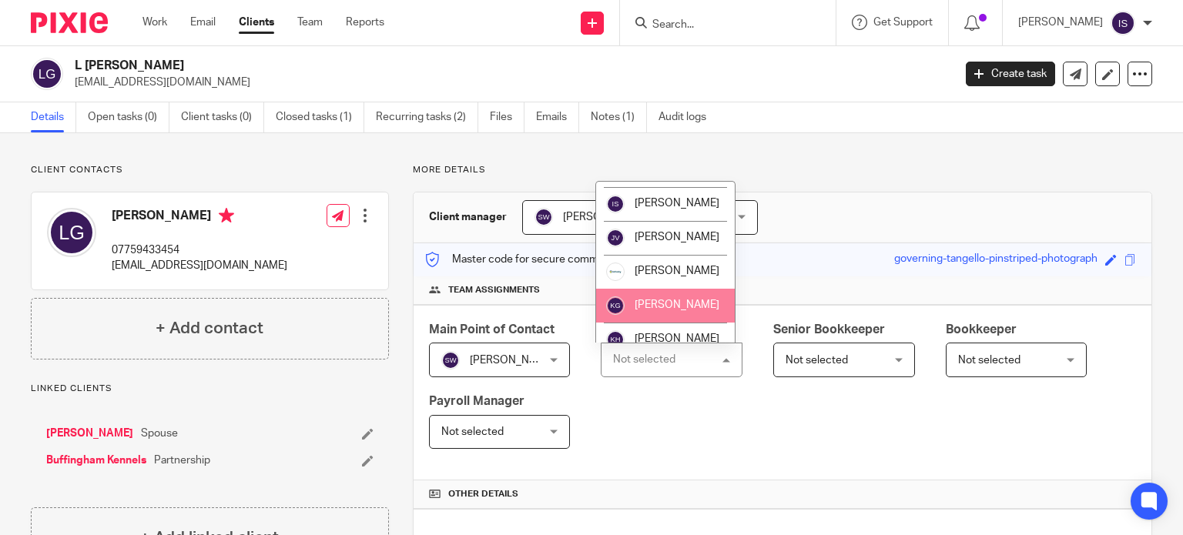
scroll to position [259, 0]
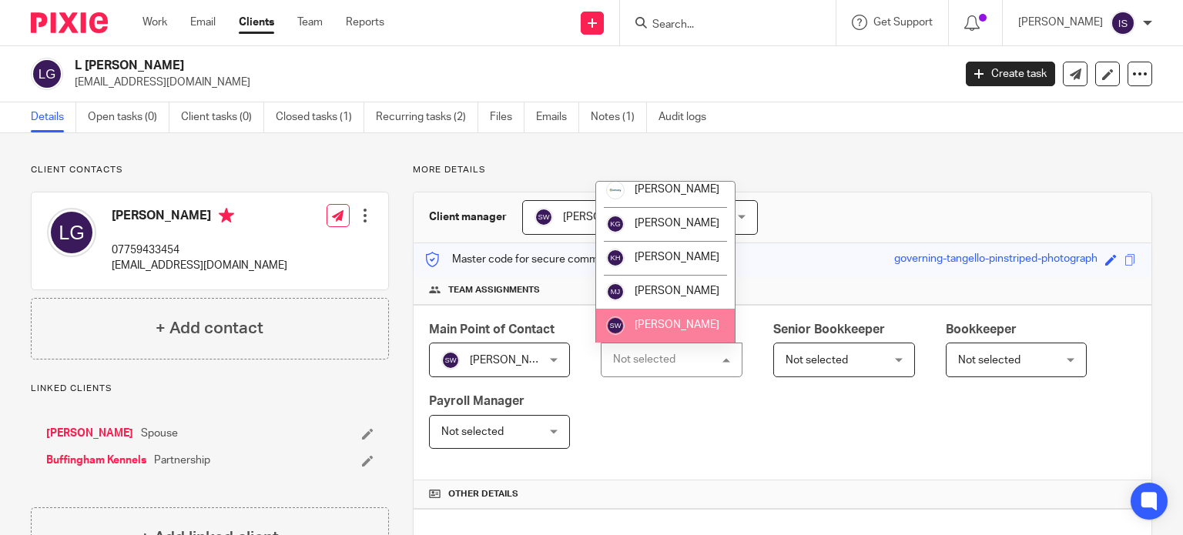
click at [656, 325] on span "[PERSON_NAME]" at bounding box center [677, 325] width 85 height 11
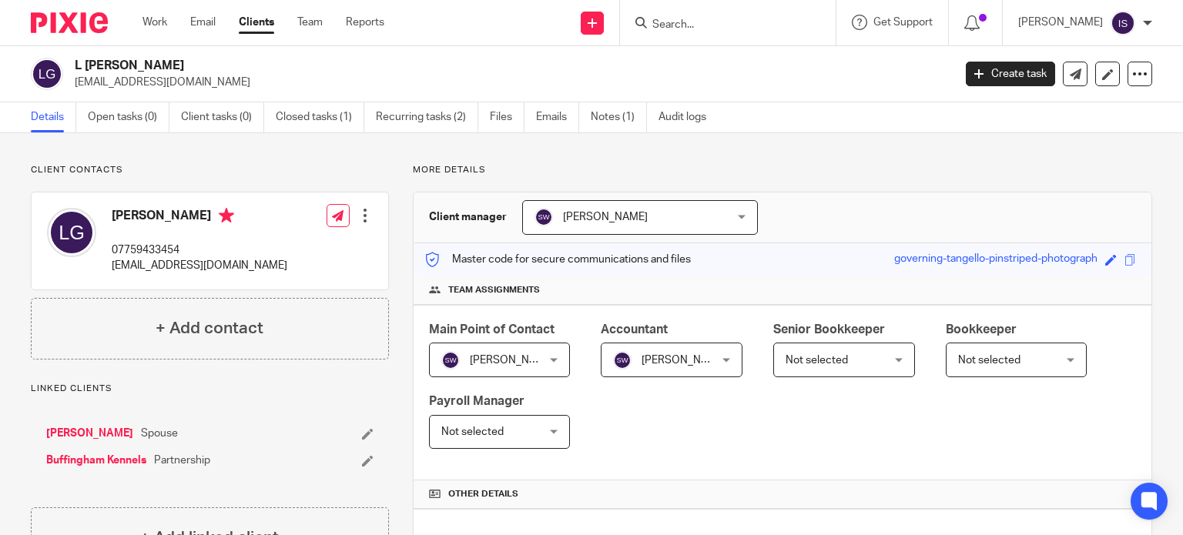
click at [729, 27] on input "Search" at bounding box center [720, 25] width 139 height 14
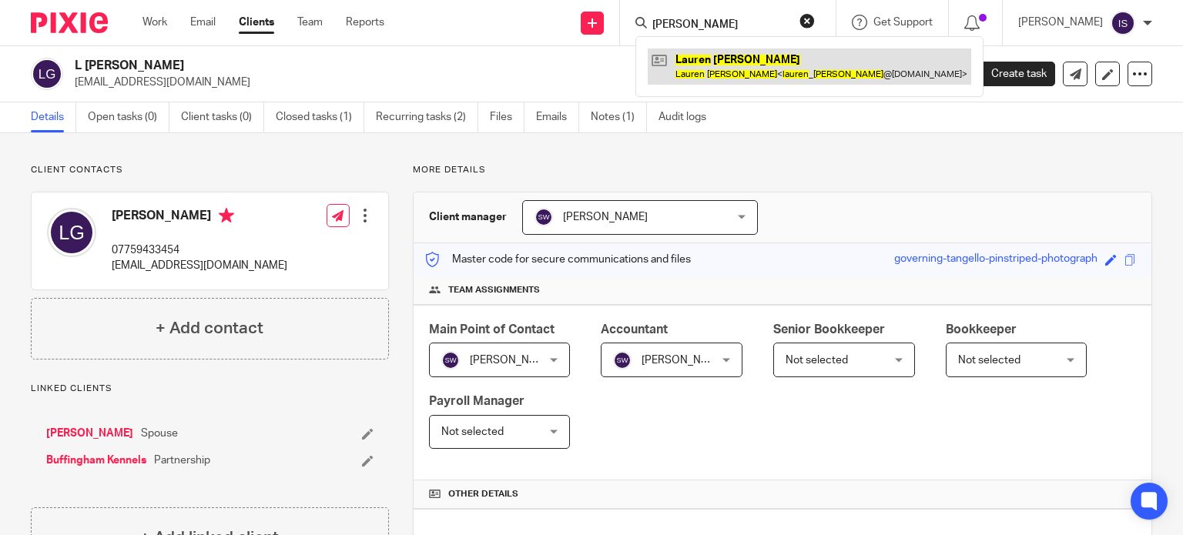
type input "lauren moreell"
click at [726, 72] on link at bounding box center [809, 66] width 323 height 35
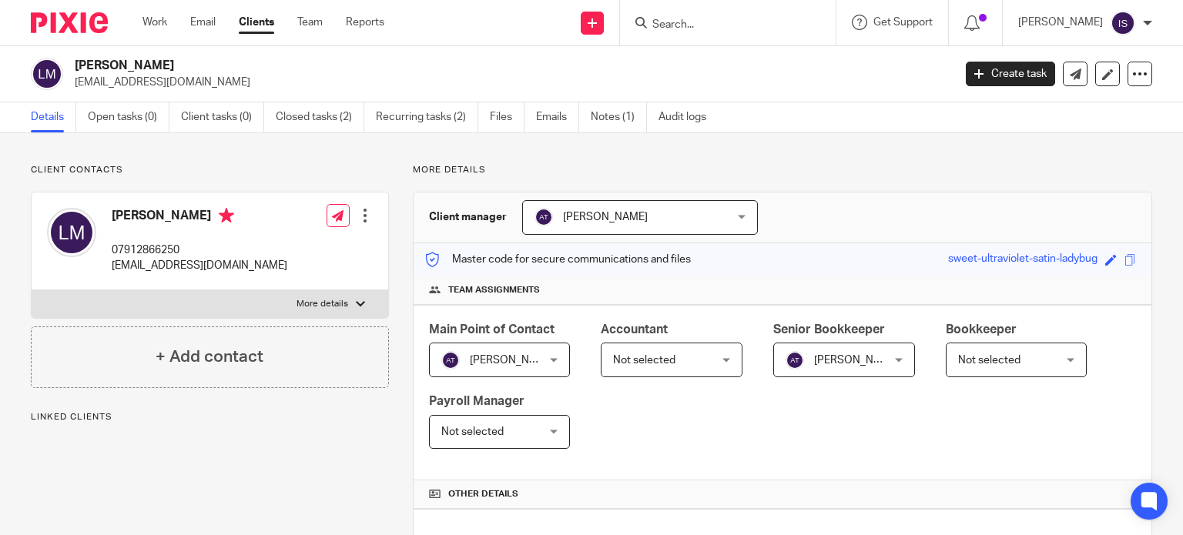
click at [644, 363] on span "Not selected" at bounding box center [644, 360] width 62 height 11
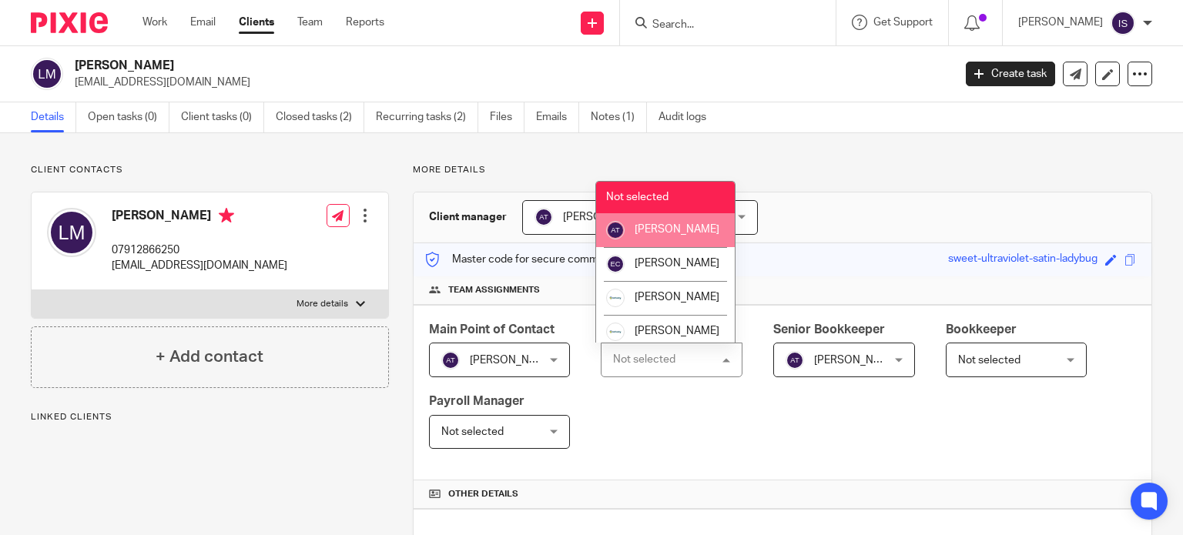
drag, startPoint x: 666, startPoint y: 230, endPoint x: 683, endPoint y: 239, distance: 18.9
click at [668, 231] on li "[PERSON_NAME]" at bounding box center [665, 230] width 139 height 34
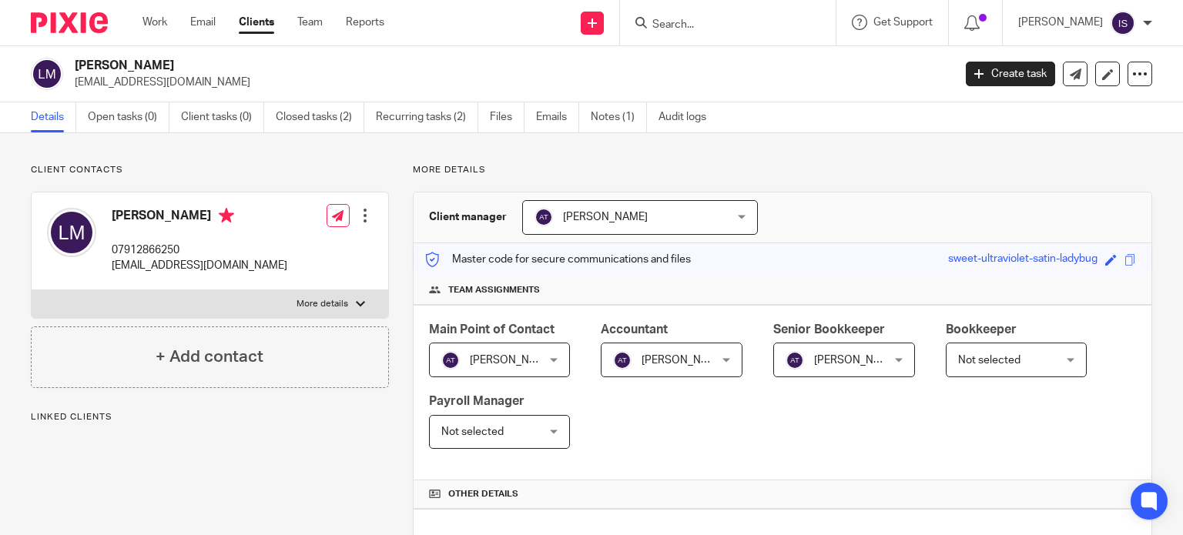
click at [856, 363] on span "[PERSON_NAME]" at bounding box center [856, 360] width 85 height 11
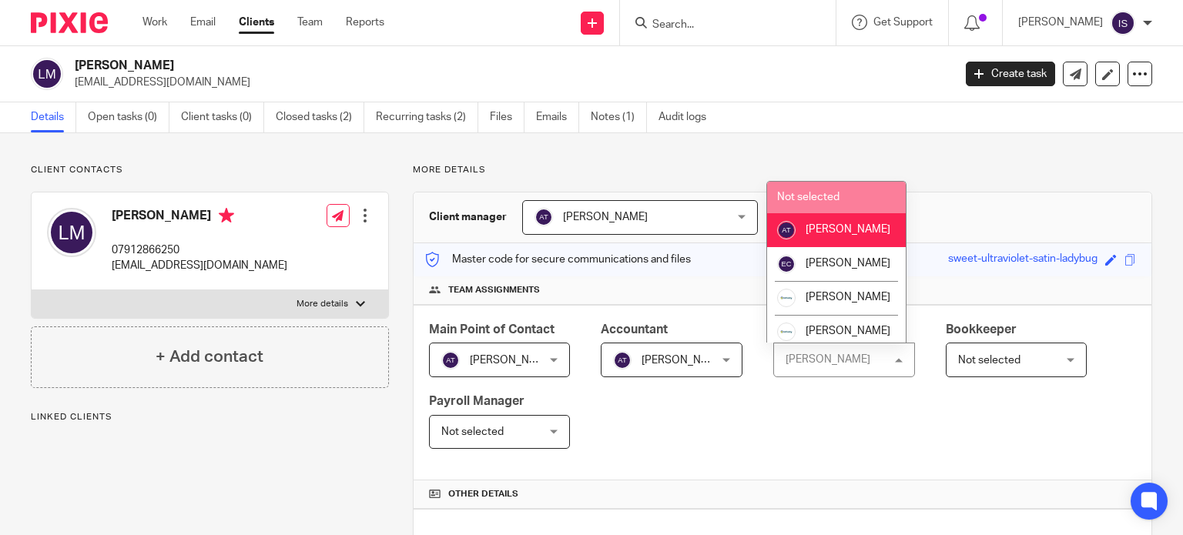
click at [829, 203] on span "Not selected" at bounding box center [808, 197] width 62 height 11
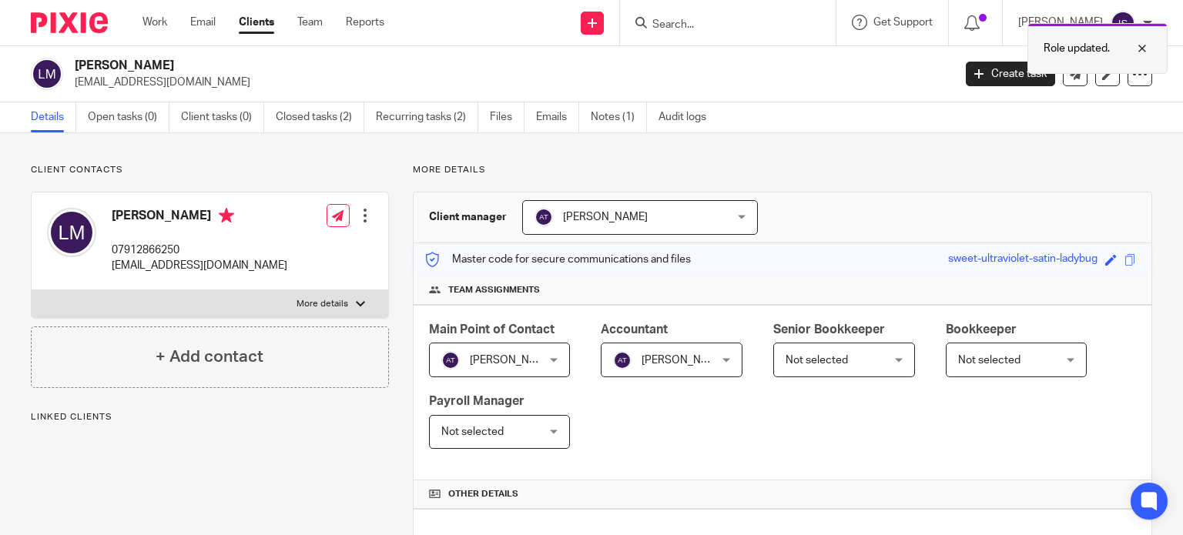
click at [1149, 47] on div at bounding box center [1131, 48] width 42 height 18
click at [712, 28] on input "Search" at bounding box center [720, 25] width 139 height 14
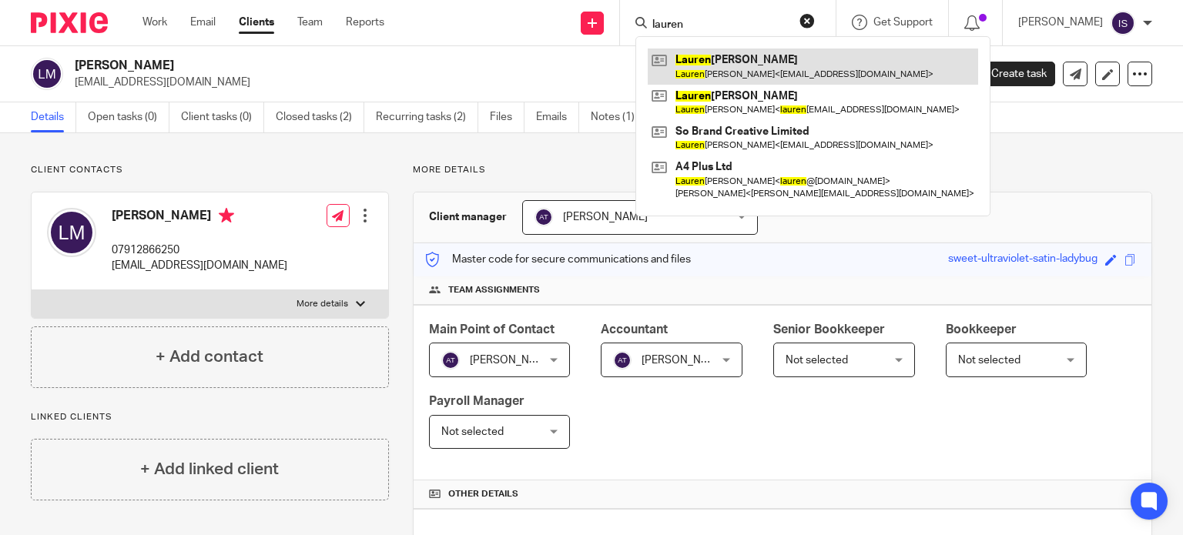
type input "lauren"
click at [731, 73] on link at bounding box center [813, 66] width 330 height 35
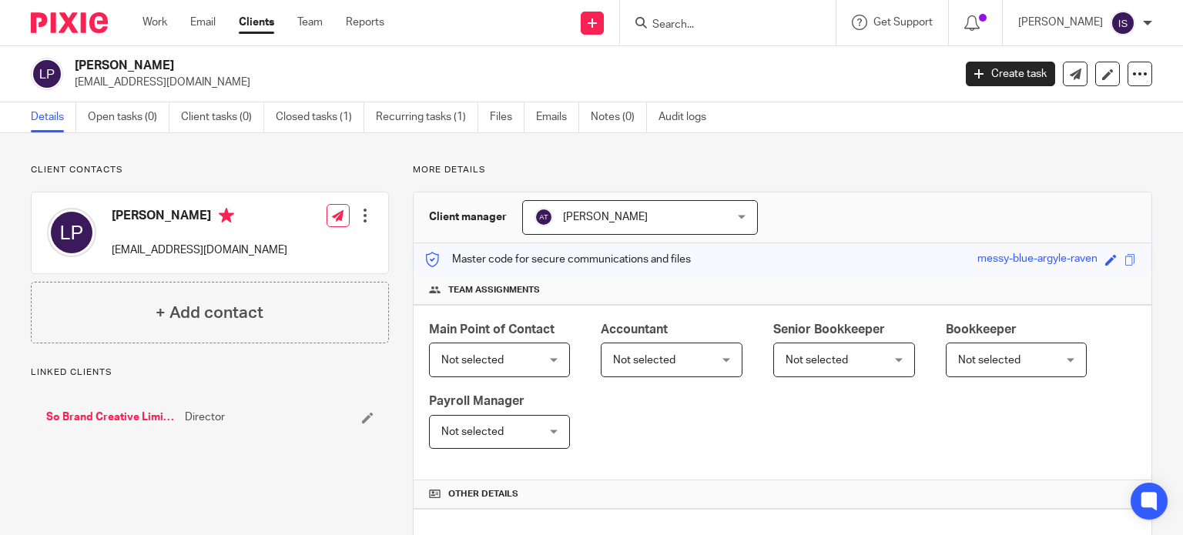
click at [668, 356] on span "Not selected" at bounding box center [644, 360] width 62 height 11
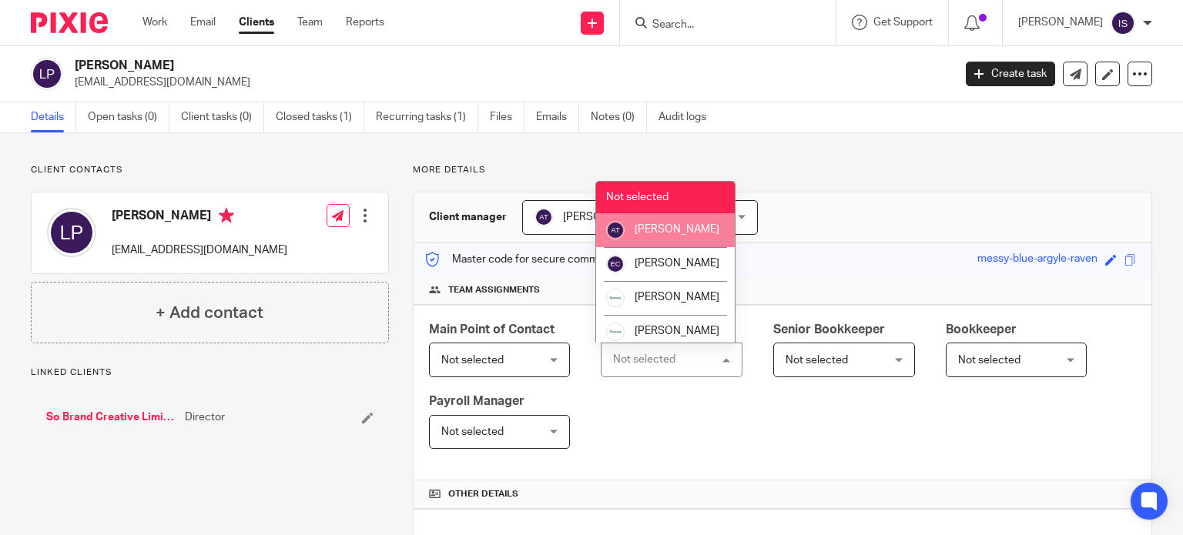
click at [666, 247] on li "[PERSON_NAME]" at bounding box center [665, 230] width 139 height 34
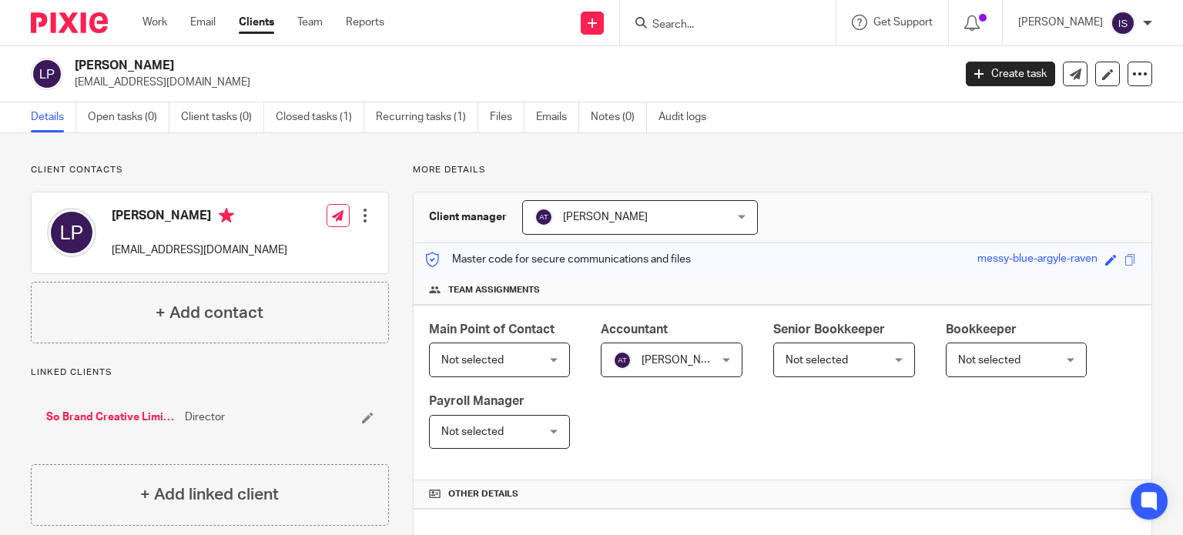
click at [743, 25] on input "Search" at bounding box center [720, 25] width 139 height 14
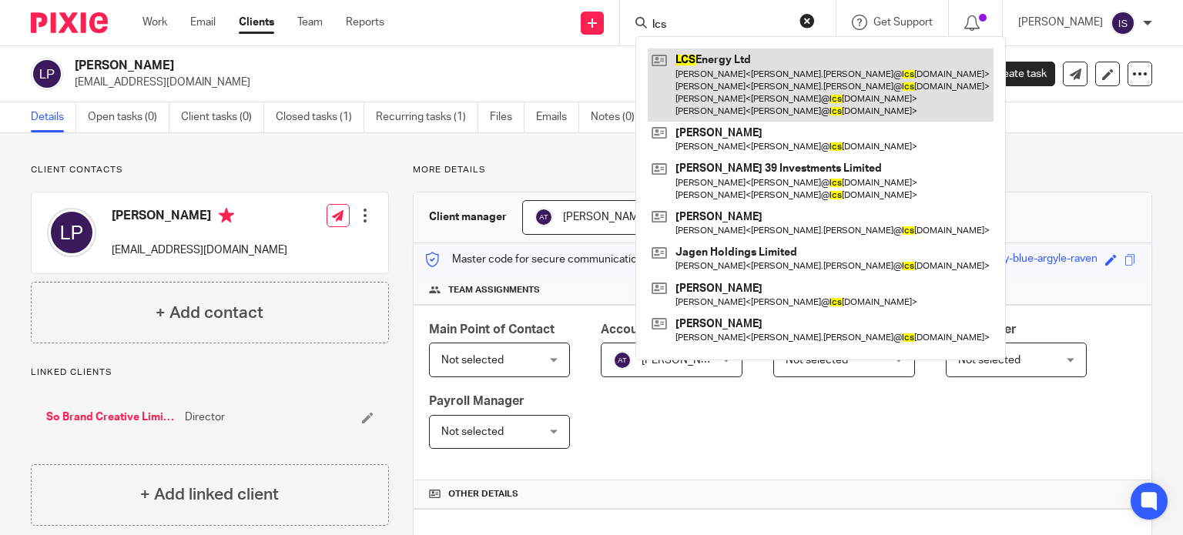
type input "lcs"
click at [727, 101] on link at bounding box center [821, 85] width 346 height 73
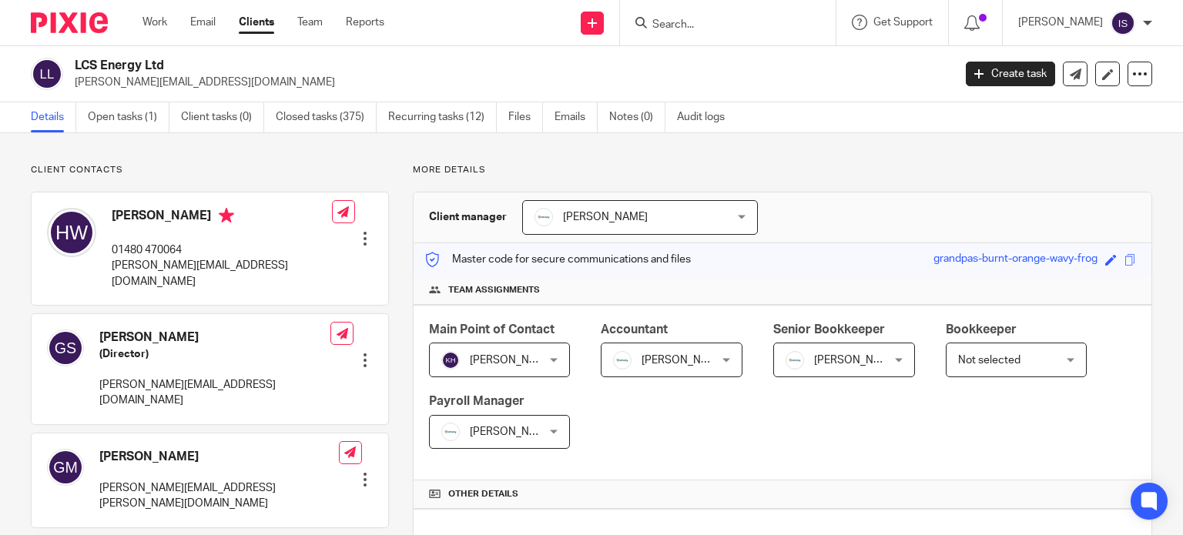
click at [693, 371] on span "[PERSON_NAME]" at bounding box center [664, 359] width 102 height 32
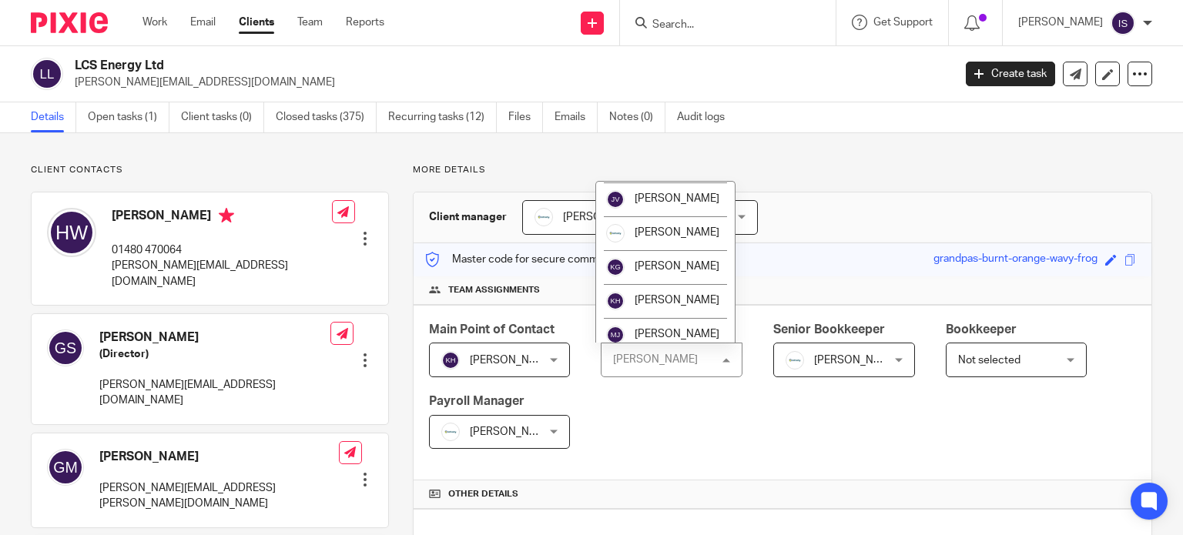
scroll to position [231, 0]
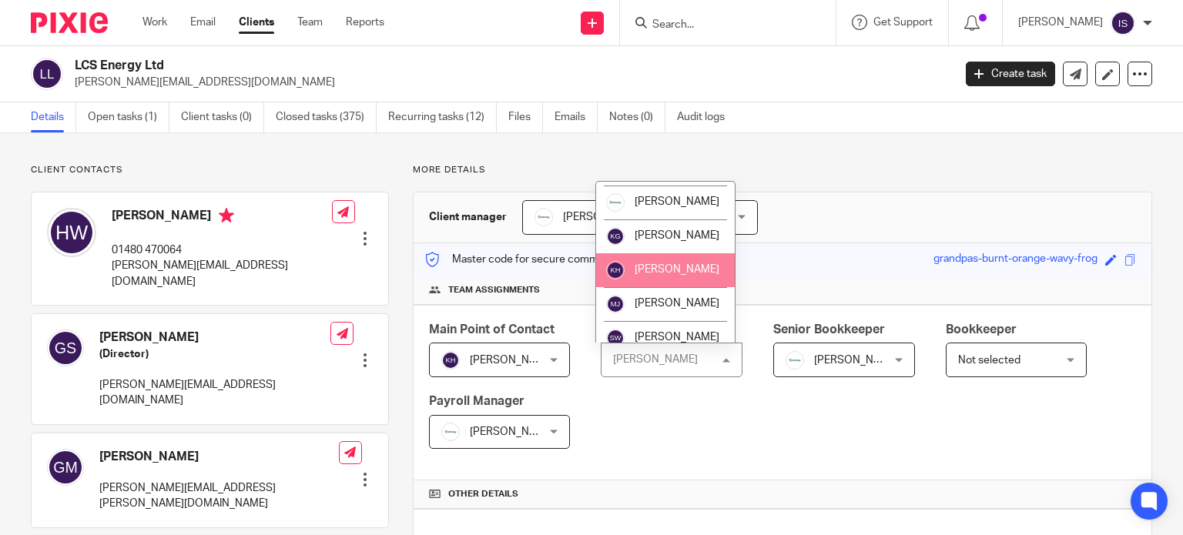
click at [687, 287] on li "[PERSON_NAME]" at bounding box center [665, 270] width 139 height 34
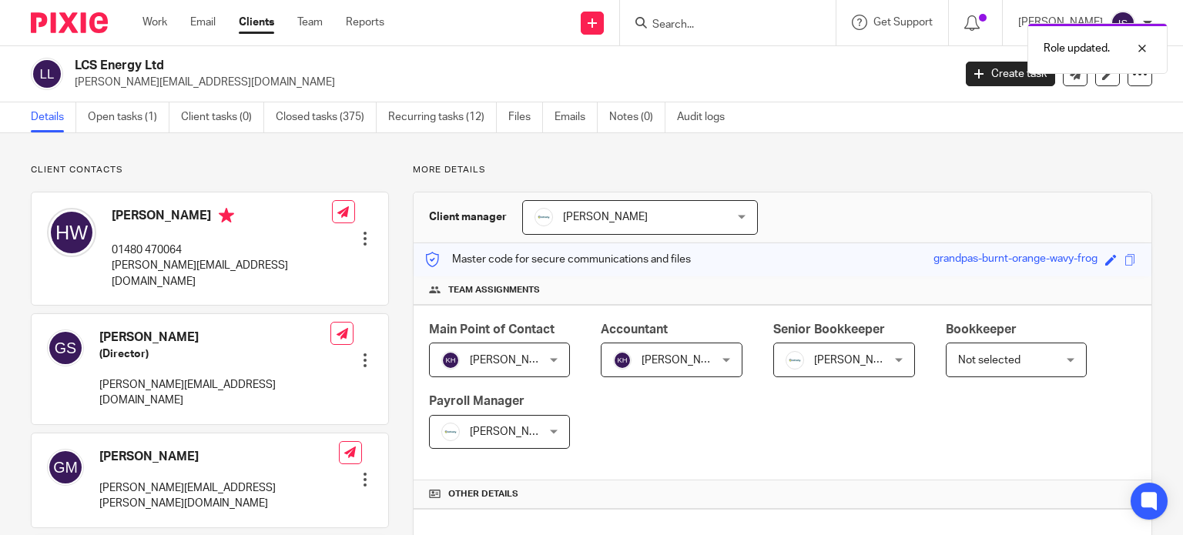
click at [814, 360] on span "[PERSON_NAME]" at bounding box center [856, 360] width 85 height 11
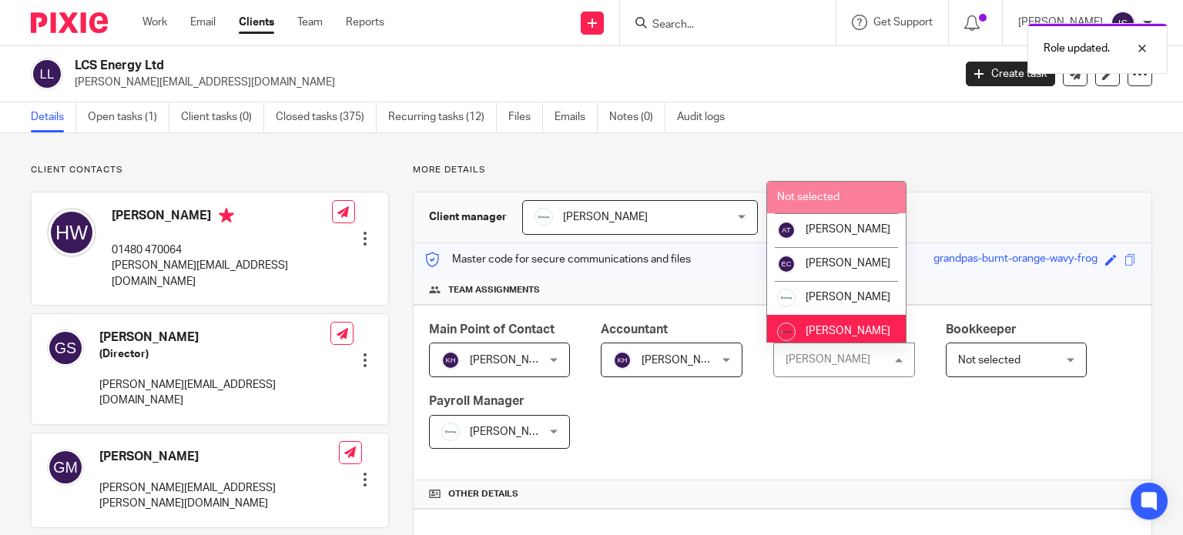
click at [812, 202] on span "Not selected" at bounding box center [808, 197] width 62 height 11
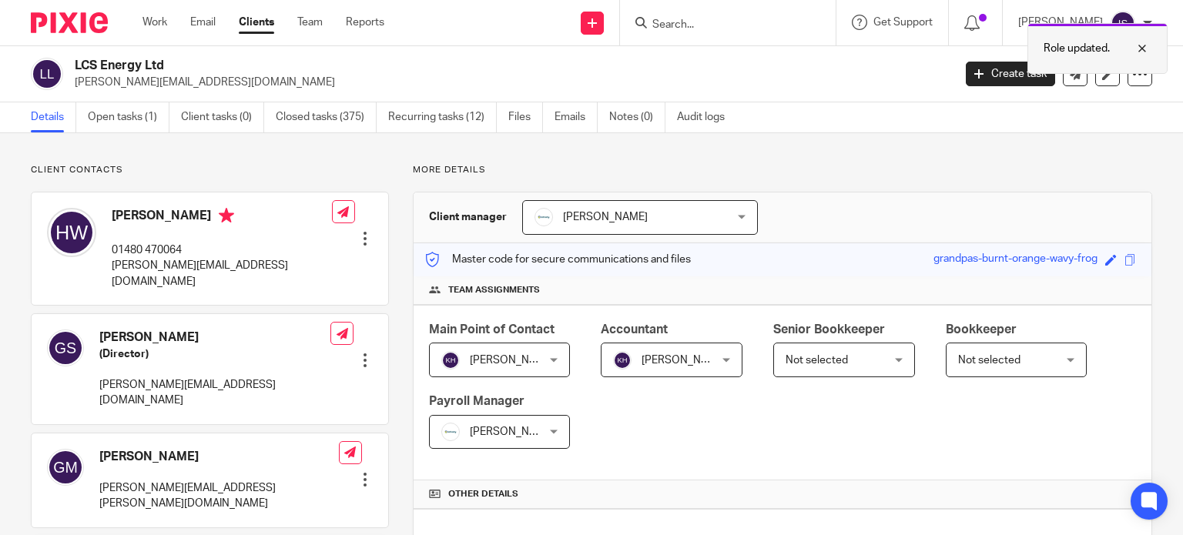
click at [1143, 49] on div at bounding box center [1131, 48] width 42 height 18
click at [767, 16] on form at bounding box center [733, 22] width 164 height 19
click at [724, 22] on input "Search" at bounding box center [720, 25] width 139 height 14
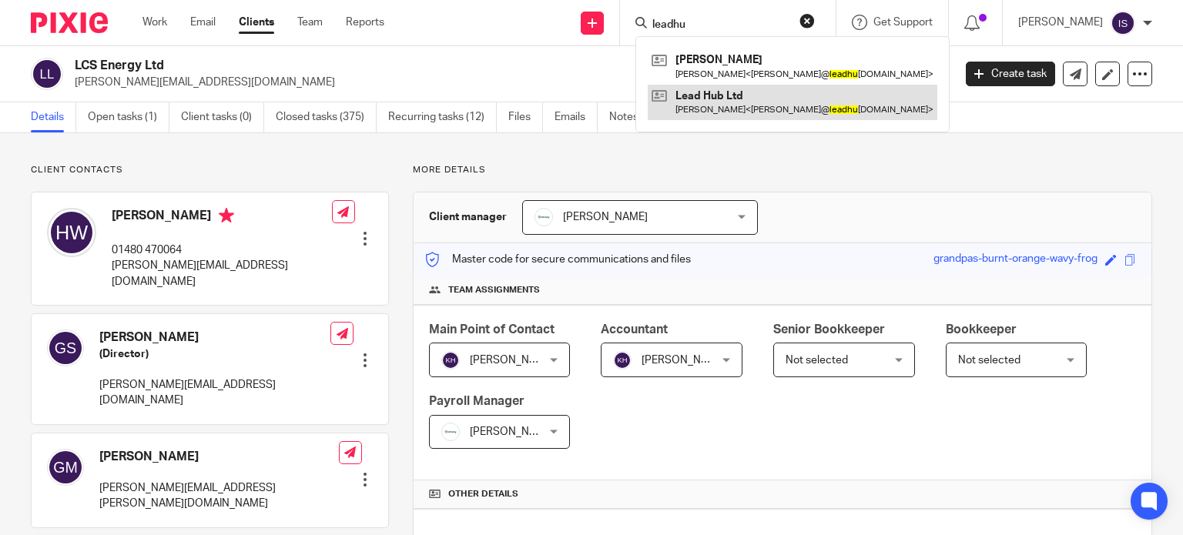
type input "leadhu"
click at [722, 113] on link at bounding box center [793, 102] width 290 height 35
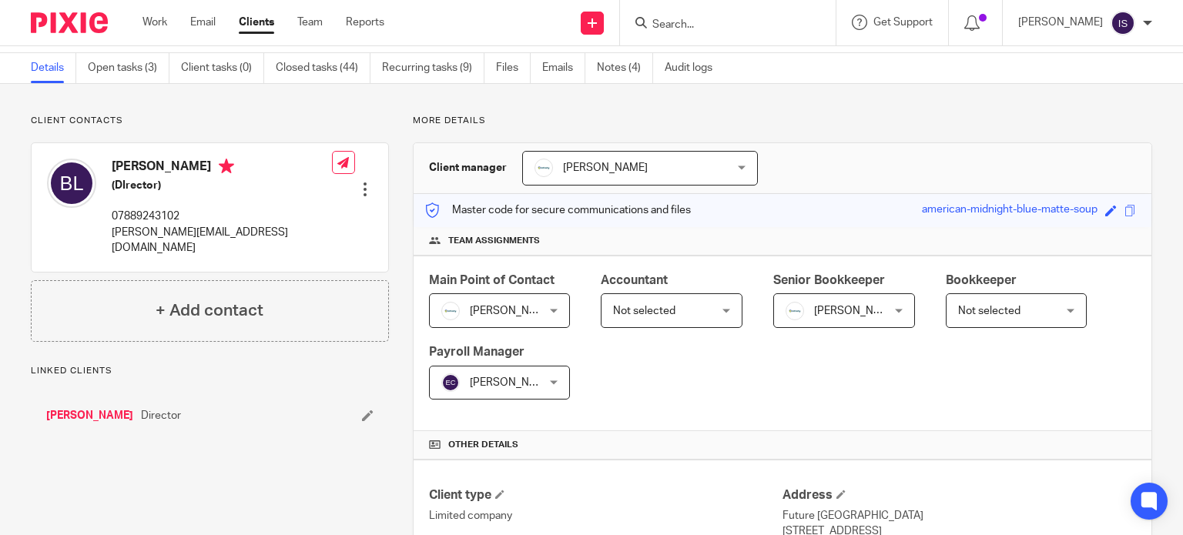
scroll to position [77, 0]
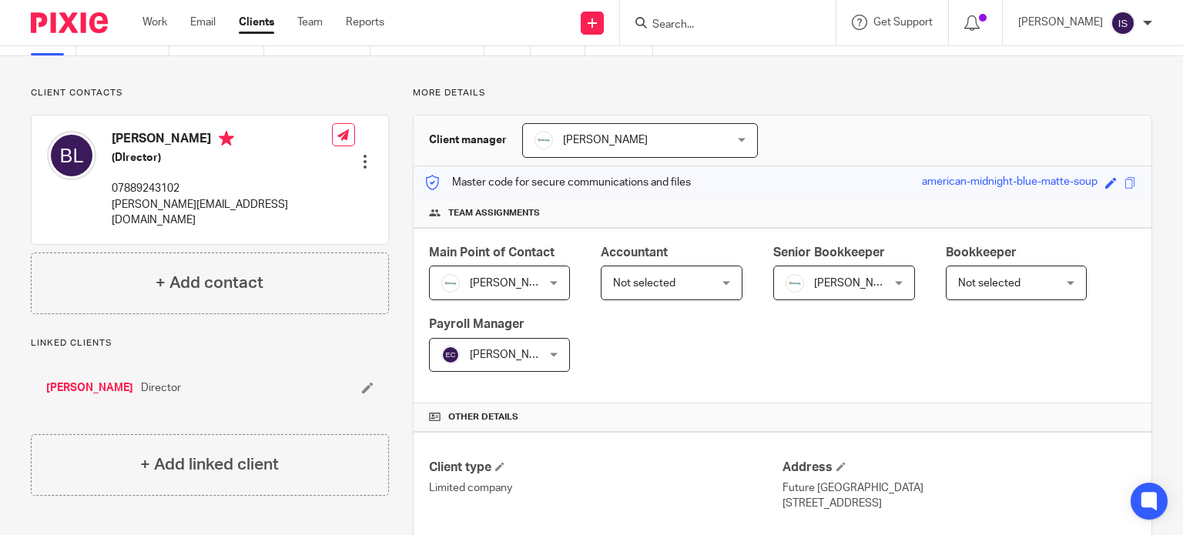
click at [706, 333] on div "Main Point of Contact Eve Parker Eve Parker Not selected Aimee Tamburrini Emma …" at bounding box center [783, 316] width 738 height 176
click at [688, 264] on div "Accountant Not selected Not selected Not selected Aimee Tamburrini Emma Coleman…" at bounding box center [672, 272] width 142 height 56
click at [693, 273] on span "Not selected" at bounding box center [664, 282] width 102 height 32
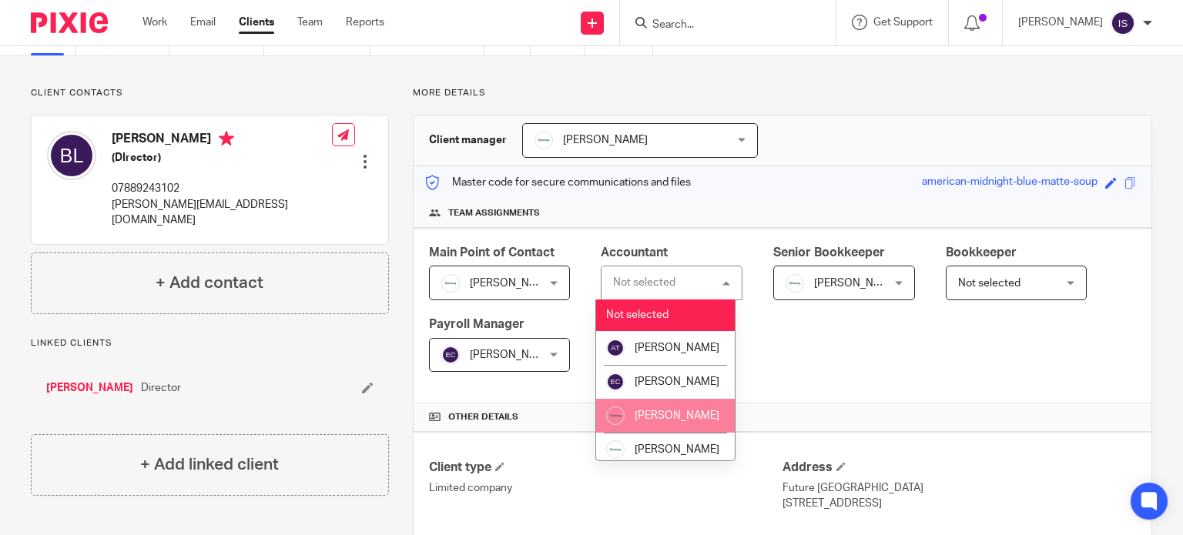
click at [665, 421] on span "[PERSON_NAME]" at bounding box center [677, 415] width 85 height 11
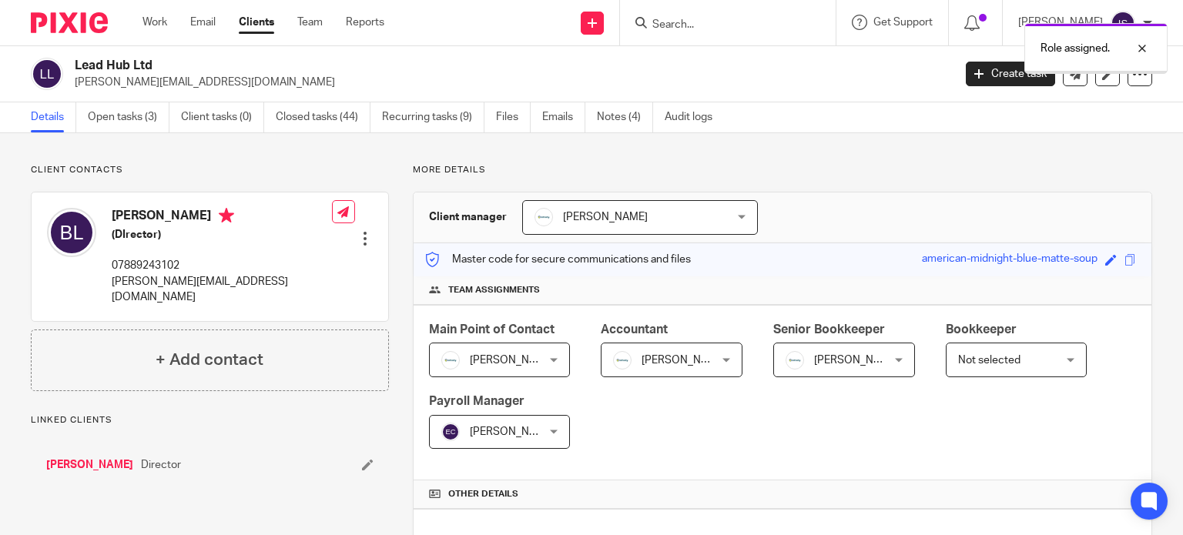
click at [946, 357] on div "Not selected Not selected" at bounding box center [1017, 360] width 142 height 35
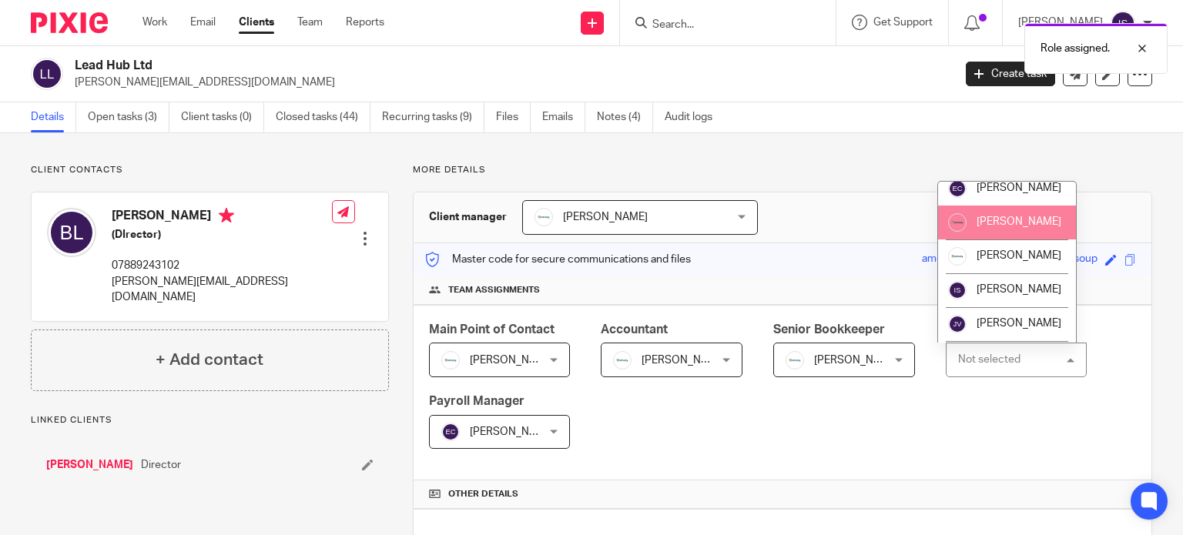
scroll to position [154, 0]
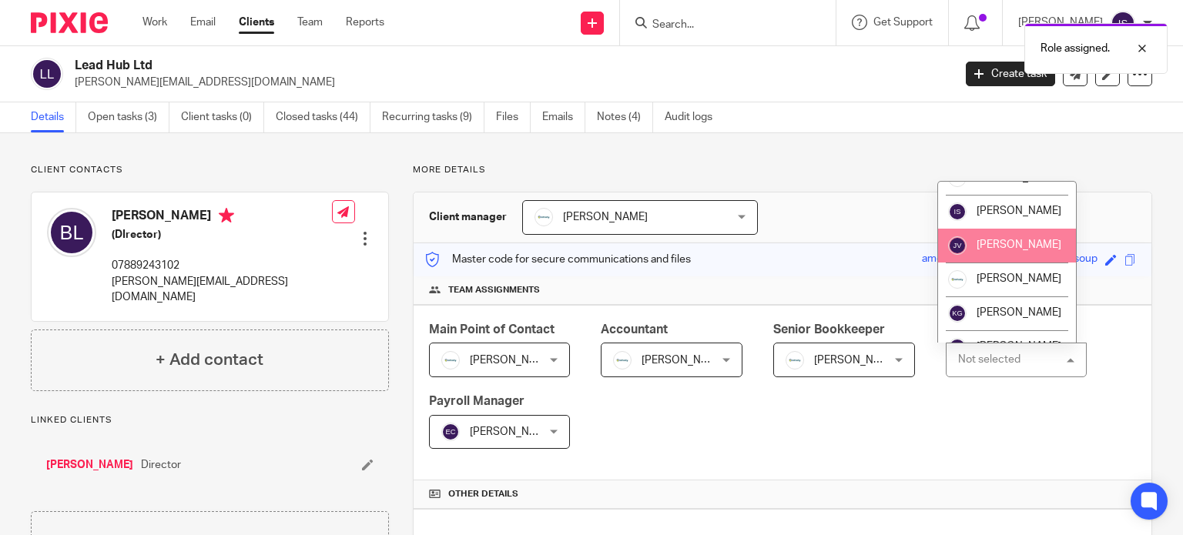
click at [983, 250] on span "[PERSON_NAME]" at bounding box center [1018, 244] width 85 height 11
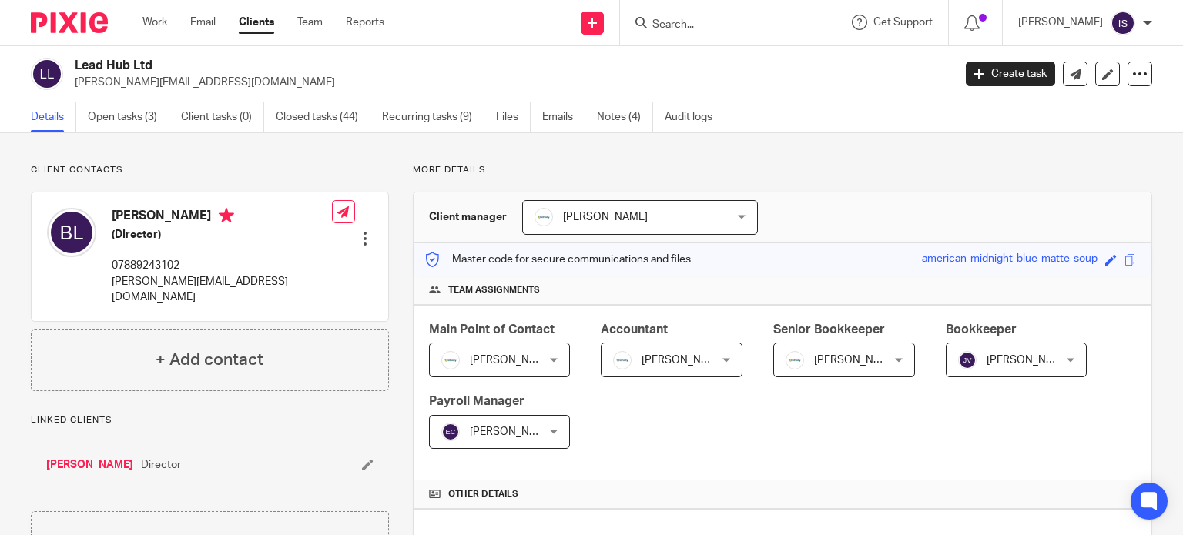
click at [701, 35] on div at bounding box center [728, 22] width 216 height 45
click at [698, 25] on input "Search" at bounding box center [720, 25] width 139 height 14
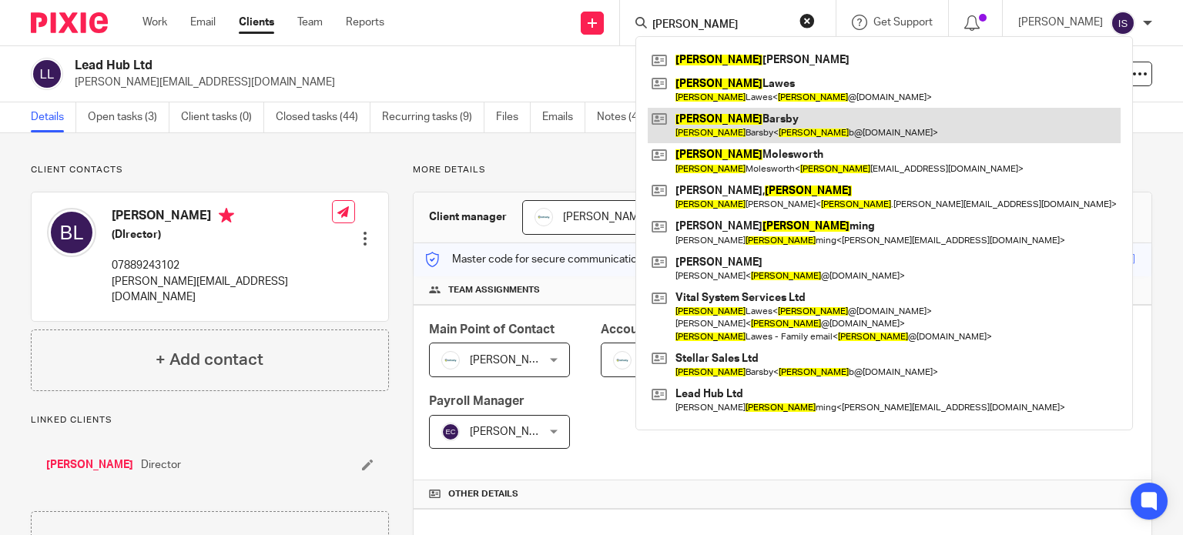
type input "lee"
click at [736, 116] on link at bounding box center [884, 125] width 473 height 35
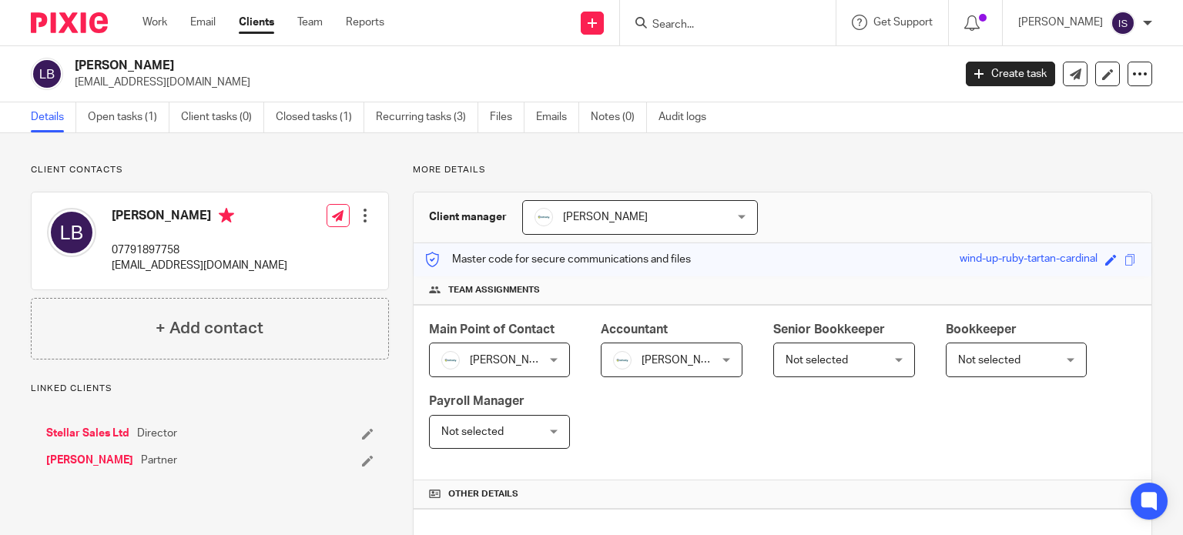
click at [690, 2] on div at bounding box center [728, 22] width 216 height 45
click at [690, 14] on form at bounding box center [733, 22] width 164 height 19
click at [690, 24] on input "Search" at bounding box center [720, 25] width 139 height 14
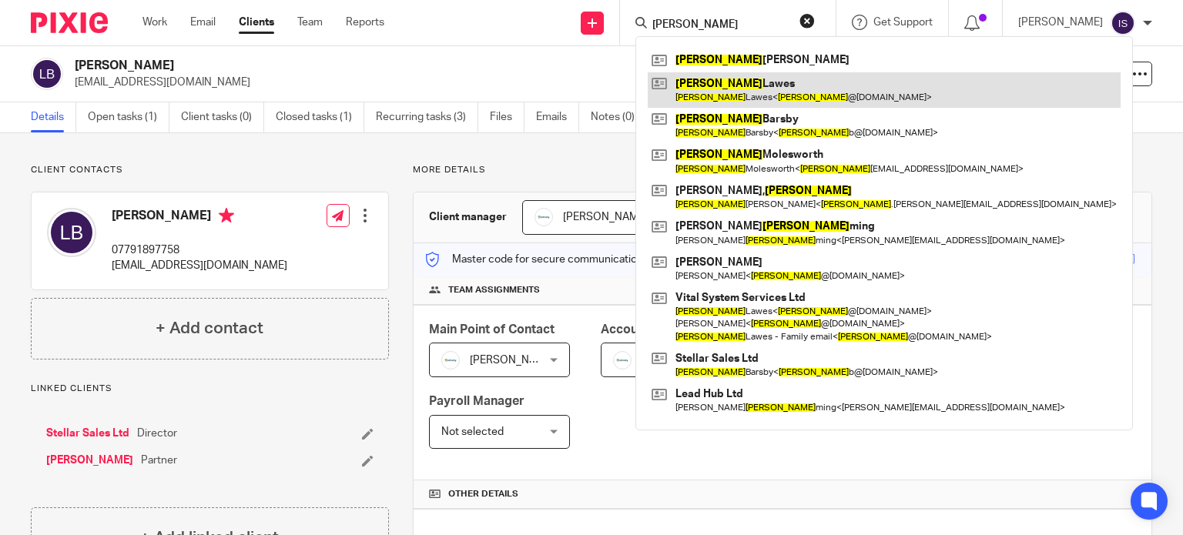
type input "[PERSON_NAME]"
click at [728, 106] on link at bounding box center [884, 89] width 473 height 35
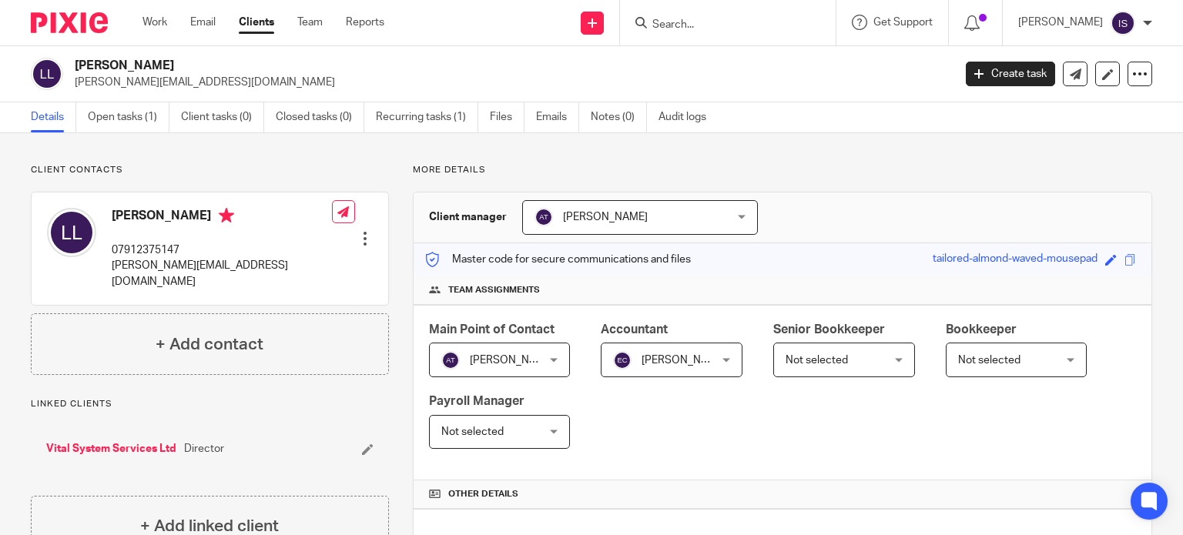
click at [691, 28] on input "Search" at bounding box center [720, 25] width 139 height 14
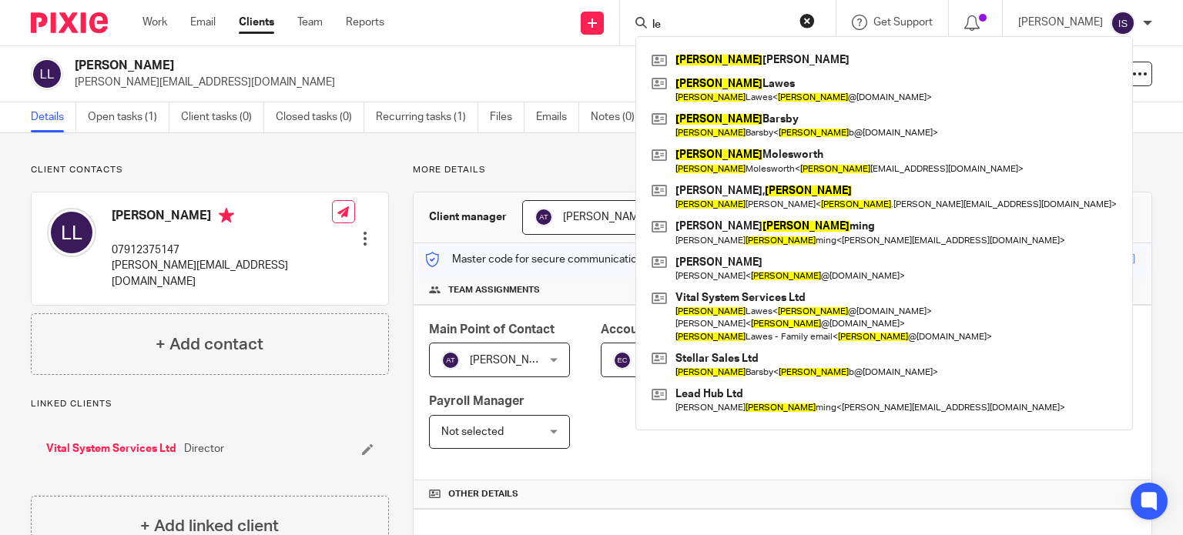
type input "l"
